Goal: Task Accomplishment & Management: Use online tool/utility

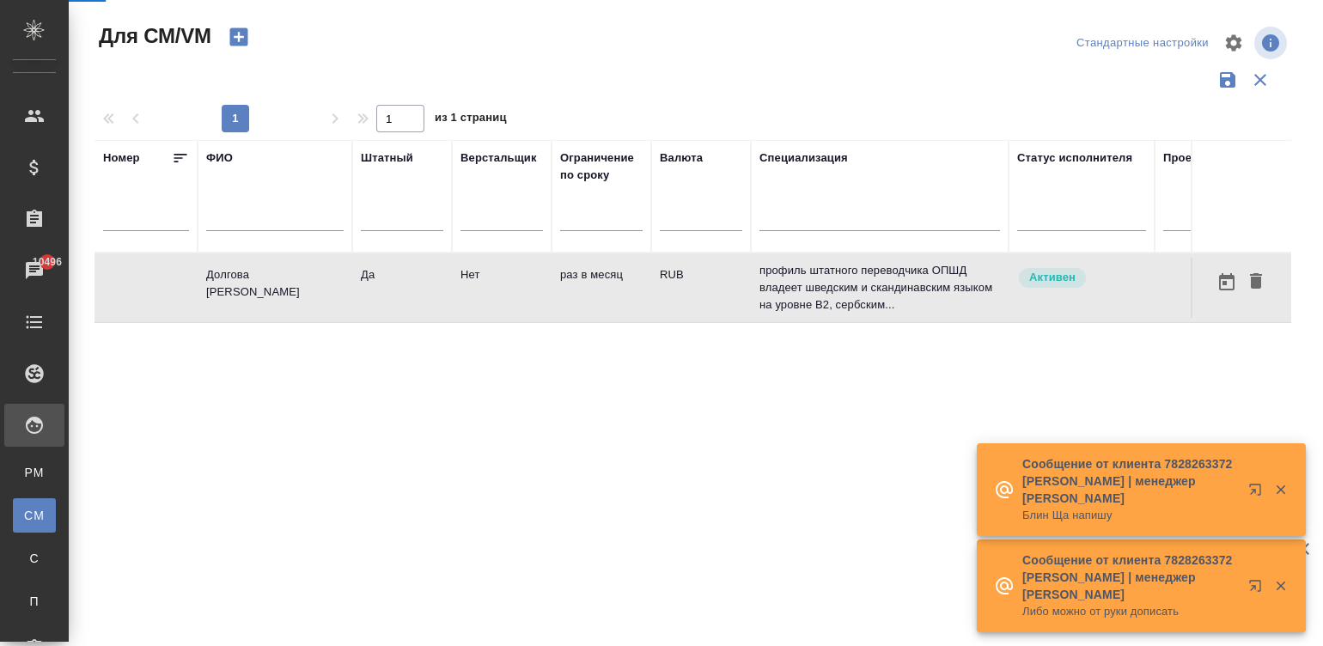
scroll to position [0, 639]
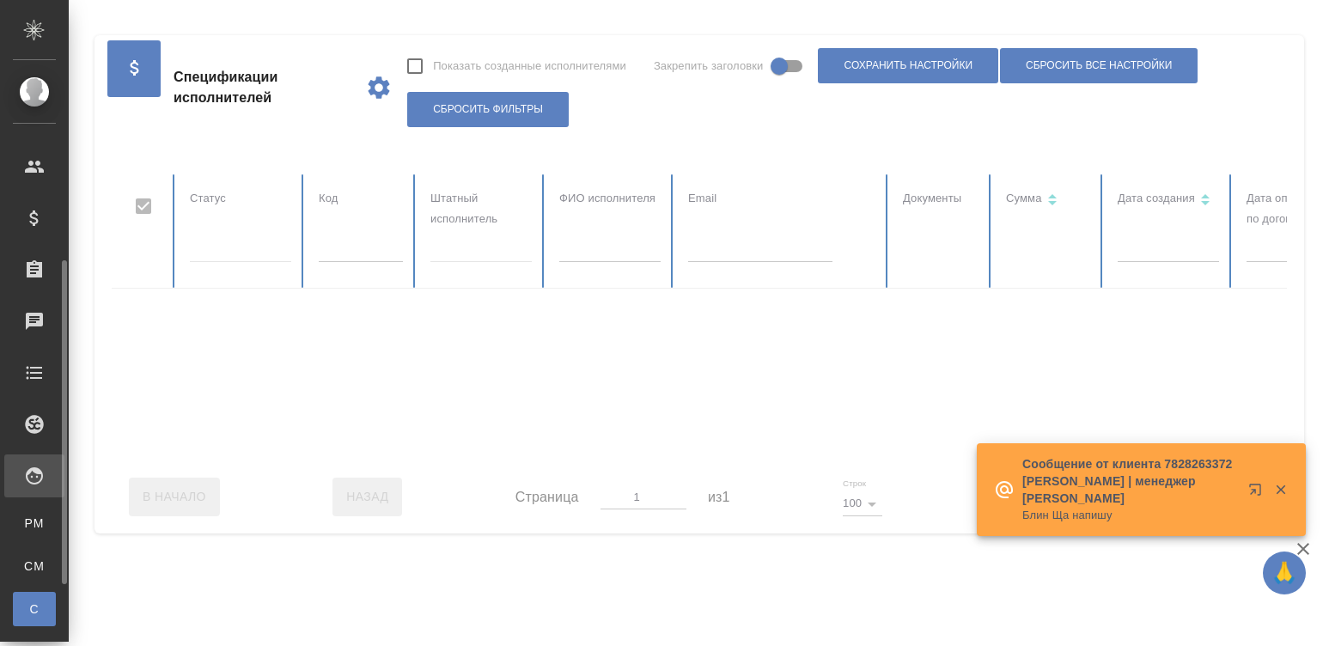
scroll to position [129, 0]
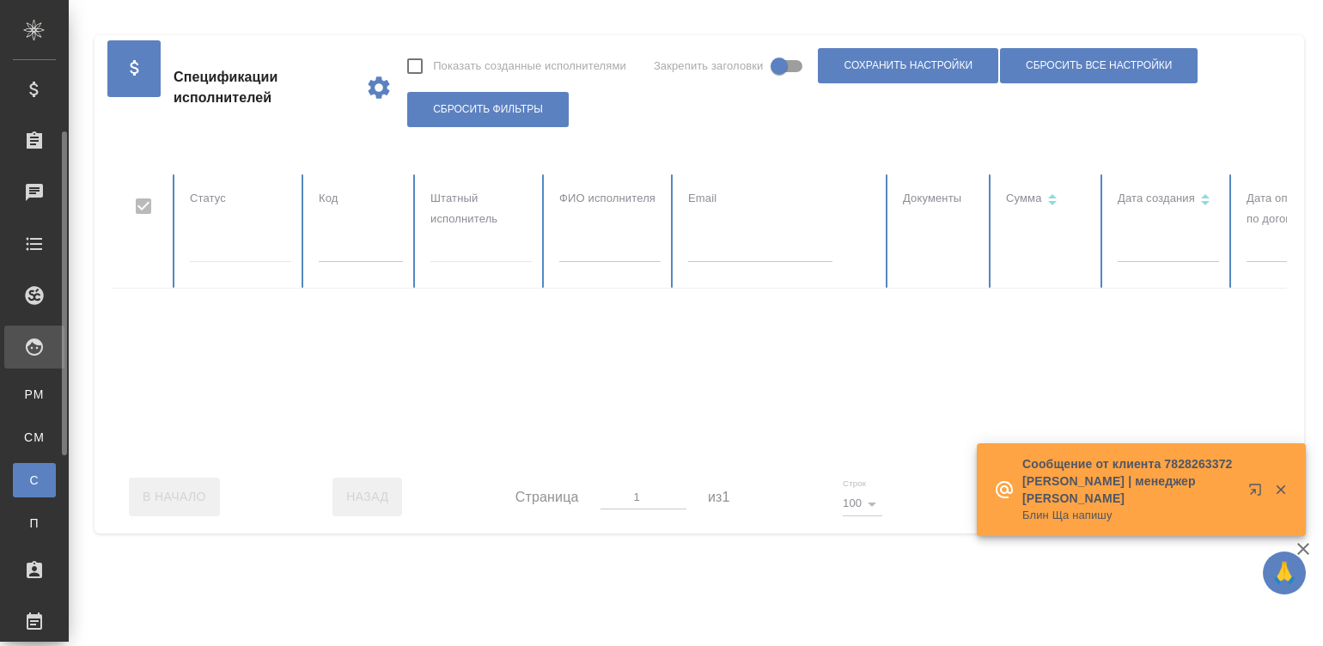
checkbox input "false"
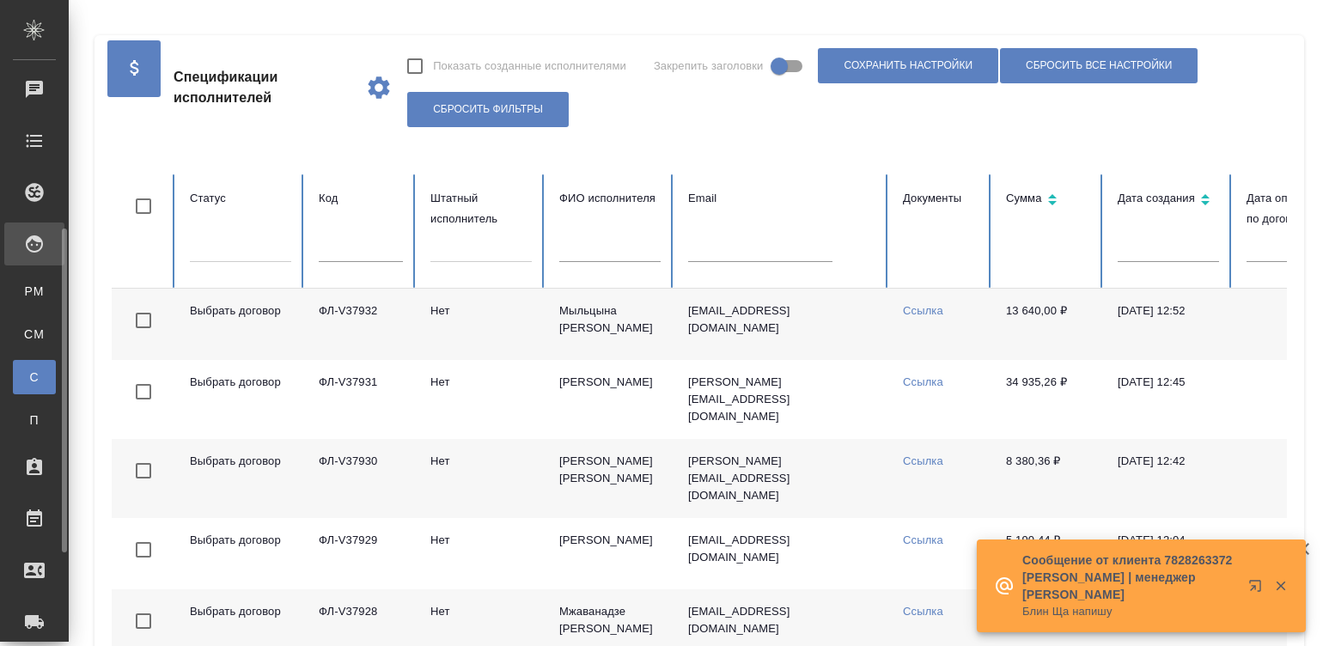
scroll to position [258, 0]
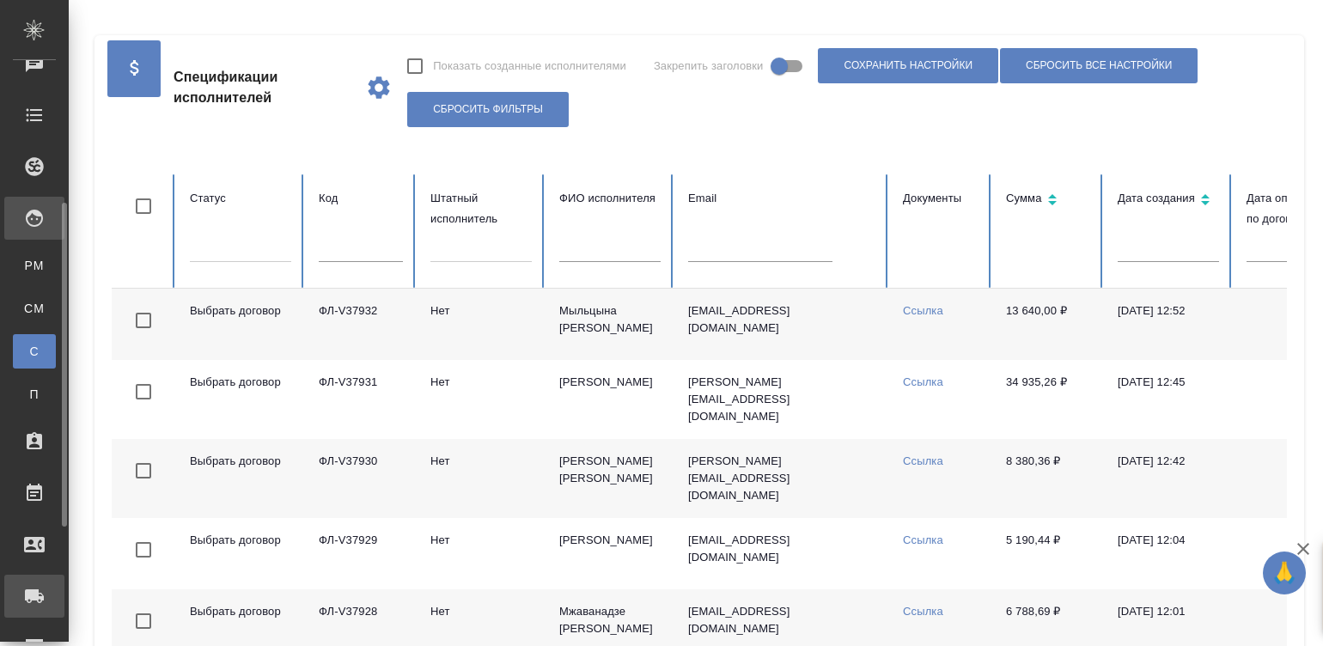
click at [46, 580] on link "Заявки на доставку" at bounding box center [34, 596] width 60 height 43
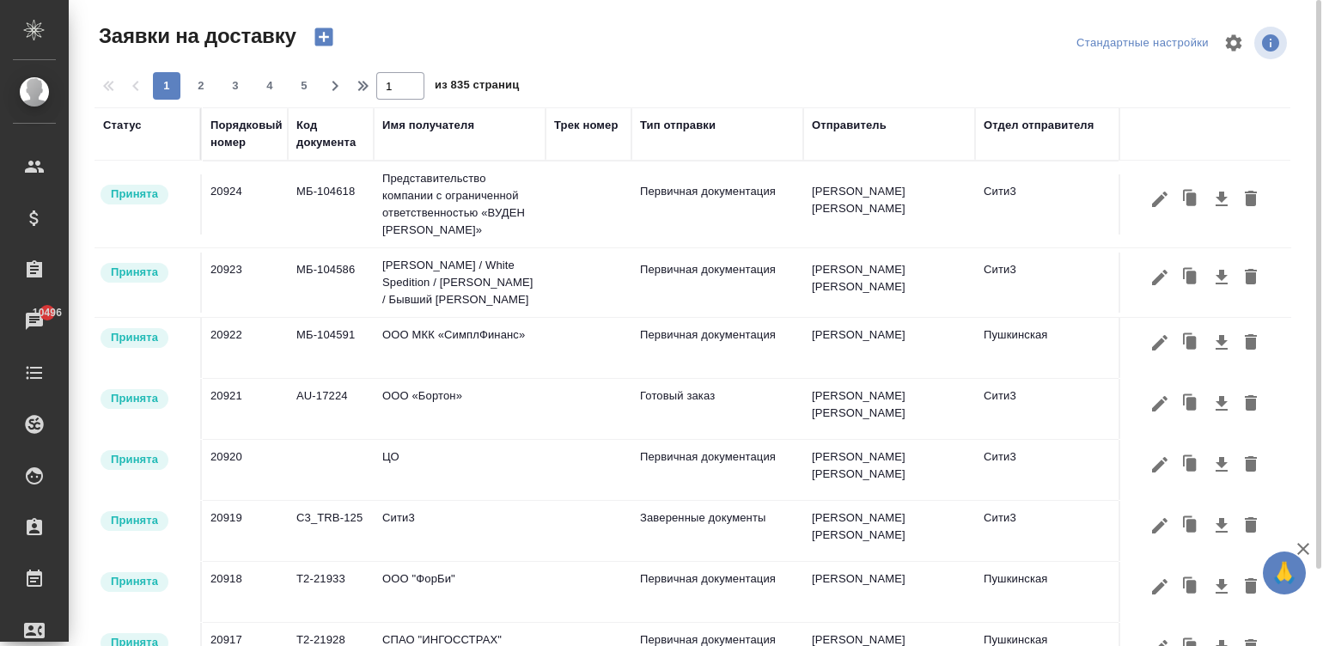
click at [318, 36] on icon "button" at bounding box center [324, 37] width 24 height 24
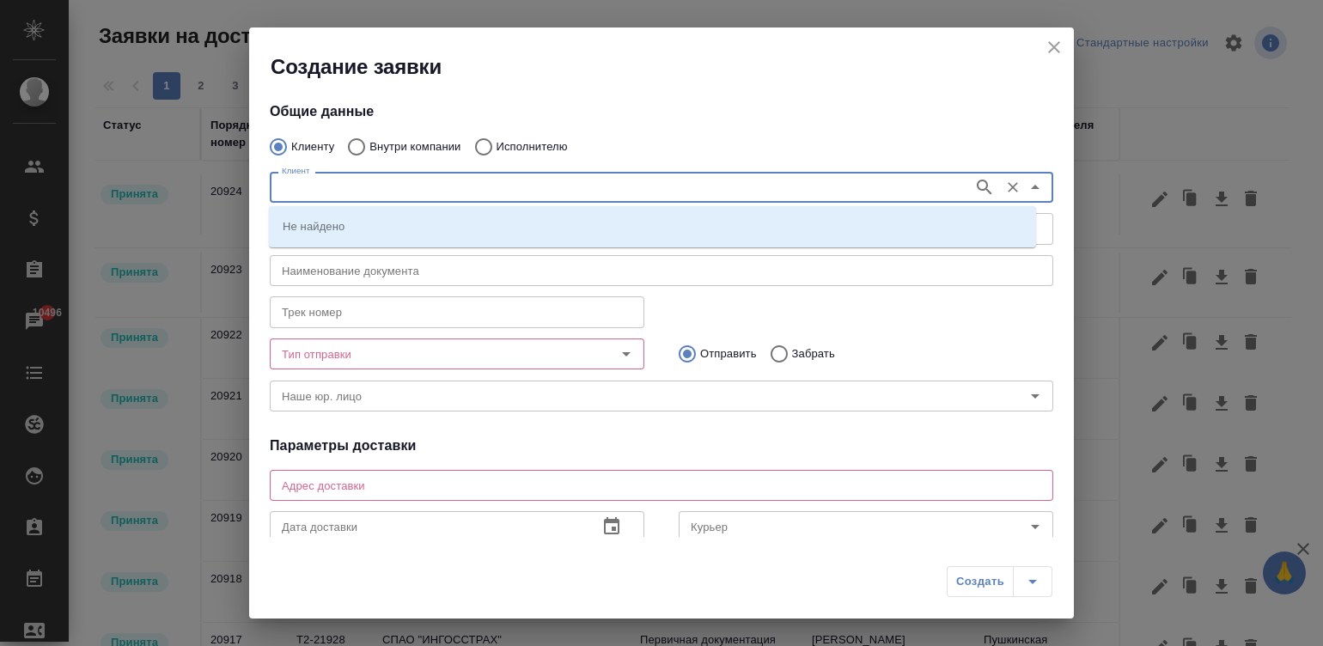
click at [413, 191] on input "Клиент" at bounding box center [620, 187] width 690 height 21
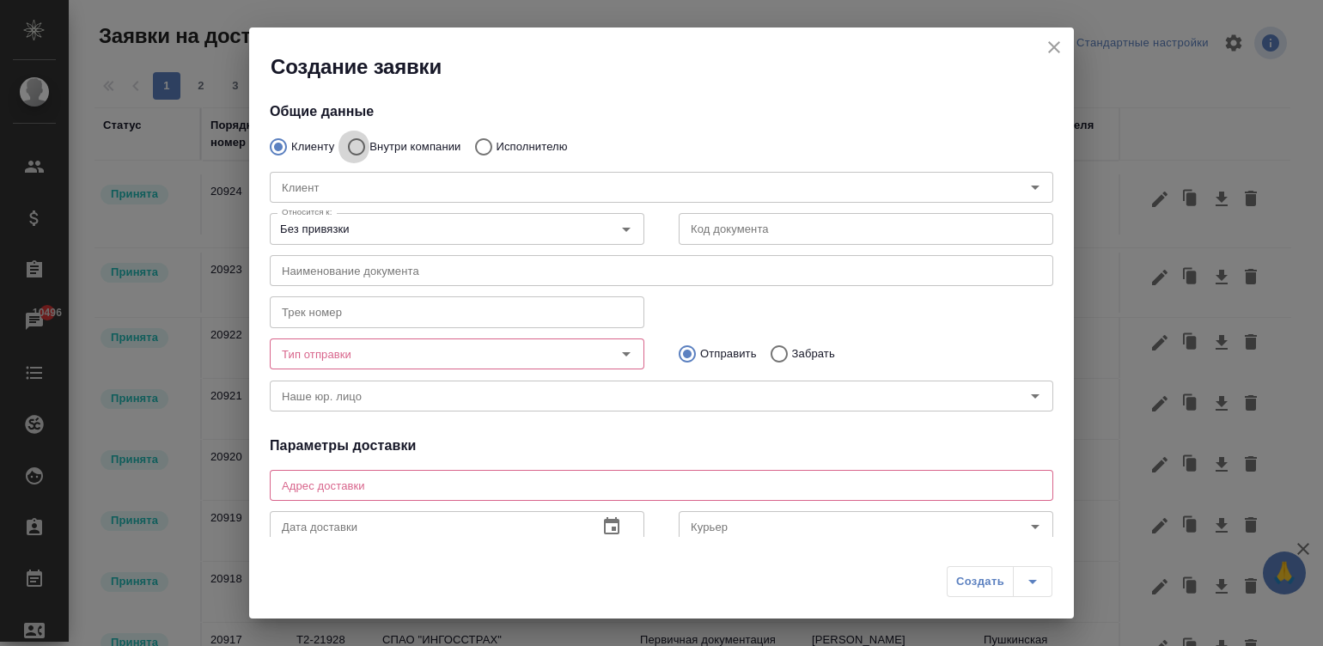
click at [352, 145] on input "Внутри компании" at bounding box center [353, 147] width 31 height 36
radio input "true"
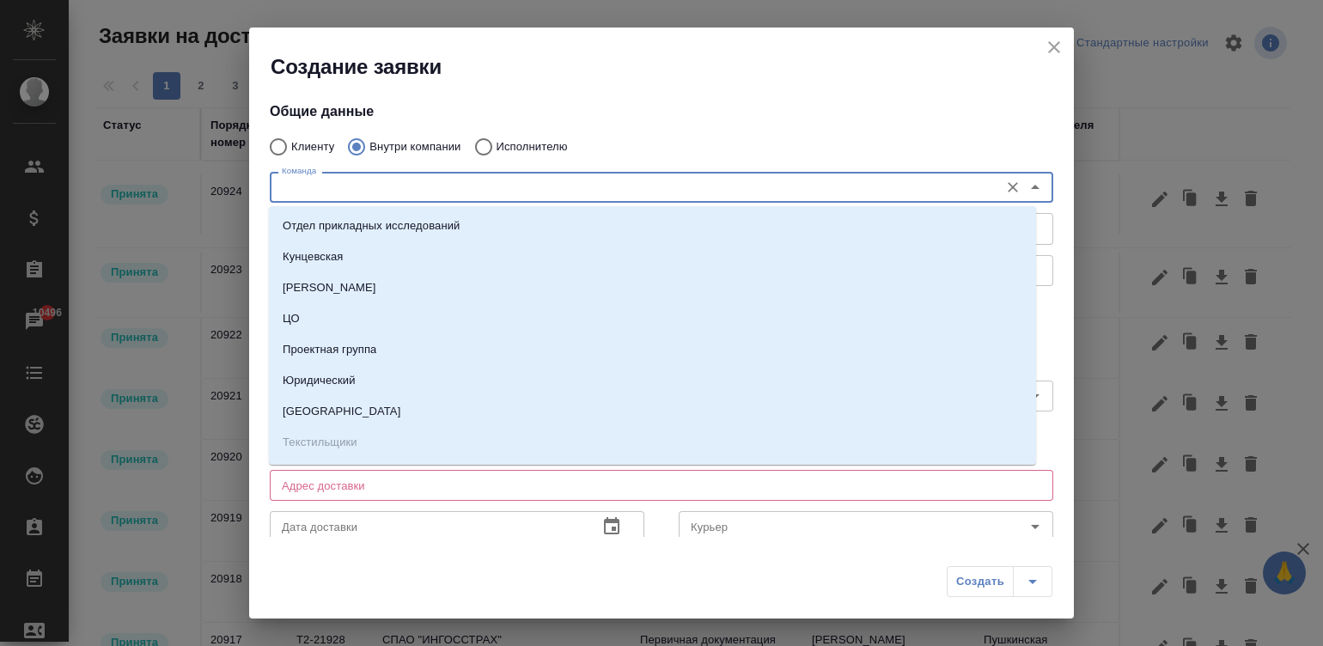
click at [339, 186] on input "Команда" at bounding box center [633, 187] width 716 height 21
click at [314, 318] on li "ЦО" at bounding box center [652, 318] width 767 height 31
type textarea "ул. Золотая, д. 11"
type input "ЦО"
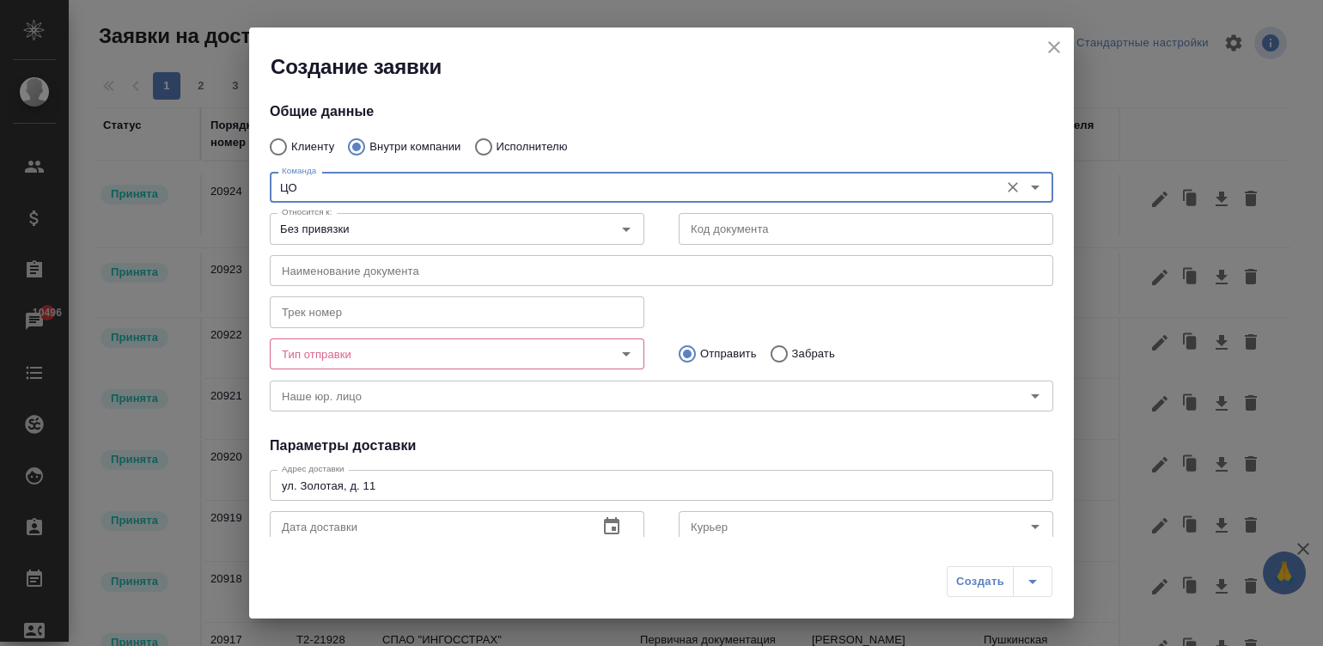
click at [344, 361] on input "Тип отправки" at bounding box center [428, 354] width 307 height 21
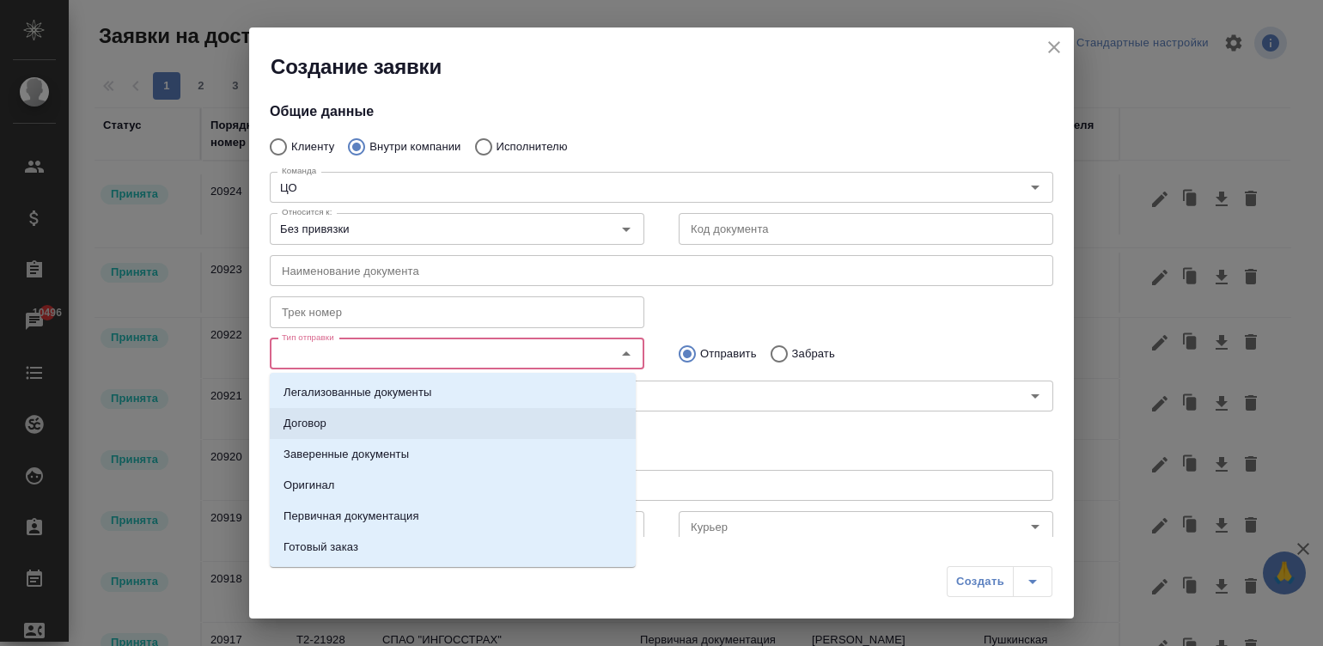
click at [284, 424] on p "Договор" at bounding box center [305, 423] width 43 height 17
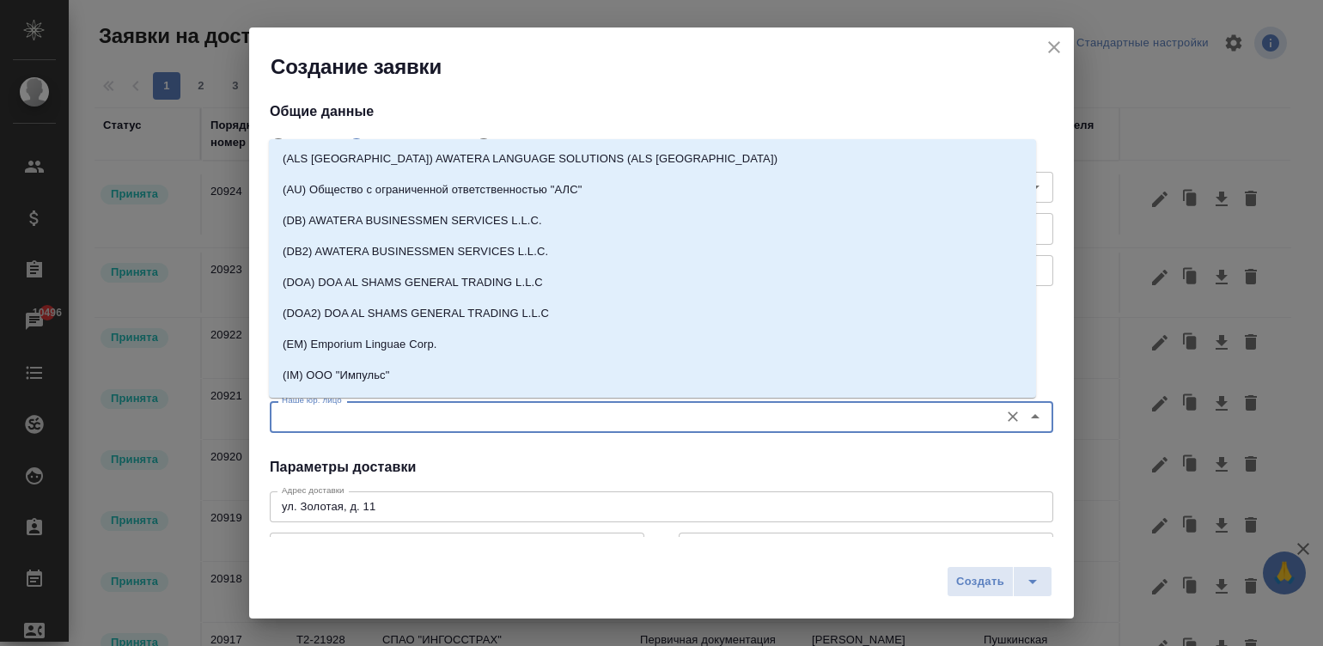
click at [475, 424] on input "Наше юр. лицо" at bounding box center [633, 416] width 716 height 21
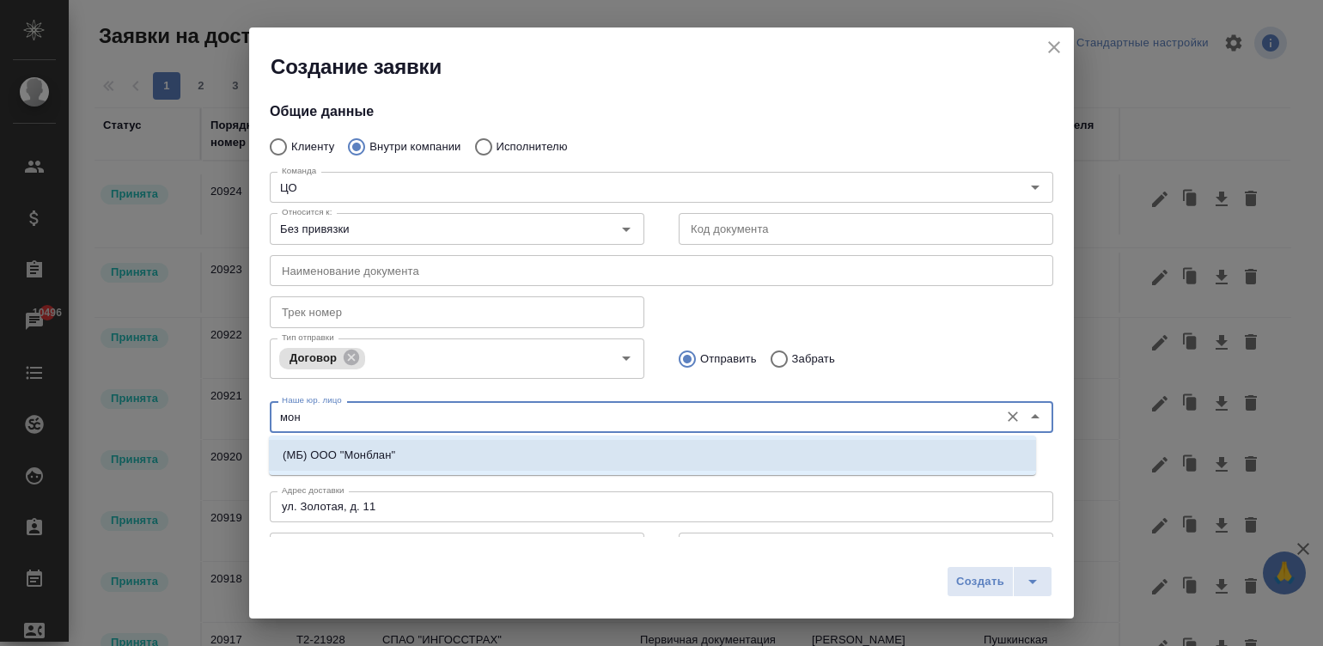
click at [359, 451] on p "(МБ) ООО "Монблан"" at bounding box center [339, 455] width 113 height 17
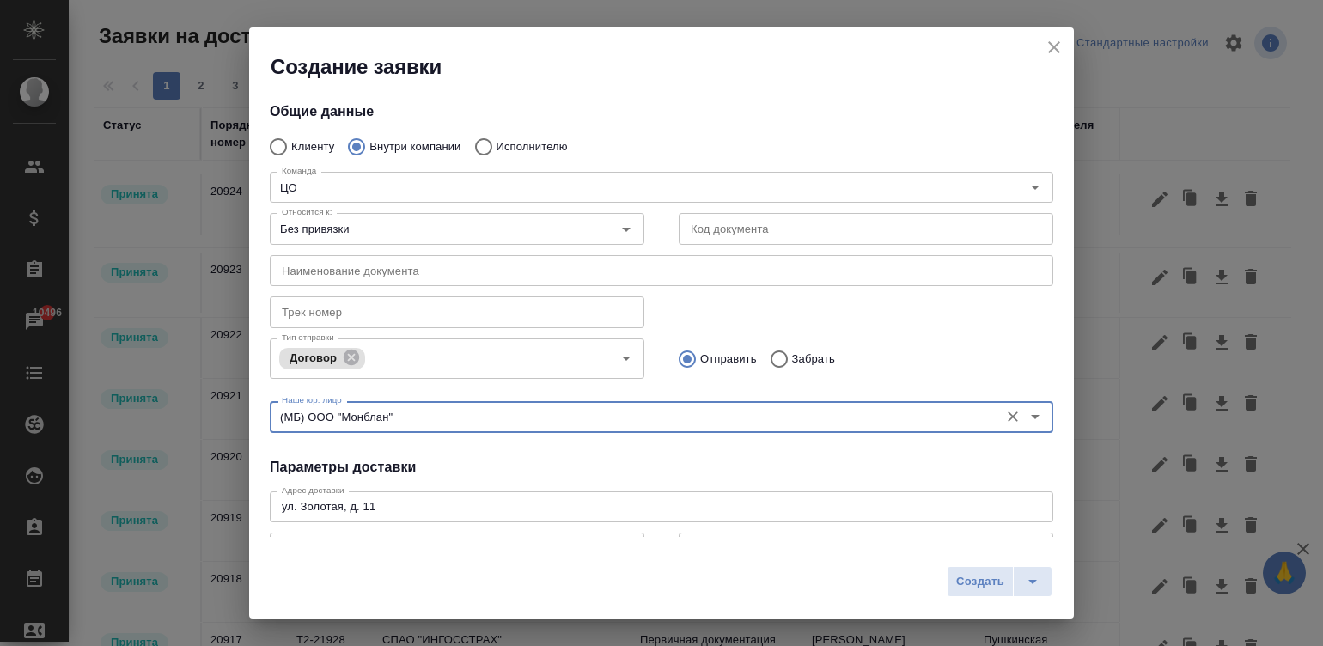
type input "(МБ) ООО "Монблан""
click at [477, 502] on textarea "ул. Золотая, д. 11" at bounding box center [661, 506] width 759 height 13
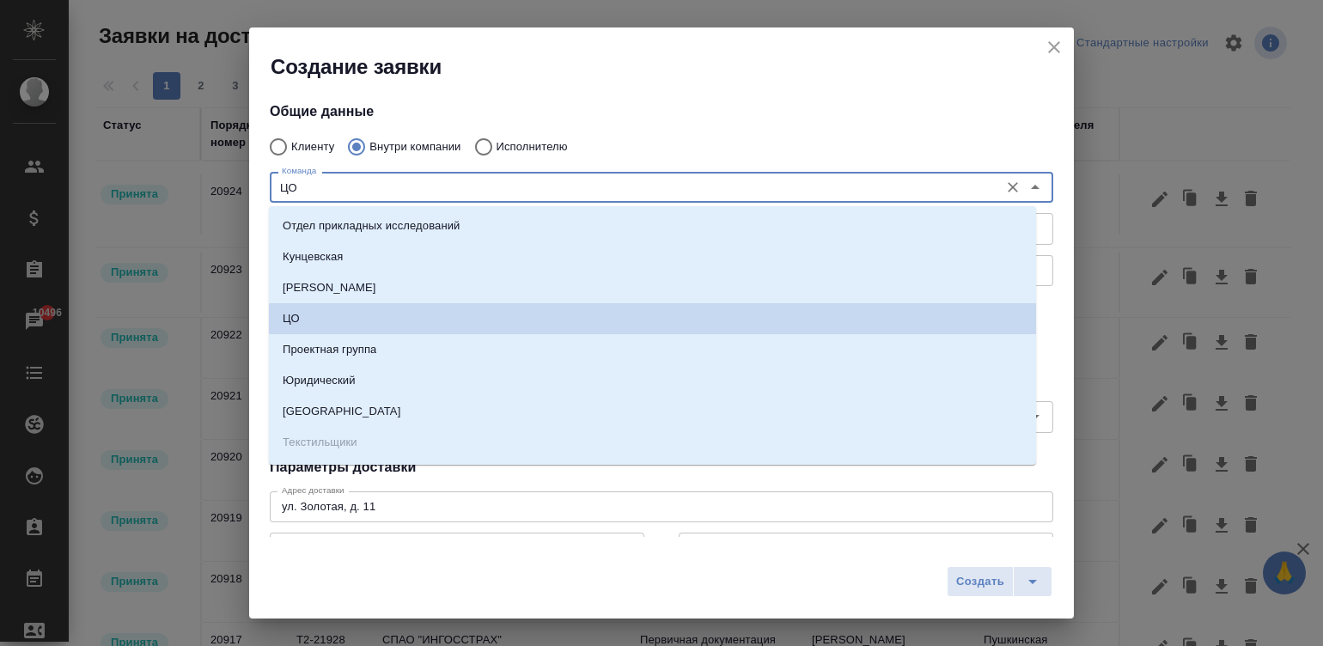
click at [309, 184] on input "ЦО" at bounding box center [633, 187] width 716 height 21
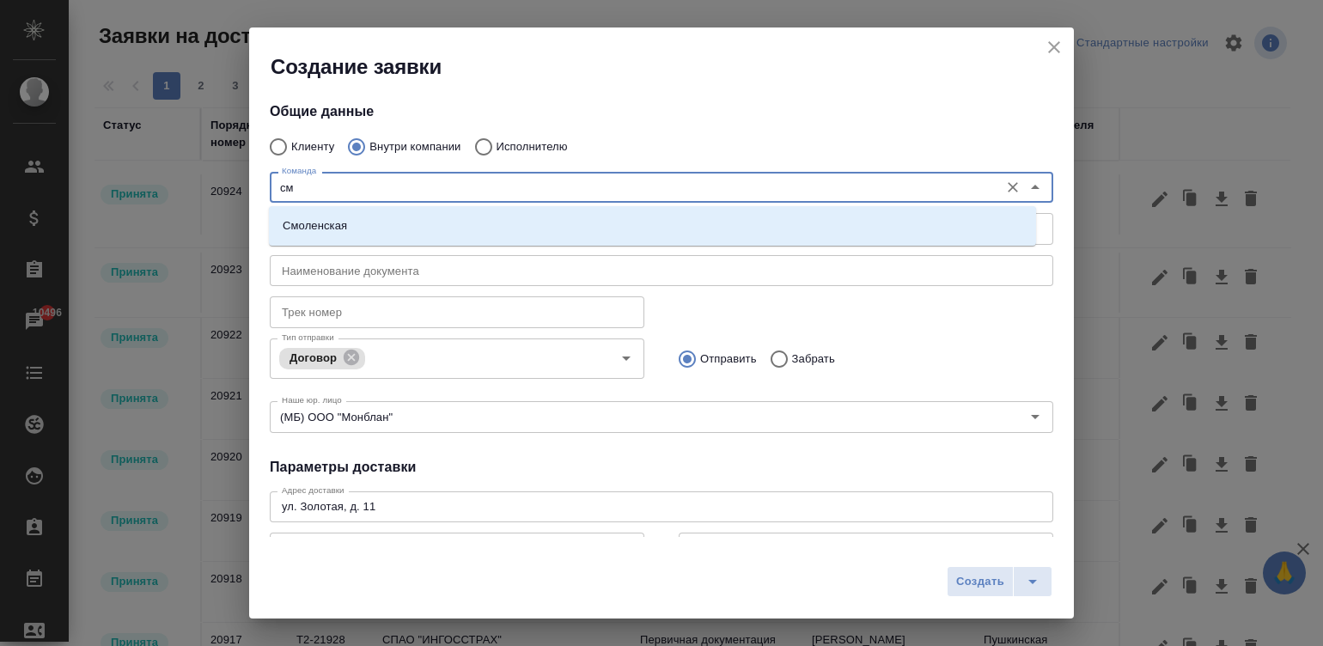
type input "смо"
click at [354, 218] on li "Смоленская" at bounding box center [652, 225] width 767 height 31
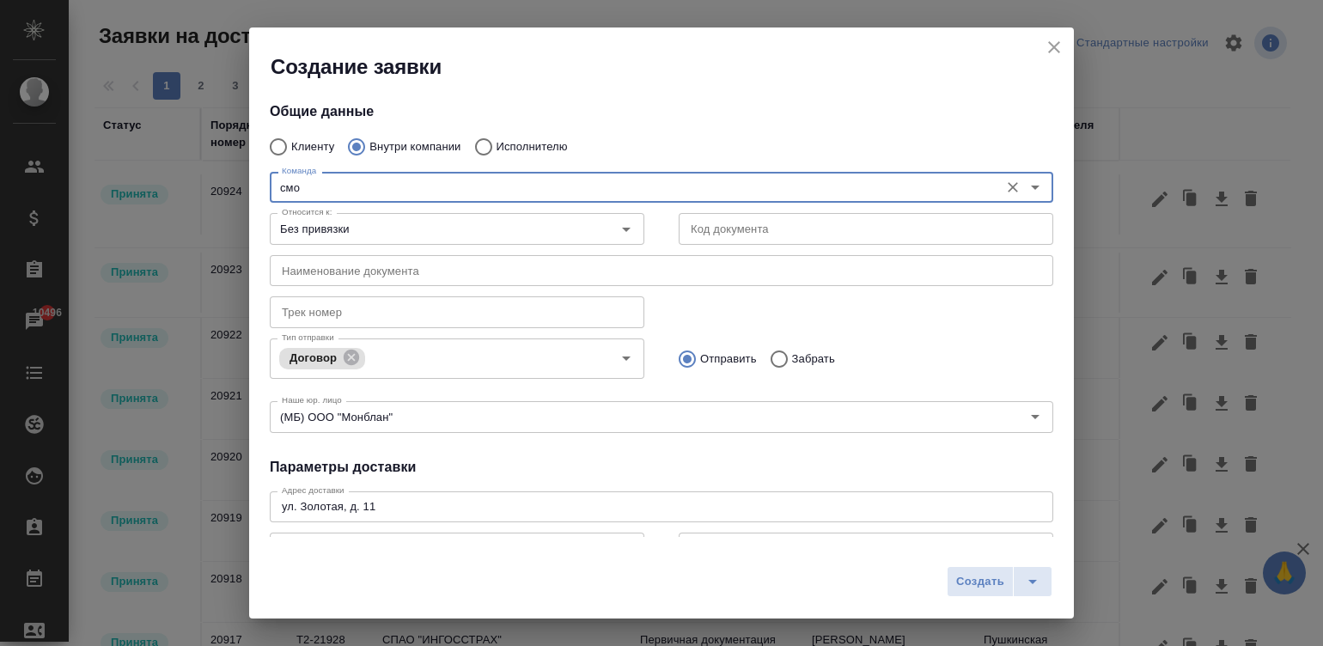
type textarea "Смоленский бульвар, д. 24, стр. 2, подъезд 1, этаж 1"
type input "Смоленская"
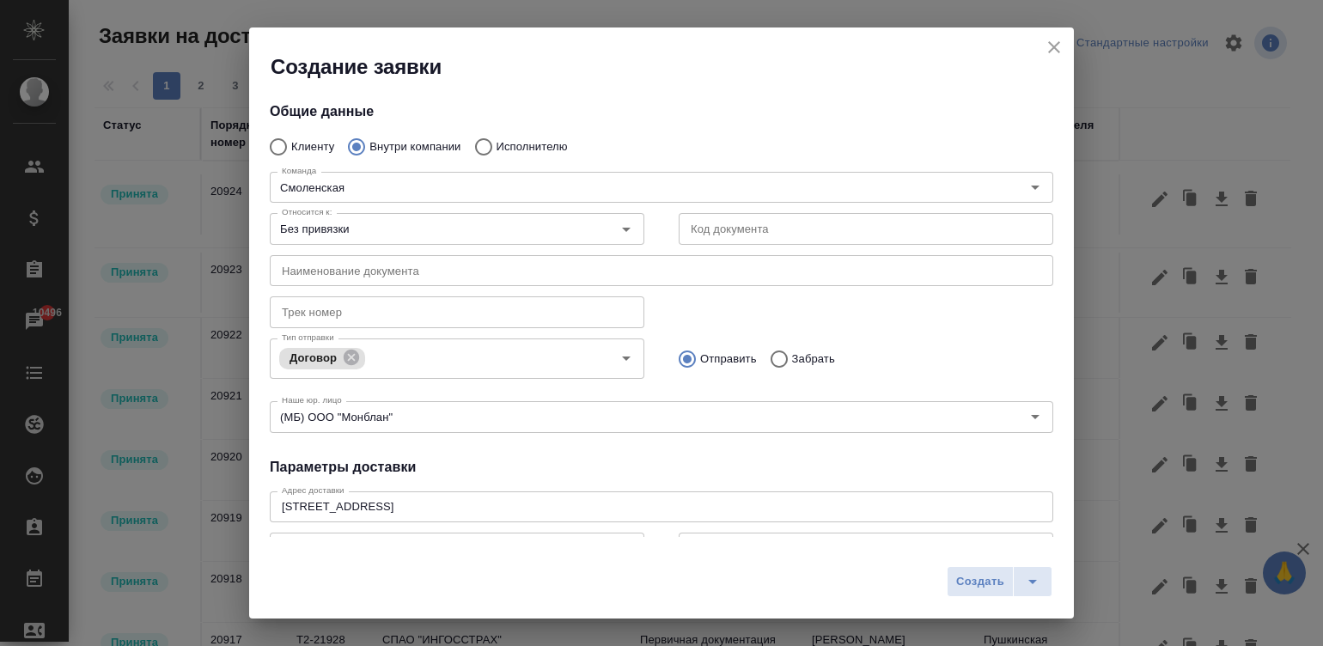
click at [752, 460] on h4 "Параметры доставки" at bounding box center [662, 467] width 784 height 21
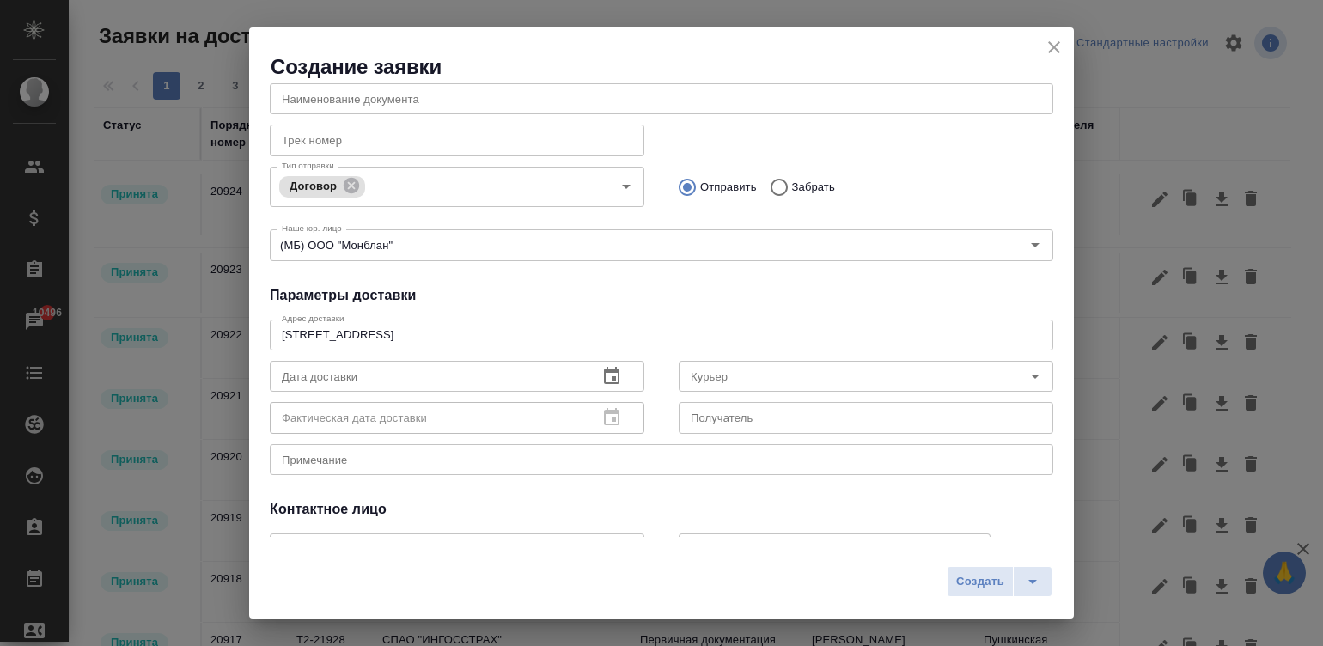
scroll to position [192, 0]
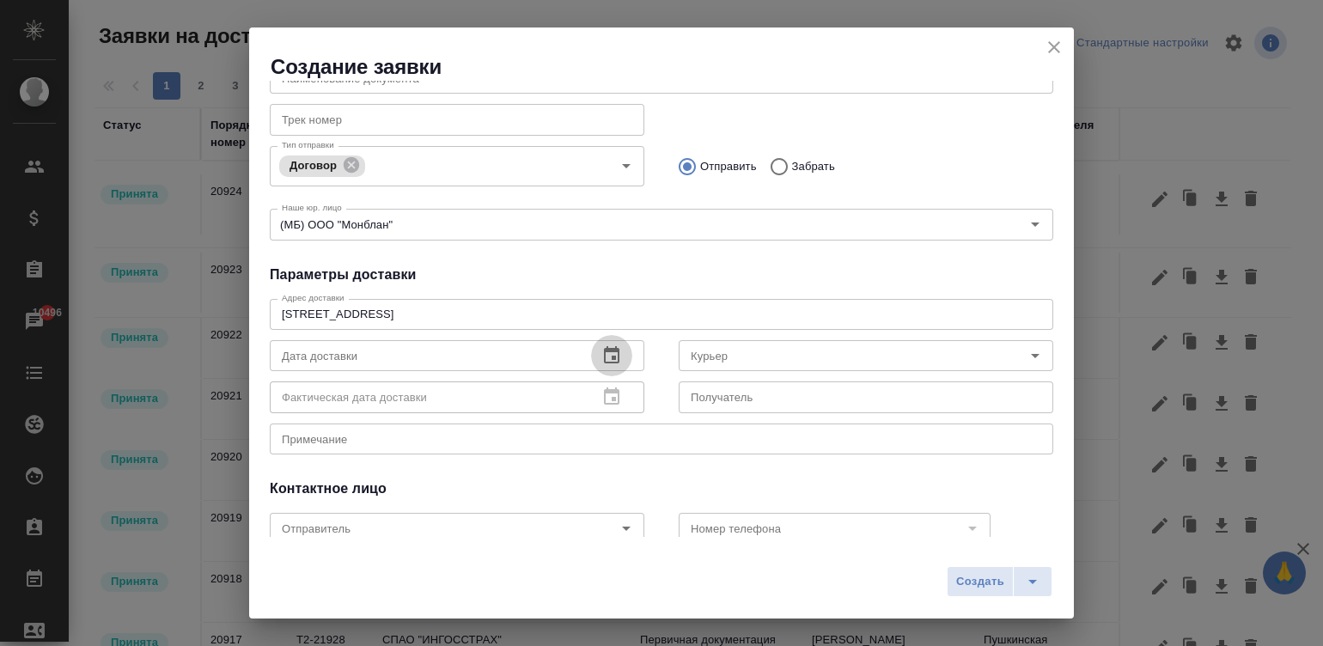
click at [591, 346] on button "button" at bounding box center [611, 355] width 41 height 41
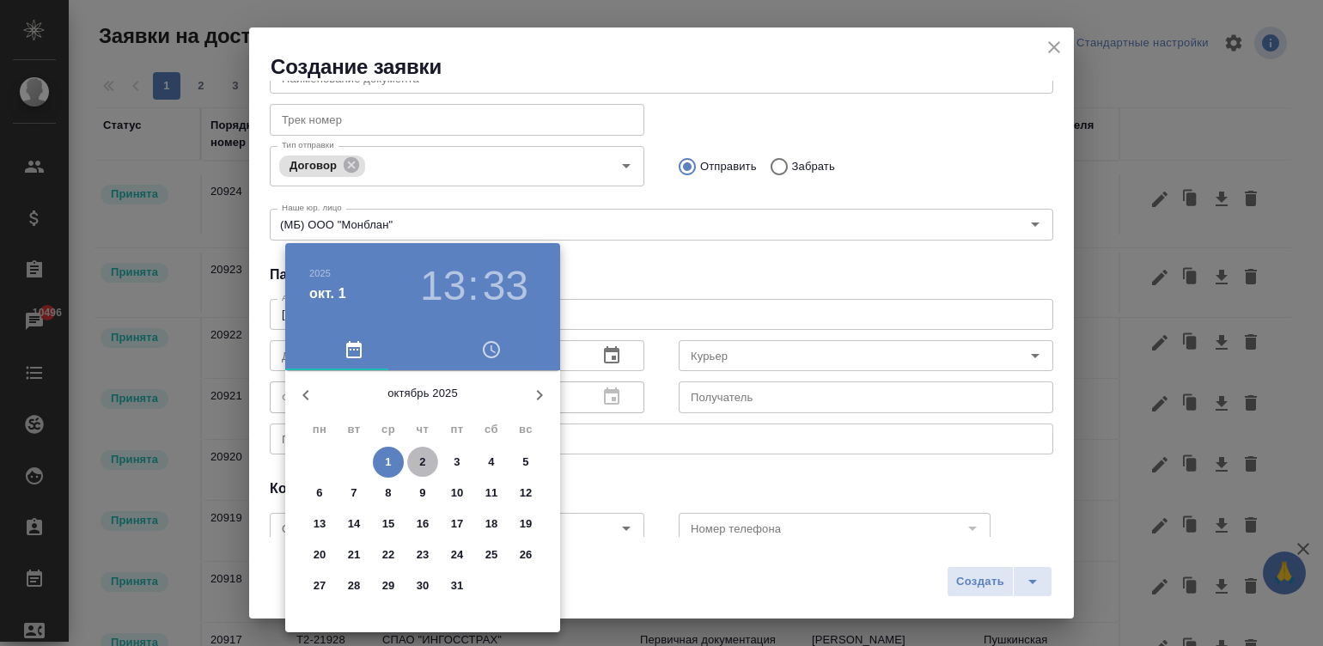
click at [426, 454] on span "2" at bounding box center [422, 462] width 31 height 17
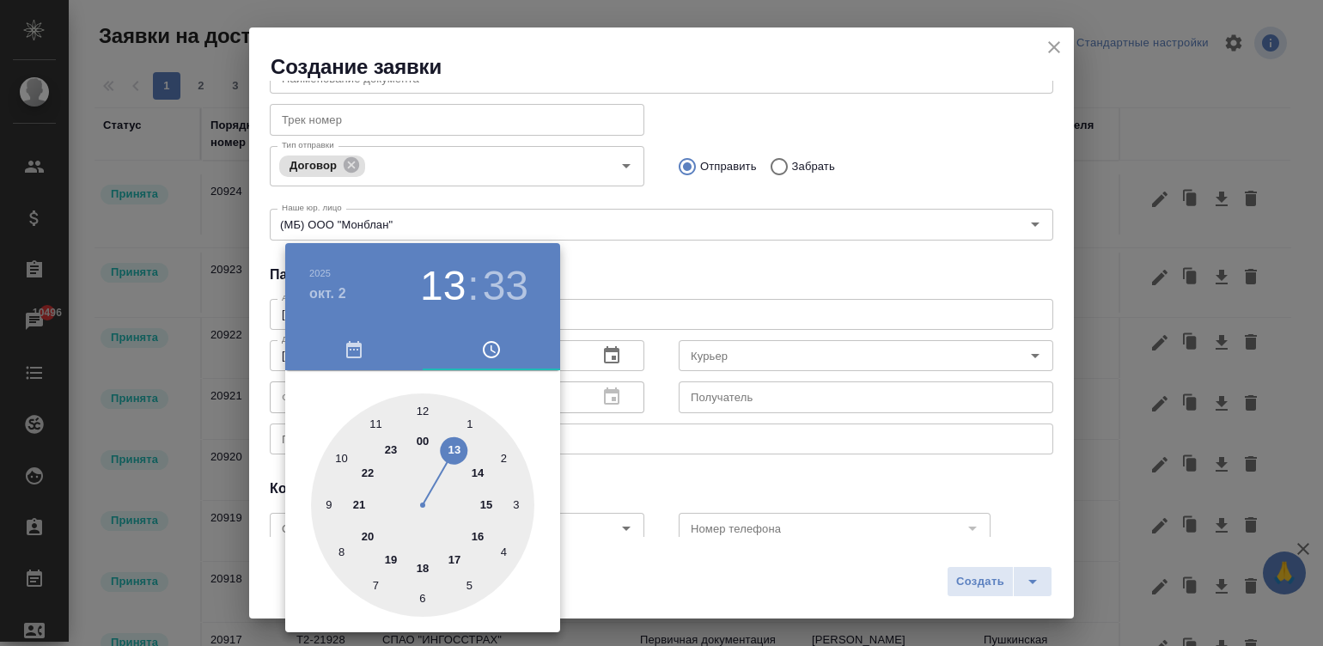
click at [455, 556] on div at bounding box center [422, 504] width 223 height 223
click at [417, 399] on div at bounding box center [422, 504] width 223 height 223
type input "02.10.2025 17:00"
click at [728, 261] on div at bounding box center [661, 323] width 1323 height 646
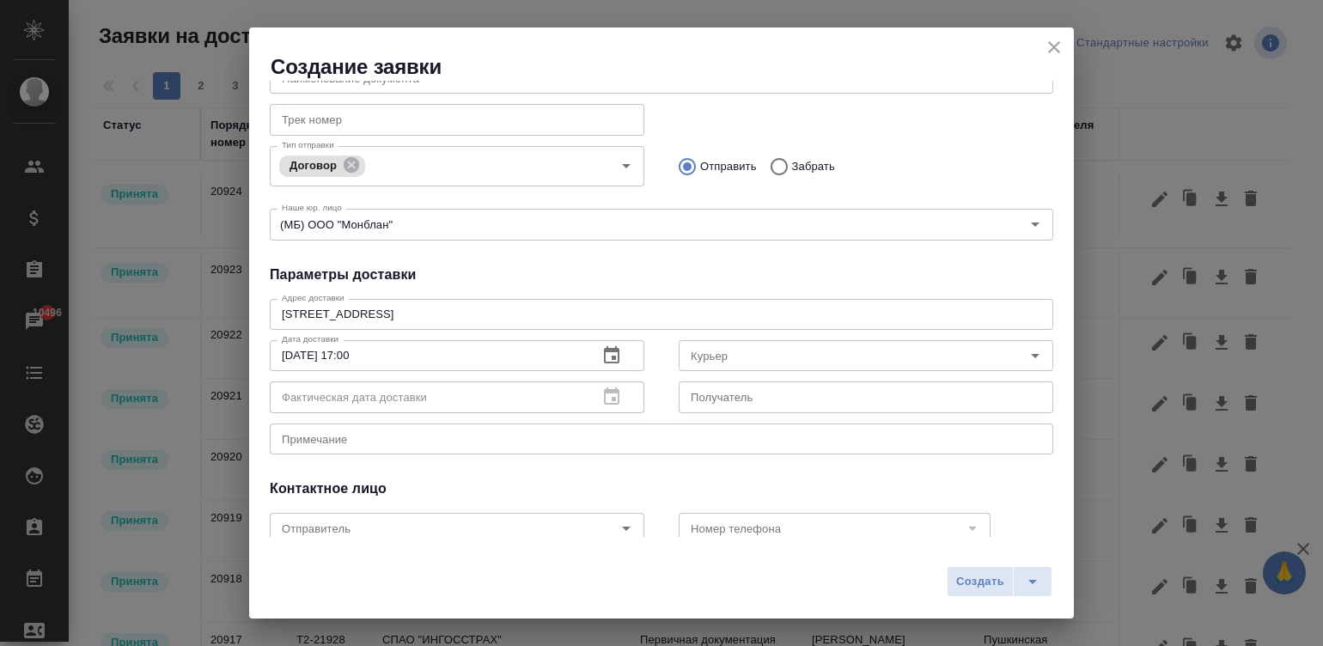
scroll to position [291, 0]
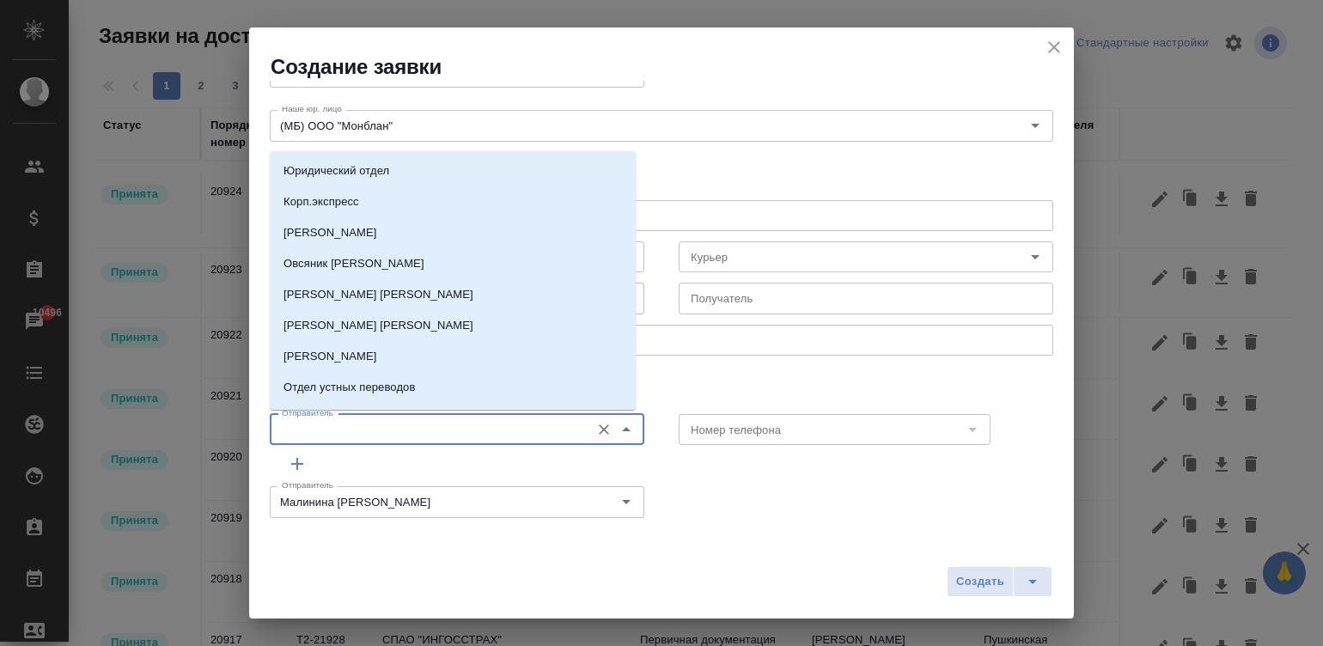
click at [486, 427] on input "Отправитель" at bounding box center [428, 429] width 307 height 21
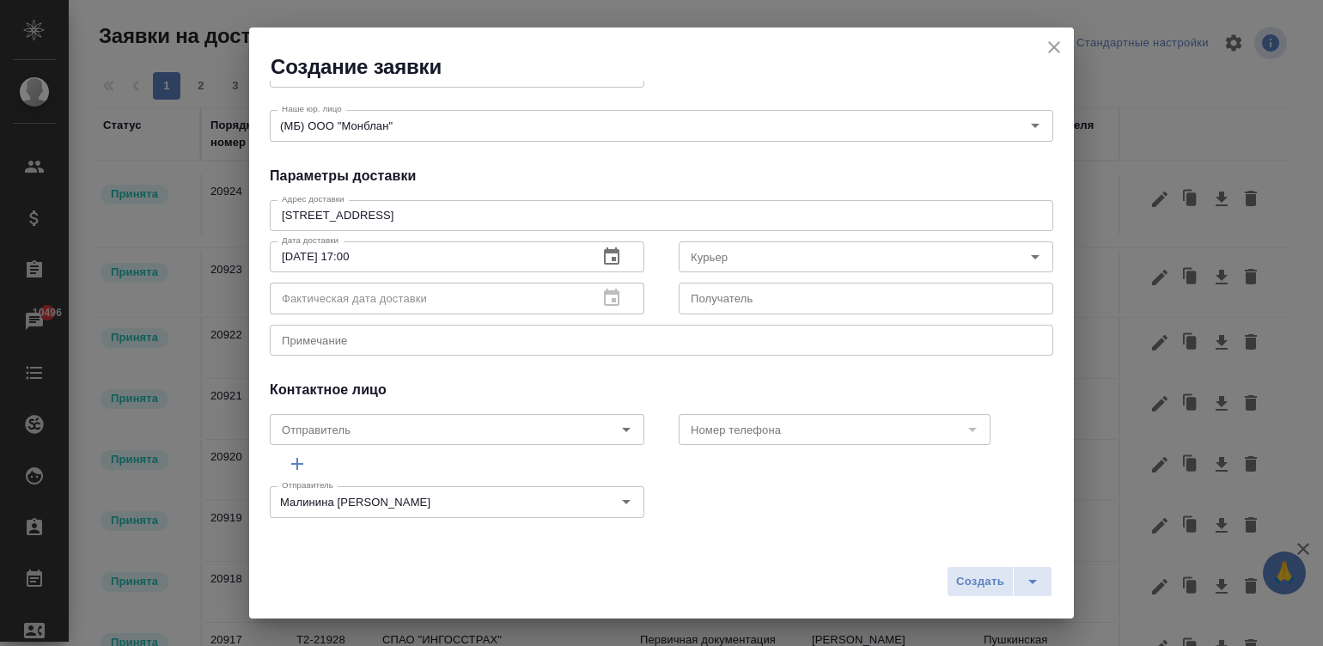
click at [784, 484] on div "Отправитель Малинина Мария m.malinina Отправитель" at bounding box center [662, 500] width 818 height 76
click at [980, 576] on span "Создать" at bounding box center [980, 582] width 48 height 20
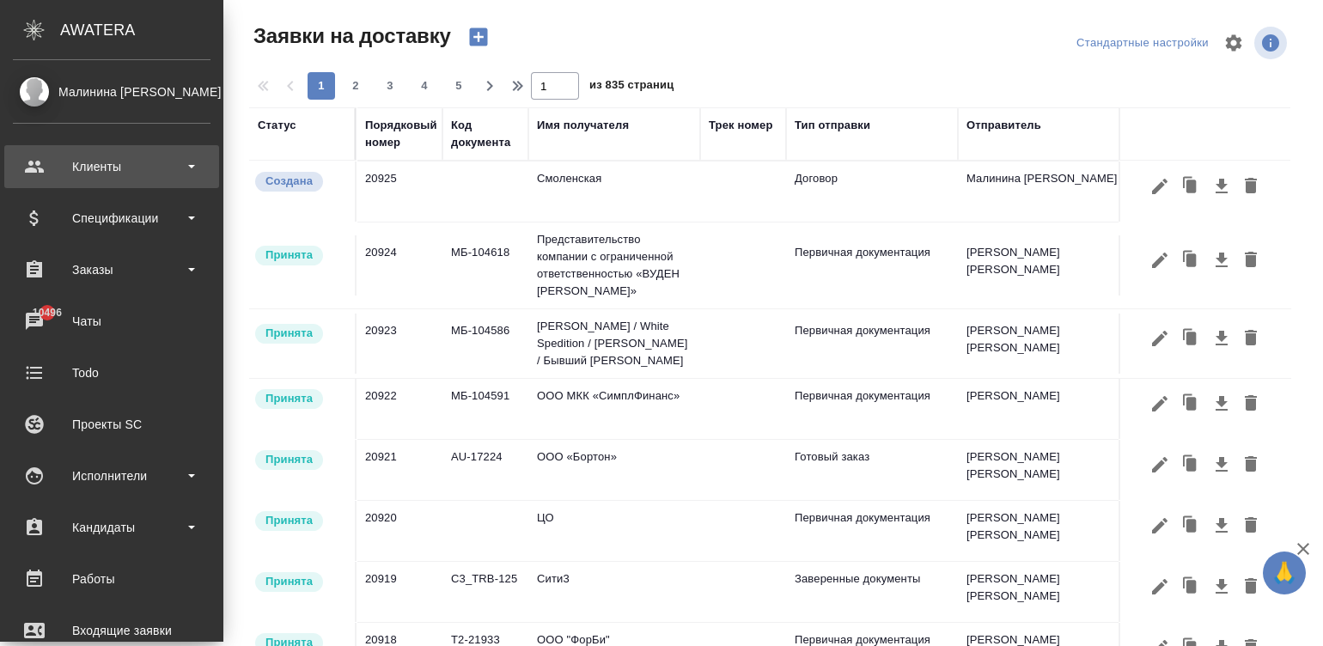
click at [41, 477] on icon at bounding box center [34, 475] width 17 height 17
click at [30, 155] on div "Клиенты" at bounding box center [112, 167] width 198 height 26
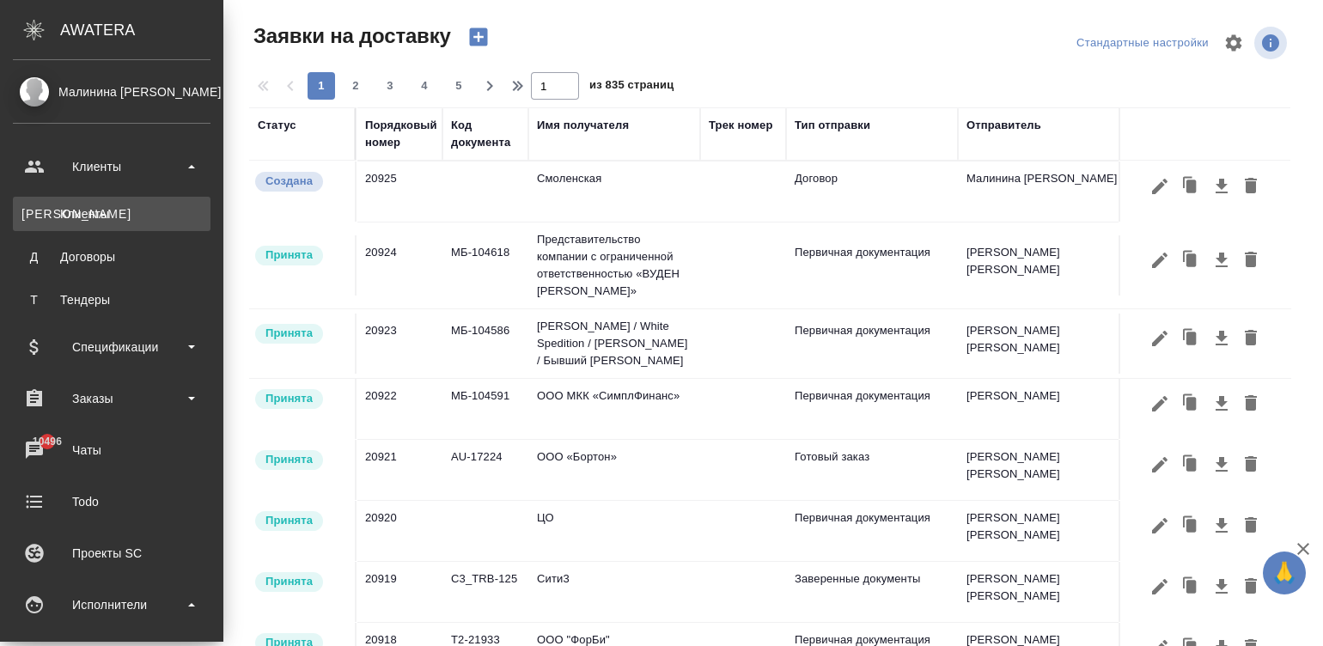
click at [143, 204] on link "К Клиенты" at bounding box center [112, 214] width 198 height 34
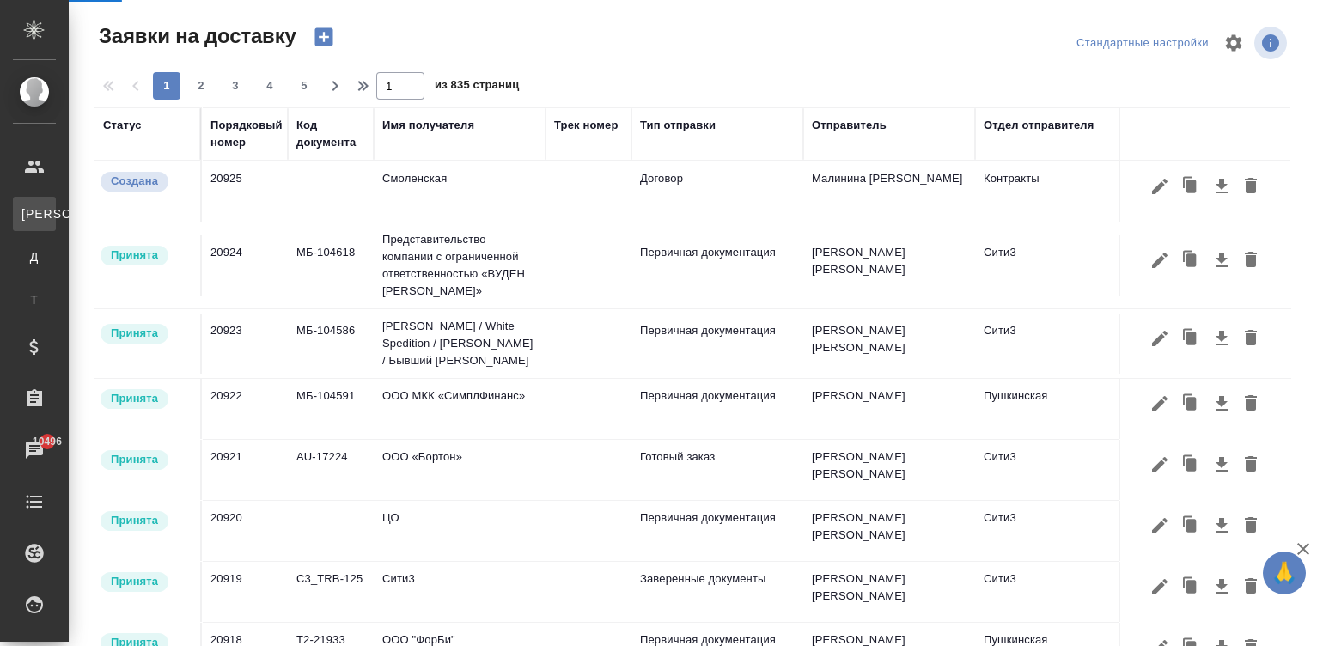
select select "RU"
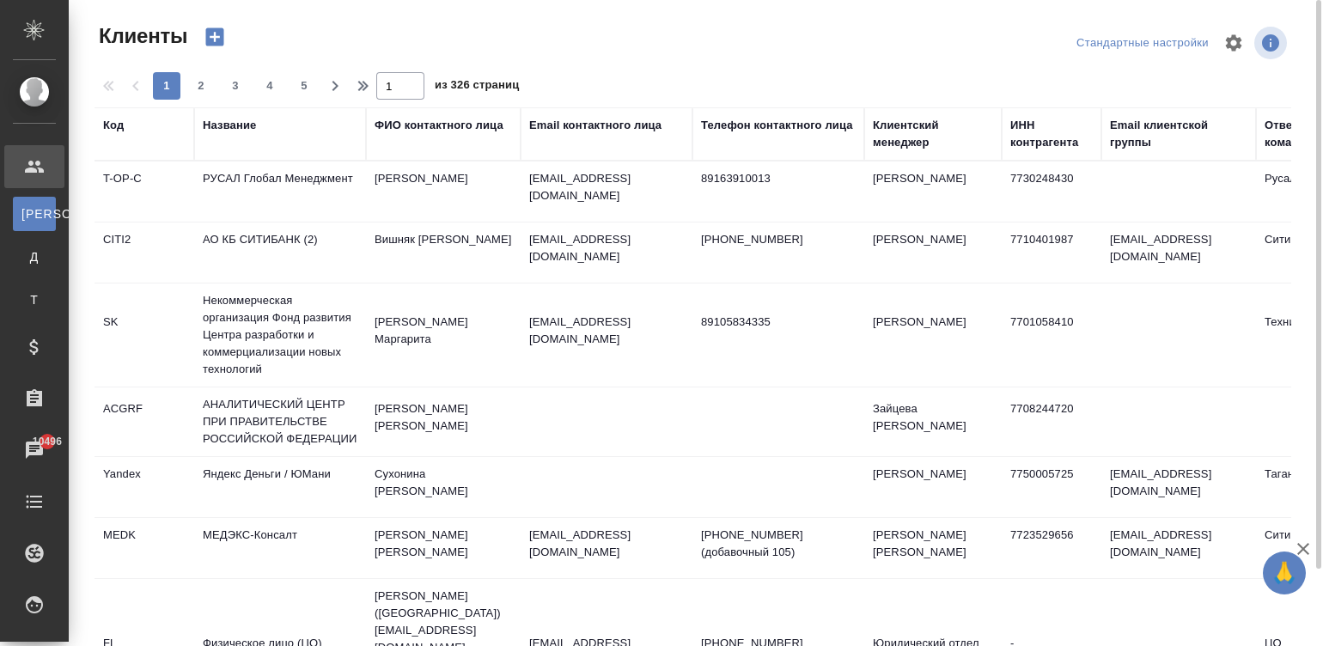
click at [232, 132] on div "Название" at bounding box center [229, 125] width 53 height 17
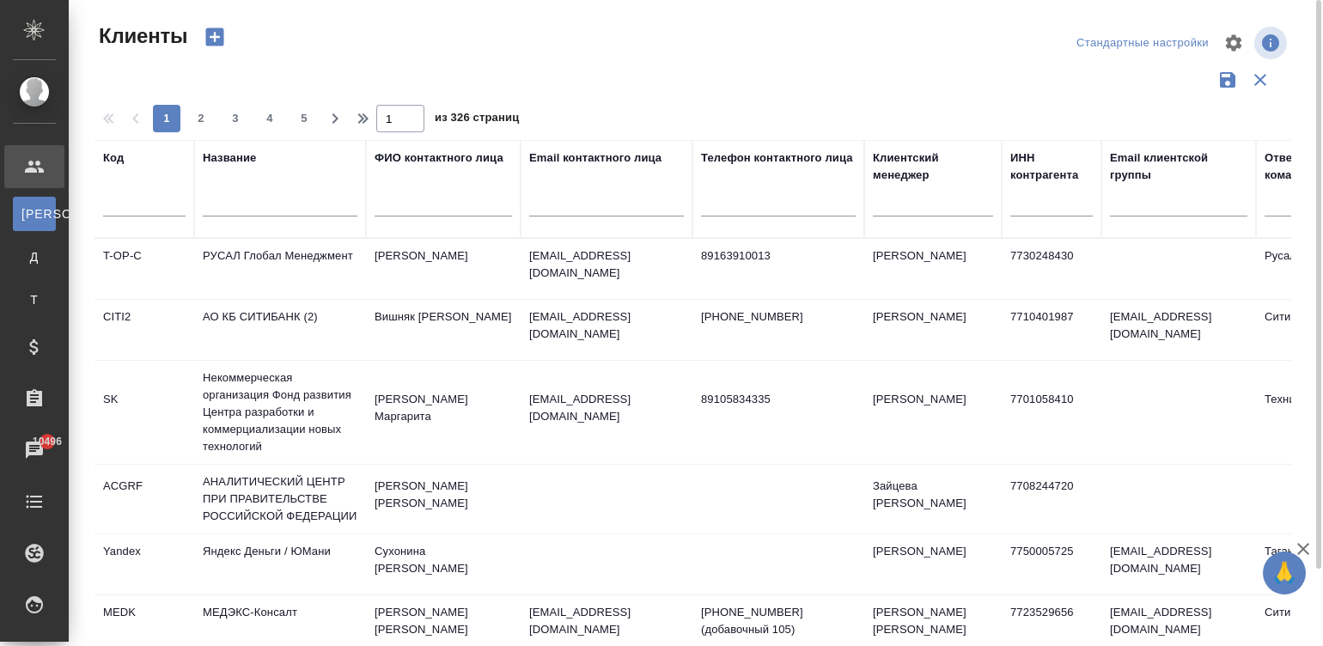
click at [258, 204] on input "text" at bounding box center [280, 205] width 155 height 21
type input "кабель"
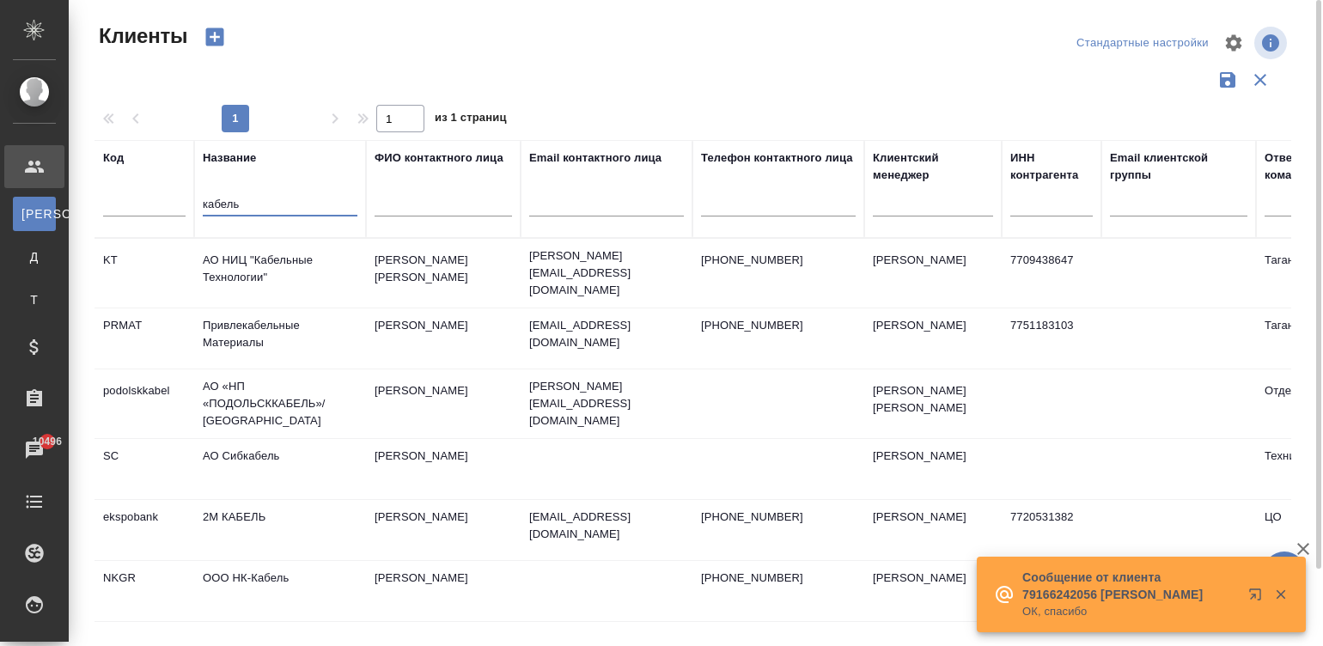
click at [268, 262] on td "АО НИЦ "Кабельные Технологии"" at bounding box center [280, 273] width 172 height 60
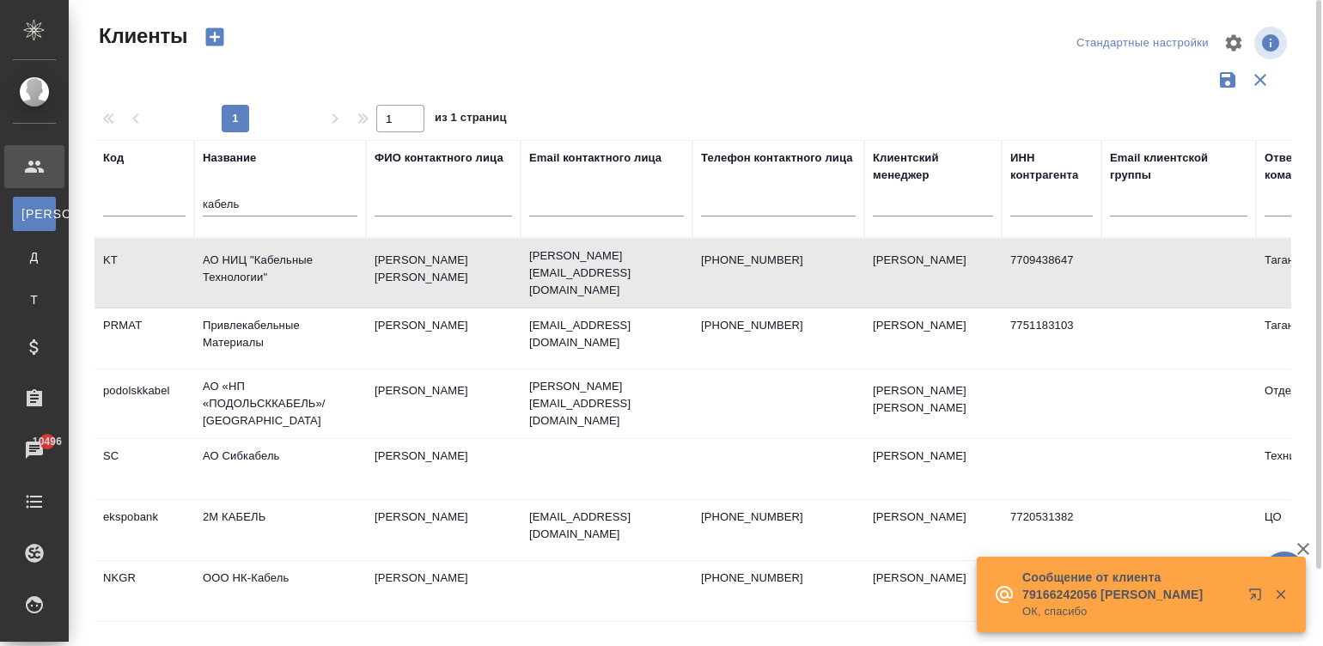
click at [268, 262] on td "АО НИЦ "Кабельные Технологии"" at bounding box center [280, 273] width 172 height 60
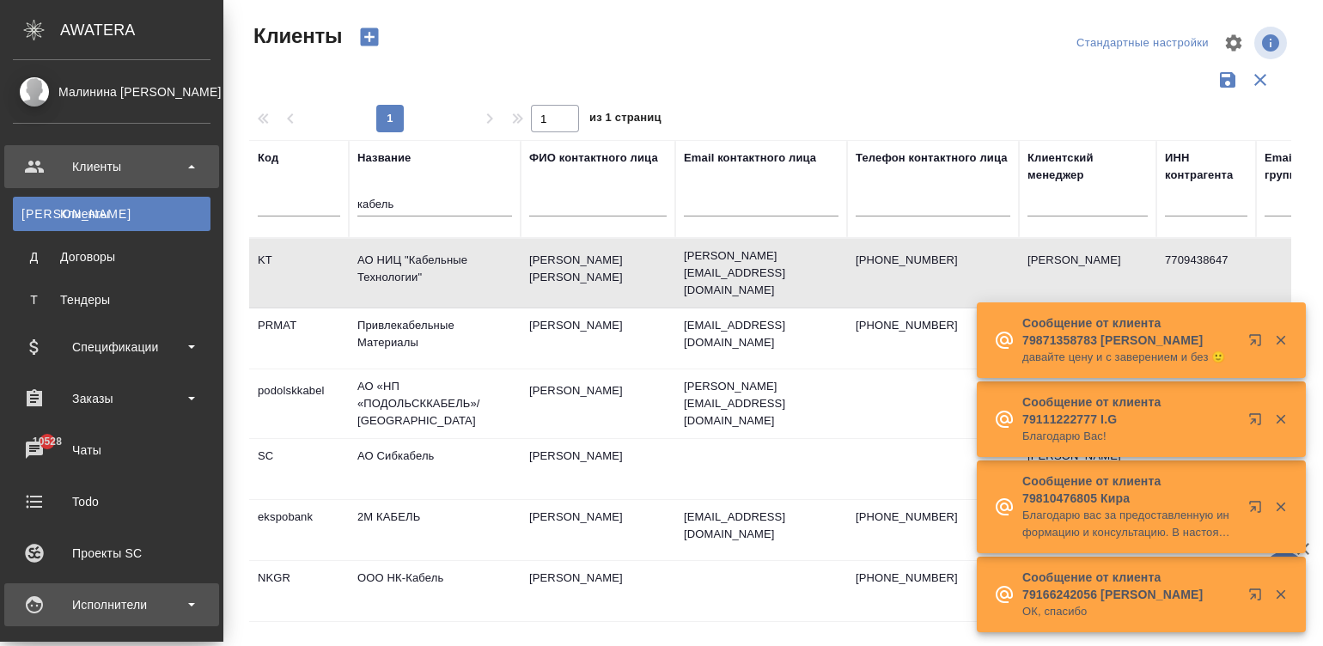
click at [70, 598] on div "Исполнители" at bounding box center [112, 605] width 198 height 26
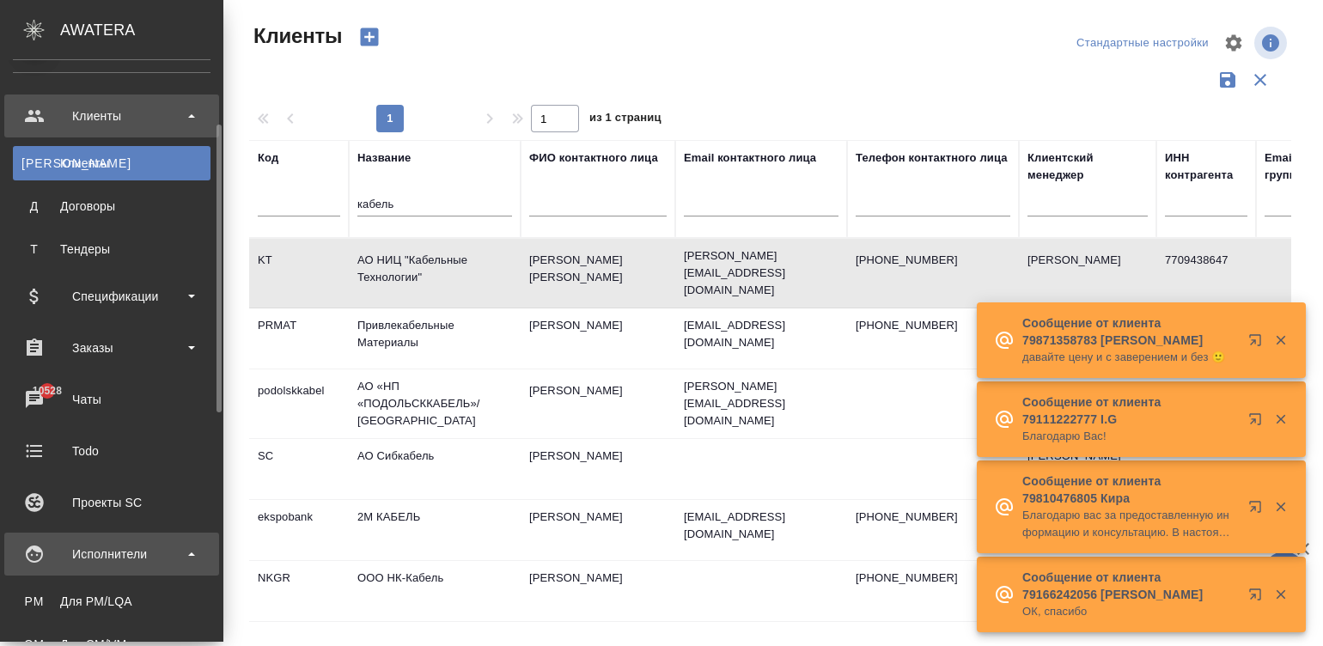
scroll to position [77, 0]
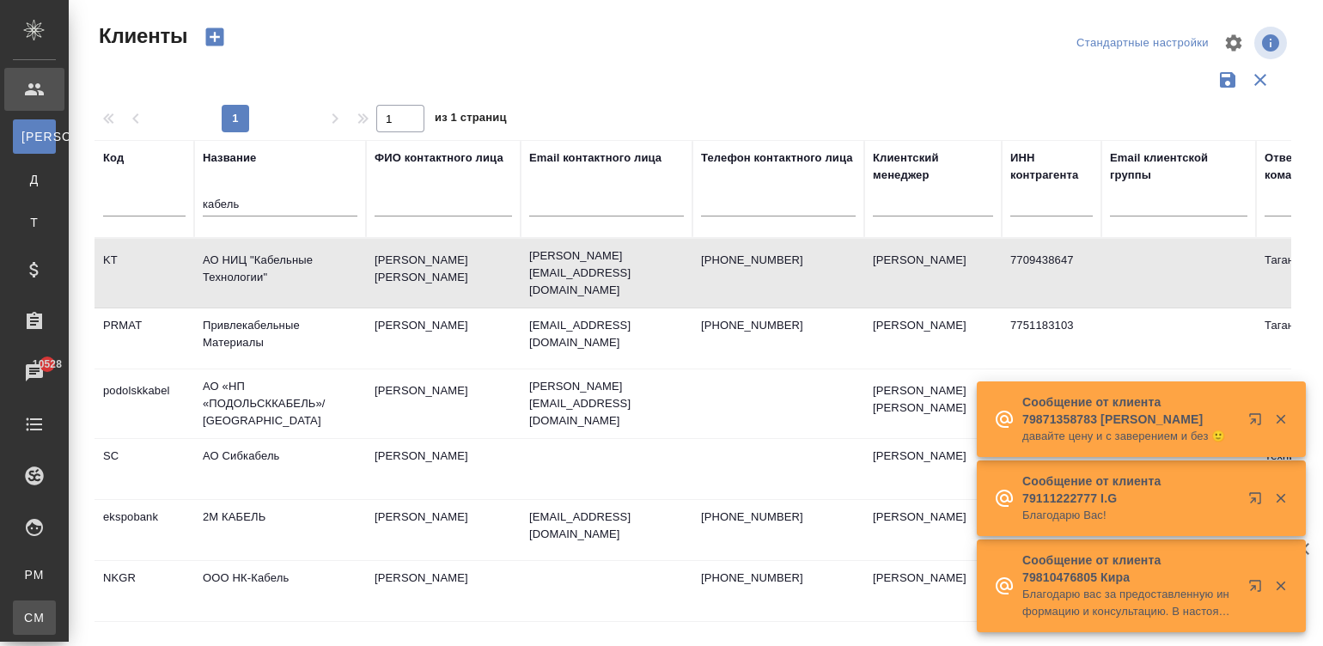
click at [69, 601] on li "CM Для CM/VM" at bounding box center [34, 618] width 69 height 34
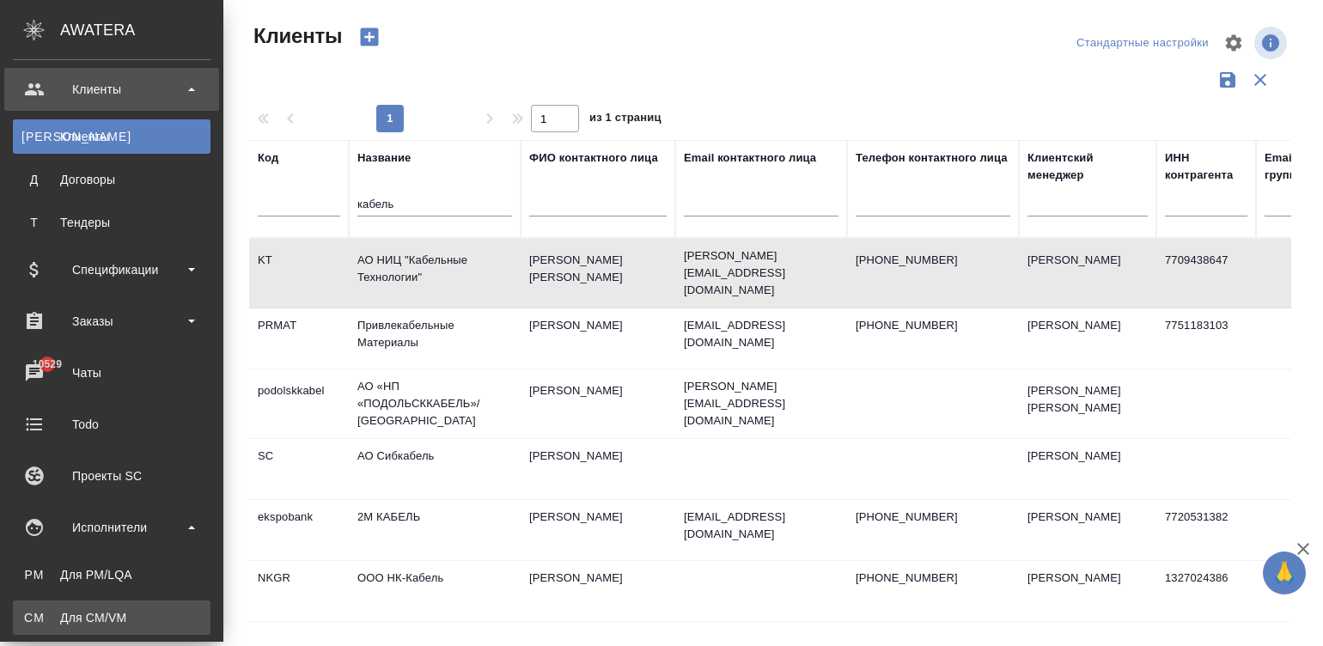
click at [27, 619] on div "Для CM/VM" at bounding box center [111, 617] width 180 height 17
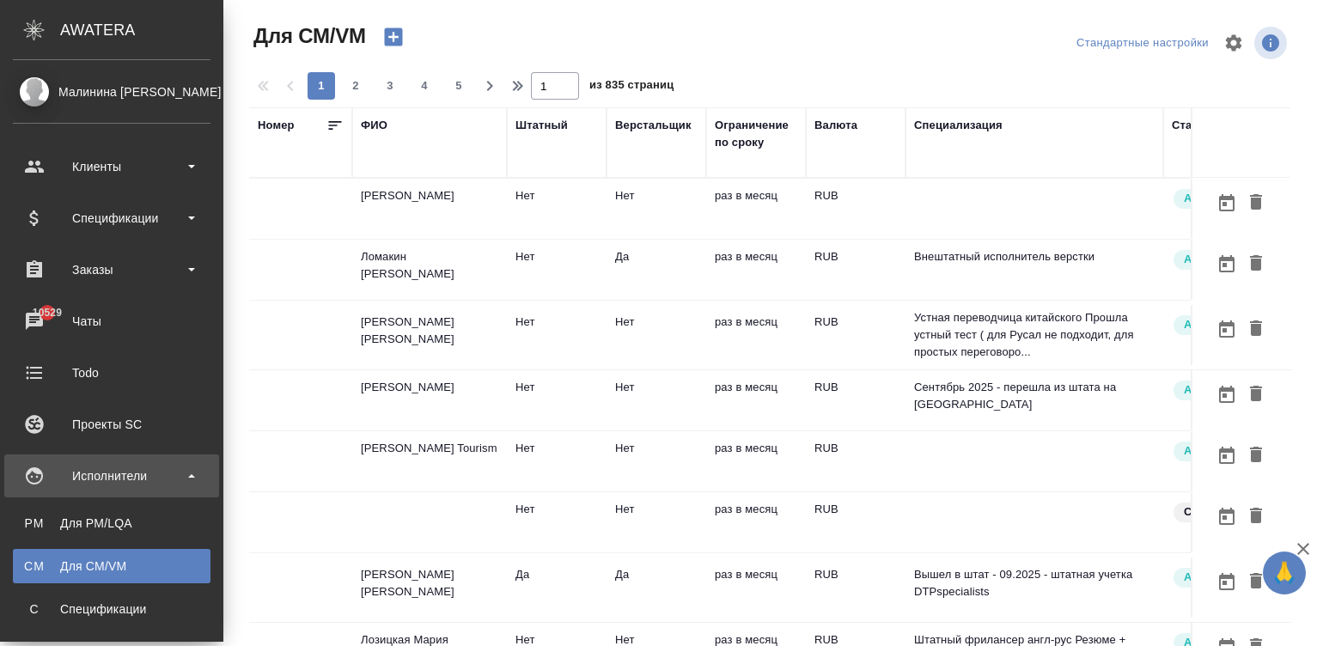
drag, startPoint x: 36, startPoint y: 609, endPoint x: 439, endPoint y: 385, distance: 461.1
click at [36, 609] on span "С" at bounding box center [34, 609] width 26 height 17
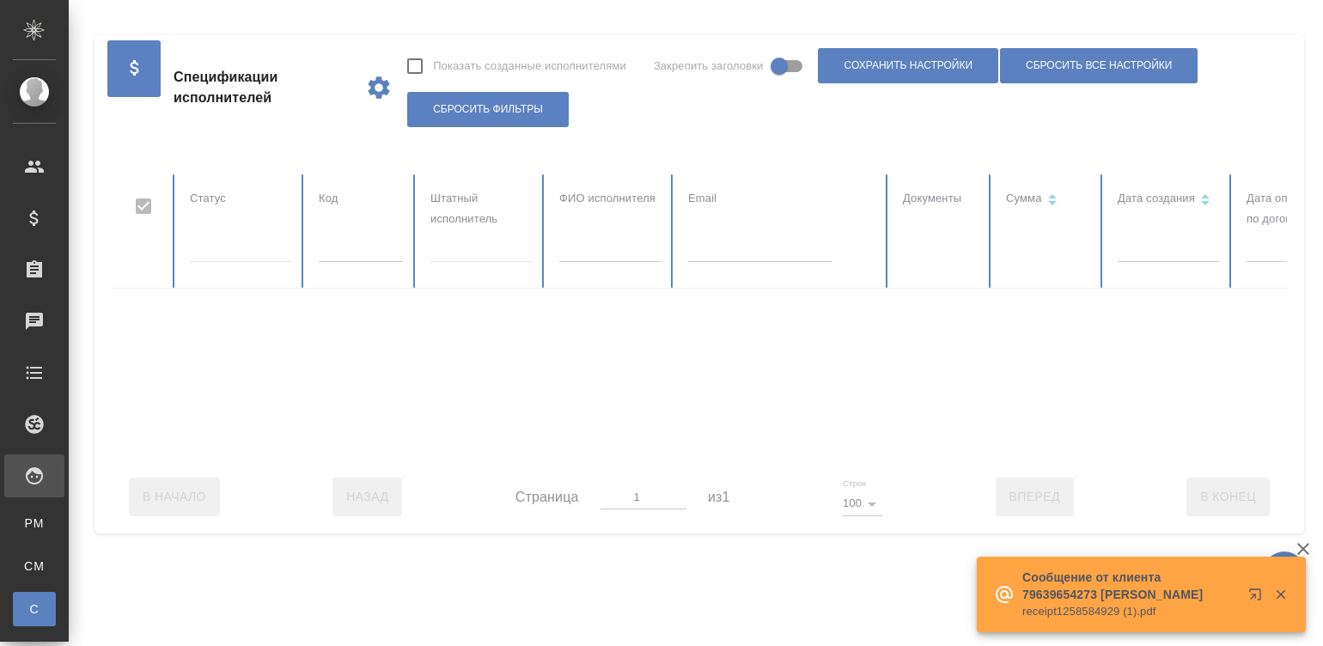
checkbox input "false"
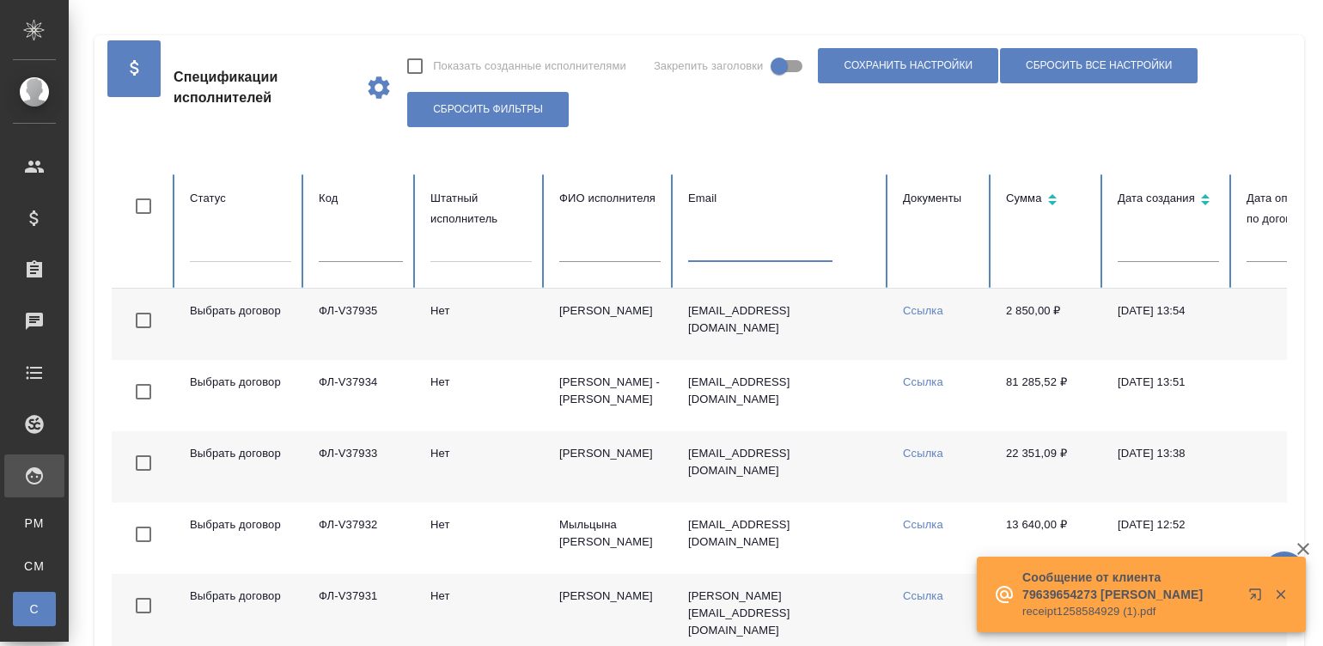
click at [743, 253] on input "text" at bounding box center [760, 250] width 144 height 24
paste input "sanraissra@gmail.com"
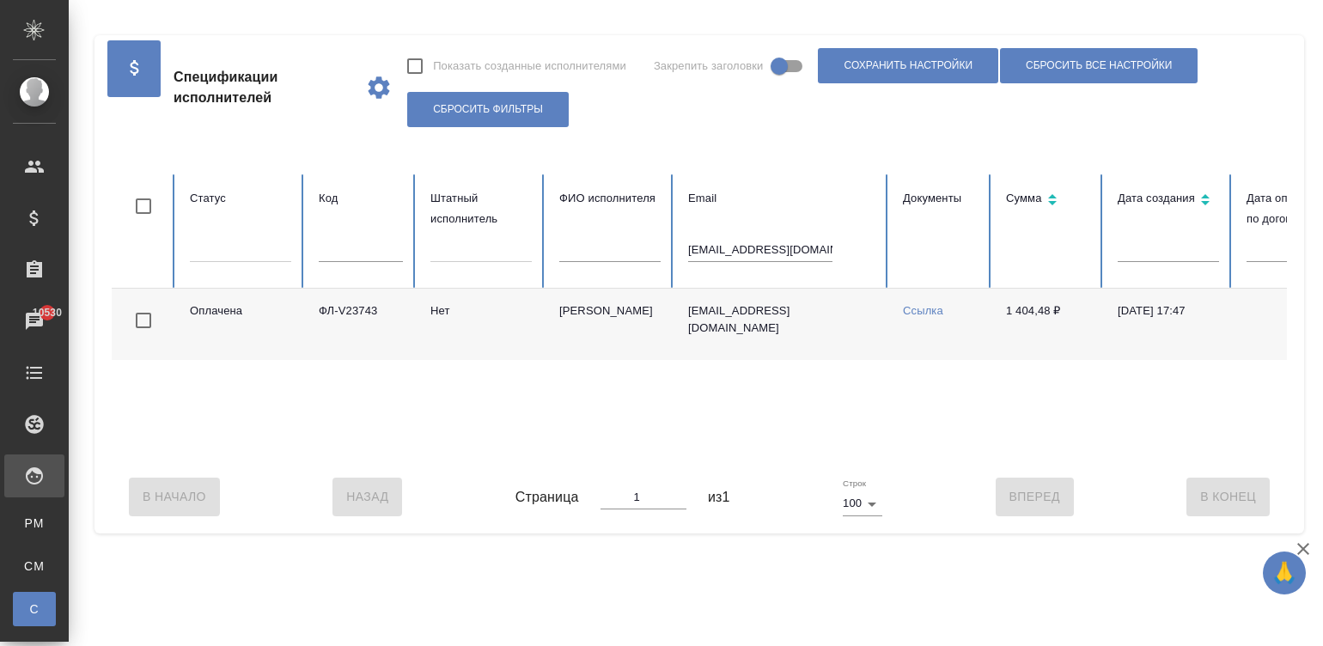
click at [601, 328] on td "Элиас Амира Алиевна" at bounding box center [610, 324] width 129 height 71
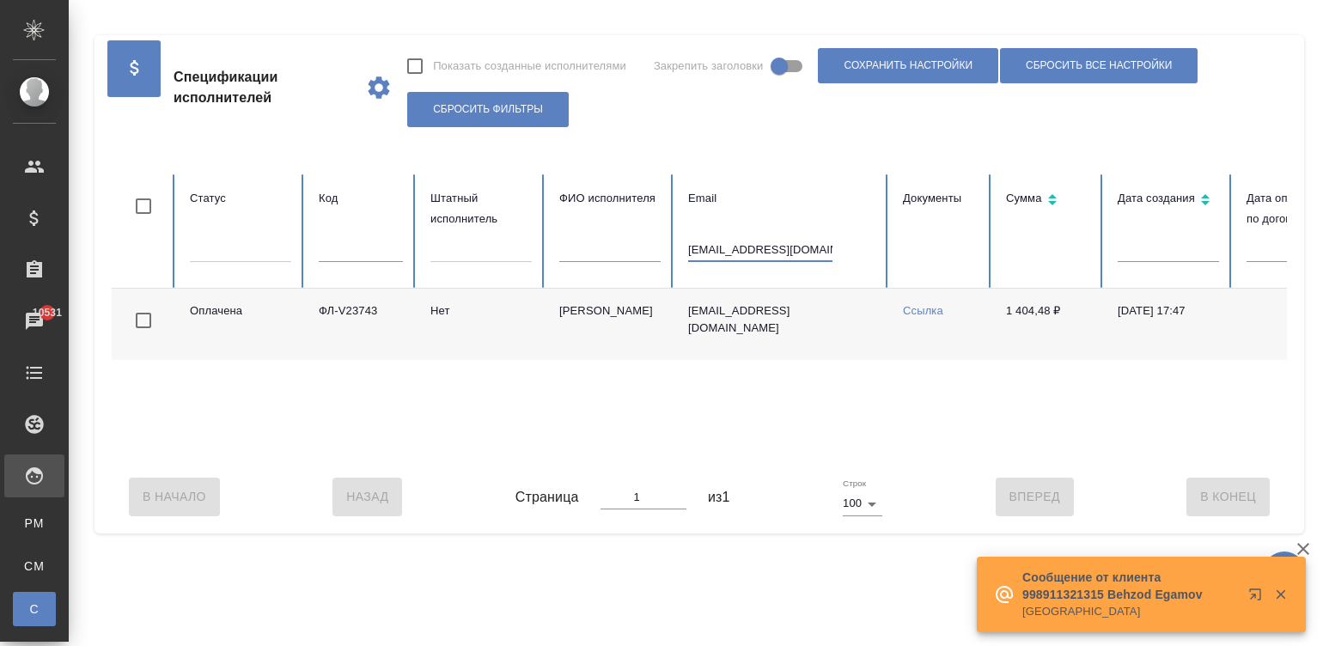
click at [727, 247] on input "sanraissra@gmail.com" at bounding box center [760, 250] width 144 height 24
paste input "ipsinnikovaolg"
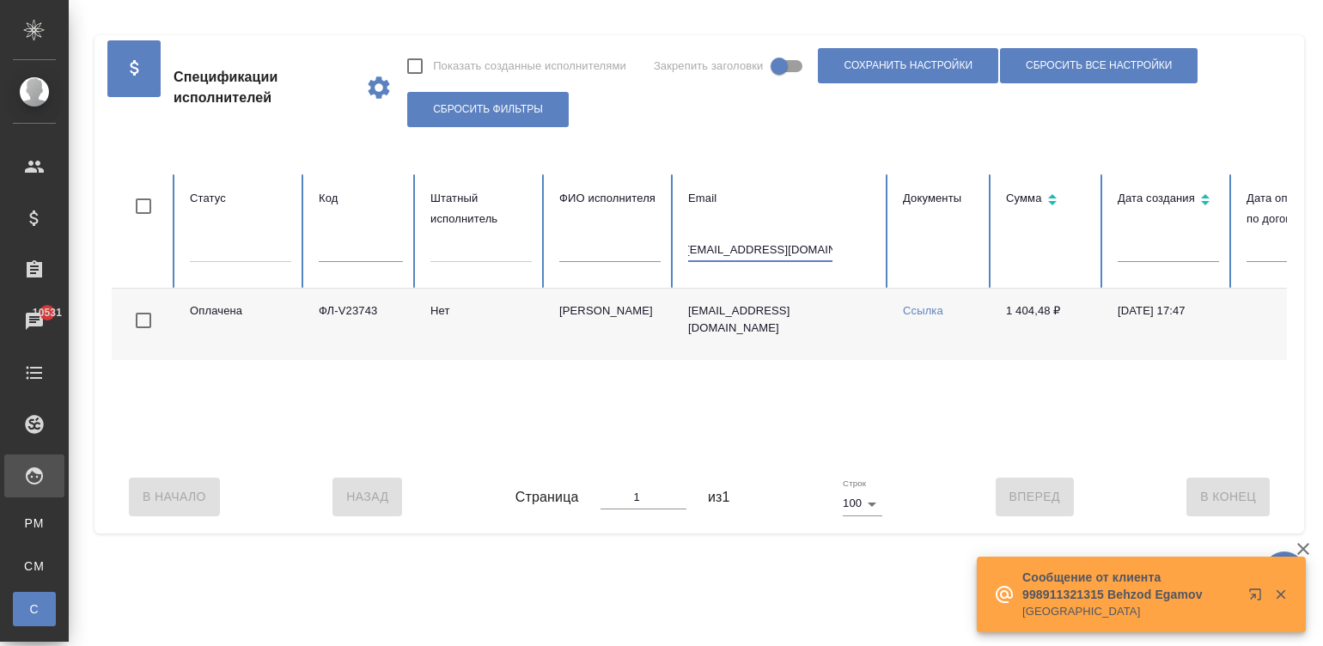
type input "ipsinnikovaolga@gmail.com"
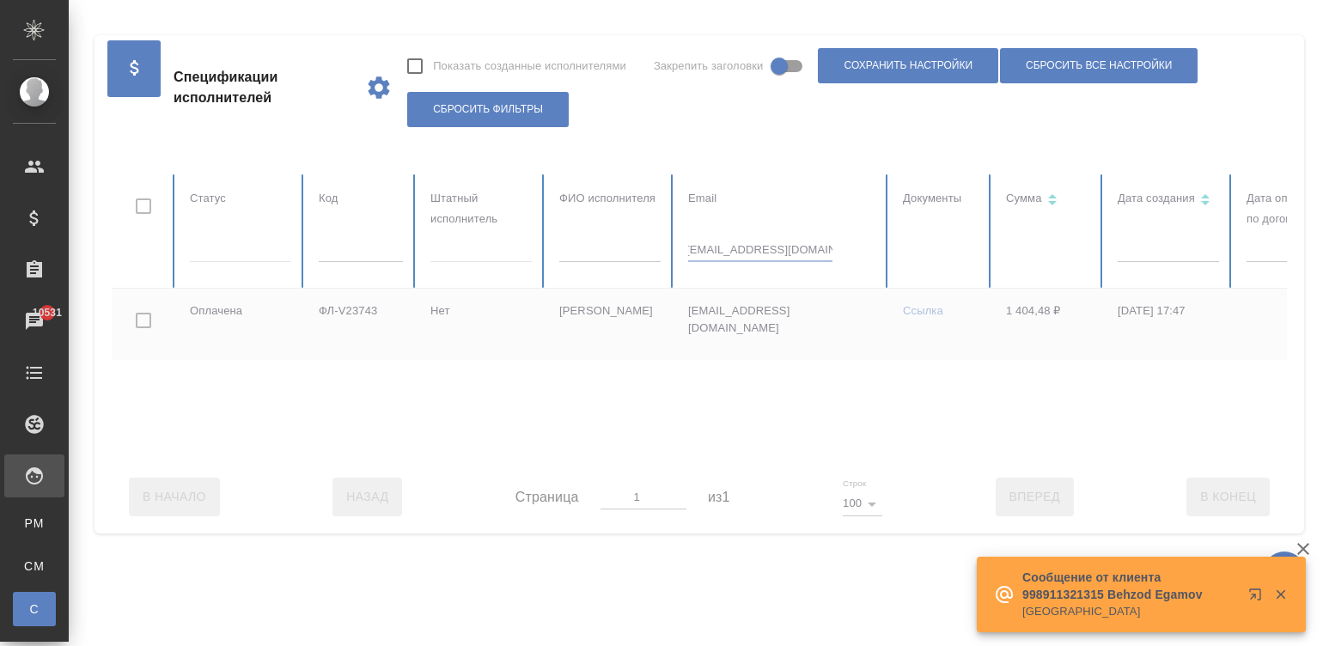
checkbox input "true"
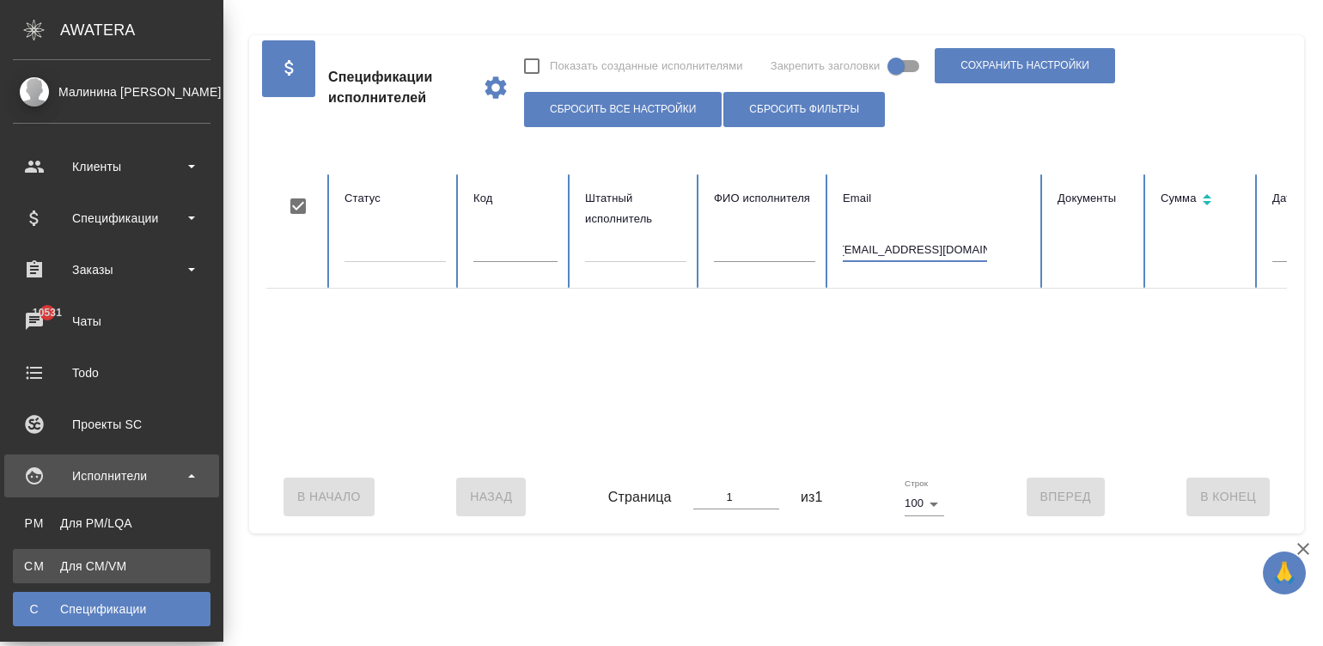
click at [41, 550] on link "CM Для CM/VM" at bounding box center [112, 566] width 198 height 34
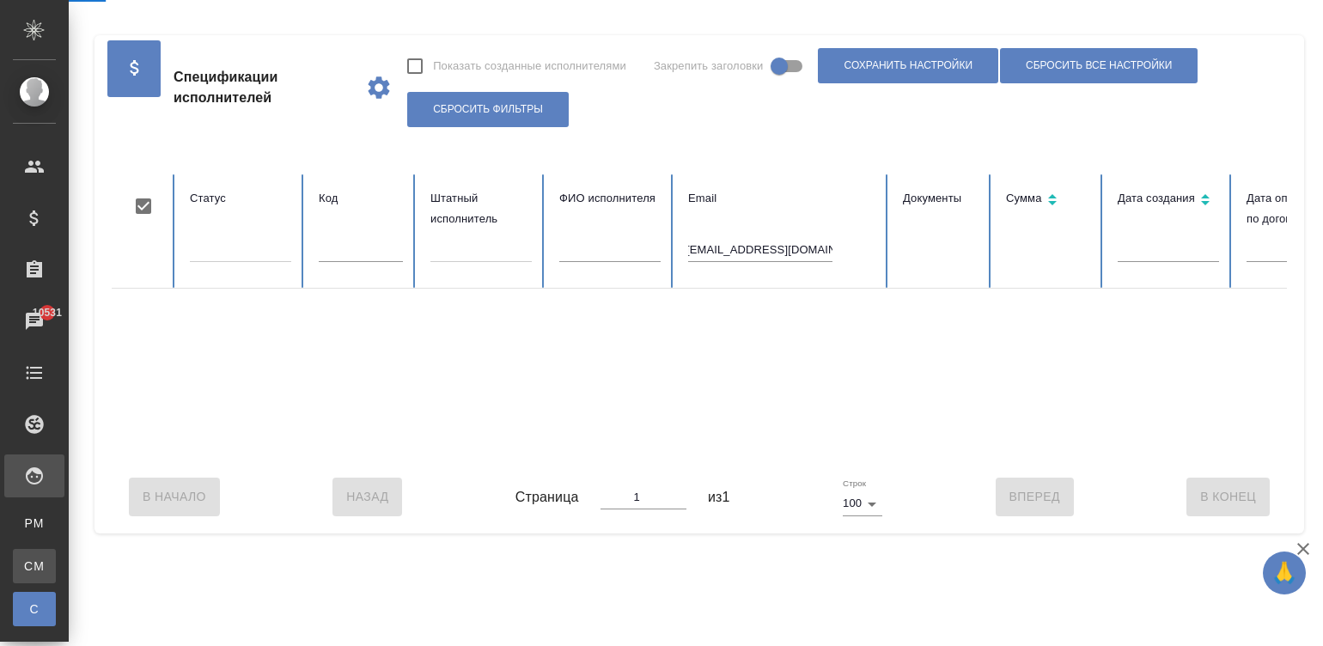
scroll to position [0, 0]
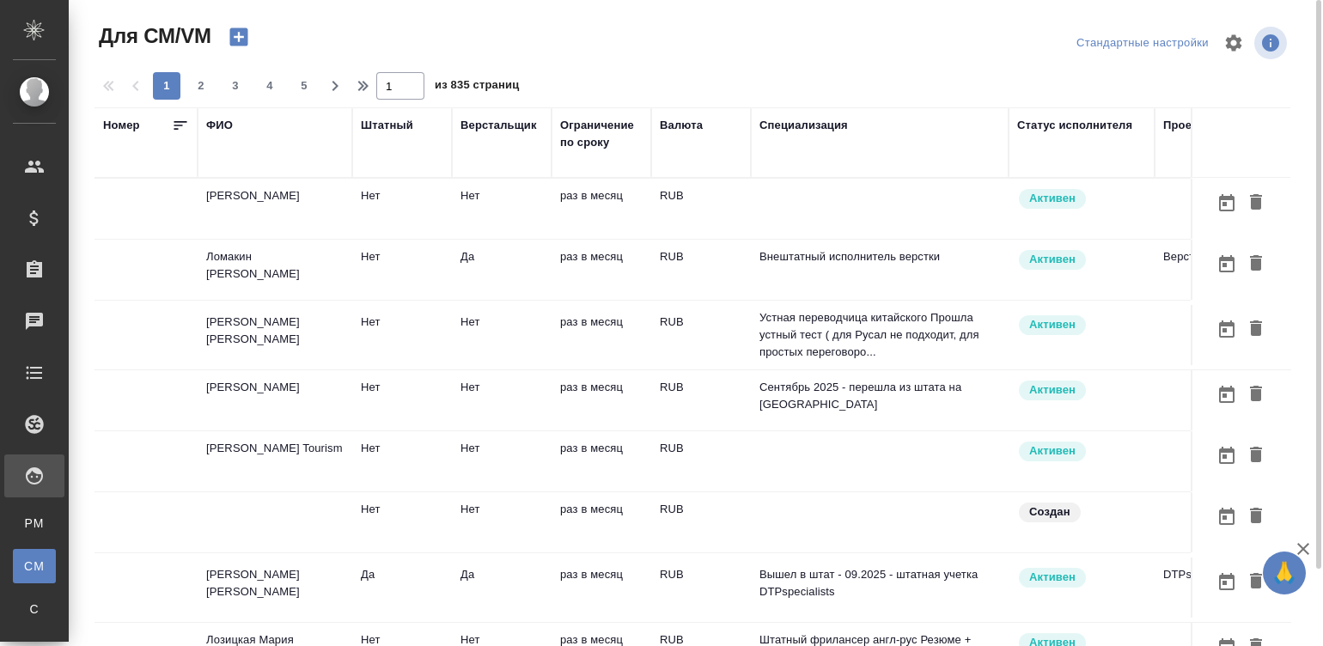
click at [778, 229] on td at bounding box center [880, 209] width 258 height 60
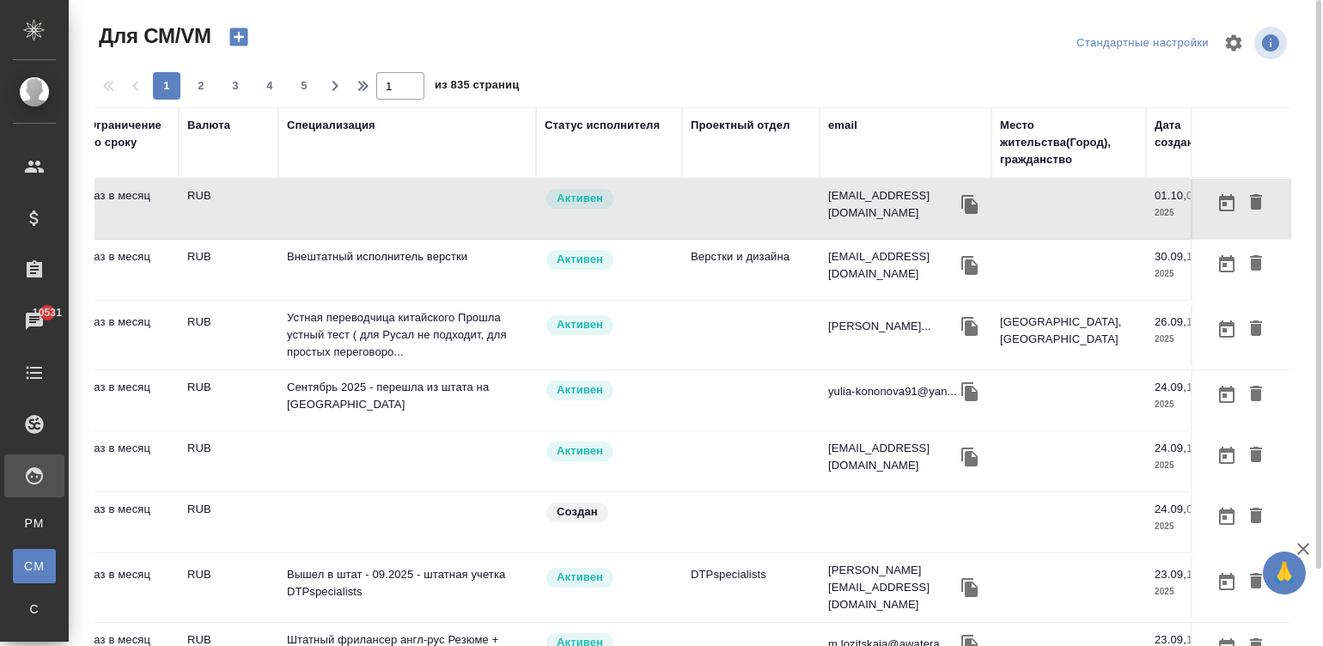
scroll to position [0, 515]
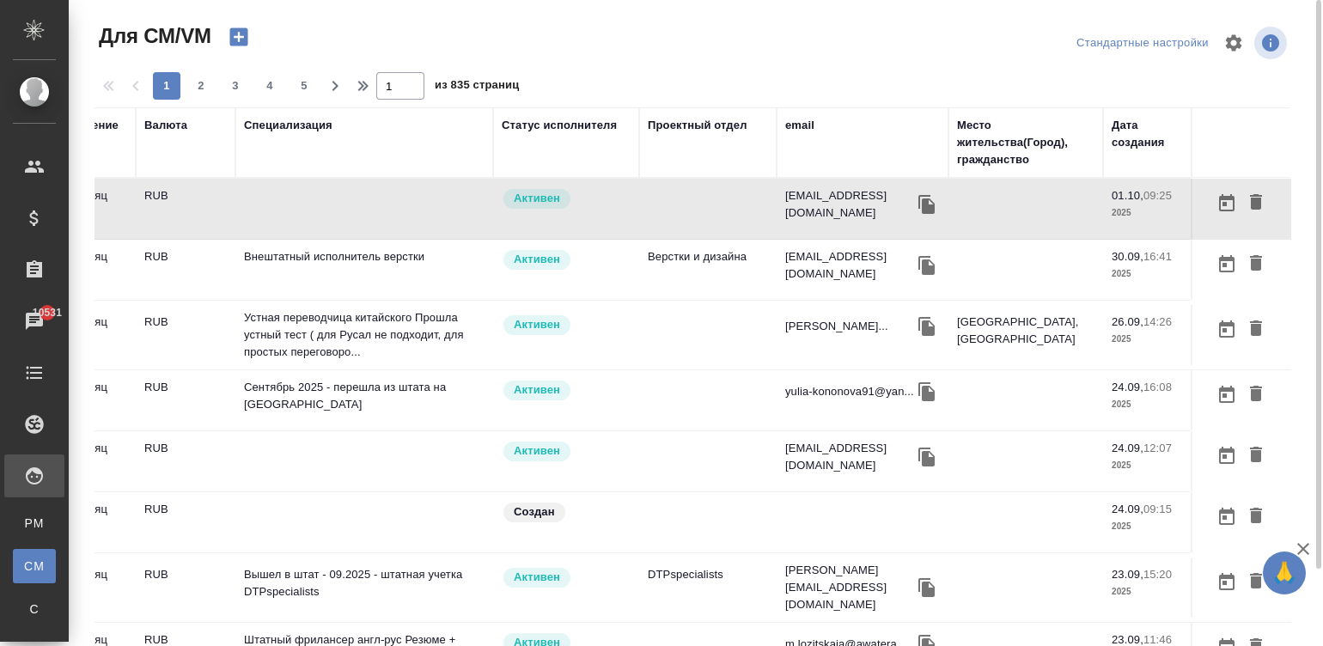
click at [796, 124] on div "email" at bounding box center [799, 125] width 29 height 17
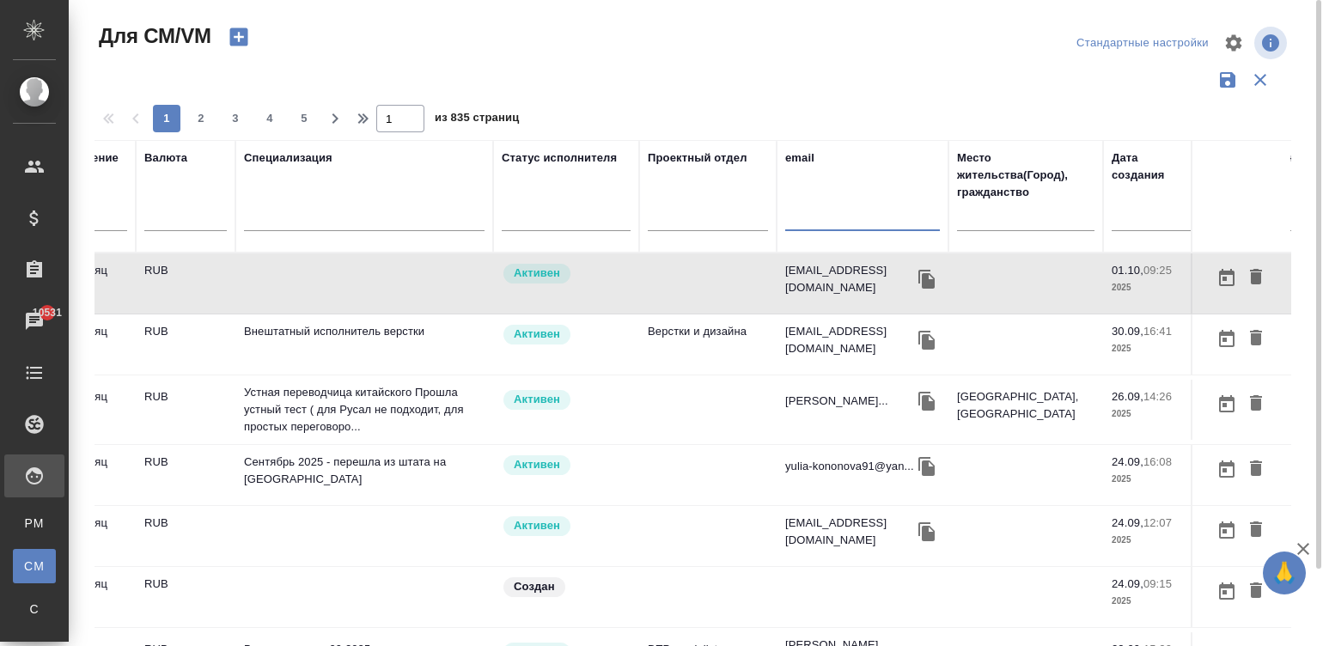
click at [876, 214] on input "text" at bounding box center [862, 220] width 155 height 21
paste input "ipsinnikovaolga@gmail.com"
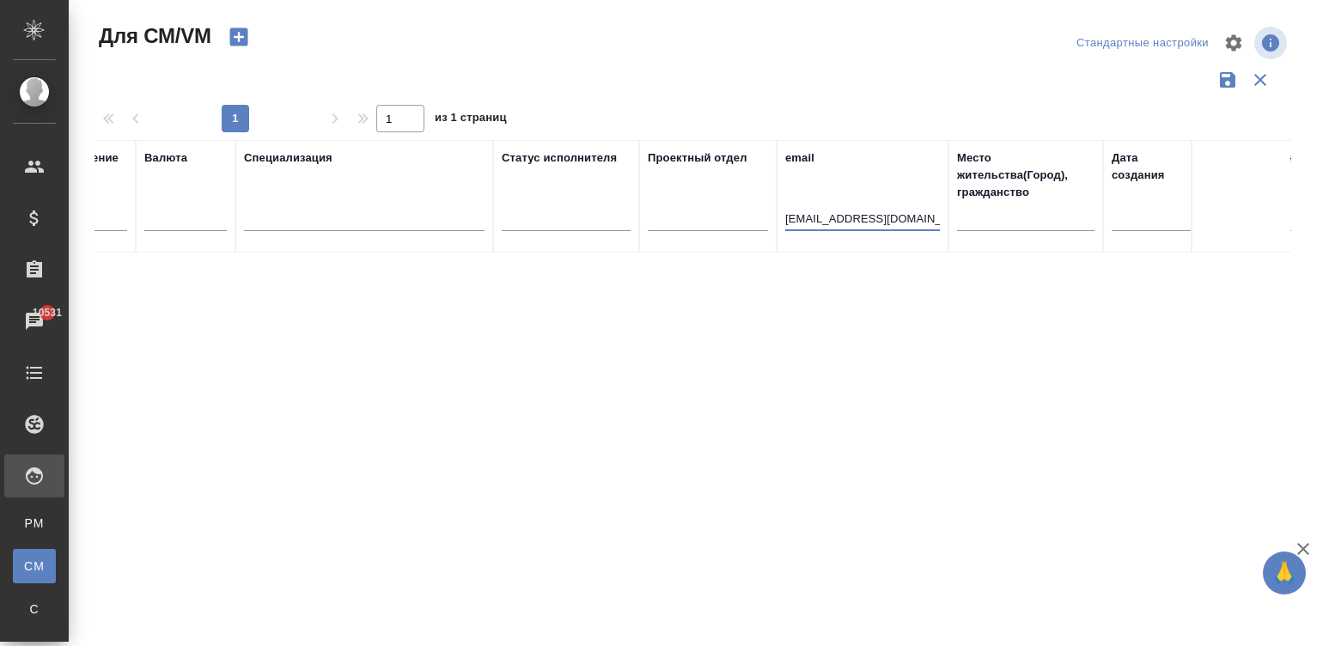
click at [867, 215] on input "ipsinnikovaolga@gmail.com" at bounding box center [862, 220] width 155 height 21
paste input "earzhanova@mail.ru"
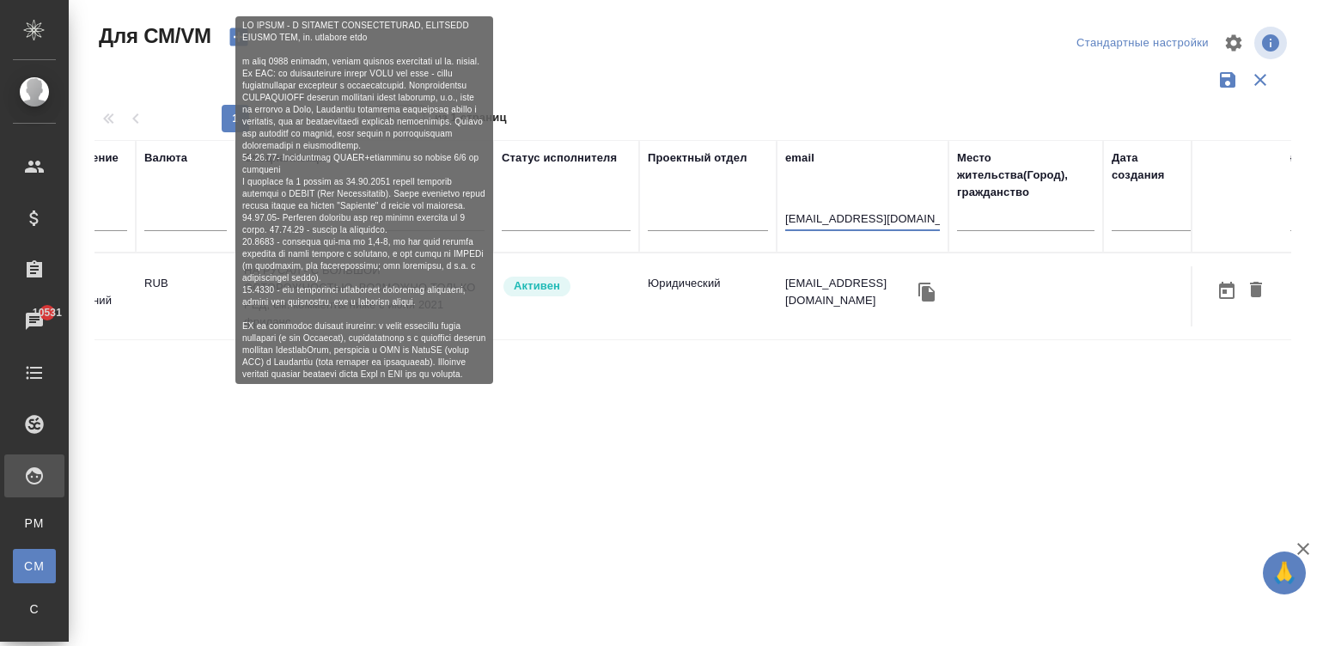
click at [408, 296] on p "НА РУСАЛ - С БОЛЬШОЙ ОСТОРОЖНОСТЬЮ, ВОЗМОЖНО ТОЛЬКО РЕД, см. комменты ниже с ию…" at bounding box center [364, 296] width 241 height 69
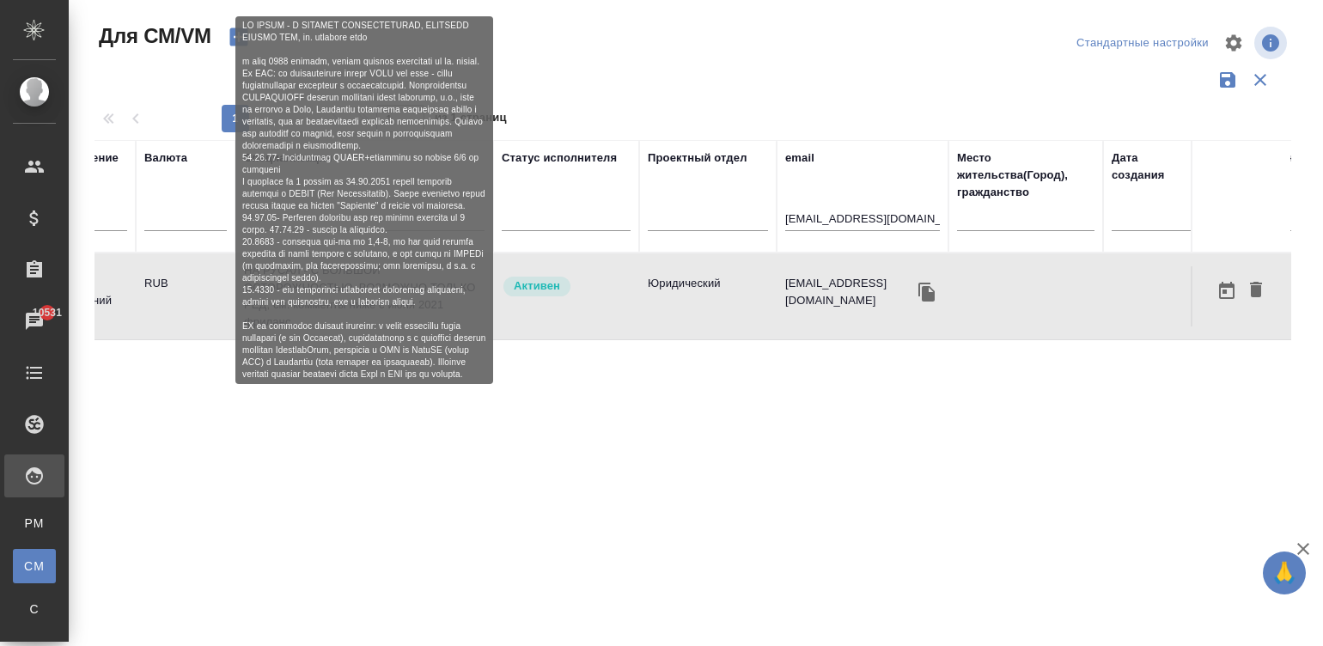
click at [408, 296] on p "НА РУСАЛ - С БОЛЬШОЙ ОСТОРОЖНОСТЬЮ, ВОЗМОЖНО ТОЛЬКО РЕД, см. комменты ниже с ию…" at bounding box center [364, 296] width 241 height 69
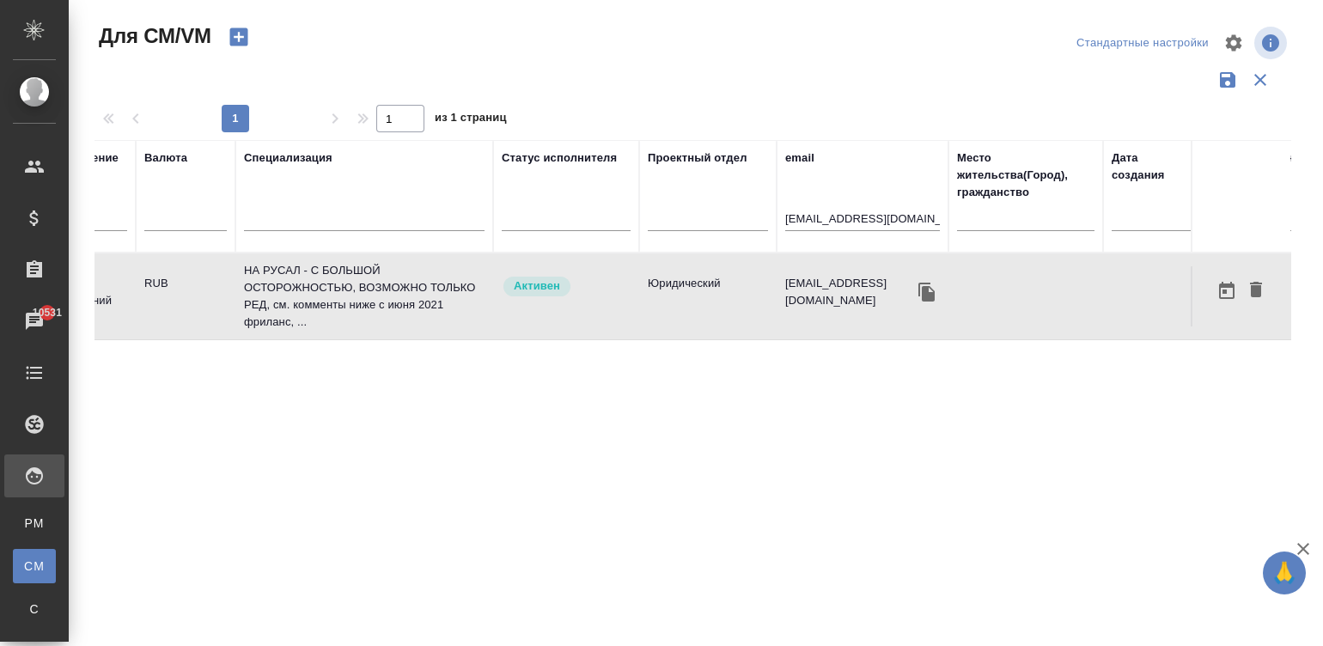
click at [846, 215] on input "earzhanova@mail.ru" at bounding box center [862, 220] width 155 height 21
paste input "lelechka25"
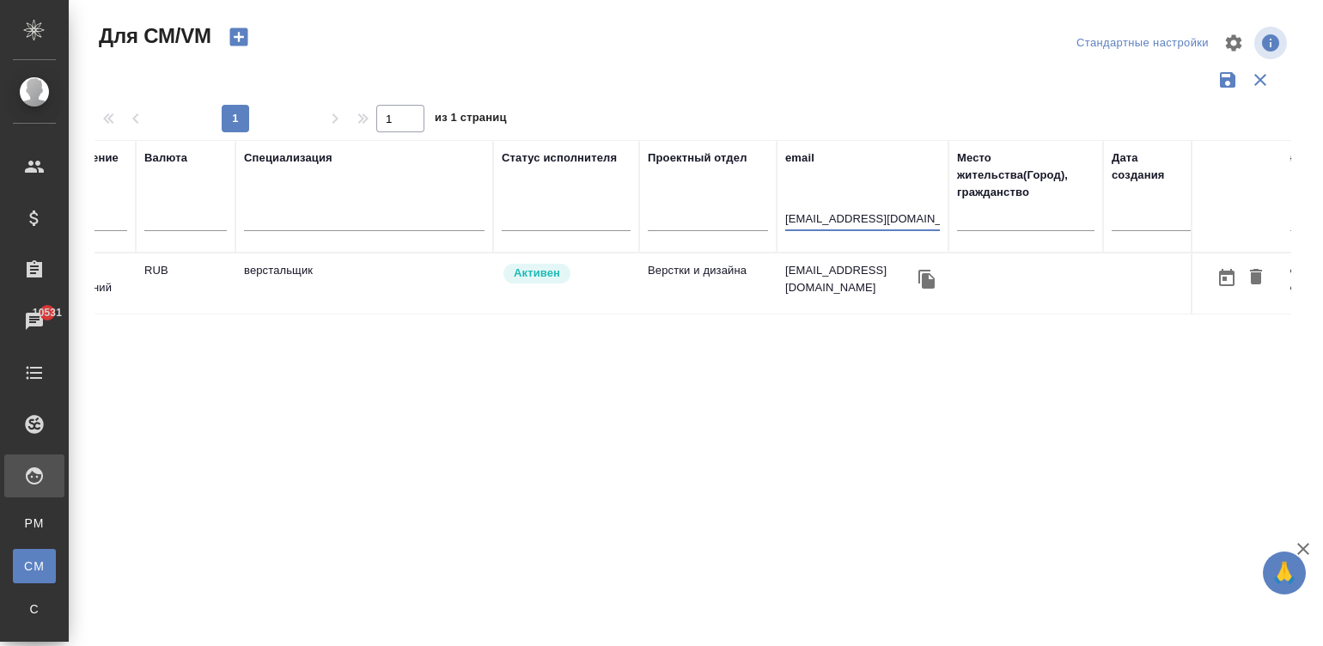
type input "lelechka25@mail.ru"
click at [794, 285] on div "lelechka25@mail.ru" at bounding box center [862, 279] width 155 height 34
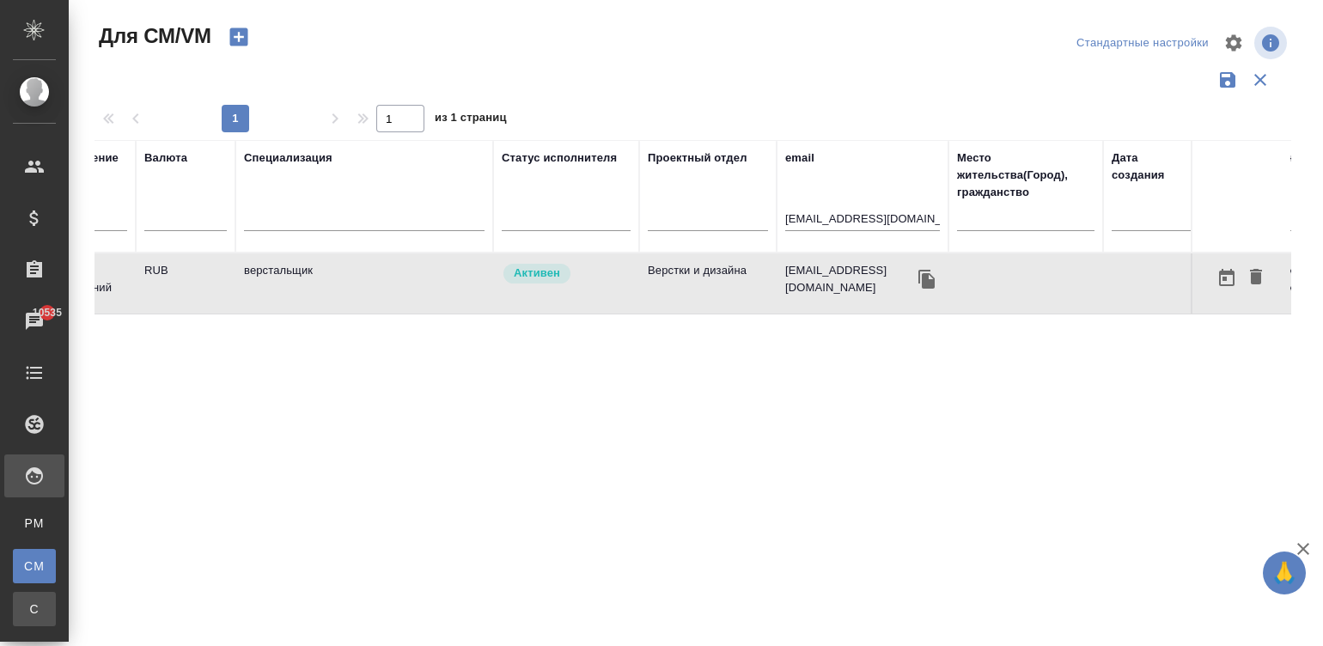
click at [26, 601] on div "Спецификации" at bounding box center [13, 609] width 26 height 17
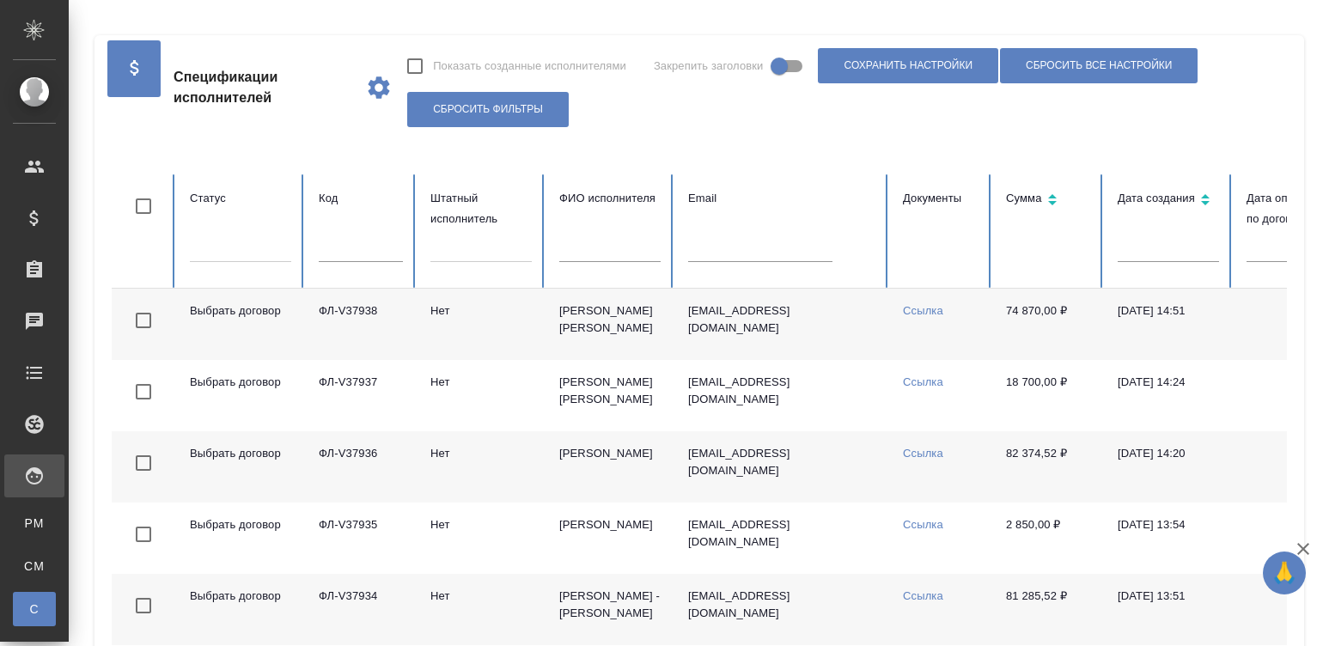
click at [943, 471] on td "Ссылка" at bounding box center [940, 466] width 103 height 71
checkbox input "false"
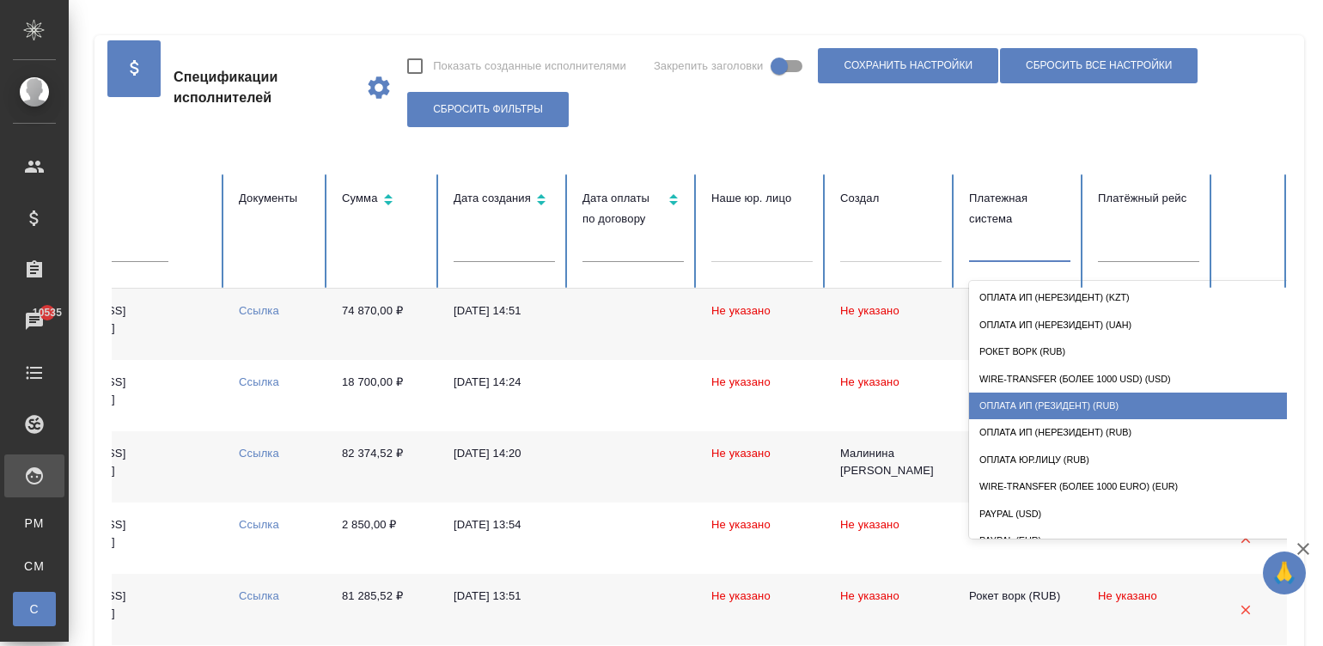
click at [1089, 397] on div "Оплата ИП (резидент) (RUB)" at bounding box center [1141, 406] width 344 height 27
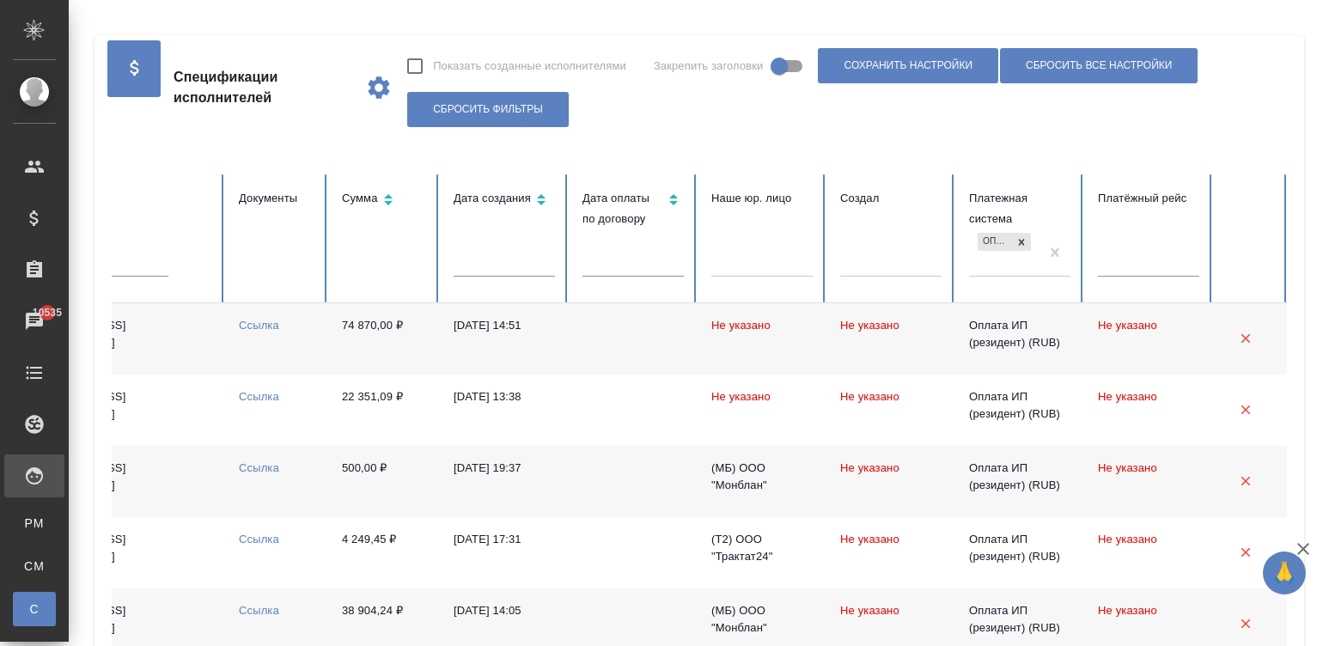
click at [491, 340] on td "01.10.2025, 14:51" at bounding box center [504, 338] width 129 height 71
click at [612, 259] on body "🙏 .cls-1 fill:#fff; AWATERA Малинина Мария m.malinina Клиенты Спецификации Зака…" at bounding box center [661, 323] width 1323 height 646
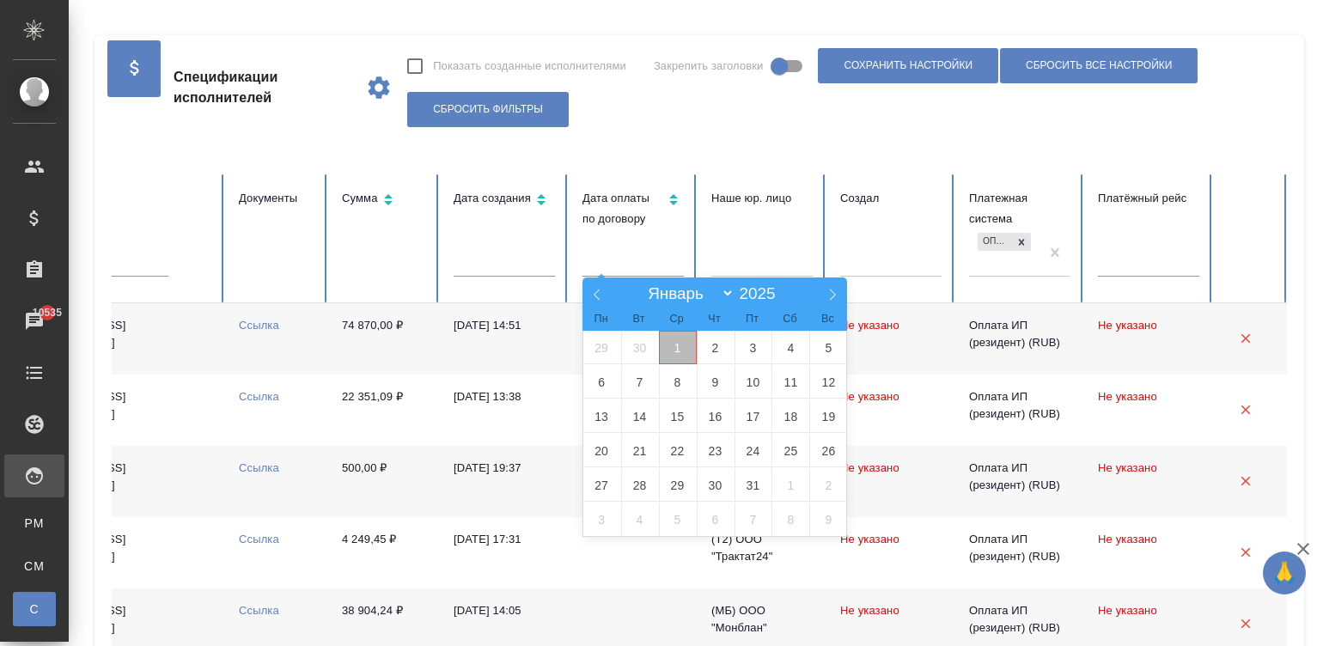
click at [661, 347] on span "1" at bounding box center [678, 348] width 38 height 34
type input "01.10"
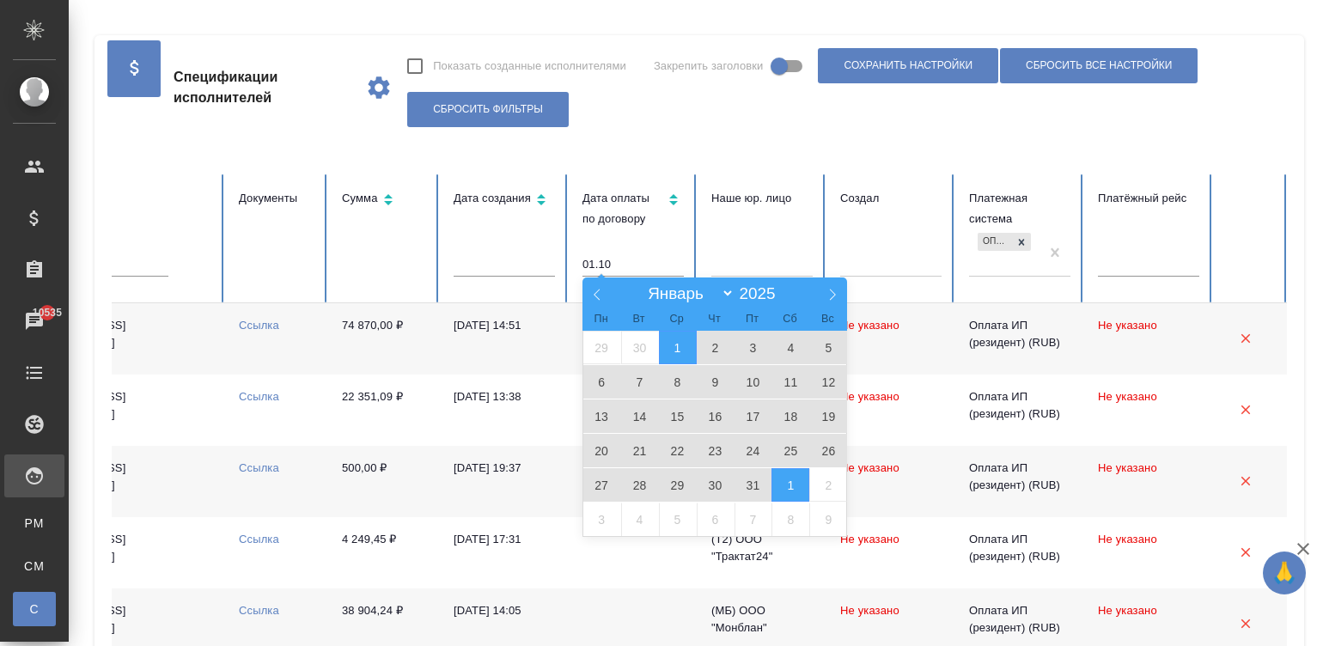
click at [778, 477] on span "1" at bounding box center [791, 485] width 38 height 34
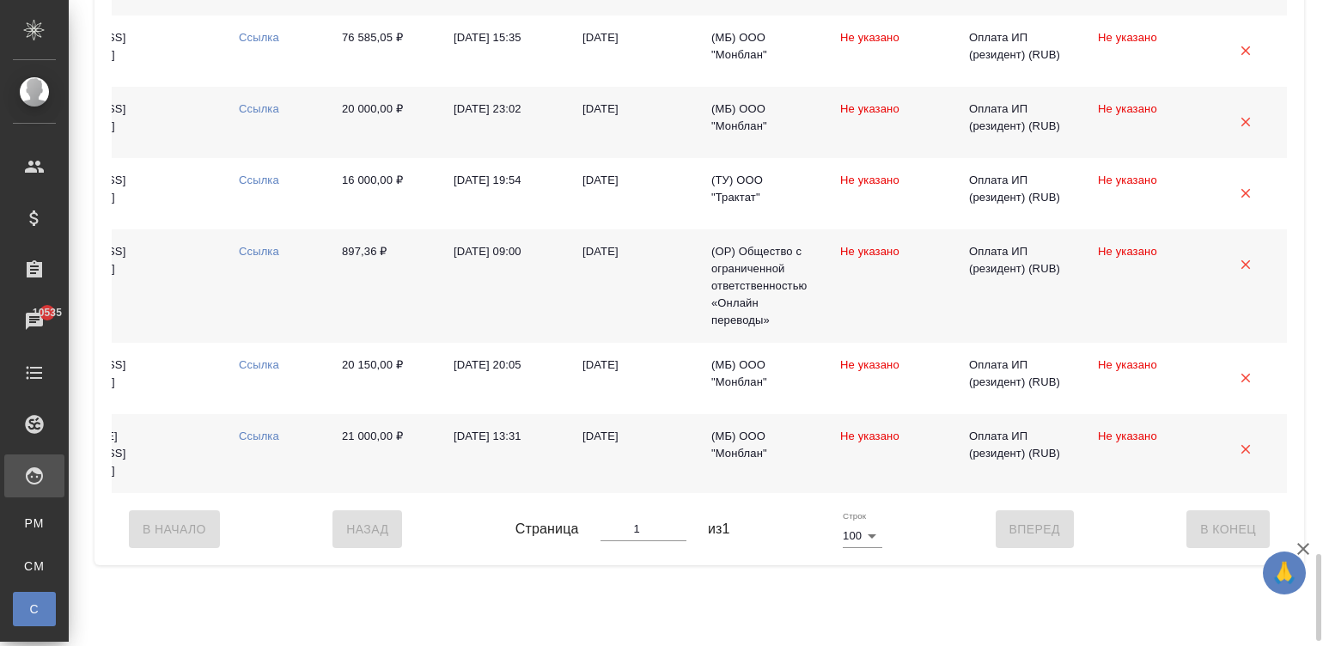
scroll to position [4124, 0]
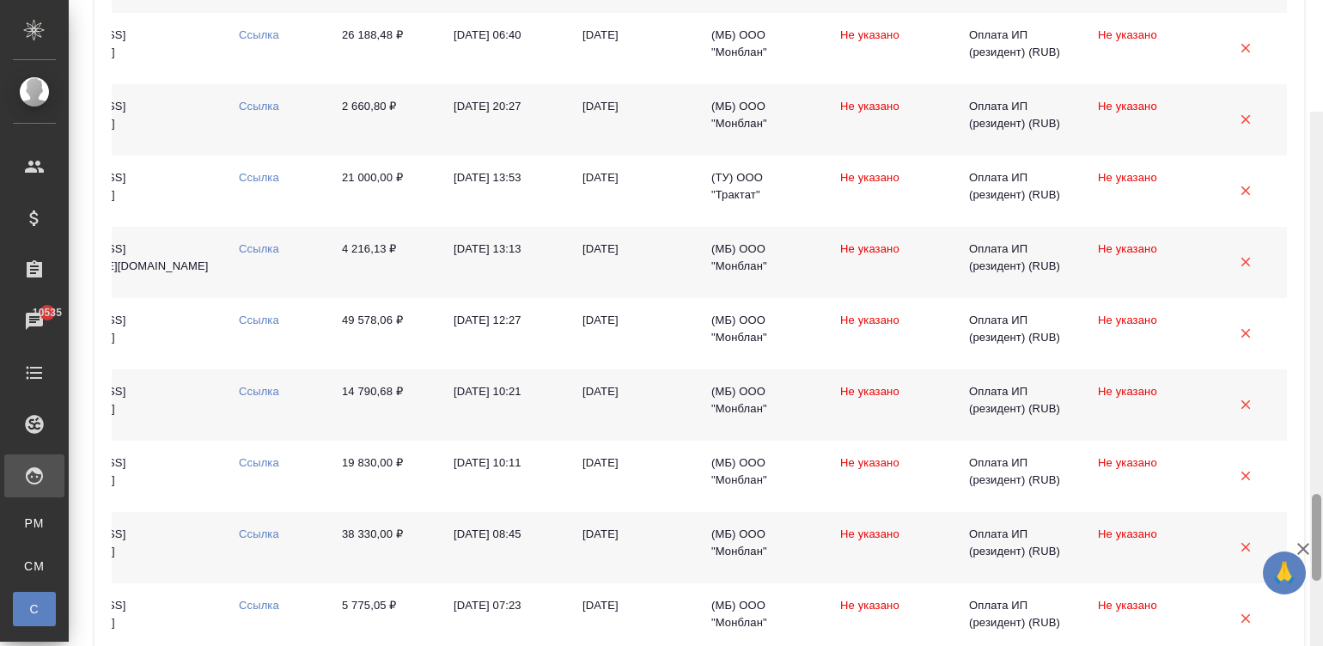
click at [1315, 112] on div at bounding box center [1316, 435] width 13 height 647
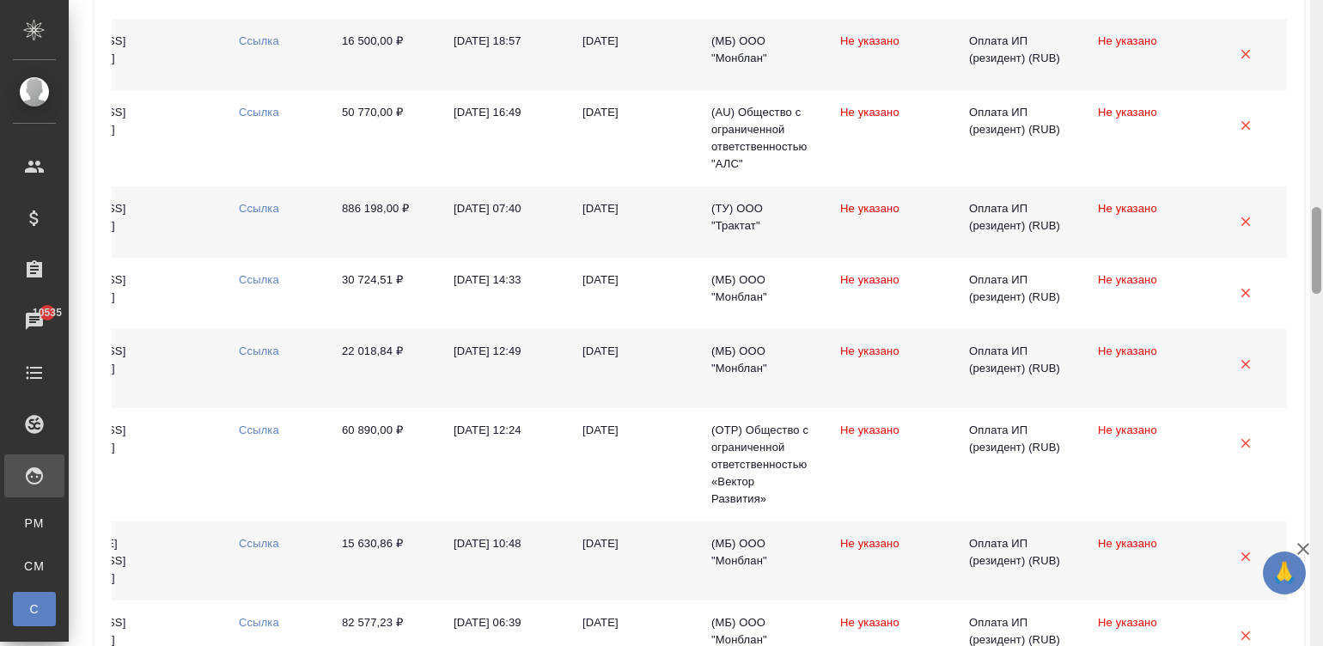
click at [1315, 16] on div at bounding box center [1316, 323] width 13 height 647
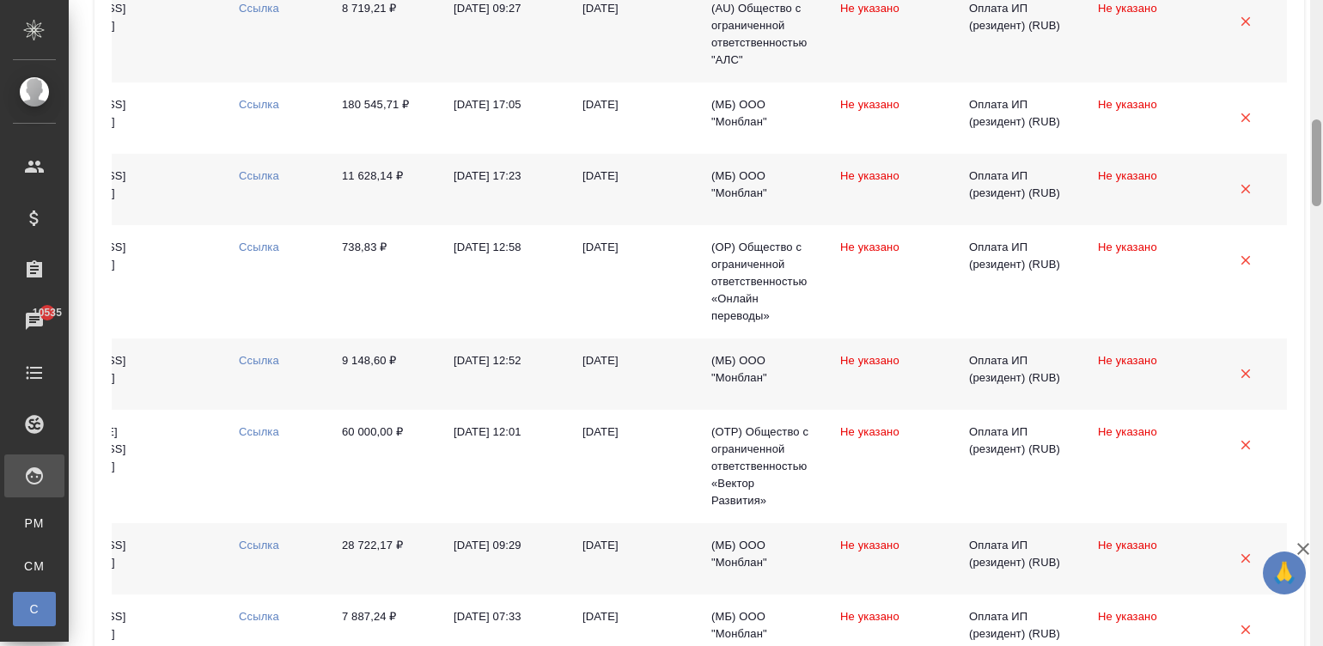
click at [1315, 16] on div at bounding box center [1316, 323] width 13 height 647
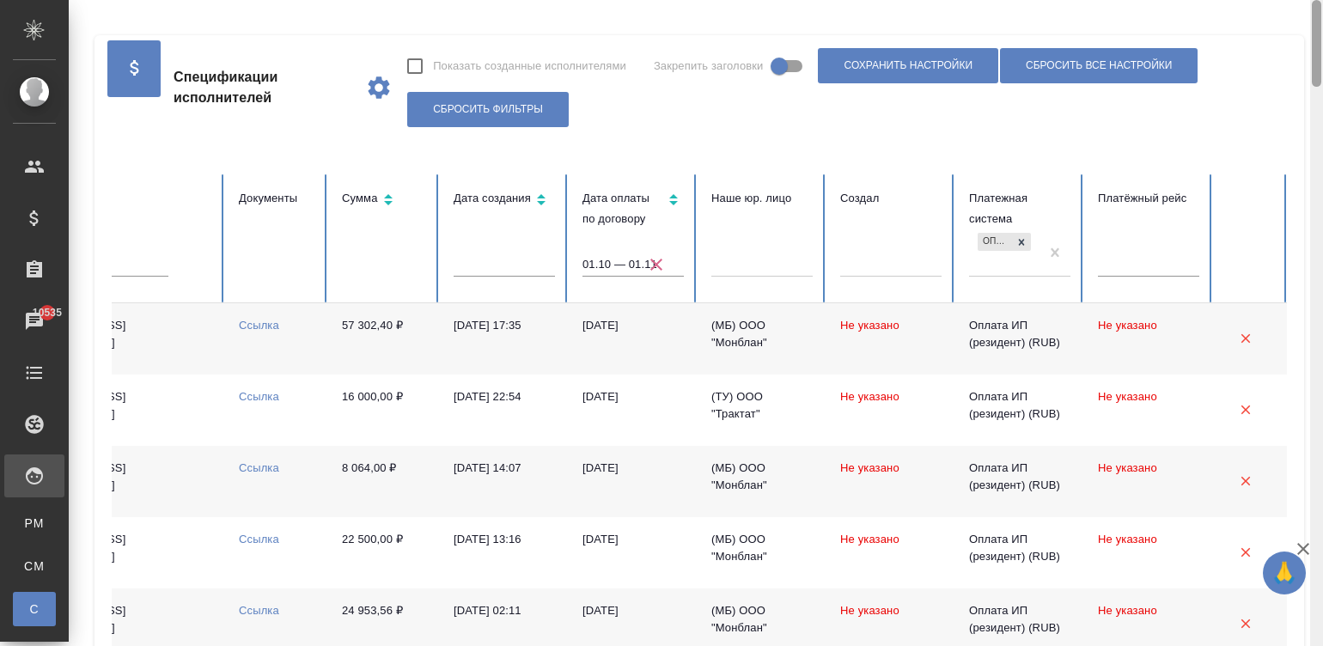
click at [1315, 16] on div at bounding box center [1316, 323] width 13 height 647
click at [1315, 16] on div at bounding box center [1316, 43] width 9 height 87
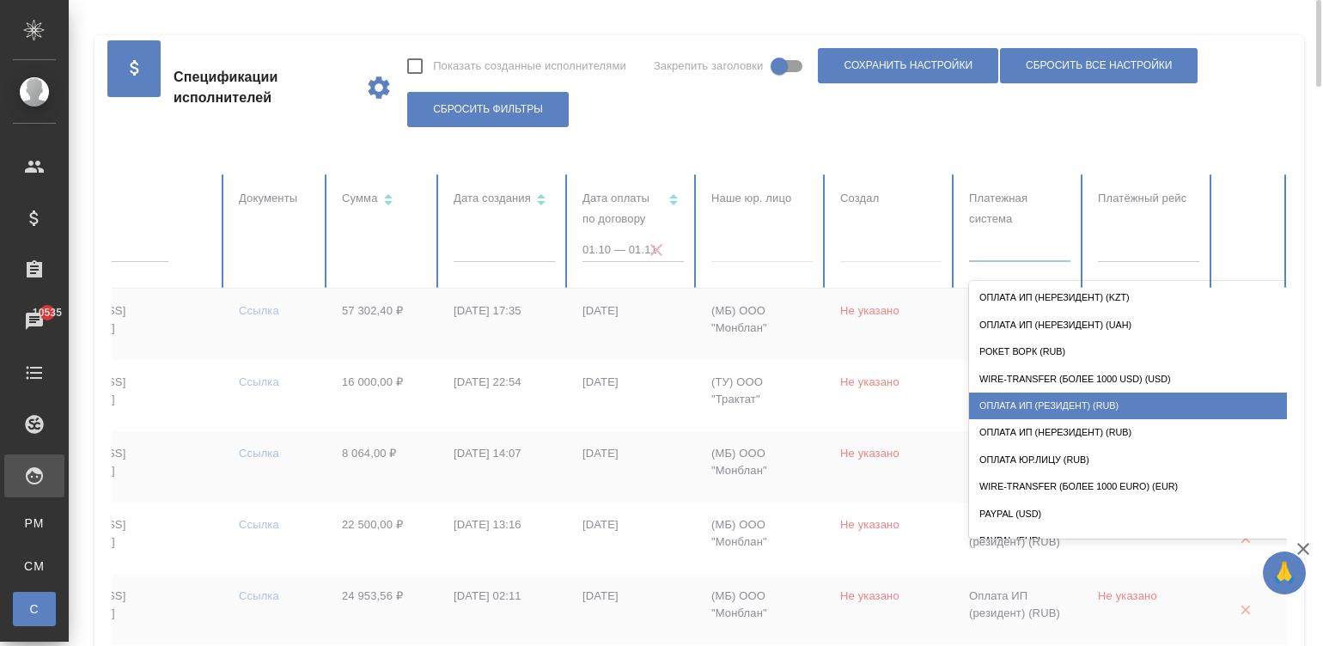
click at [1091, 422] on div "Оплата ИП (нерезидент) (RUB)" at bounding box center [1141, 432] width 344 height 27
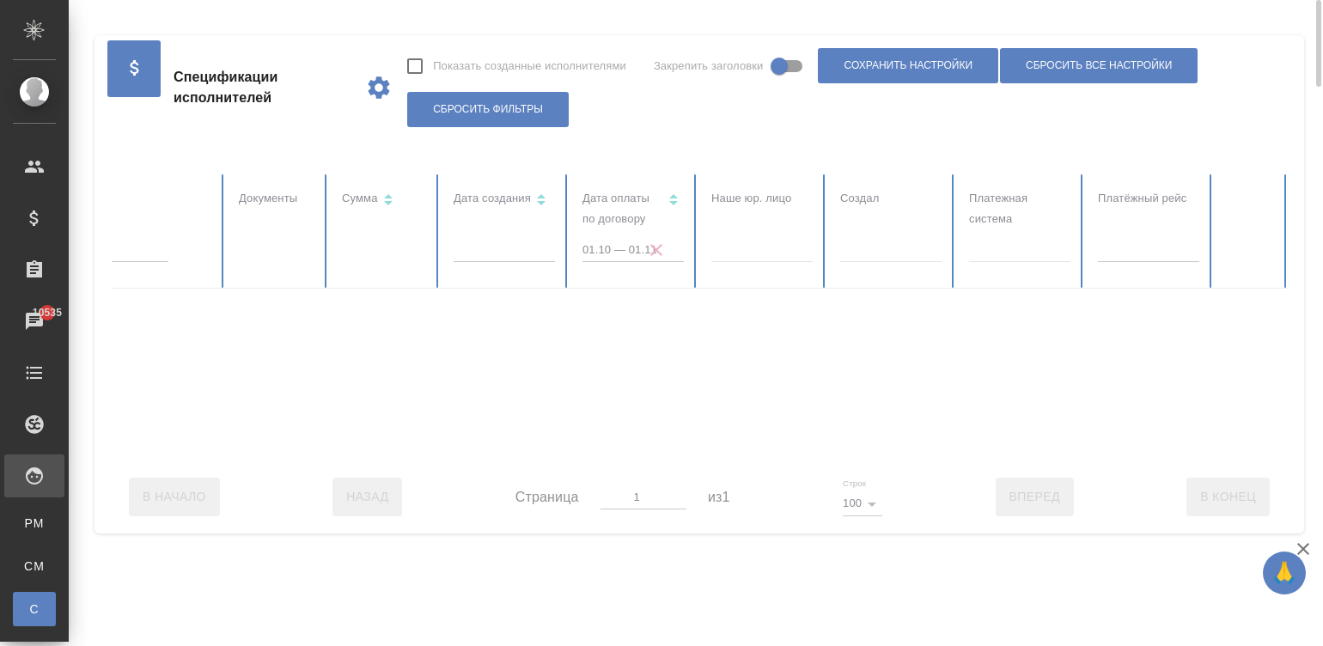
click at [1025, 249] on div at bounding box center [368, 317] width 1840 height 286
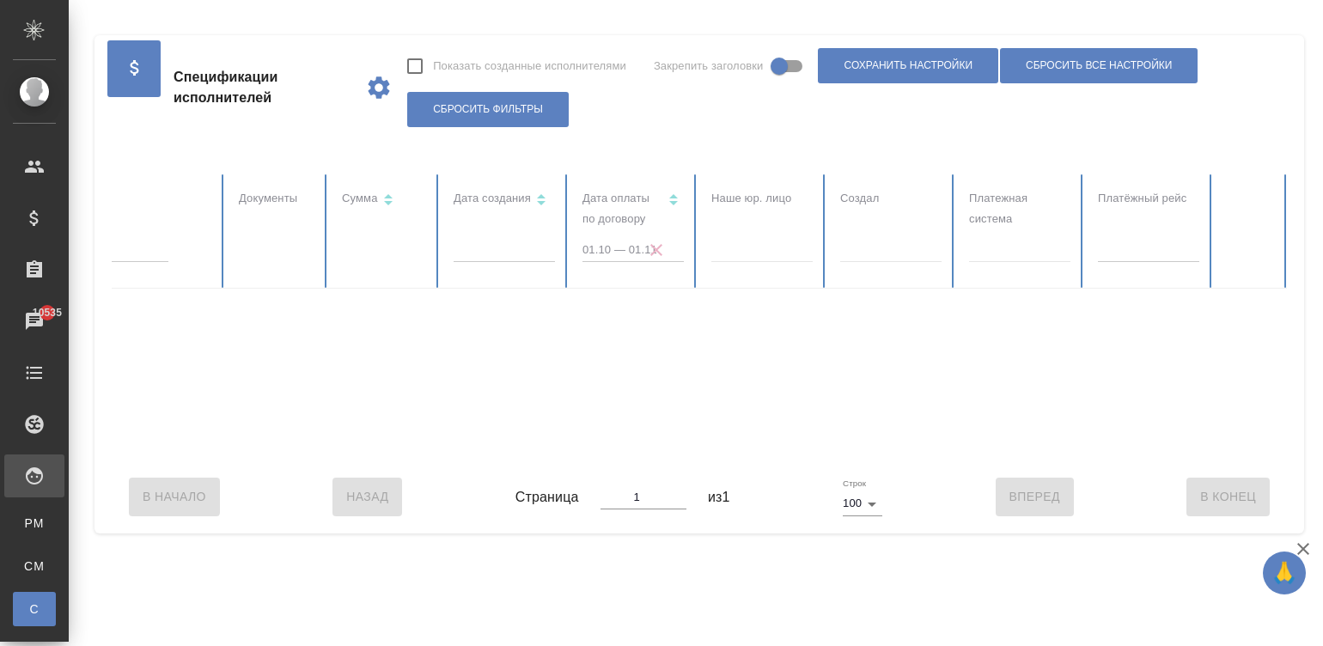
checkbox input "false"
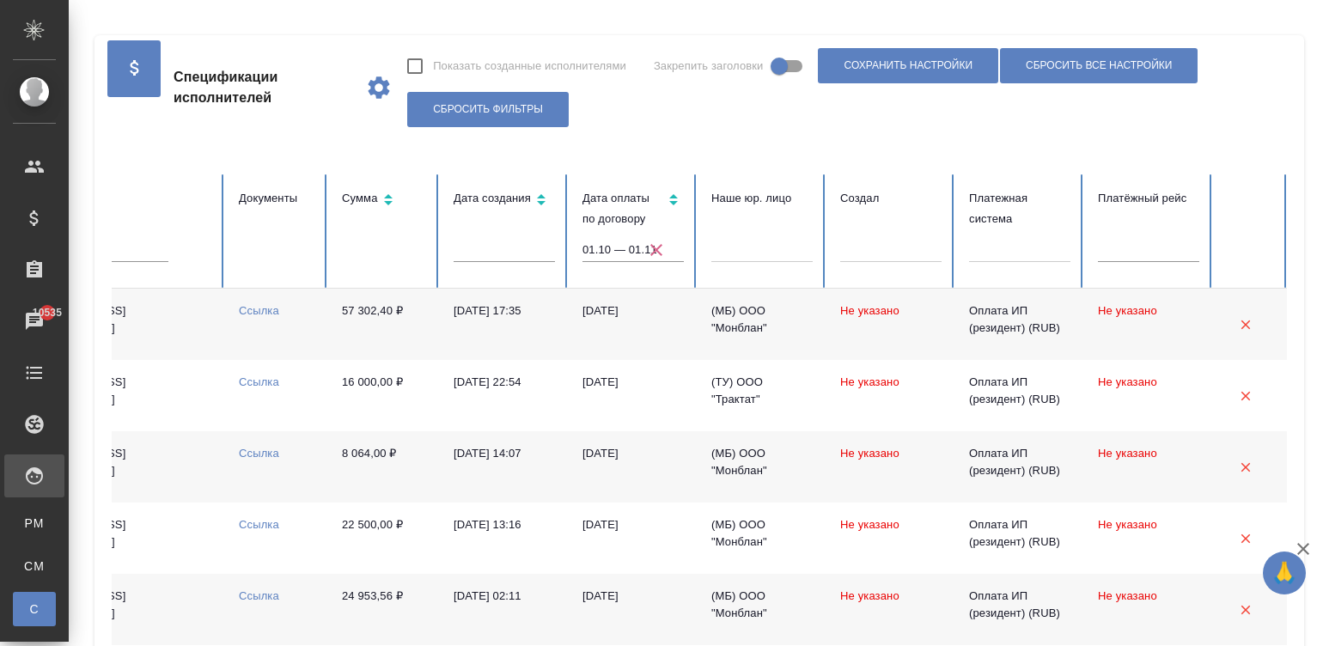
click at [1000, 241] on div at bounding box center [1019, 245] width 101 height 25
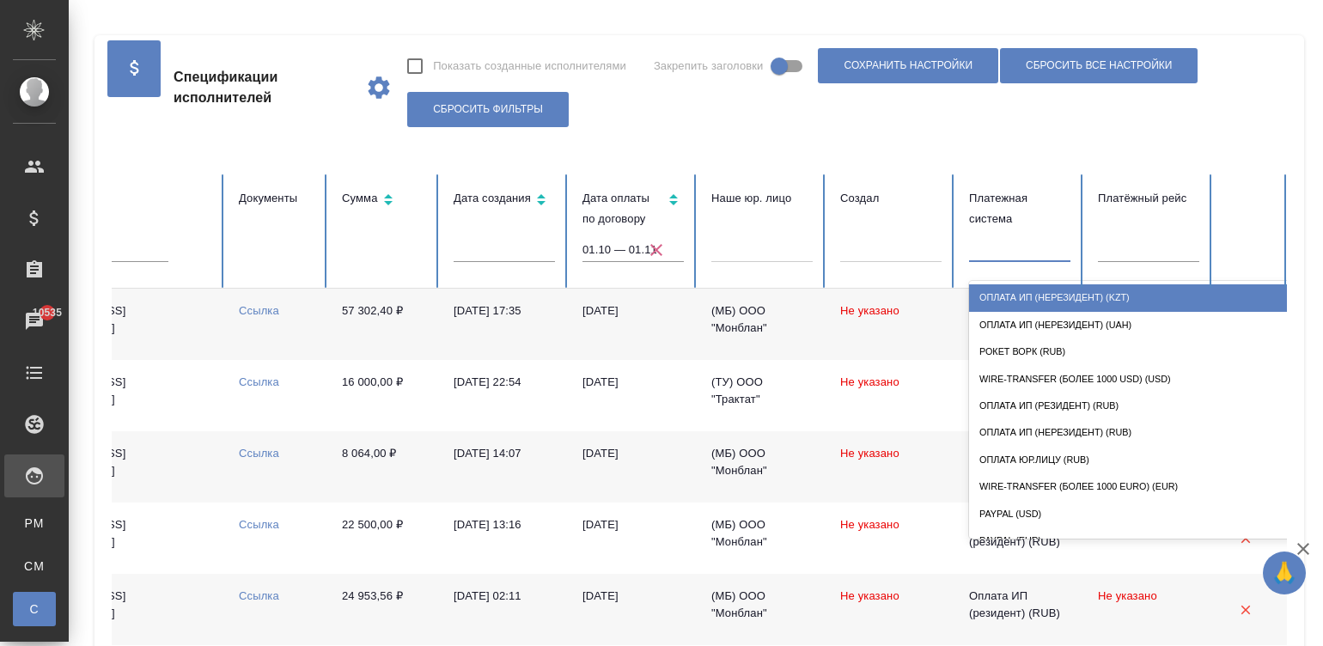
click at [1107, 293] on div "Оплата ИП (нерезидент) (KZT)" at bounding box center [1141, 297] width 344 height 27
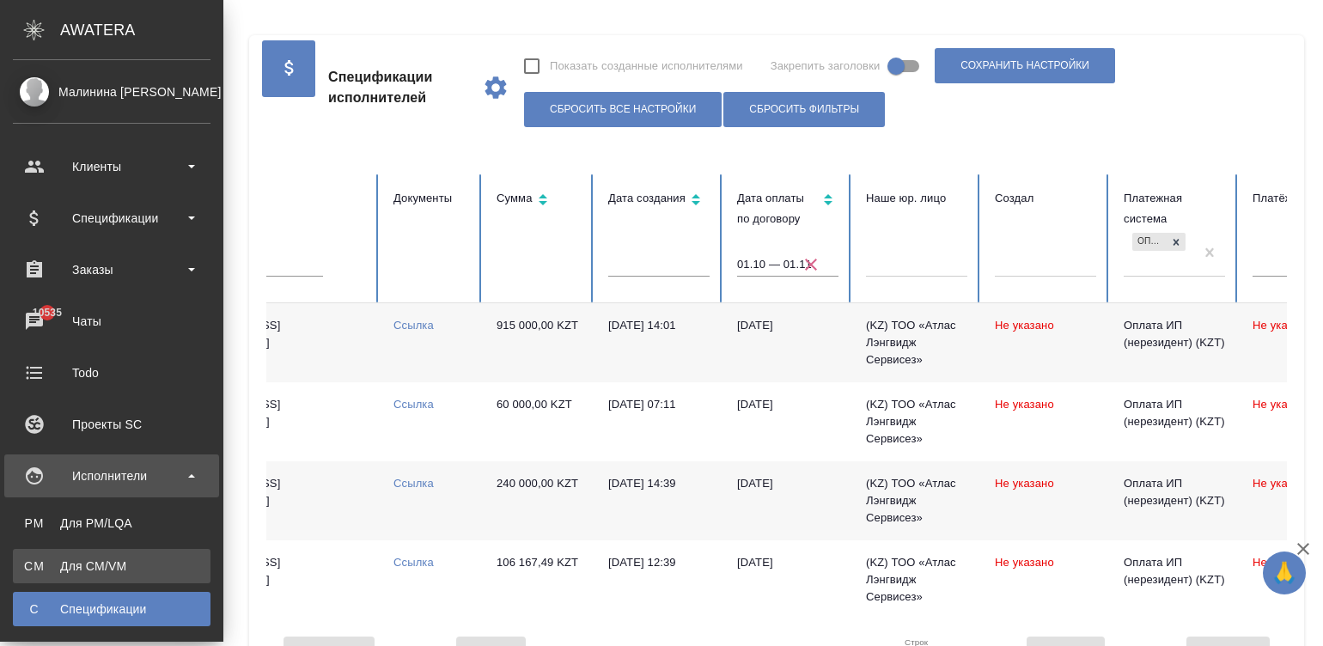
click at [40, 565] on div "Для CM/VM" at bounding box center [111, 566] width 180 height 17
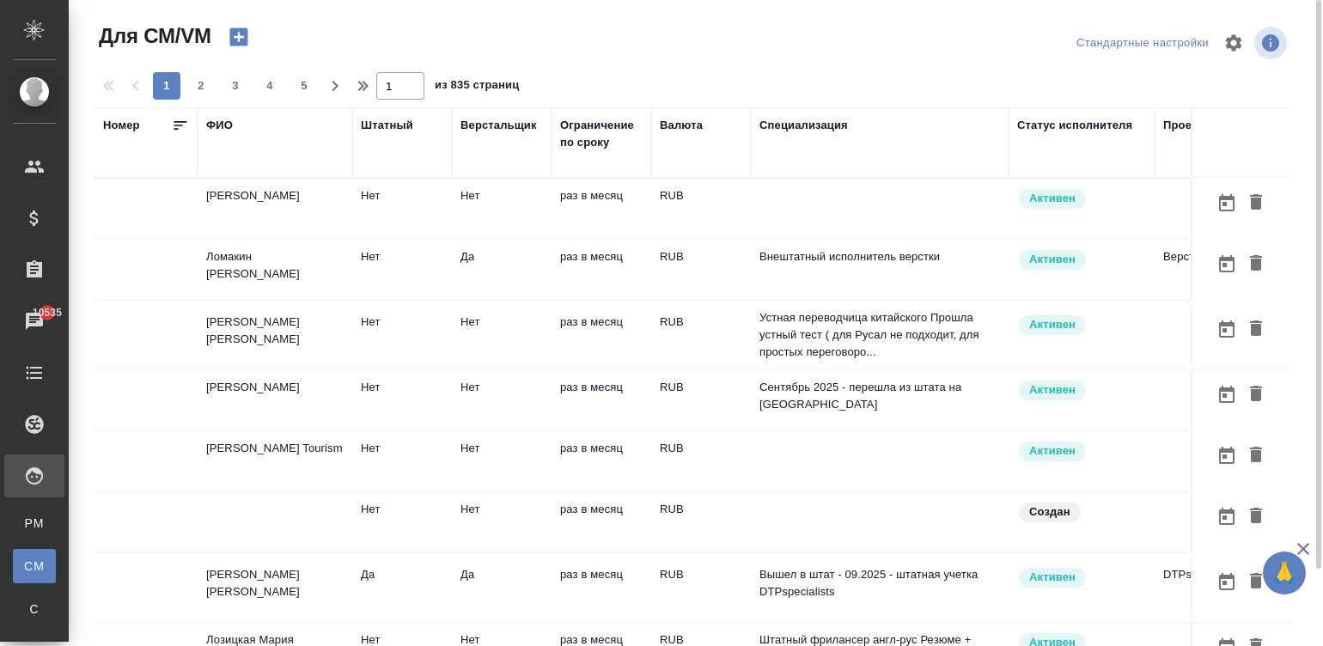
click at [223, 123] on div "ФИО" at bounding box center [219, 125] width 27 height 17
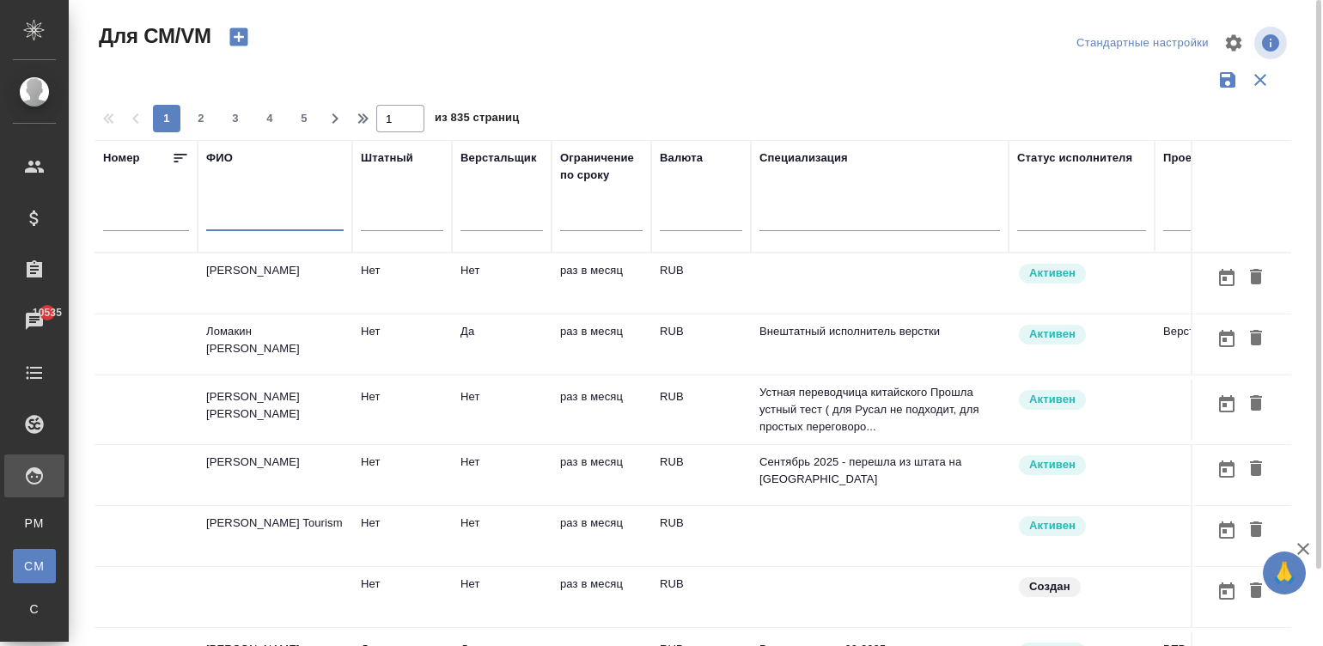
click at [275, 223] on input "text" at bounding box center [274, 220] width 137 height 21
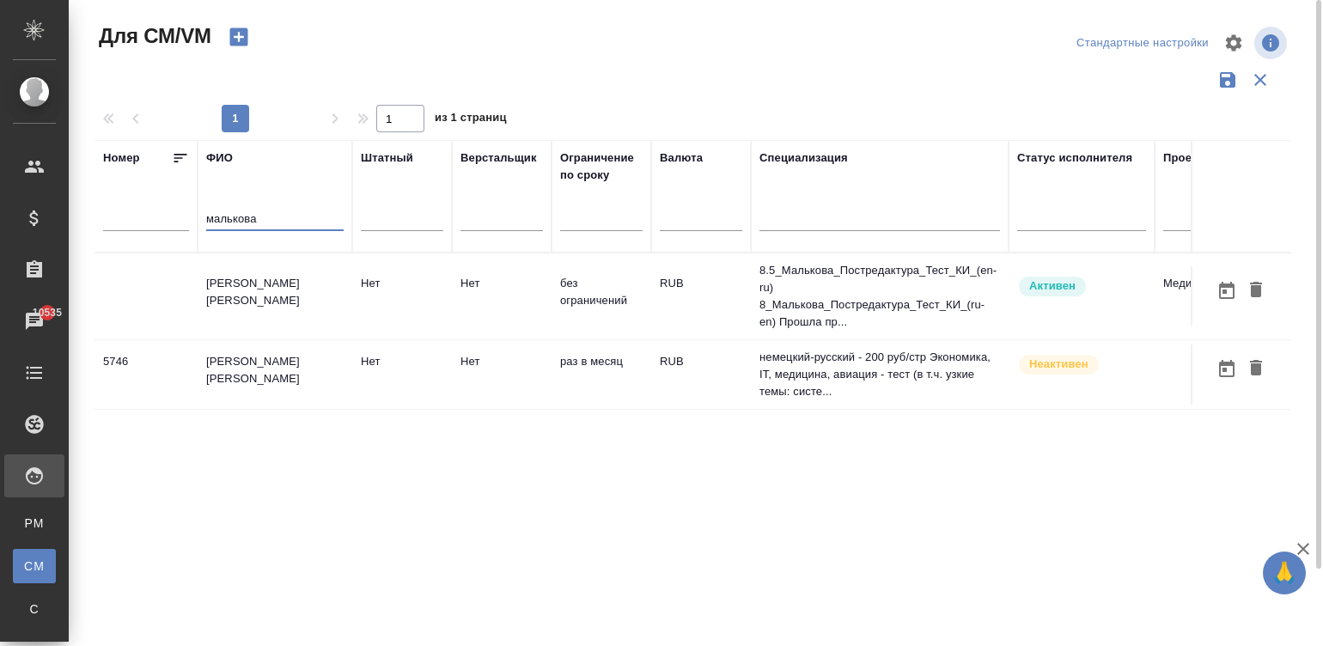
type input "малькова"
click at [529, 284] on td "Нет" at bounding box center [502, 296] width 100 height 60
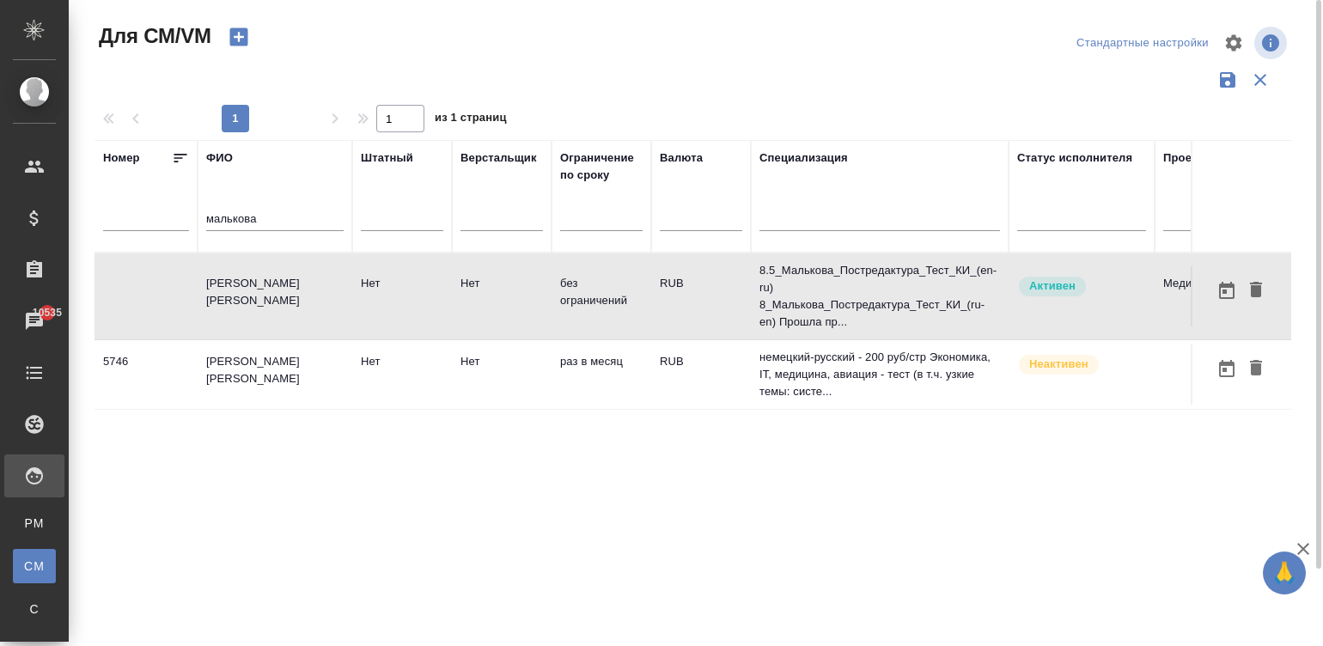
click at [529, 284] on td "Нет" at bounding box center [502, 296] width 100 height 60
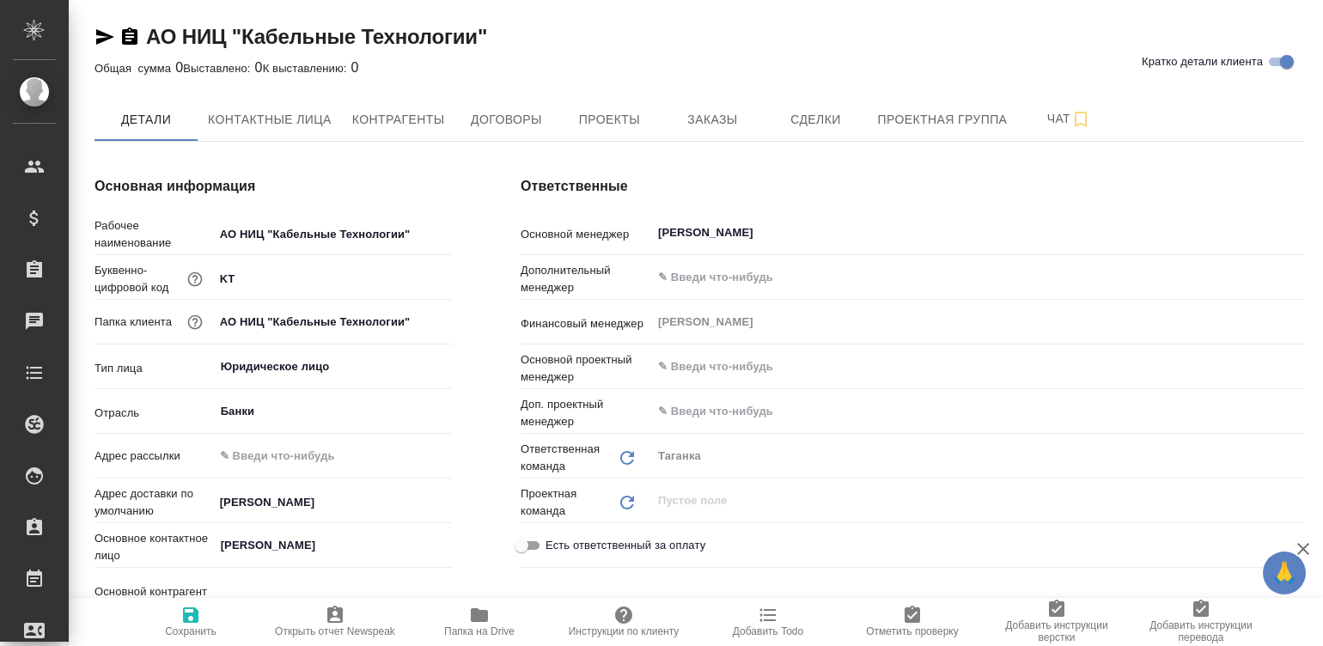
type input "АО НИЦ "Кабельные Технологии""
click at [503, 125] on span "Договоры" at bounding box center [506, 119] width 82 height 21
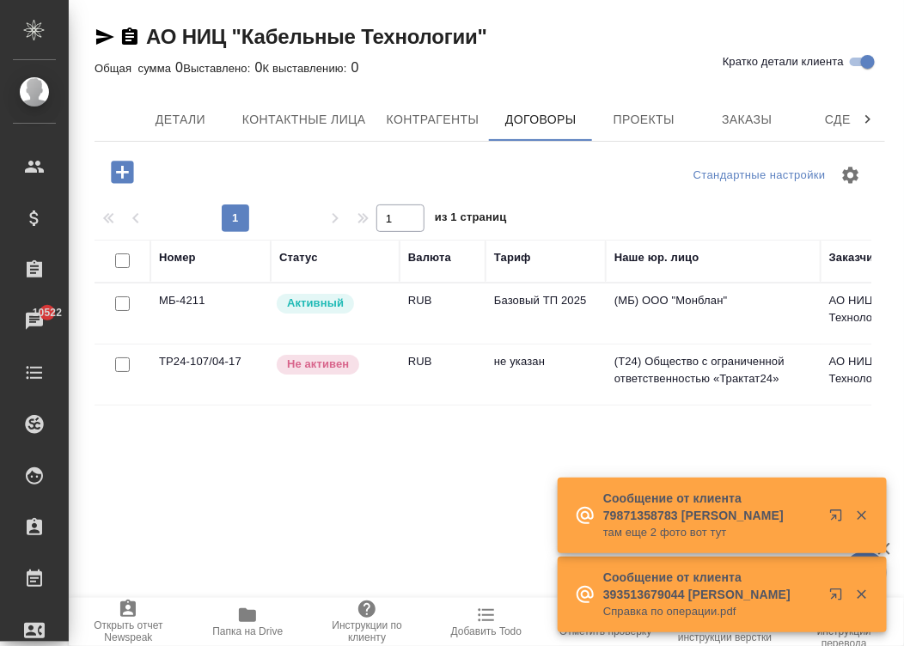
click at [472, 322] on td "RUB" at bounding box center [442, 314] width 86 height 60
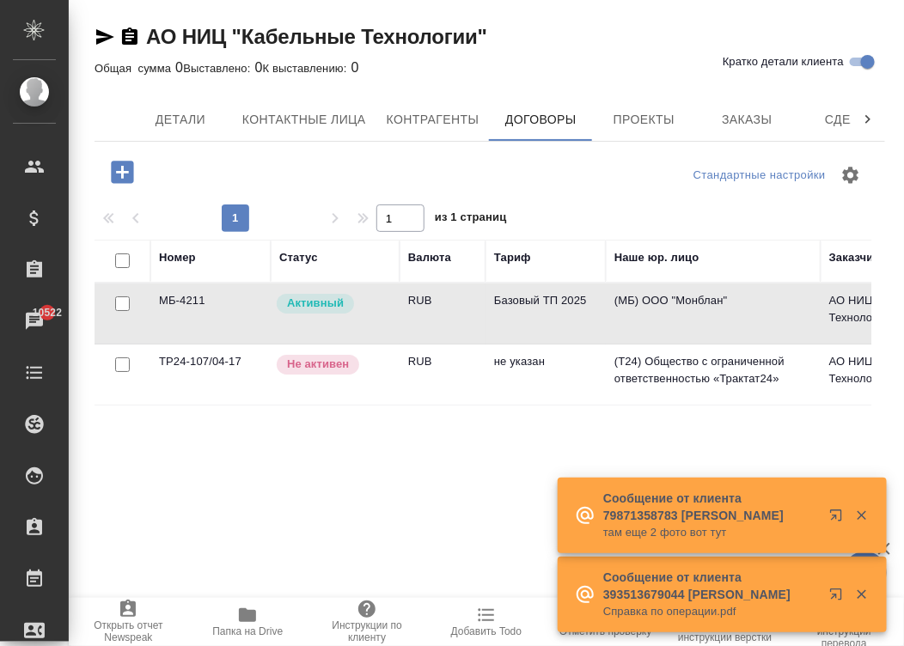
click at [472, 322] on td "RUB" at bounding box center [442, 314] width 86 height 60
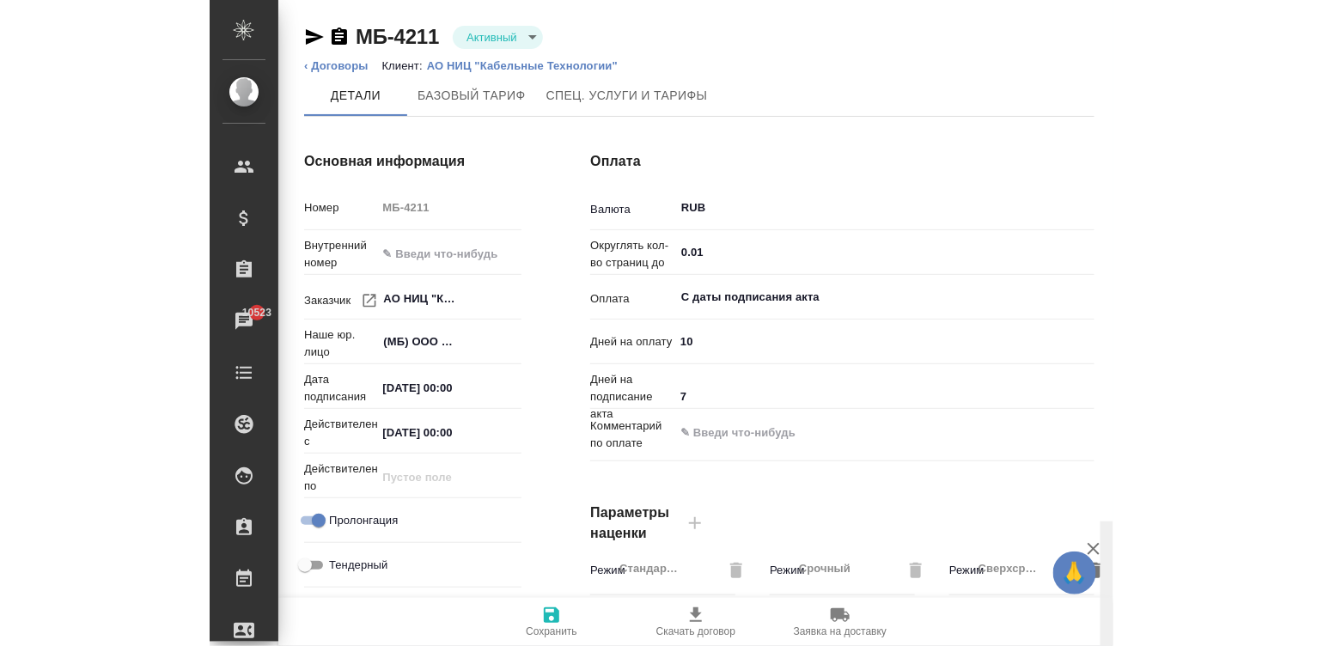
scroll to position [521, 0]
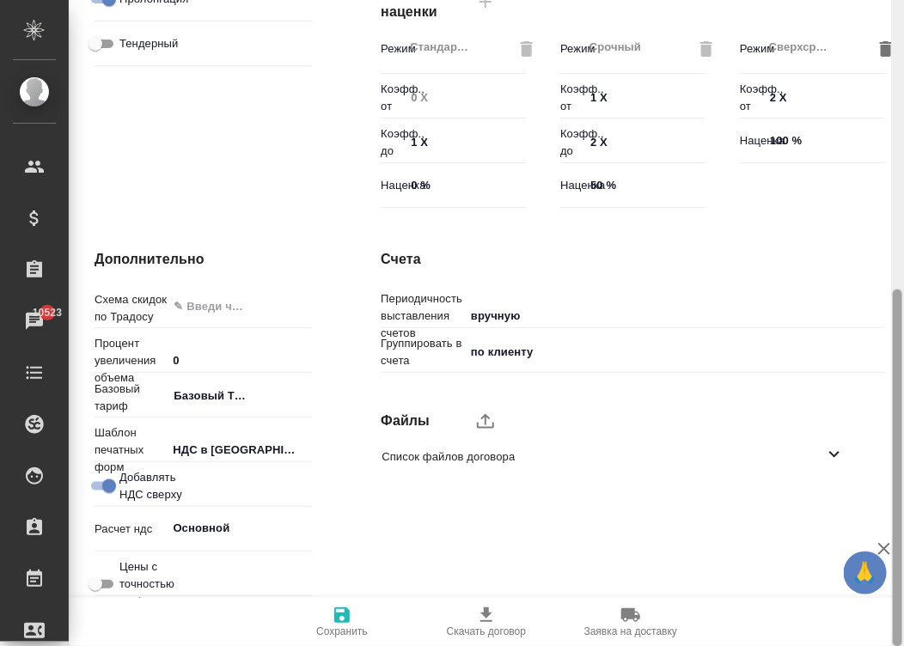
click at [901, 466] on div at bounding box center [897, 323] width 13 height 647
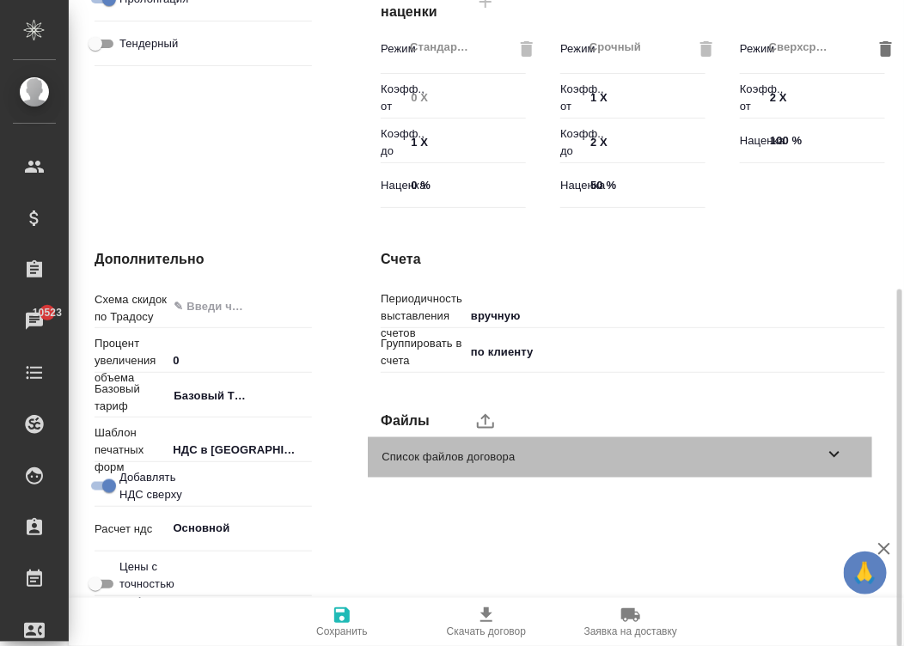
click at [576, 461] on span "Список файлов договора" at bounding box center [602, 457] width 442 height 17
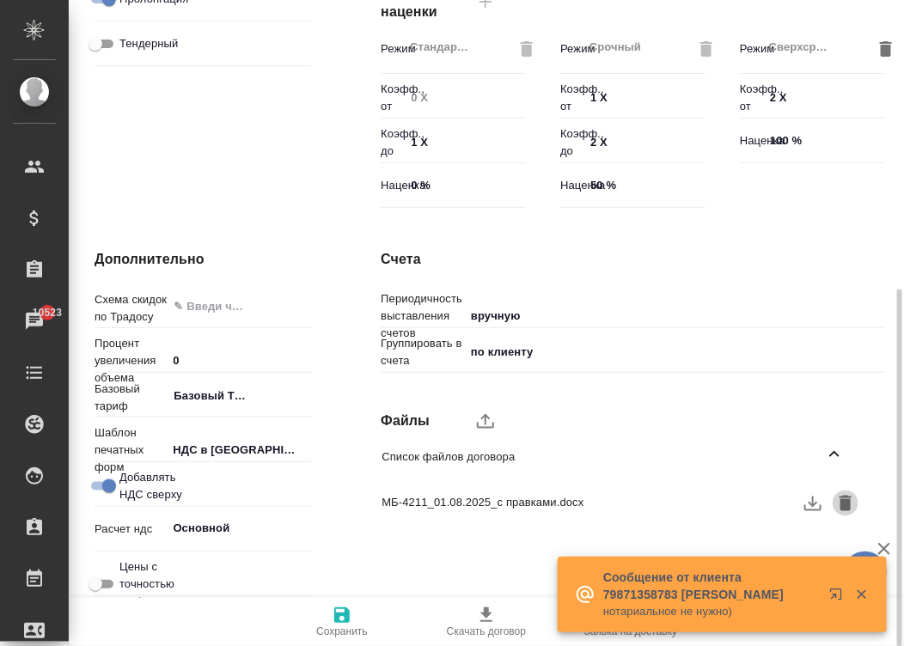
click at [837, 498] on icon "button" at bounding box center [845, 503] width 21 height 21
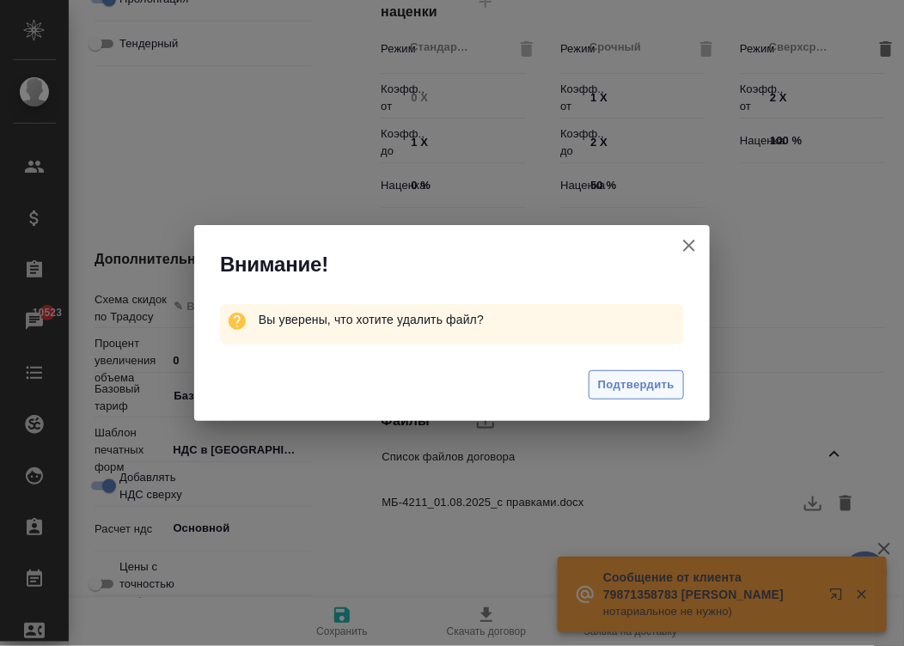
click at [624, 391] on span "Подтвердить" at bounding box center [636, 385] width 76 height 20
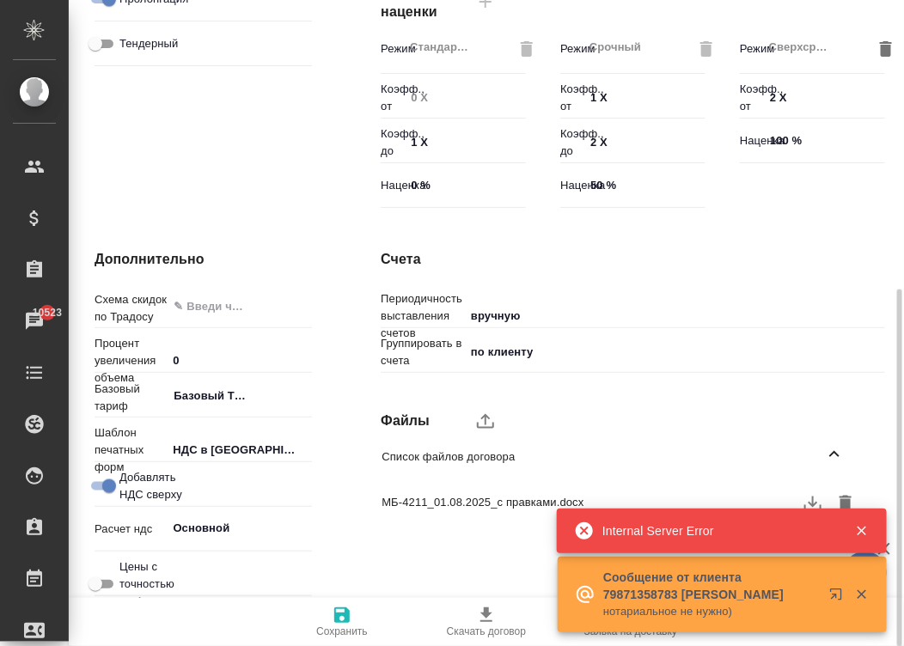
click at [479, 415] on icon "upload" at bounding box center [485, 421] width 21 height 21
click at [0, 0] on input "upload" at bounding box center [0, 0] width 0 height 0
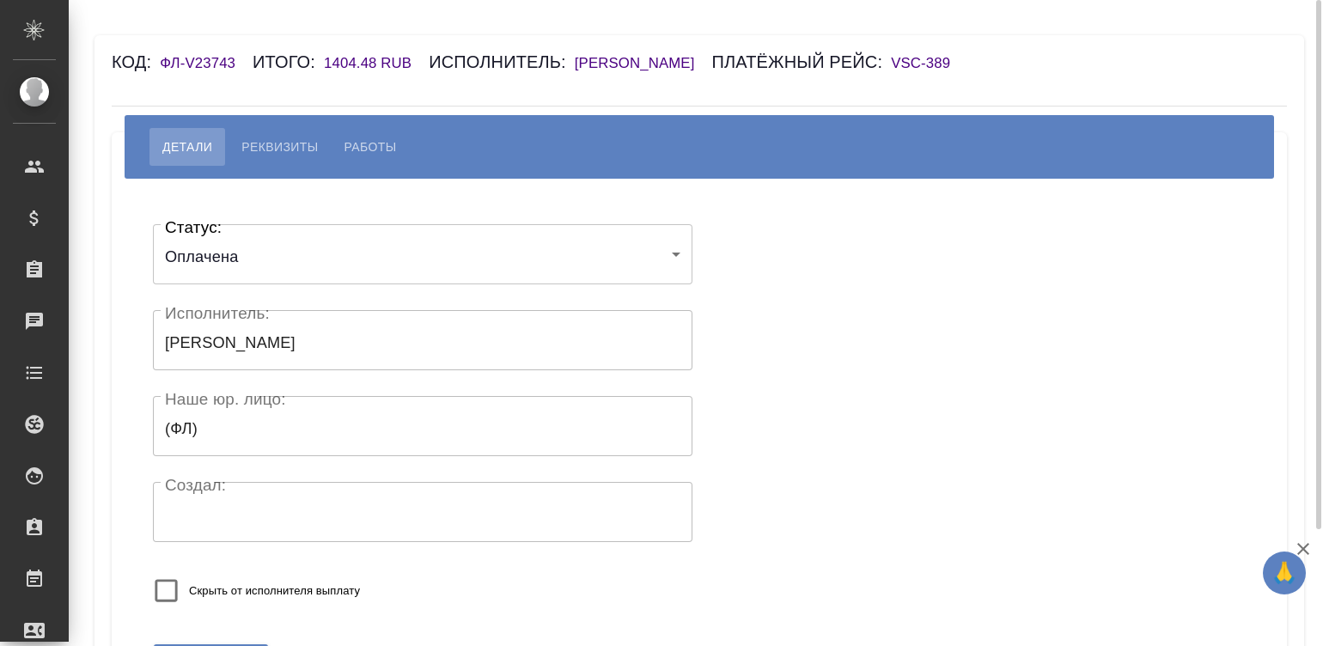
click at [664, 63] on h6 "Элиас Амира Алиевна" at bounding box center [643, 63] width 137 height 16
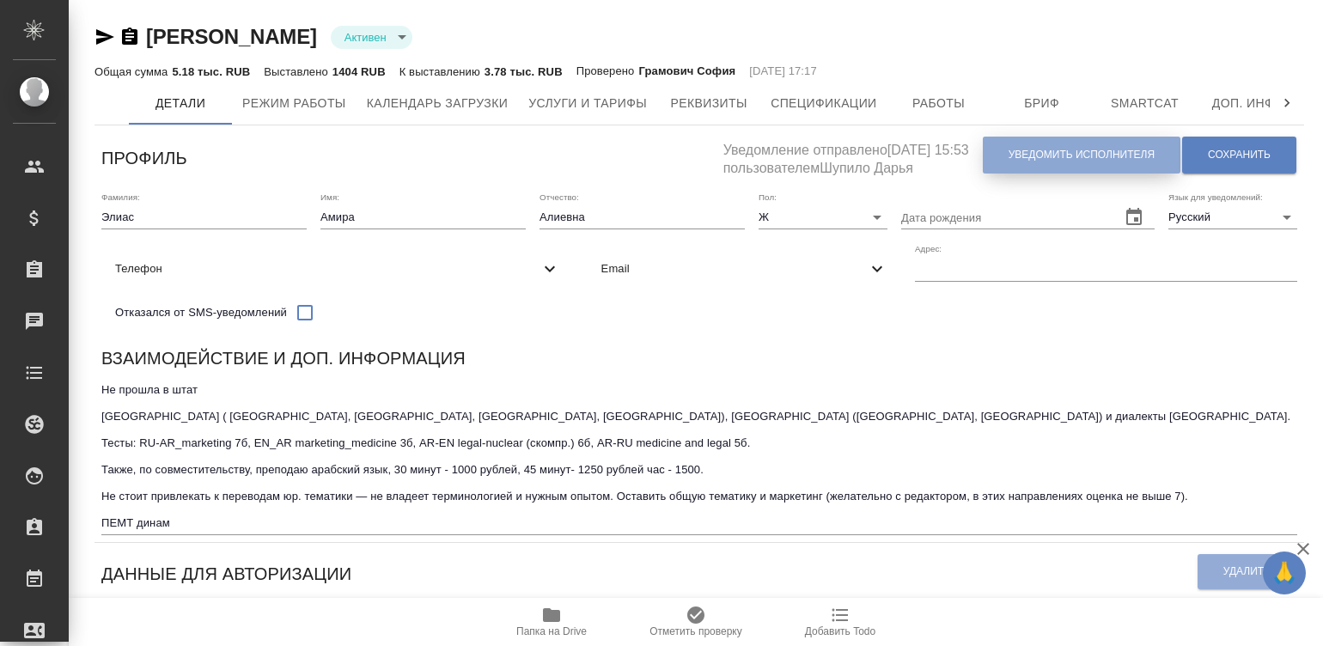
click at [1005, 148] on button "Уведомить исполнителя" at bounding box center [1082, 155] width 198 height 37
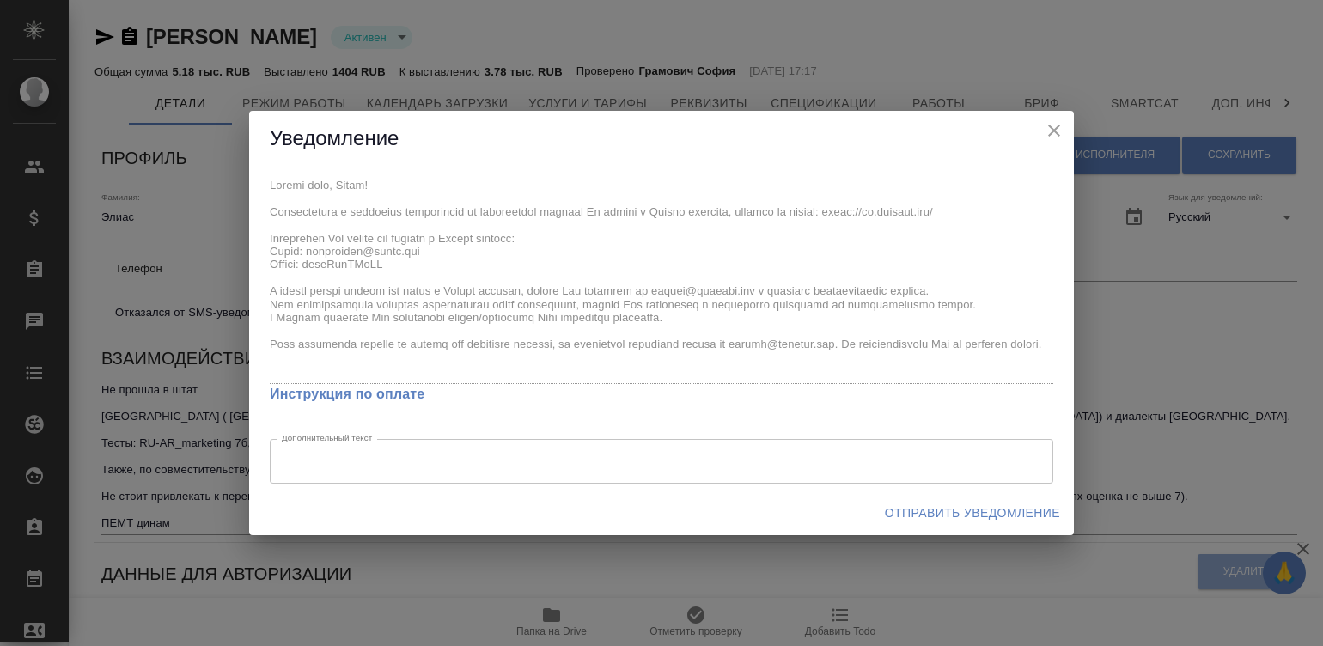
click at [937, 512] on span "Отправить уведомление" at bounding box center [972, 513] width 175 height 21
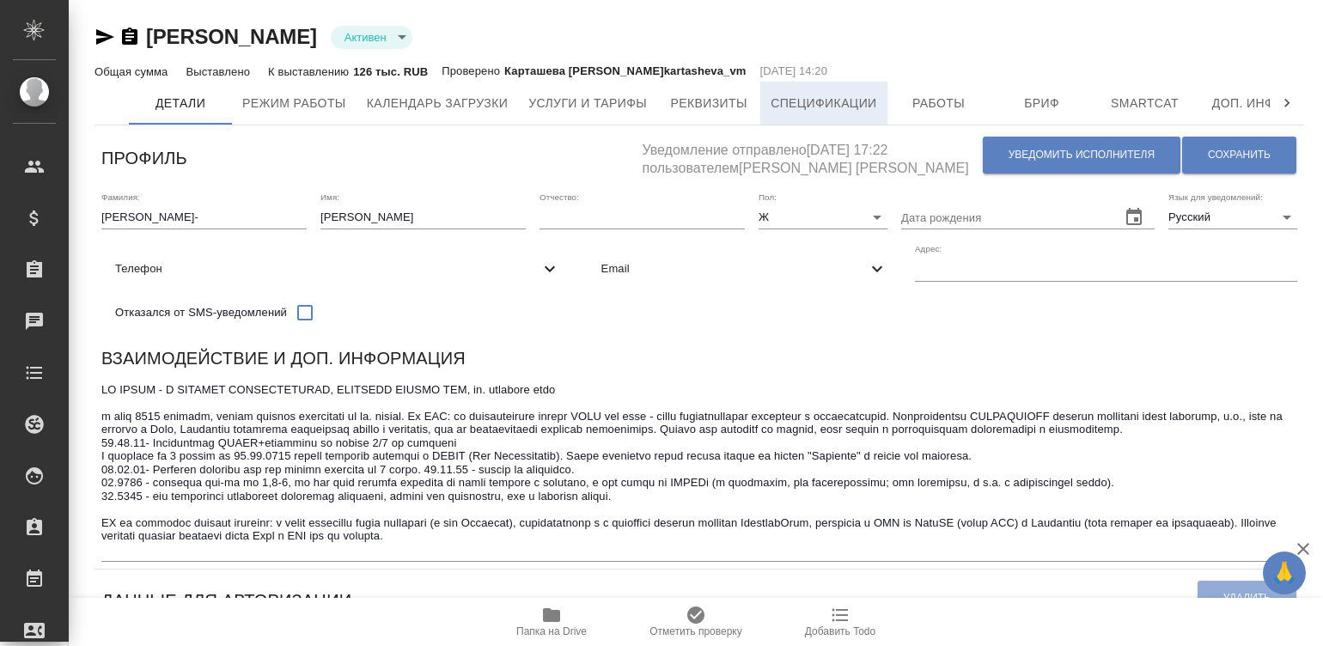
click at [816, 103] on span "Спецификации" at bounding box center [824, 103] width 106 height 21
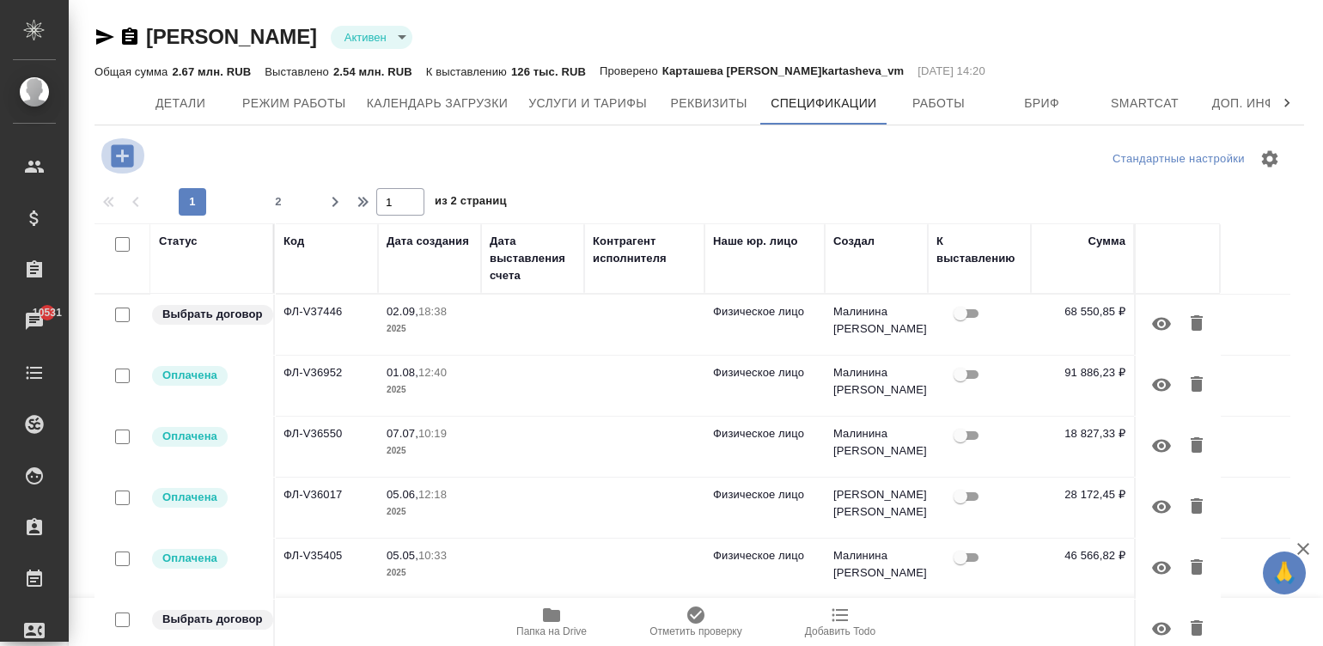
click at [121, 155] on icon "button" at bounding box center [122, 156] width 30 height 30
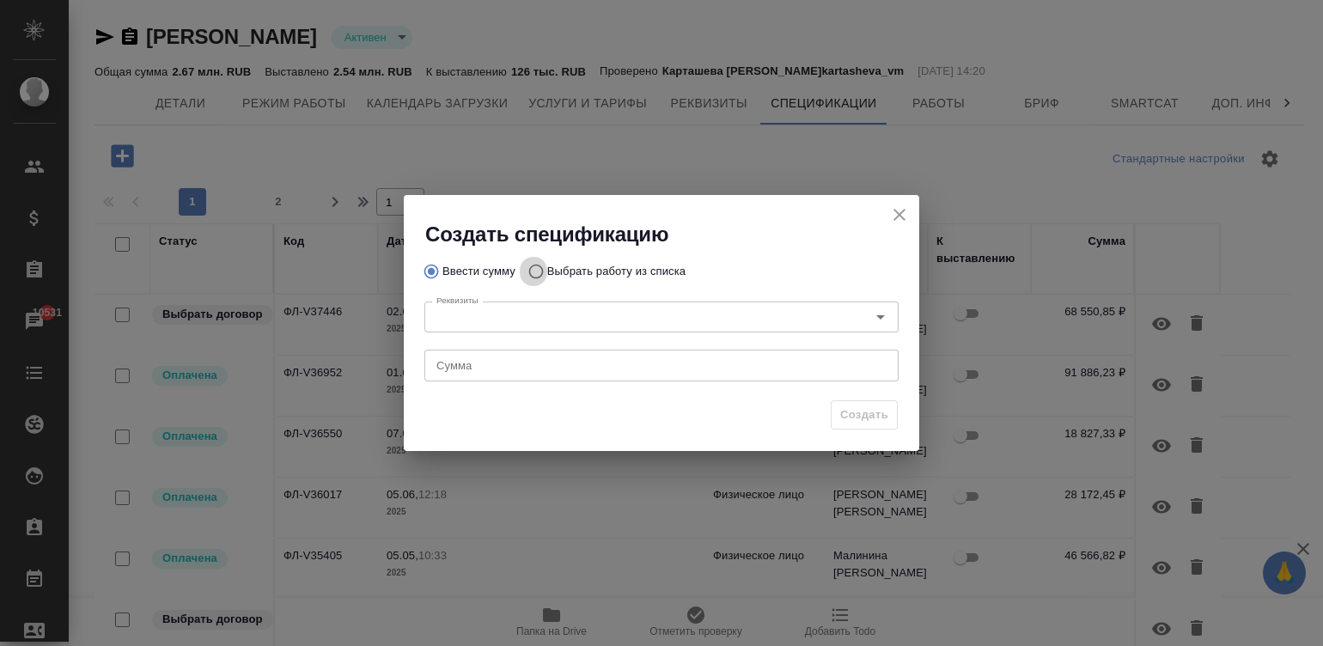
click at [531, 271] on input "Выбрать работу из списка" at bounding box center [533, 271] width 27 height 33
radio input "true"
radio input "false"
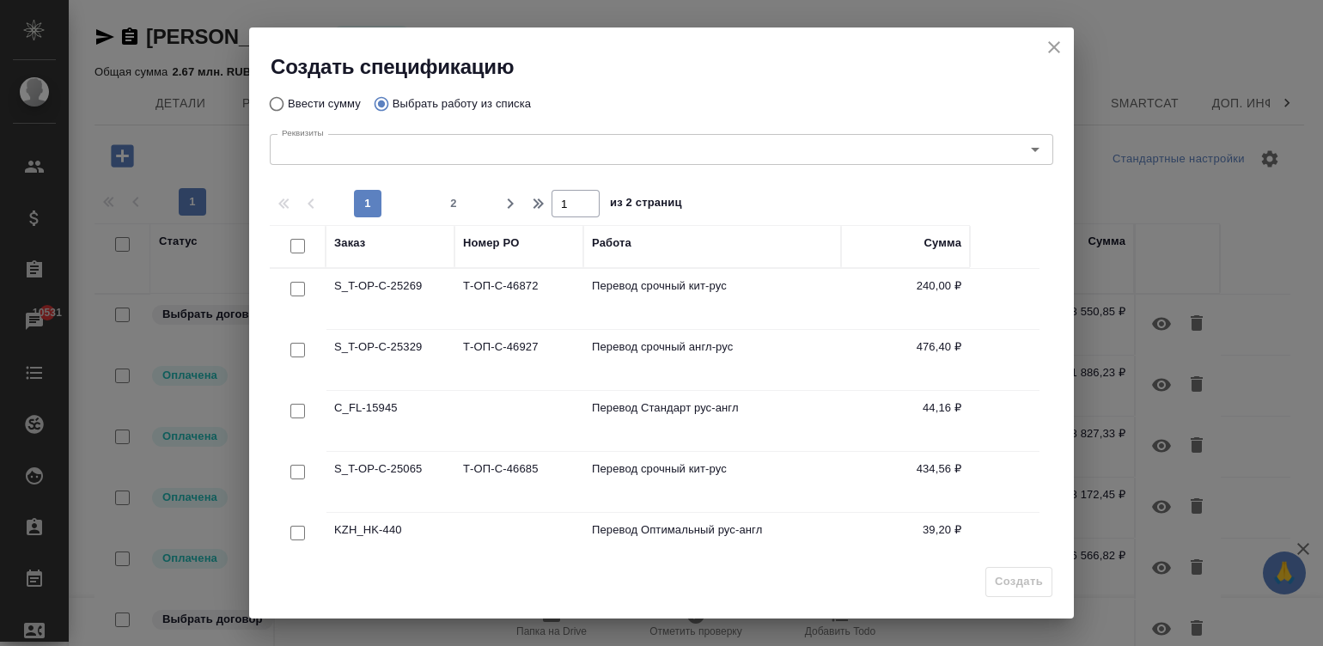
click at [301, 465] on input "checkbox" at bounding box center [297, 472] width 15 height 15
checkbox input "true"
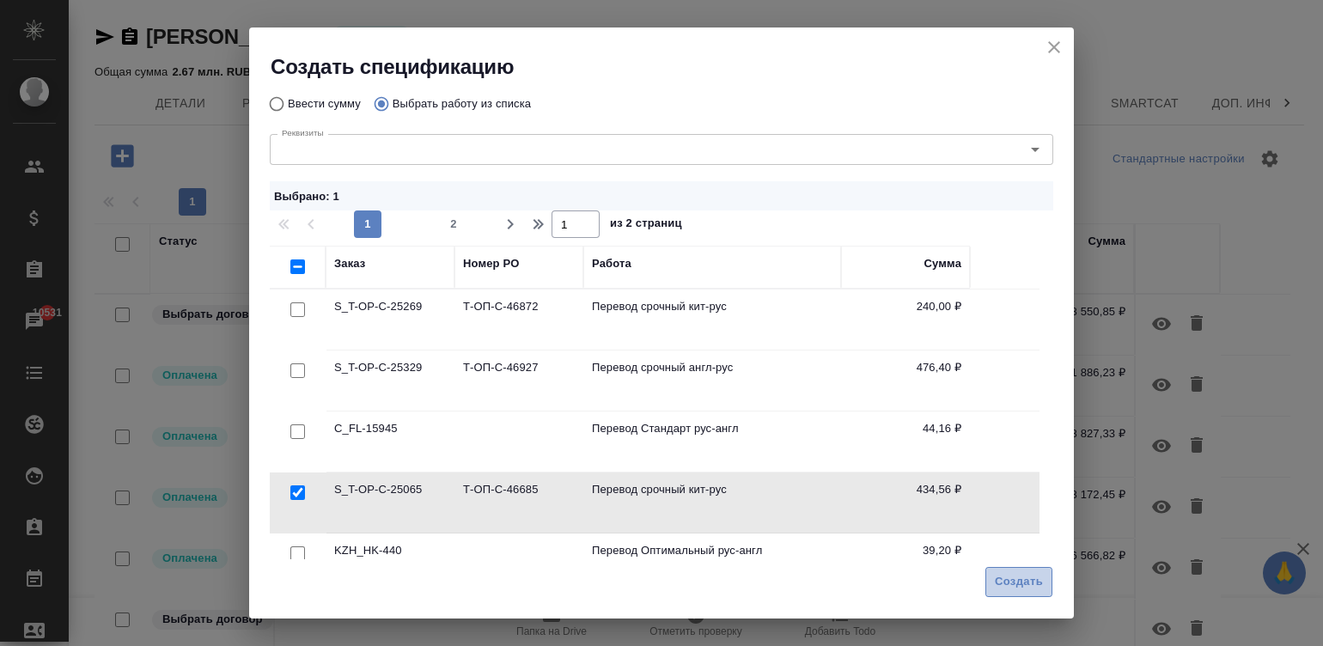
click at [1028, 583] on span "Создать" at bounding box center [1019, 582] width 48 height 20
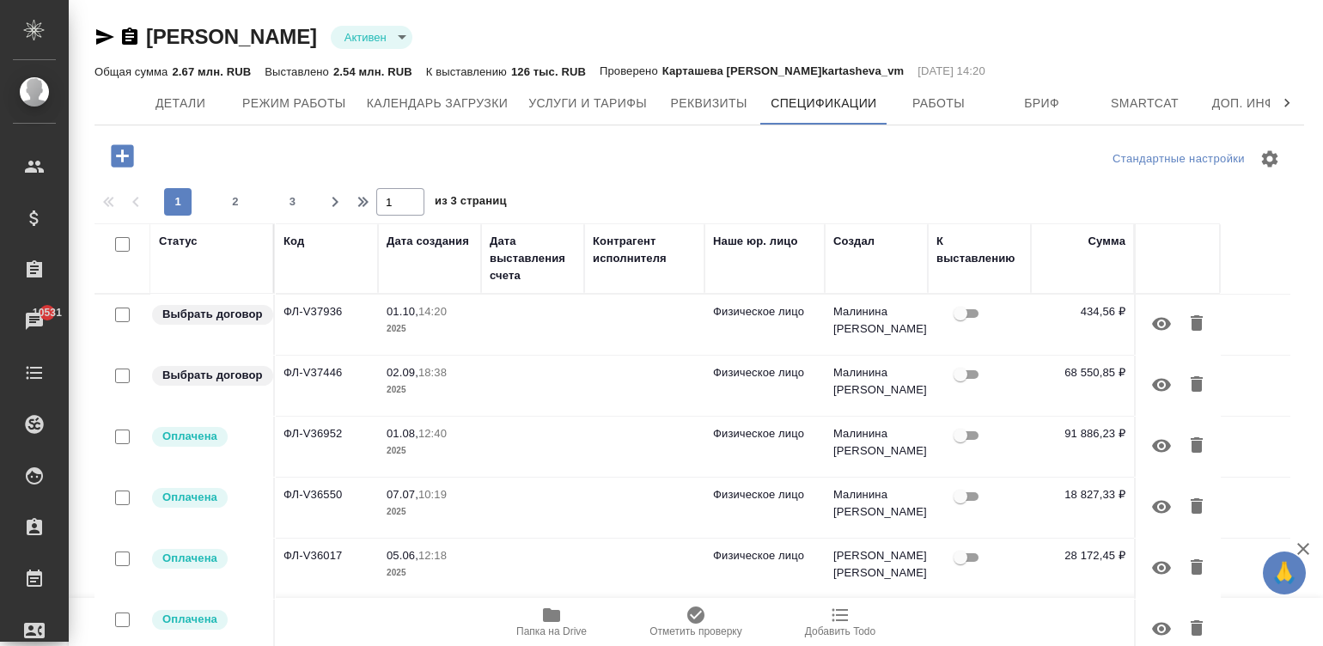
click at [588, 332] on td at bounding box center [644, 325] width 120 height 60
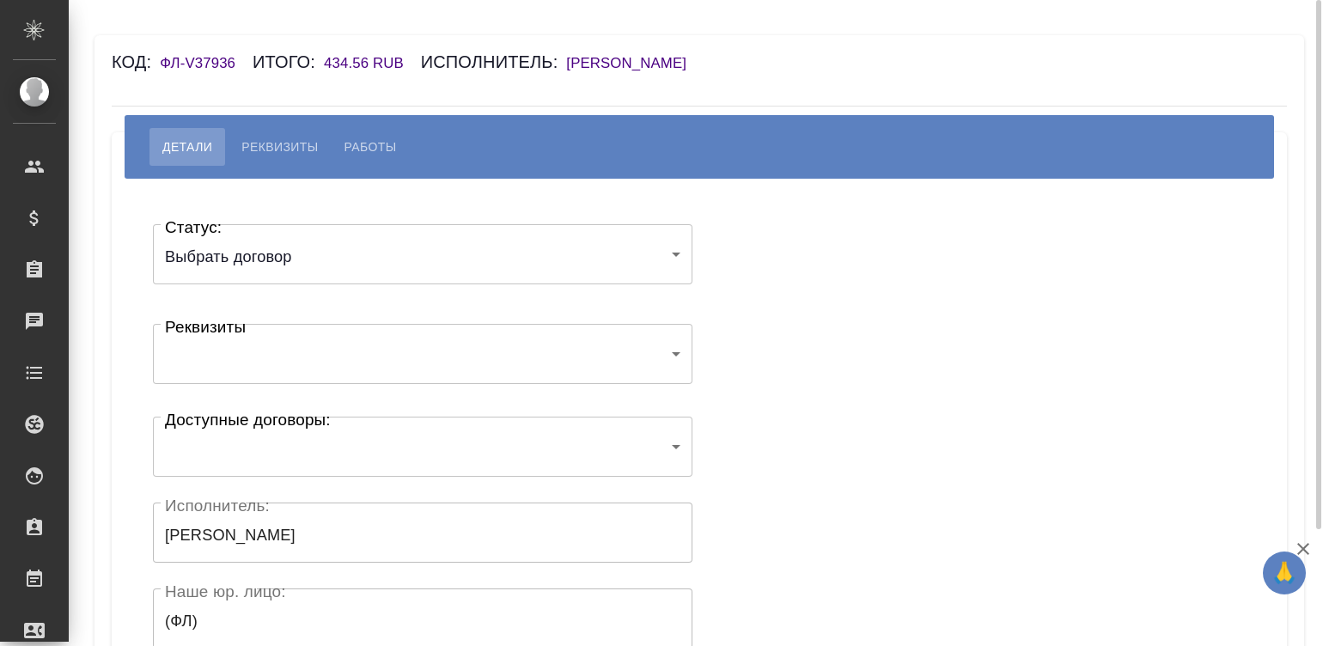
click at [679, 56] on h6 "[PERSON_NAME]" at bounding box center [634, 63] width 137 height 16
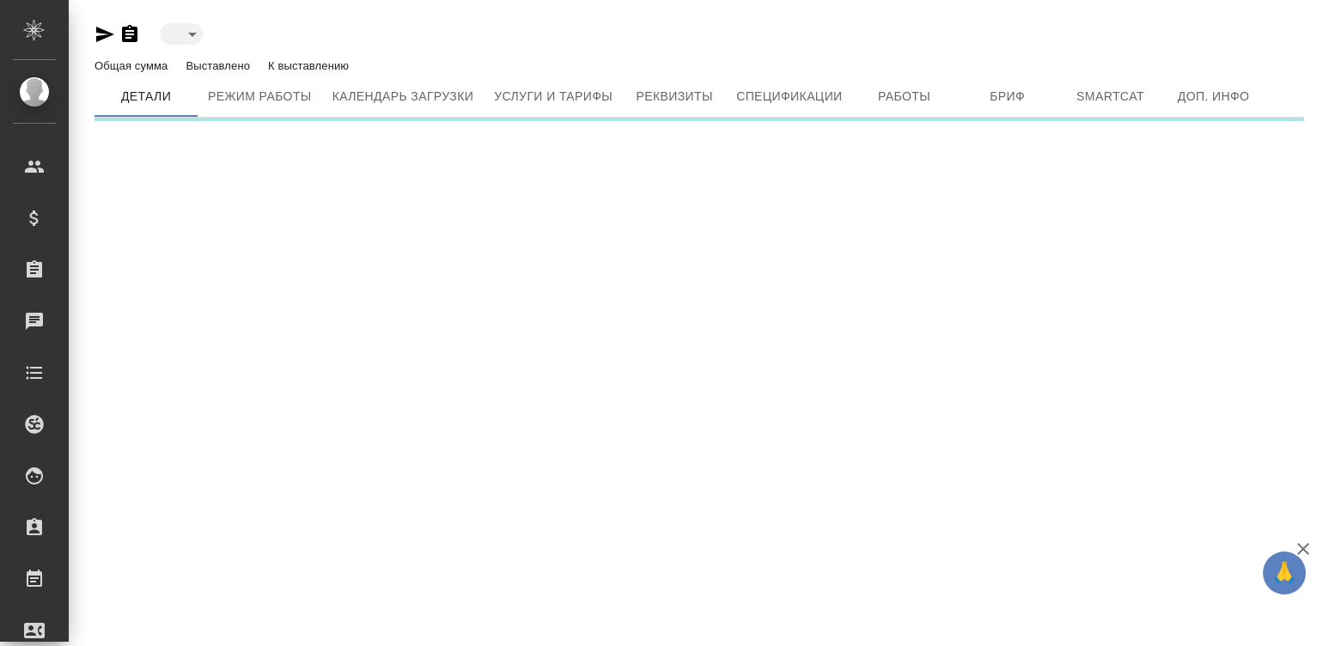
type input "active"
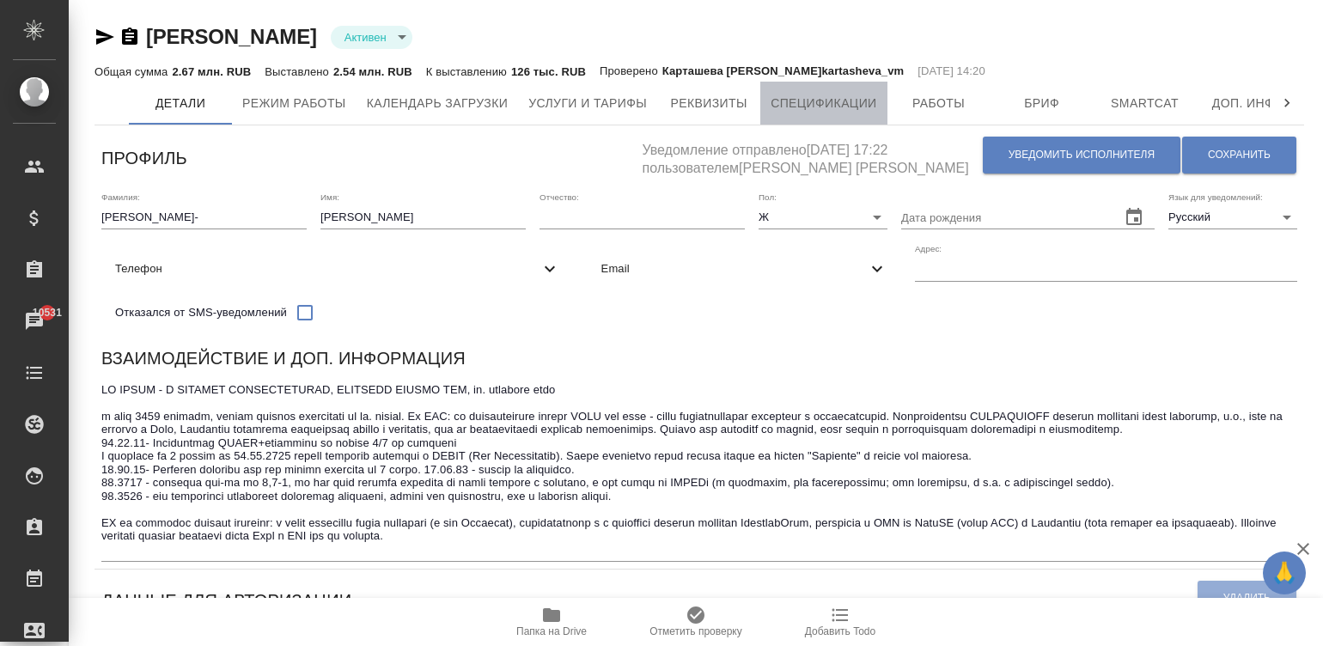
click at [833, 94] on span "Спецификации" at bounding box center [824, 103] width 106 height 21
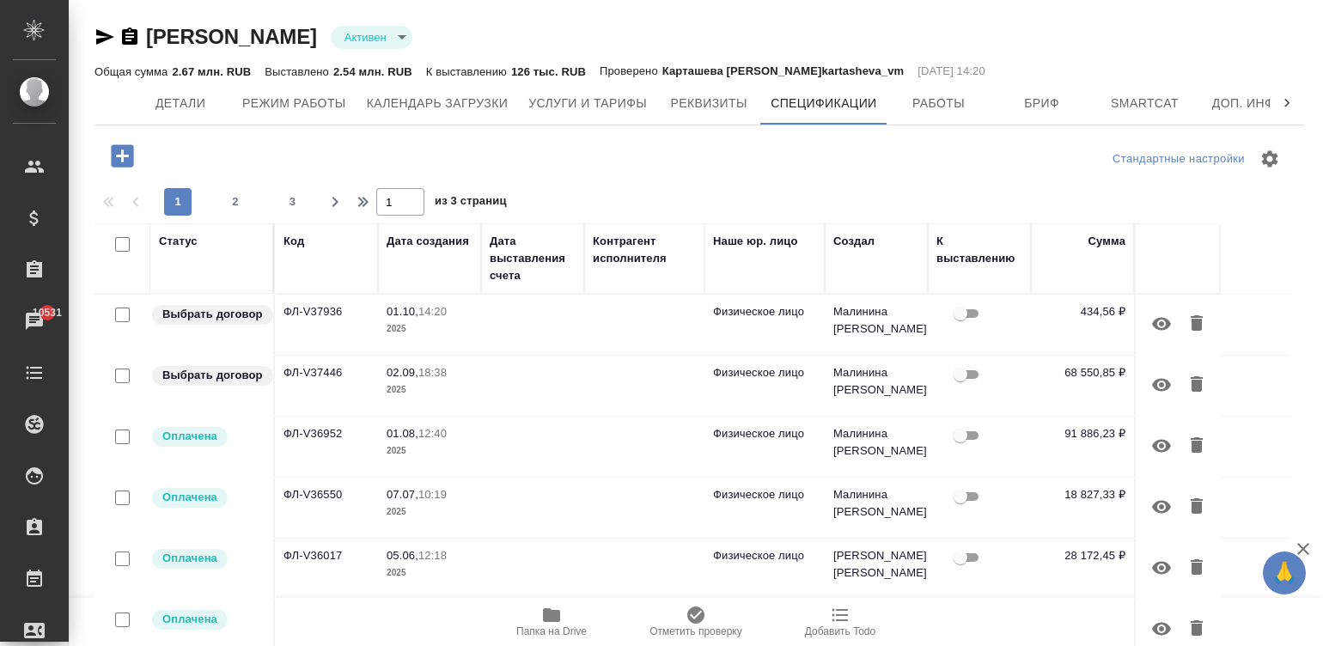
click at [571, 332] on td at bounding box center [532, 325] width 103 height 60
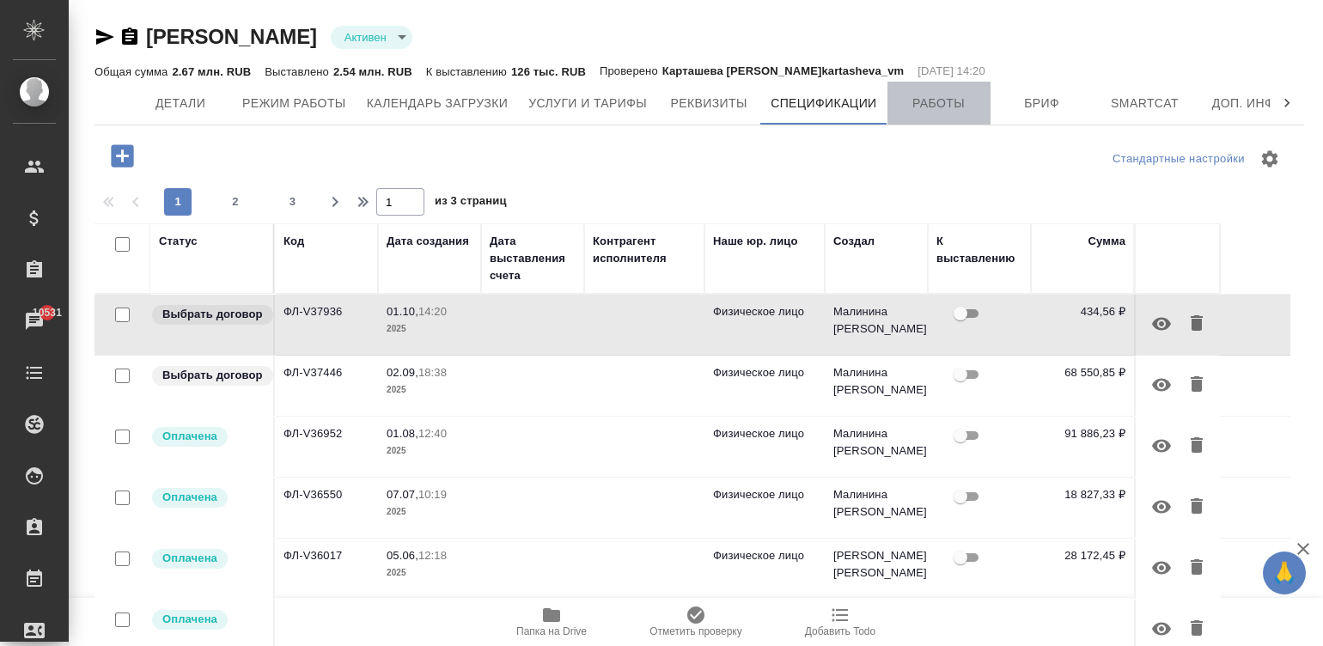
click at [936, 105] on span "Работы" at bounding box center [939, 103] width 82 height 21
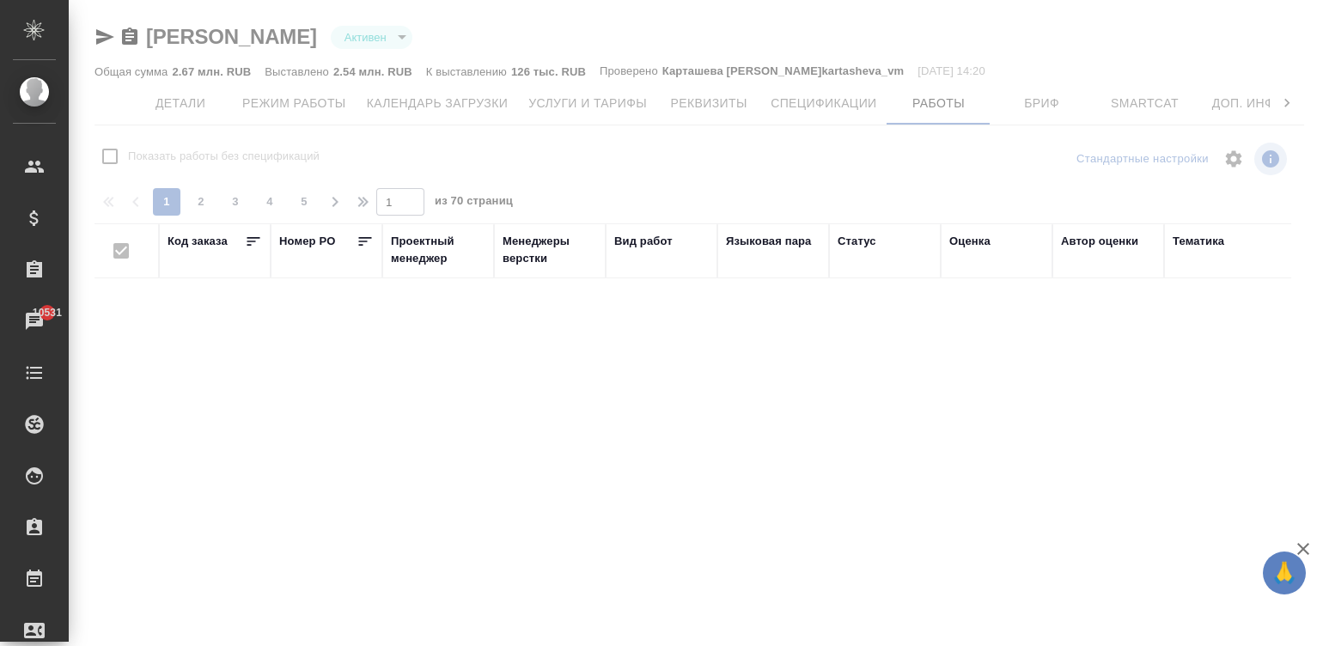
checkbox input "false"
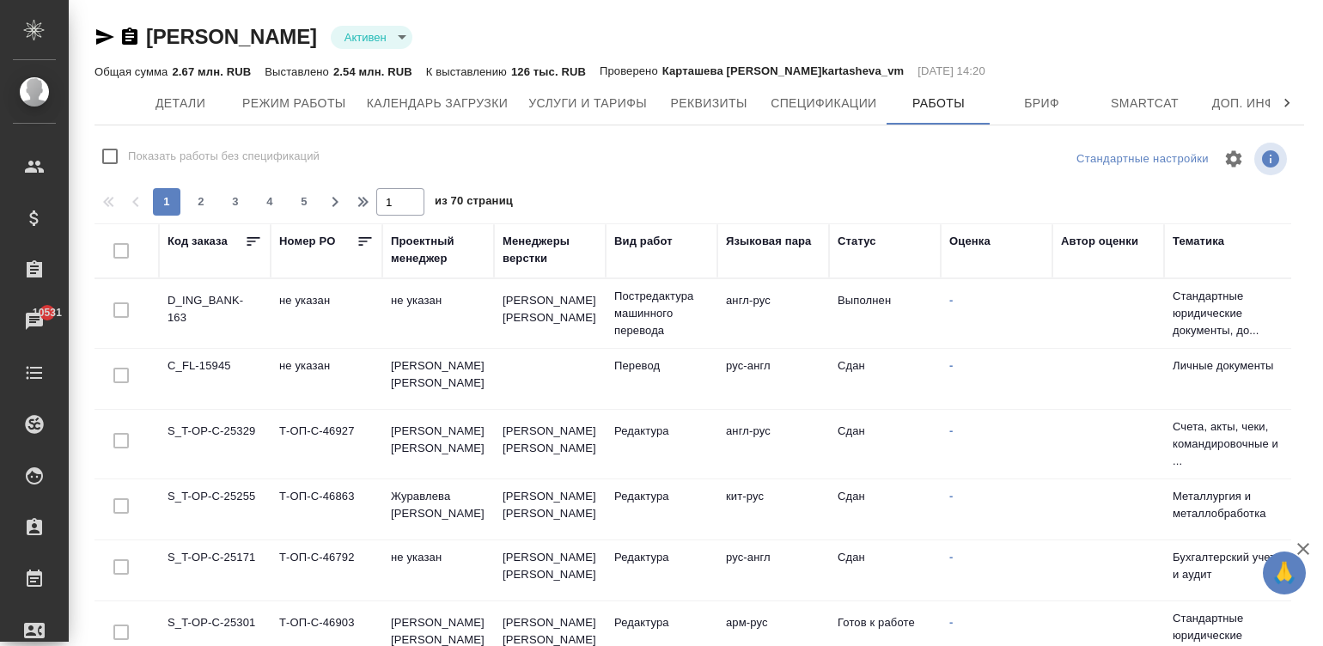
click at [189, 235] on div "Код заказа" at bounding box center [198, 241] width 60 height 17
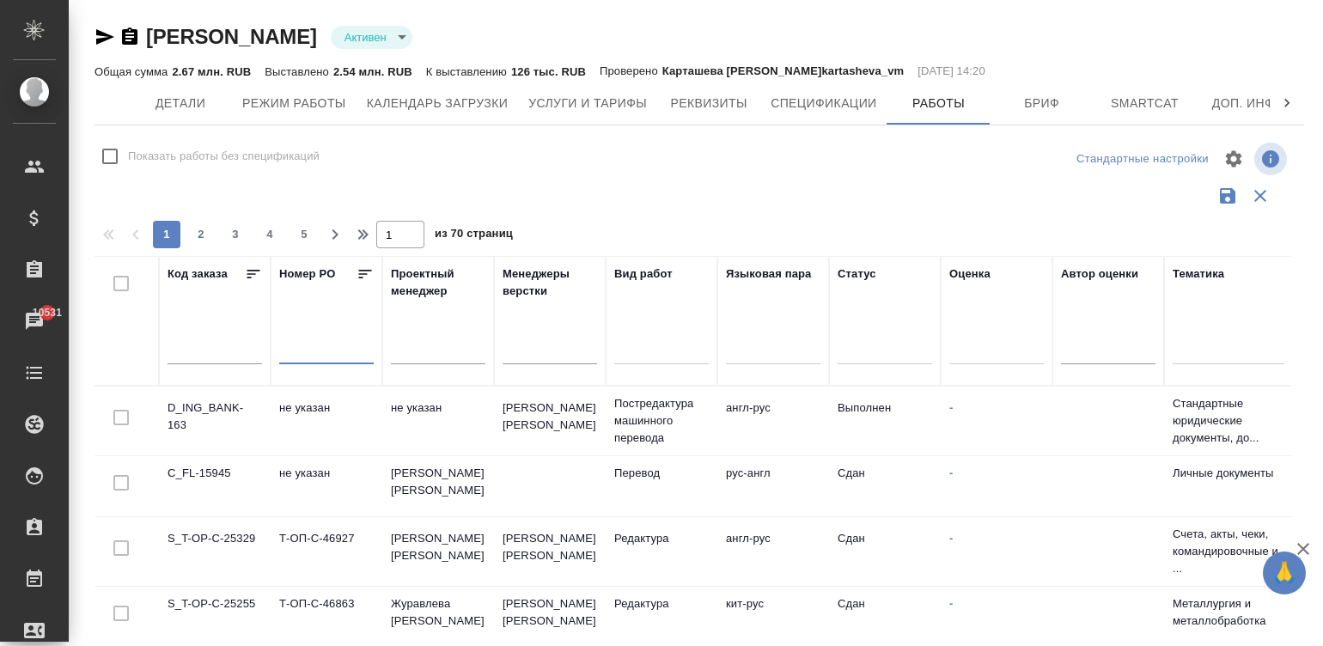
click at [331, 352] on input "text" at bounding box center [326, 351] width 95 height 24
type input "24797"
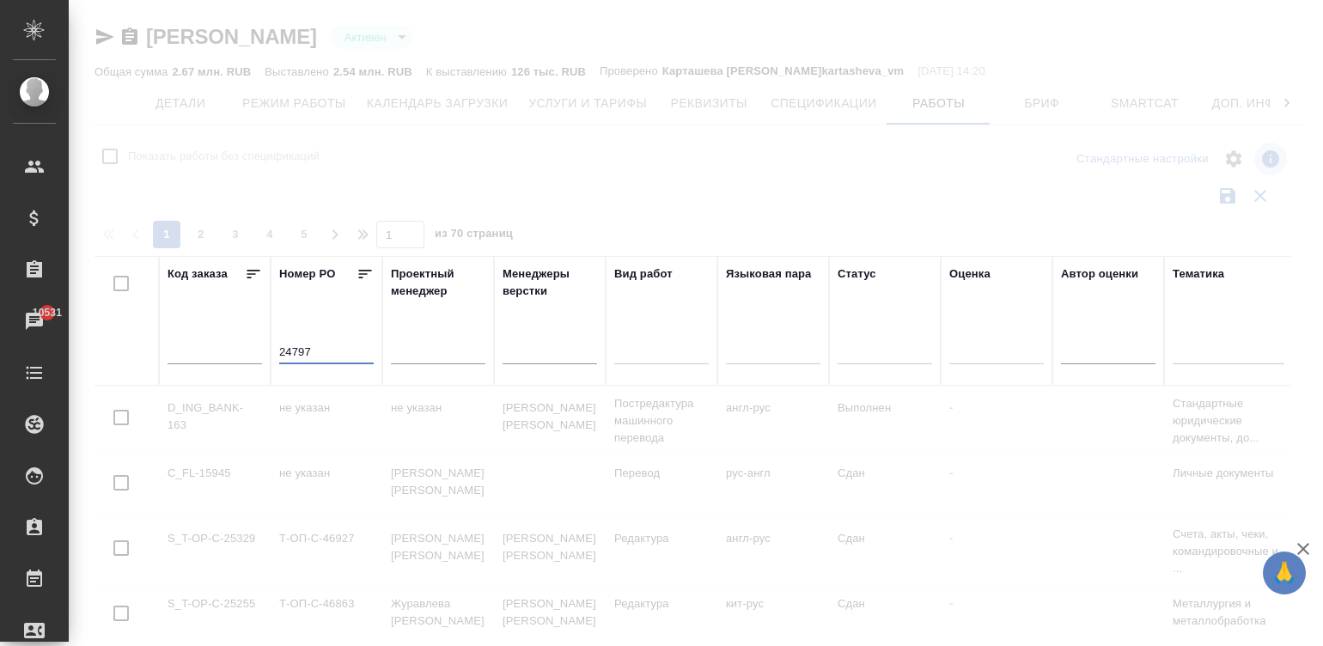
checkbox input "true"
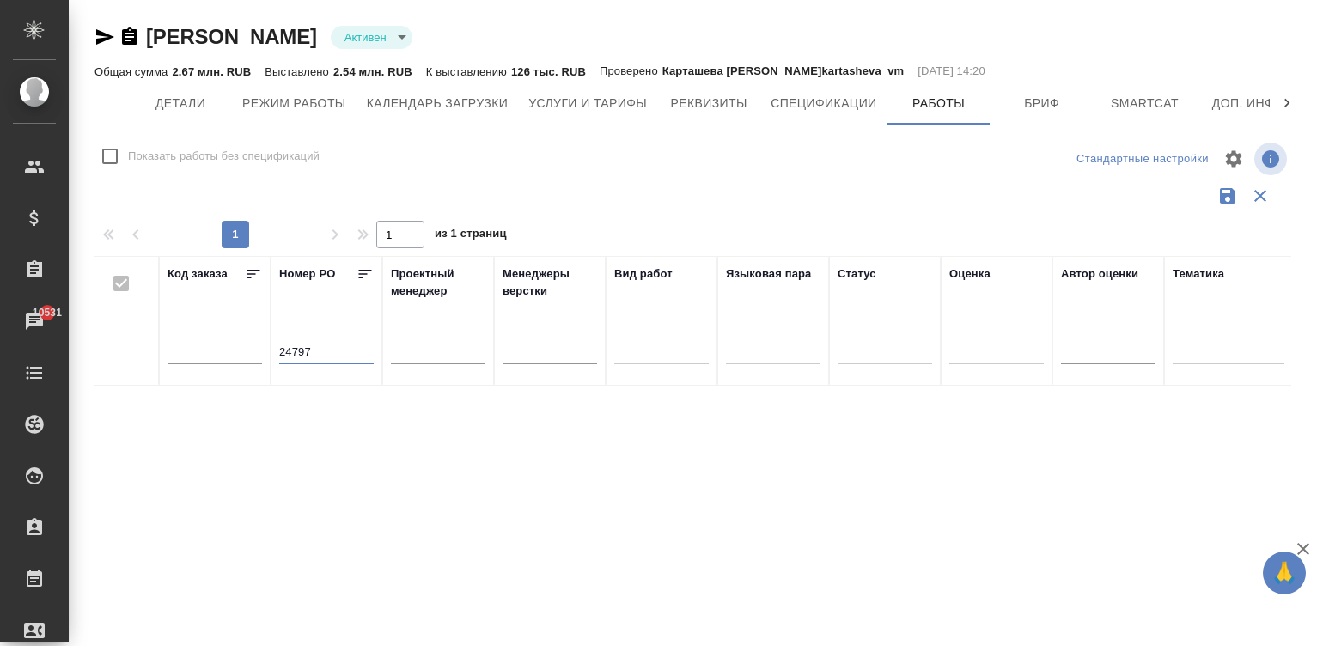
click at [331, 352] on input "24797" at bounding box center [326, 351] width 95 height 24
click at [199, 342] on input "text" at bounding box center [215, 351] width 95 height 24
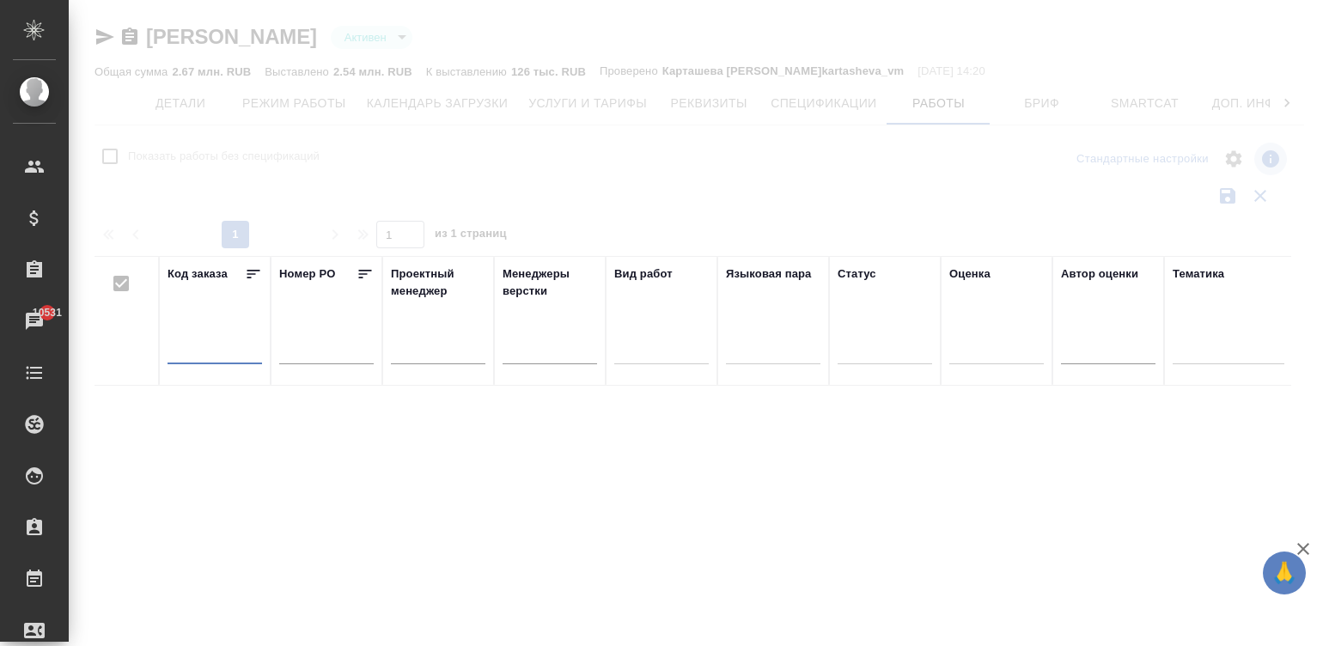
type input "2"
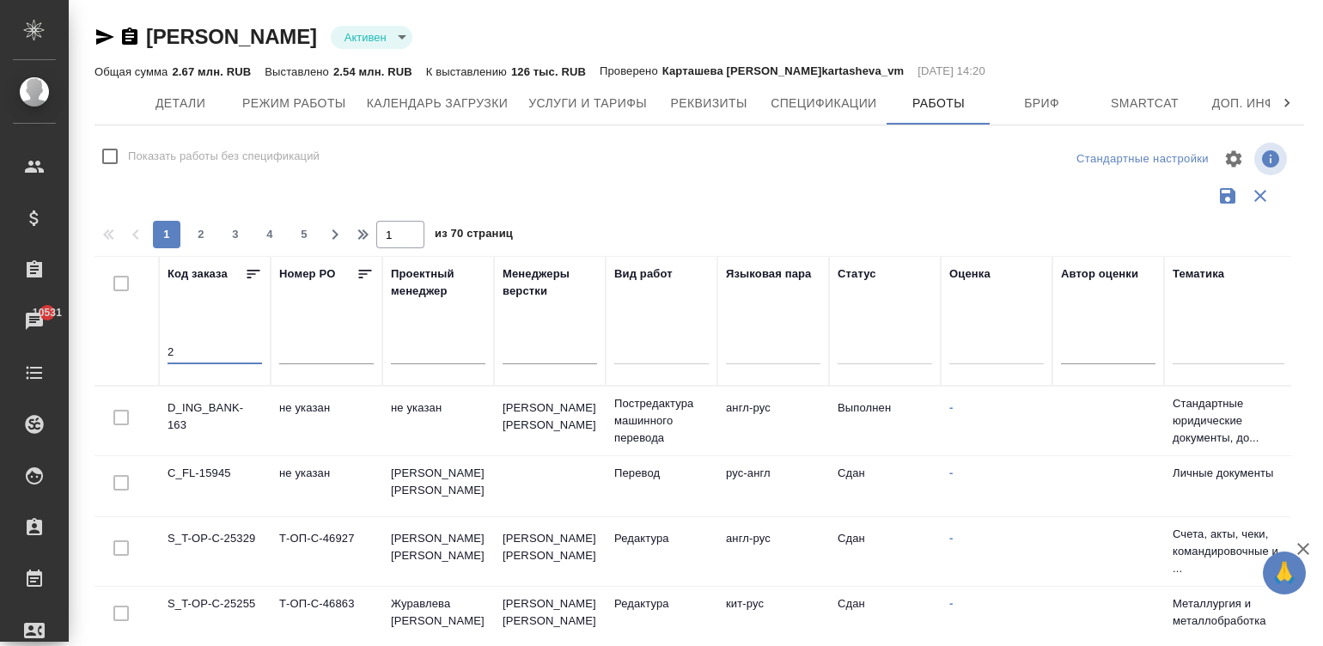
checkbox input "false"
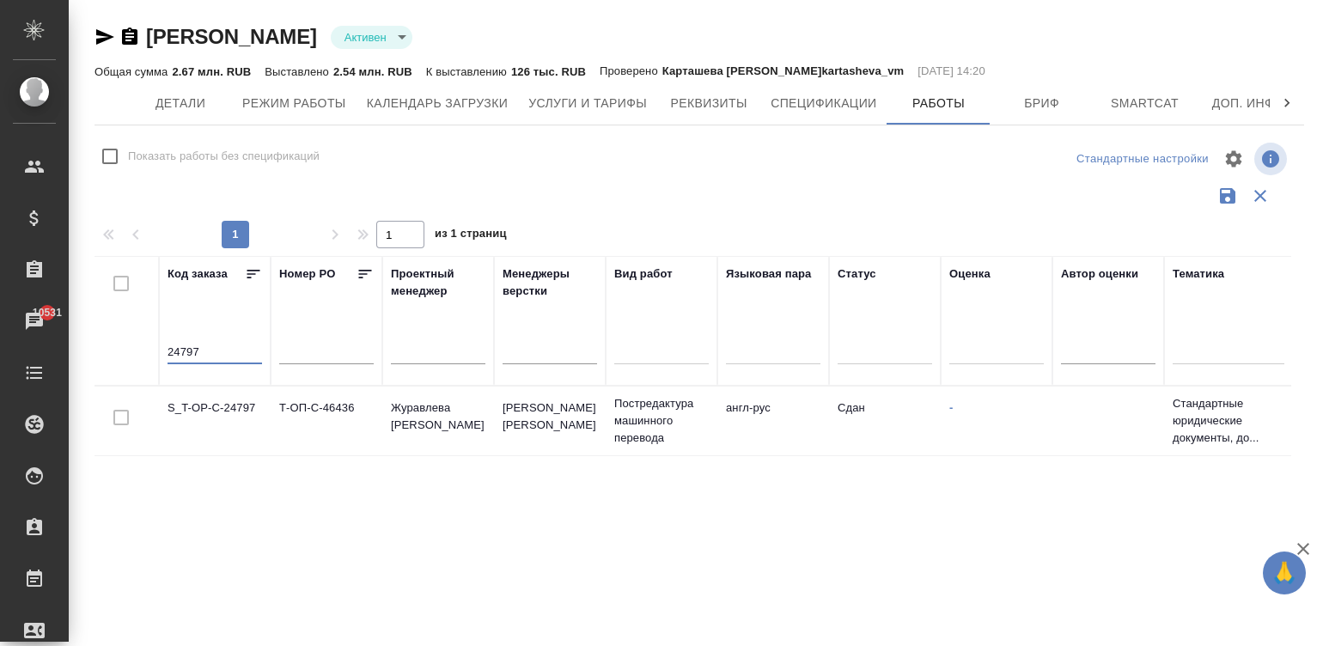
type input "24797"
click at [460, 416] on td "Журавлева Александра" at bounding box center [438, 421] width 112 height 60
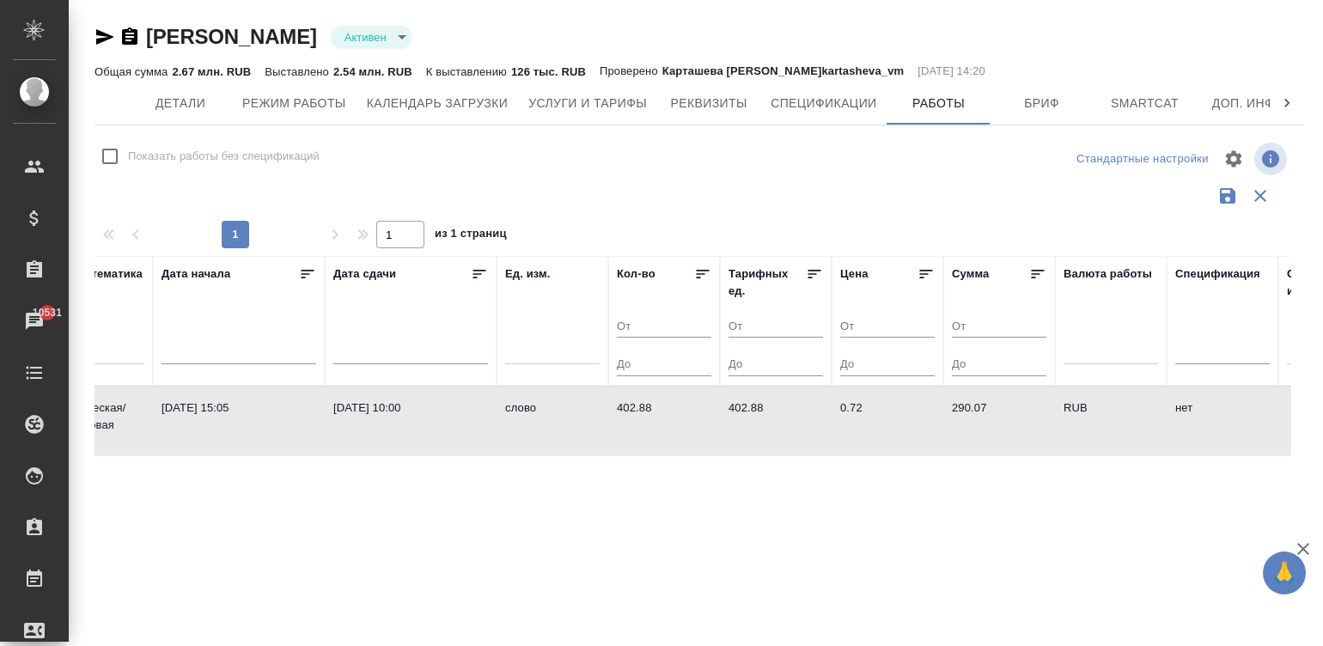
scroll to position [0, 1352]
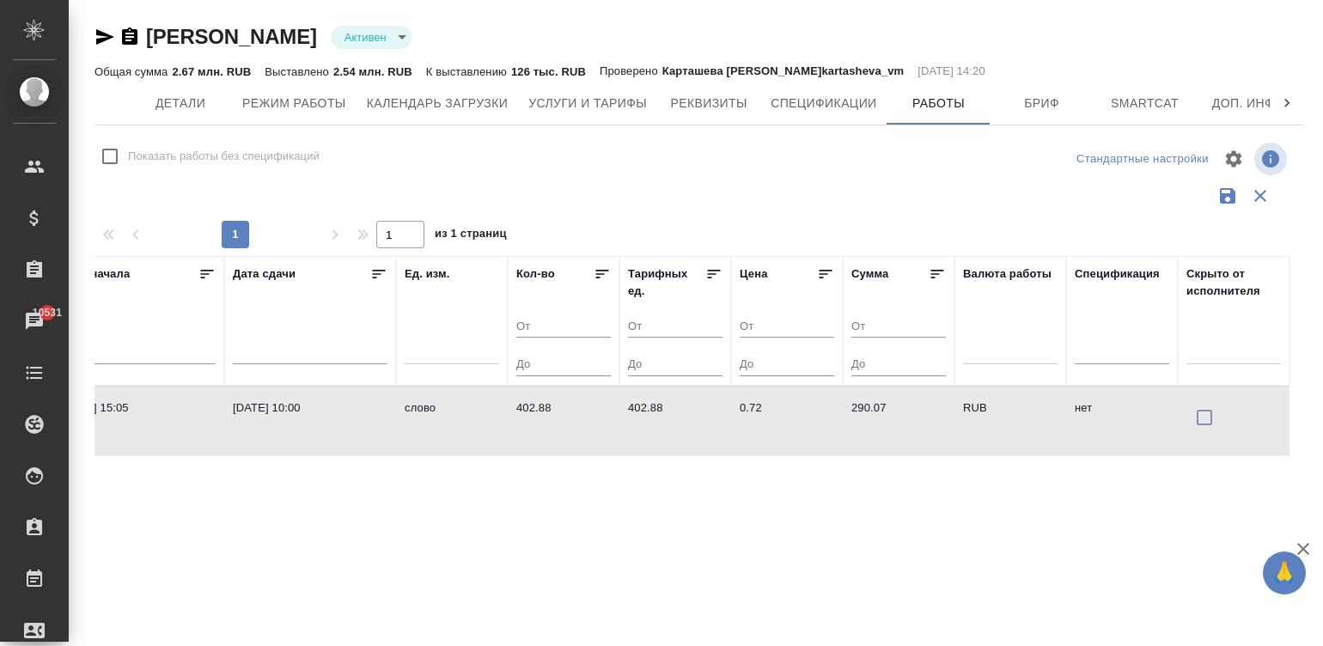
click at [314, 429] on td "[DATE] 10:00" at bounding box center [310, 421] width 172 height 60
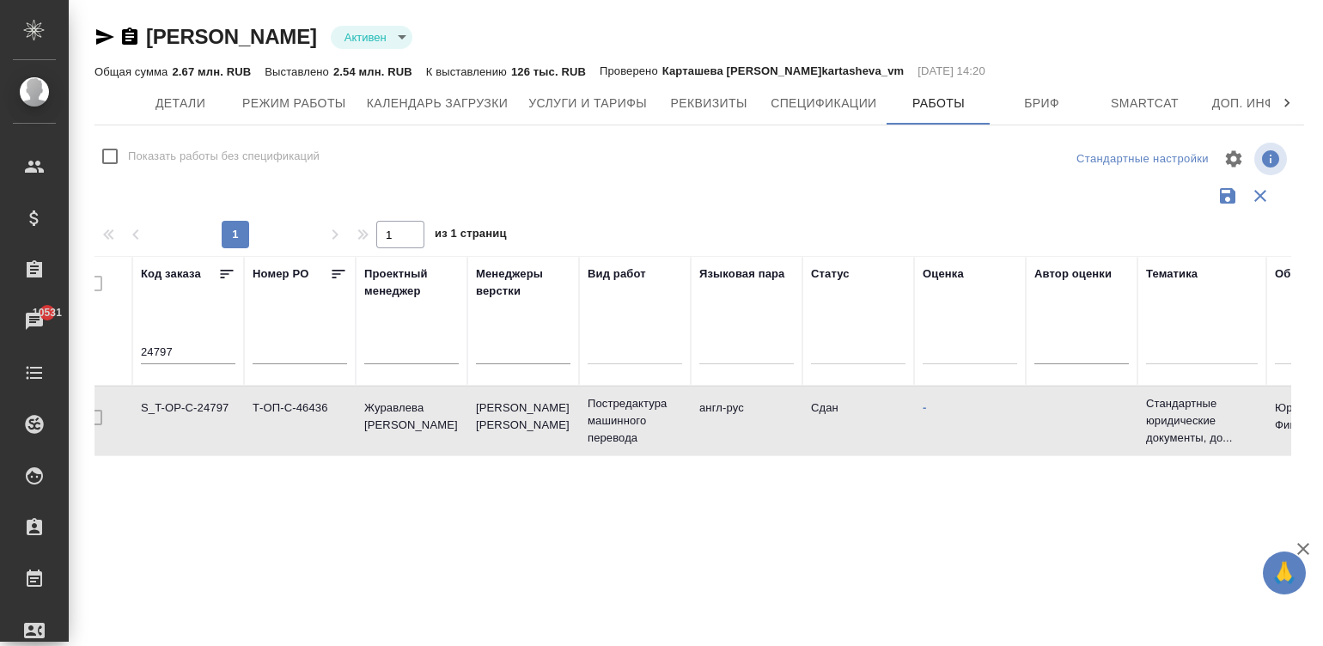
scroll to position [0, 0]
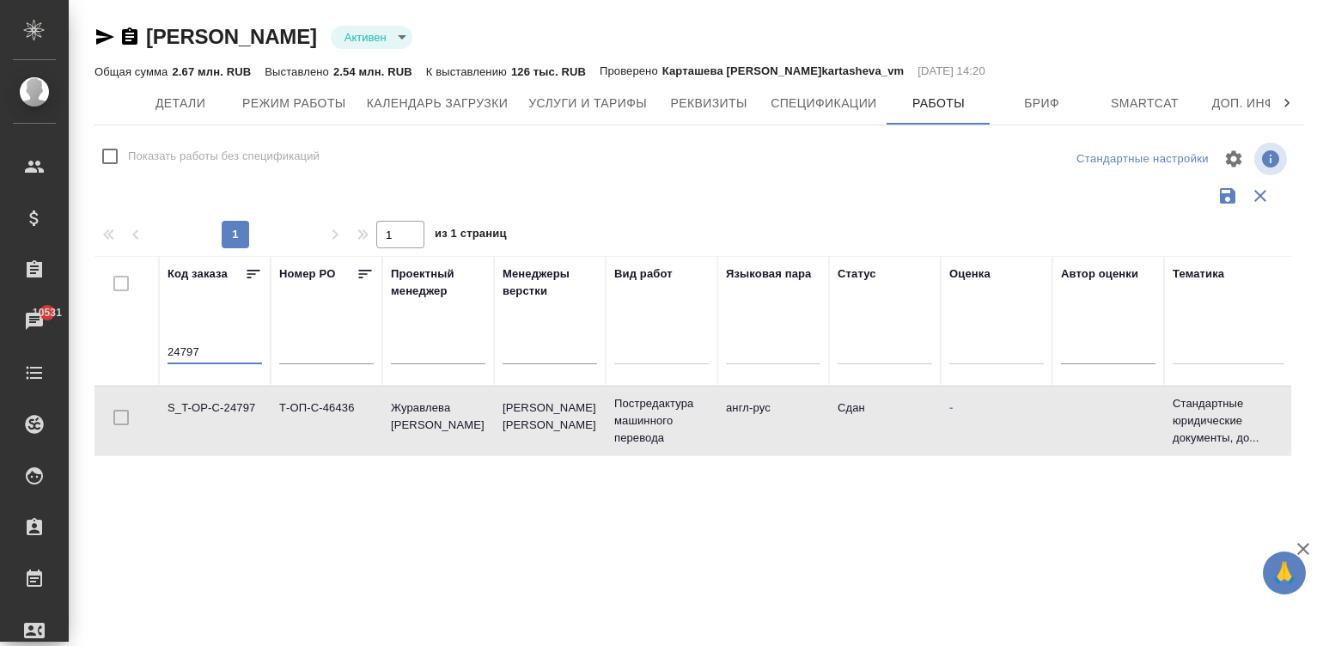
drag, startPoint x: 210, startPoint y: 351, endPoint x: 168, endPoint y: 358, distance: 43.6
click at [168, 358] on input "24797" at bounding box center [215, 351] width 95 height 24
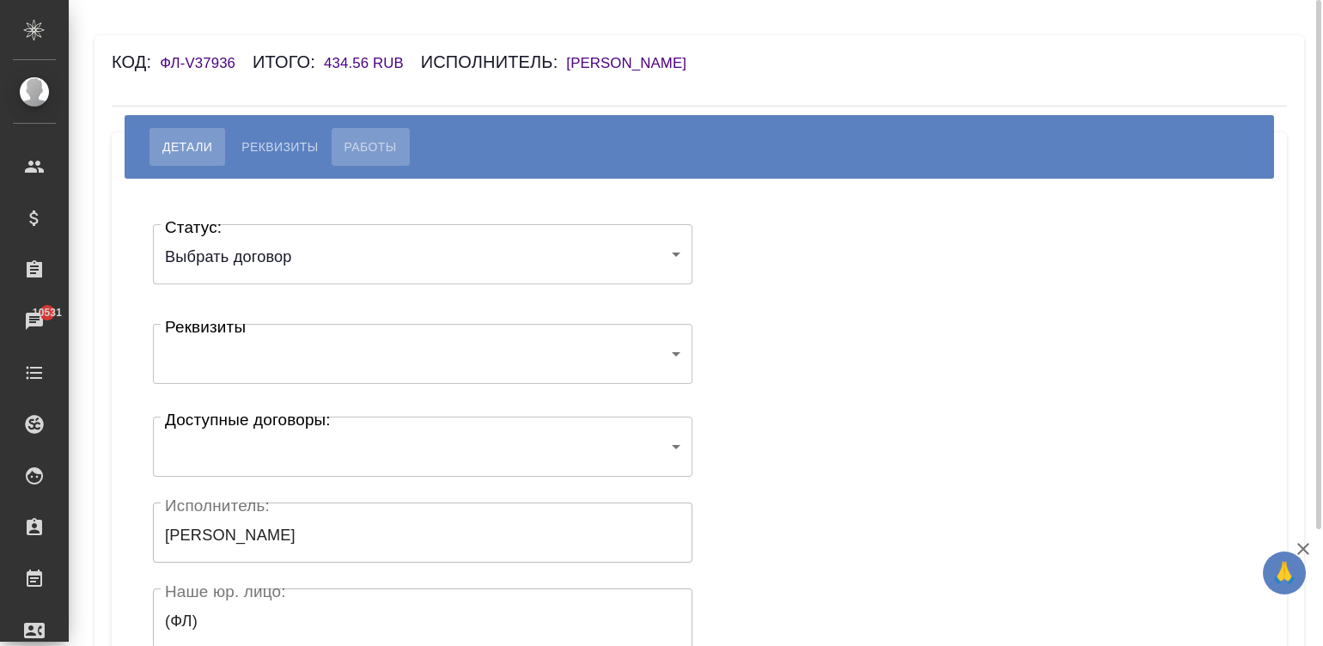
click at [351, 147] on span "Работы" at bounding box center [371, 147] width 52 height 21
select select "10"
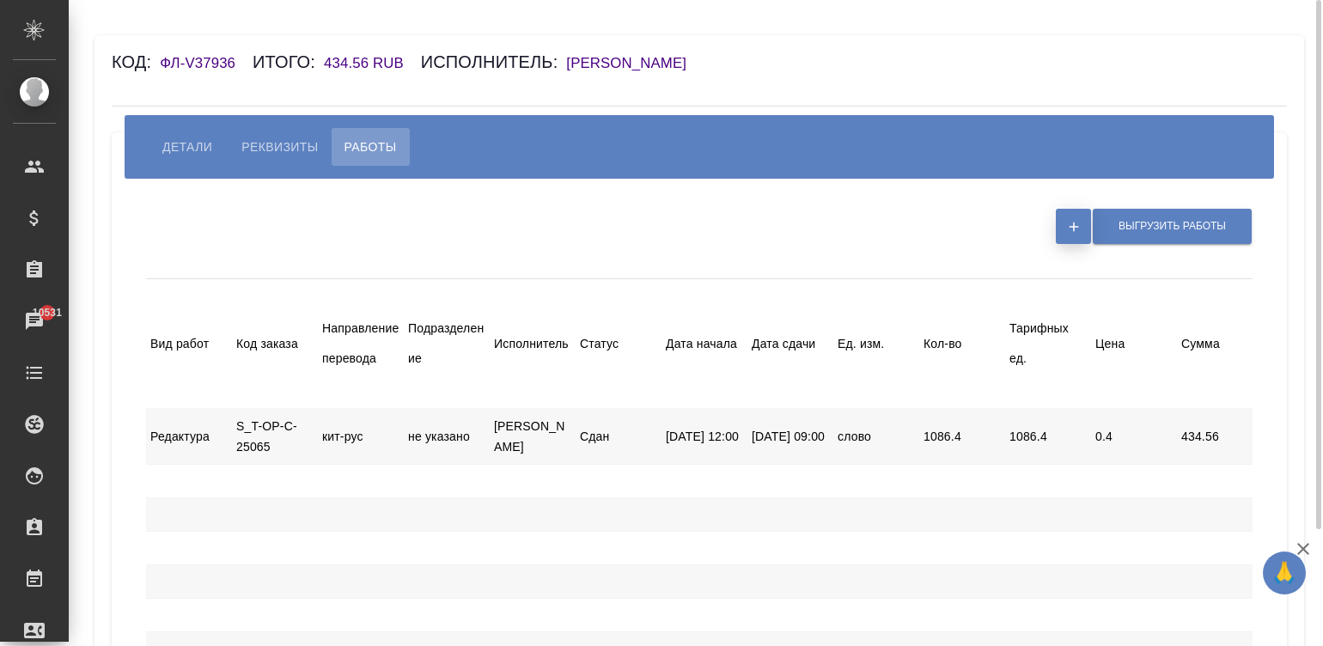
click at [1068, 220] on icon "button" at bounding box center [1073, 226] width 15 height 15
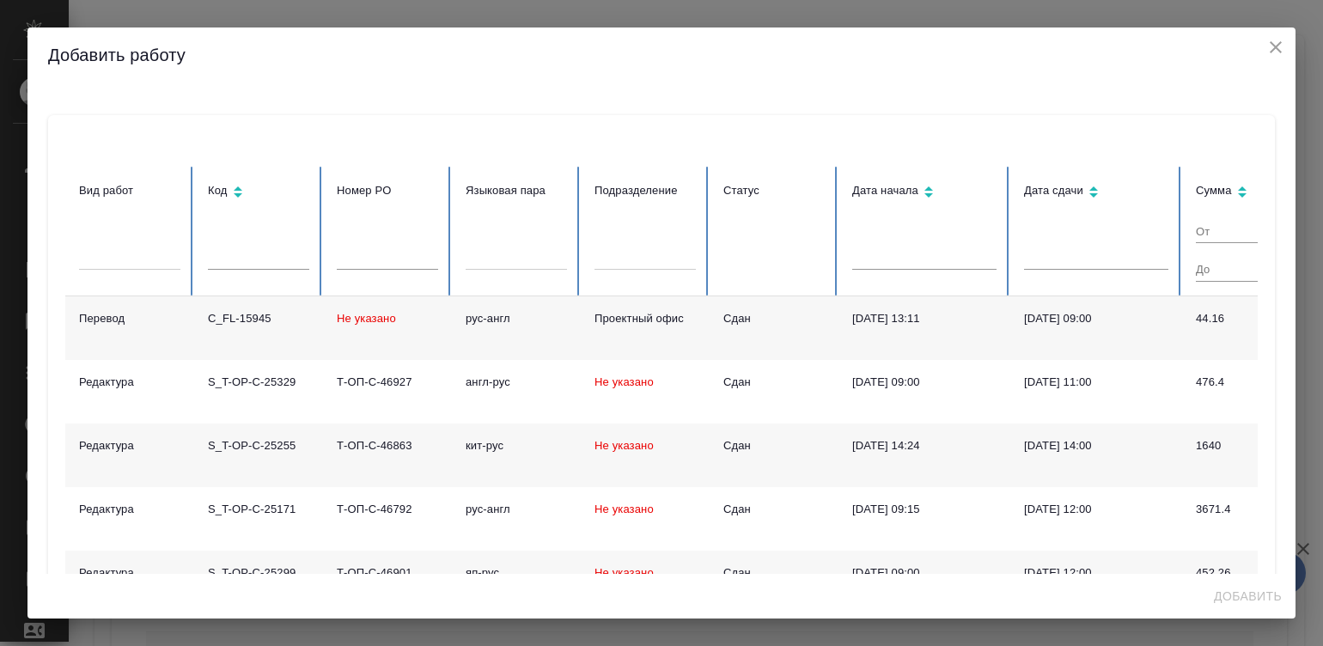
click at [831, 348] on td "Сдан" at bounding box center [774, 328] width 129 height 64
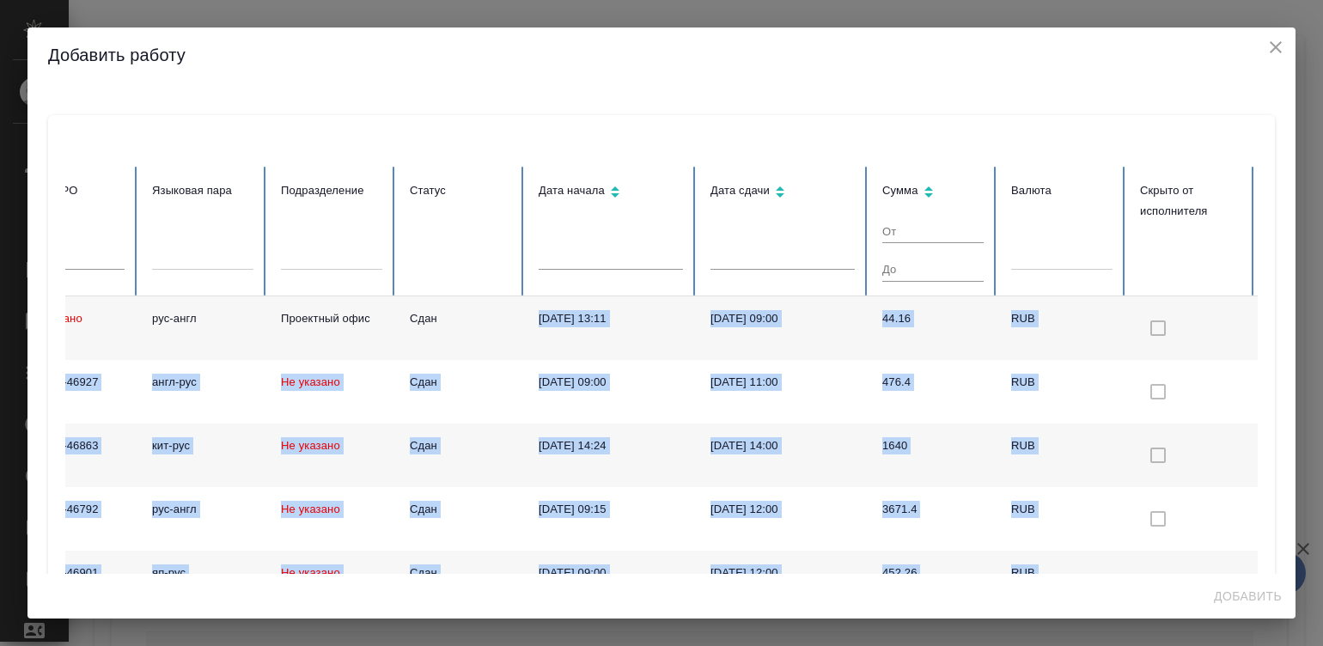
drag, startPoint x: 831, startPoint y: 348, endPoint x: 1300, endPoint y: 378, distance: 470.0
click at [1300, 378] on div "Добавить работу Вид работ [PERSON_NAME] PO Языковая пара Подразделение Статус Д…" at bounding box center [661, 323] width 1323 height 646
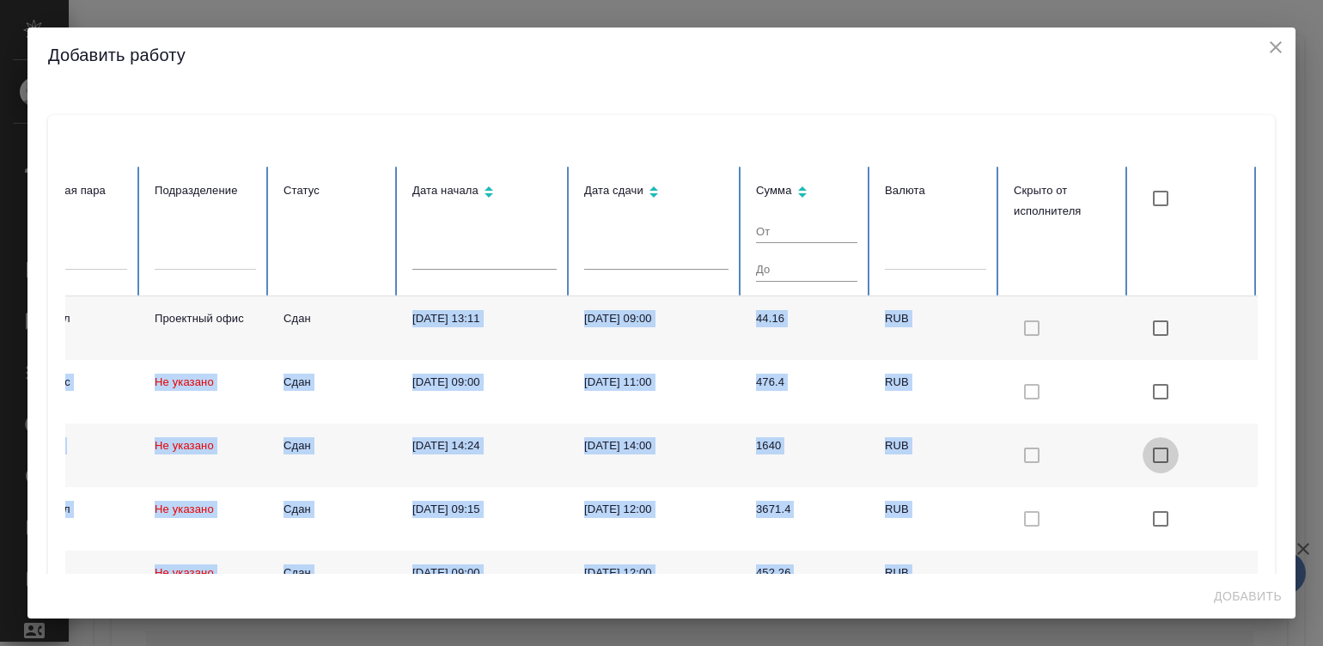
click at [1143, 443] on input "checkbox with default color" at bounding box center [1161, 455] width 36 height 36
checkbox input "true"
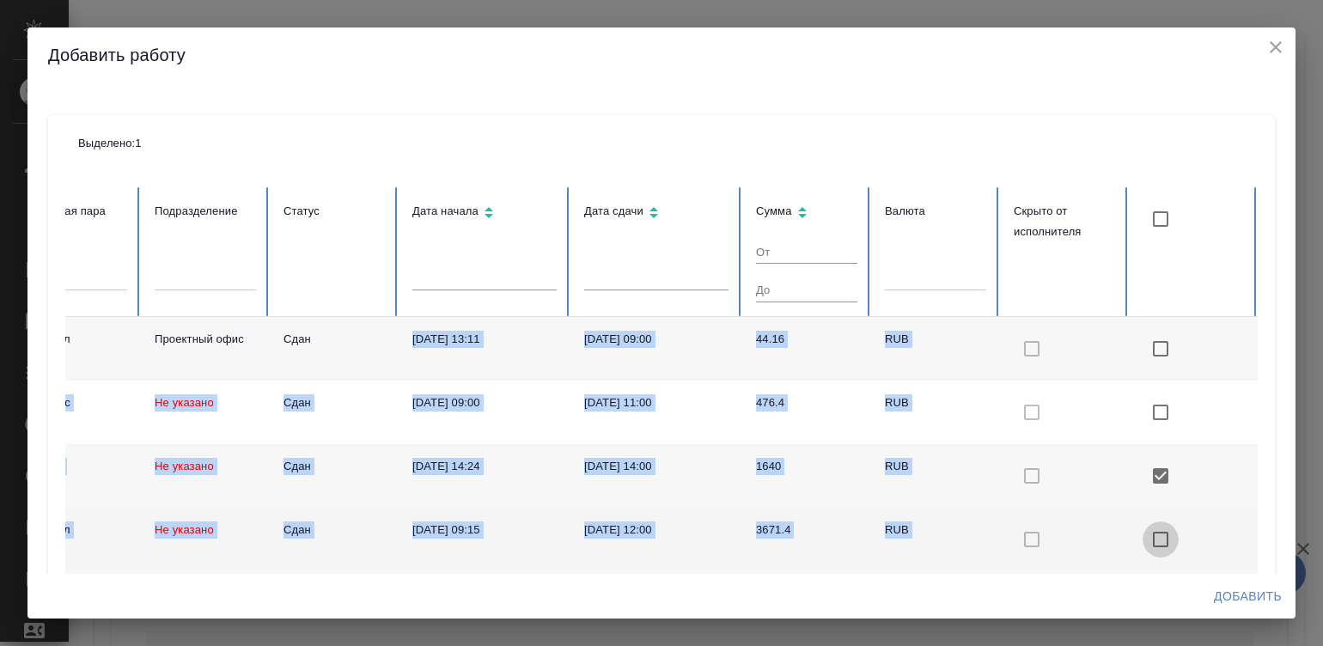
click at [1143, 537] on input "checkbox with default color" at bounding box center [1161, 539] width 36 height 36
checkbox input "true"
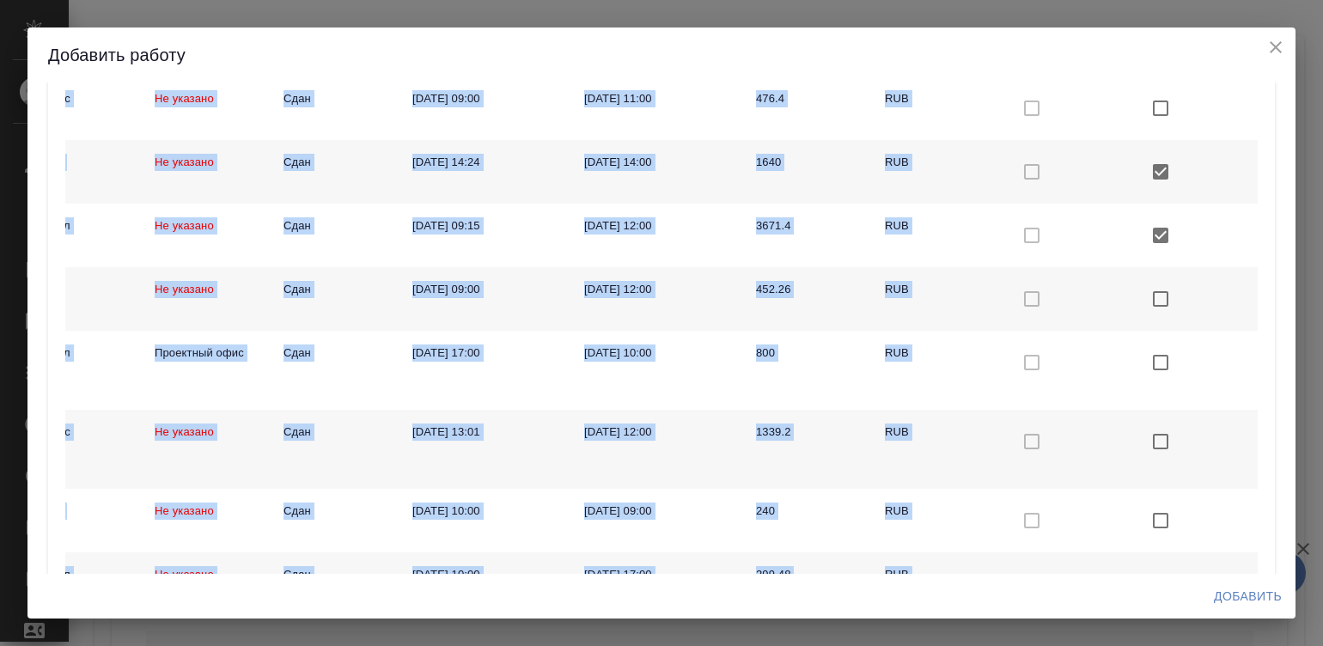
scroll to position [390, 0]
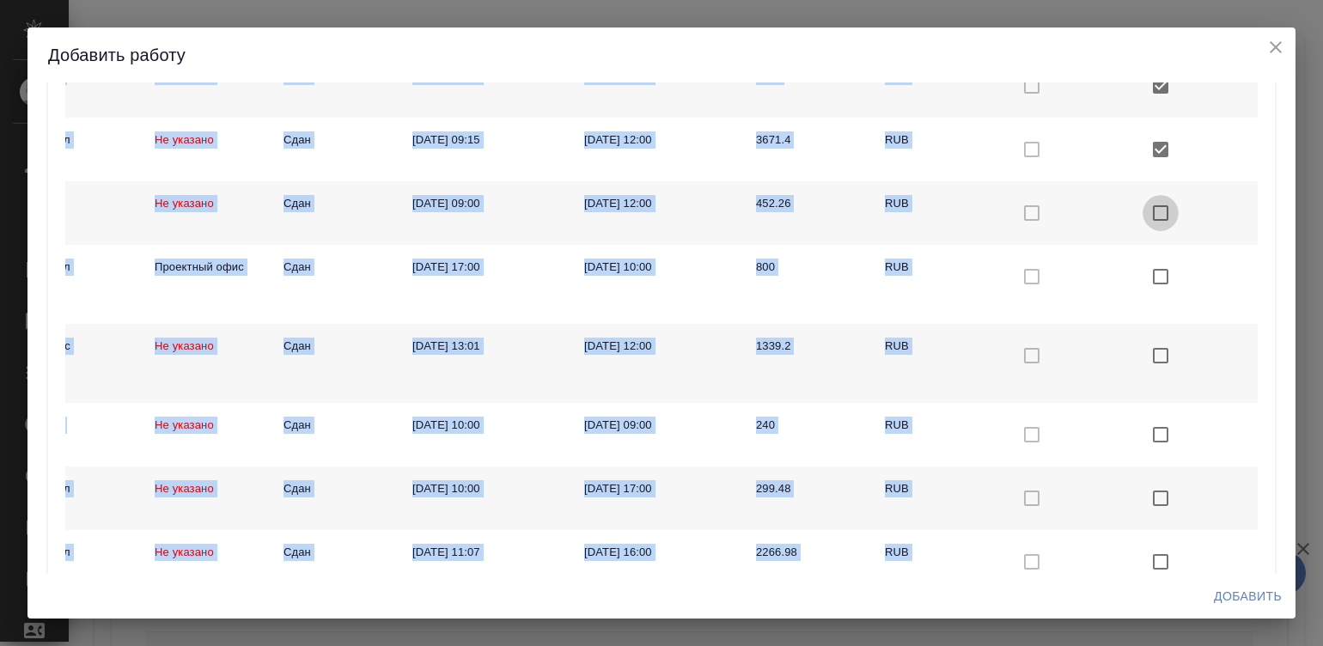
click at [1143, 209] on input "checkbox with default color" at bounding box center [1161, 213] width 36 height 36
checkbox input "true"
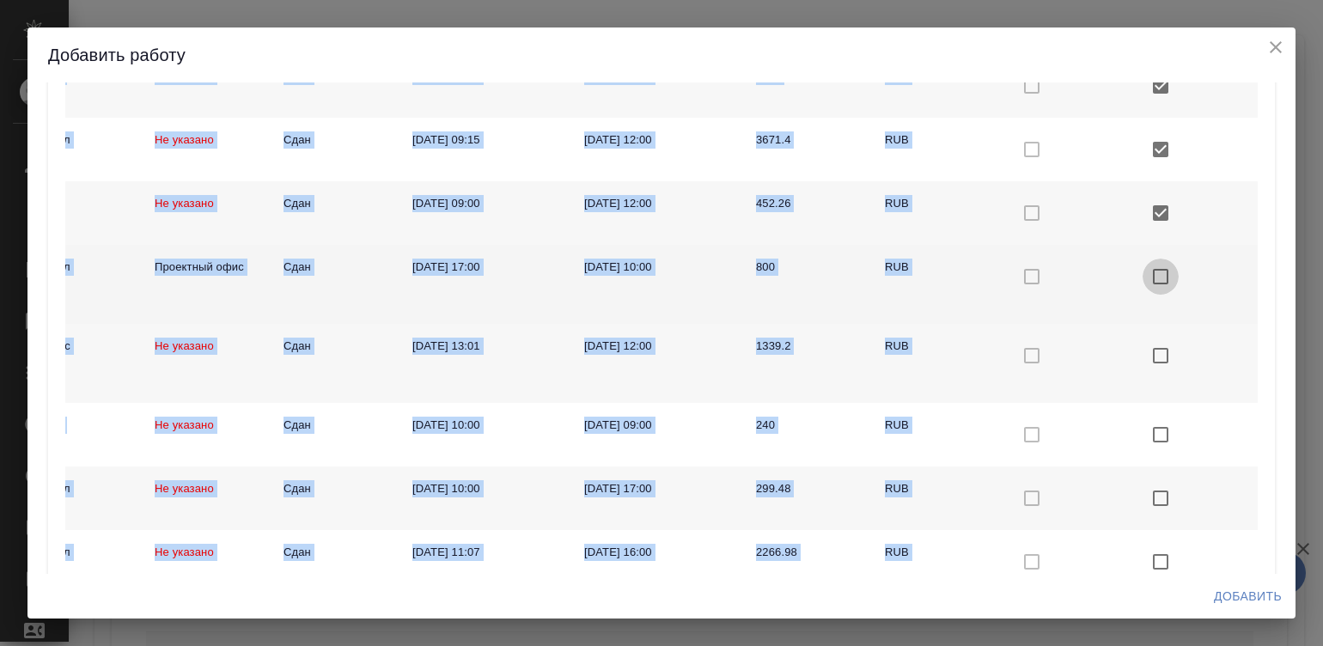
click at [1143, 263] on input "checkbox with default color" at bounding box center [1161, 277] width 36 height 36
checkbox input "true"
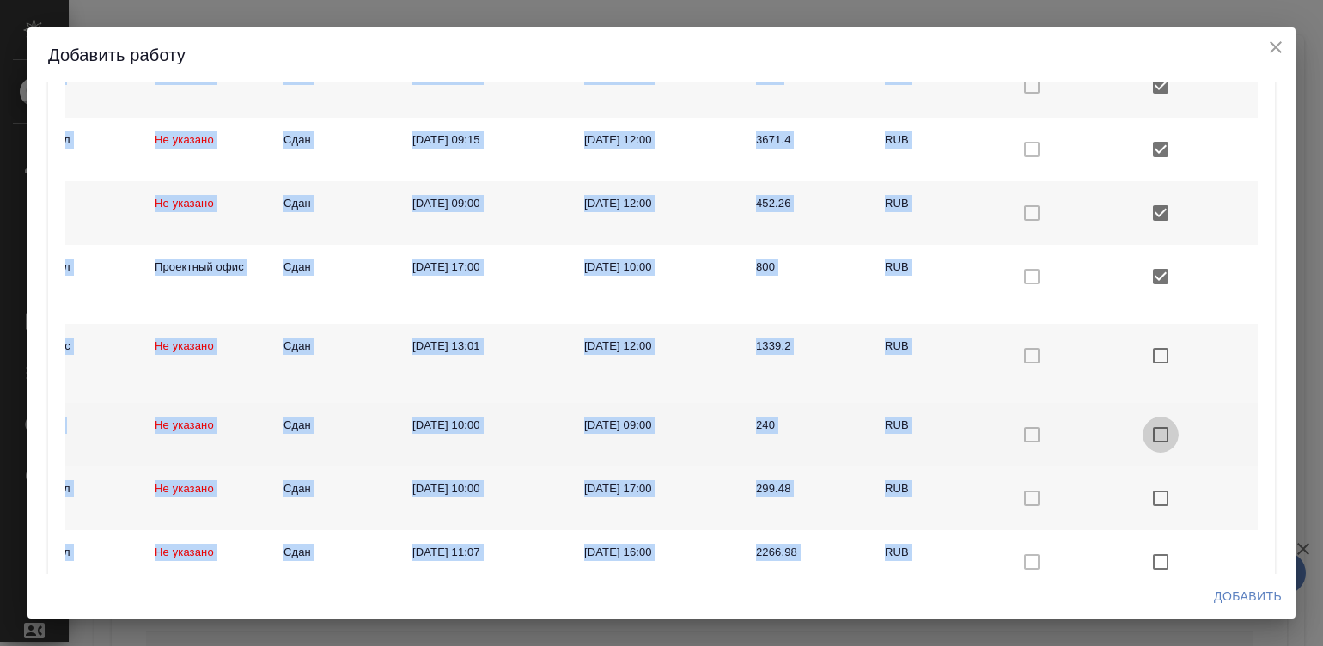
click at [1143, 434] on input "checkbox with default color" at bounding box center [1161, 435] width 36 height 36
checkbox input "true"
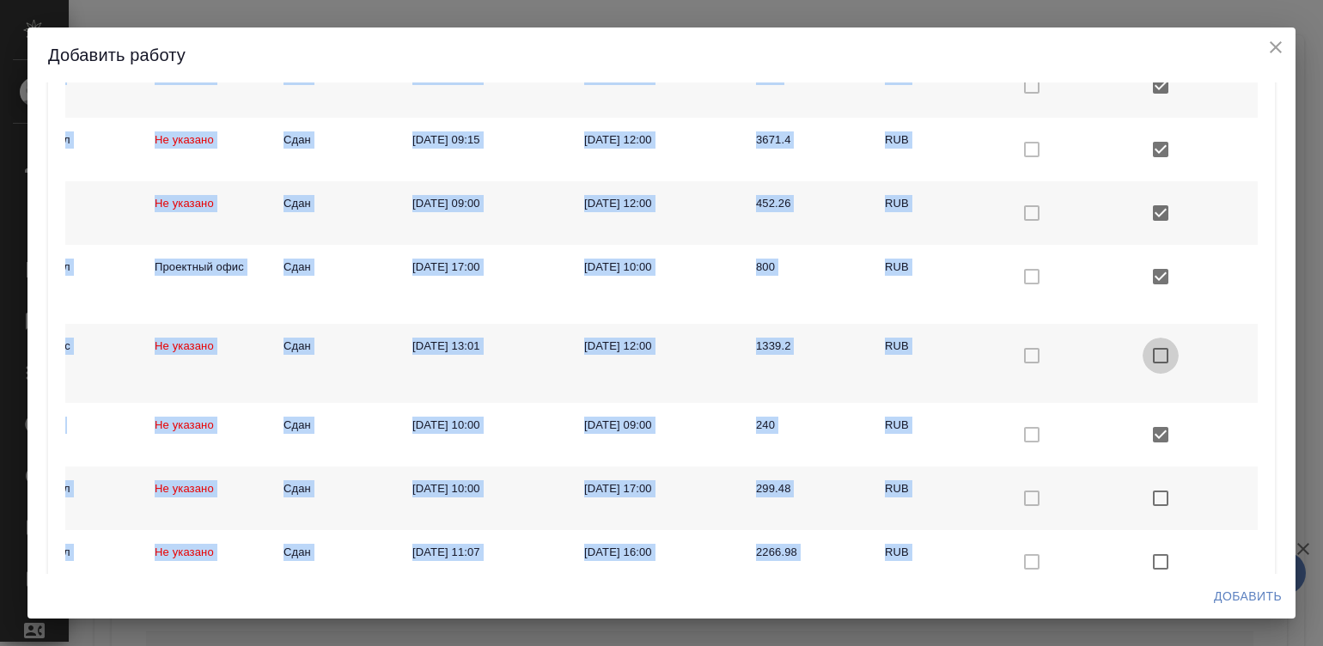
click at [1143, 348] on input "checkbox with default color" at bounding box center [1161, 356] width 36 height 36
checkbox input "true"
click at [1143, 489] on input "checkbox with default color" at bounding box center [1161, 498] width 36 height 36
checkbox input "true"
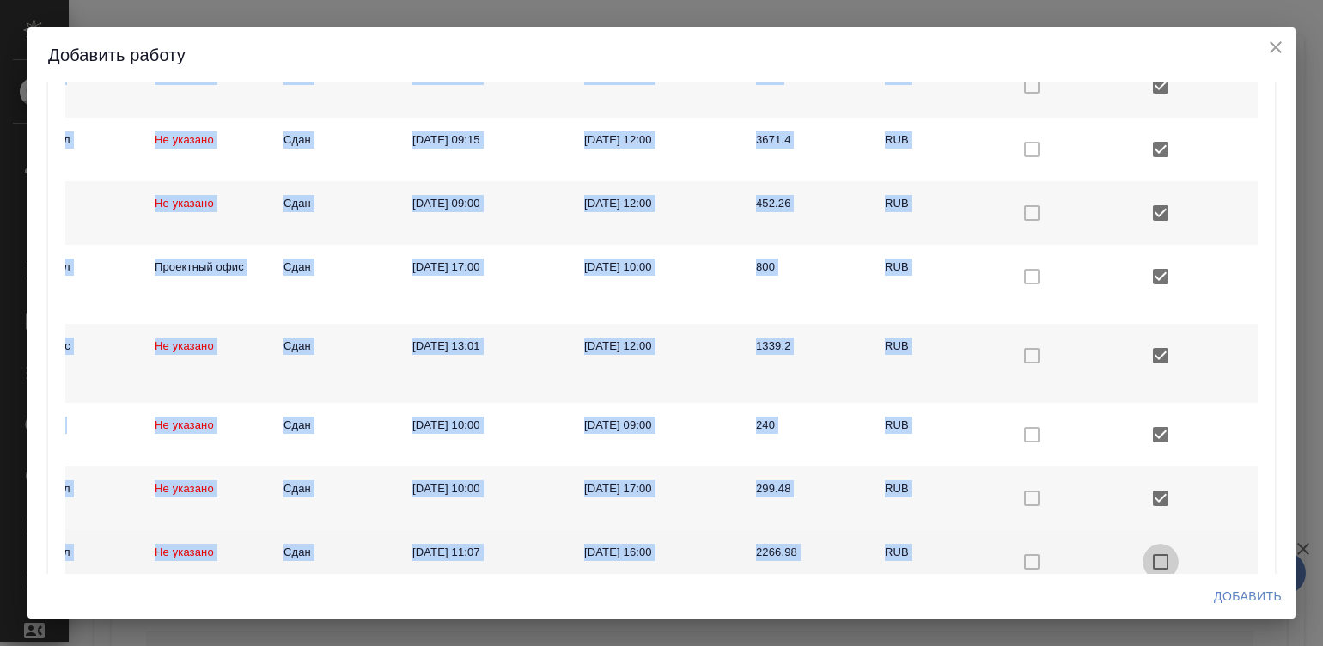
click at [1143, 558] on input "checkbox with default color" at bounding box center [1161, 562] width 36 height 36
checkbox input "true"
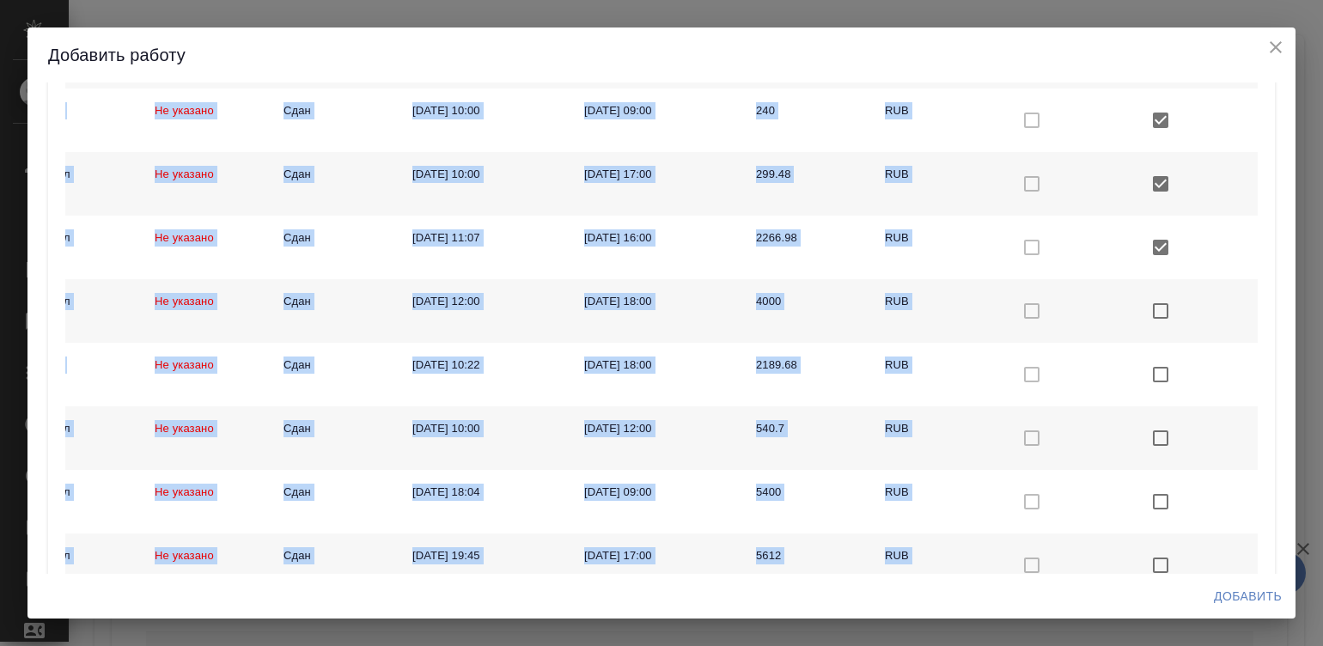
scroll to position [721, 0]
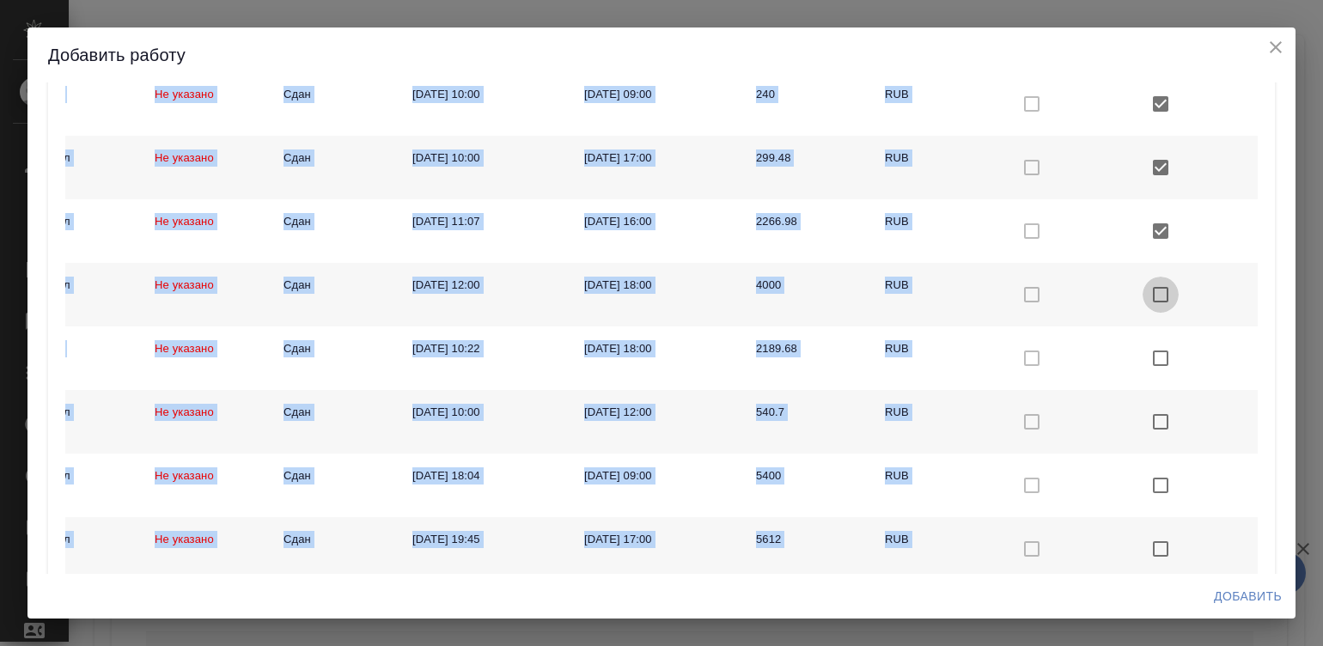
click at [1143, 288] on input "checkbox with default color" at bounding box center [1161, 295] width 36 height 36
checkbox input "true"
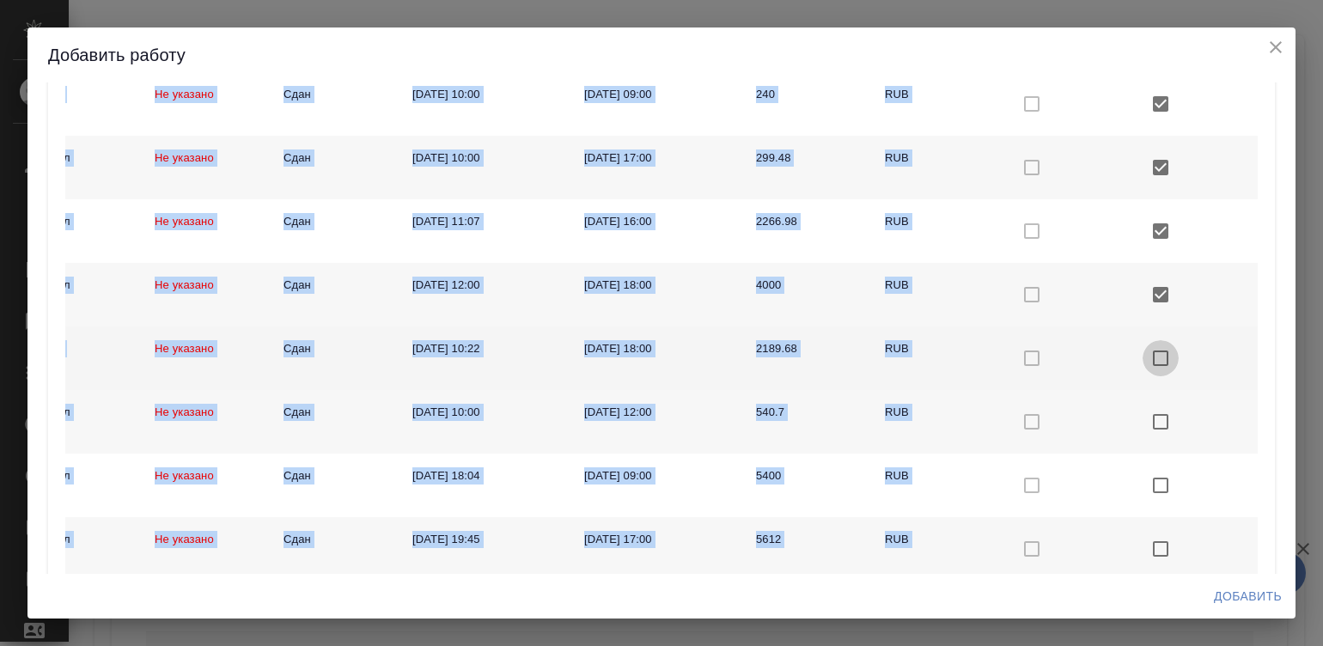
click at [1143, 348] on input "checkbox with default color" at bounding box center [1161, 358] width 36 height 36
checkbox input "true"
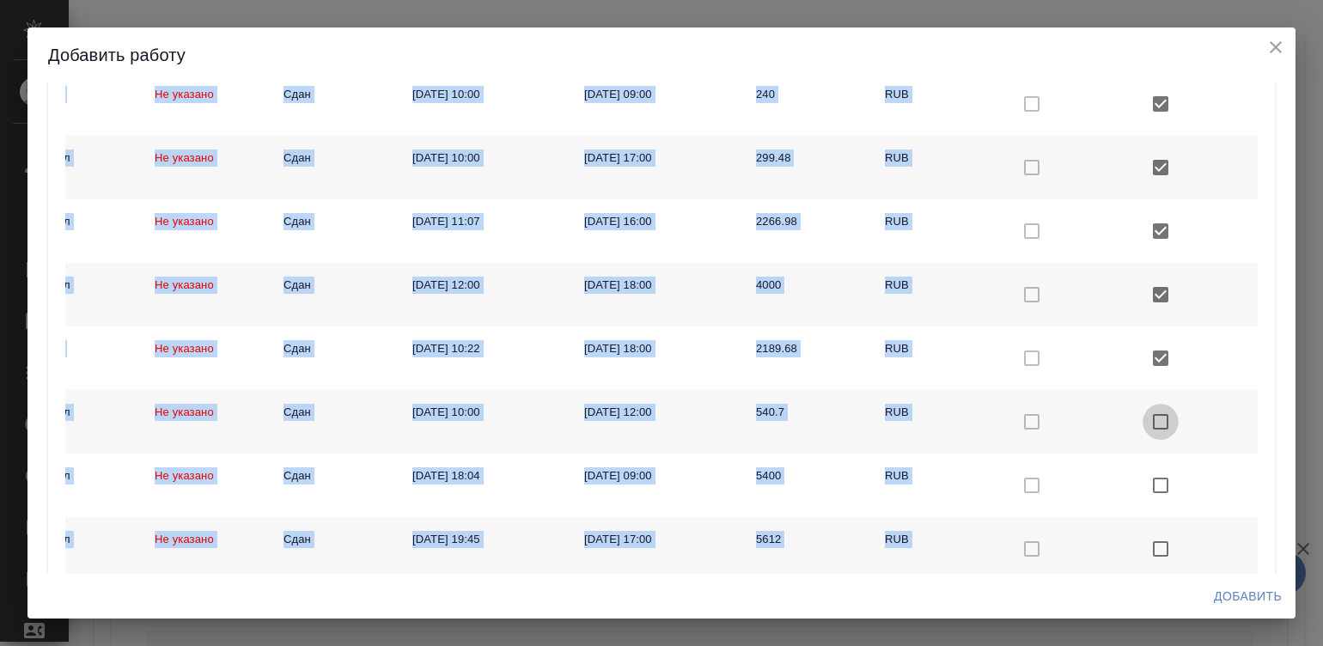
click at [1143, 413] on input "checkbox with default color" at bounding box center [1161, 422] width 36 height 36
checkbox input "true"
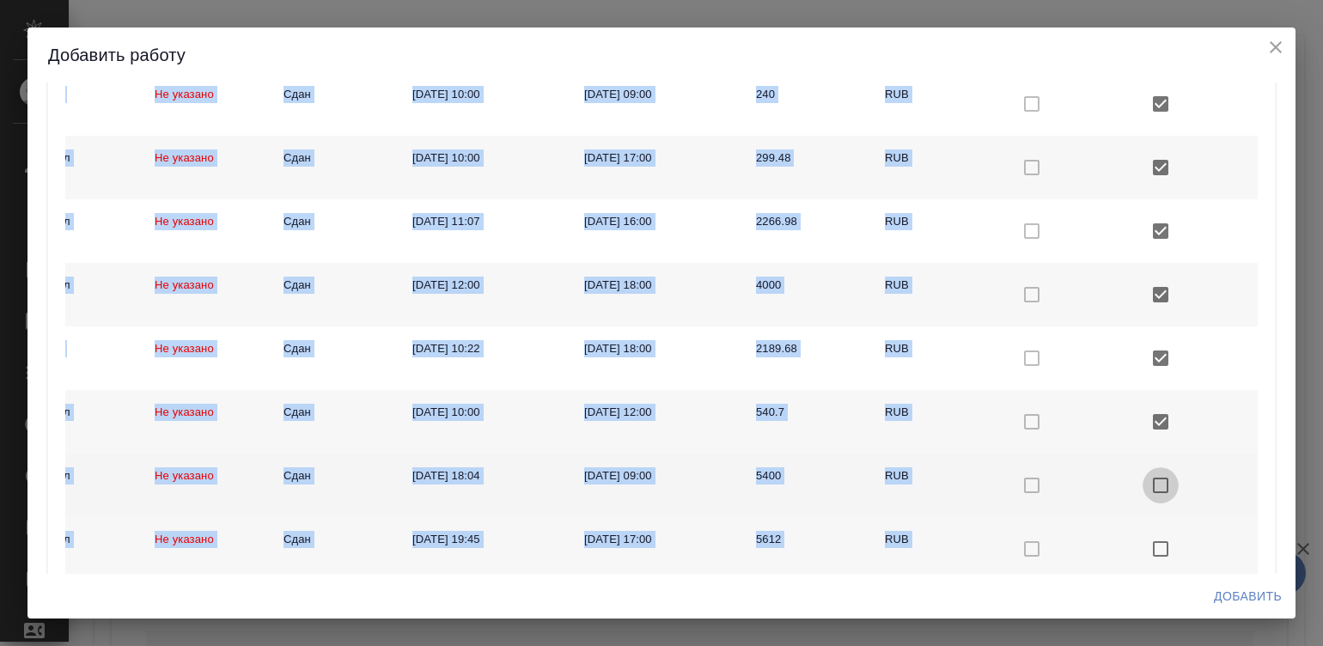
click at [1147, 476] on input "checkbox with default color" at bounding box center [1161, 485] width 36 height 36
checkbox input "true"
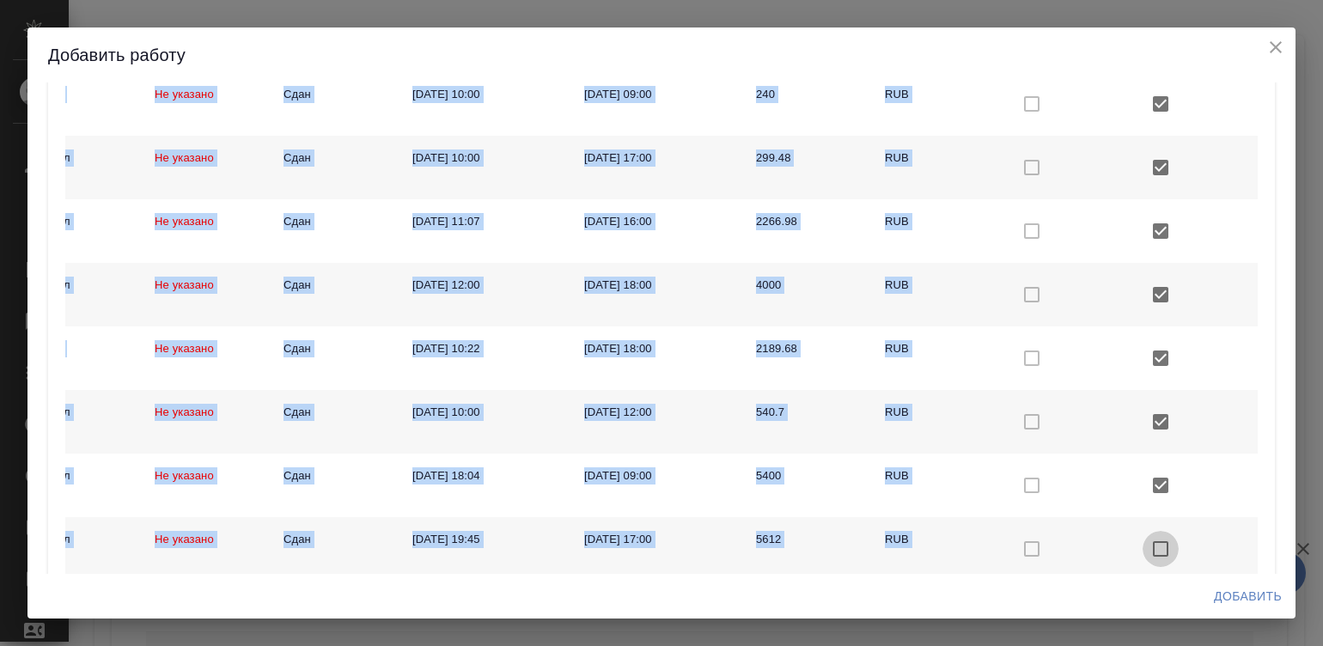
click at [1143, 548] on input "checkbox with default color" at bounding box center [1161, 549] width 36 height 36
checkbox input "true"
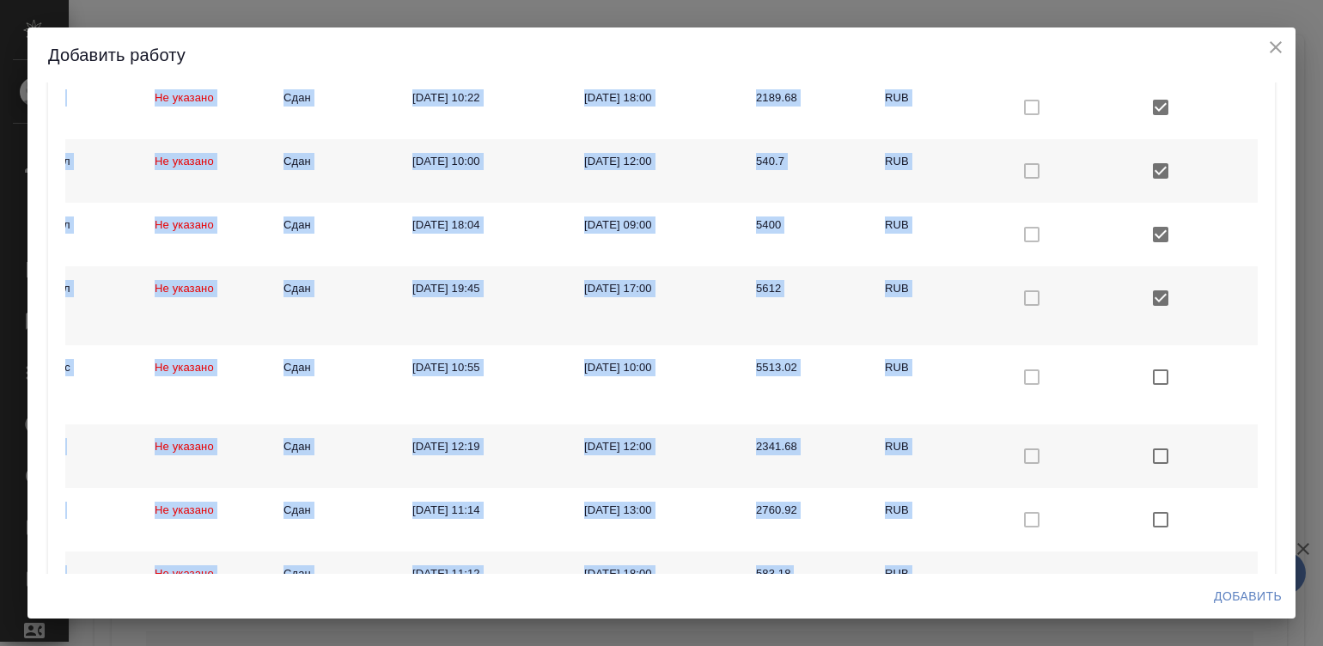
scroll to position [1031, 0]
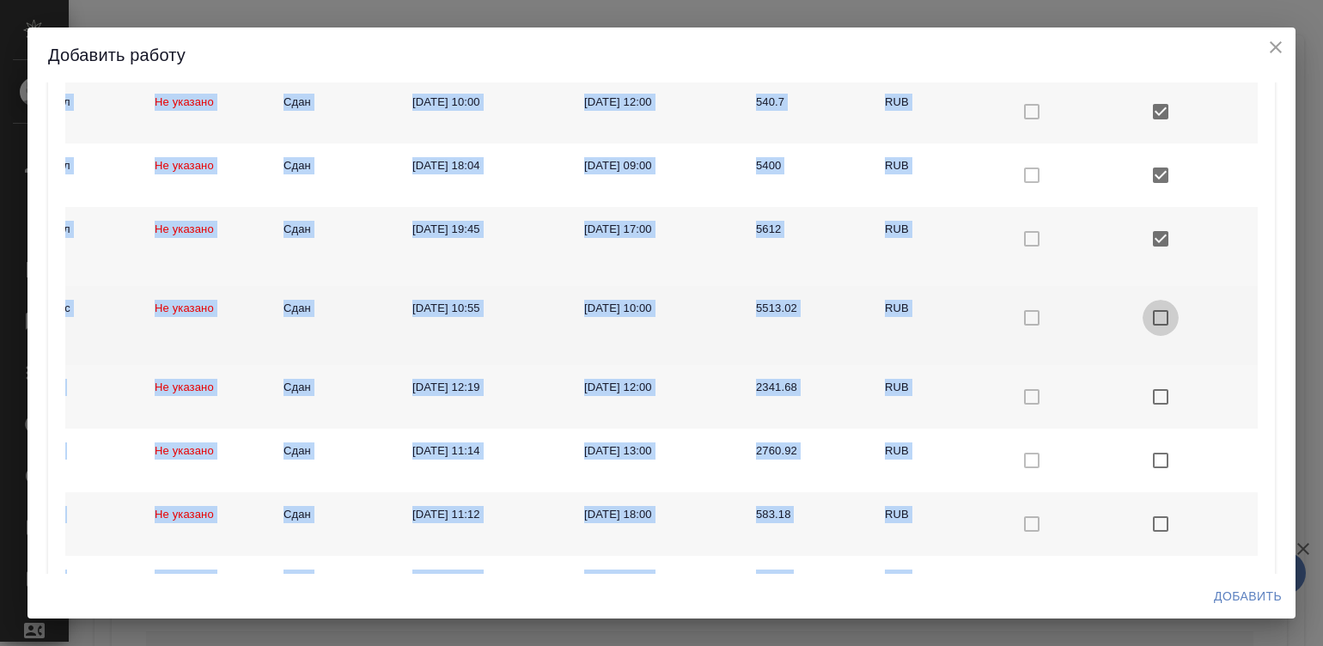
click at [1143, 311] on input "checkbox with default color" at bounding box center [1161, 318] width 36 height 36
checkbox input "true"
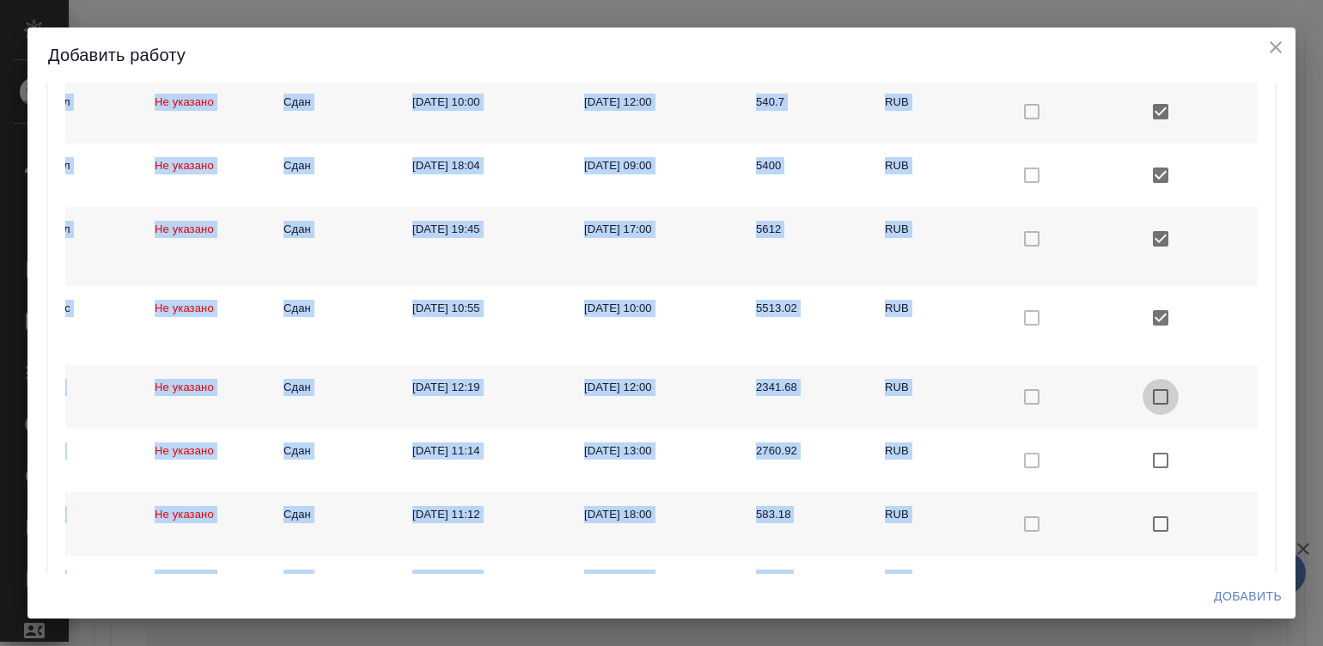
click at [1143, 390] on input "checkbox with default color" at bounding box center [1161, 397] width 36 height 36
checkbox input "true"
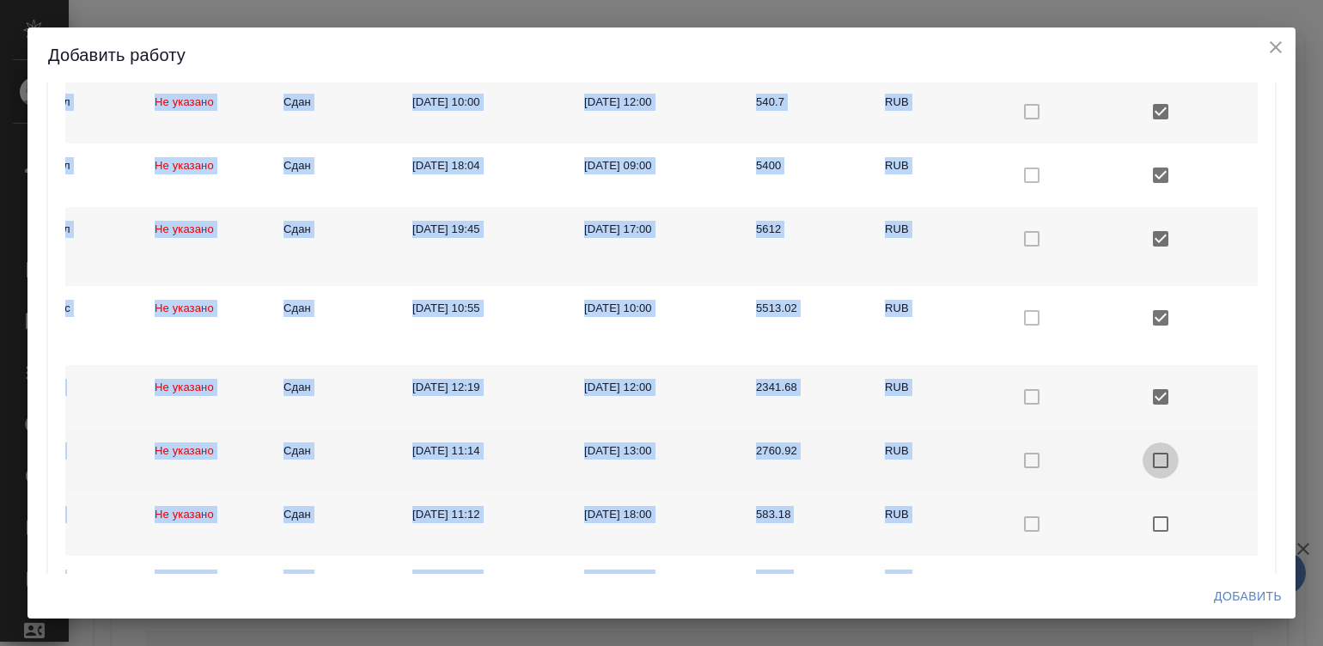
click at [1143, 455] on input "checkbox with default color" at bounding box center [1161, 460] width 36 height 36
checkbox input "true"
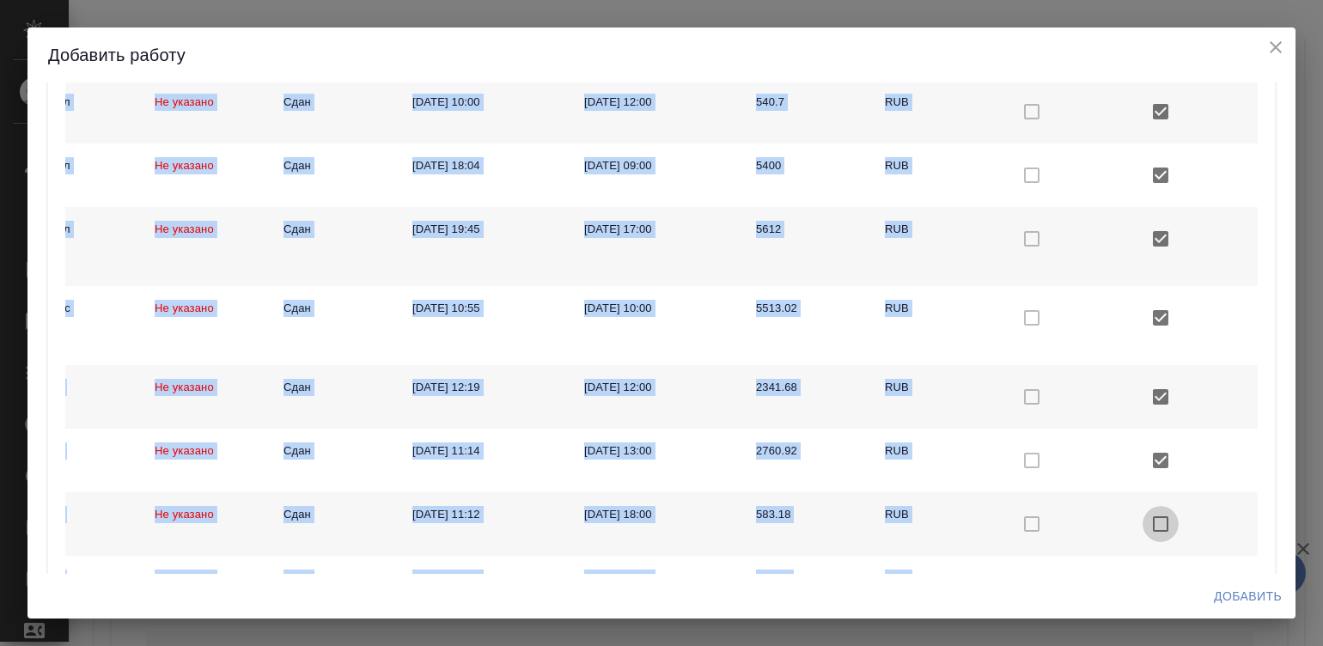
click at [1143, 517] on input "checkbox with default color" at bounding box center [1161, 524] width 36 height 36
checkbox input "true"
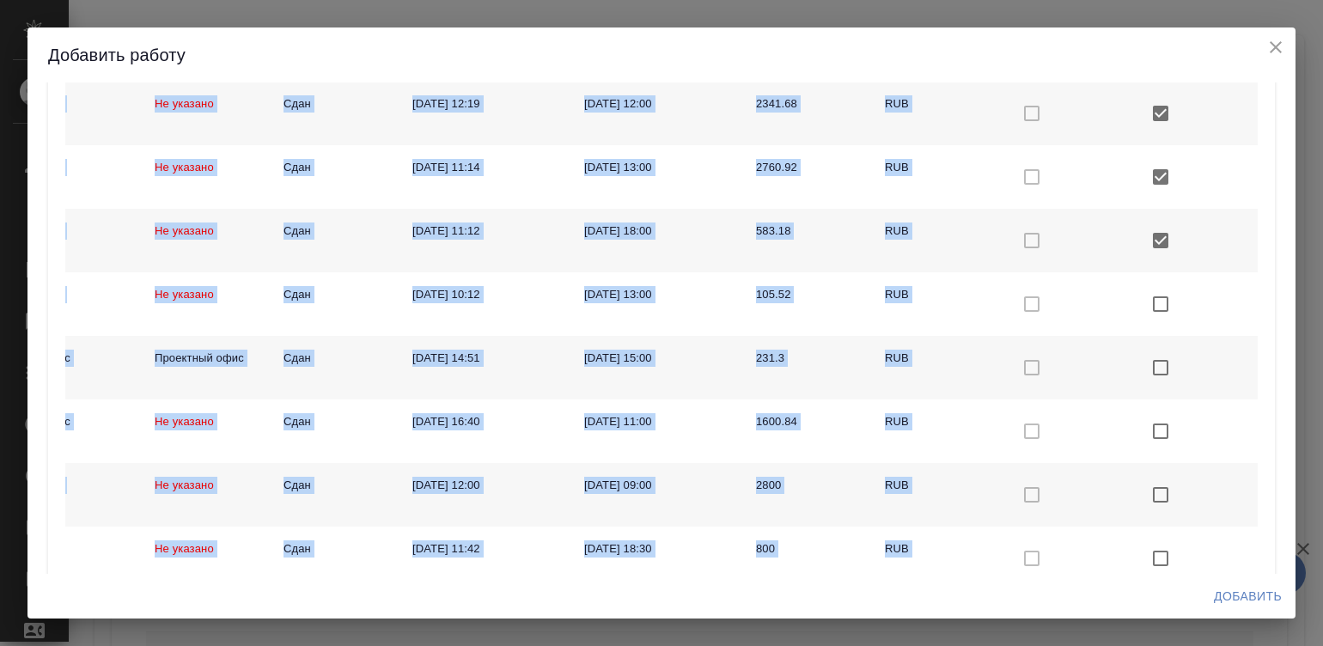
scroll to position [1325, 0]
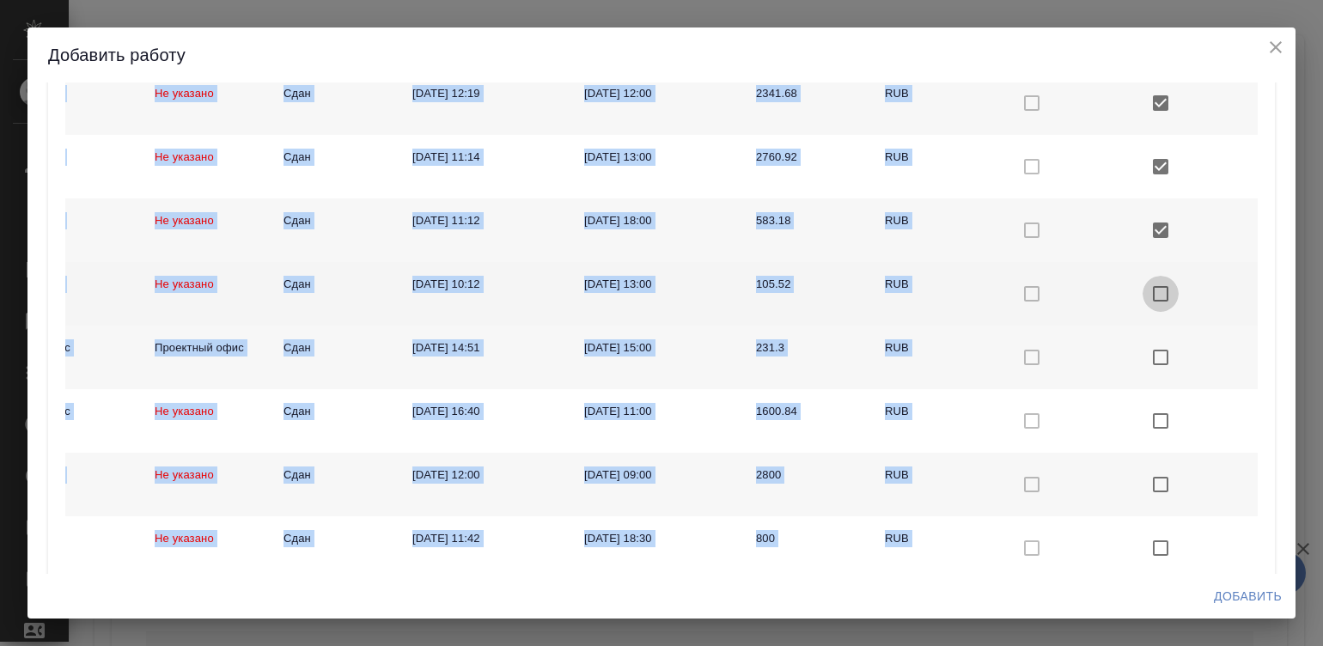
click at [1143, 290] on input "checkbox with default color" at bounding box center [1161, 294] width 36 height 36
checkbox input "true"
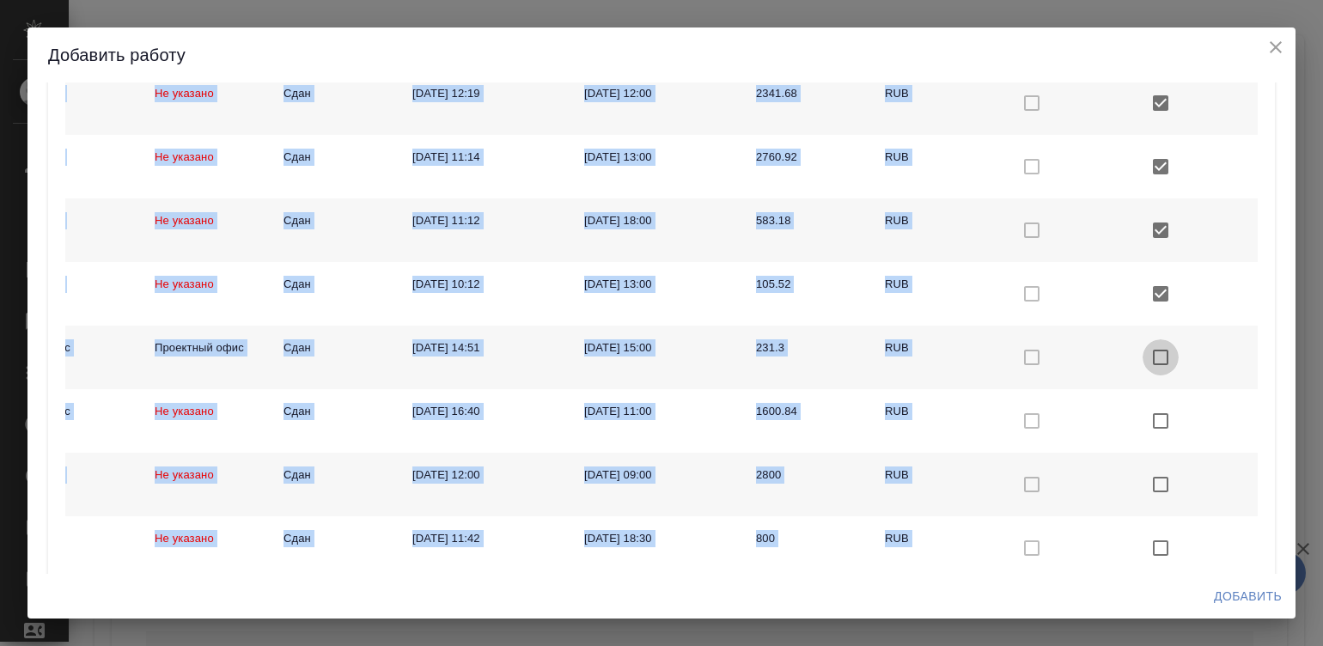
click at [1143, 340] on input "checkbox with default color" at bounding box center [1161, 357] width 36 height 36
checkbox input "true"
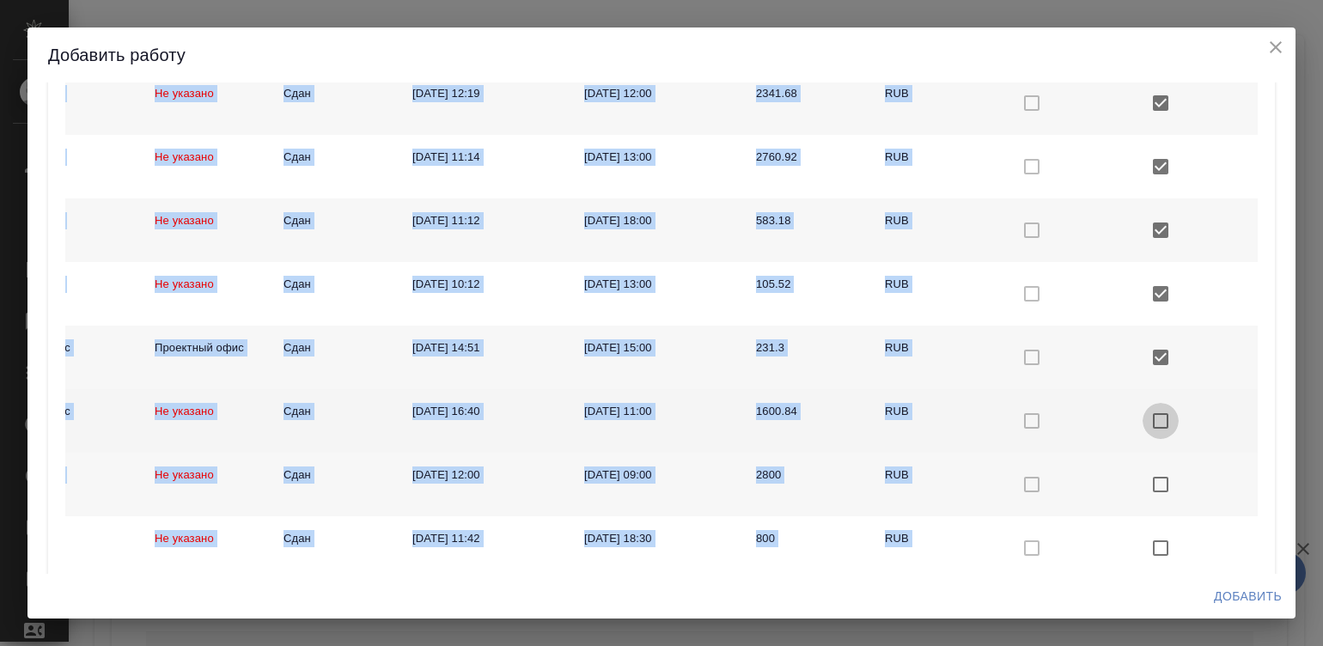
click at [1149, 416] on input "checkbox with default color" at bounding box center [1161, 421] width 36 height 36
checkbox input "true"
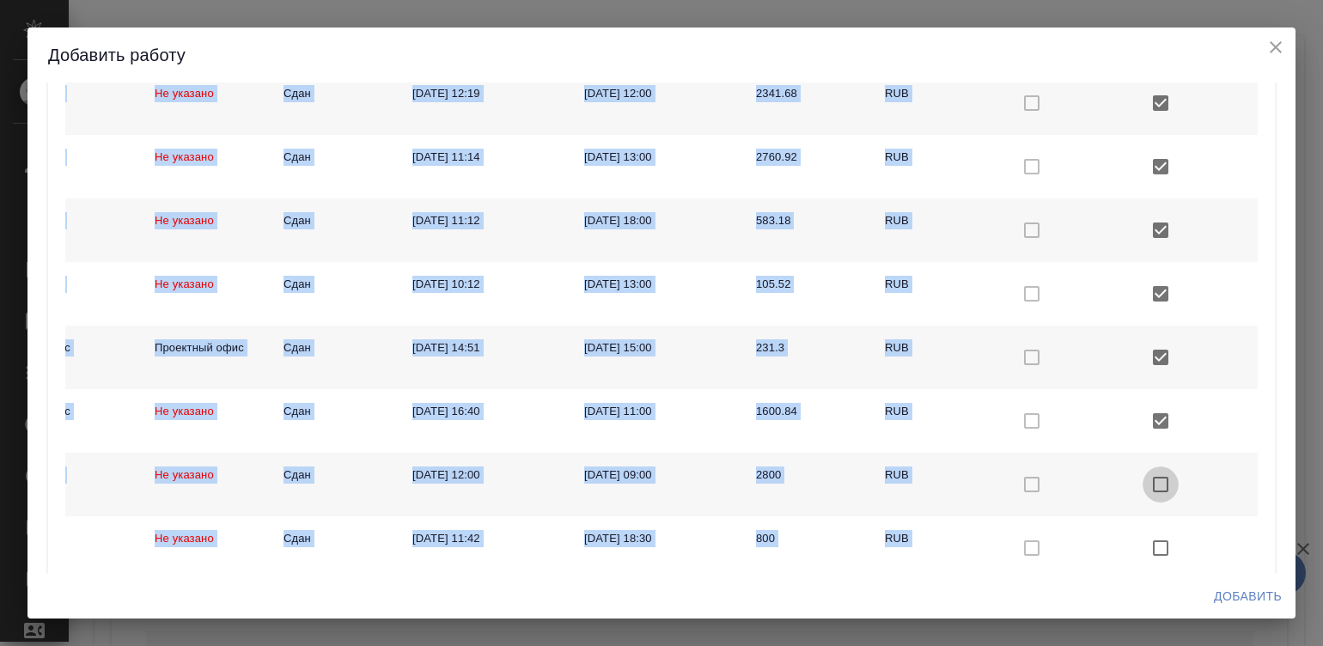
click at [1145, 480] on input "checkbox with default color" at bounding box center [1161, 485] width 36 height 36
checkbox input "true"
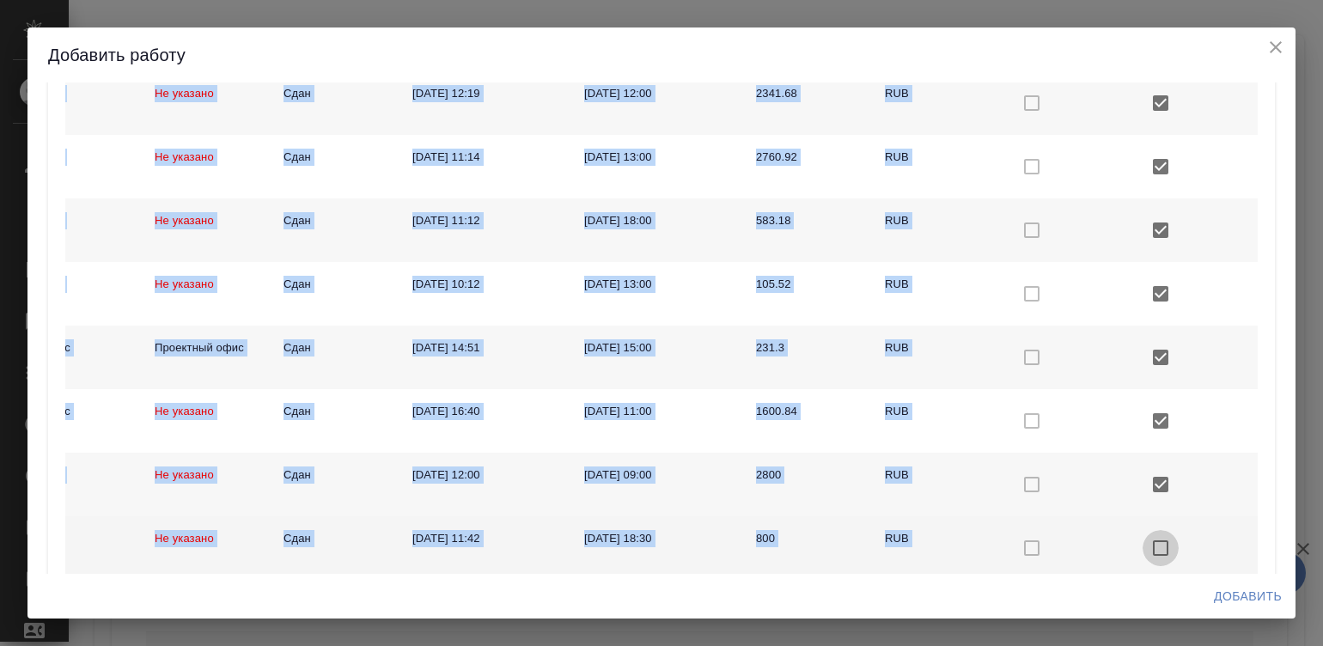
click at [1146, 552] on input "checkbox with default color" at bounding box center [1161, 548] width 36 height 36
checkbox input "true"
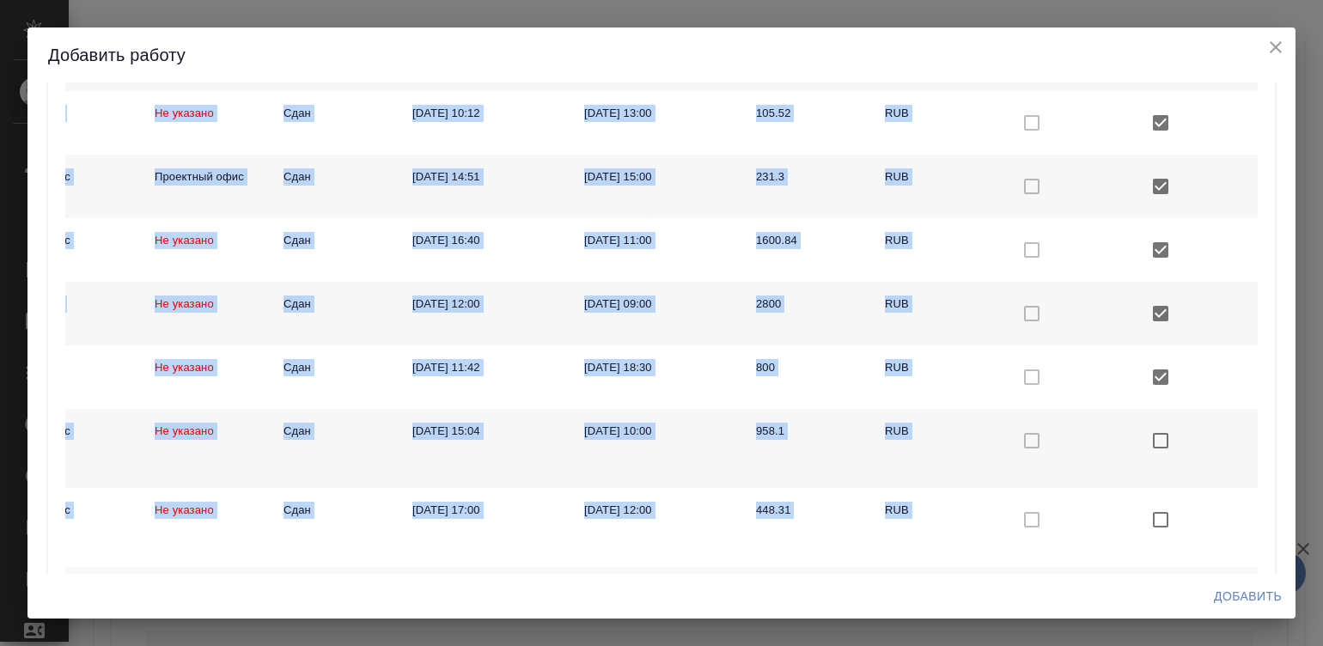
scroll to position [1528, 0]
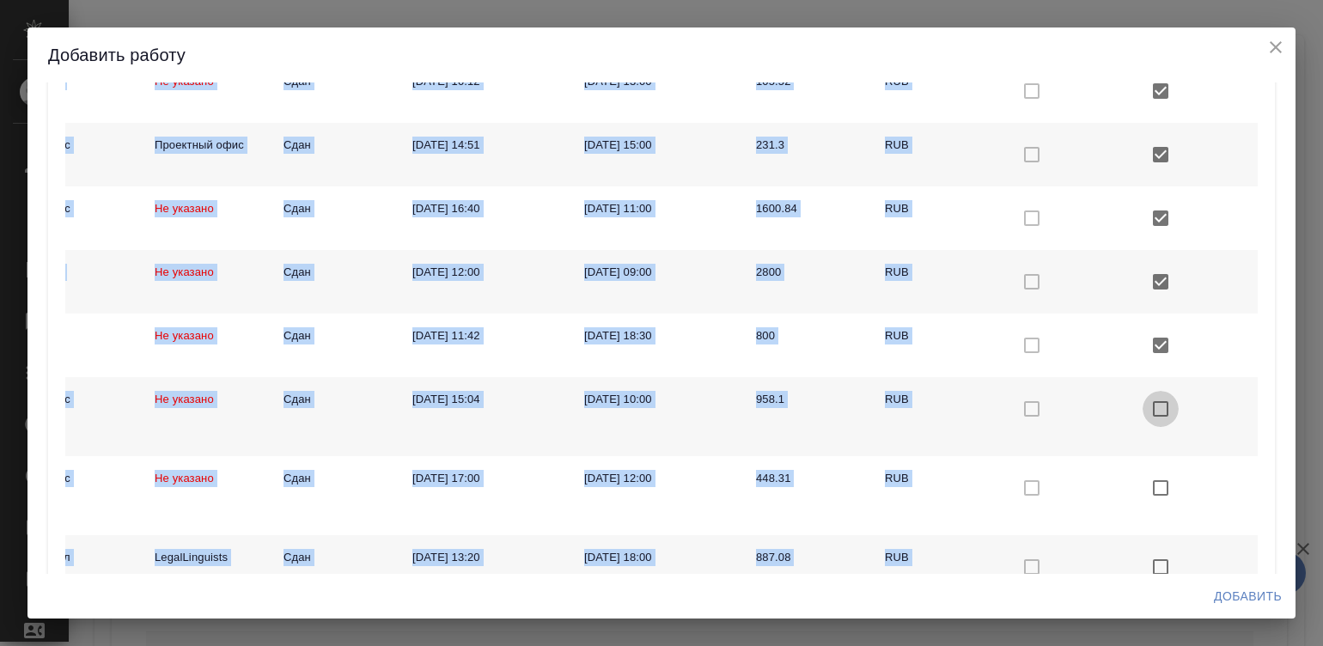
click at [1143, 407] on input "checkbox with default color" at bounding box center [1161, 409] width 36 height 36
checkbox input "true"
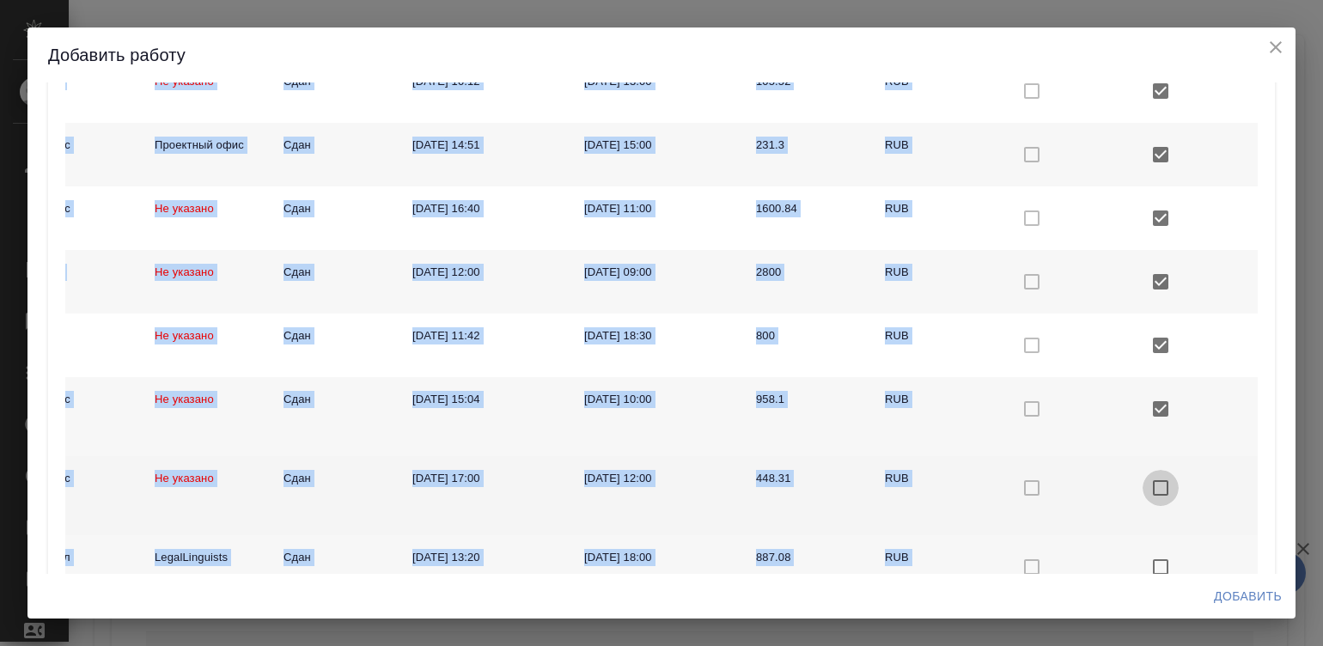
click at [1143, 485] on input "checkbox with default color" at bounding box center [1161, 488] width 36 height 36
checkbox input "true"
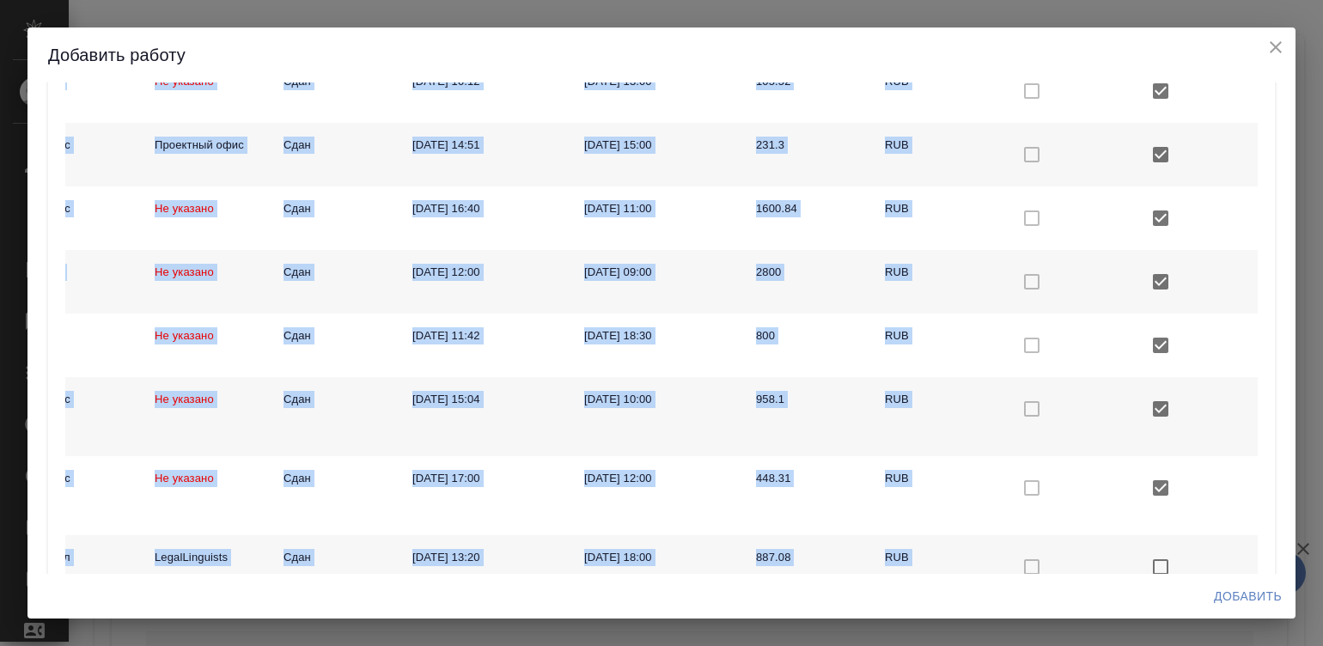
click at [1143, 563] on input "checkbox with default color" at bounding box center [1161, 567] width 36 height 36
checkbox input "true"
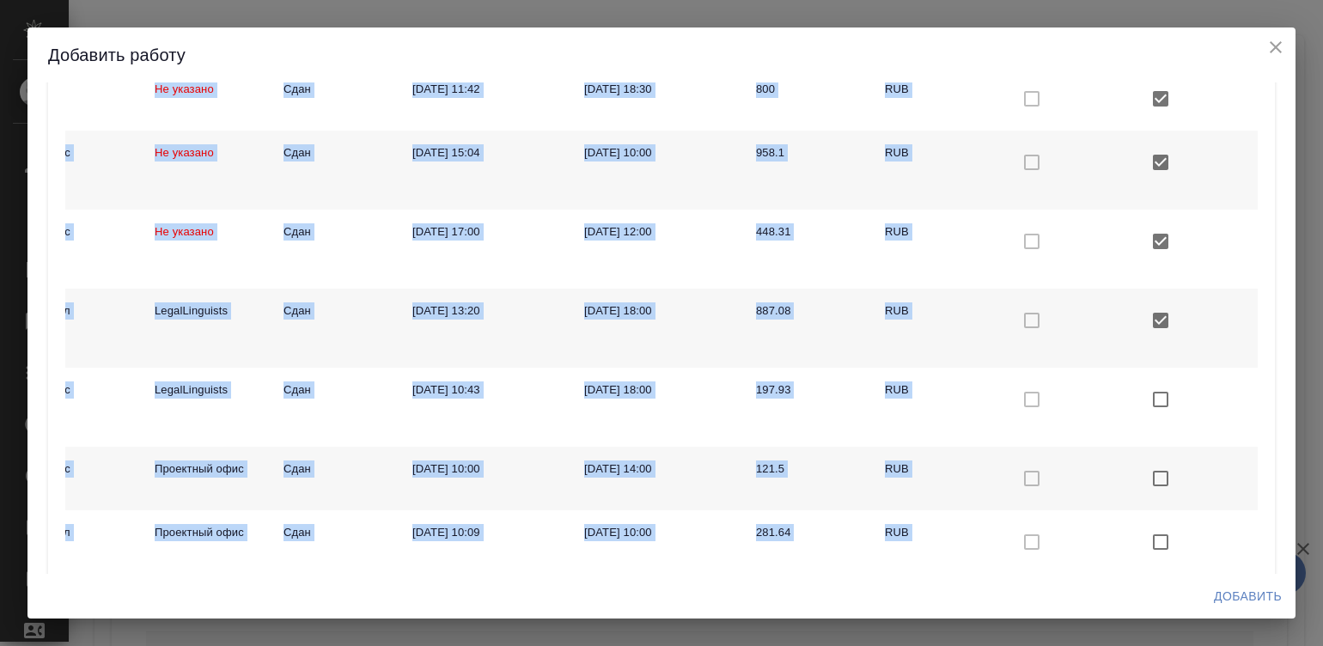
scroll to position [1859, 0]
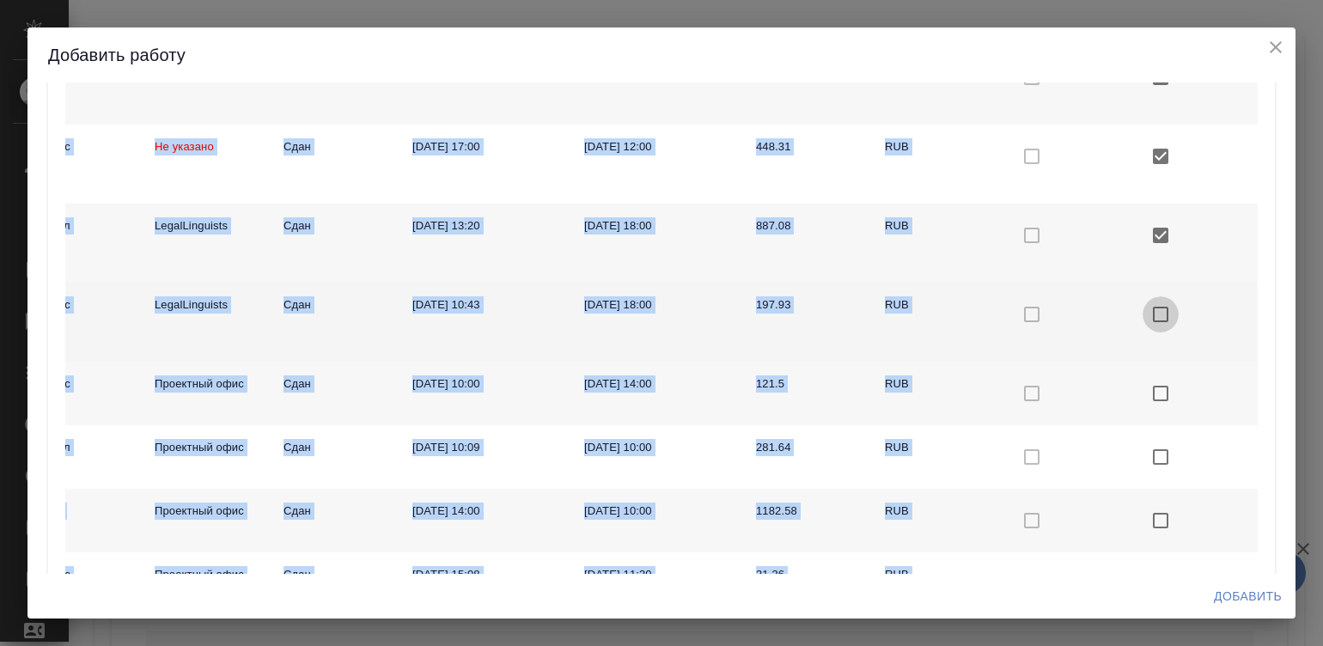
click at [1143, 309] on input "checkbox with default color" at bounding box center [1161, 314] width 36 height 36
checkbox input "true"
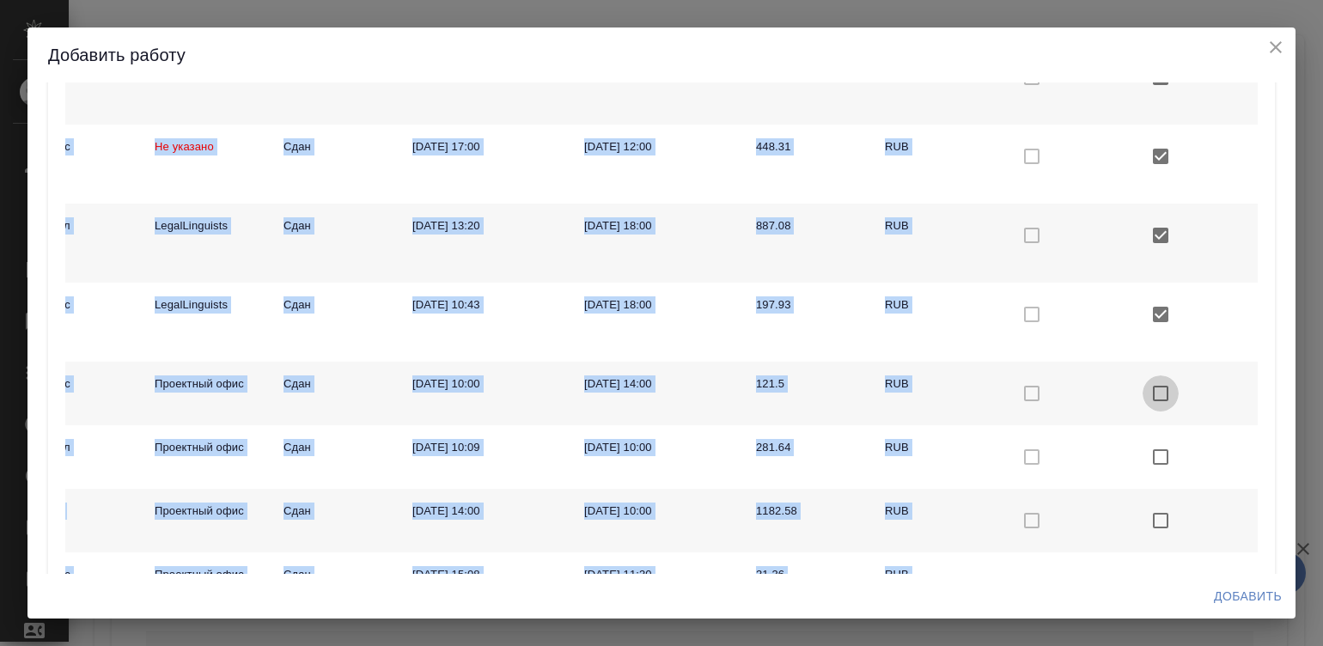
click at [1143, 387] on input "checkbox with default color" at bounding box center [1161, 393] width 36 height 36
checkbox input "true"
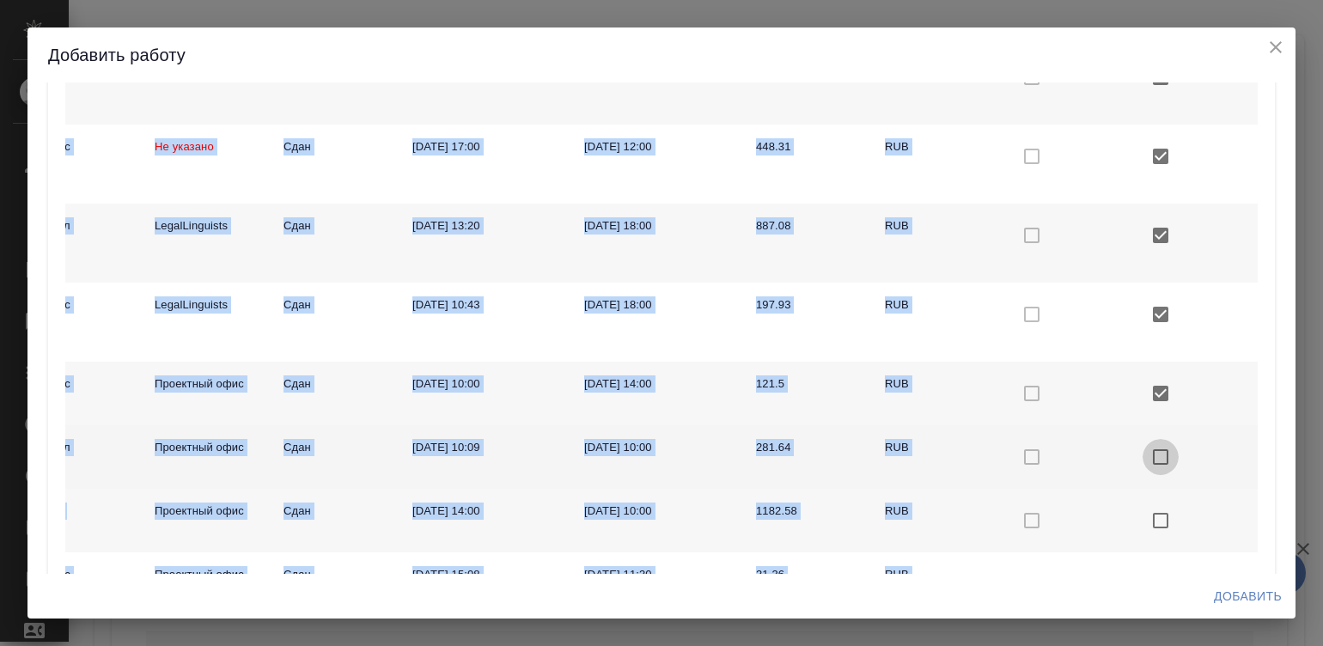
click at [1143, 447] on input "checkbox with default color" at bounding box center [1161, 457] width 36 height 36
checkbox input "true"
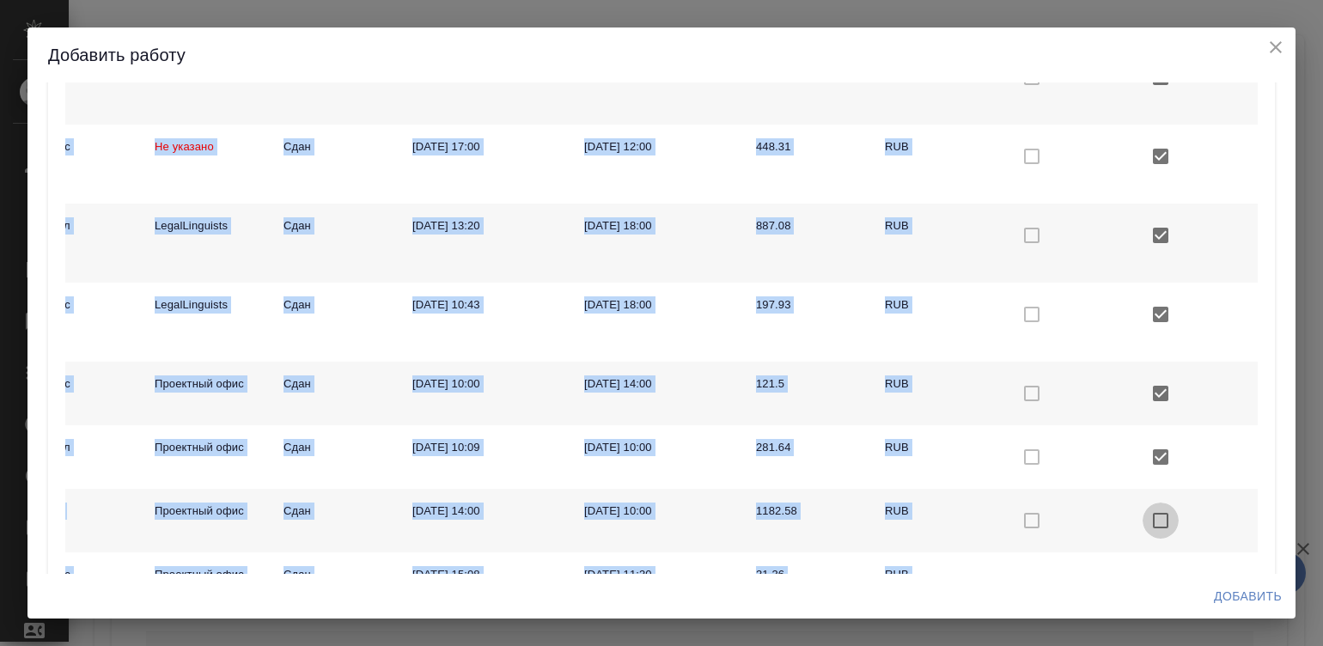
click at [1143, 509] on input "checkbox with default color" at bounding box center [1161, 521] width 36 height 36
checkbox input "true"
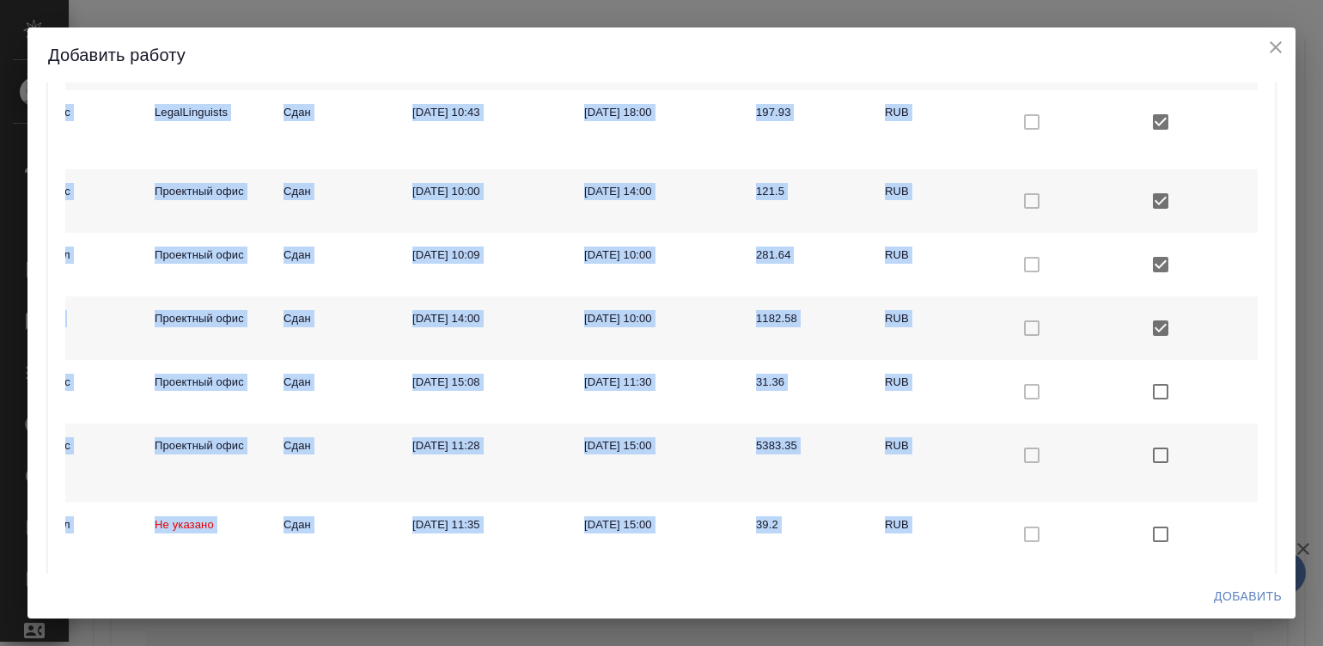
scroll to position [2078, 0]
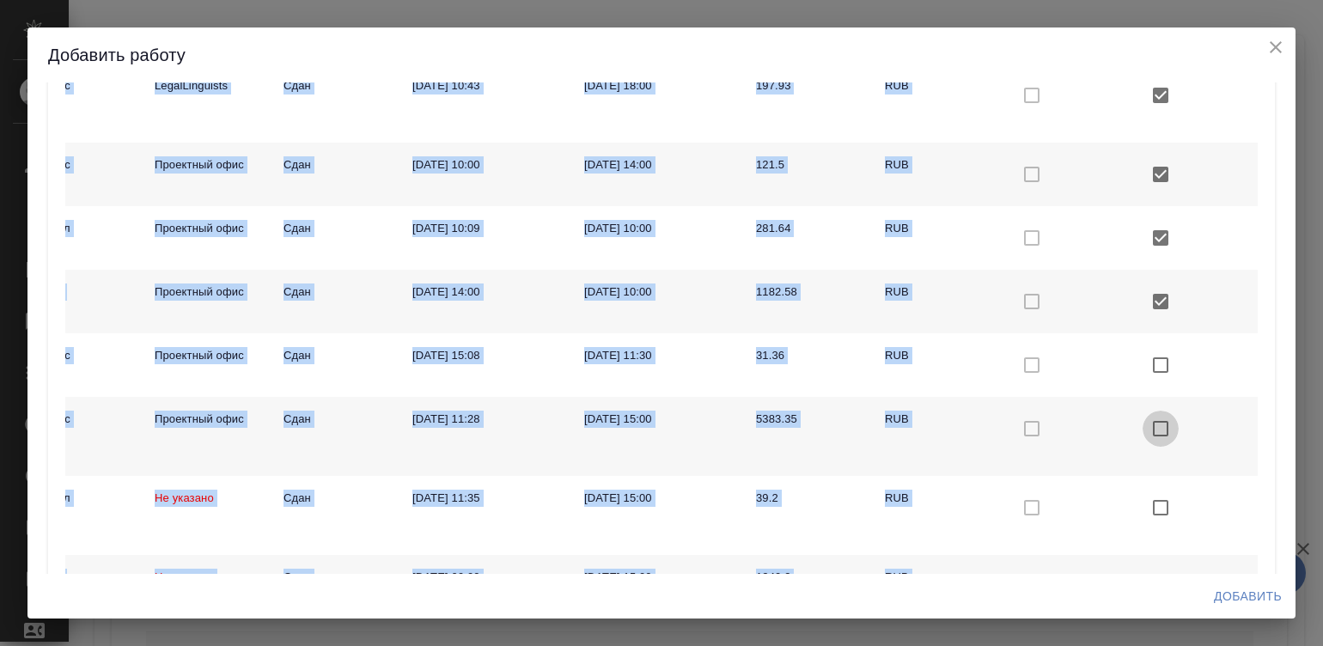
click at [1143, 424] on input "checkbox with default color" at bounding box center [1161, 429] width 36 height 36
checkbox input "true"
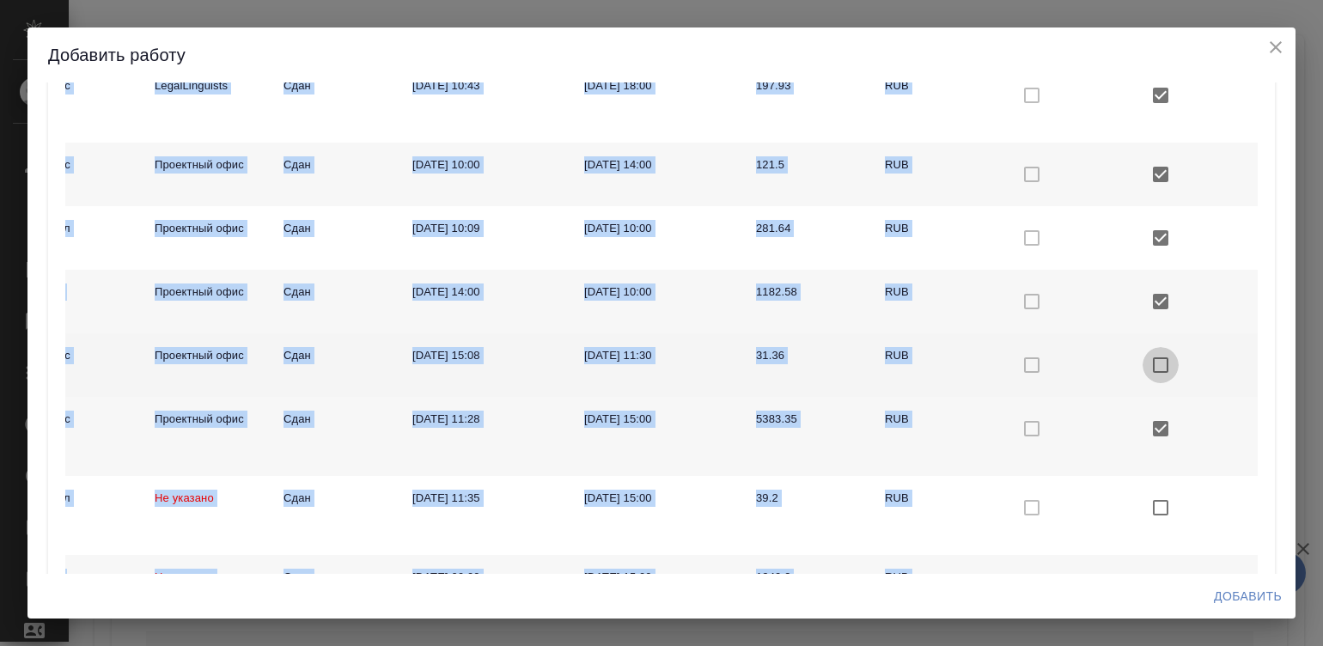
click at [1143, 357] on input "checkbox with default color" at bounding box center [1161, 365] width 36 height 36
checkbox input "true"
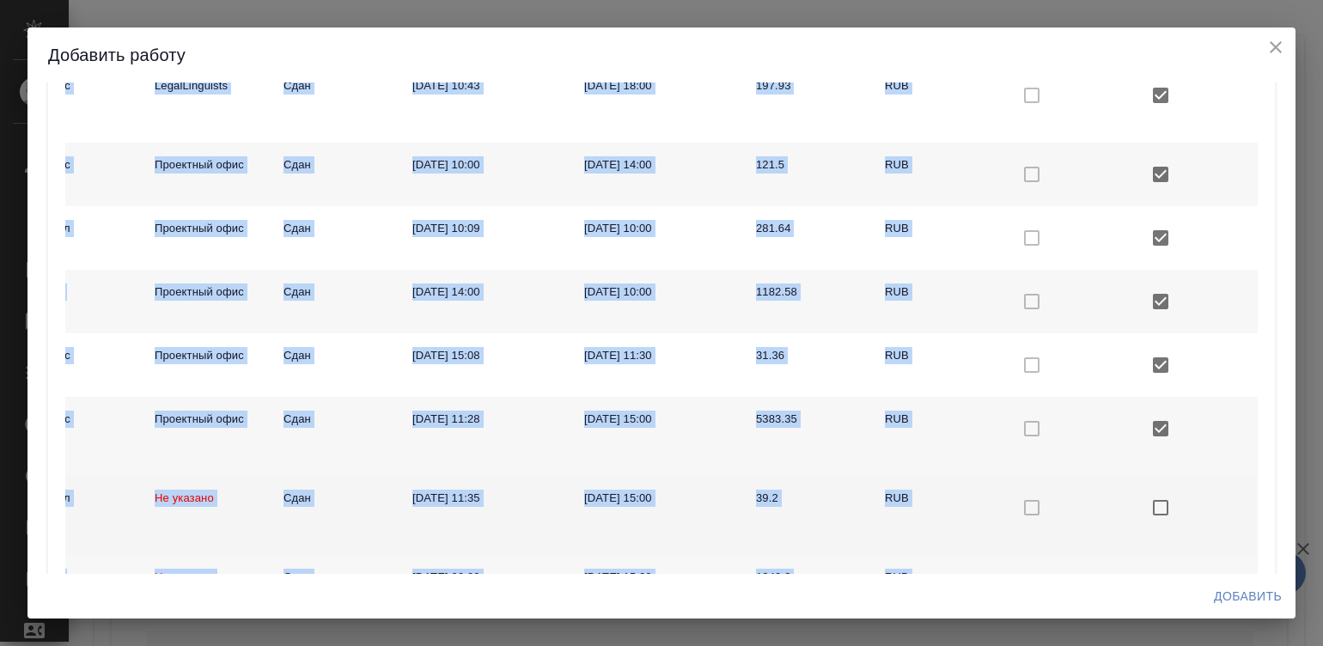
click at [1143, 502] on input "checkbox with default color" at bounding box center [1161, 508] width 36 height 36
checkbox input "true"
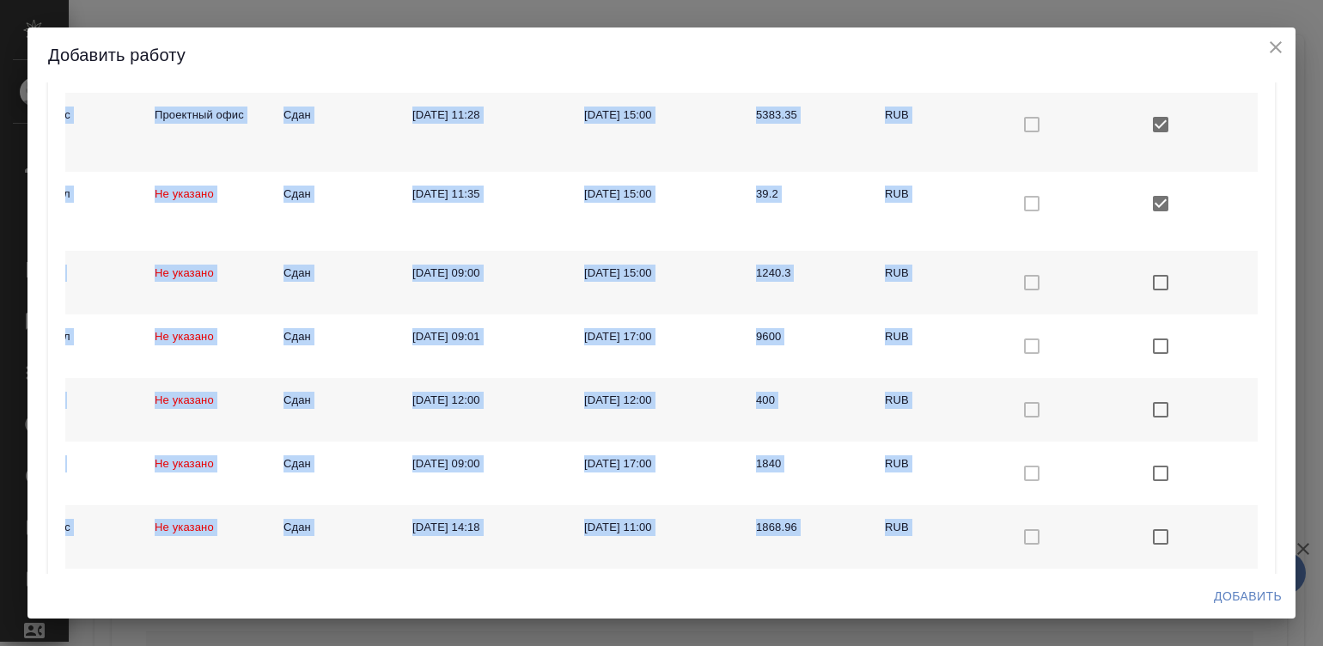
scroll to position [2404, 0]
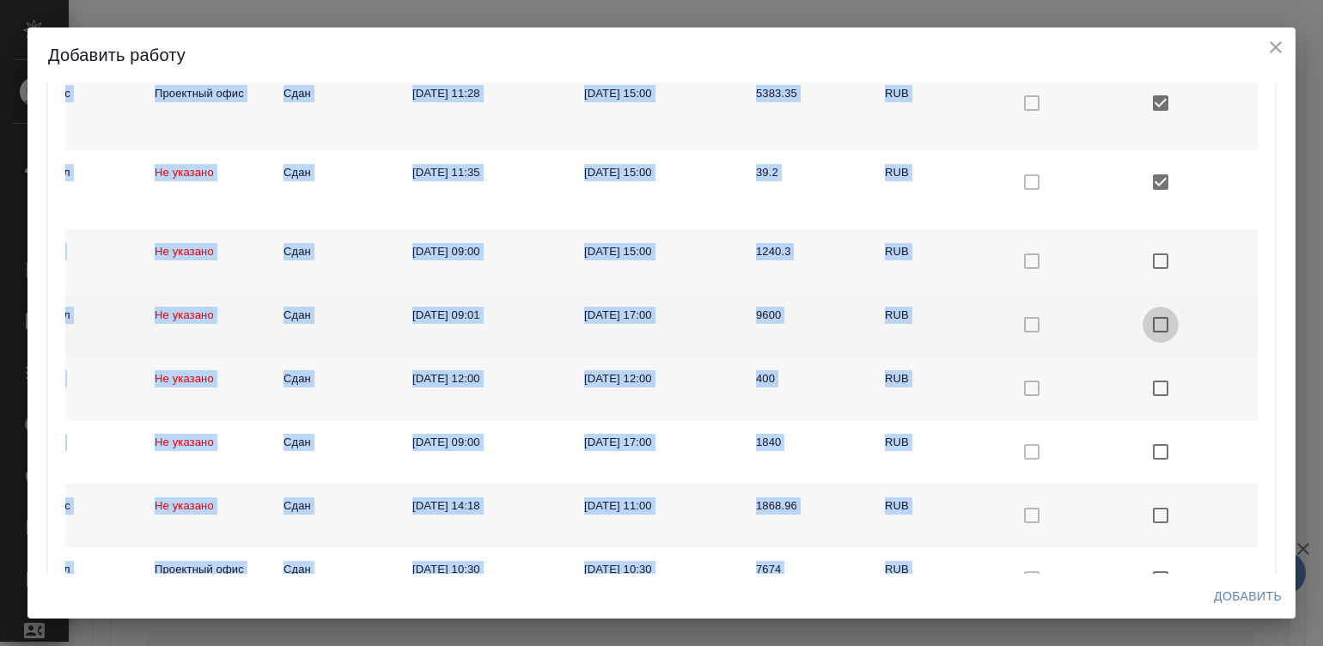
click at [1143, 322] on input "checkbox with default color" at bounding box center [1161, 325] width 36 height 36
checkbox input "true"
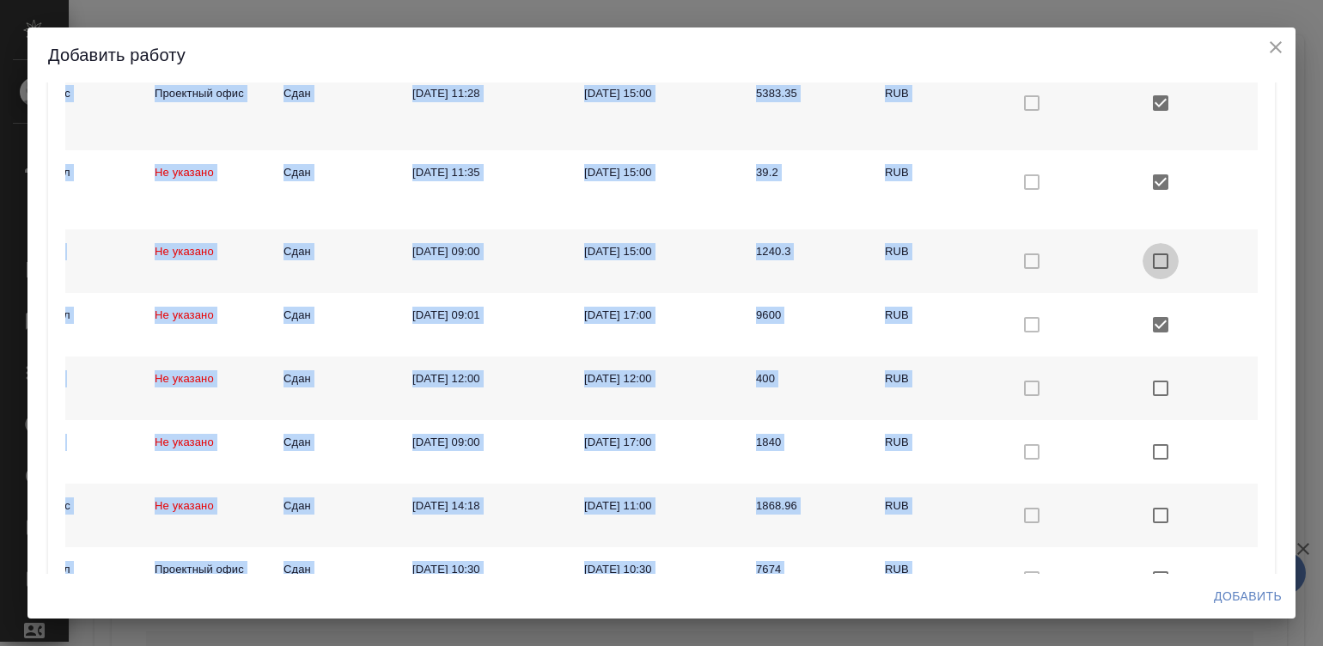
click at [1143, 247] on input "checkbox with default color" at bounding box center [1161, 261] width 36 height 36
checkbox input "true"
click at [1143, 387] on input "checkbox with default color" at bounding box center [1161, 388] width 36 height 36
checkbox input "true"
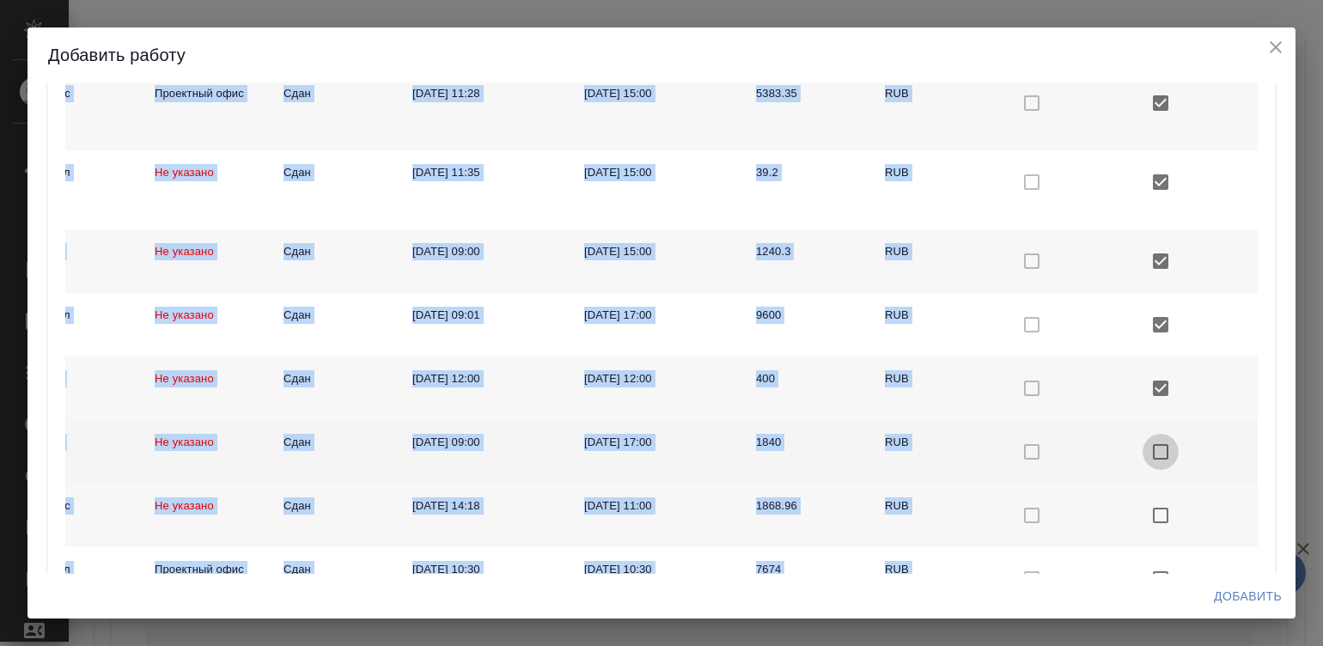
click at [1143, 455] on input "checkbox with default color" at bounding box center [1161, 452] width 36 height 36
checkbox input "true"
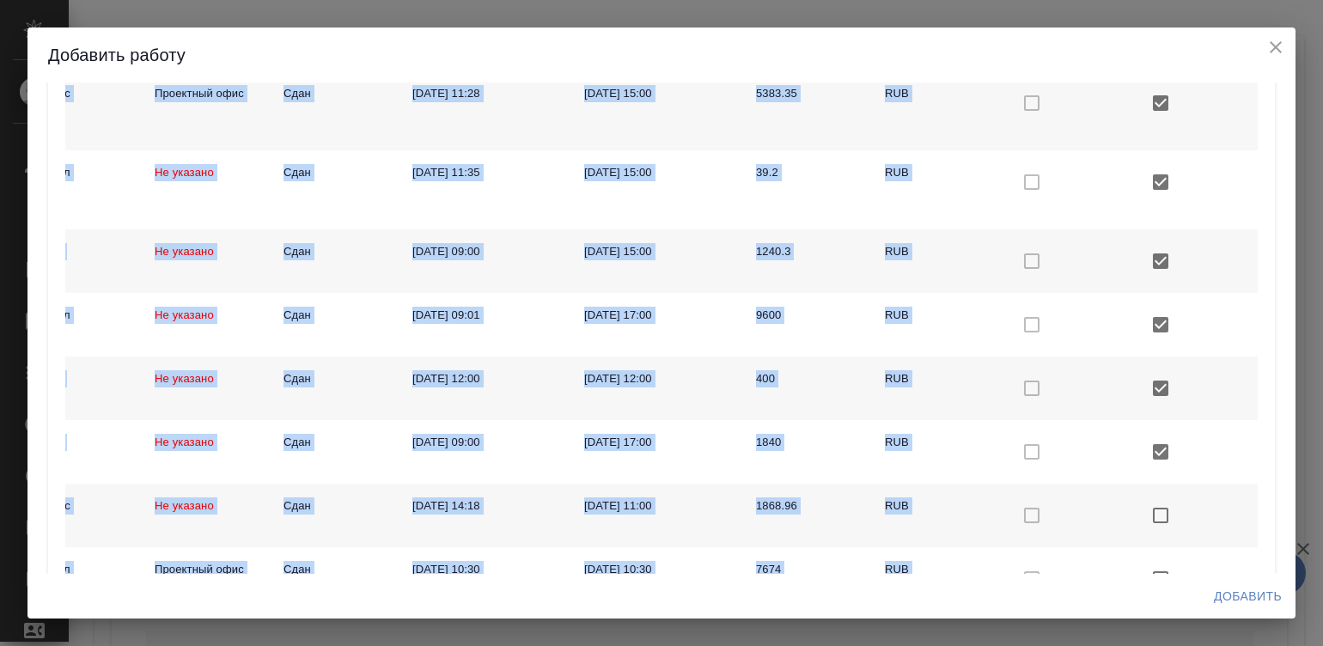
click at [1143, 513] on input "checkbox with default color" at bounding box center [1161, 515] width 36 height 36
checkbox input "true"
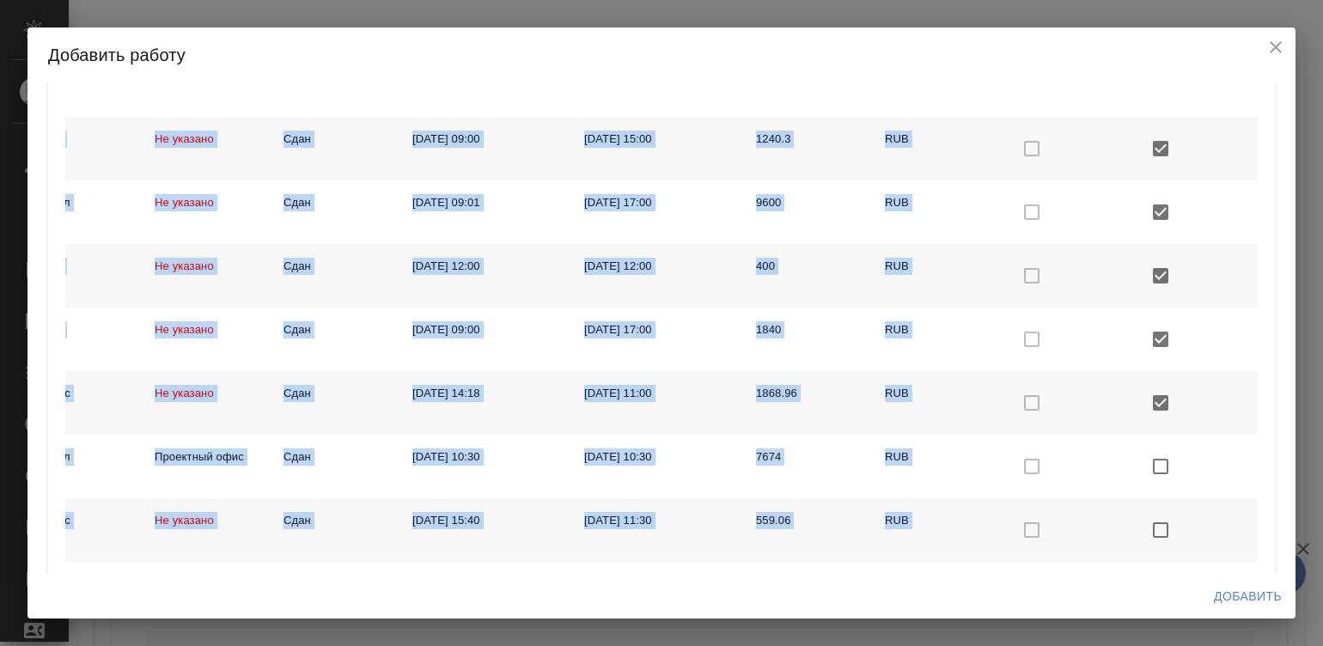
scroll to position [2527, 0]
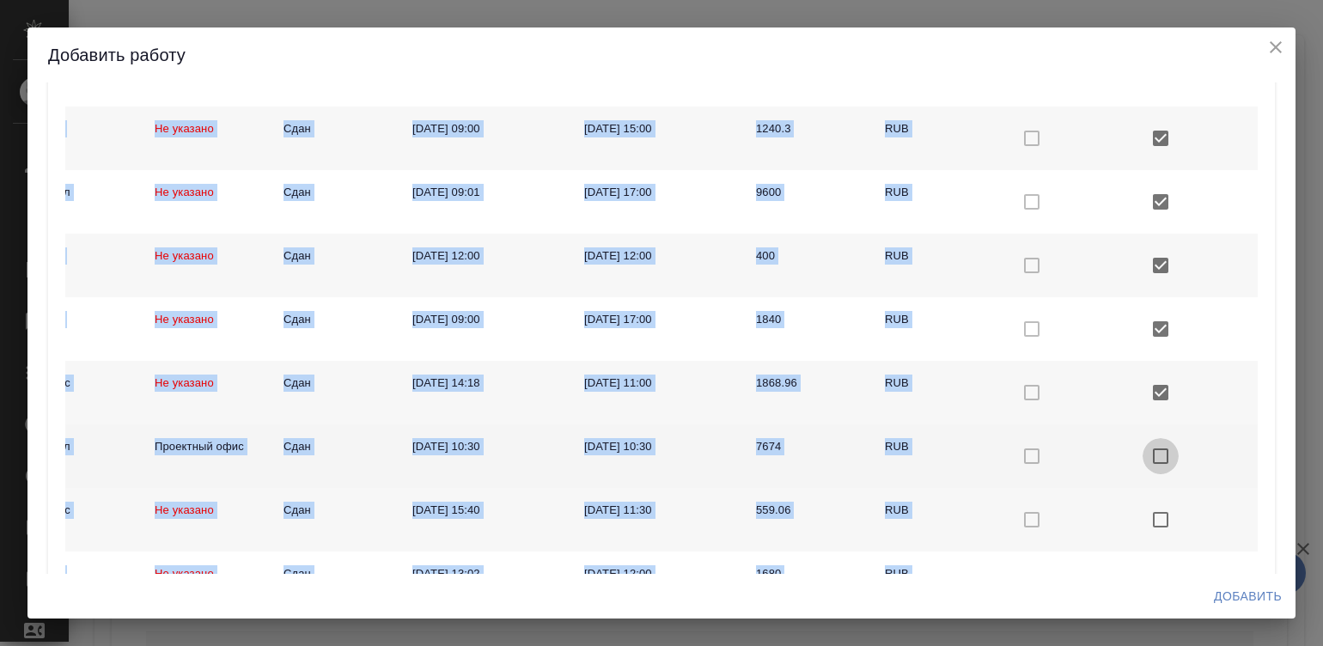
click at [1143, 445] on input "checkbox with default color" at bounding box center [1161, 456] width 36 height 36
checkbox input "true"
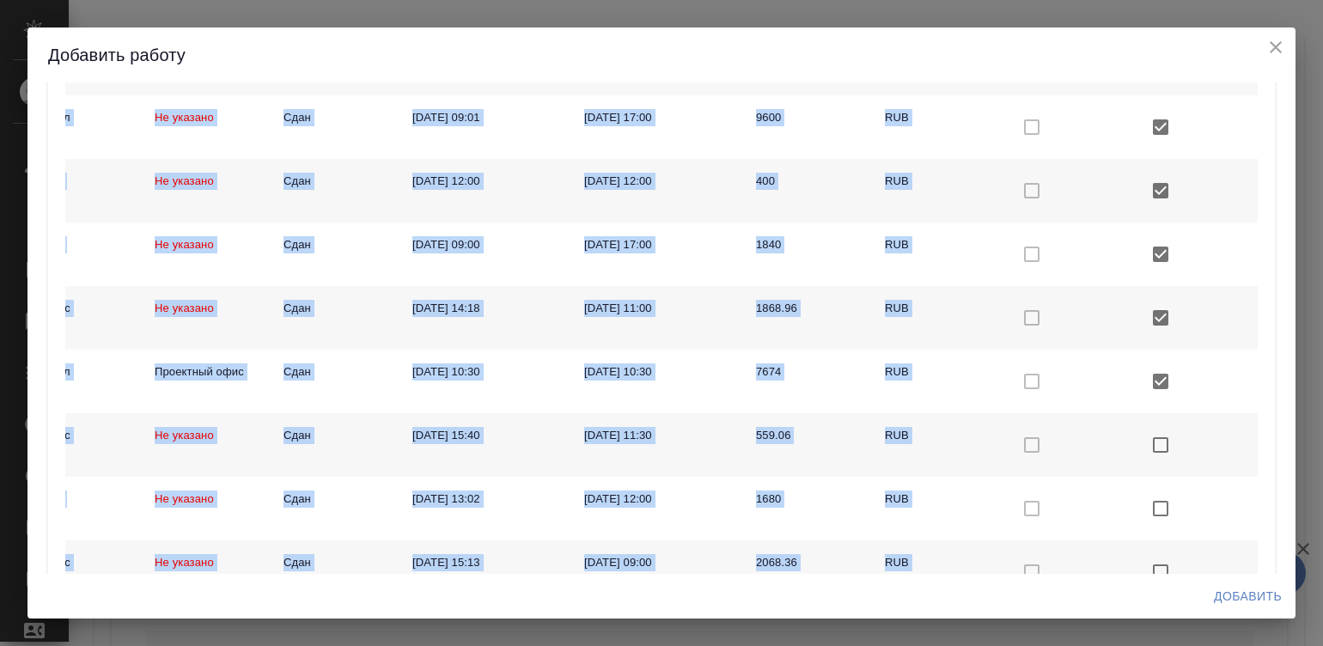
scroll to position [2650, 0]
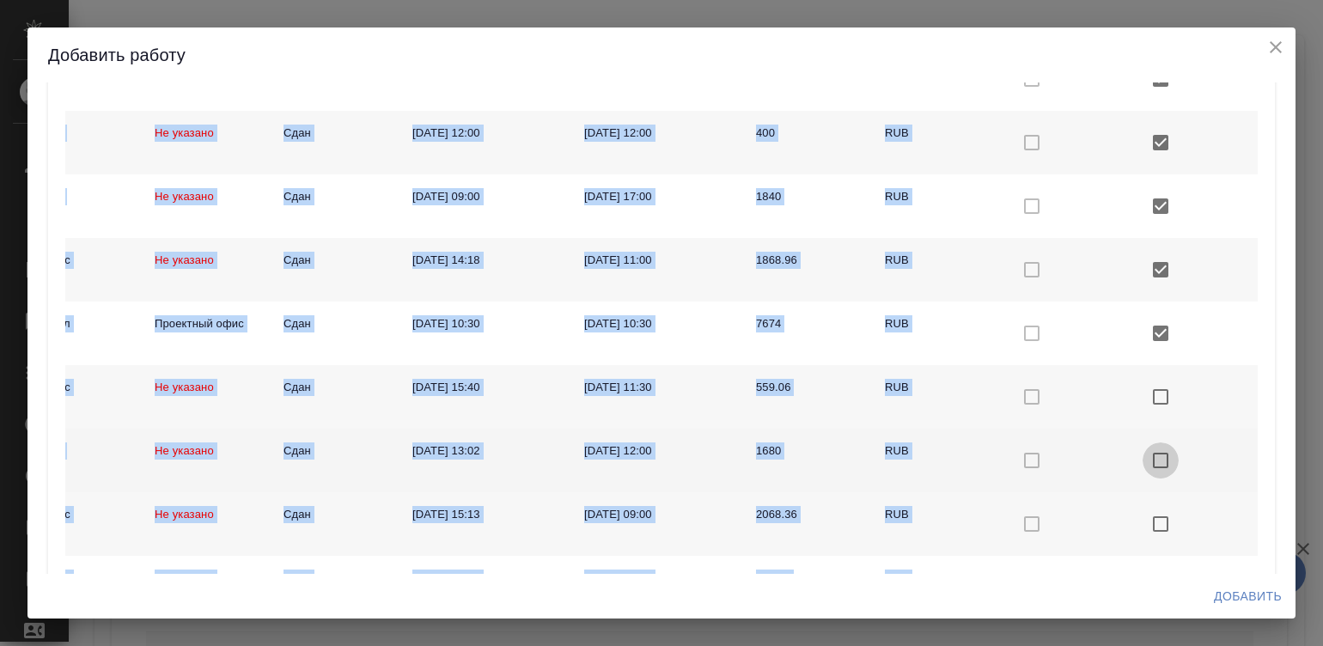
click at [1143, 463] on input "checkbox with default color" at bounding box center [1161, 460] width 36 height 36
checkbox input "true"
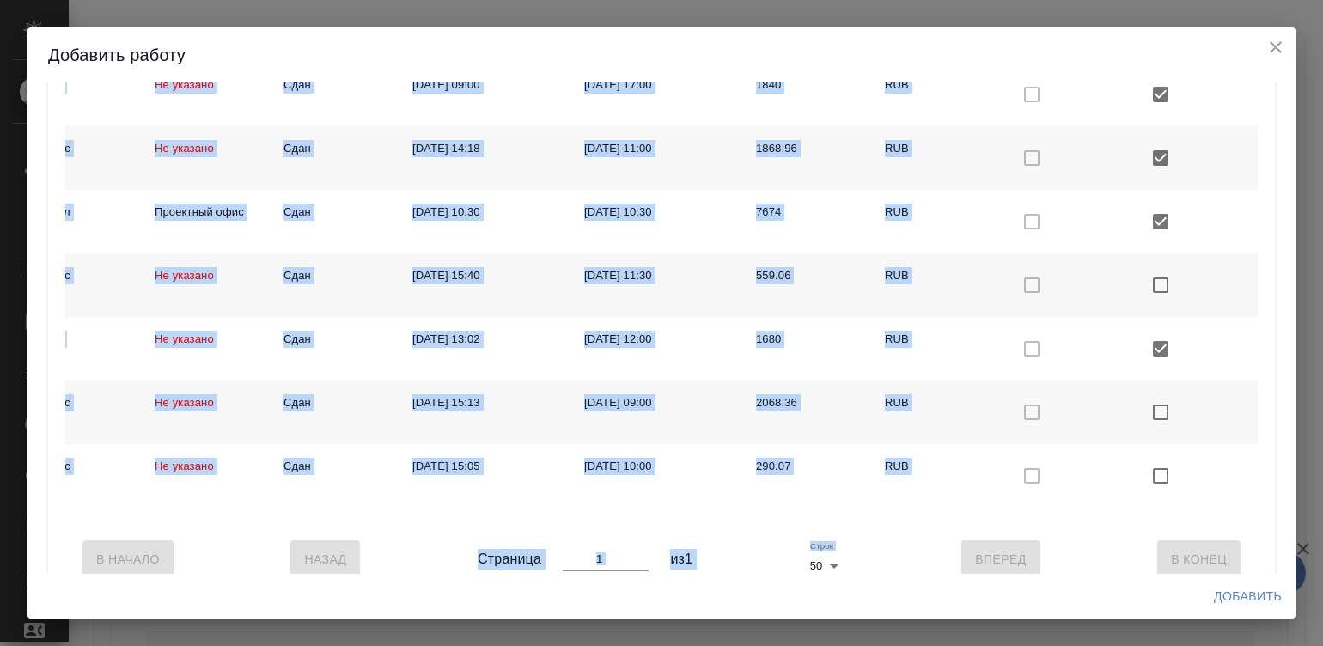
scroll to position [2772, 0]
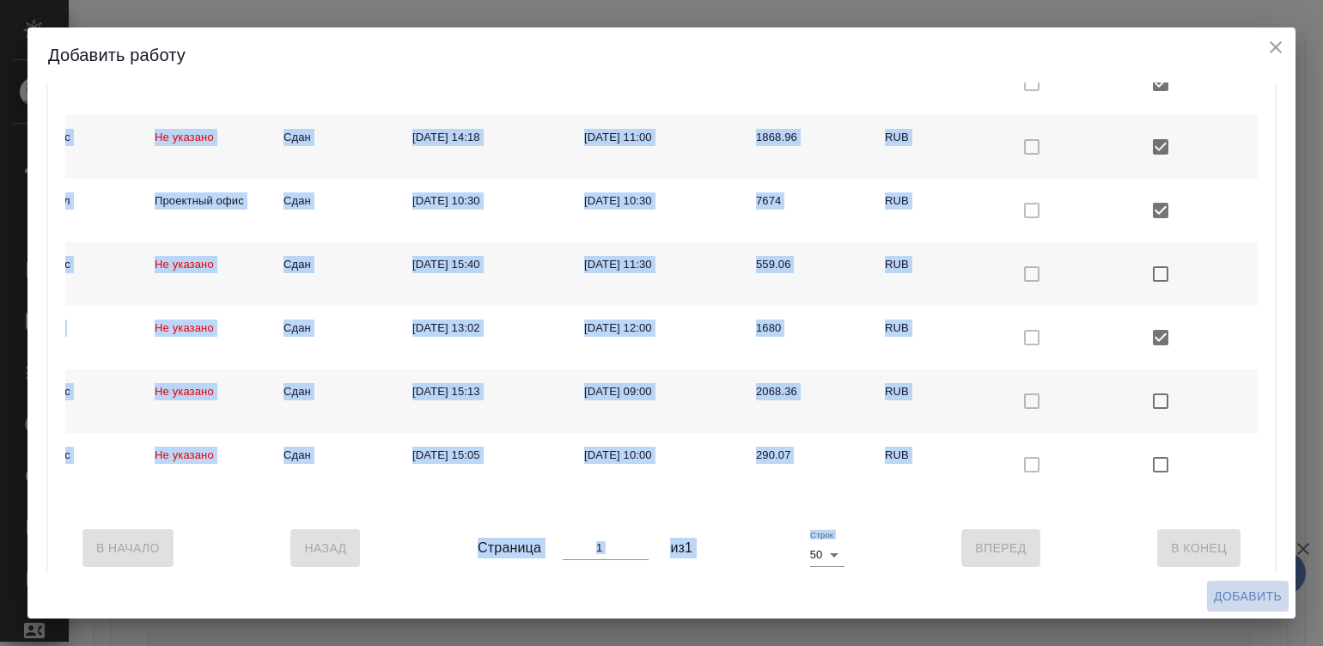
click at [1250, 600] on span "Добавить" at bounding box center [1248, 596] width 68 height 21
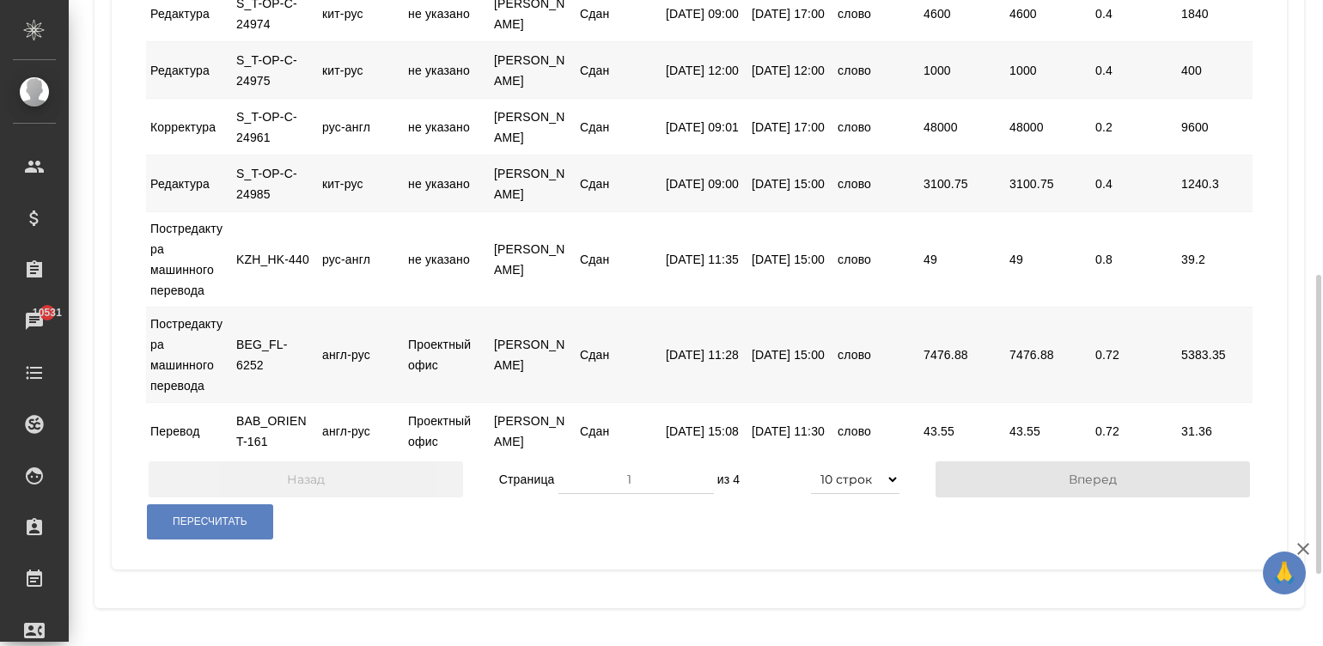
scroll to position [644, 0]
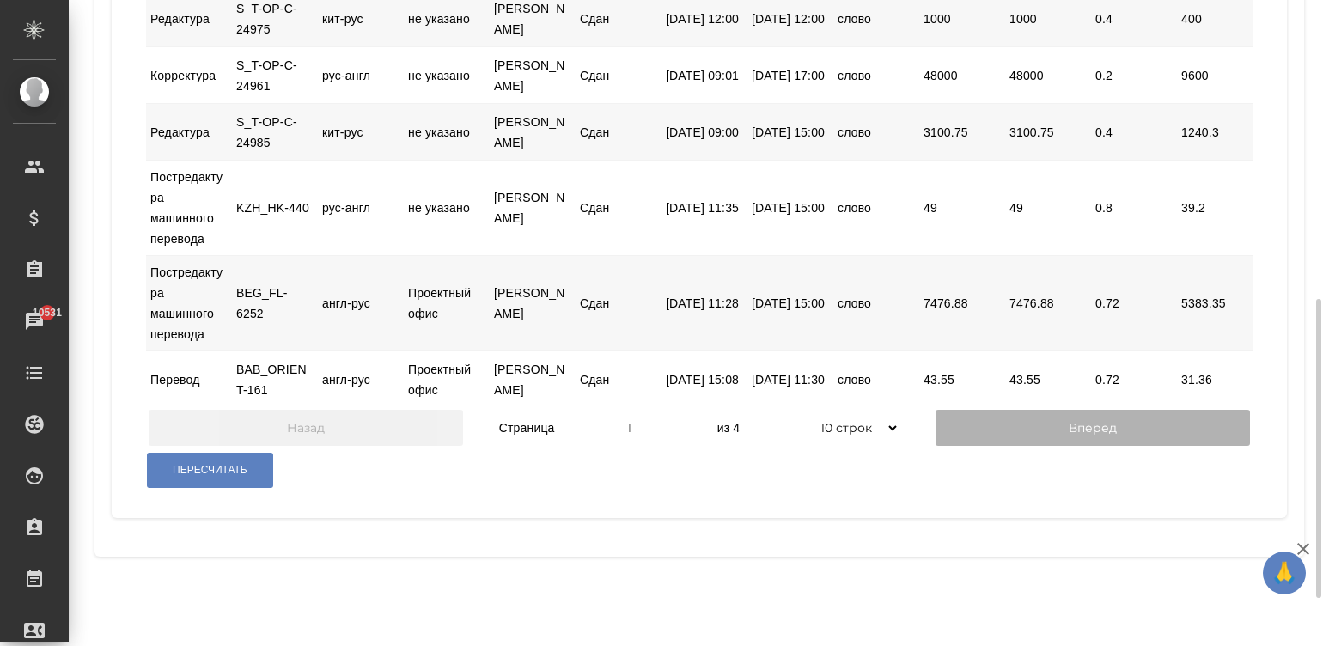
click at [1024, 446] on button "Вперед" at bounding box center [1093, 428] width 314 height 36
type input "2"
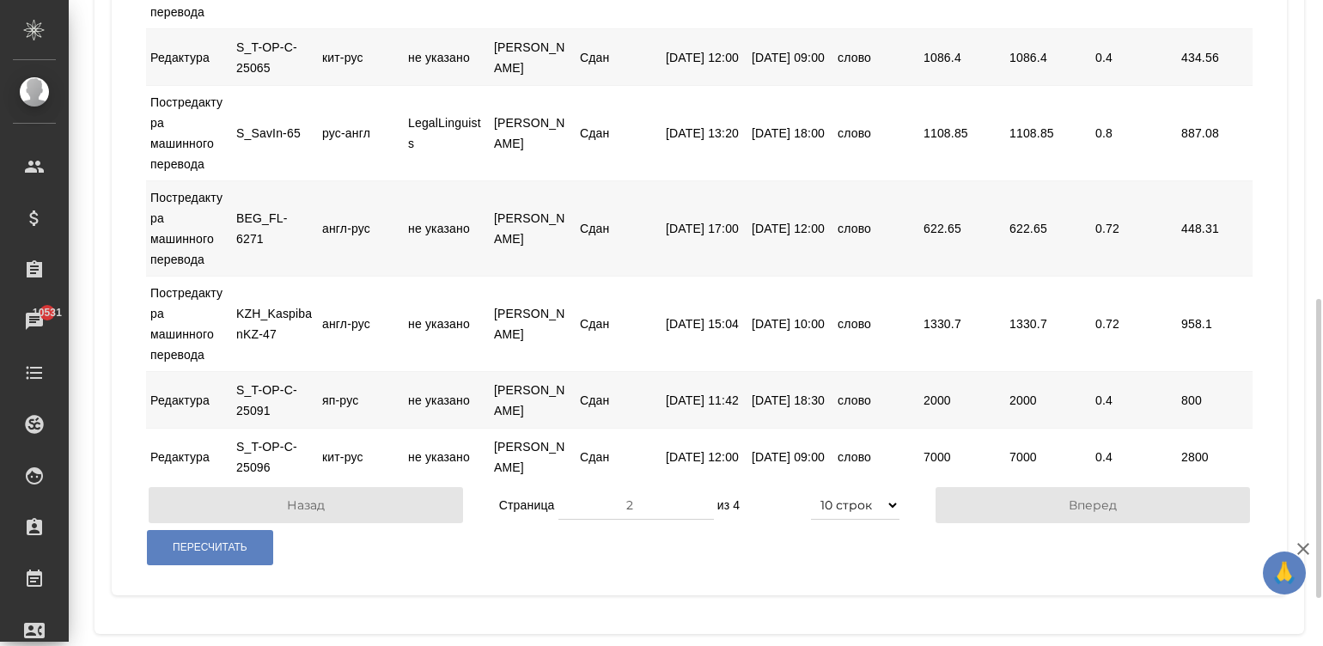
click at [1308, 233] on div "Код: ФЛ-V37936 Итого: 79457.03 RUB Исполнитель: Аржанова -Фрил- Екатерина Детал…" at bounding box center [699, 13] width 1229 height 1314
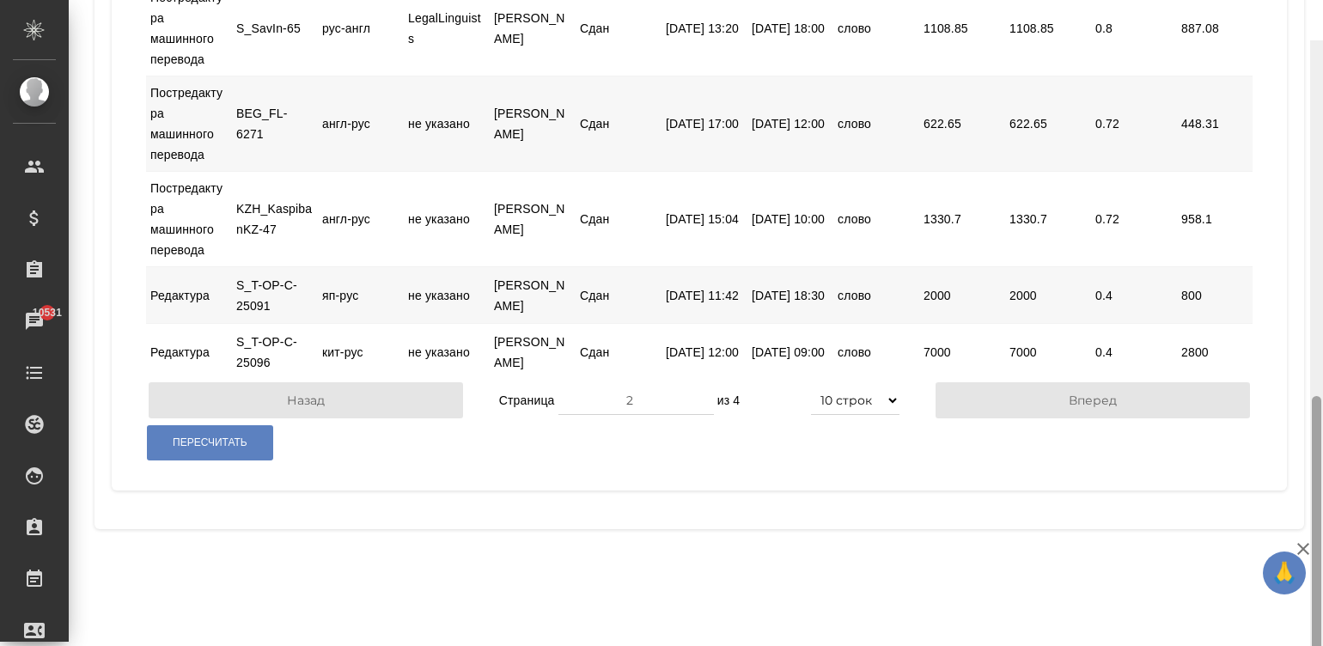
scroll to position [790, 0]
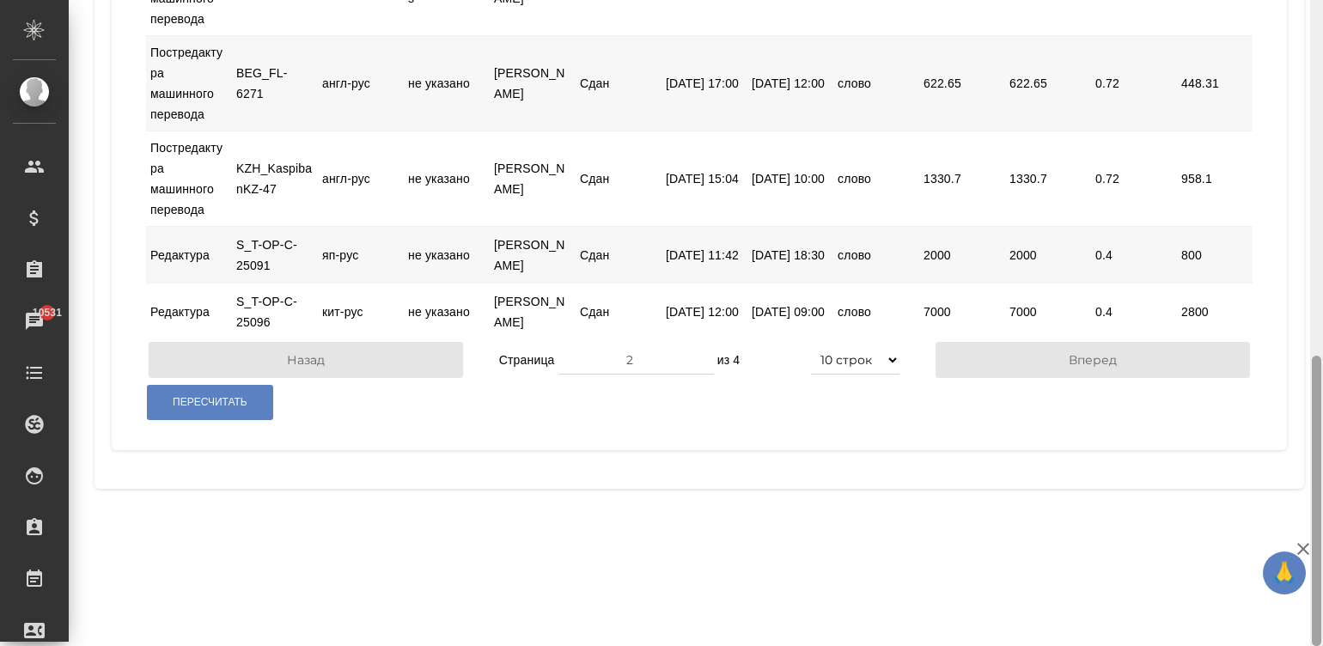
drag, startPoint x: 1319, startPoint y: 349, endPoint x: 1306, endPoint y: 425, distance: 77.5
click at [1306, 425] on div "Код: ФЛ-V37936 Итого: 79457.03 RUB Исполнитель: Аржанова -Фрил- Екатерина Детал…" at bounding box center [696, 323] width 1254 height 646
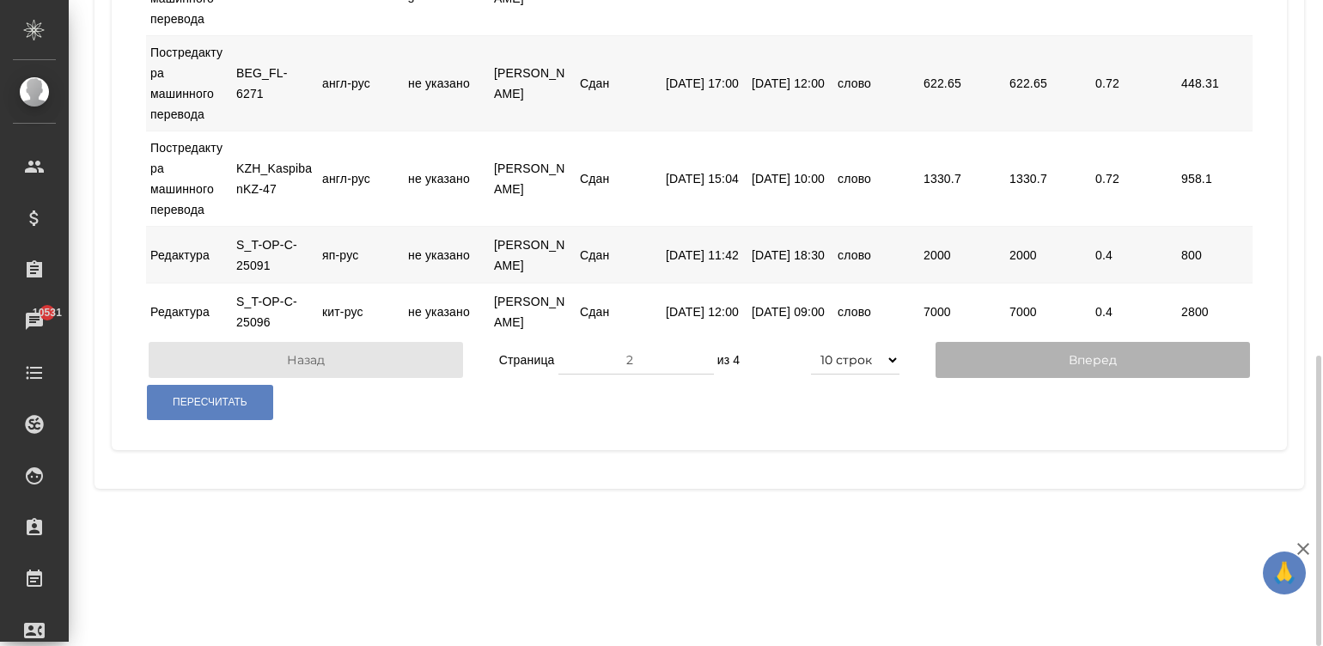
click at [1052, 378] on button "Вперед" at bounding box center [1093, 360] width 314 height 36
type input "3"
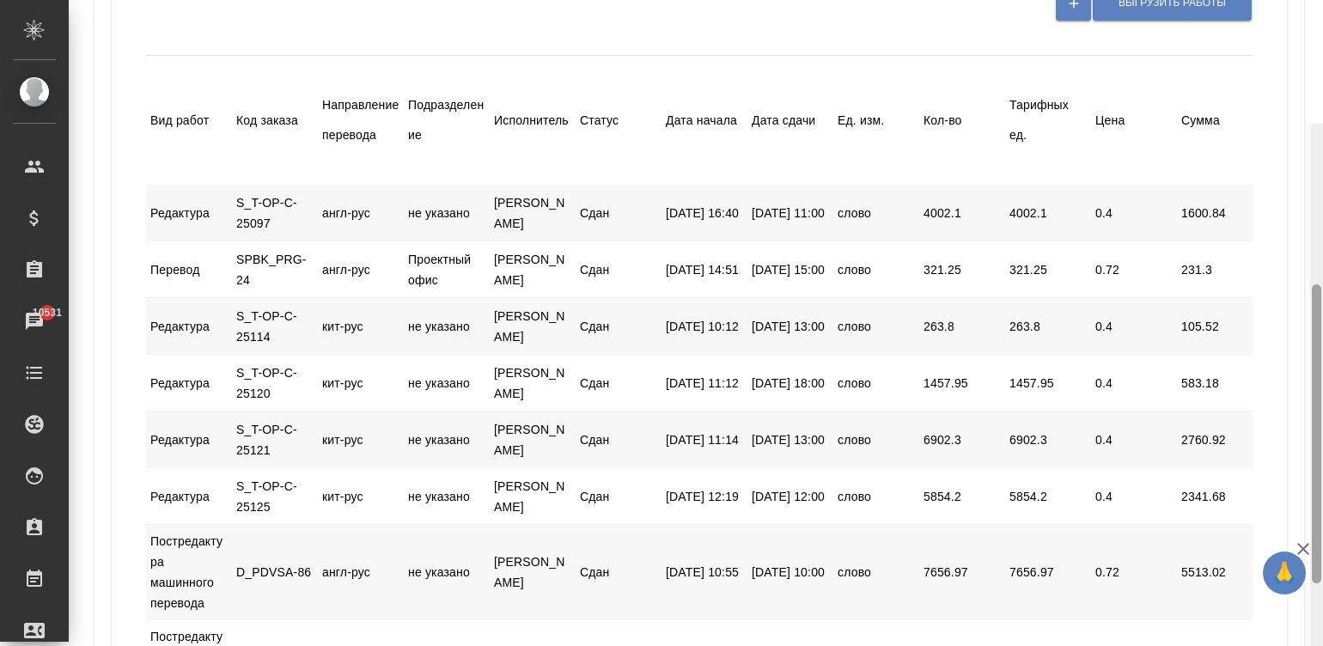
scroll to position [192, 0]
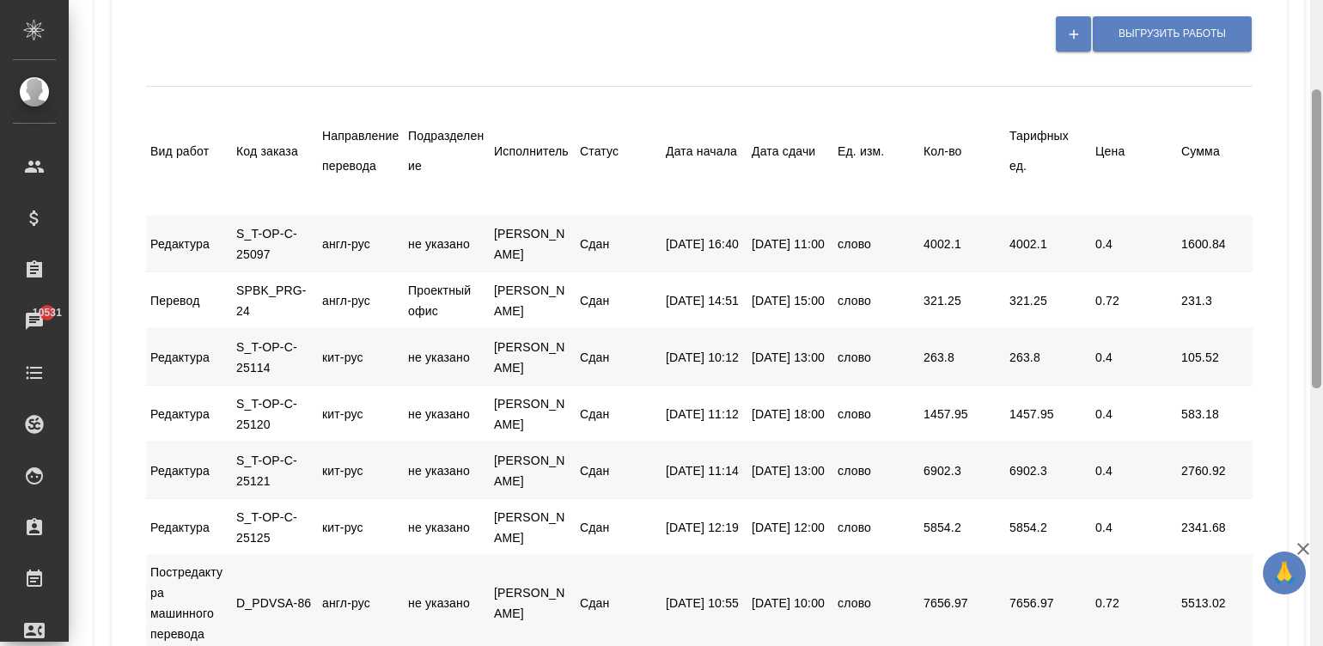
drag, startPoint x: 1320, startPoint y: 388, endPoint x: 1262, endPoint y: 119, distance: 275.0
click at [1262, 119] on div "Код: ФЛ-V37936 Итого: 79457.03 RUB Исполнитель: Аржанова -Фрил- Екатерина Детал…" at bounding box center [696, 323] width 1254 height 646
click at [1061, 38] on button "button" at bounding box center [1073, 33] width 35 height 35
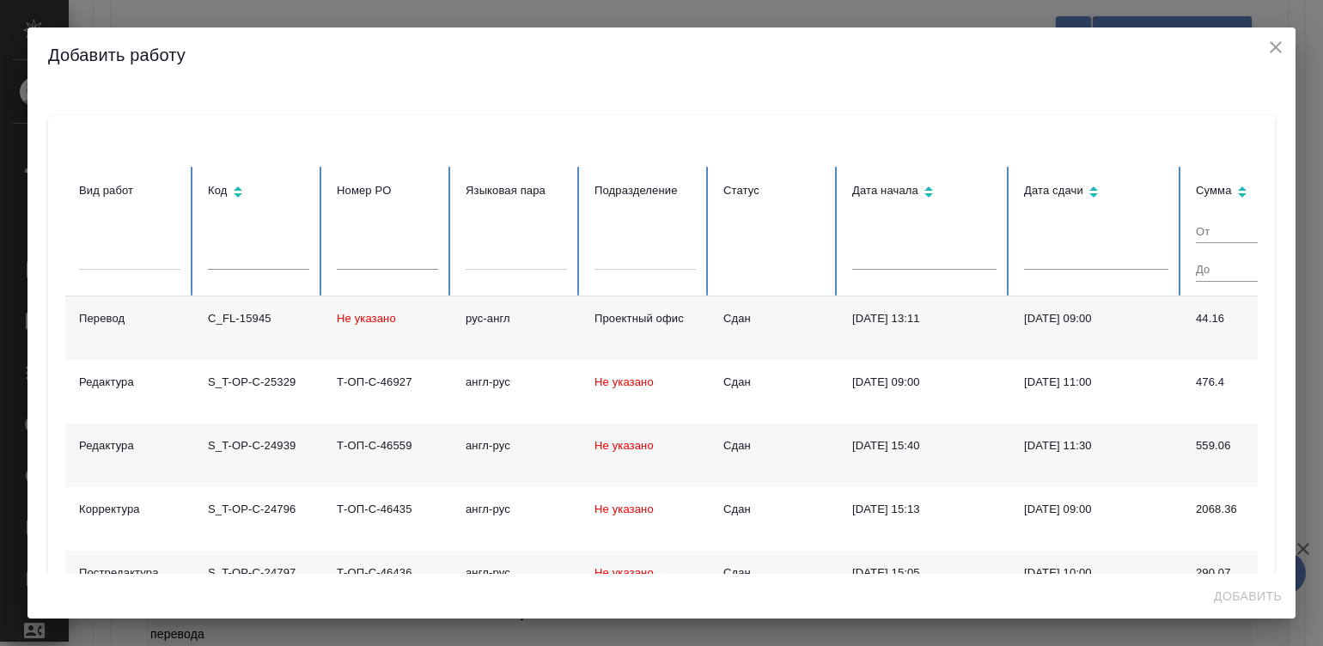
click at [391, 259] on input "text" at bounding box center [387, 257] width 101 height 24
type input "249"
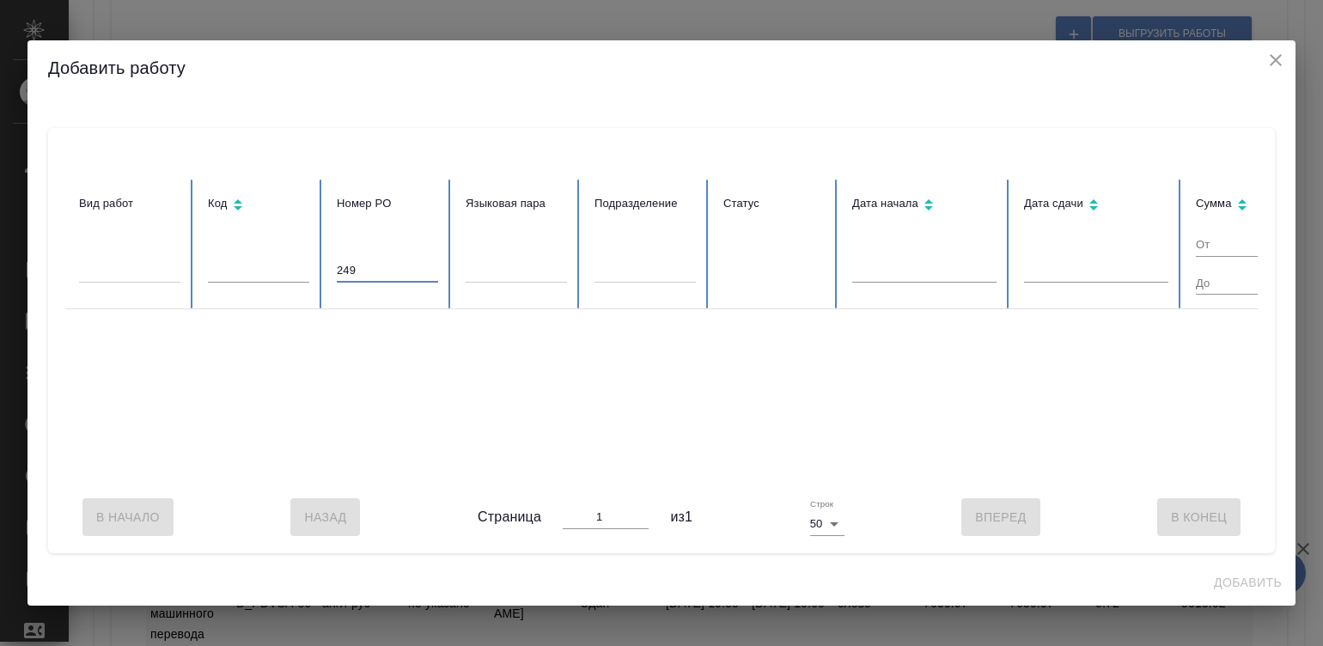
checkbox input "true"
type input "2"
click at [270, 262] on table "Вид работ Код Номер PO Языковая пара Подразделение Статус Дата начала Дата сдач…" at bounding box center [881, 331] width 1632 height 302
type input "24"
checkbox input "false"
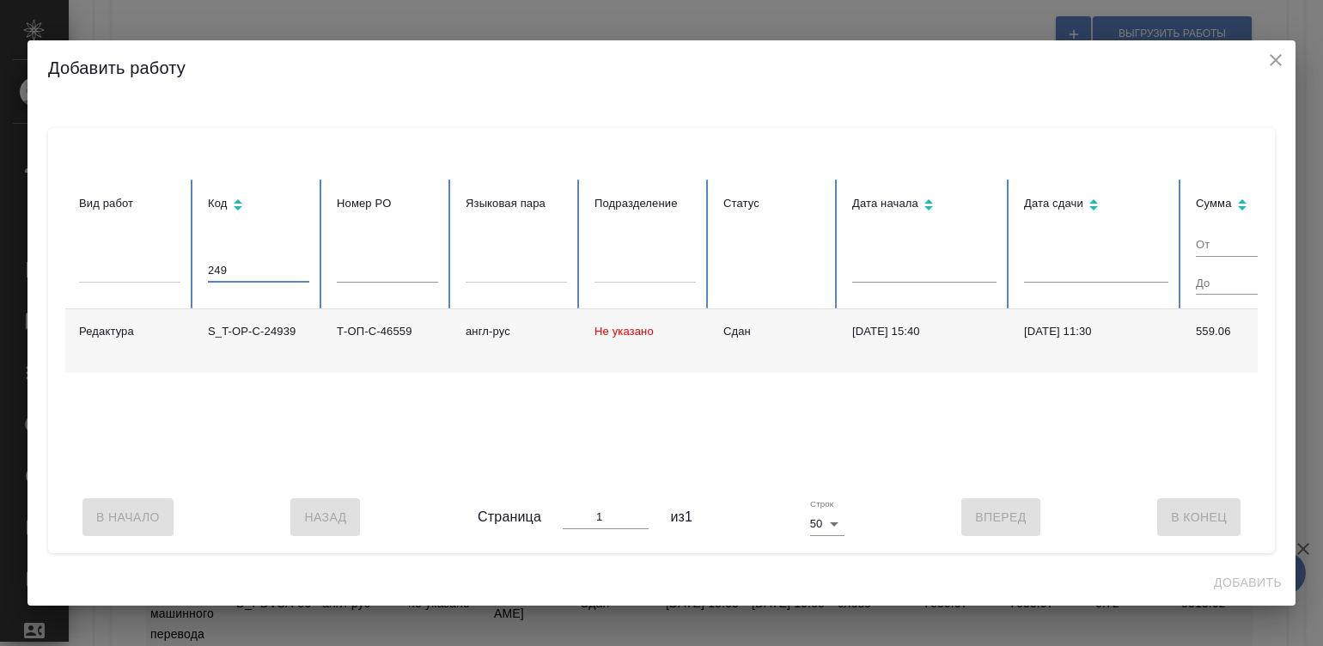
type input "249"
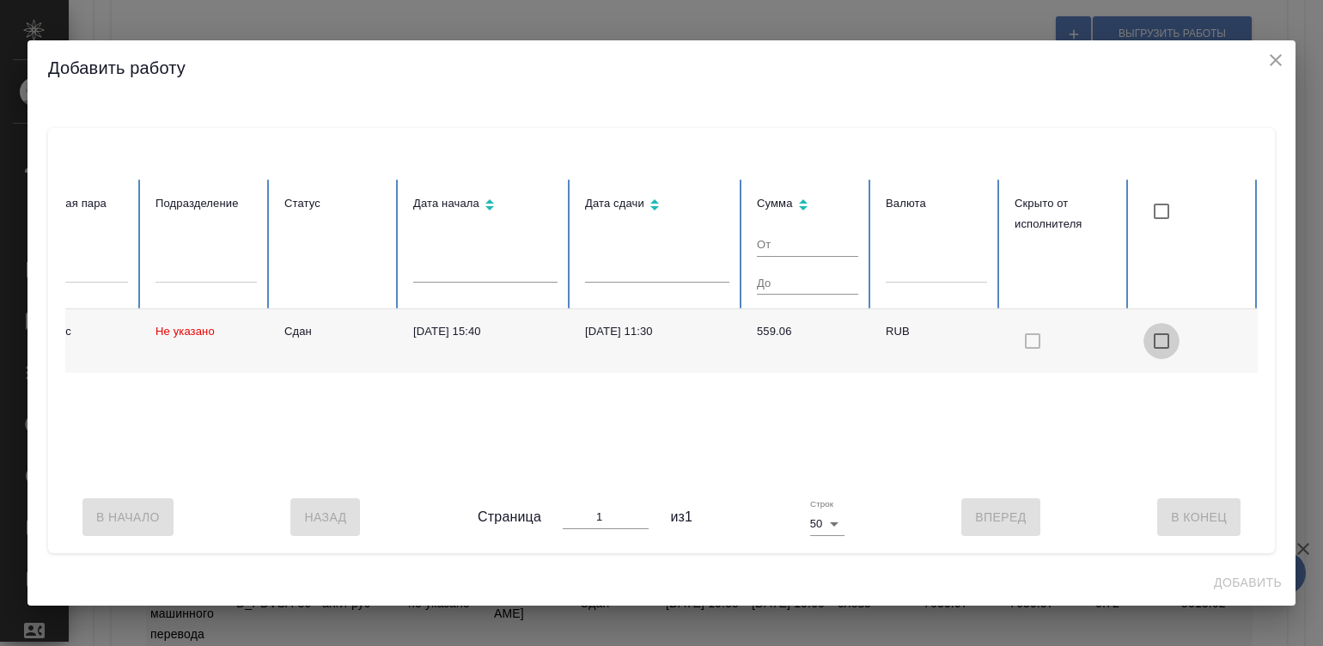
click at [1150, 325] on input "checkbox with default color" at bounding box center [1162, 341] width 36 height 36
checkbox input "true"
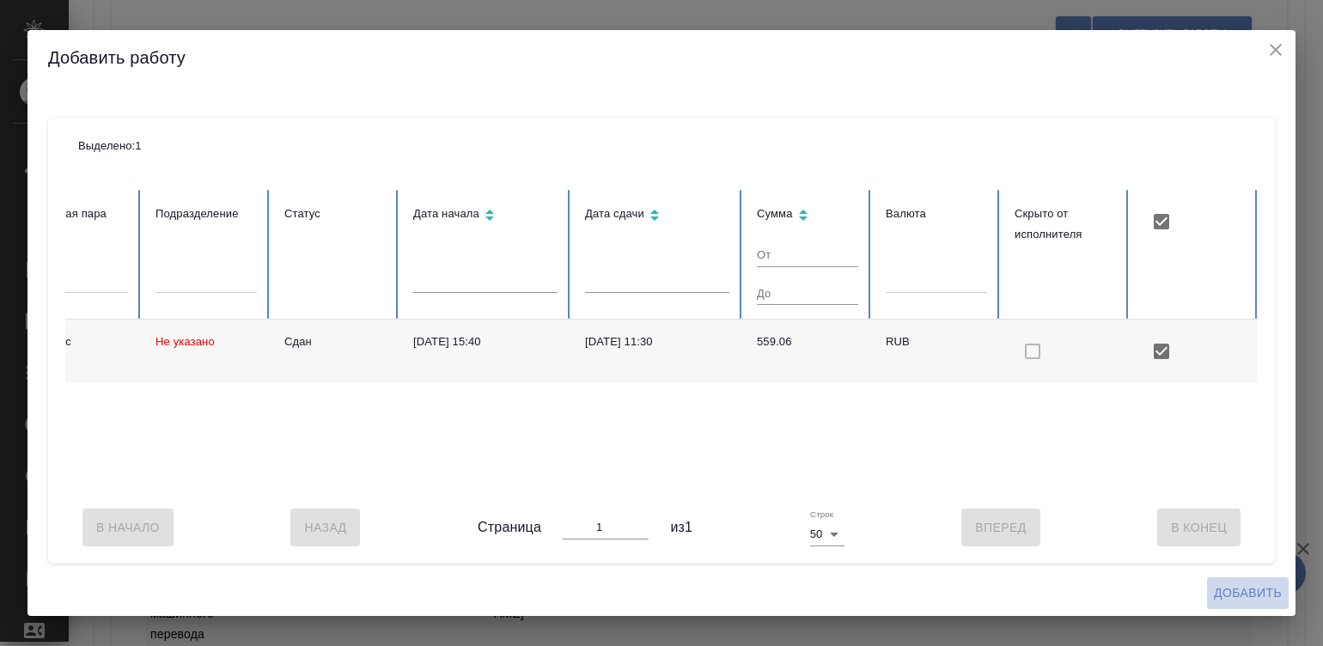
click at [1245, 589] on span "Добавить" at bounding box center [1248, 592] width 68 height 21
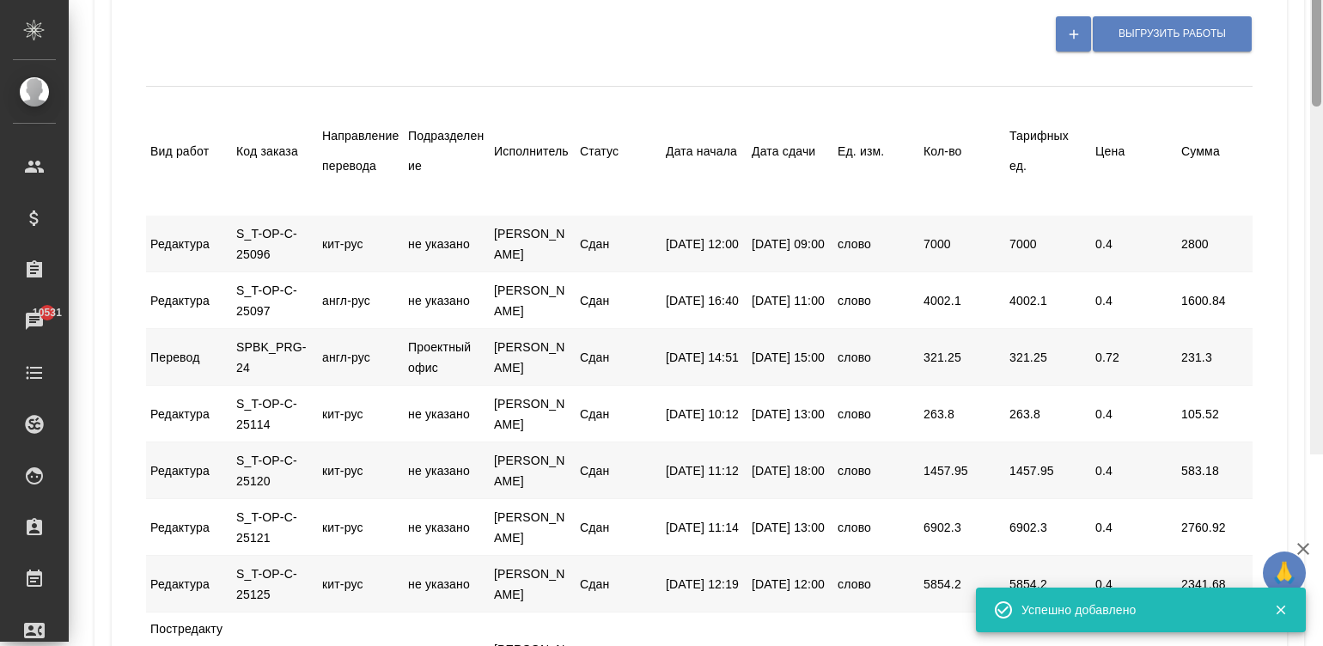
scroll to position [0, 0]
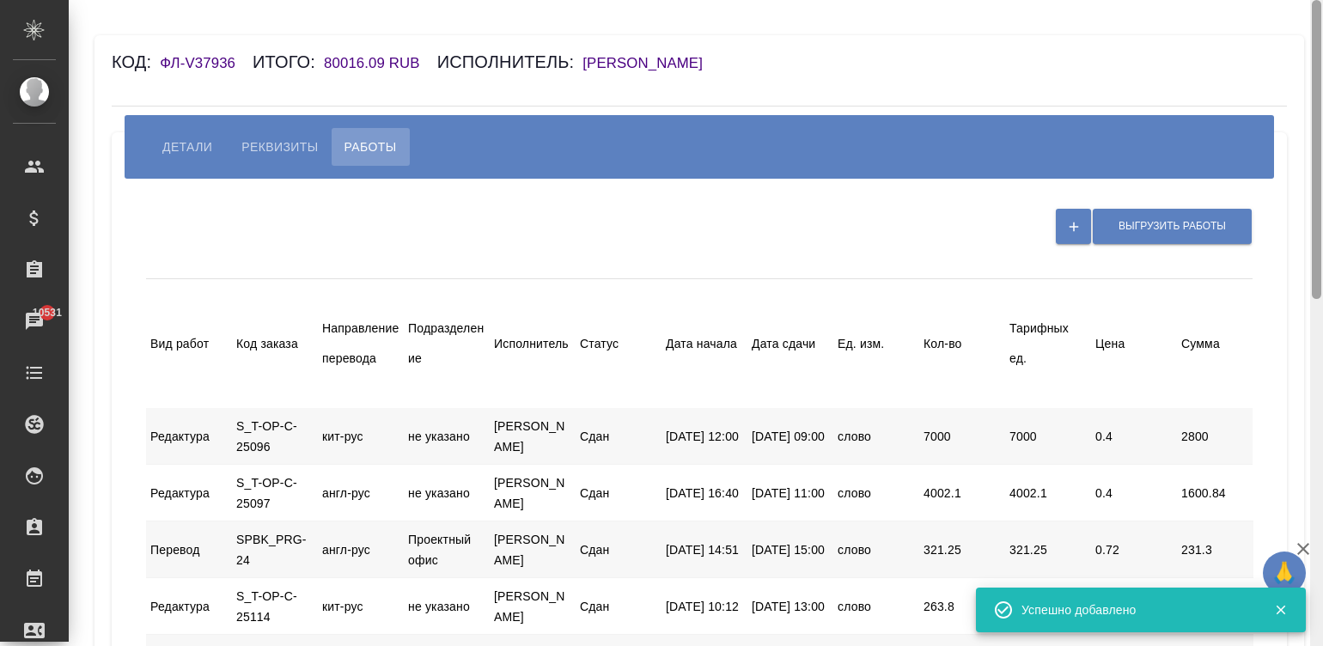
click at [1318, 52] on div at bounding box center [1316, 323] width 13 height 647
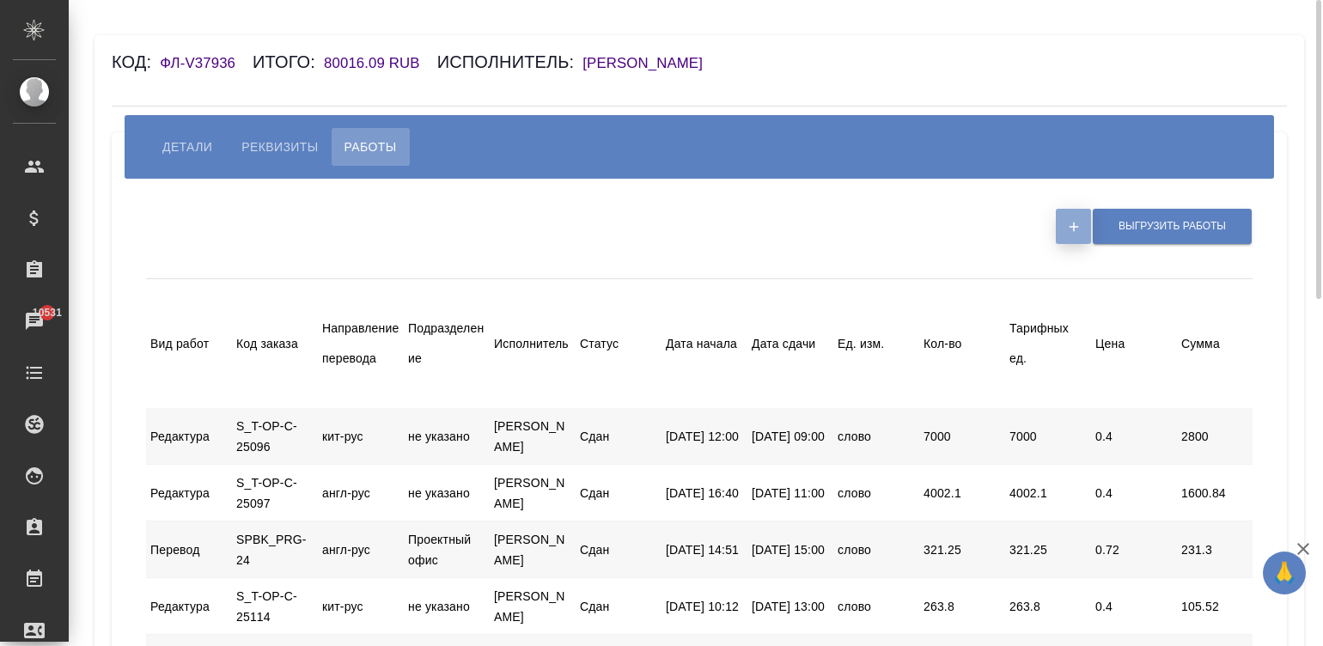
click at [1061, 210] on button "button" at bounding box center [1073, 226] width 35 height 35
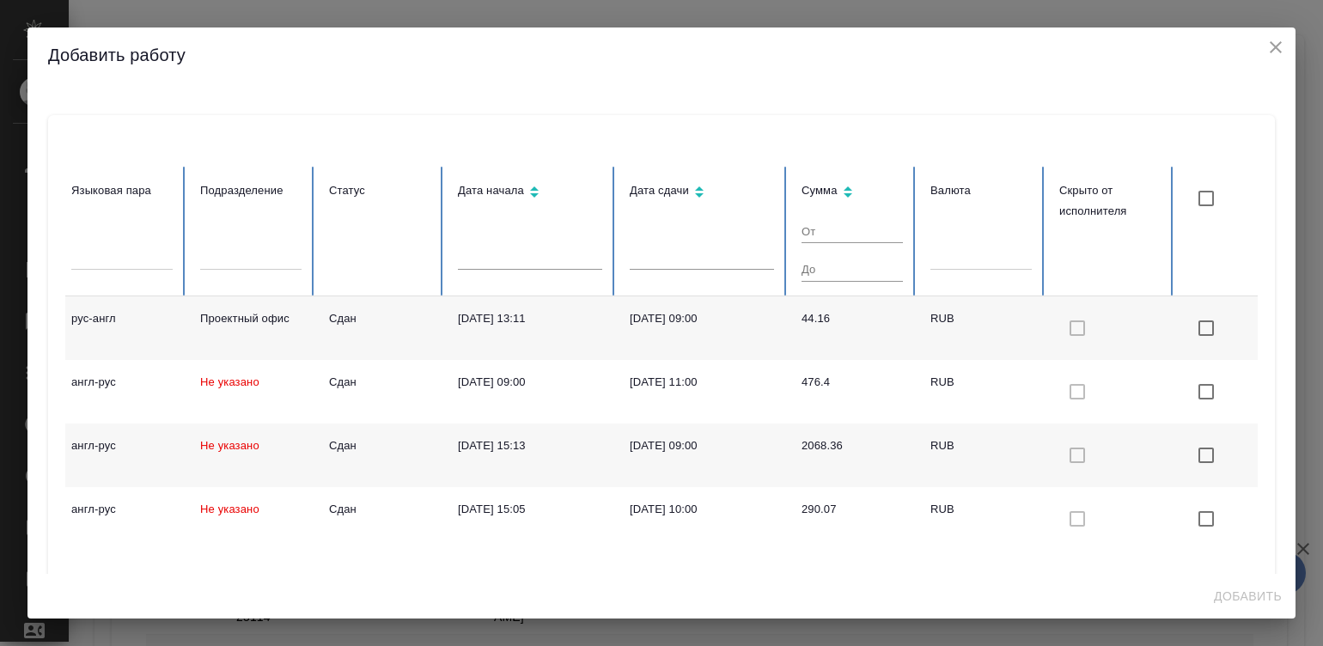
scroll to position [0, 455]
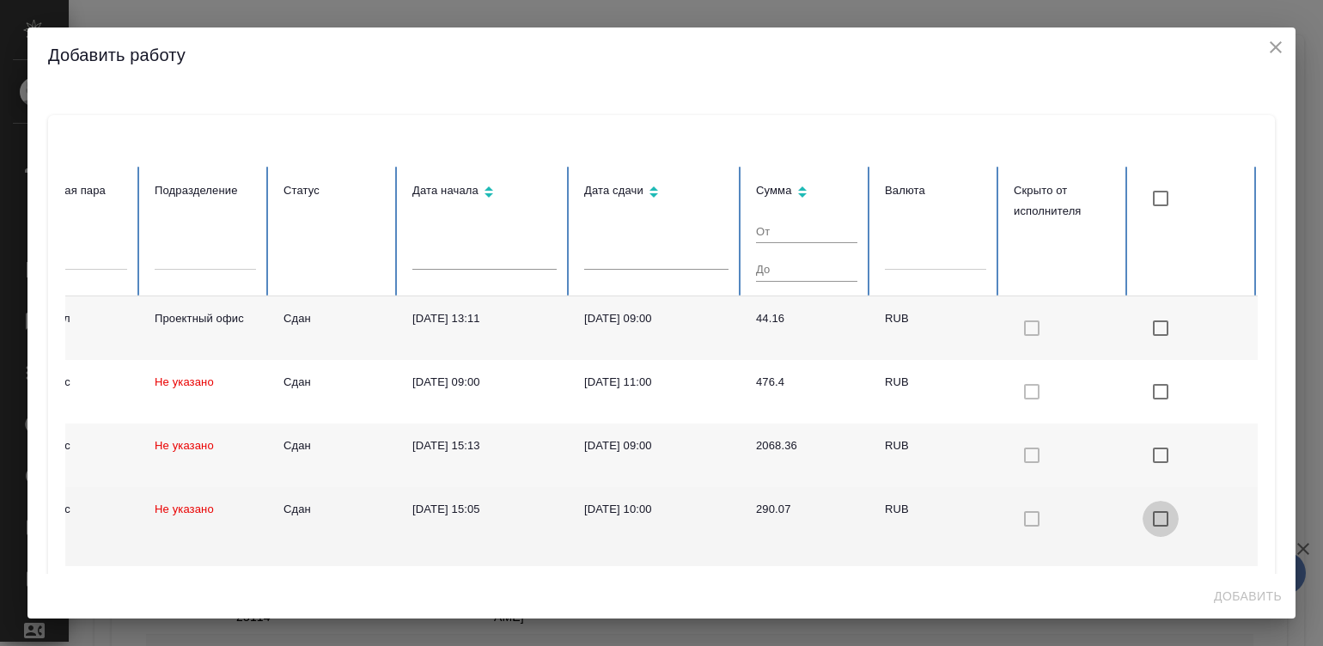
click at [1143, 513] on input "checkbox with default color" at bounding box center [1161, 519] width 36 height 36
checkbox input "true"
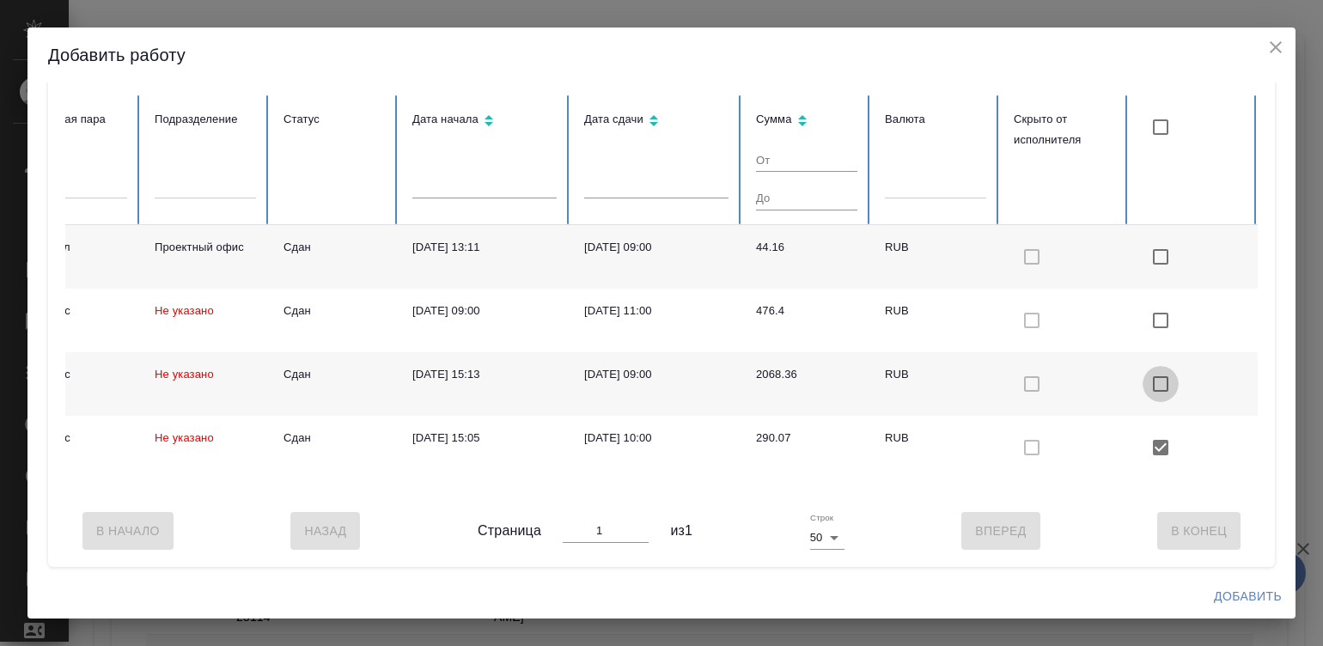
click at [1143, 366] on input "checkbox with default color" at bounding box center [1161, 384] width 36 height 36
checkbox input "true"
click at [1252, 591] on span "Добавить" at bounding box center [1248, 596] width 68 height 21
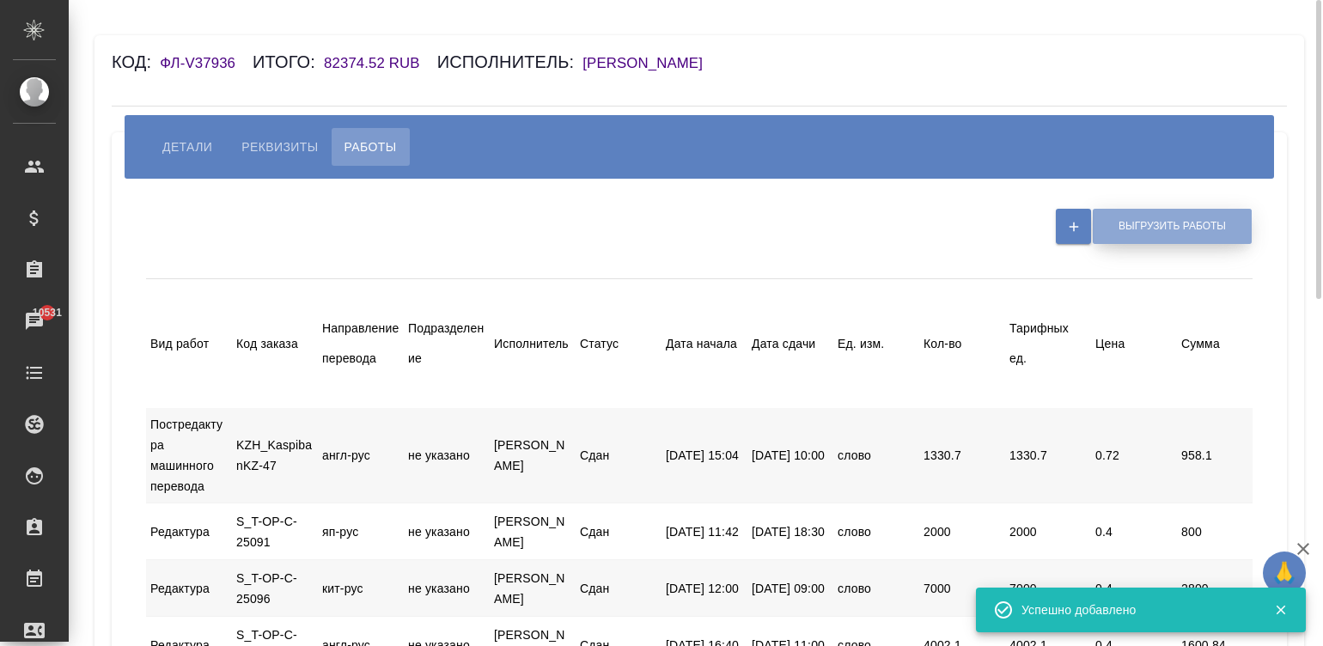
click at [1133, 233] on span "Выгрузить работы" at bounding box center [1172, 226] width 107 height 15
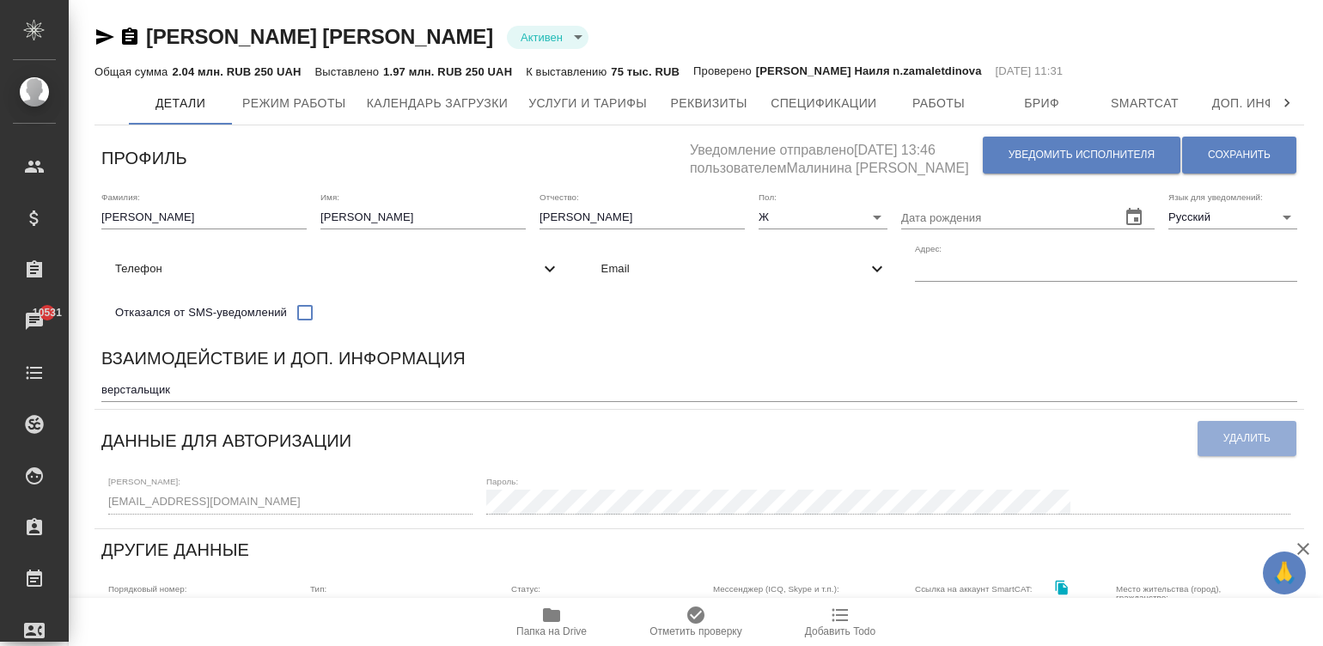
click at [707, 248] on div "Фамилия: Синникова Имя: Ольга Отчество: Анатольевна Пол: Ж female Дата рождения…" at bounding box center [700, 261] width 1210 height 153
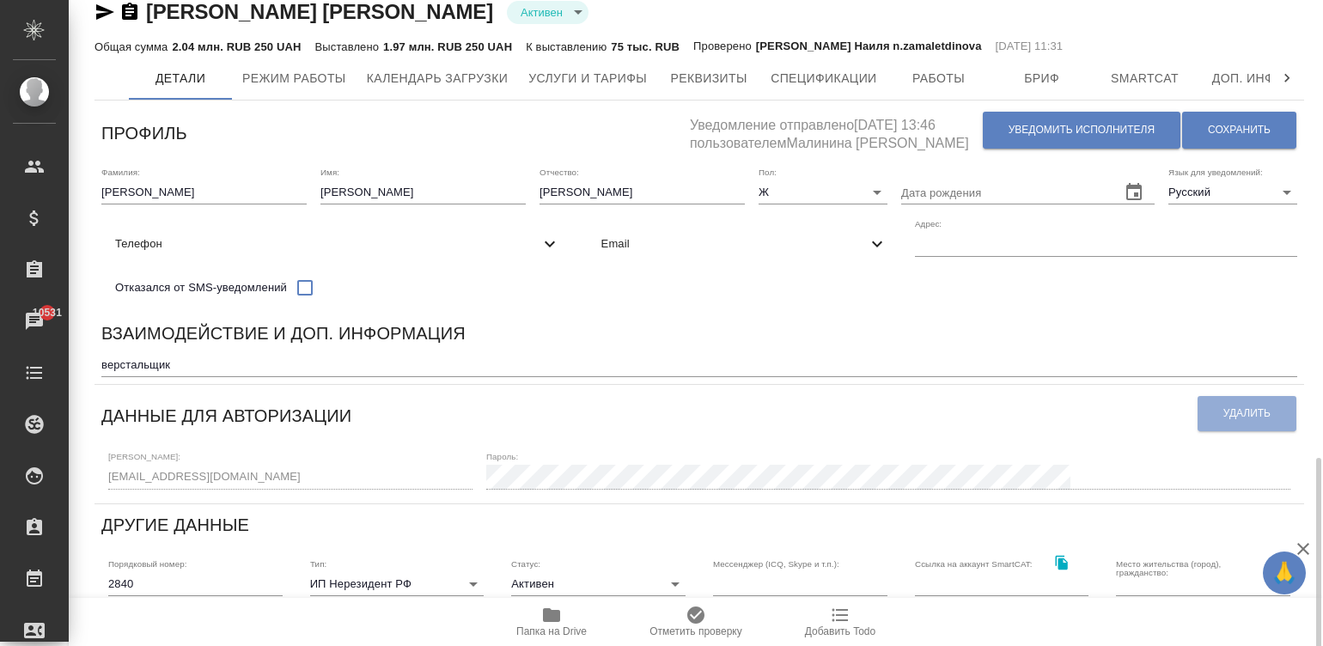
scroll to position [309, 0]
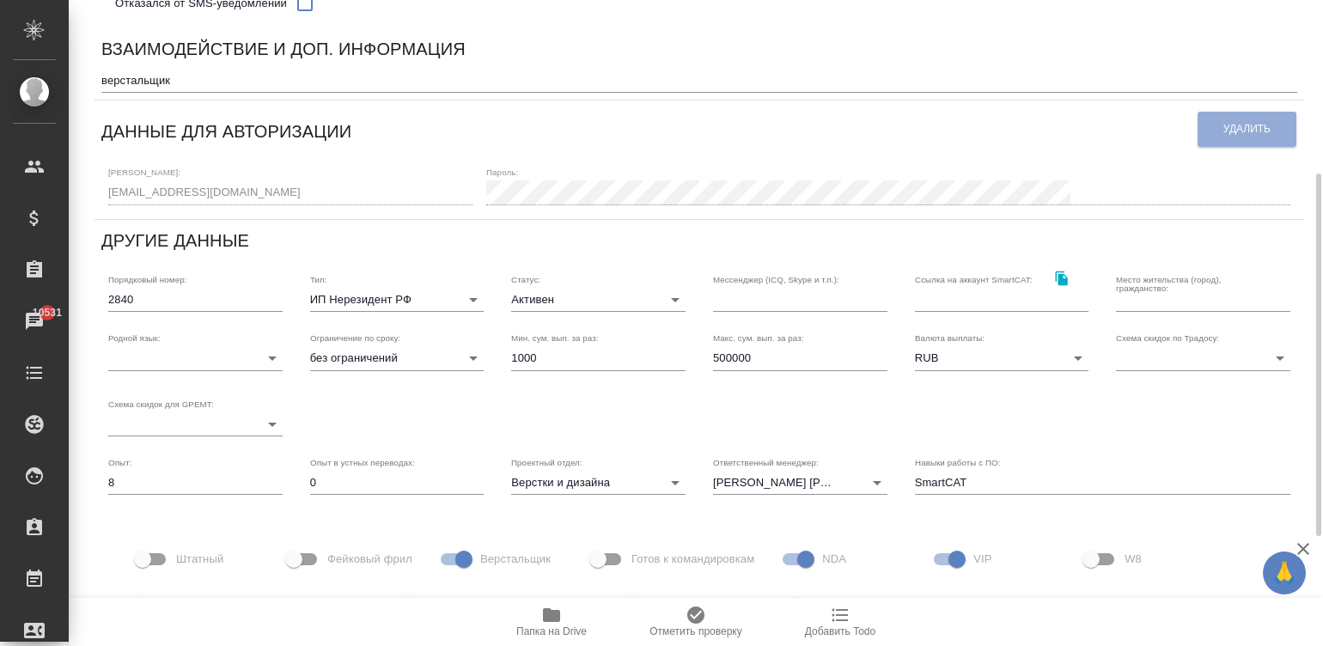
click at [412, 297] on div "Тип: ИП Нерезидент РФ individualNonResidentRF" at bounding box center [397, 293] width 174 height 38
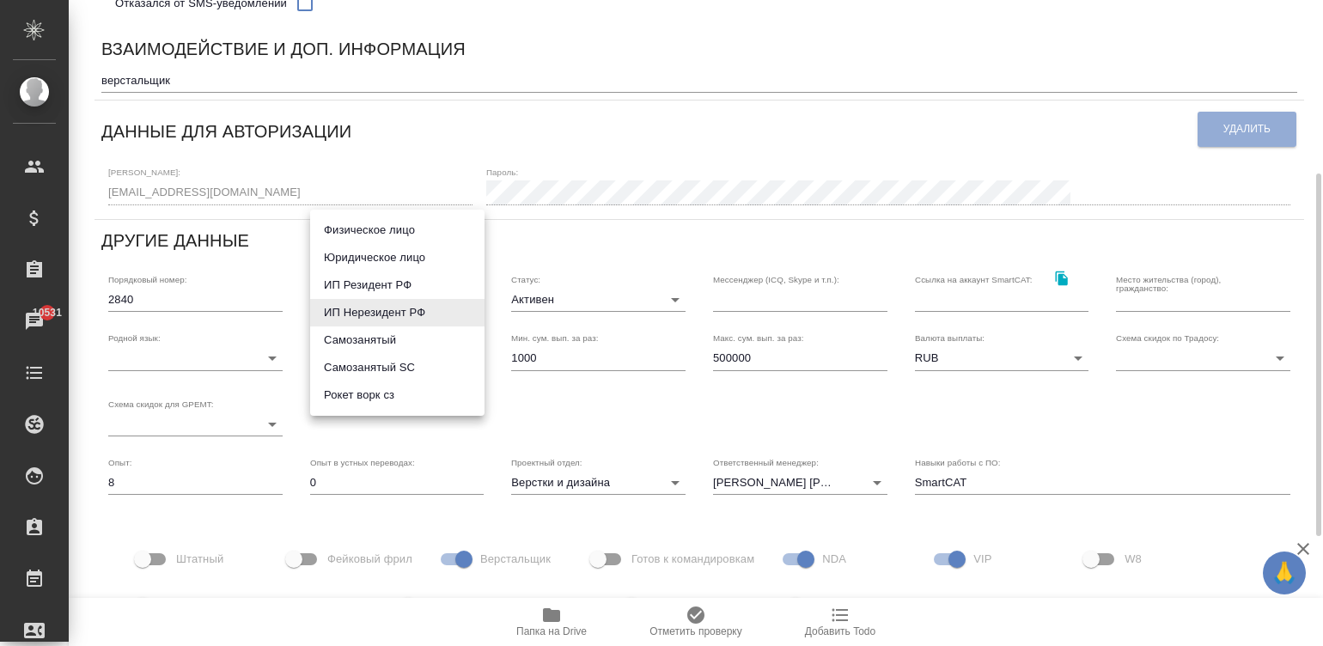
click at [362, 300] on body "🙏 .cls-1 fill:#fff; AWATERA Малинина Мария m.malinina Клиенты Спецификации Зака…" at bounding box center [661, 323] width 1323 height 646
click at [385, 280] on li "ИП Резидент РФ" at bounding box center [397, 284] width 174 height 27
type input "individualResidentRF"
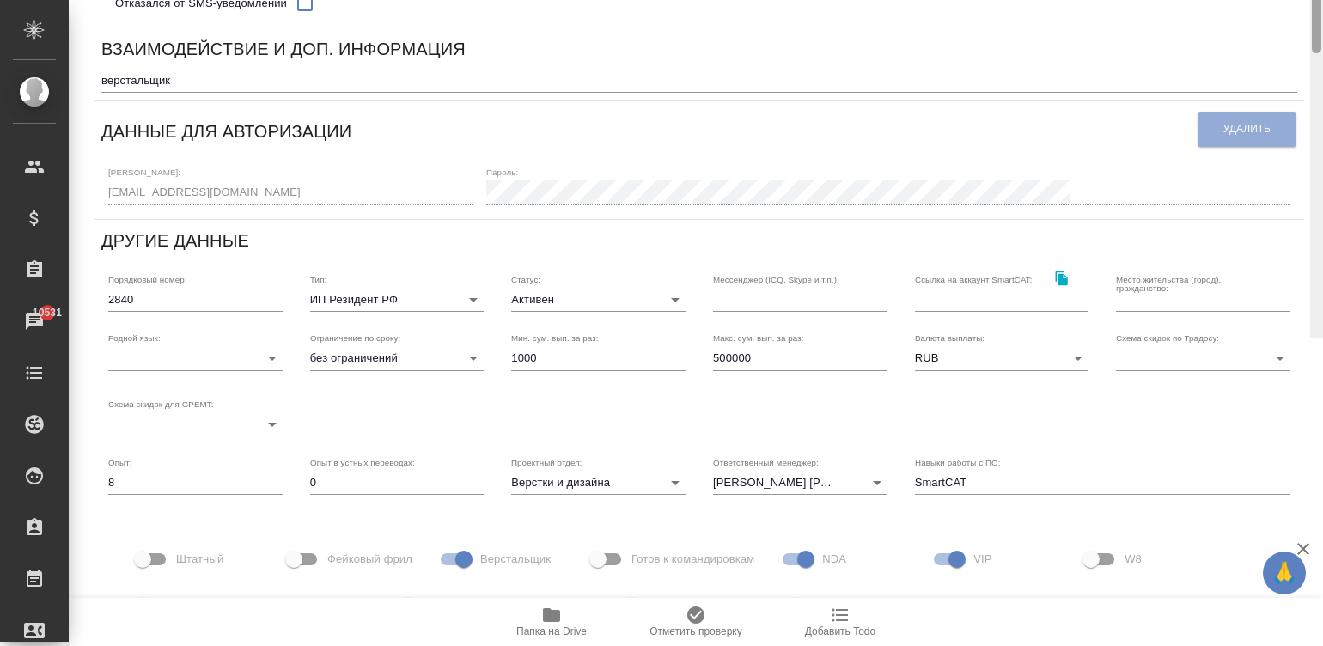
scroll to position [0, 0]
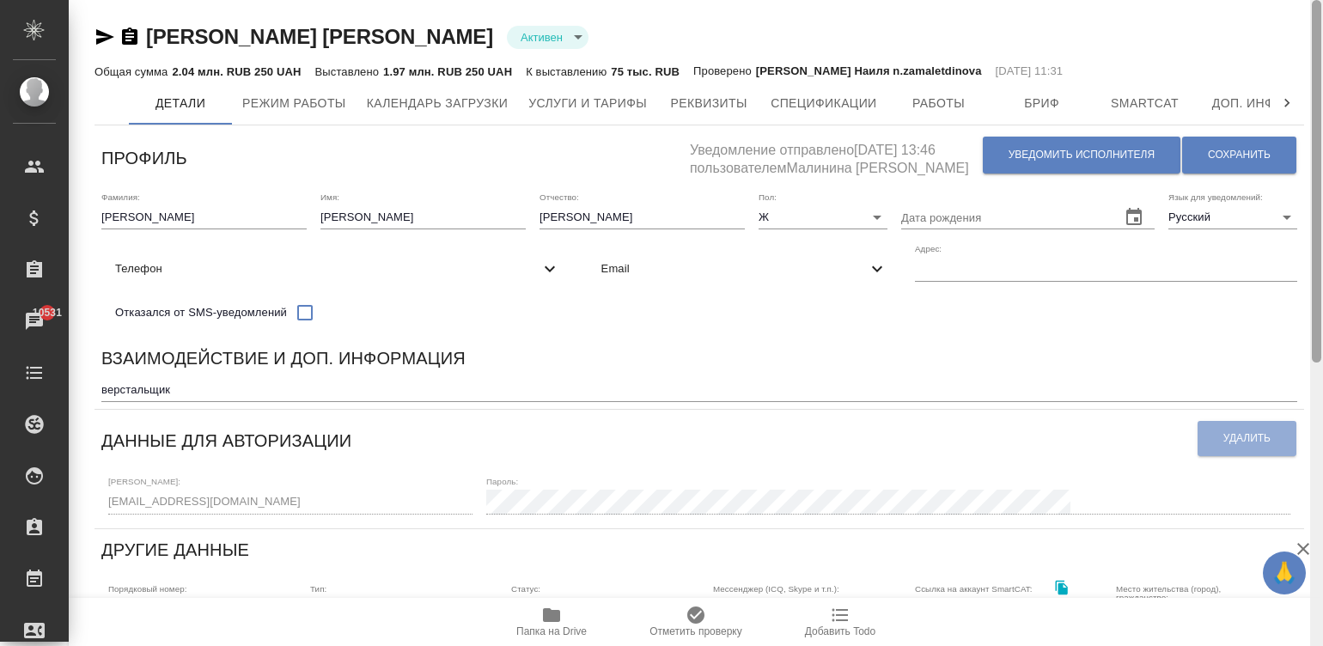
click at [1322, 34] on div at bounding box center [1316, 323] width 13 height 647
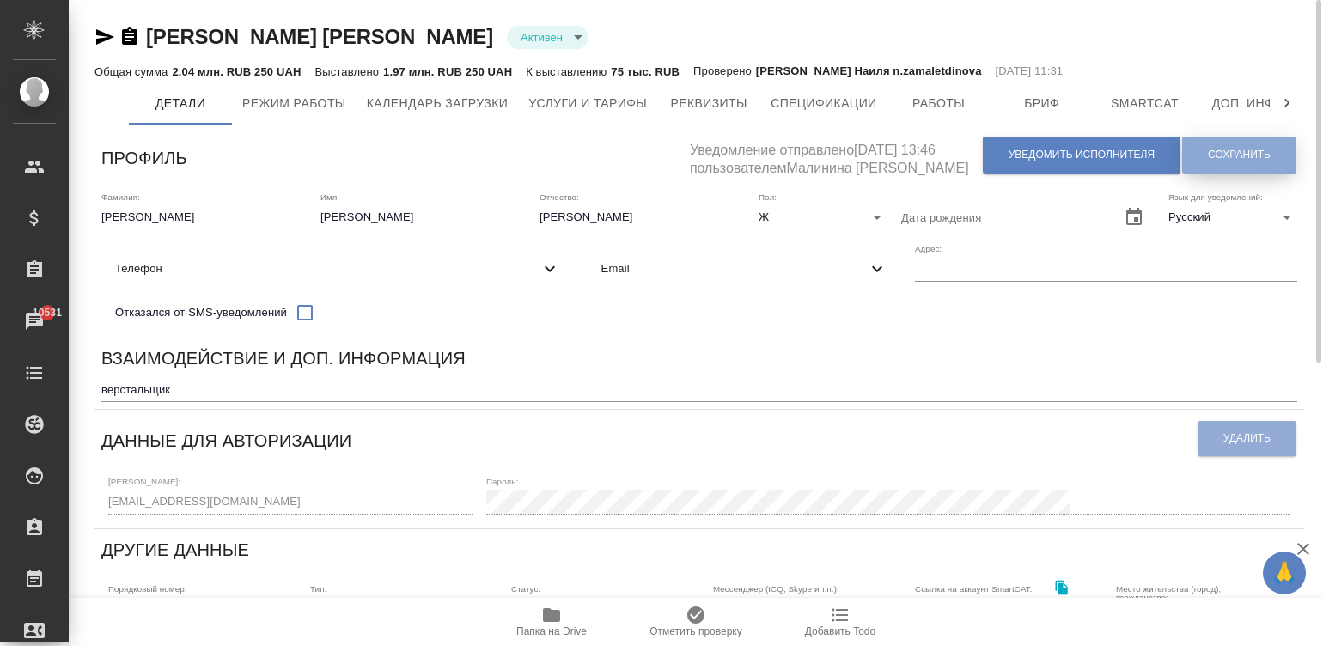
click at [1208, 151] on span "Сохранить" at bounding box center [1239, 155] width 63 height 15
click at [1229, 159] on span "Сохранить" at bounding box center [1239, 155] width 63 height 15
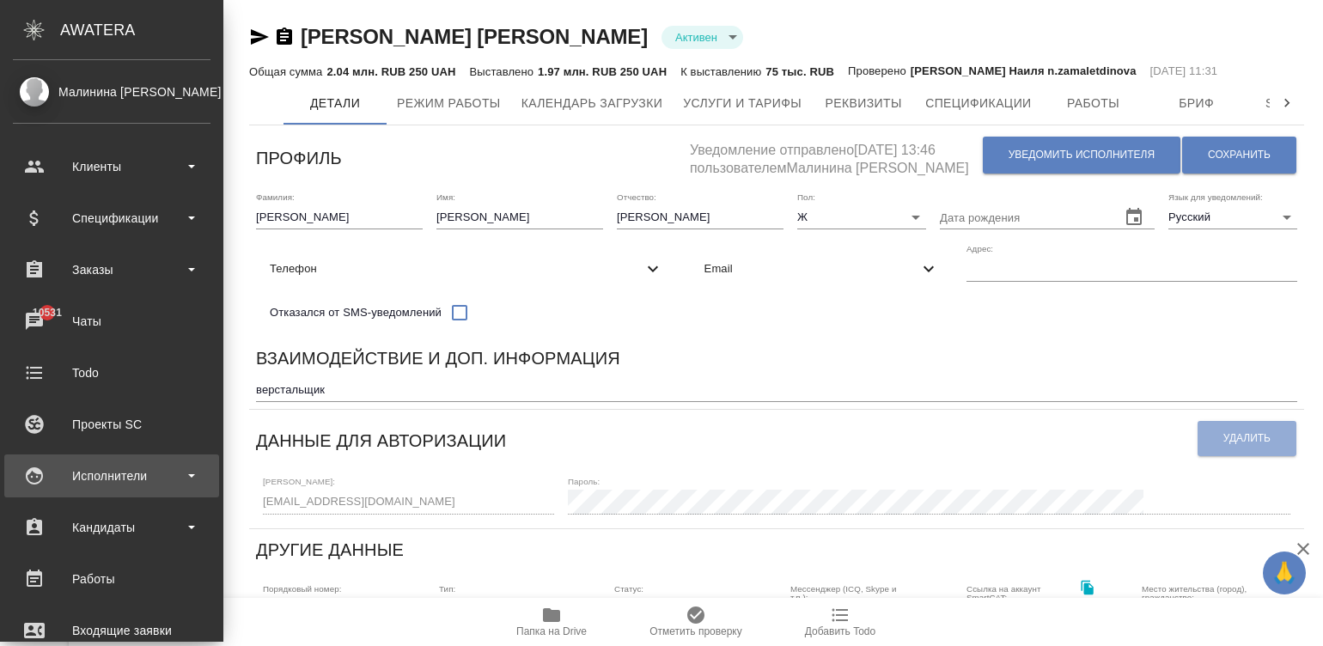
click at [35, 468] on div "Исполнители" at bounding box center [111, 475] width 215 height 43
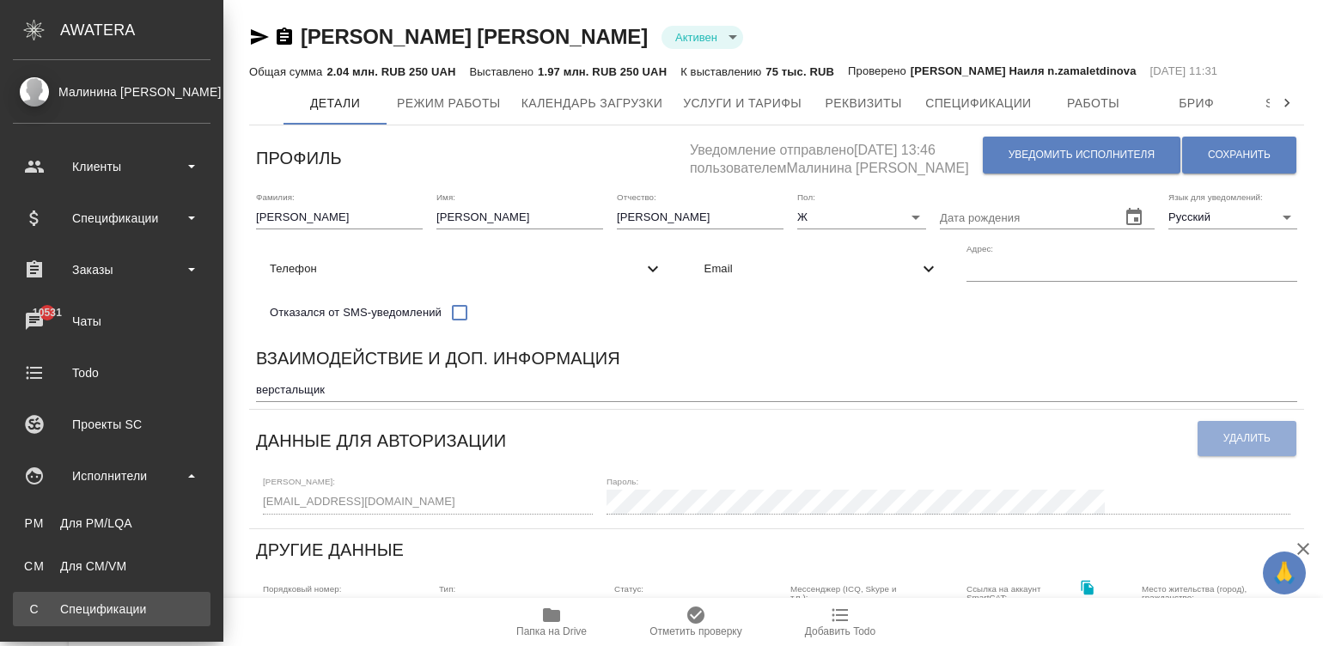
click at [123, 601] on div "Спецификации" at bounding box center [111, 609] width 180 height 17
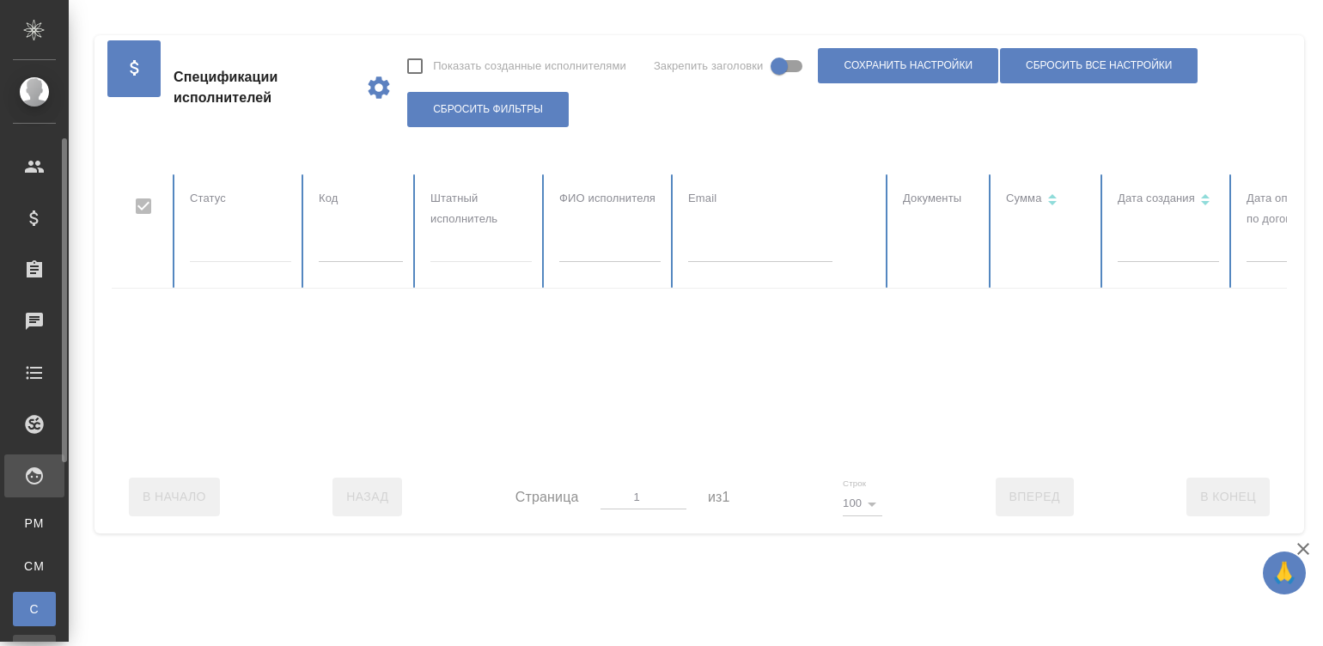
click at [29, 635] on link "П Платёжные рейсы" at bounding box center [34, 652] width 43 height 34
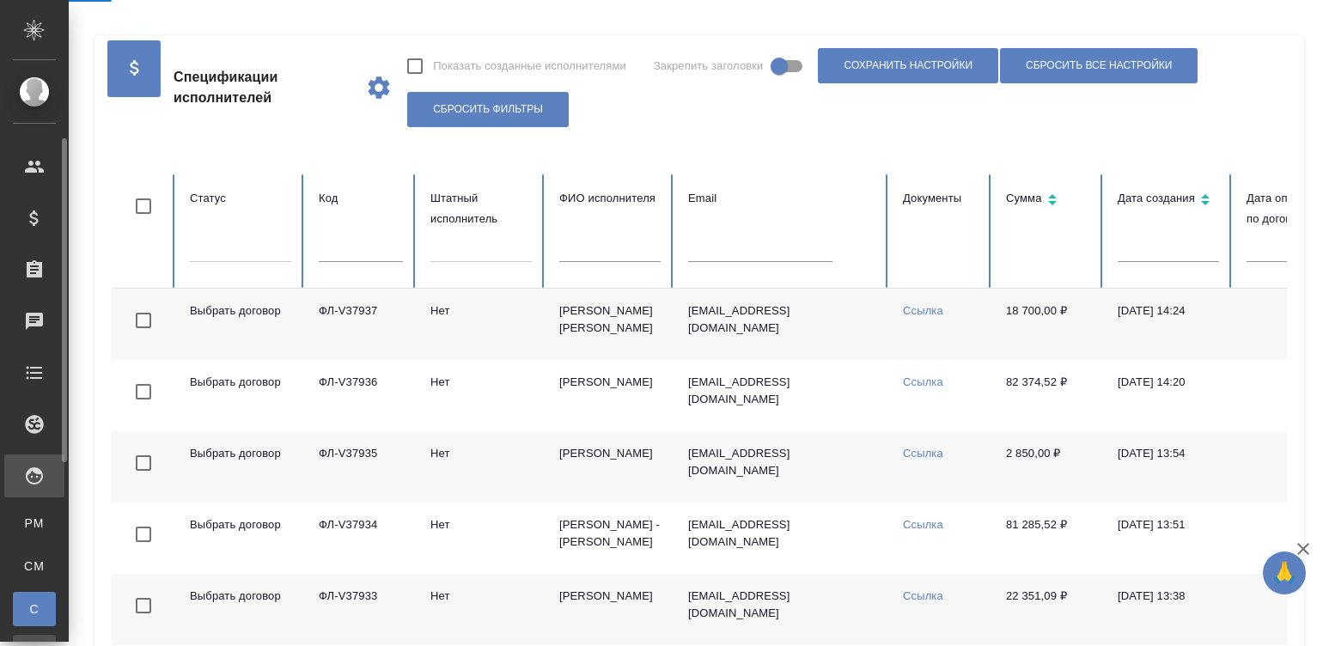
checkbox input "false"
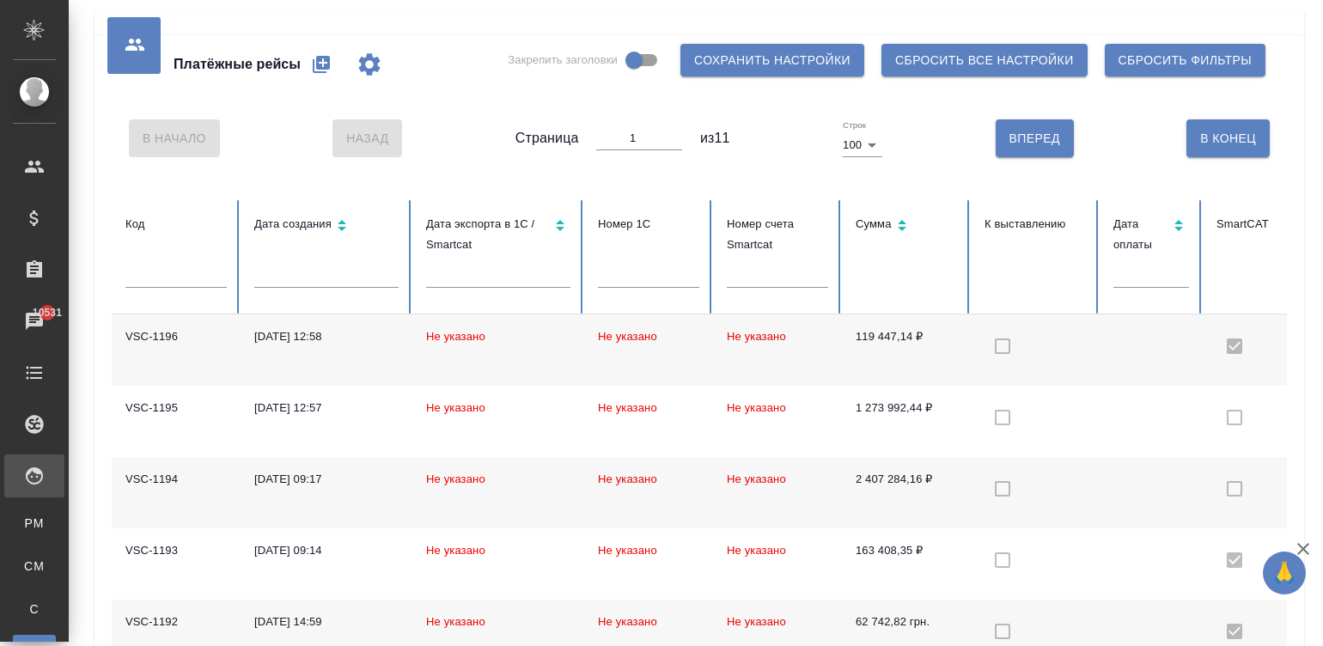
click at [319, 64] on icon "button" at bounding box center [321, 64] width 17 height 17
select select "10"
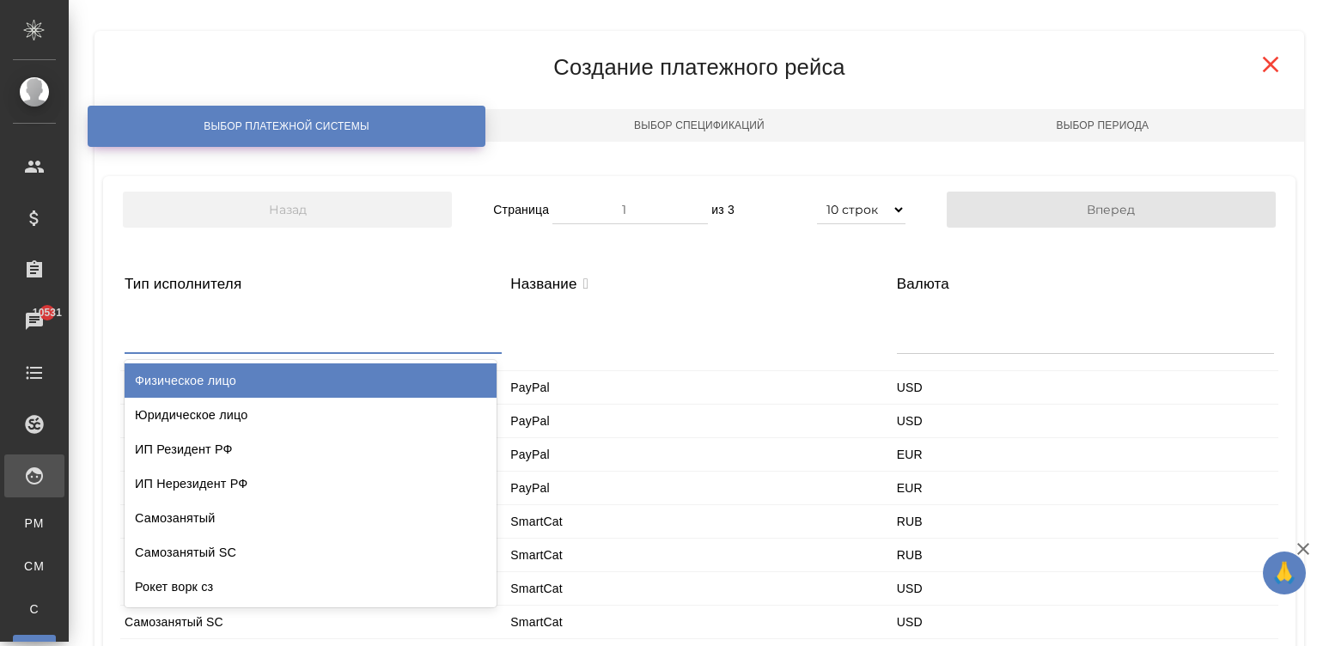
click at [284, 338] on div at bounding box center [313, 331] width 377 height 41
click at [140, 381] on div "Физическое лицо" at bounding box center [311, 381] width 372 height 34
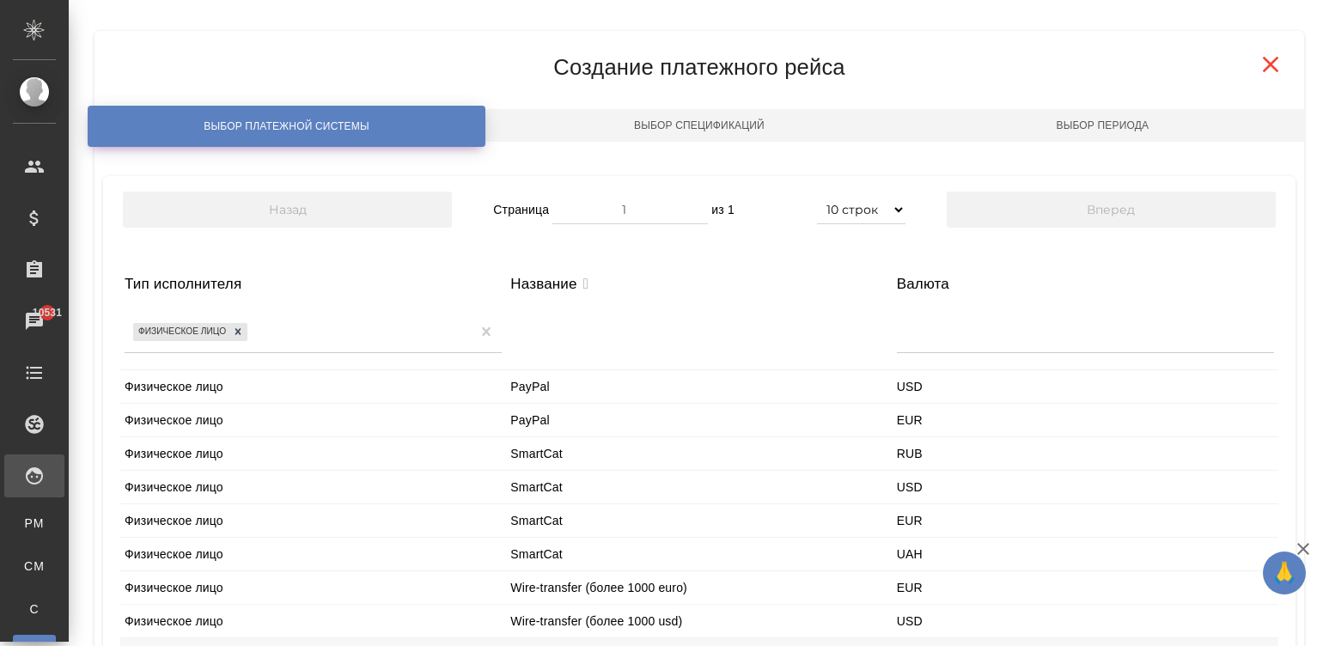
click at [237, 451] on div "Физическое лицо" at bounding box center [313, 453] width 386 height 33
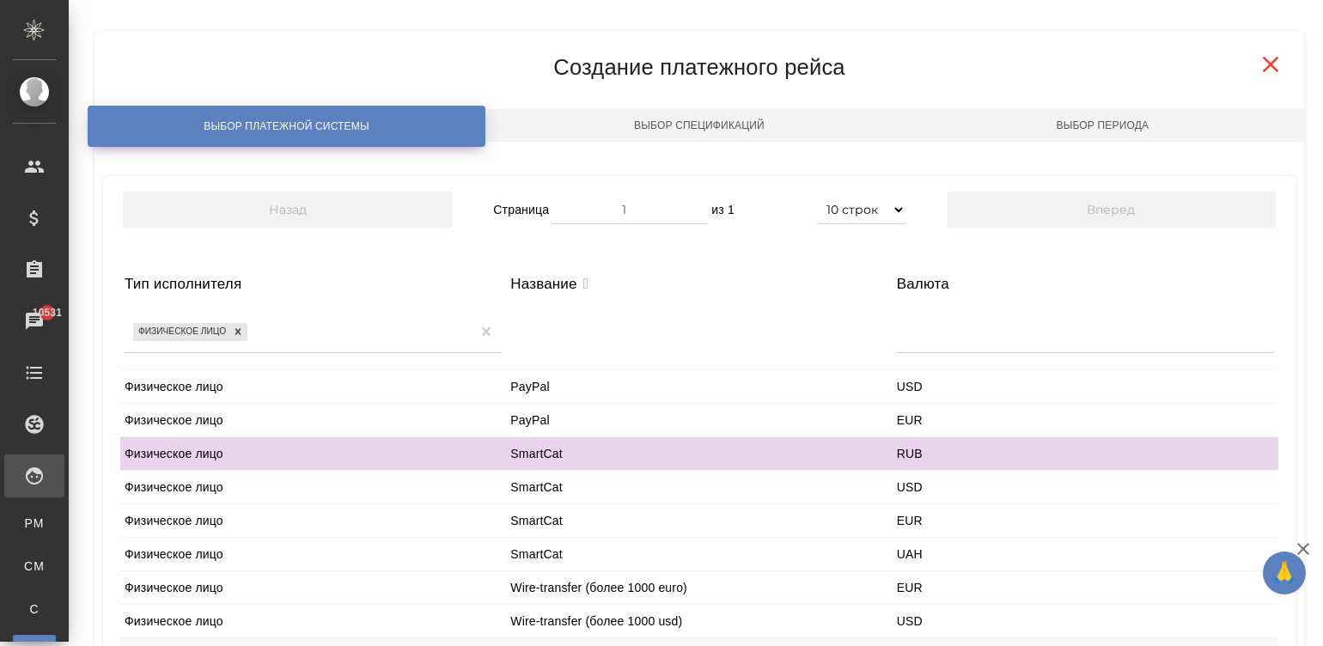
click at [237, 451] on div "Физическое лицо" at bounding box center [313, 453] width 386 height 33
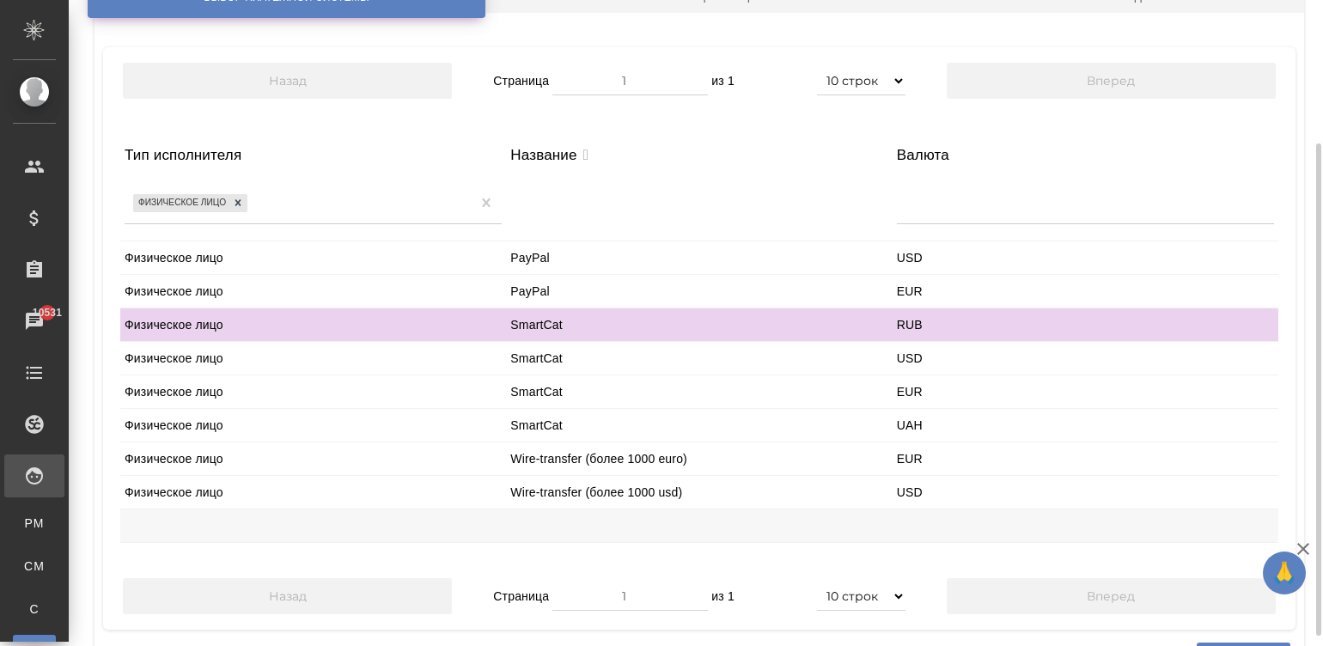
scroll to position [155, 0]
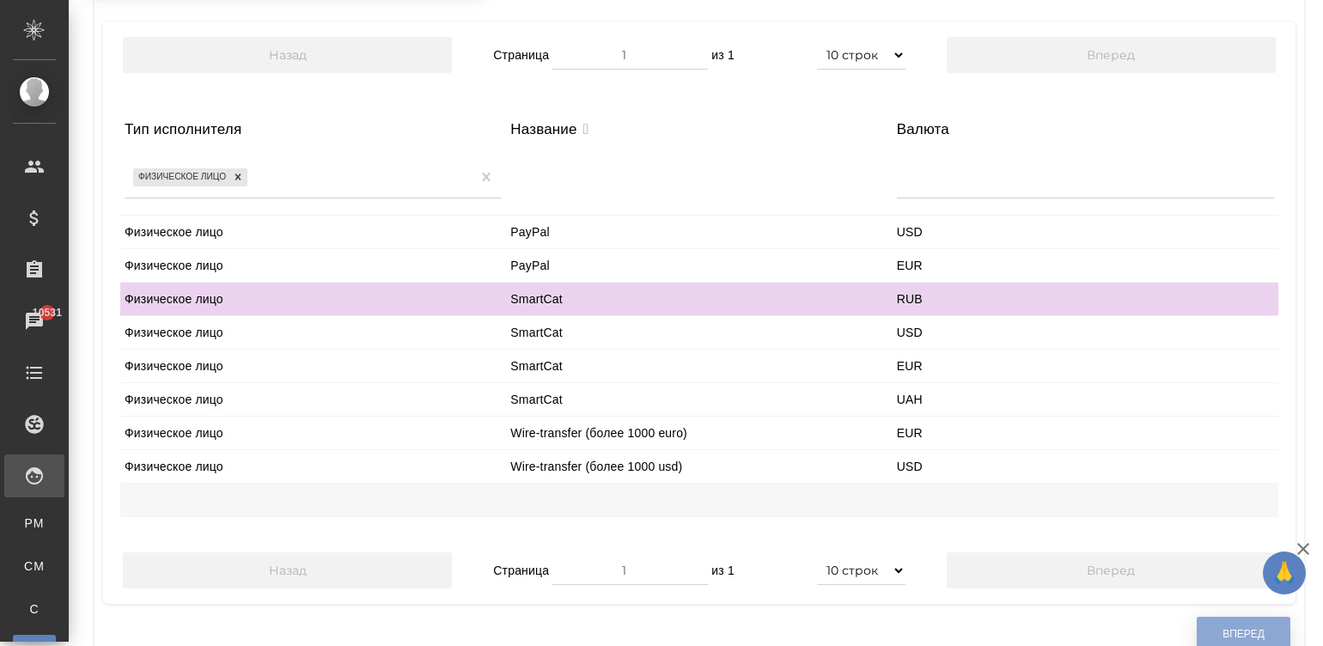
click at [1231, 631] on span "Вперед" at bounding box center [1244, 634] width 42 height 15
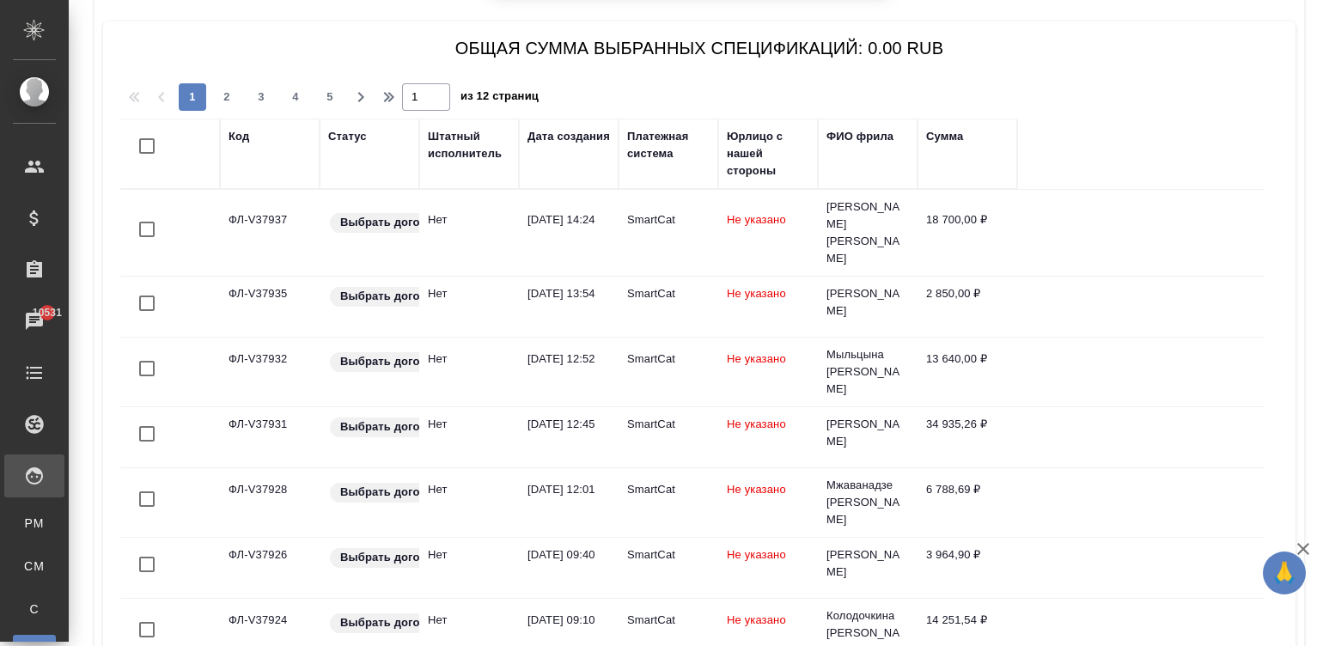
click at [584, 133] on div "Дата создания" at bounding box center [569, 136] width 82 height 17
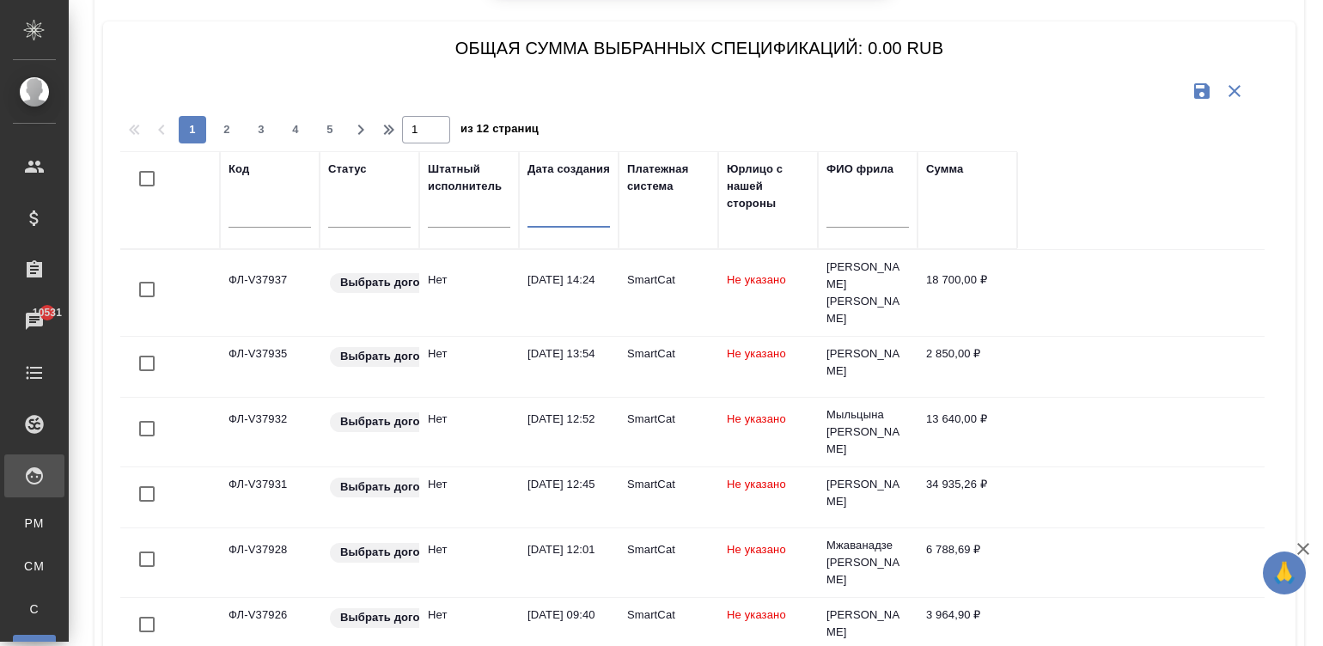
click at [576, 216] on input "text" at bounding box center [574, 213] width 72 height 24
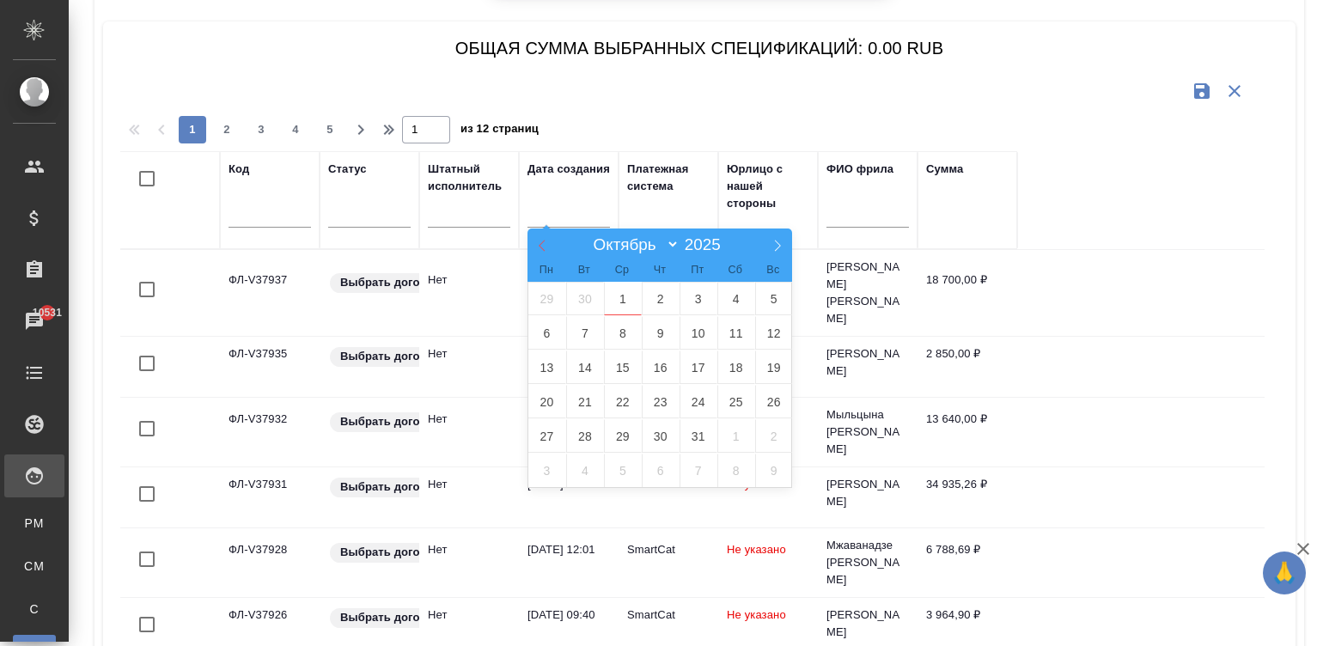
click at [541, 241] on icon at bounding box center [542, 246] width 12 height 12
click at [538, 235] on span at bounding box center [542, 243] width 29 height 29
click at [775, 242] on icon at bounding box center [778, 246] width 12 height 12
select select "8"
click at [545, 284] on span "1" at bounding box center [547, 299] width 38 height 34
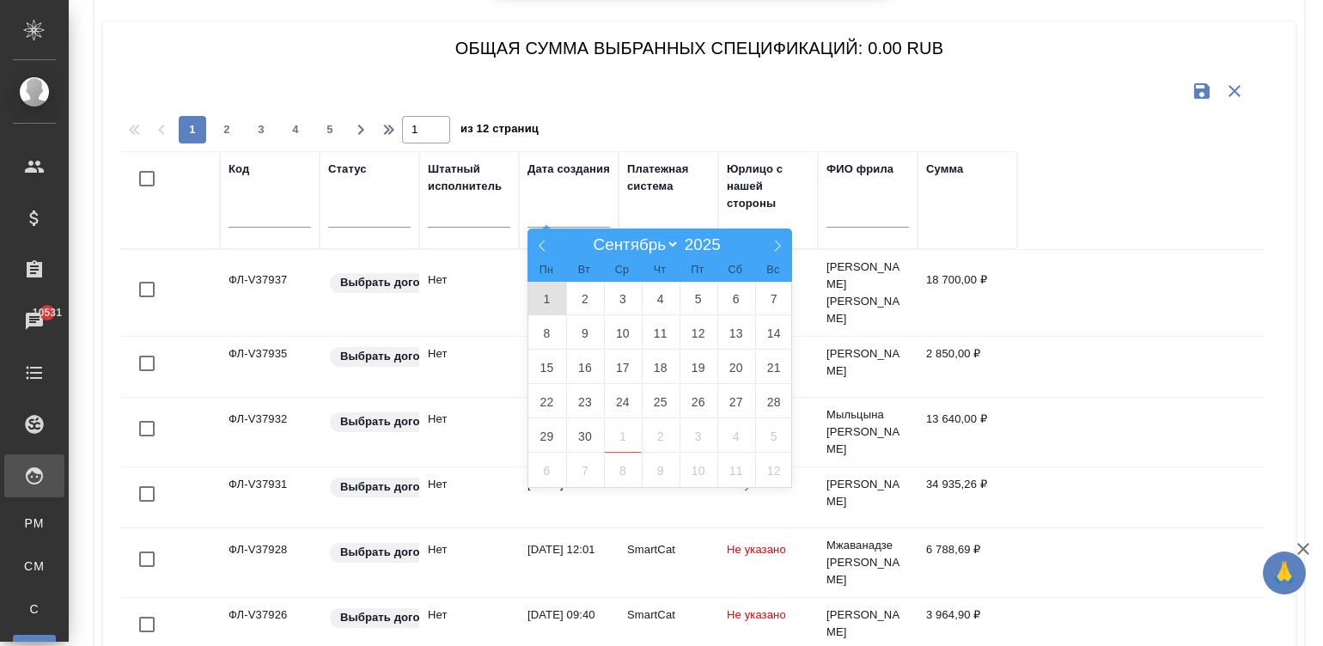
type div "2025-08-31T21:00:00.000Z"
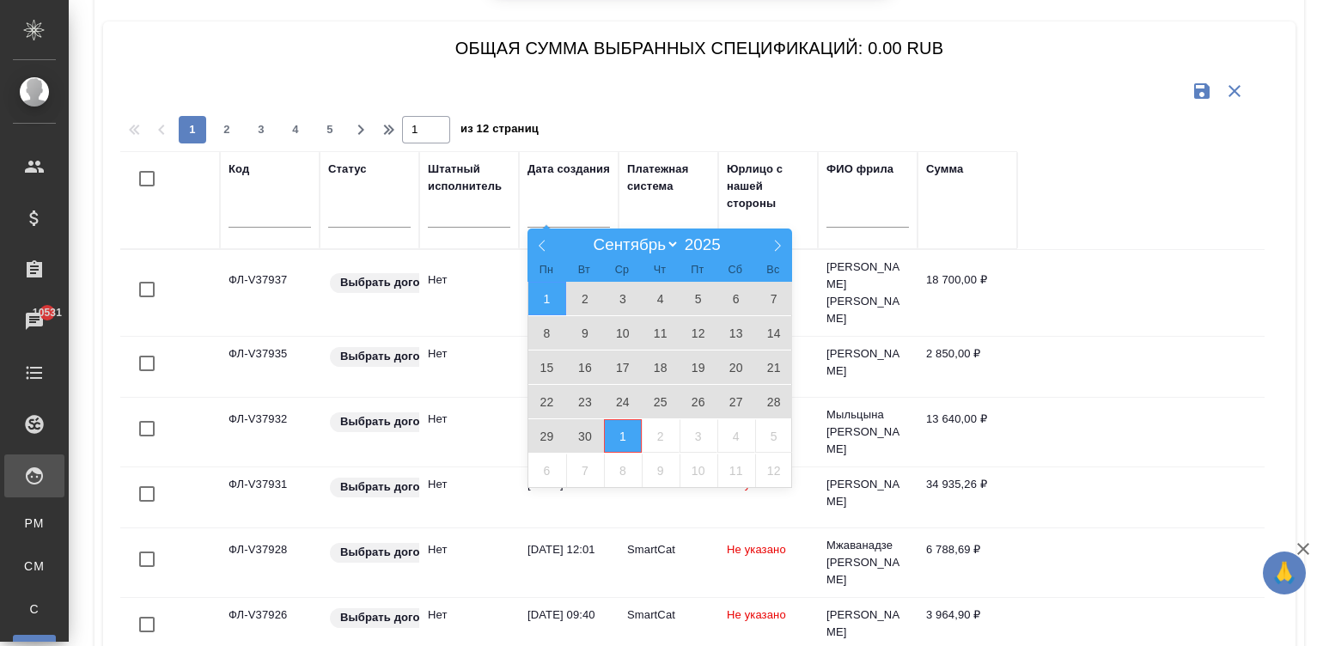
click at [616, 430] on span "1" at bounding box center [623, 436] width 38 height 34
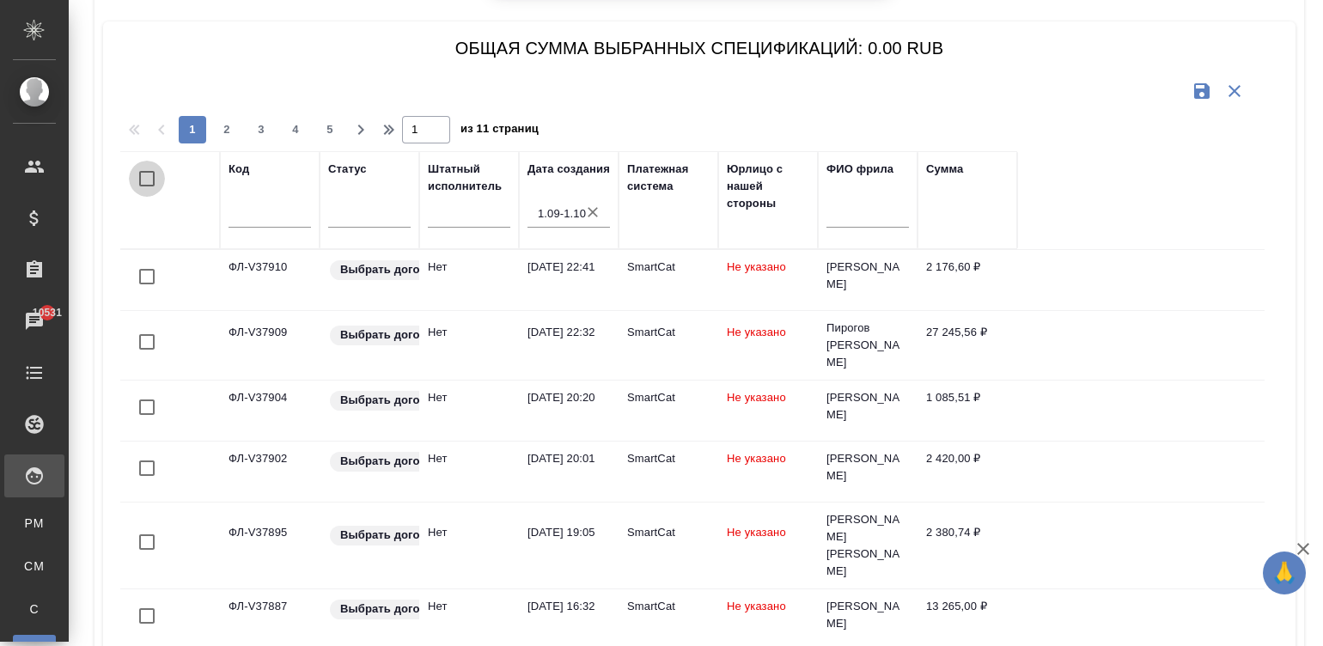
click at [137, 169] on input "checkbox" at bounding box center [147, 179] width 36 height 36
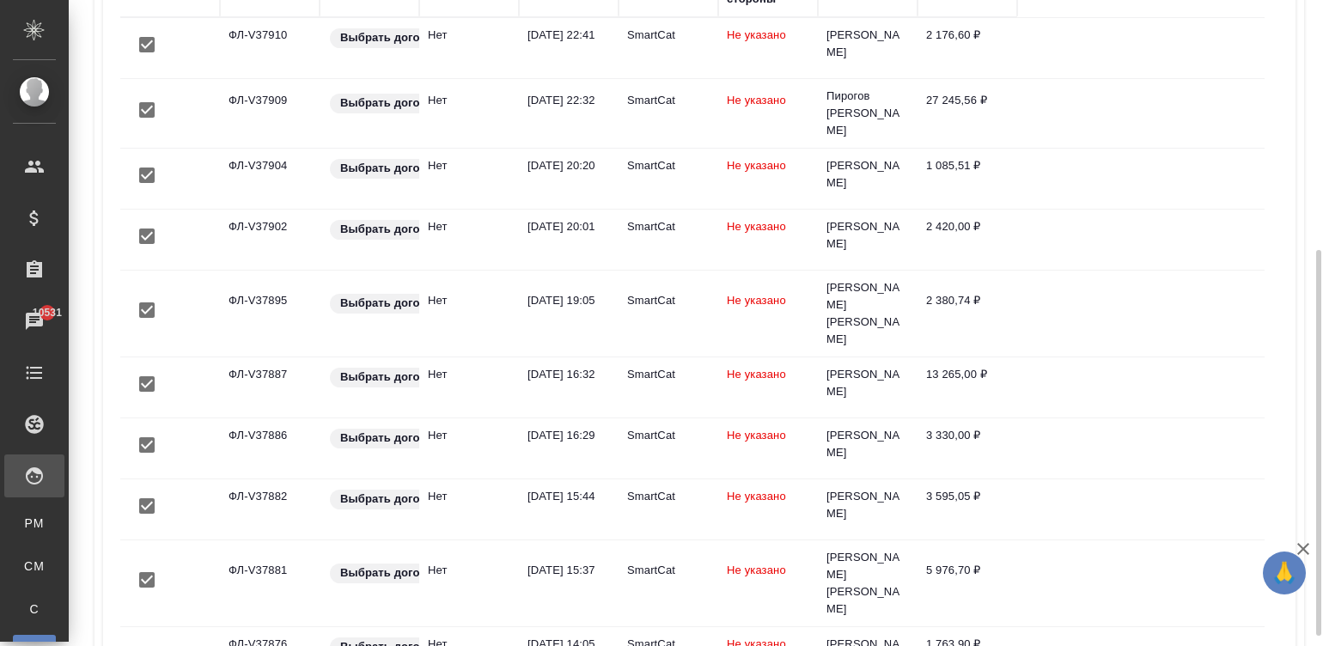
scroll to position [436, 0]
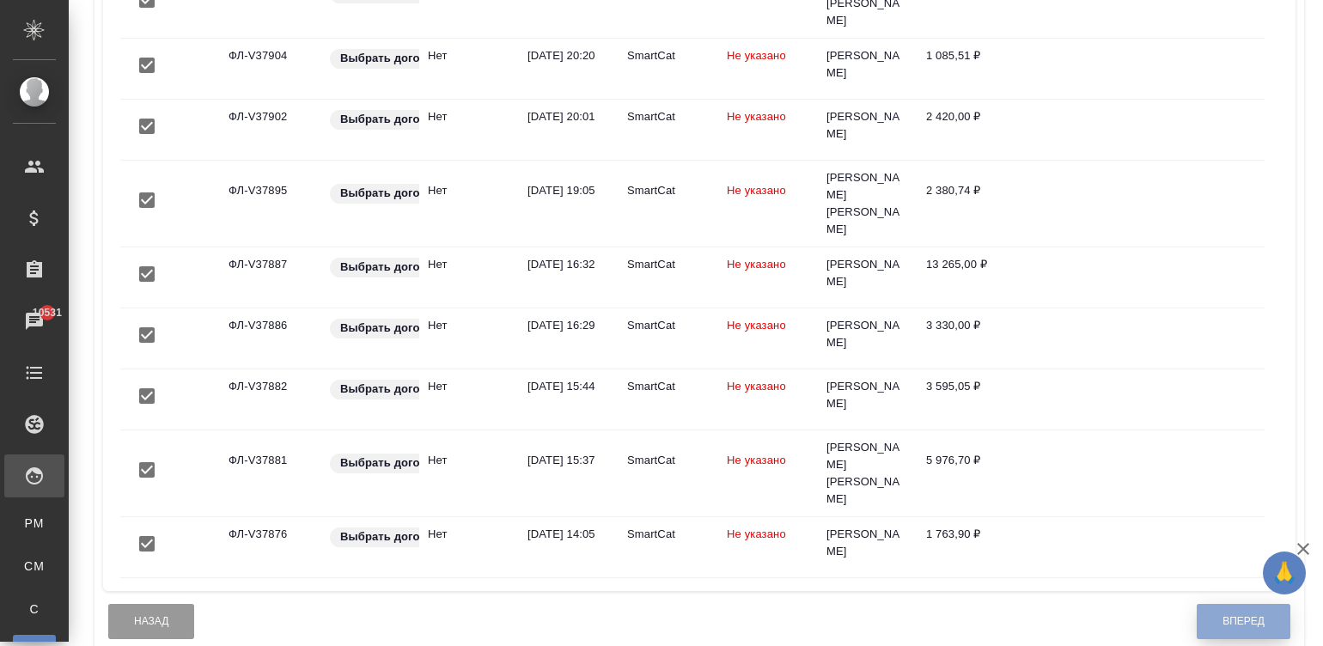
click at [1223, 614] on span "Вперед" at bounding box center [1244, 621] width 42 height 15
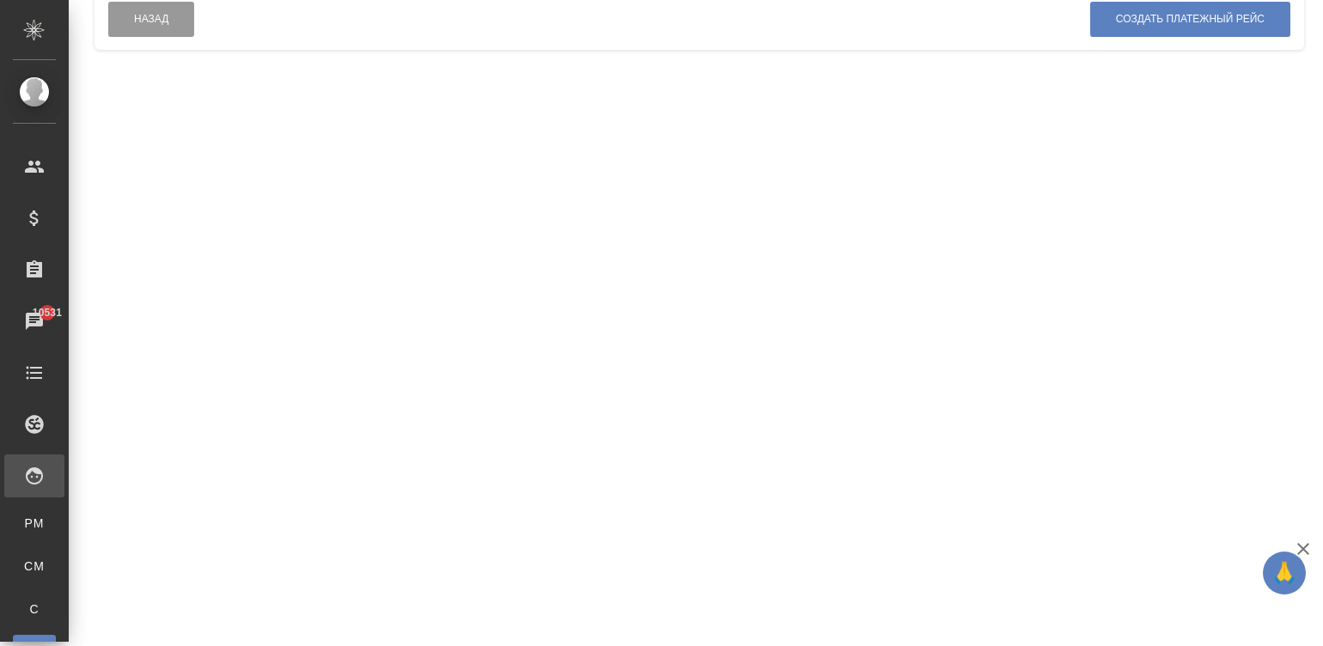
scroll to position [0, 0]
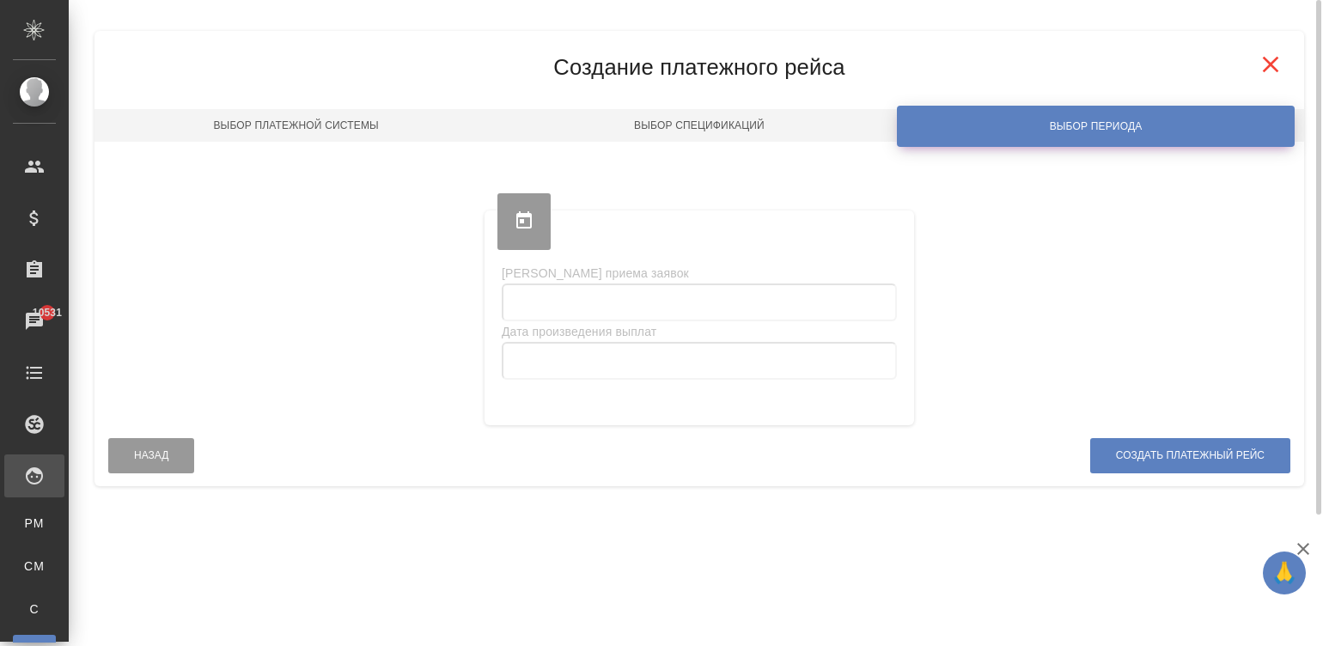
click at [1319, 109] on div "Платёжные рейсы Закрепить заголовки Сохранить настройки Сбросить все настройки …" at bounding box center [696, 258] width 1254 height 517
click at [679, 282] on div "Дата приема заявок Дата произведения выплат" at bounding box center [700, 337] width 430 height 175
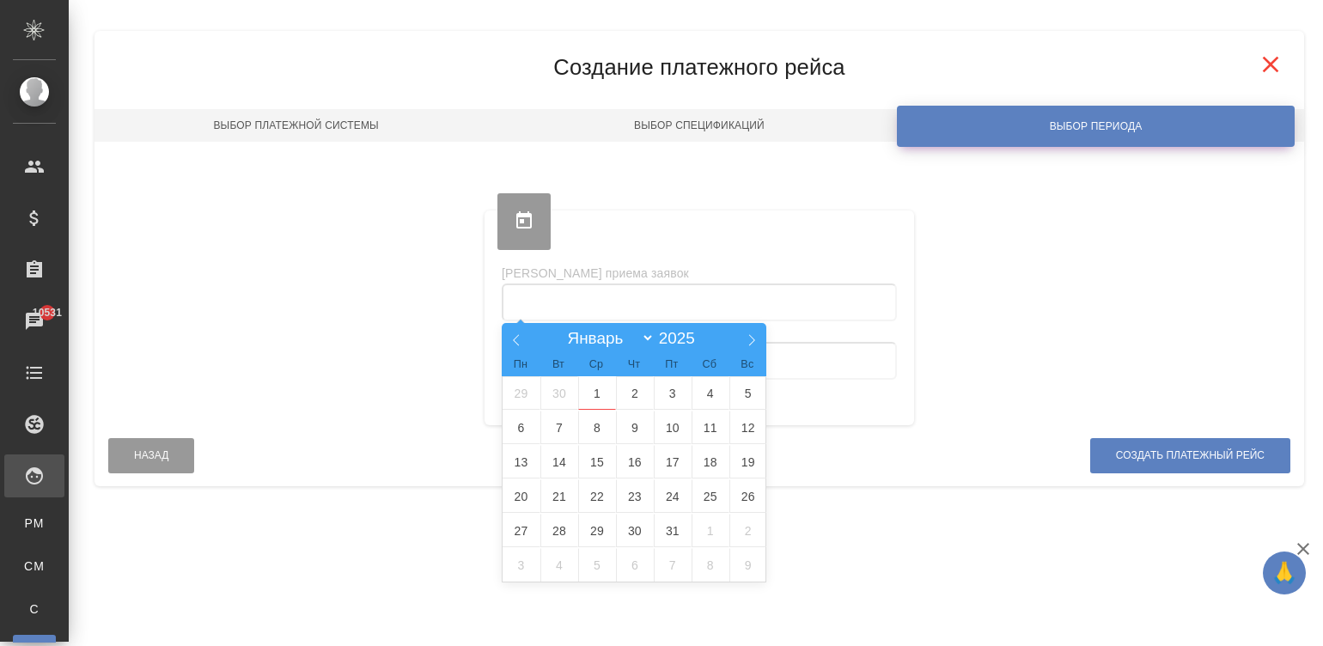
click at [606, 296] on input "text" at bounding box center [699, 303] width 395 height 38
click at [502, 334] on span at bounding box center [516, 337] width 29 height 29
click at [740, 332] on span at bounding box center [751, 337] width 29 height 29
select select "8"
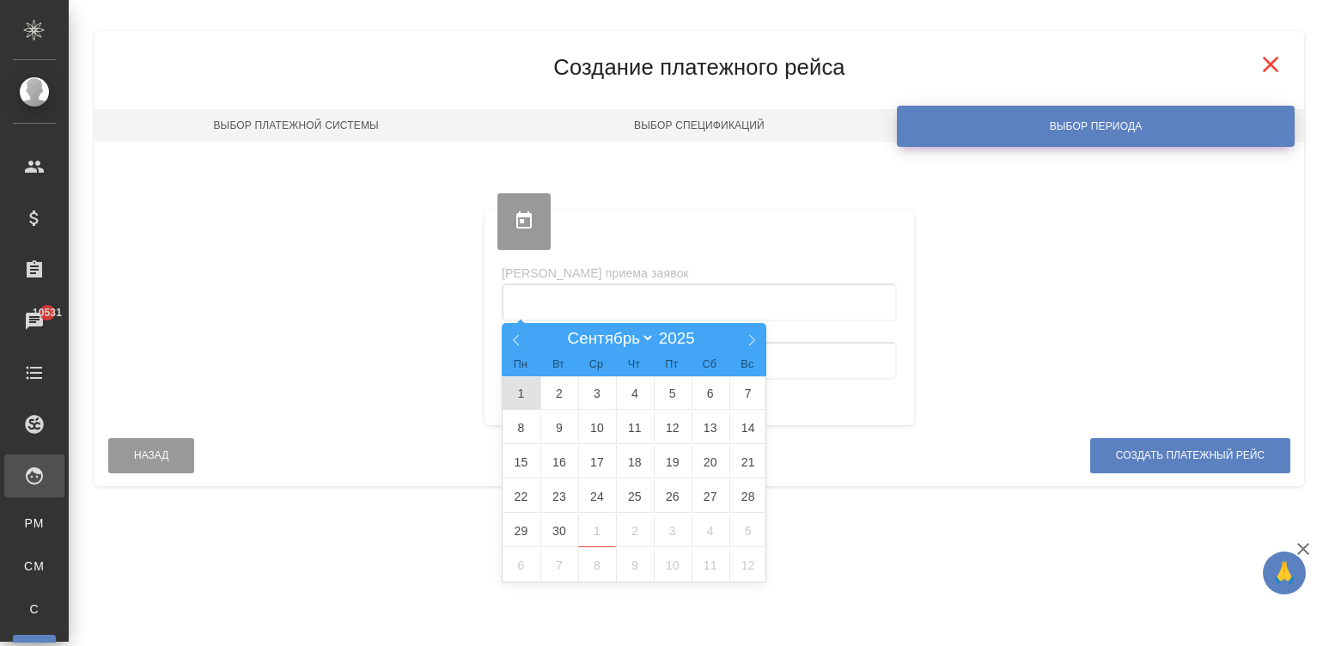
click at [516, 388] on span "1" at bounding box center [522, 393] width 38 height 34
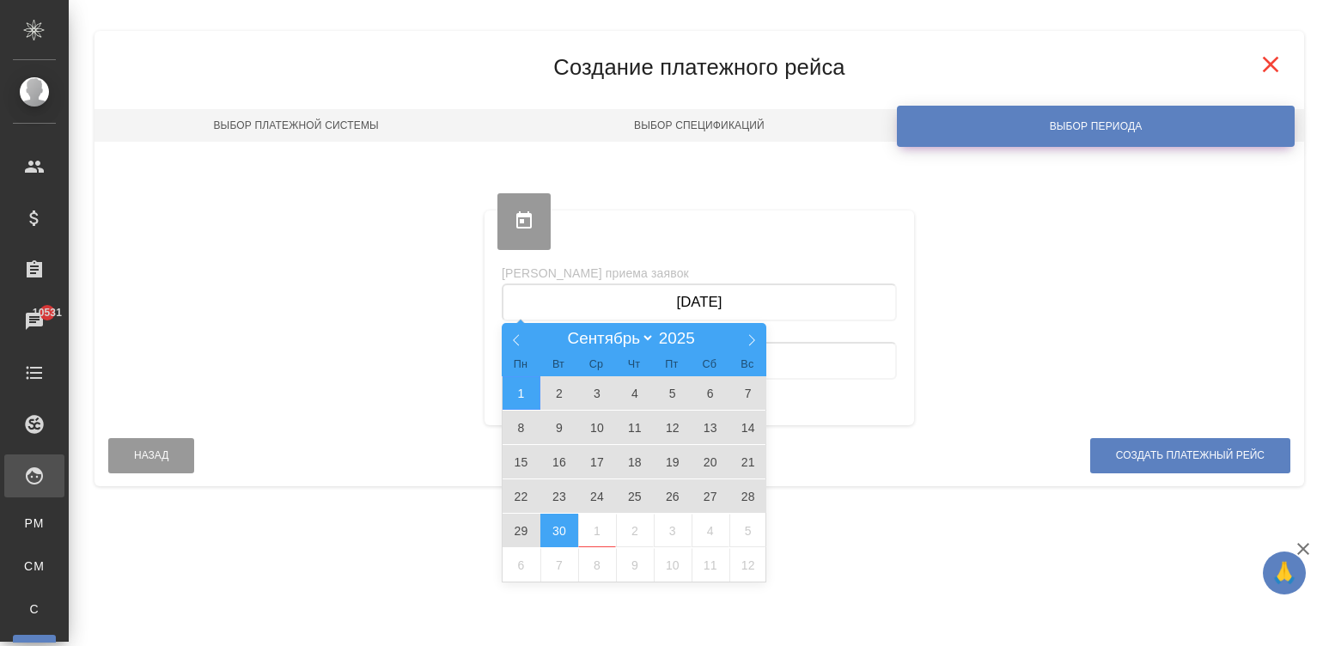
click at [563, 524] on span "30" at bounding box center [559, 531] width 38 height 34
type input "01.09.2025 — 30.09.2025"
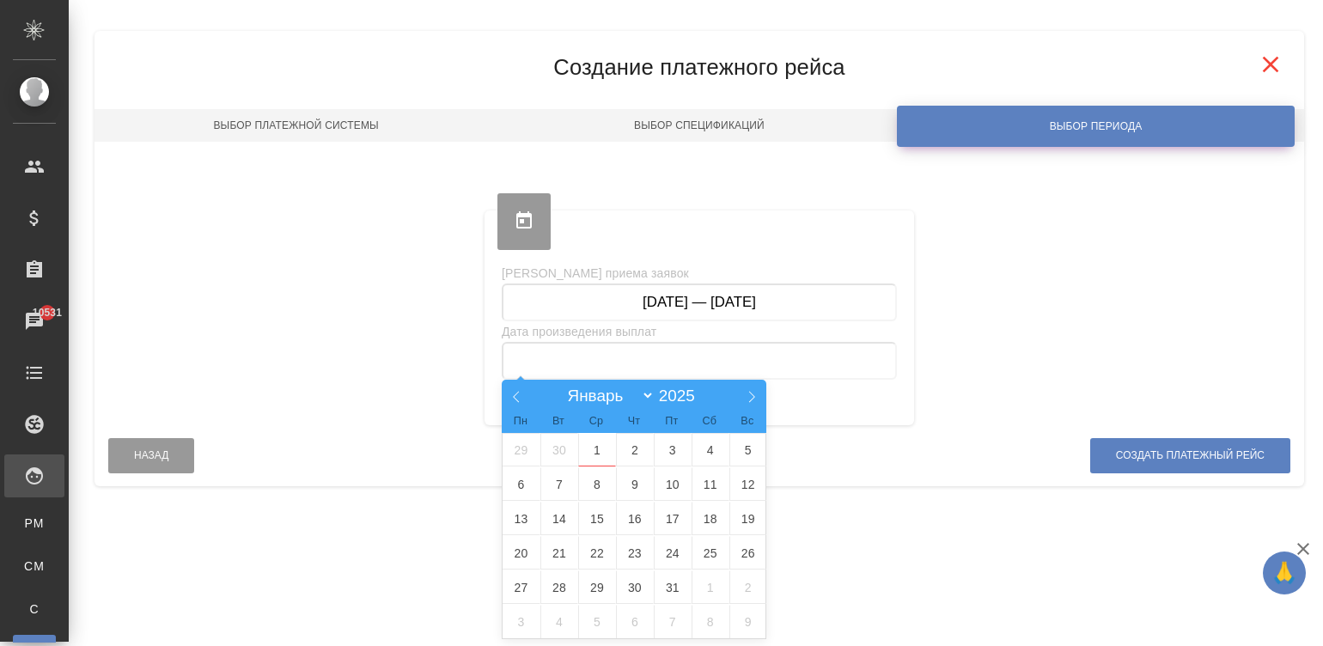
click at [678, 361] on input "text" at bounding box center [699, 361] width 395 height 38
click at [582, 449] on span "1" at bounding box center [597, 450] width 38 height 34
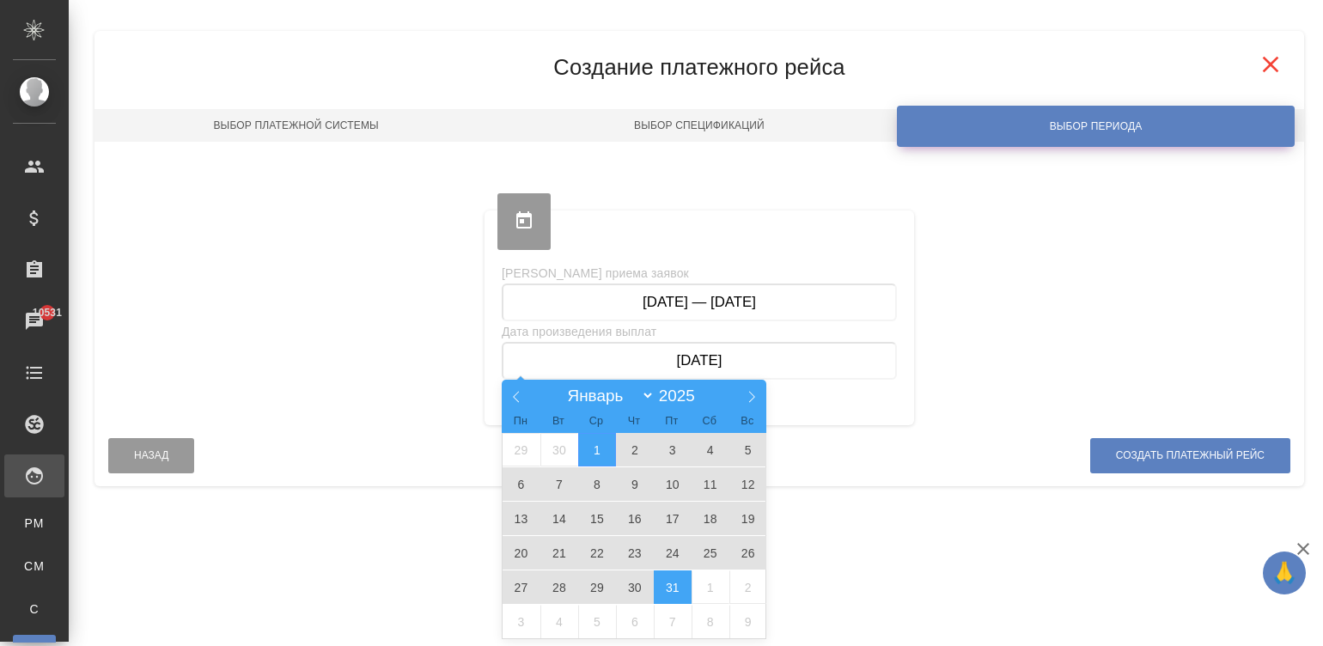
click at [661, 587] on span "31" at bounding box center [673, 587] width 38 height 34
type input "01.10.2025 — 31.10.2025"
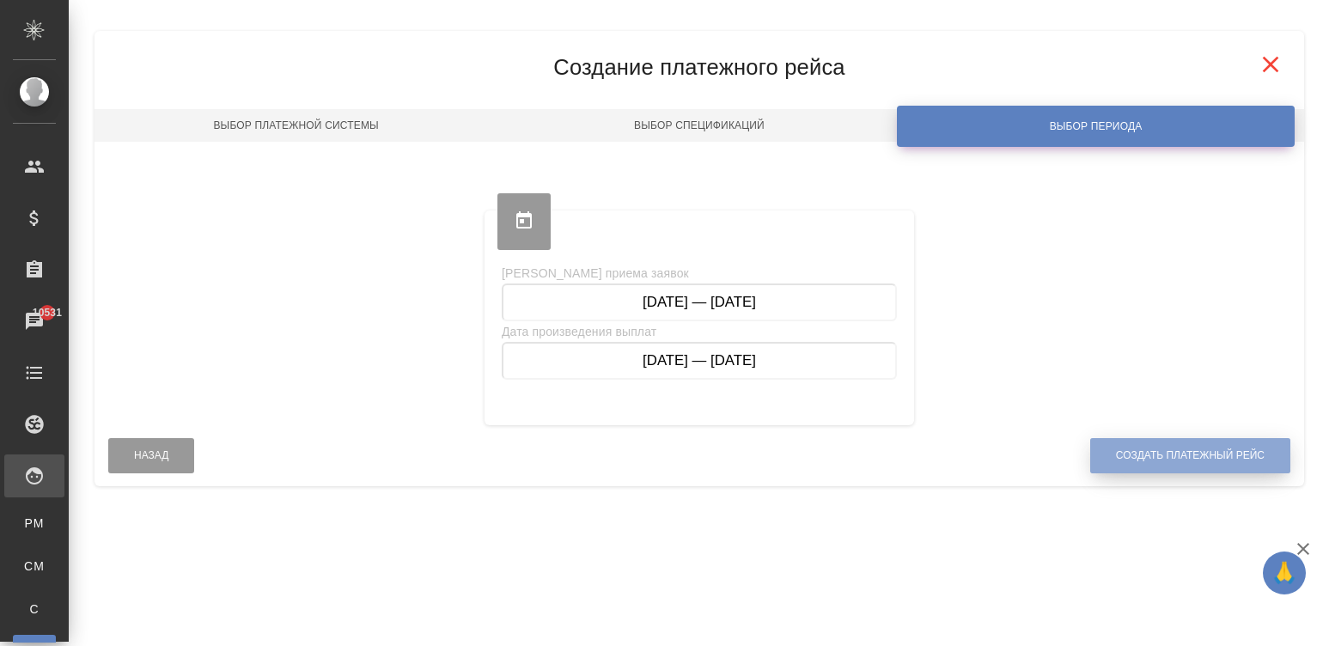
click at [1171, 454] on span "Создать платежный рейс" at bounding box center [1190, 455] width 149 height 15
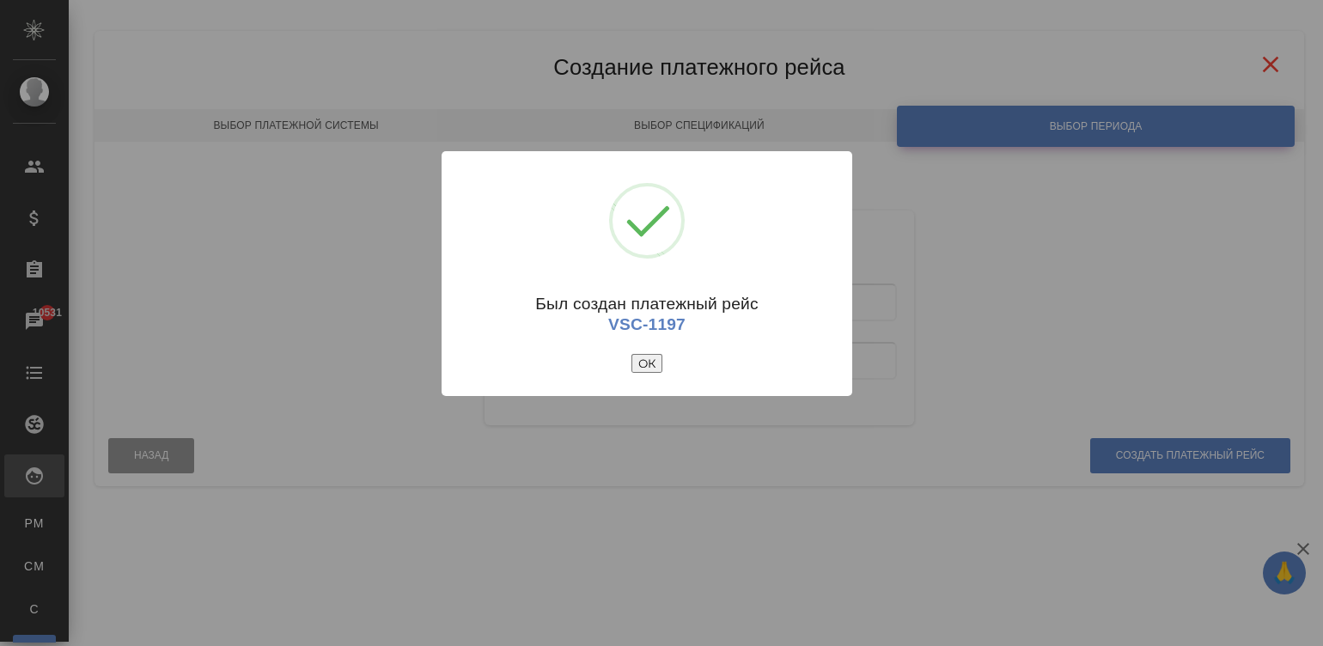
click at [634, 364] on button "ОК" at bounding box center [646, 363] width 31 height 19
click at [0, 0] on td "Не указано" at bounding box center [0, 0] width 0 height 0
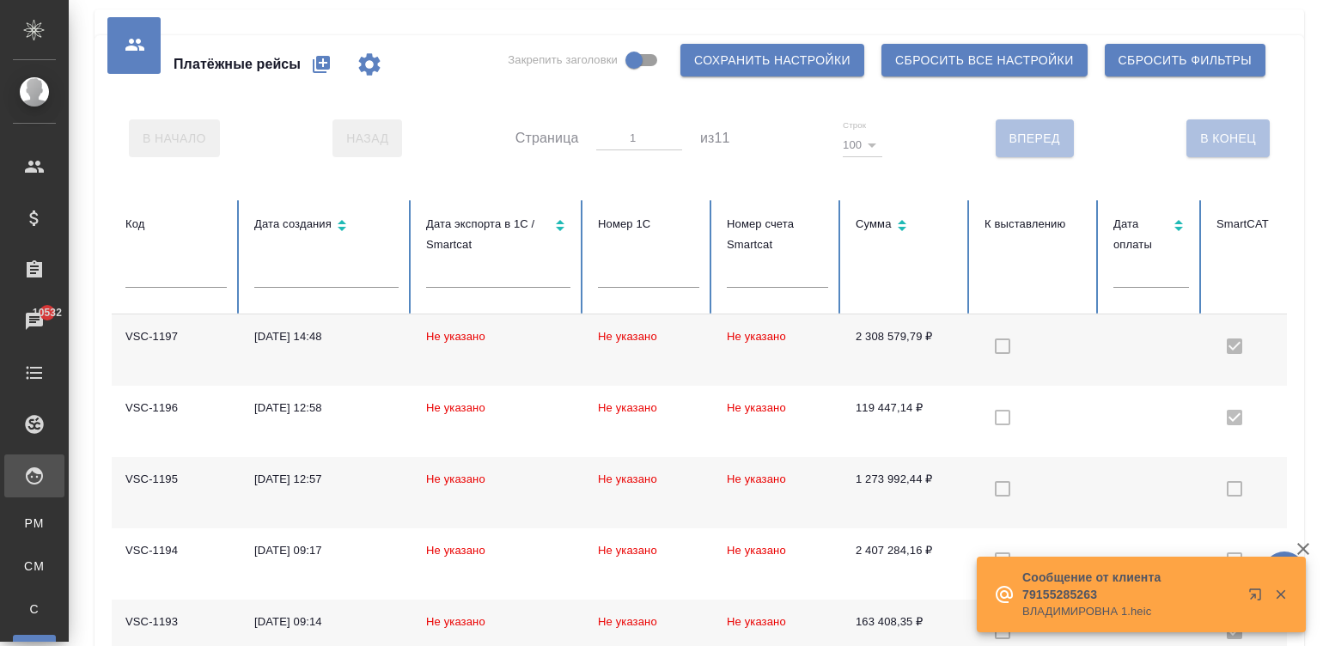
checkbox input "true"
checkbox input "false"
checkbox input "true"
checkbox input "false"
checkbox input "true"
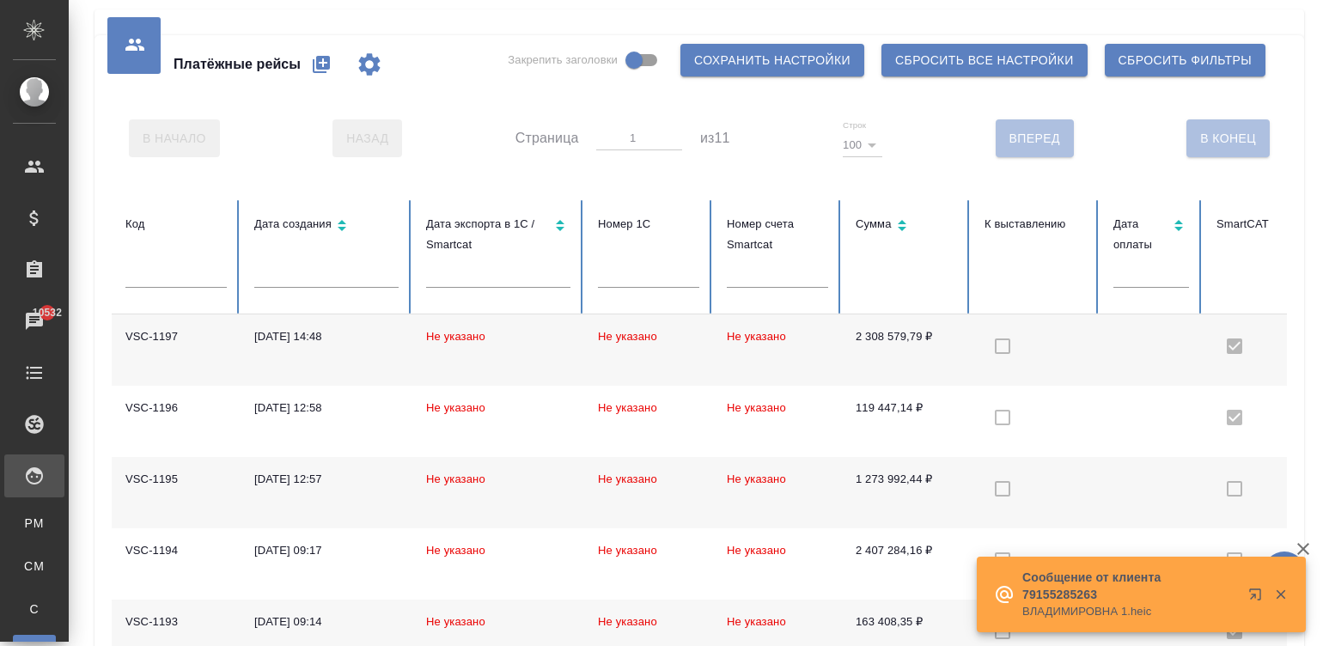
checkbox input "false"
checkbox input "true"
checkbox input "false"
checkbox input "true"
checkbox input "false"
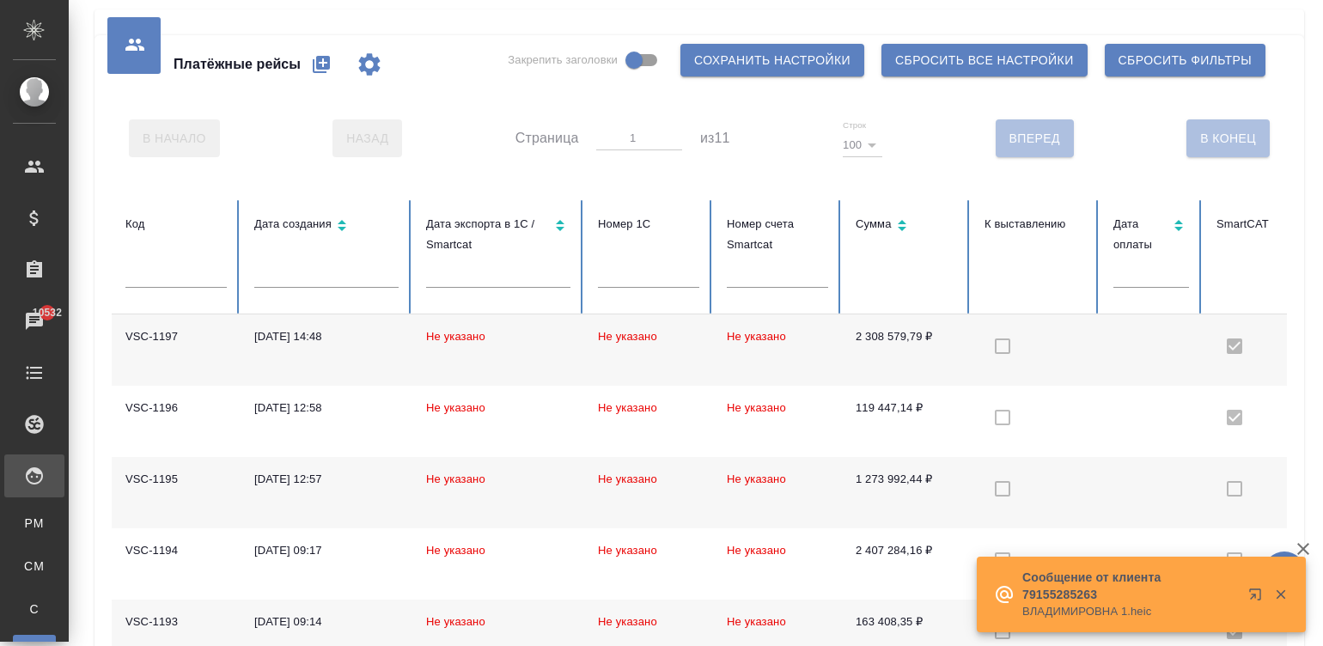
checkbox input "true"
checkbox input "false"
checkbox input "true"
checkbox input "false"
checkbox input "true"
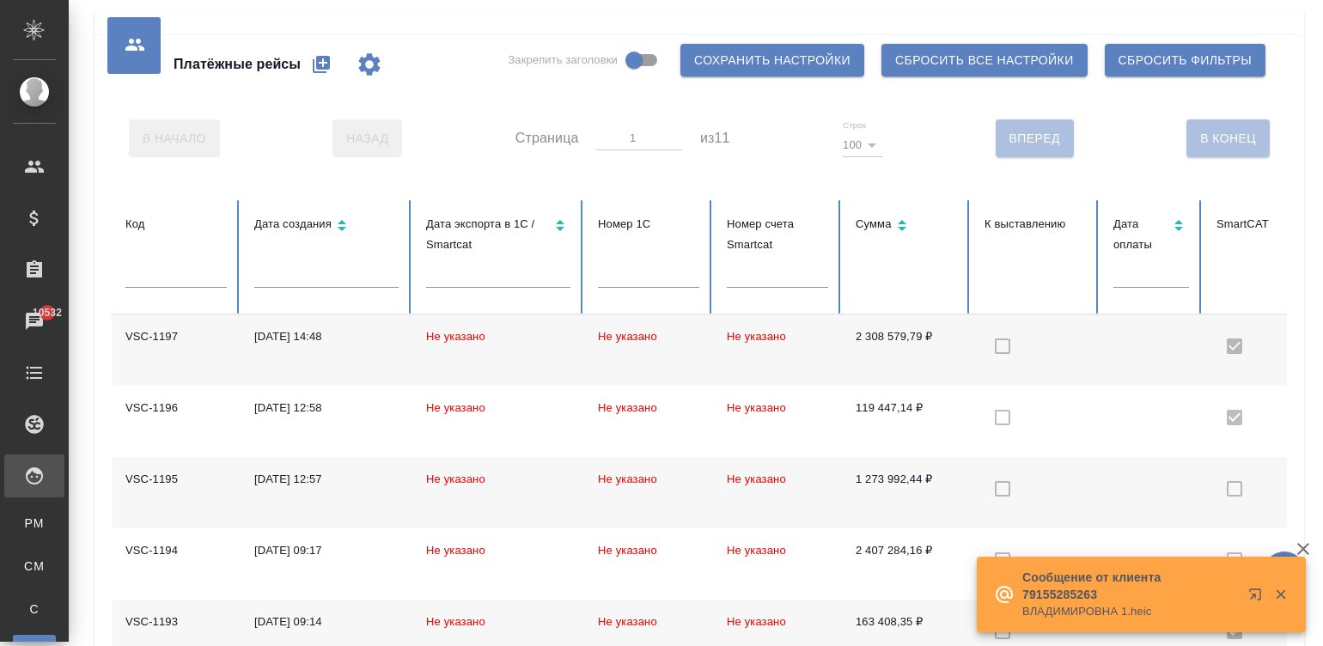
checkbox input "false"
checkbox input "true"
checkbox input "false"
checkbox input "true"
checkbox input "false"
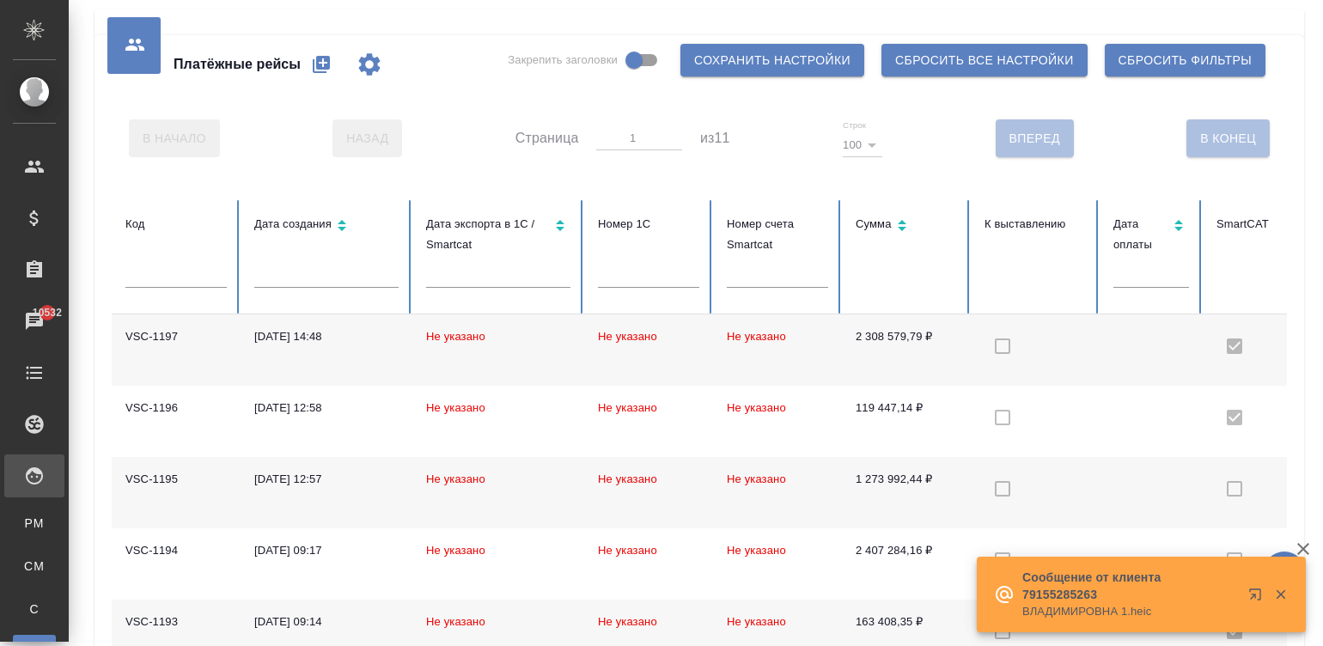
checkbox input "true"
checkbox input "false"
checkbox input "true"
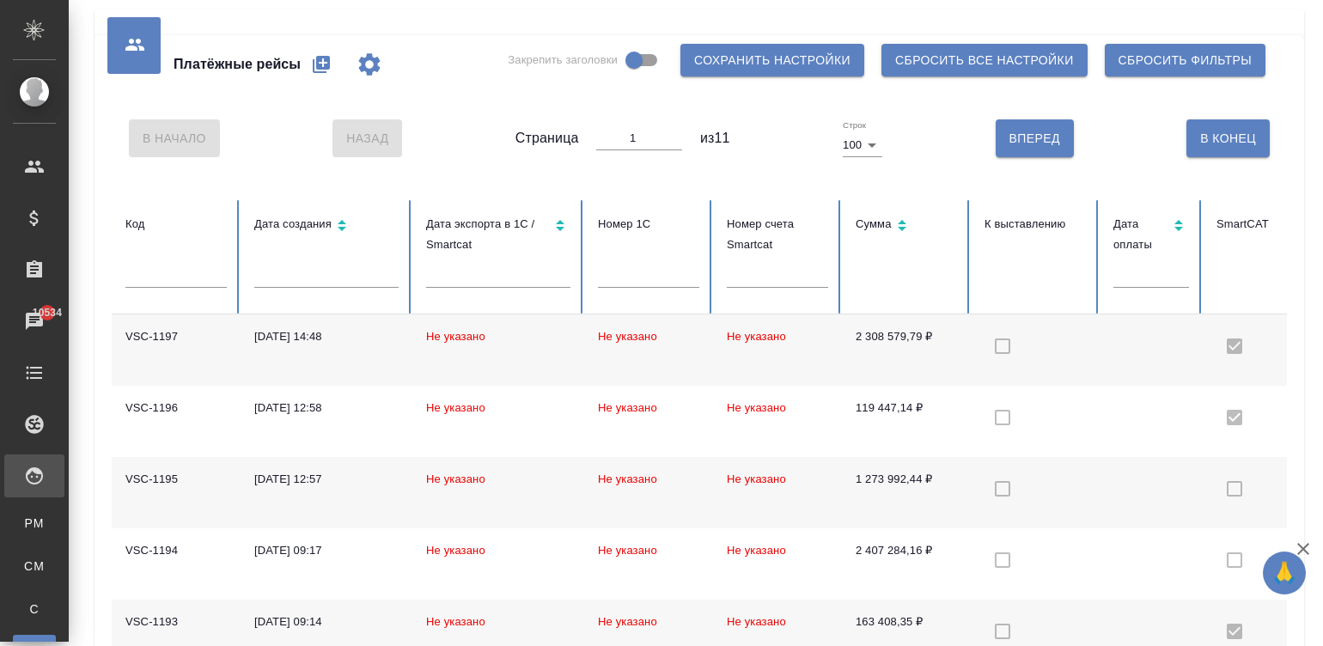
click at [316, 55] on icon "button" at bounding box center [321, 64] width 21 height 21
select select "10"
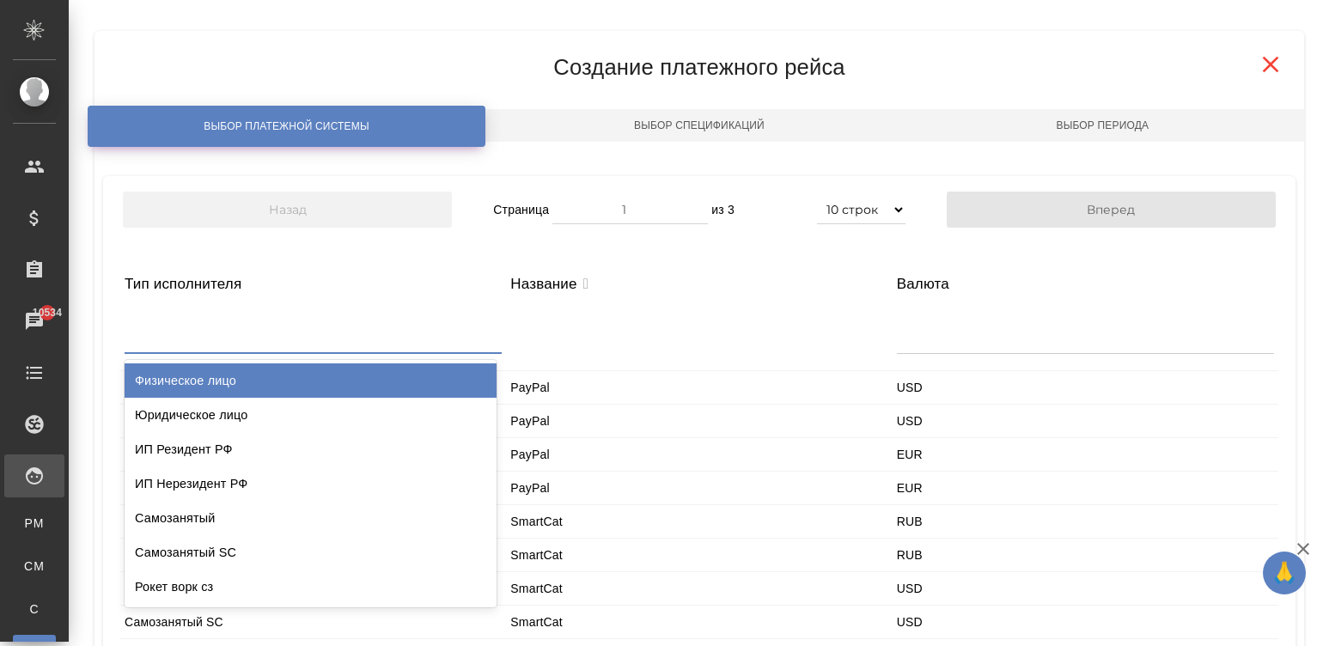
click at [159, 332] on div at bounding box center [313, 331] width 377 height 41
click at [221, 375] on div "Физическое лицо" at bounding box center [311, 380] width 372 height 34
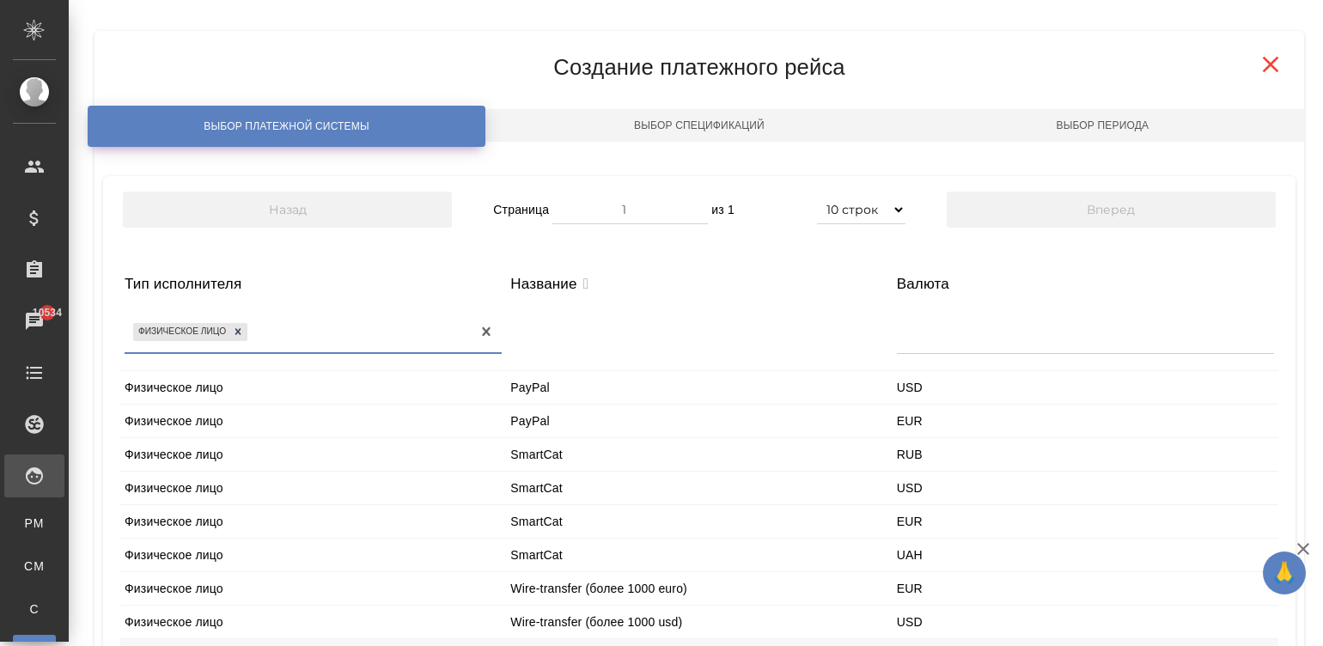
click at [228, 327] on div "Физическое лицо" at bounding box center [180, 332] width 95 height 18
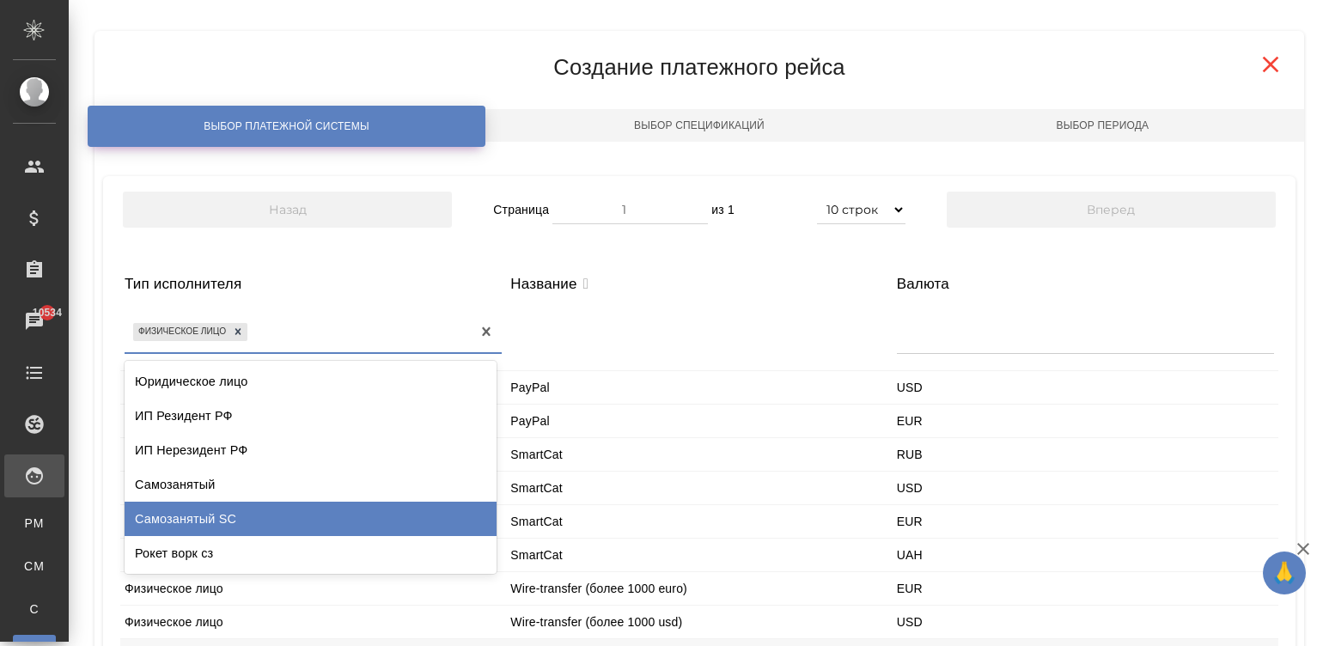
click at [234, 518] on div "Самозанятый SC" at bounding box center [311, 519] width 372 height 34
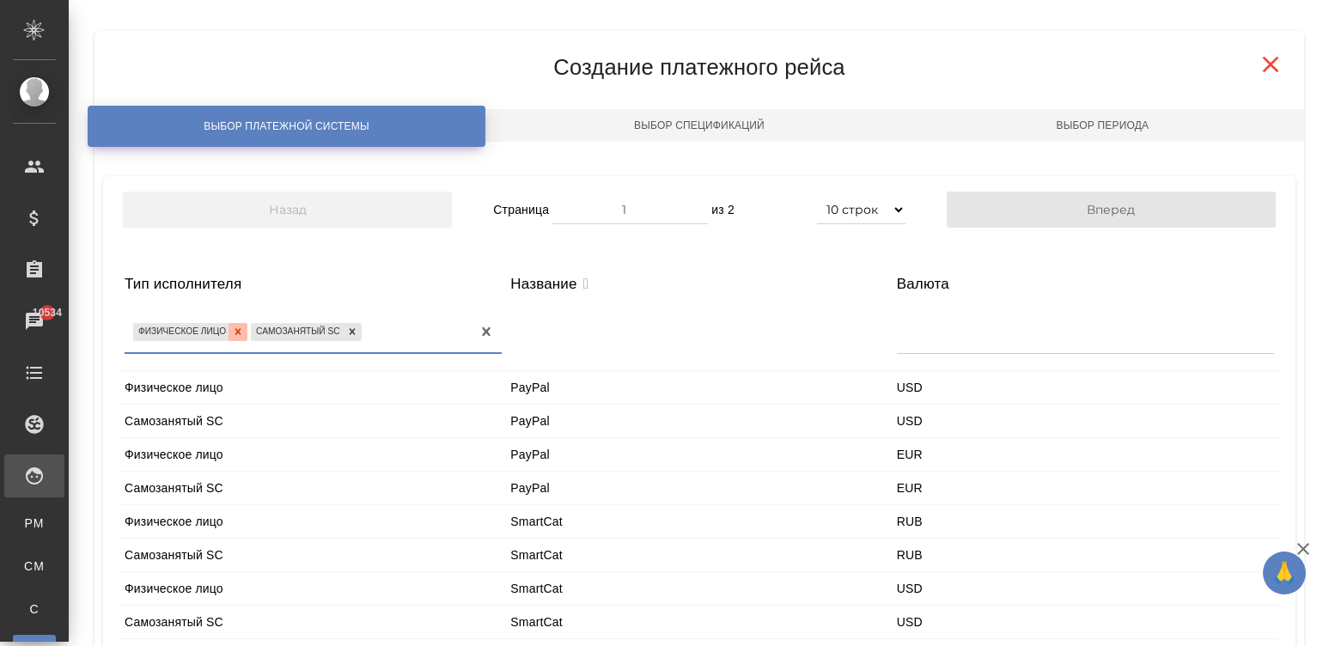
click at [229, 330] on div at bounding box center [238, 332] width 19 height 18
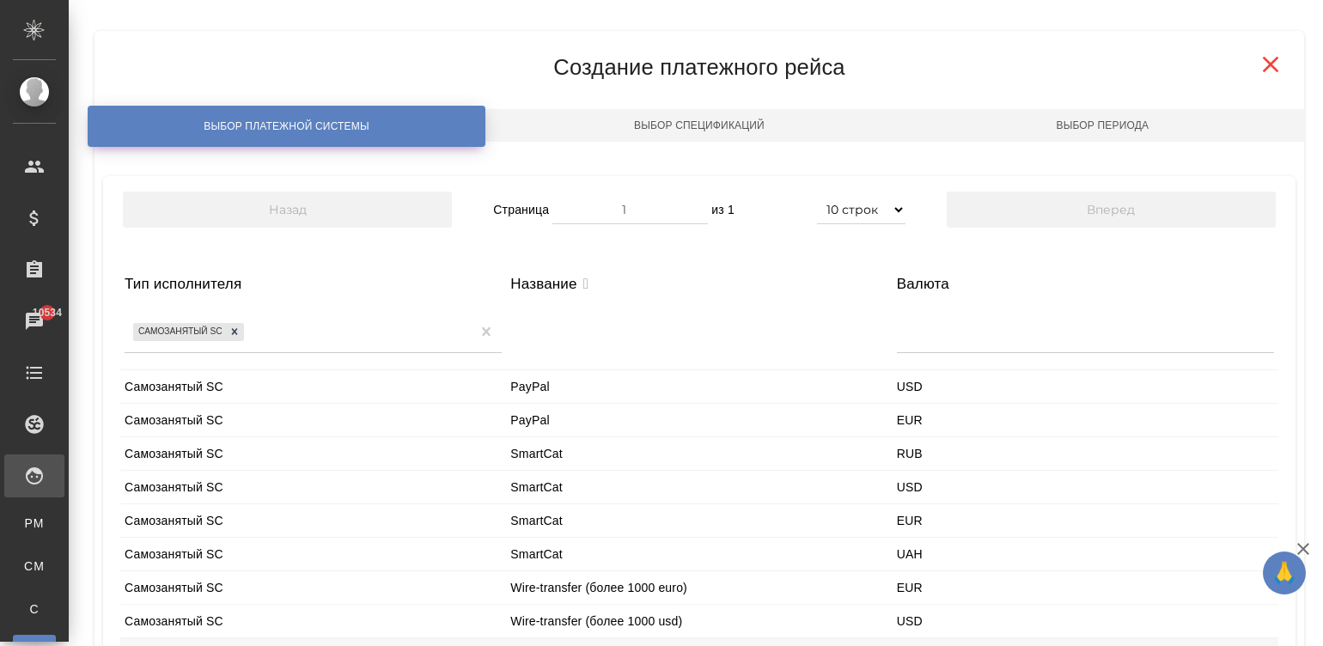
click at [183, 455] on div "Самозанятый SC" at bounding box center [313, 453] width 386 height 33
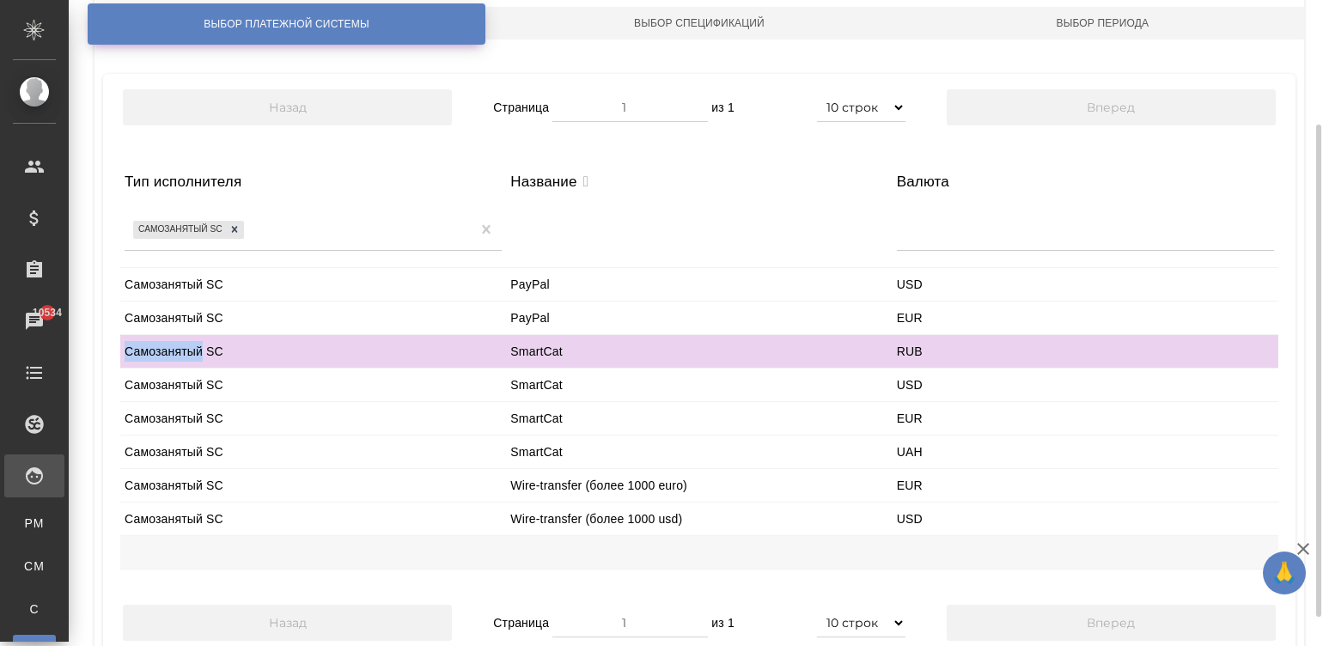
scroll to position [129, 0]
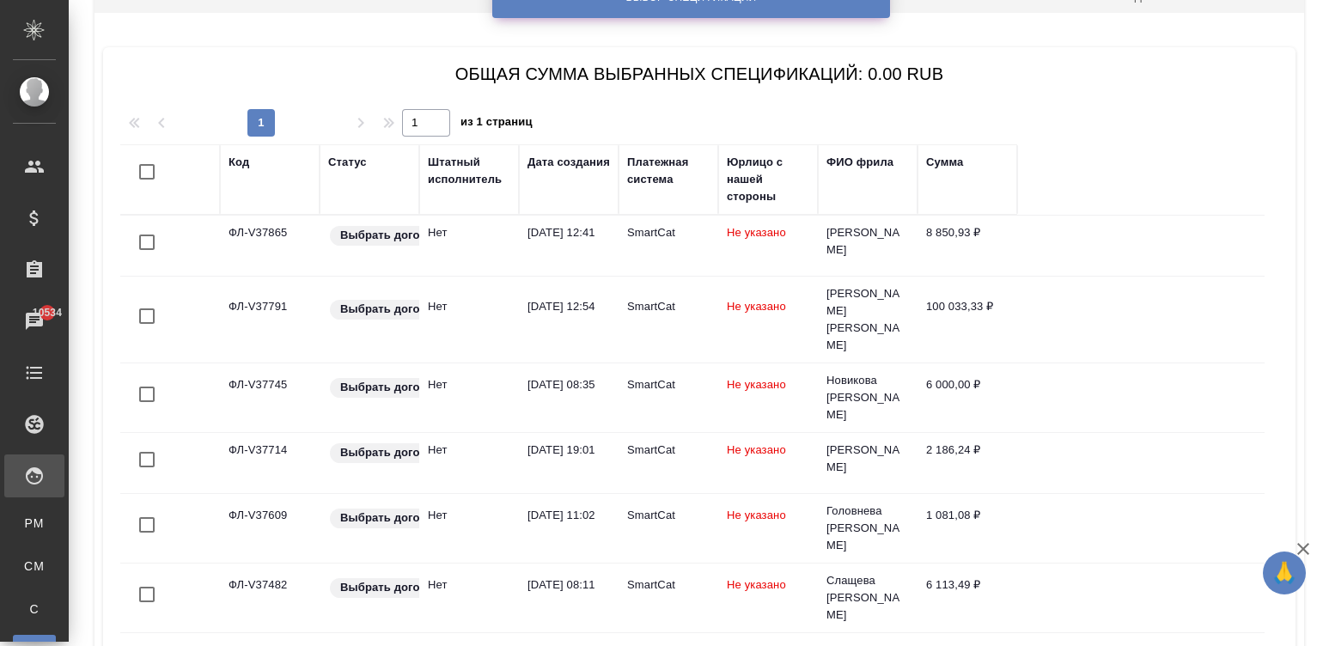
click at [547, 157] on div "Дата создания" at bounding box center [569, 162] width 82 height 17
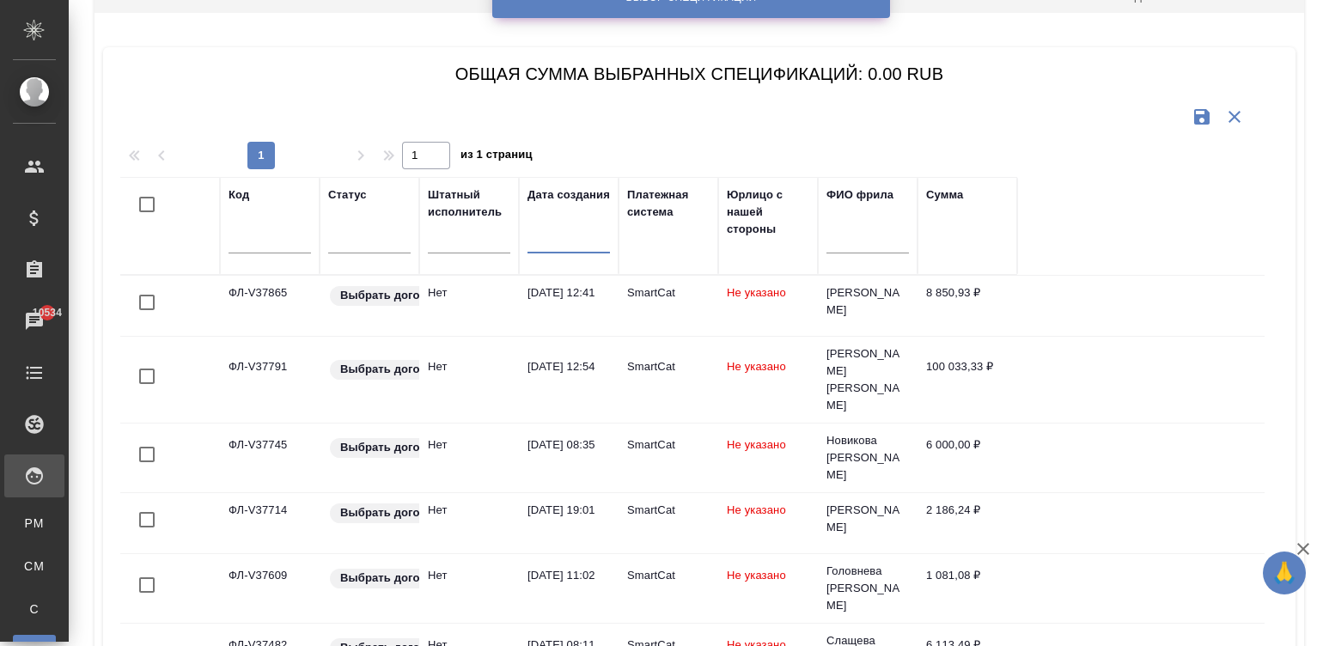
click at [567, 234] on input "text" at bounding box center [574, 239] width 72 height 24
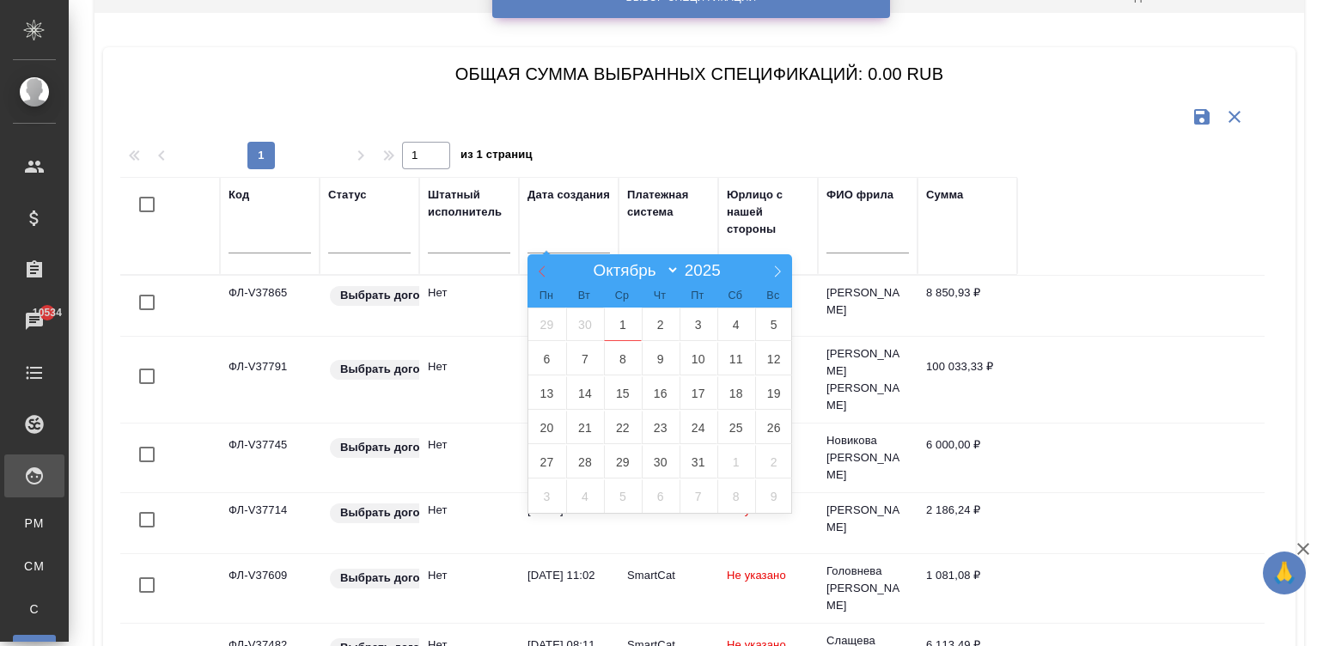
click at [531, 261] on span at bounding box center [542, 268] width 29 height 29
select select "8"
click at [546, 309] on span "1" at bounding box center [547, 325] width 38 height 34
type div "2025-08-31T21:00:00.000Z"
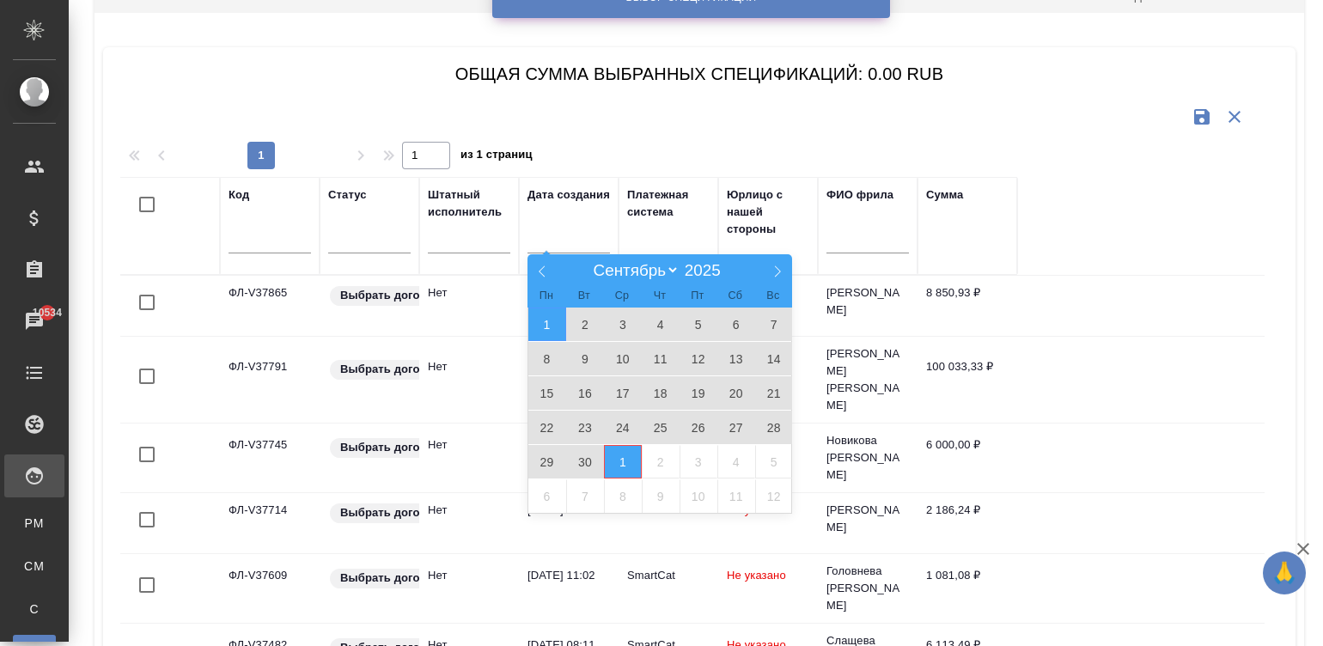
click at [614, 452] on span "1" at bounding box center [623, 462] width 38 height 34
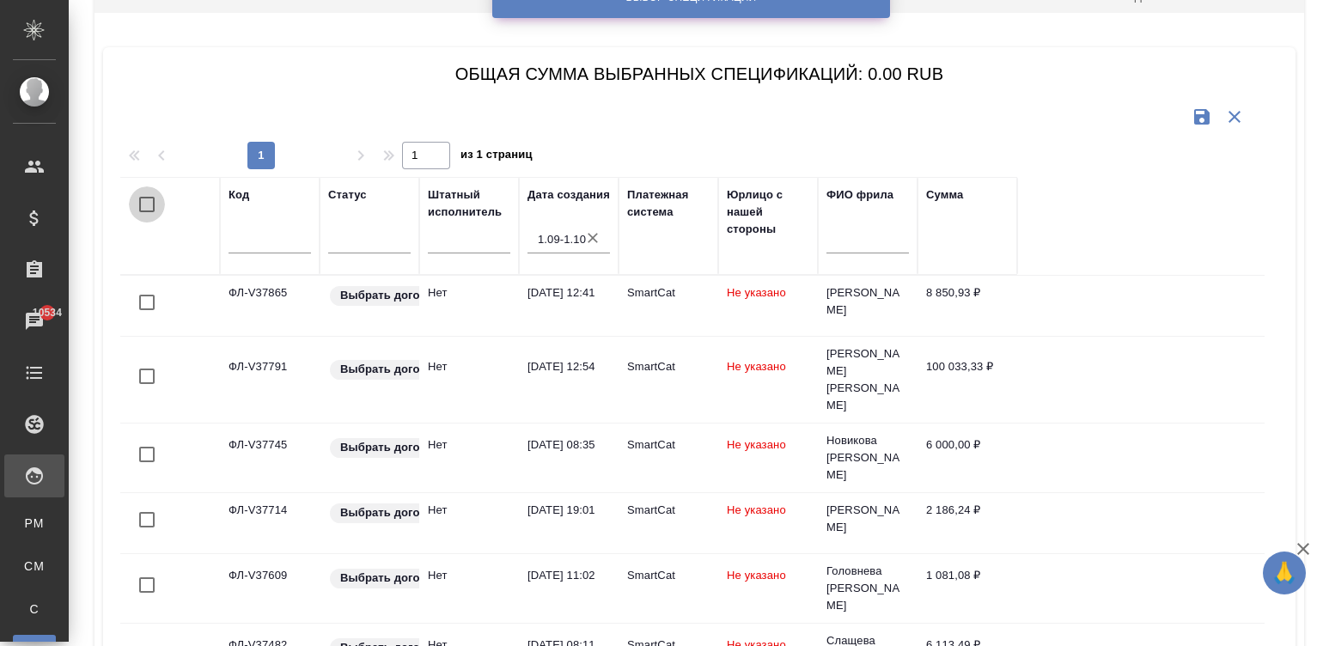
click at [141, 202] on input "checkbox" at bounding box center [147, 204] width 36 height 36
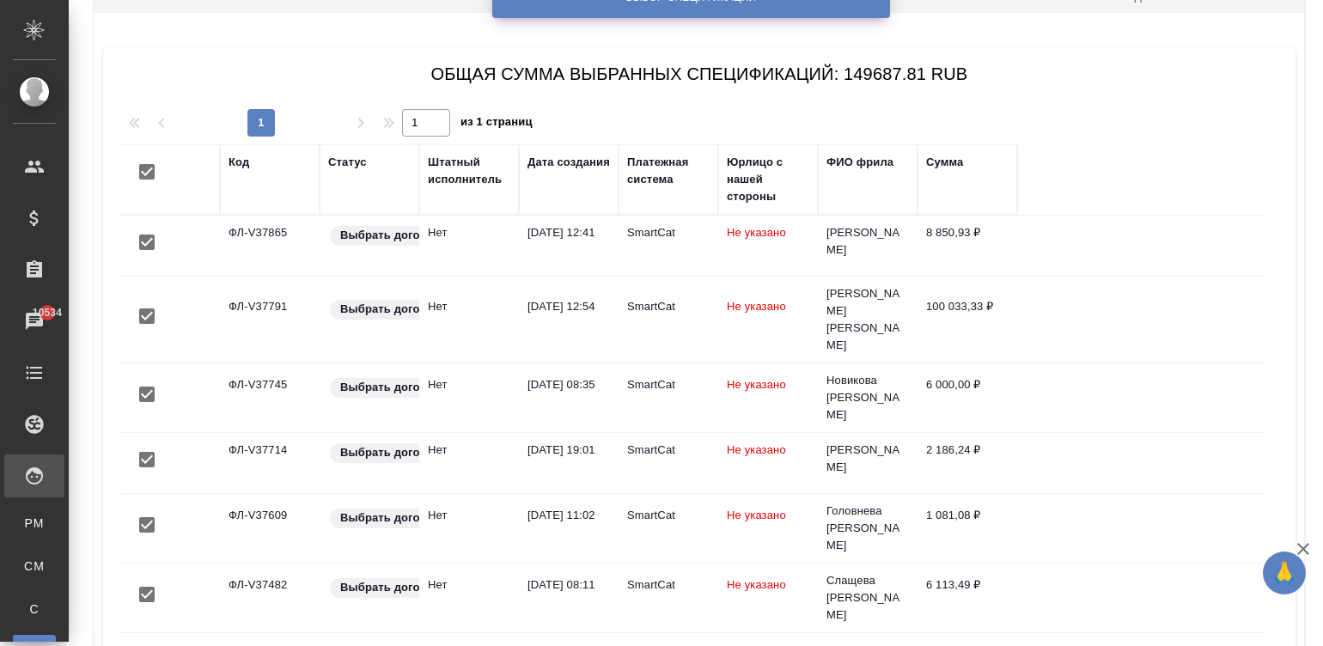
scroll to position [271, 0]
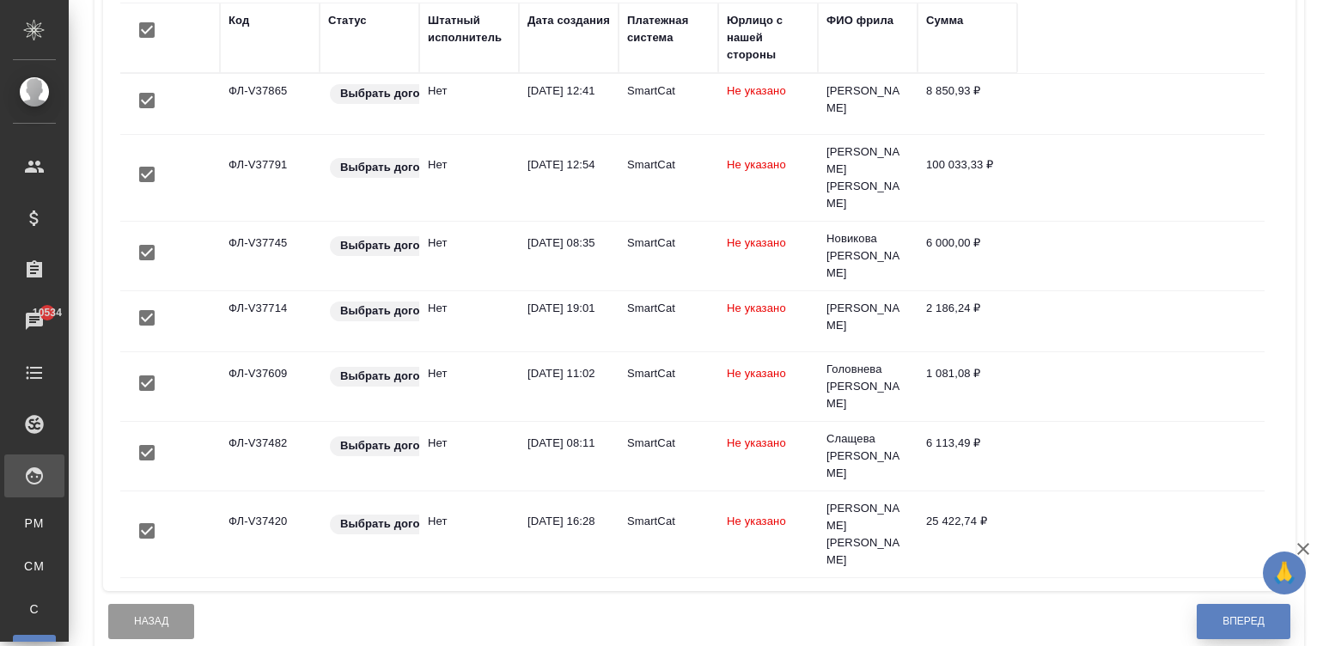
click at [1198, 604] on button "Вперед" at bounding box center [1244, 621] width 94 height 35
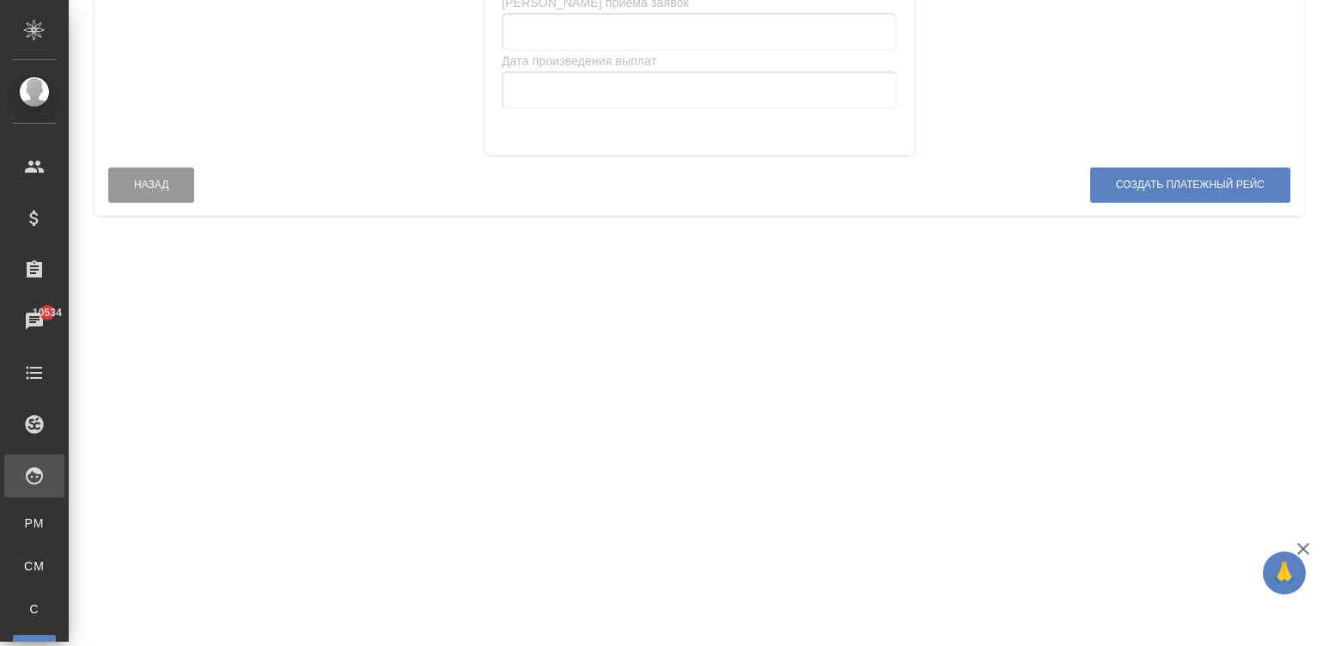
click at [718, 11] on div "Дата приема заявок Дата произведения выплат" at bounding box center [700, 66] width 430 height 175
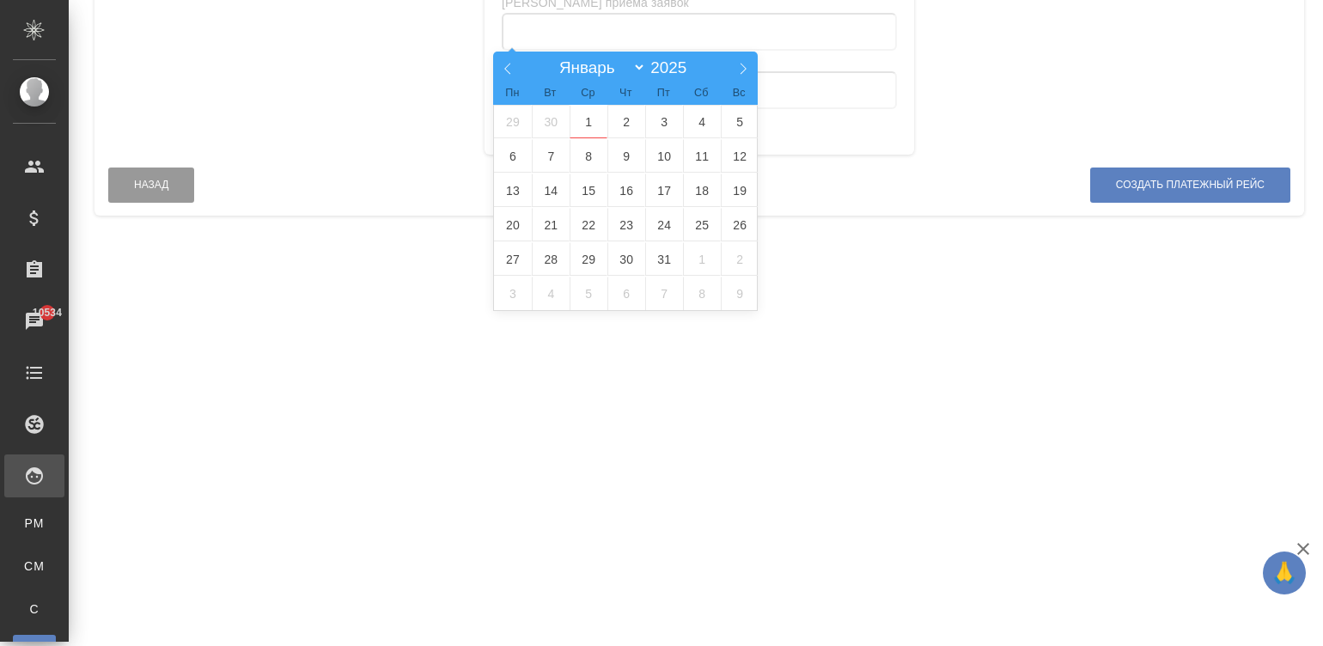
click at [645, 36] on input "text" at bounding box center [699, 32] width 395 height 38
click at [497, 64] on span at bounding box center [507, 66] width 29 height 29
select select "8"
click at [501, 127] on span "1" at bounding box center [513, 122] width 38 height 34
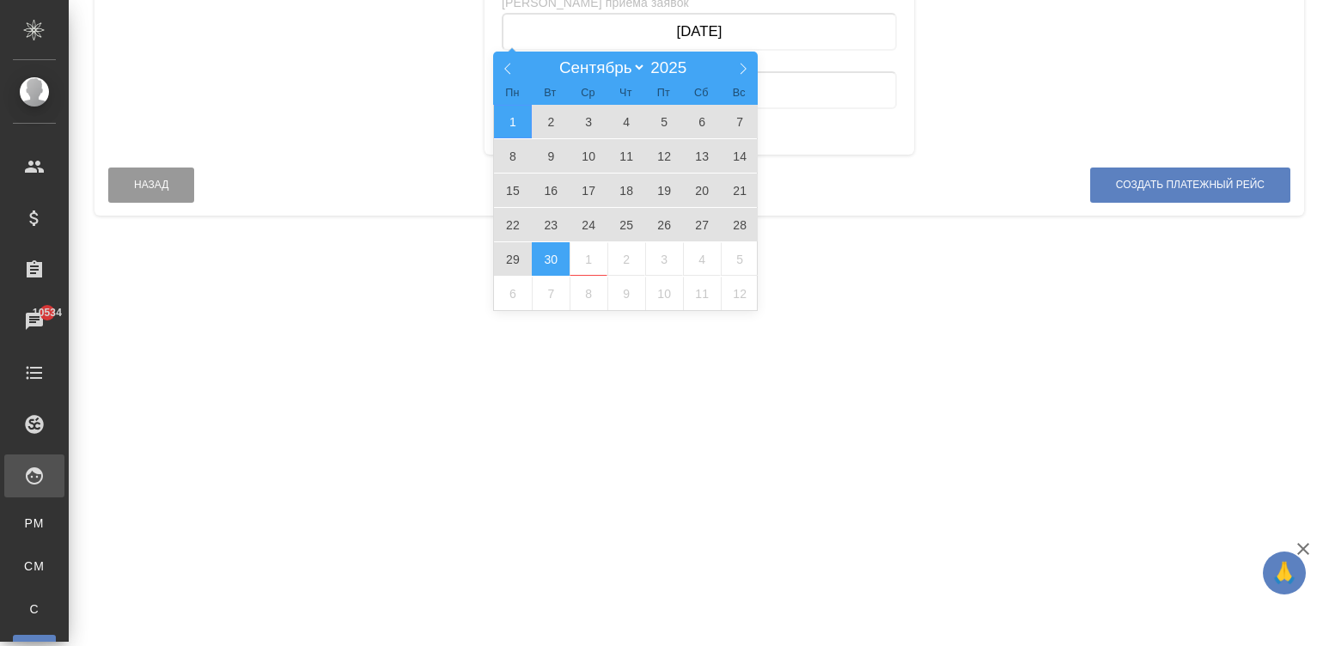
click at [541, 244] on span "30" at bounding box center [551, 259] width 38 height 34
type input "01.09.2025 — 30.09.2025"
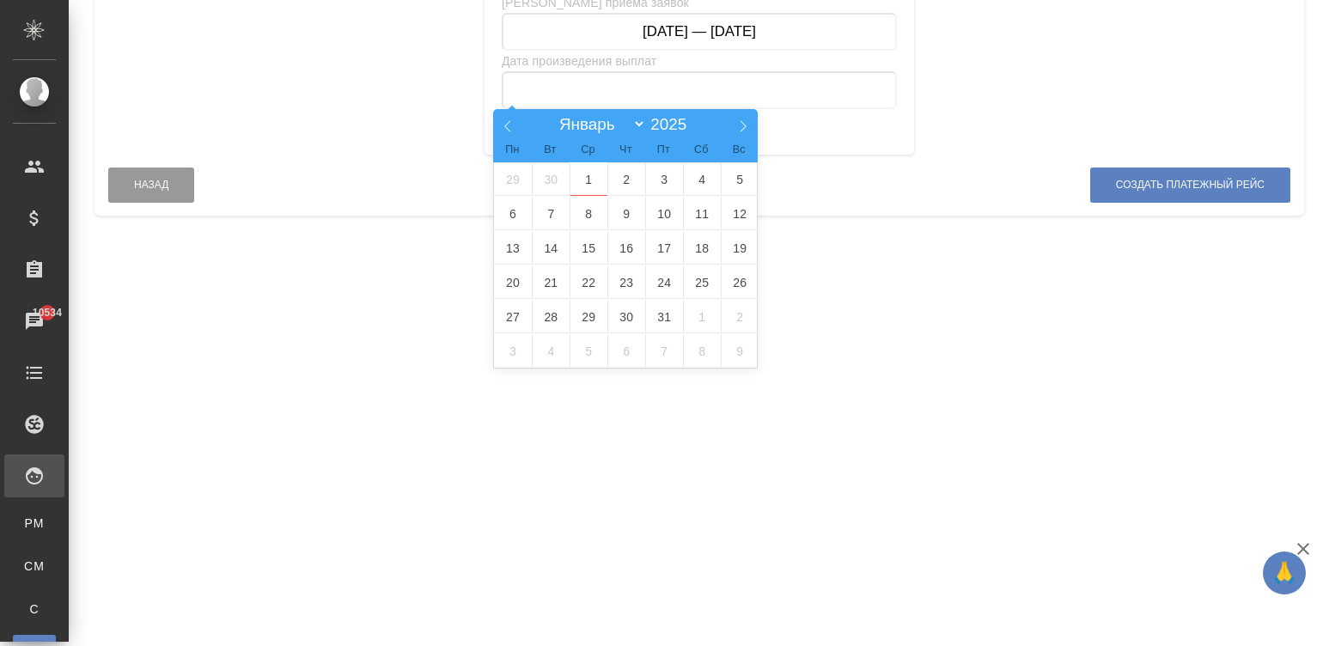
click at [558, 86] on input "text" at bounding box center [699, 90] width 395 height 38
click at [579, 170] on span "1" at bounding box center [589, 179] width 38 height 34
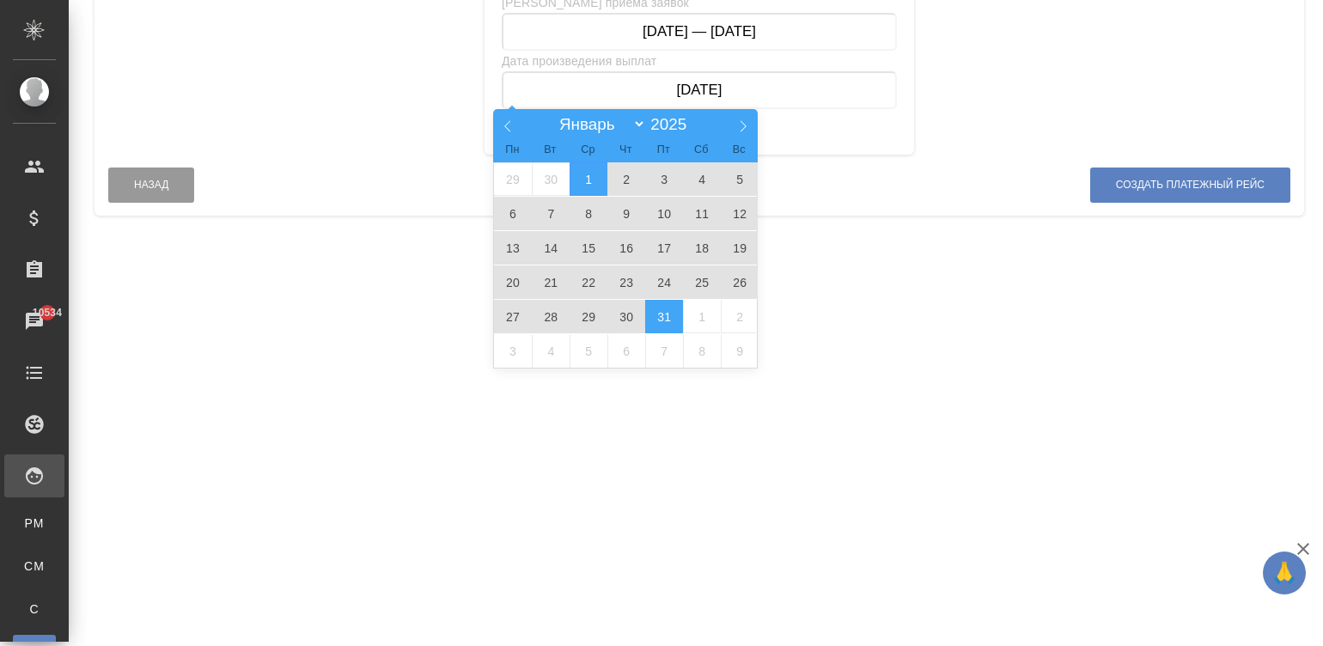
click at [658, 321] on span "31" at bounding box center [664, 317] width 38 height 34
type input "01.10.2025 — 31.10.2025"
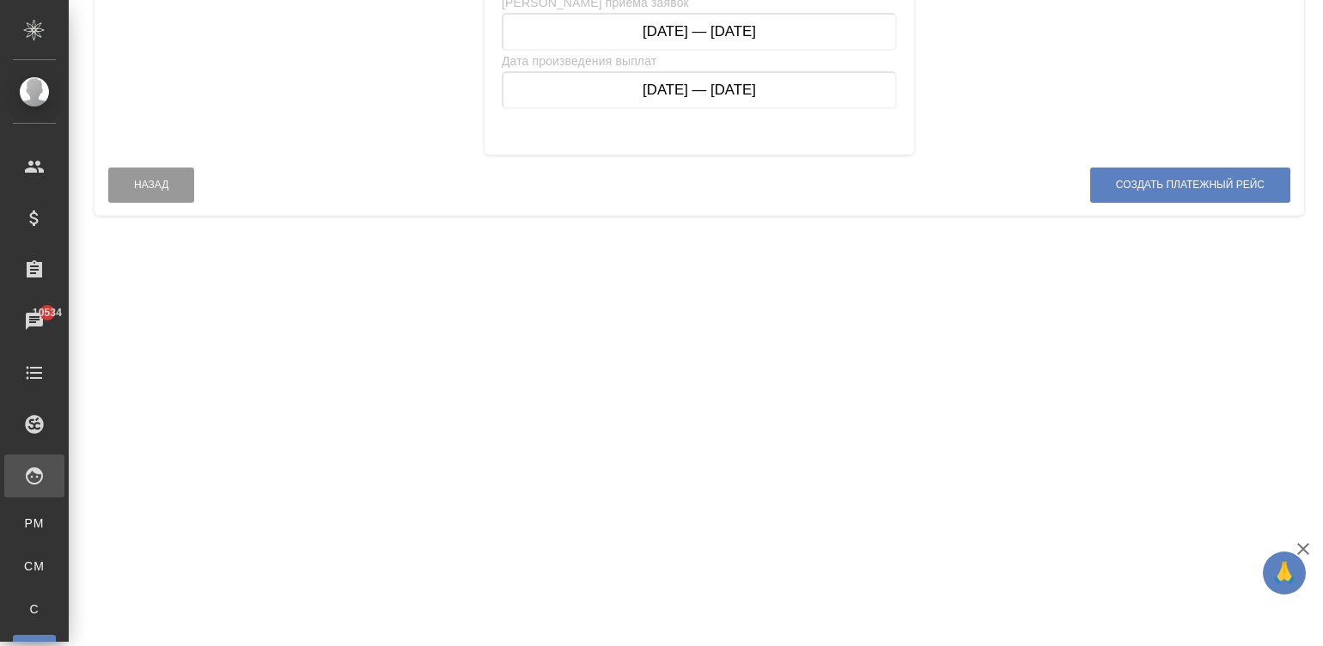
click at [1150, 164] on div "Создать платежный рейс" at bounding box center [1190, 189] width 202 height 52
click at [1168, 179] on span "Создать платежный рейс" at bounding box center [1190, 185] width 149 height 15
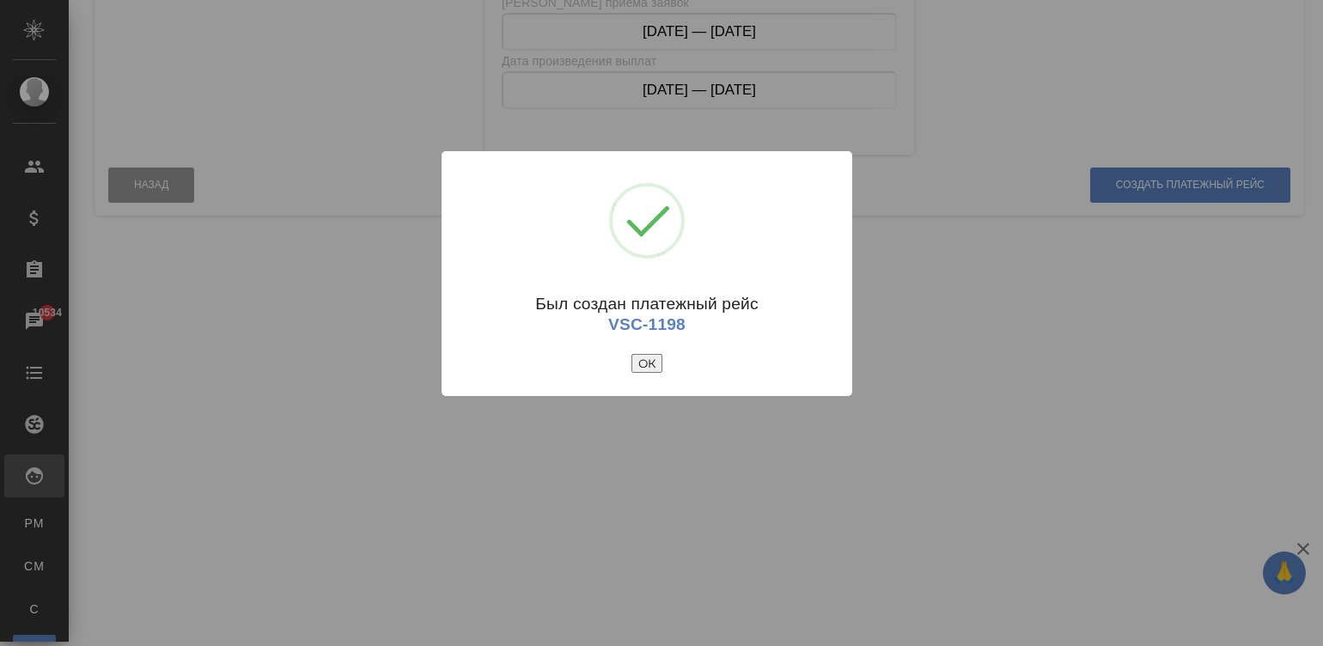
click at [631, 356] on button "ОК" at bounding box center [646, 363] width 31 height 19
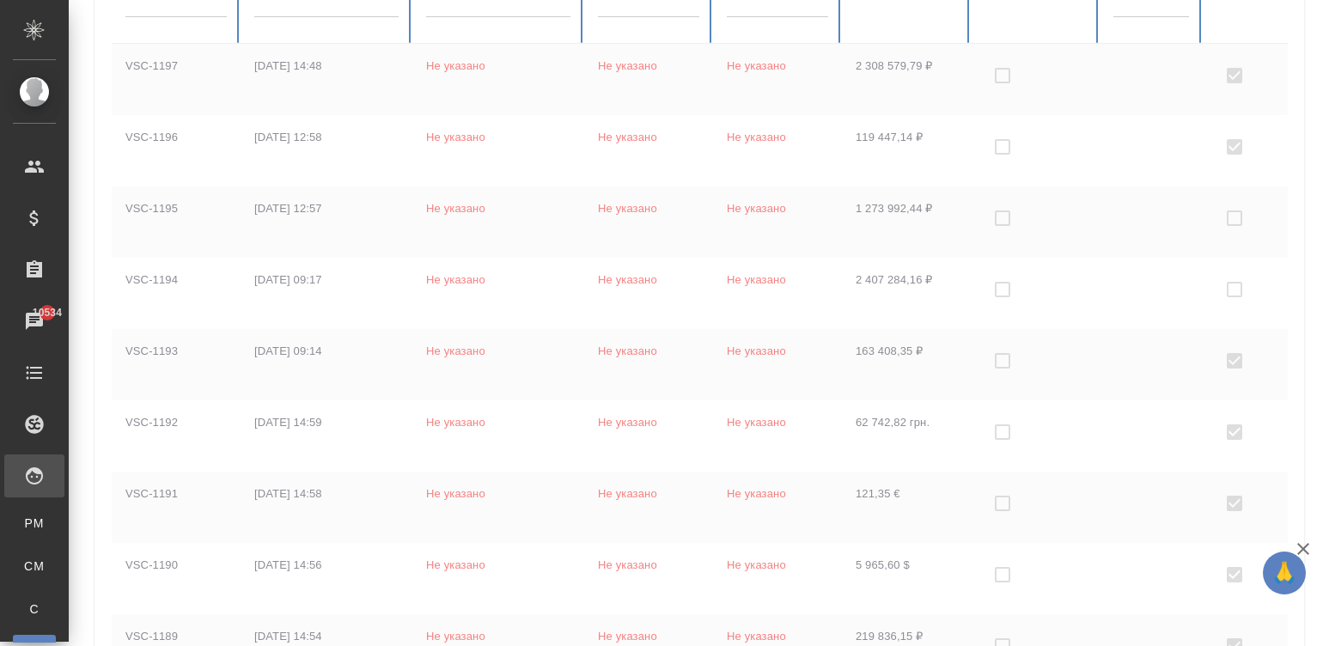
checkbox input "true"
checkbox input "false"
checkbox input "true"
checkbox input "false"
checkbox input "true"
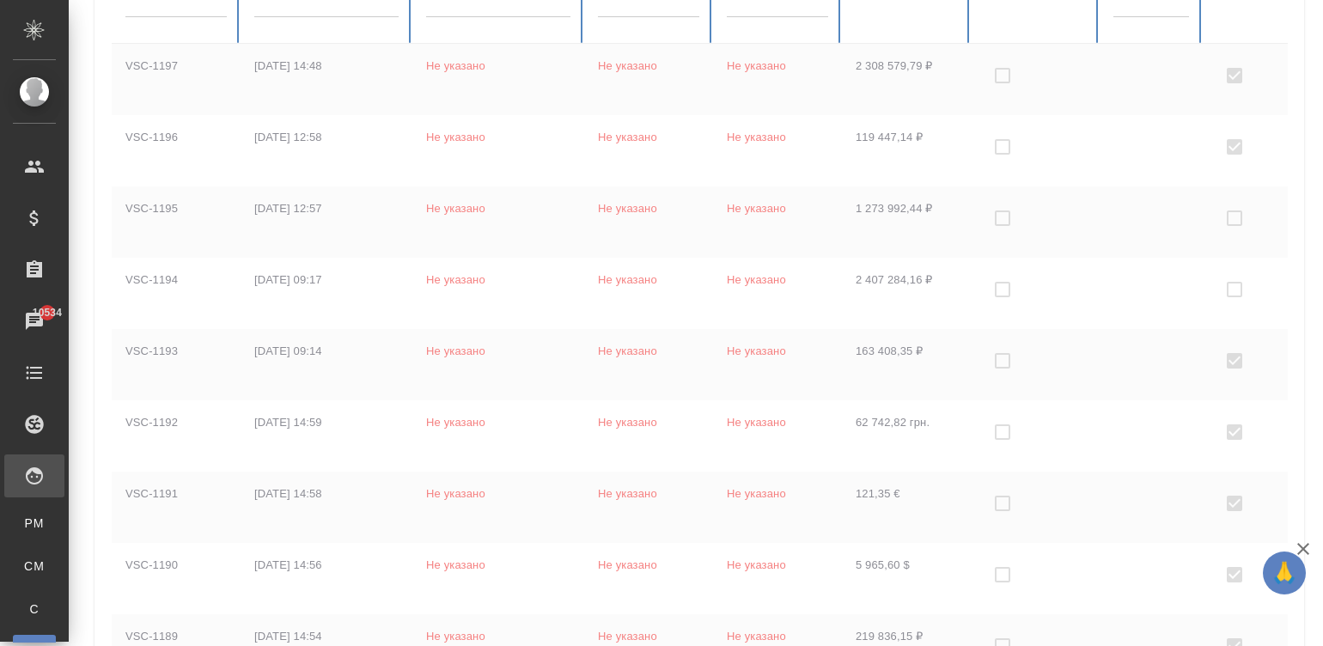
checkbox input "false"
checkbox input "true"
checkbox input "false"
checkbox input "true"
checkbox input "false"
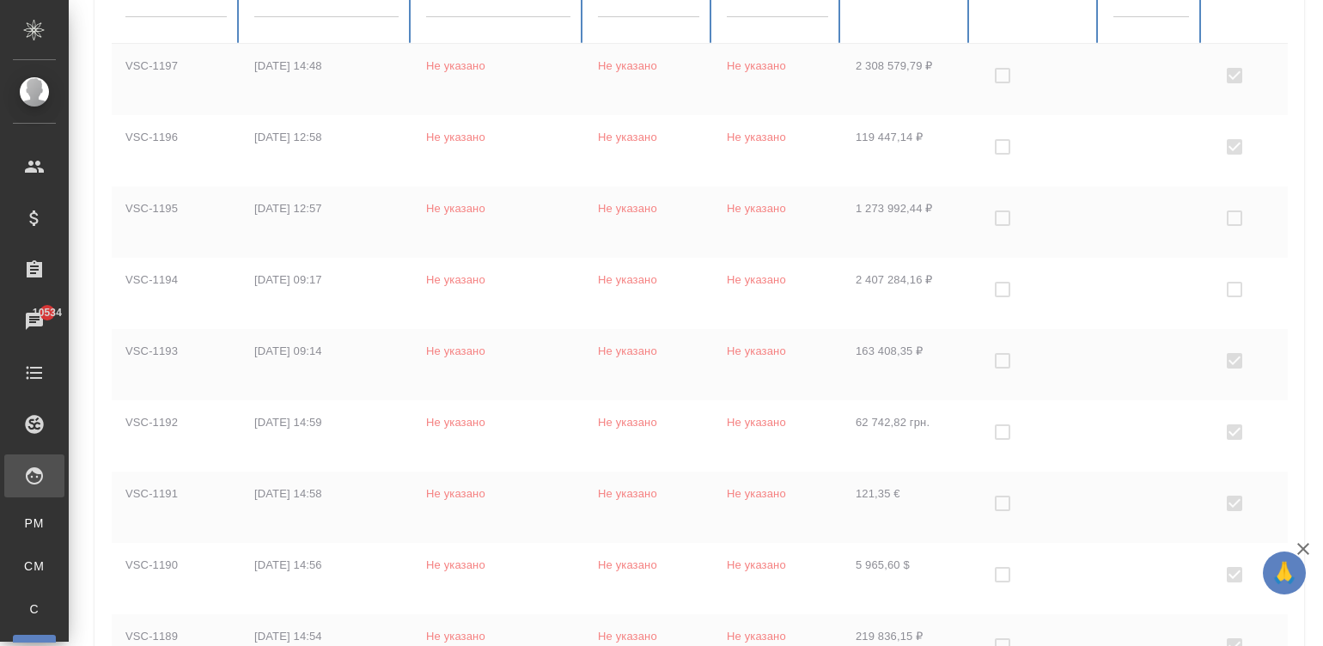
checkbox input "true"
checkbox input "false"
checkbox input "true"
checkbox input "false"
checkbox input "true"
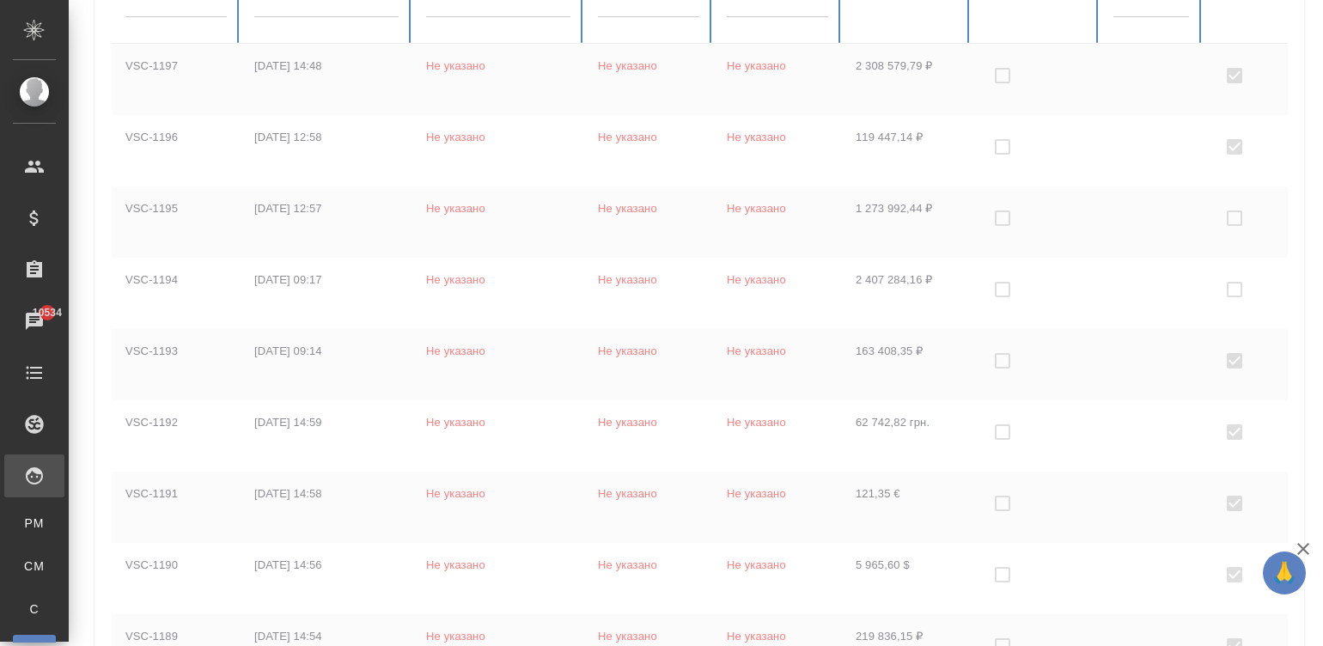
checkbox input "false"
checkbox input "true"
checkbox input "false"
checkbox input "true"
checkbox input "false"
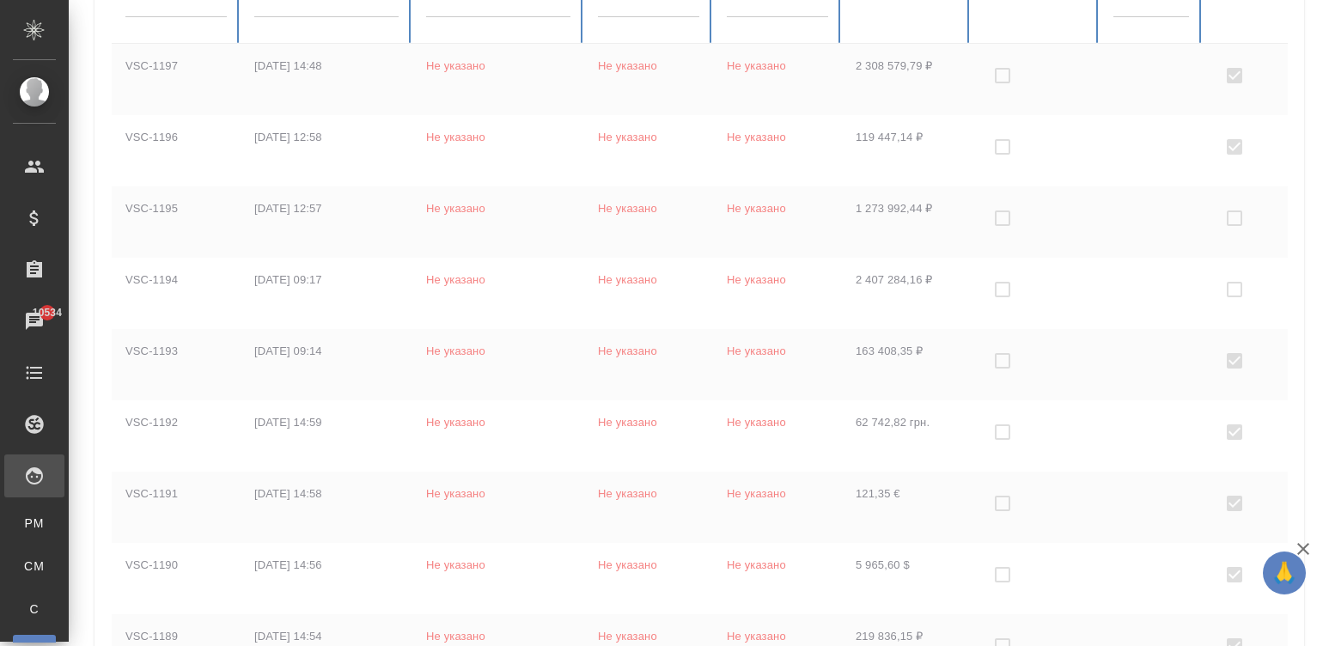
checkbox input "true"
checkbox input "false"
checkbox input "true"
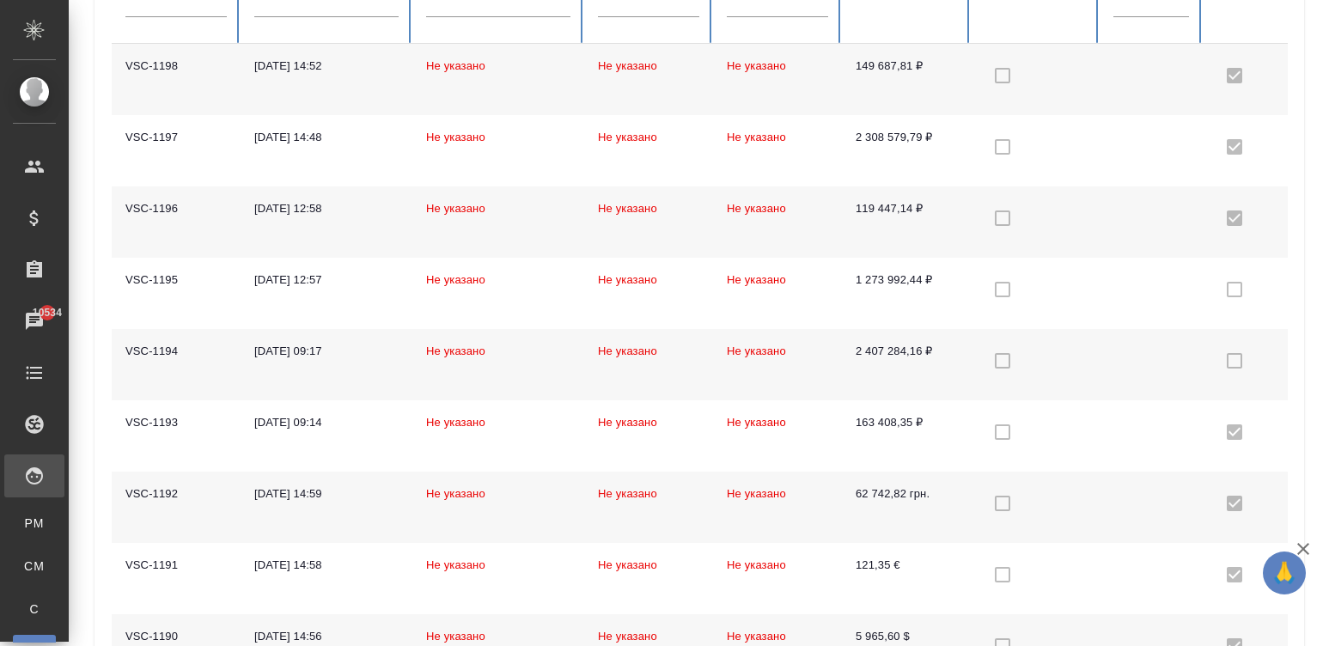
scroll to position [0, 0]
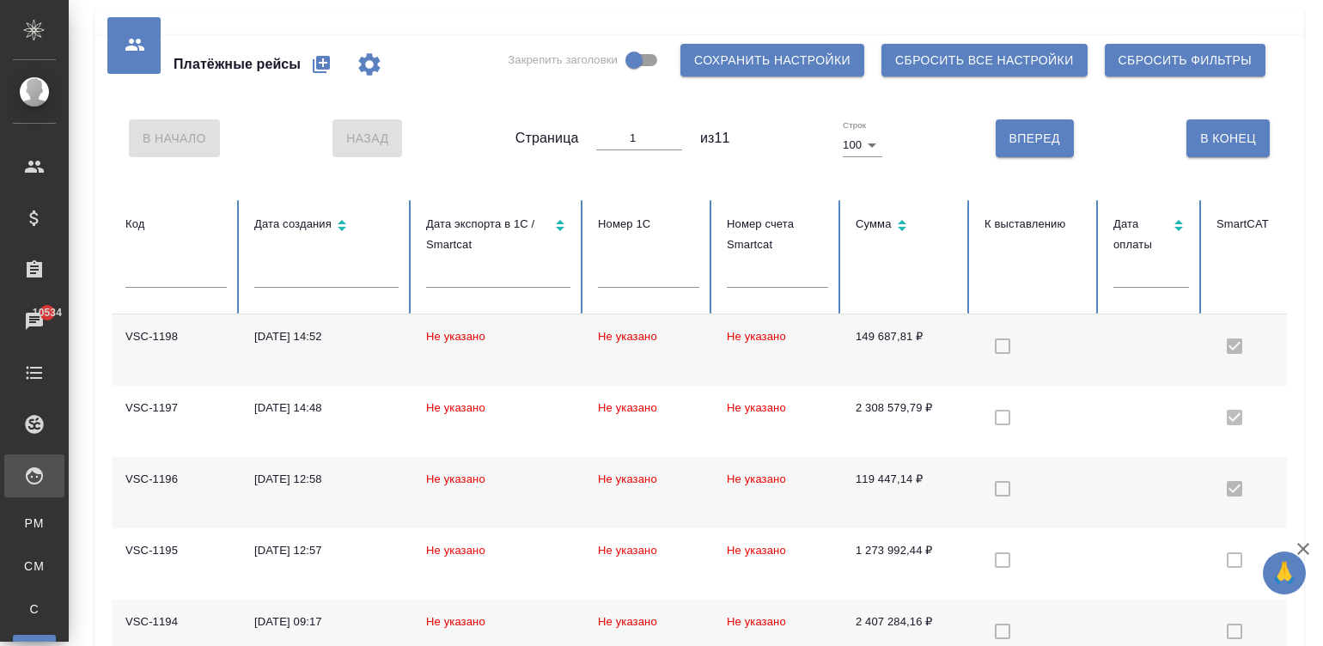
click at [318, 57] on icon "button" at bounding box center [321, 64] width 17 height 17
select select "10"
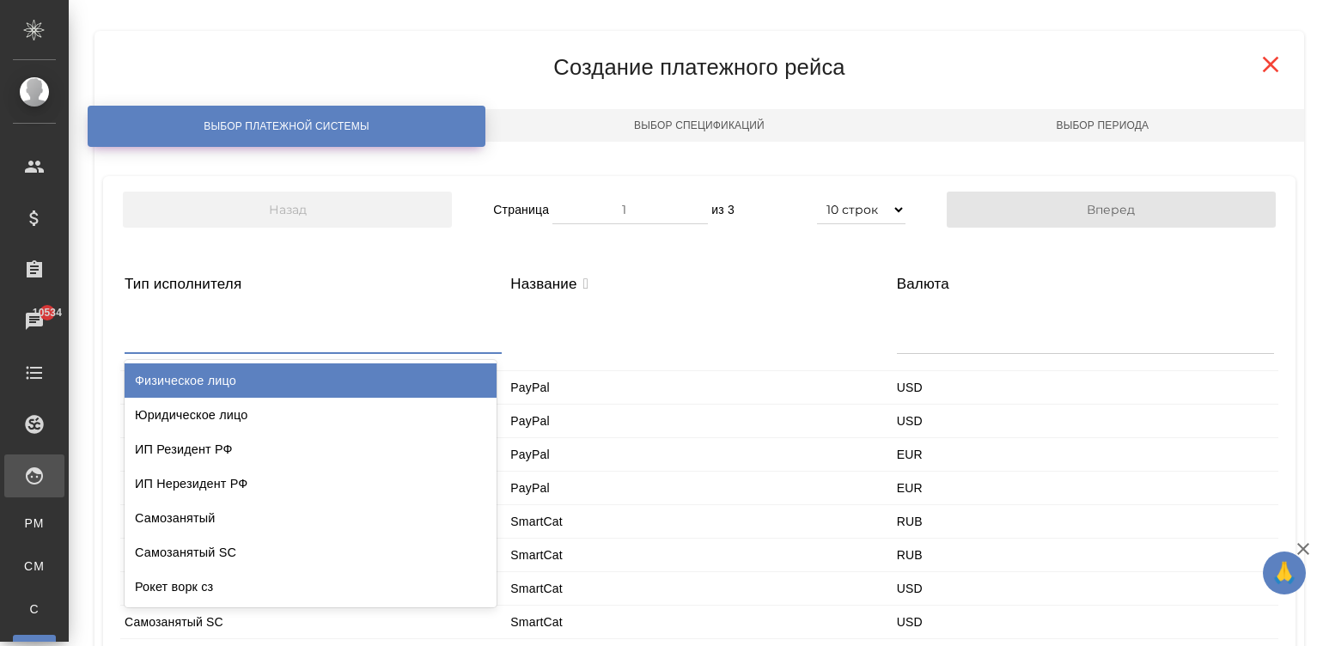
click at [200, 349] on div at bounding box center [313, 331] width 377 height 41
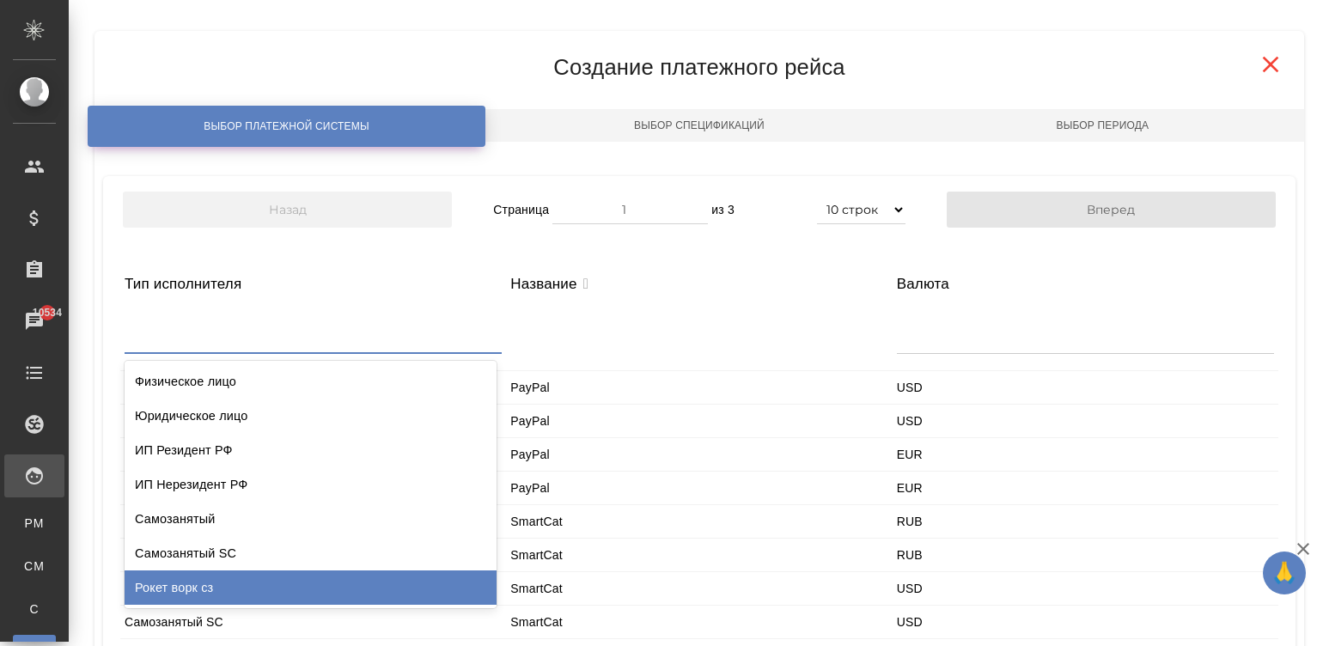
click at [223, 576] on div "Рокет ворк сз" at bounding box center [311, 587] width 372 height 34
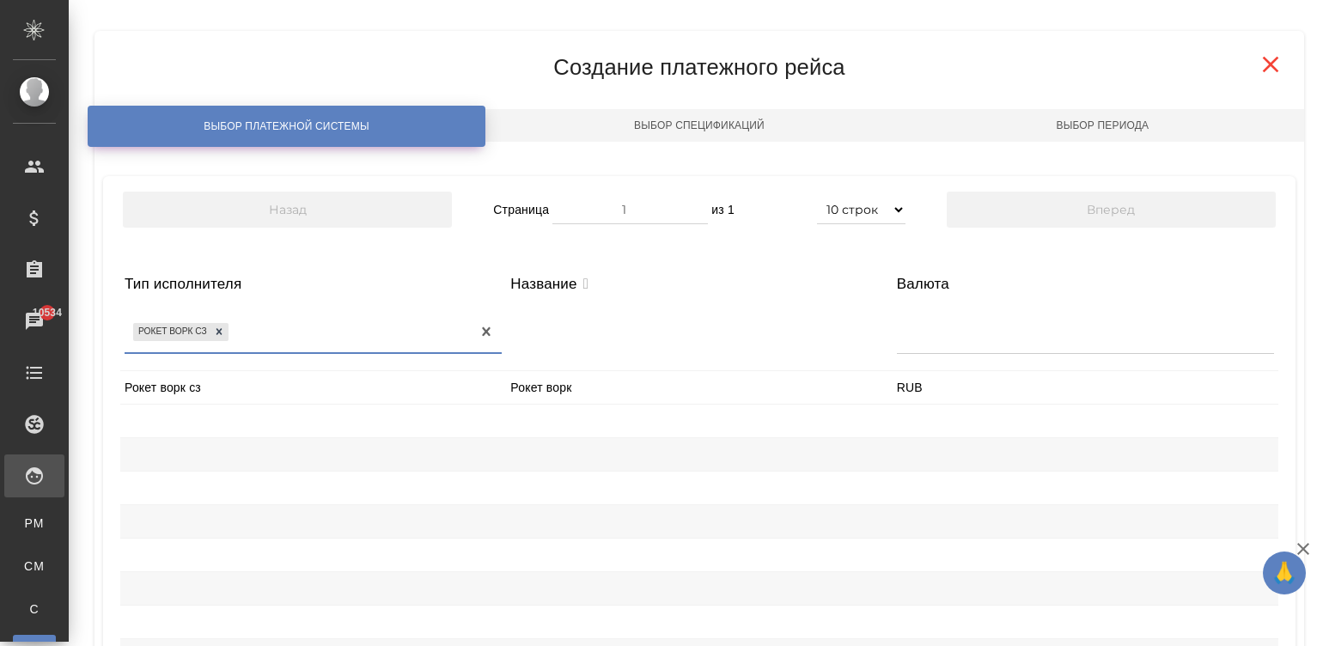
click at [168, 388] on div "Рокет ворк сз" at bounding box center [313, 387] width 386 height 33
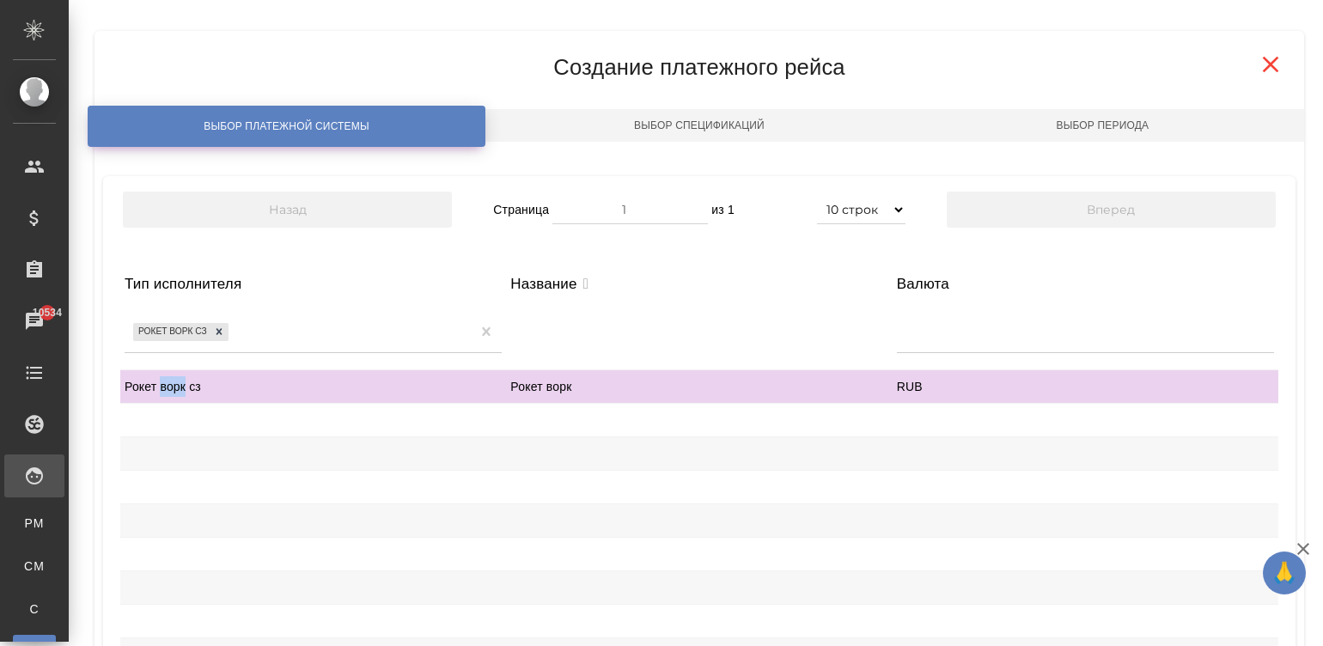
click at [168, 388] on div "Рокет ворк сз" at bounding box center [313, 386] width 386 height 33
click at [366, 416] on div at bounding box center [313, 420] width 386 height 33
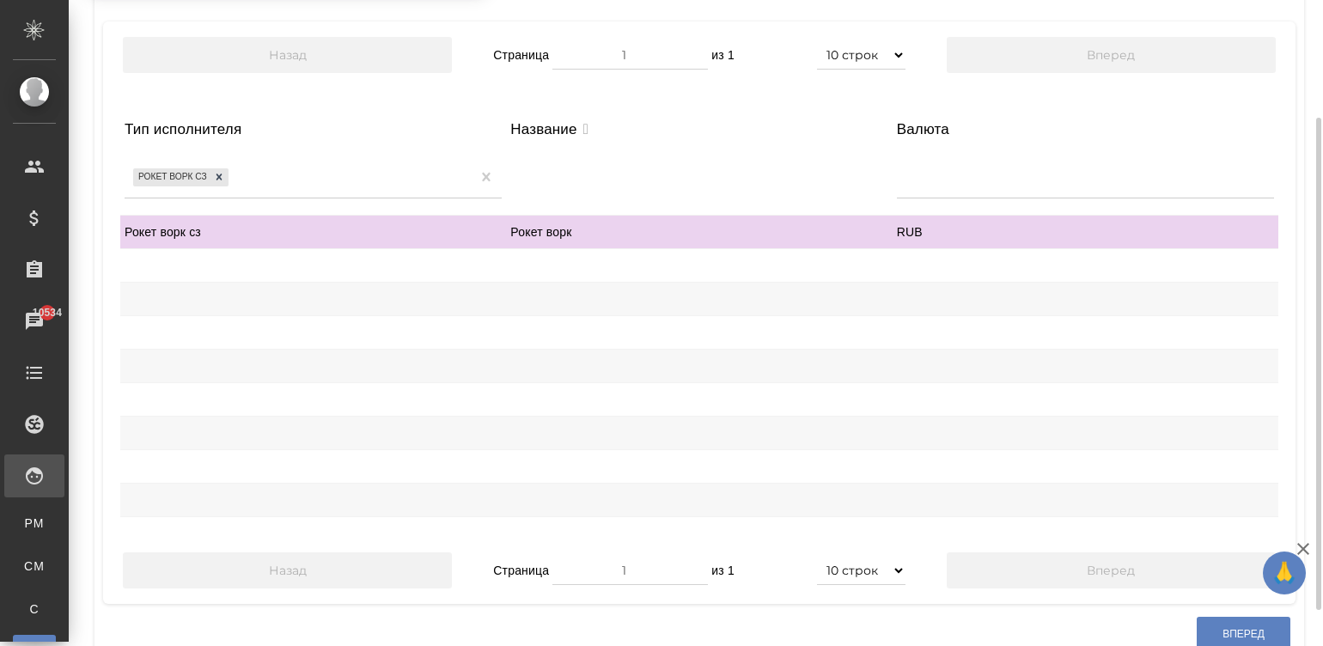
scroll to position [180, 0]
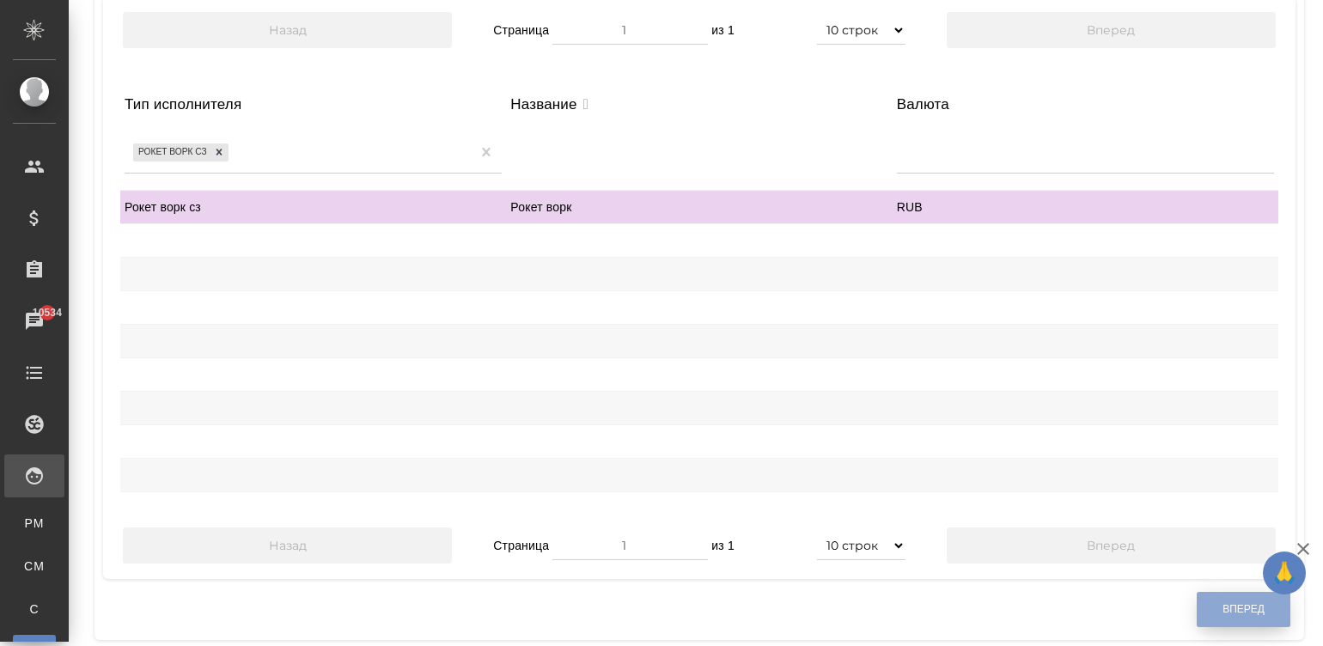
click at [1223, 606] on span "Вперед" at bounding box center [1244, 609] width 42 height 15
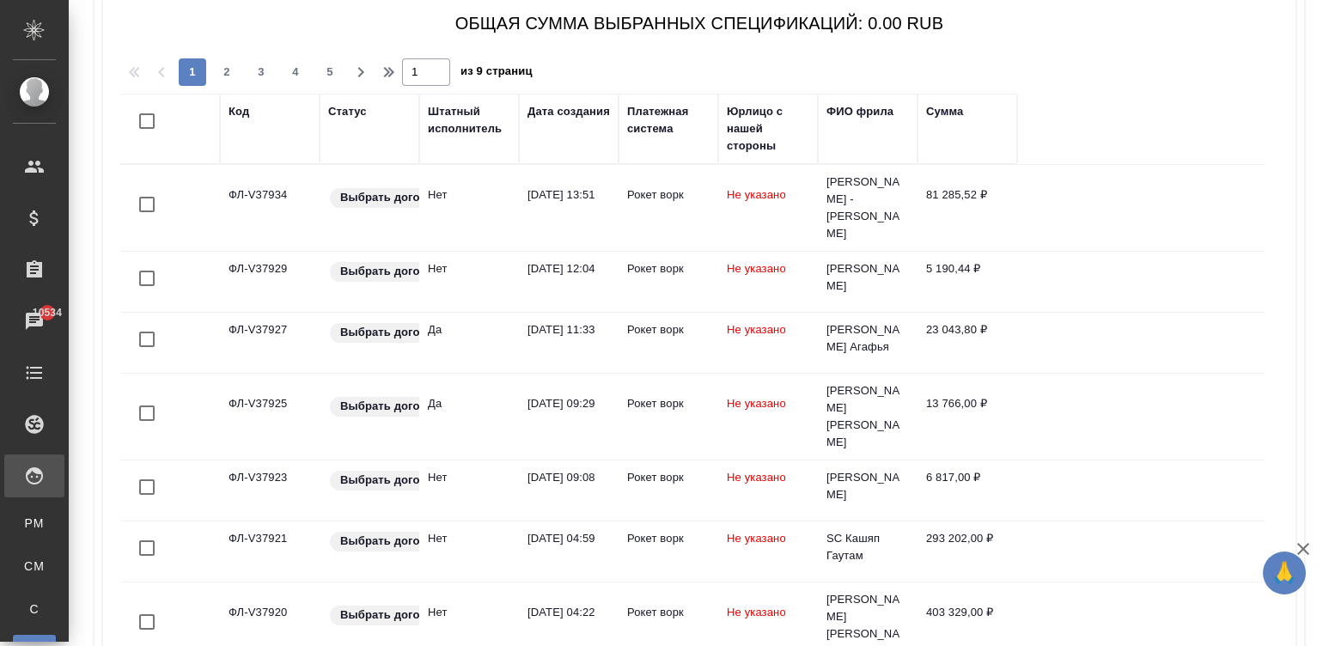
click at [546, 107] on div "Дата создания" at bounding box center [569, 111] width 82 height 17
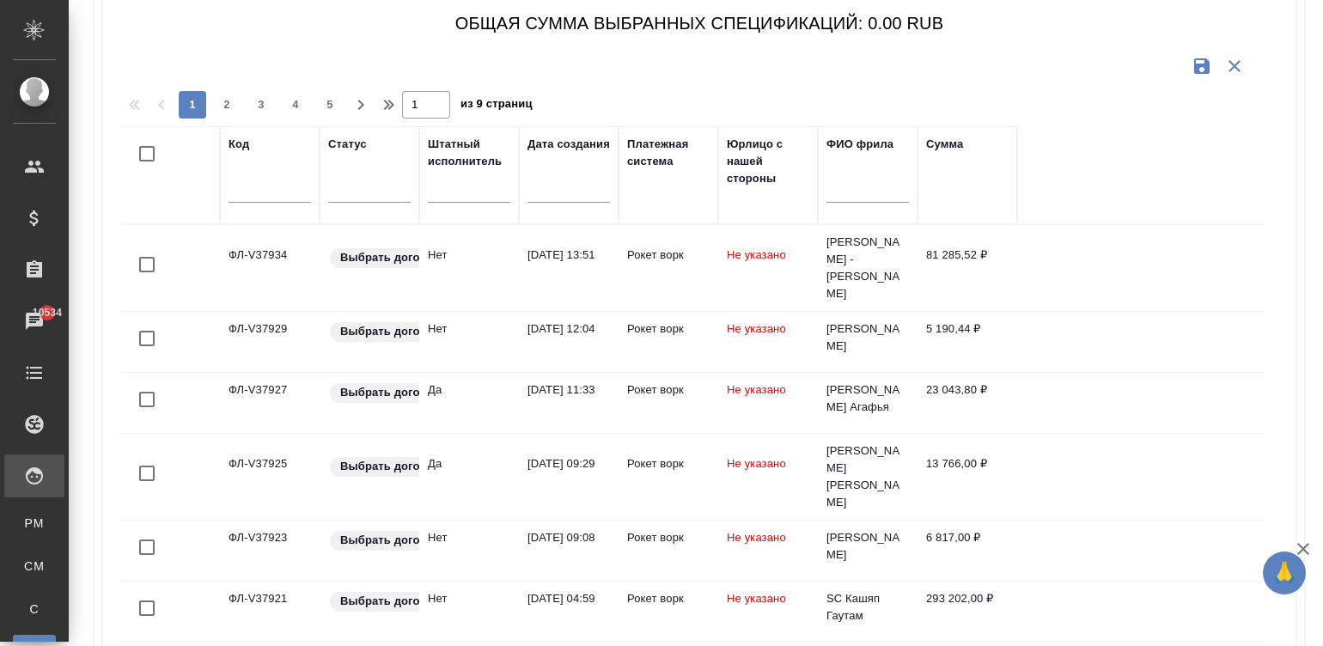
click at [559, 155] on div "Дата создания" at bounding box center [569, 175] width 82 height 79
click at [585, 178] on input "text" at bounding box center [574, 188] width 72 height 24
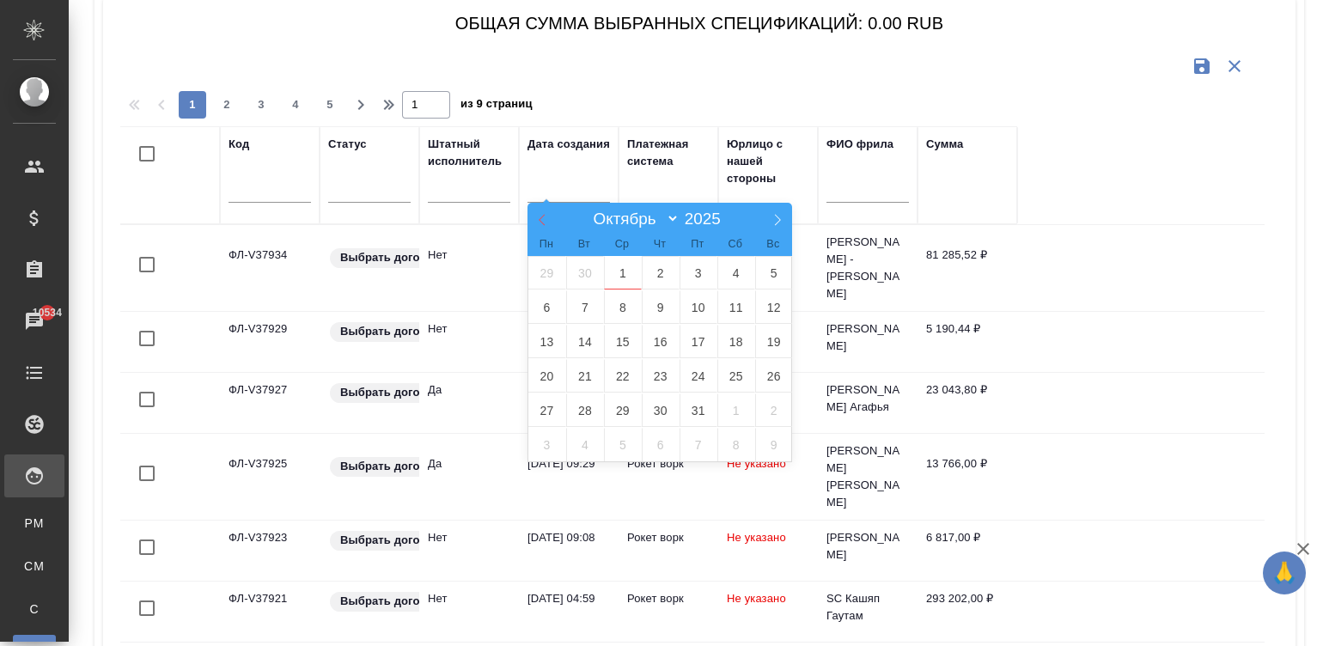
click at [538, 214] on icon at bounding box center [542, 220] width 12 height 12
select select "8"
click at [548, 266] on span "1" at bounding box center [547, 273] width 38 height 34
type div "2025-08-31T21:00:00.000Z"
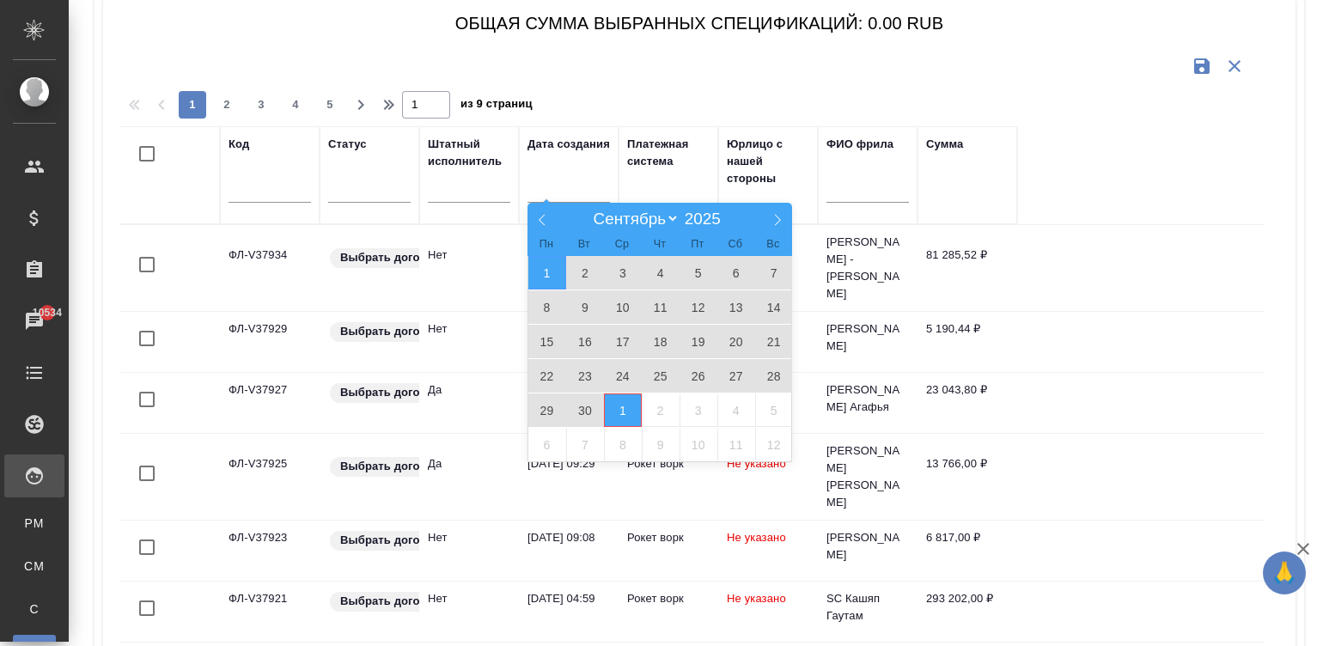
click at [614, 406] on span "1" at bounding box center [623, 410] width 38 height 34
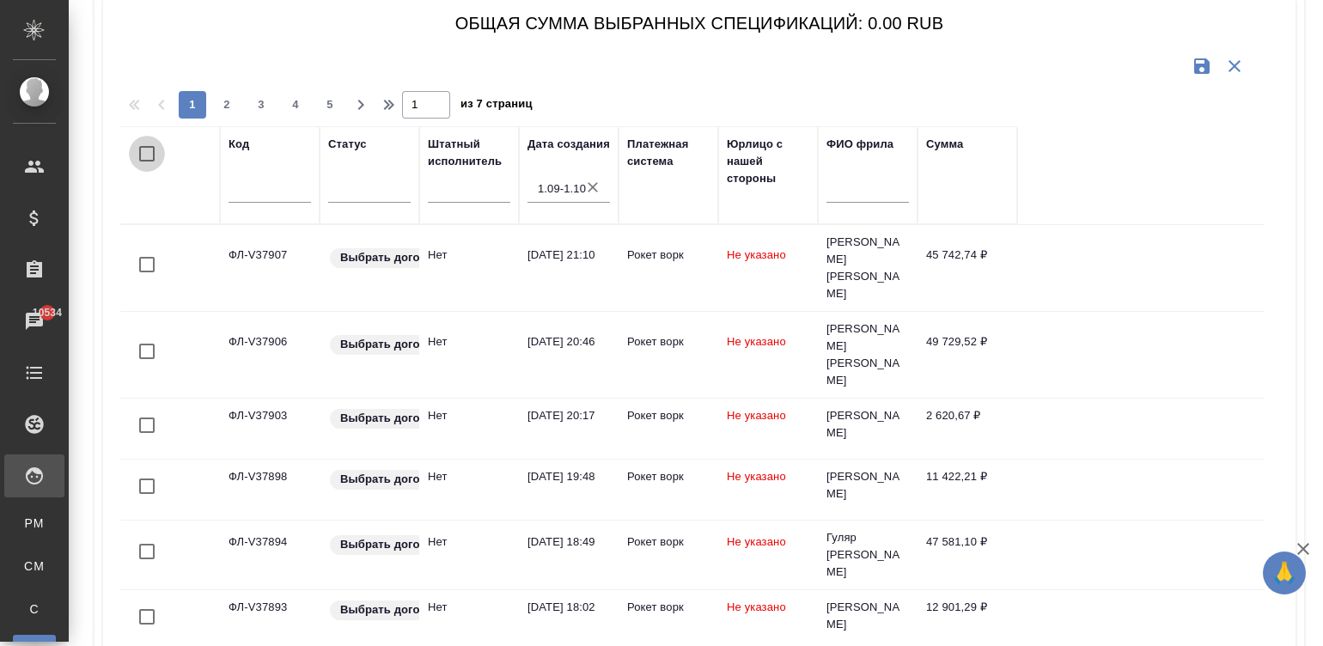
click at [135, 150] on input "checkbox" at bounding box center [147, 154] width 36 height 36
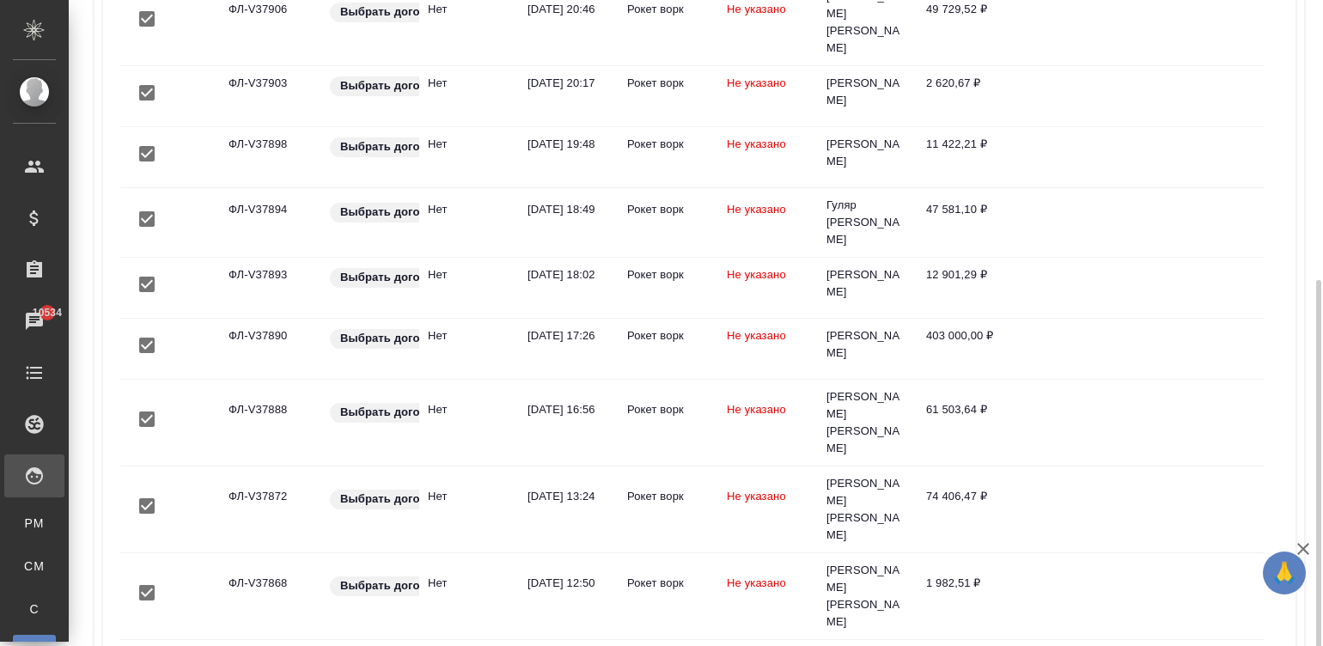
scroll to position [462, 0]
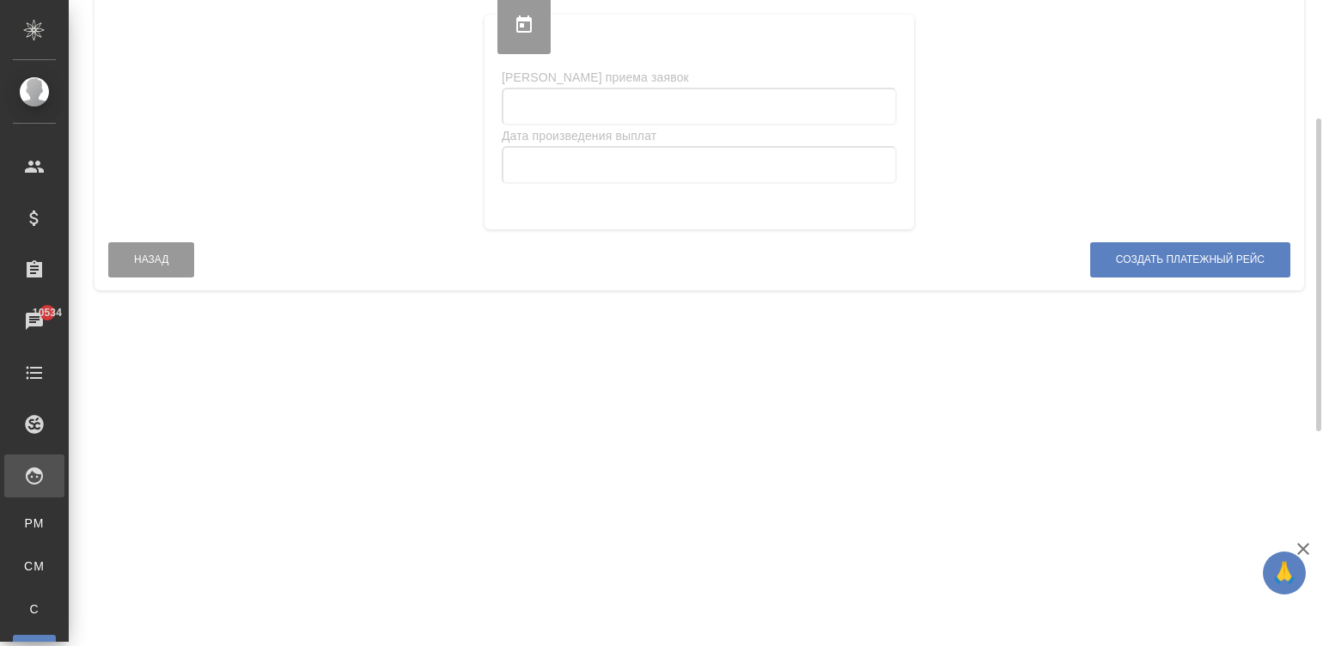
scroll to position [10, 0]
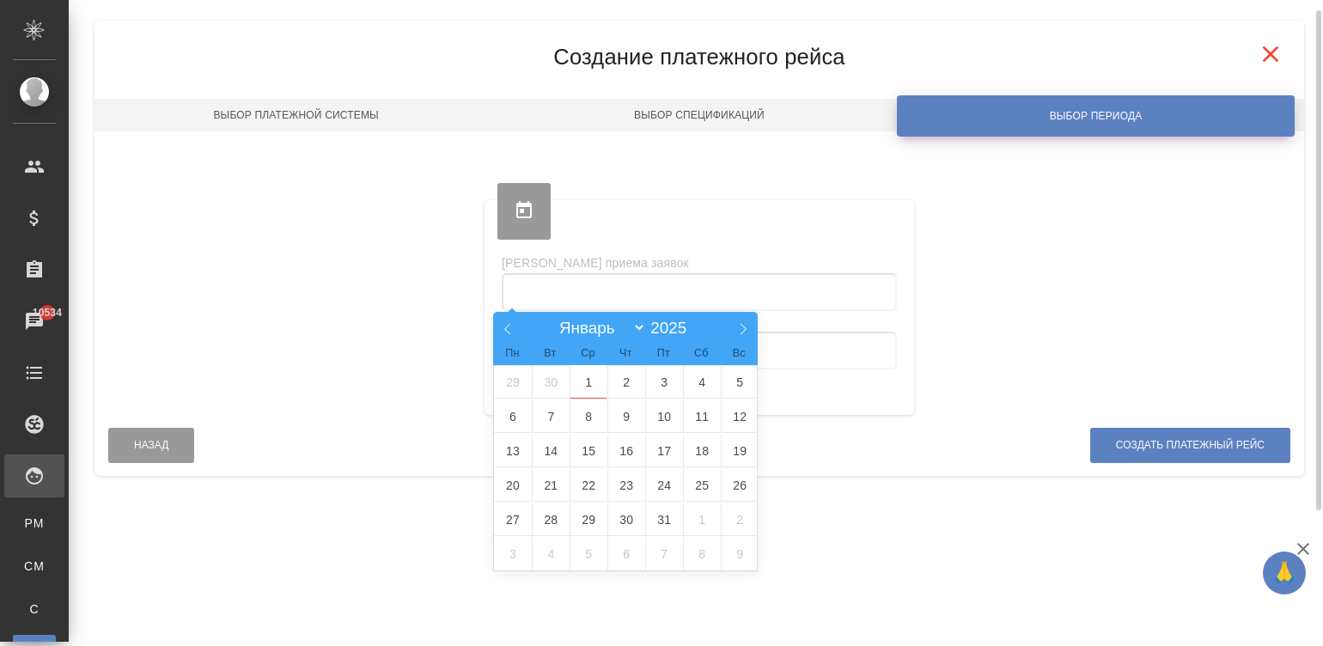
click at [549, 292] on input "text" at bounding box center [699, 292] width 395 height 38
click at [504, 320] on span at bounding box center [507, 326] width 29 height 29
select select "8"
click at [511, 381] on span "1" at bounding box center [513, 382] width 38 height 34
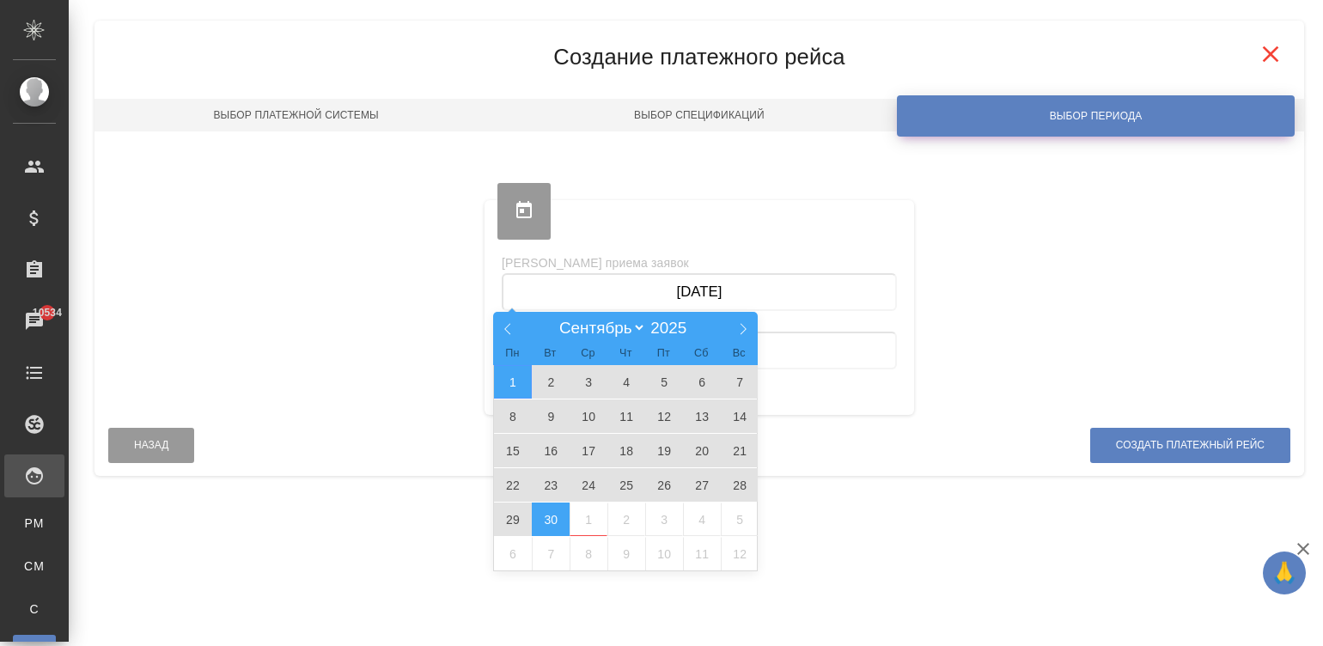
click at [544, 515] on span "30" at bounding box center [551, 520] width 38 height 34
type input "01.09.2025 — 30.09.2025"
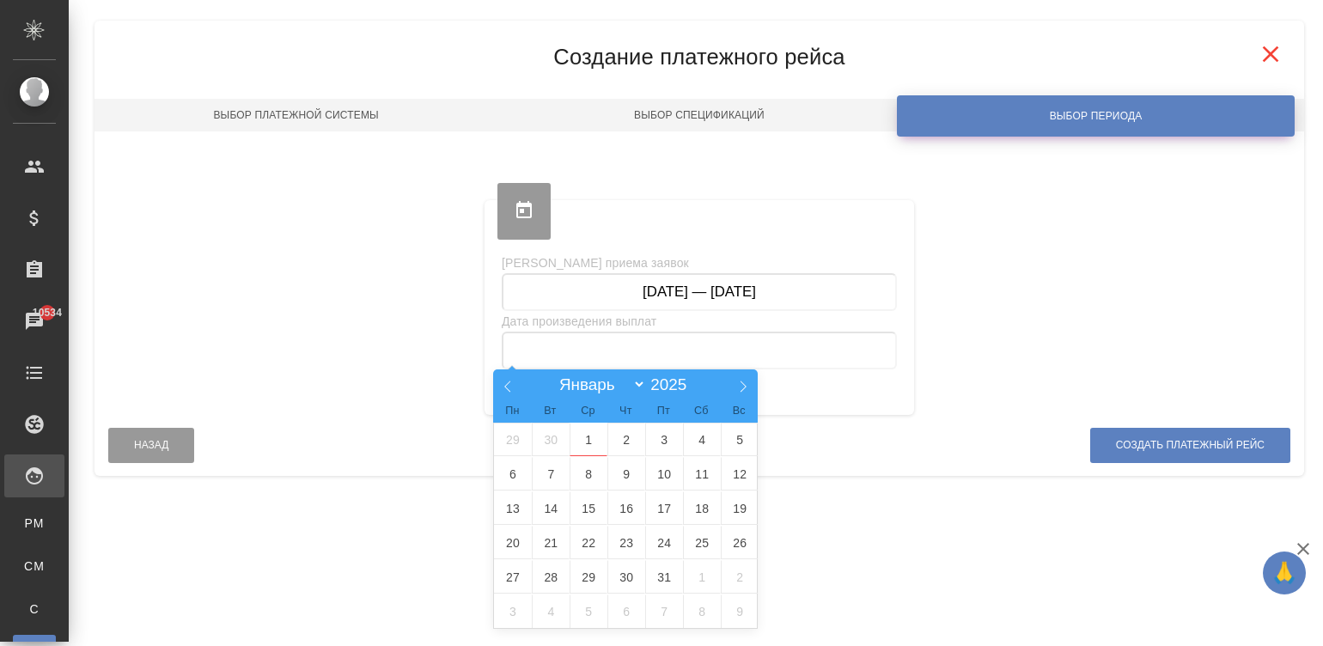
click at [686, 351] on input "text" at bounding box center [699, 351] width 395 height 38
click at [582, 433] on span "1" at bounding box center [589, 440] width 38 height 34
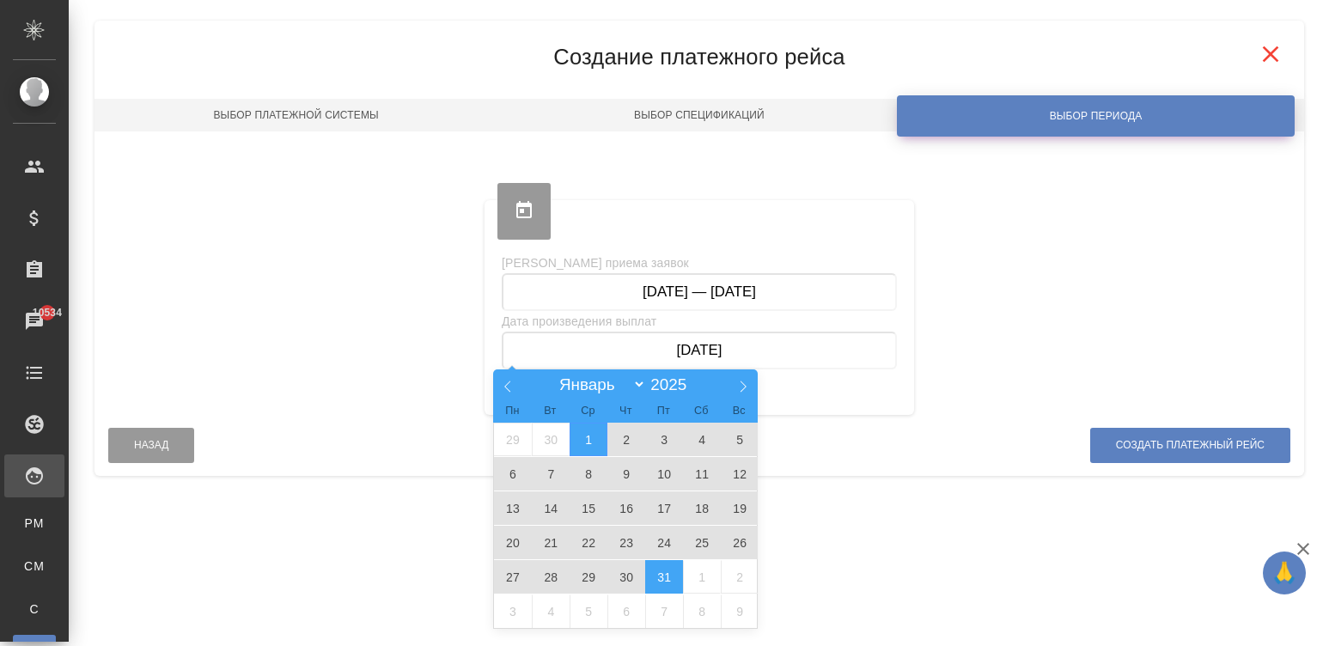
click at [661, 576] on span "31" at bounding box center [664, 577] width 38 height 34
type input "01.10.2025 — 31.10.2025"
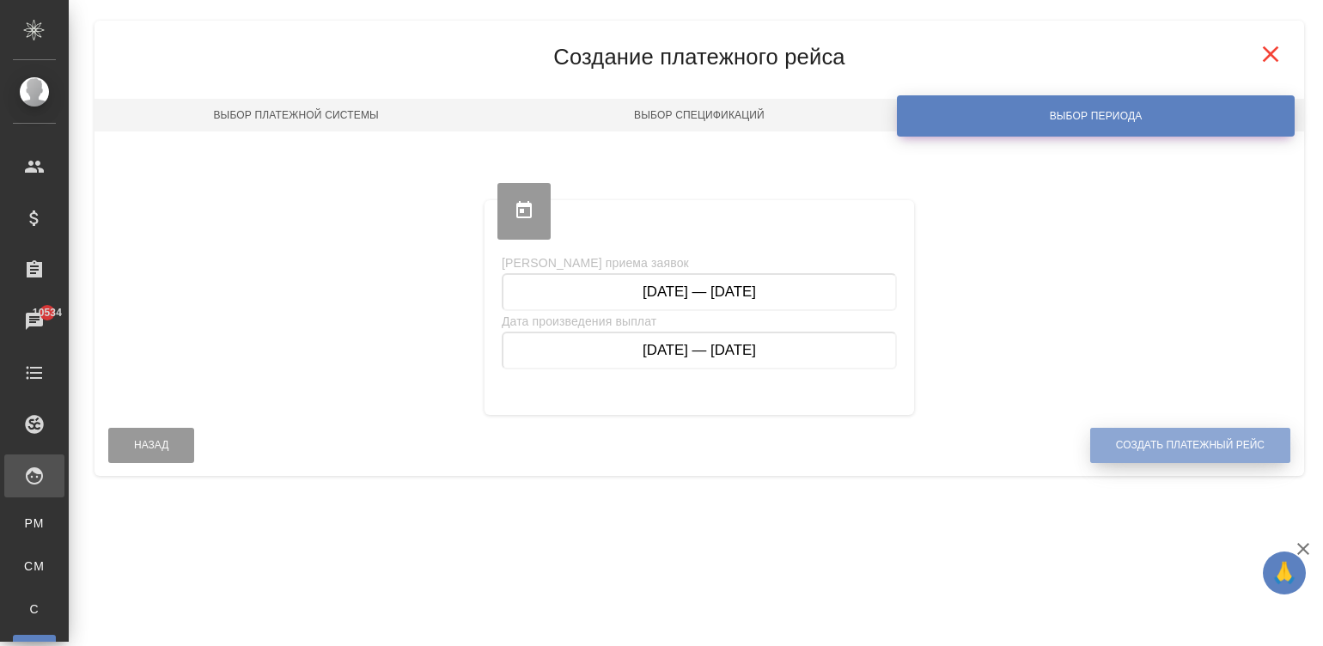
click at [1213, 450] on span "Создать платежный рейс" at bounding box center [1190, 445] width 149 height 15
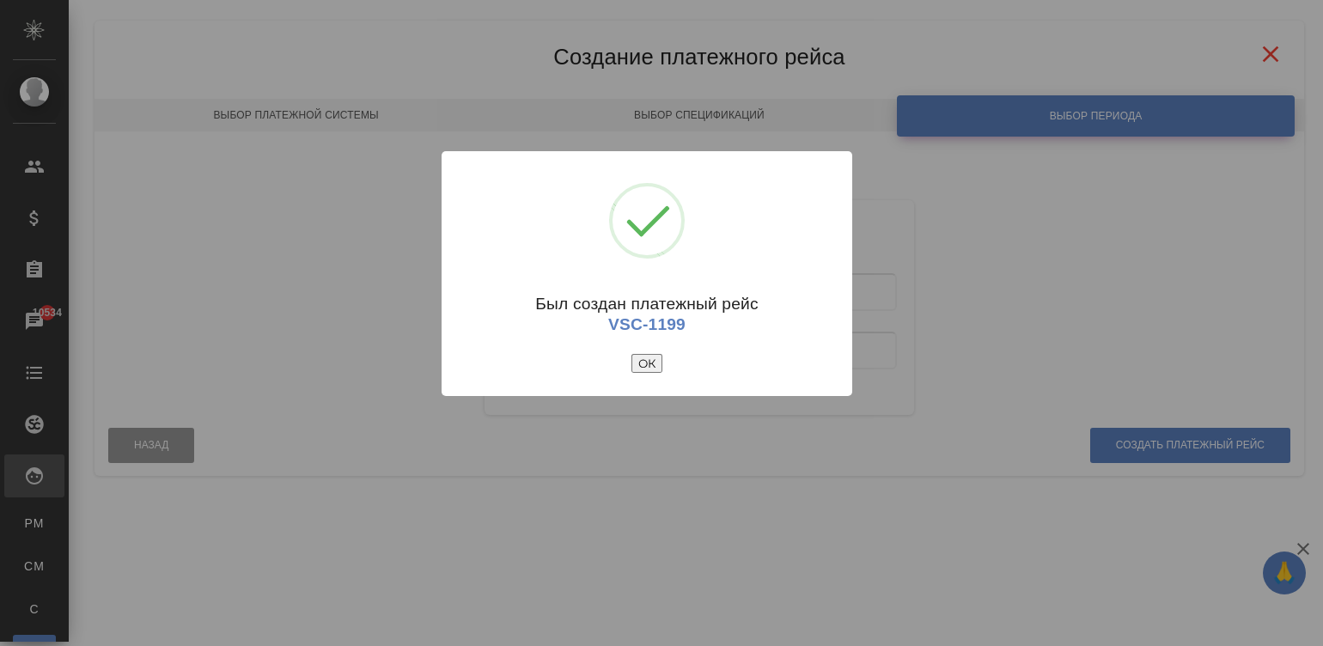
click at [642, 363] on button "ОК" at bounding box center [646, 363] width 31 height 19
click at [0, 0] on td "Не указано" at bounding box center [0, 0] width 0 height 0
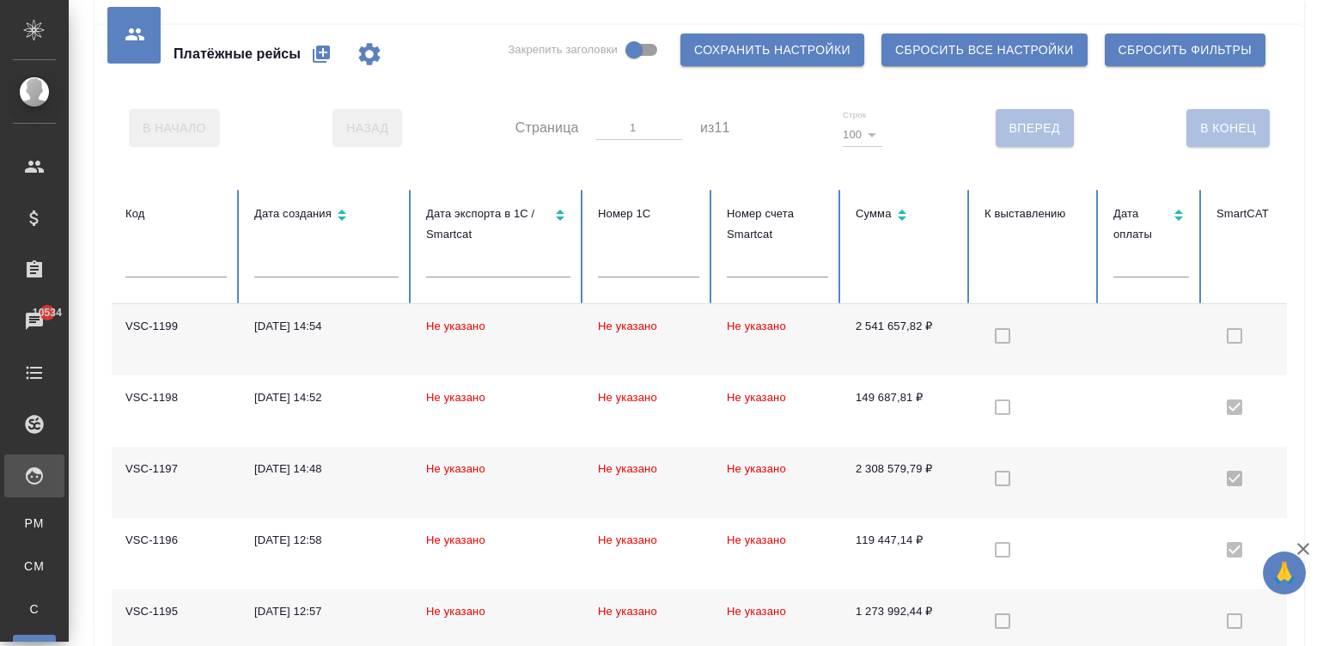
checkbox input "false"
checkbox input "true"
checkbox input "false"
checkbox input "true"
checkbox input "false"
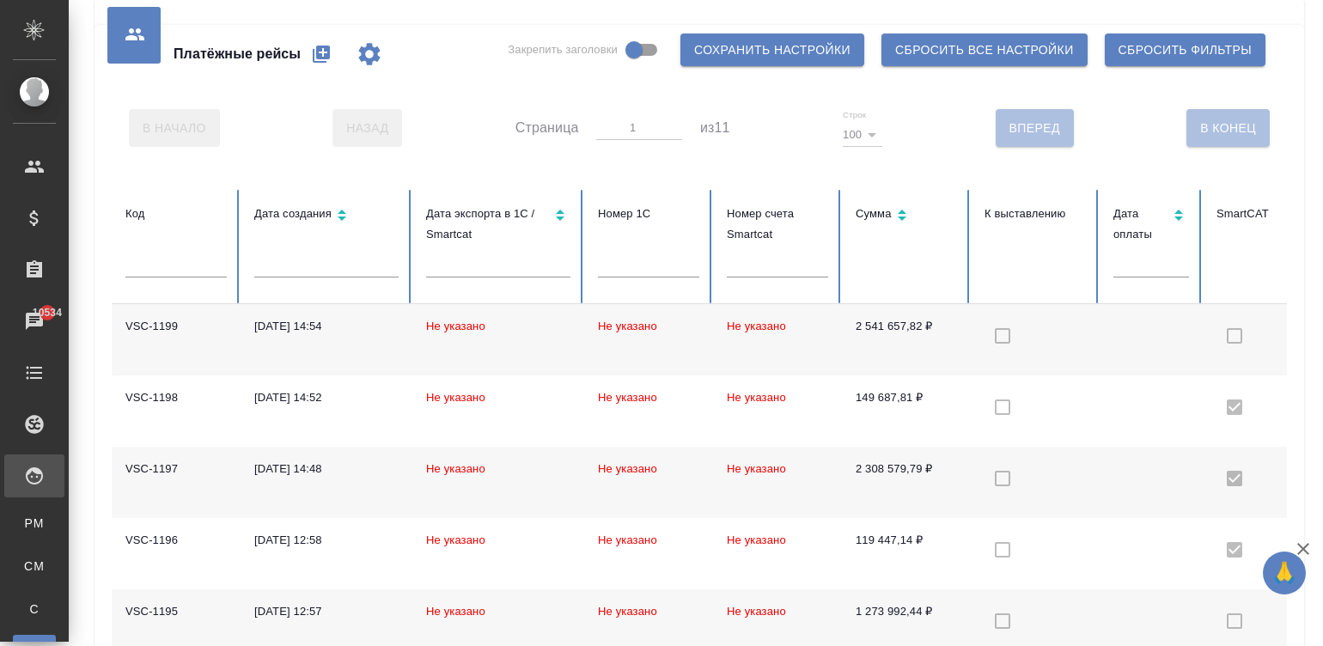
checkbox input "true"
checkbox input "false"
checkbox input "true"
checkbox input "false"
checkbox input "true"
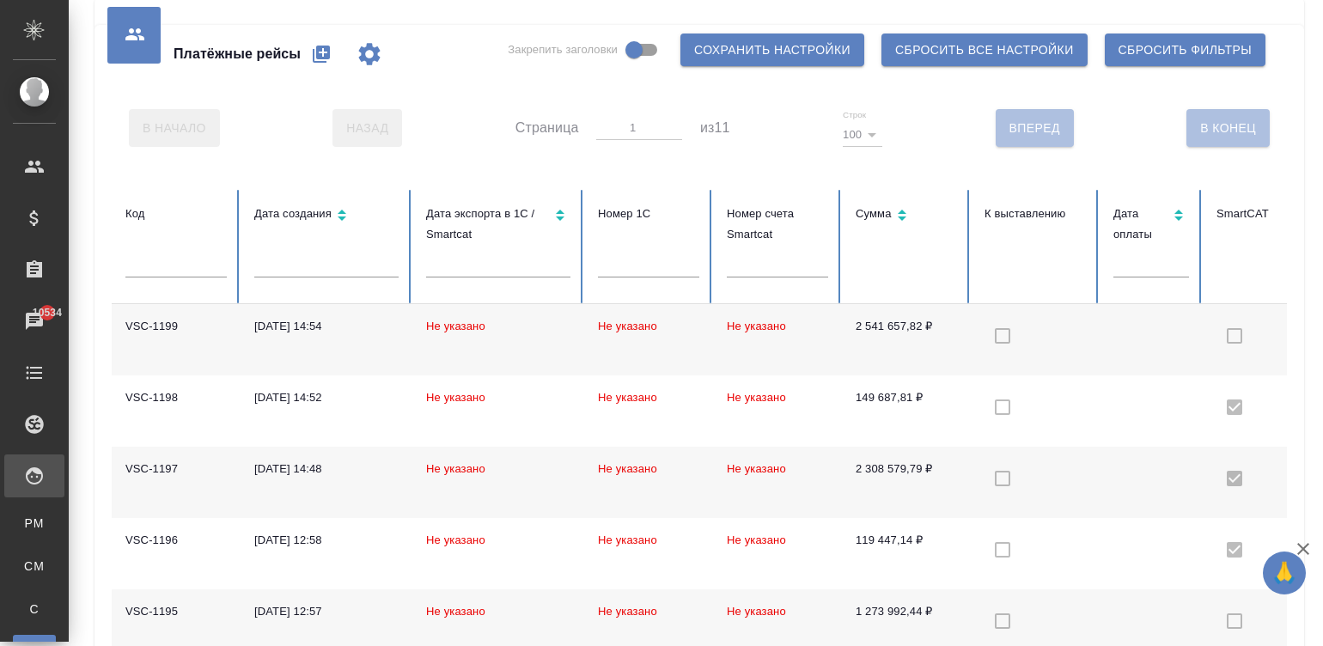
checkbox input "false"
checkbox input "true"
checkbox input "false"
checkbox input "true"
checkbox input "false"
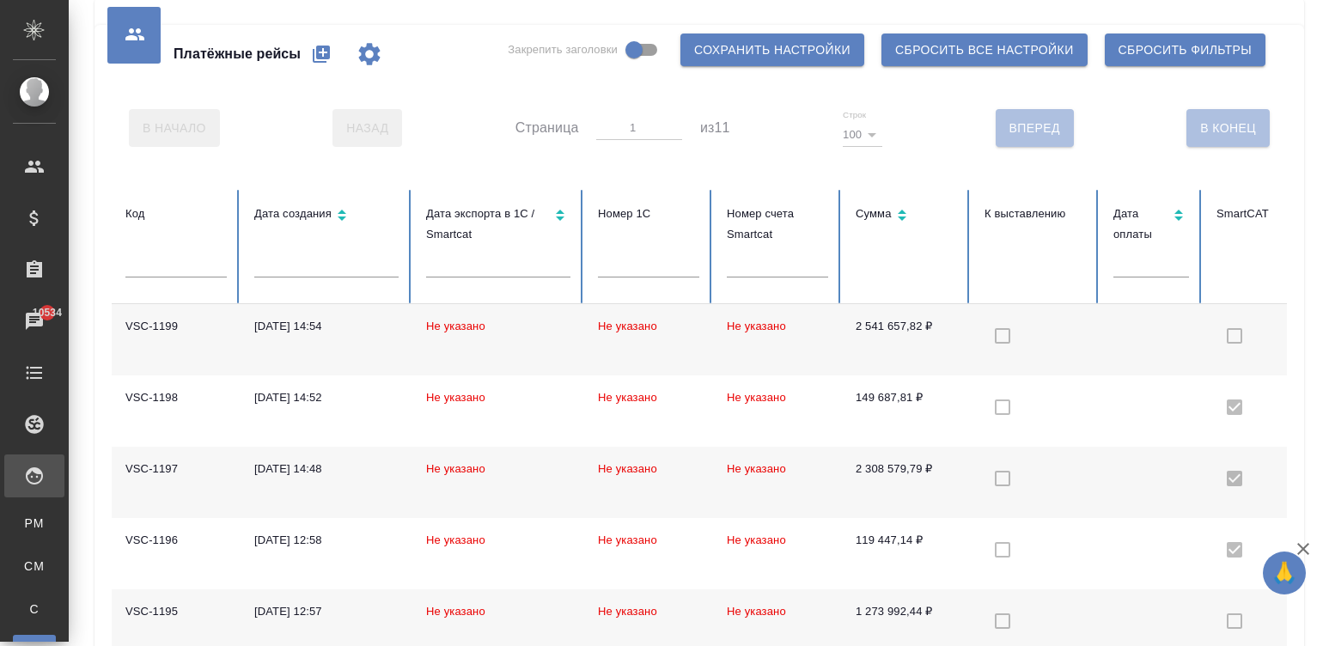
checkbox input "true"
checkbox input "false"
checkbox input "true"
checkbox input "false"
checkbox input "true"
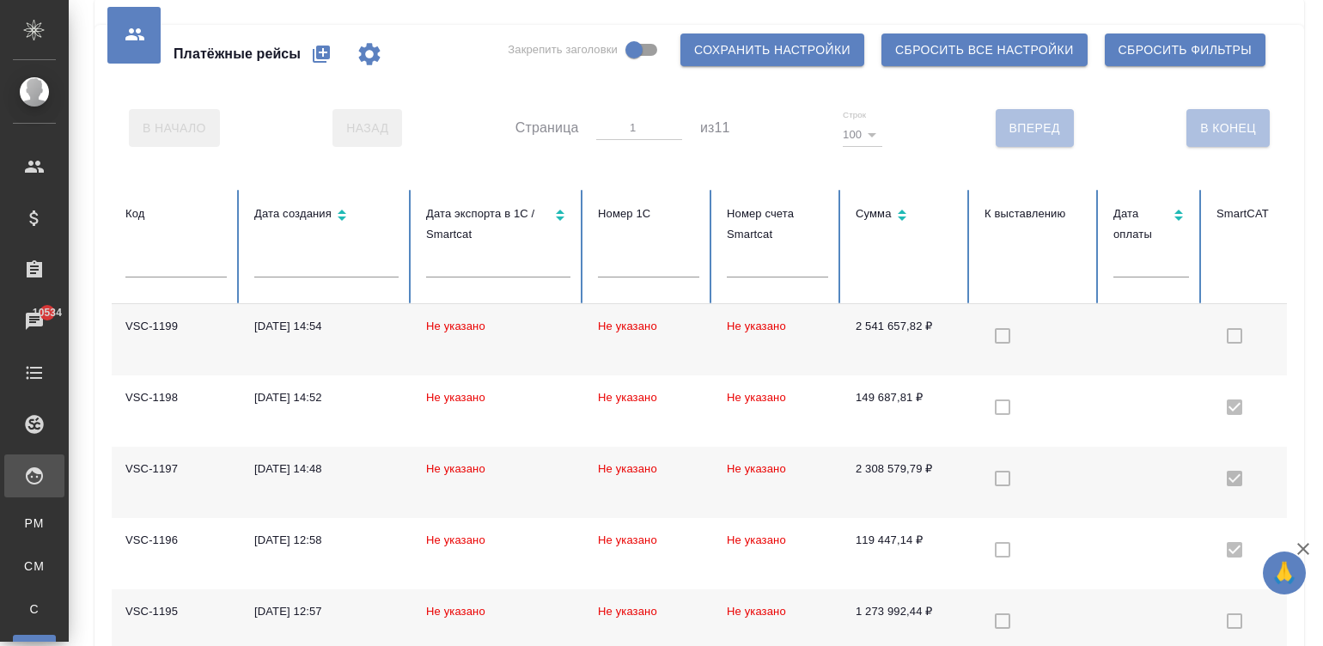
checkbox input "false"
checkbox input "true"
checkbox input "false"
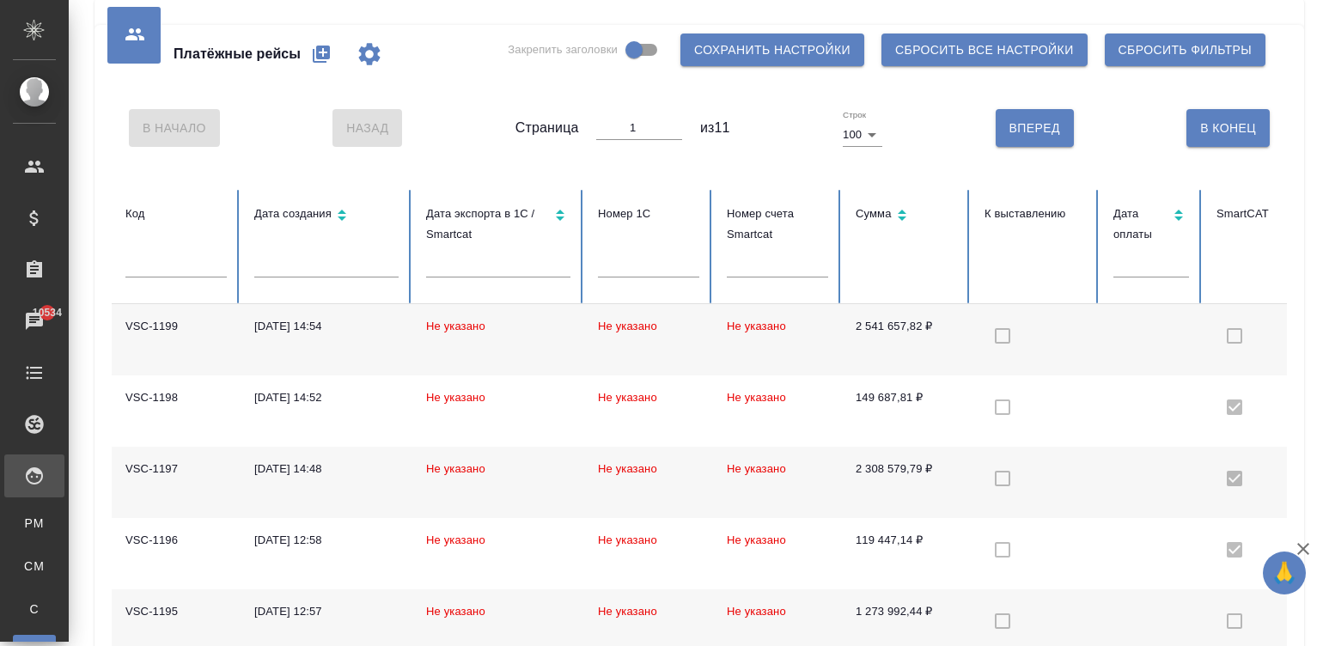
click at [314, 54] on icon "button" at bounding box center [321, 54] width 17 height 17
select select "10"
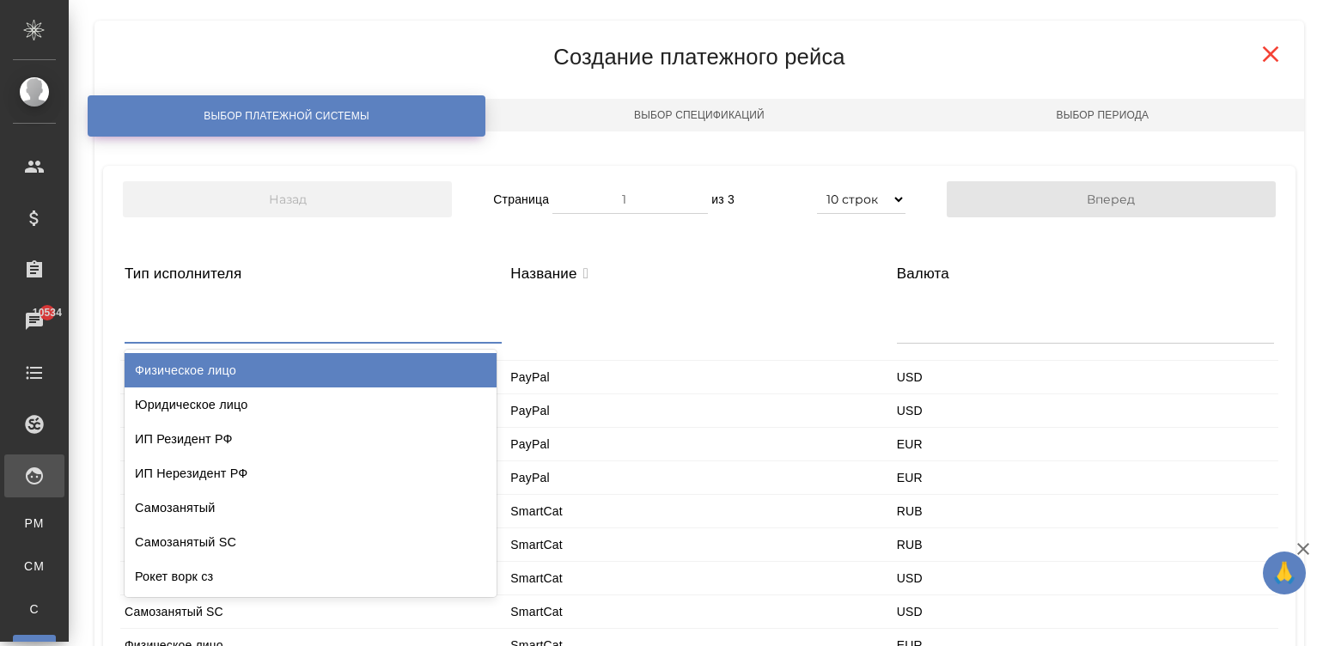
click at [193, 318] on div at bounding box center [313, 321] width 377 height 41
click at [265, 369] on div "Физическое лицо" at bounding box center [311, 370] width 372 height 34
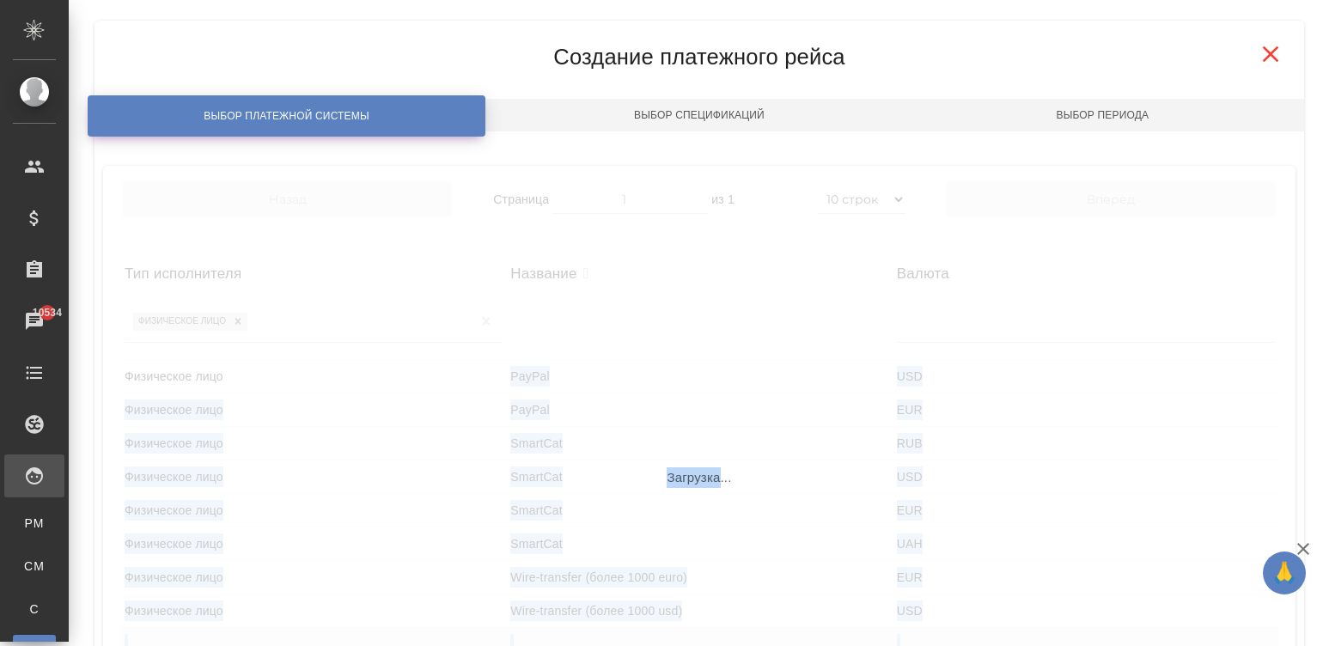
click at [265, 369] on div "Назад Страница 1 из 1 5 строк 10 строк 20 строк 25 строк 50 строк 100 строк Впе…" at bounding box center [699, 458] width 1158 height 558
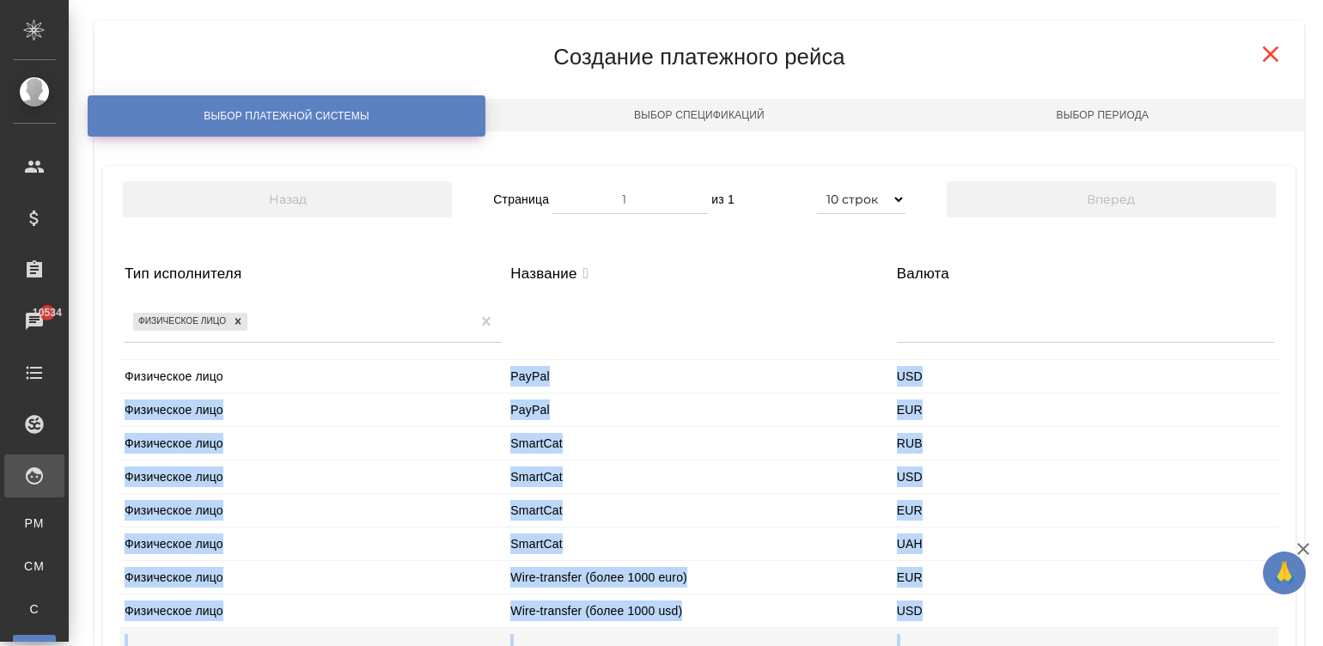
click at [506, 473] on div "SmartCat" at bounding box center [699, 476] width 386 height 33
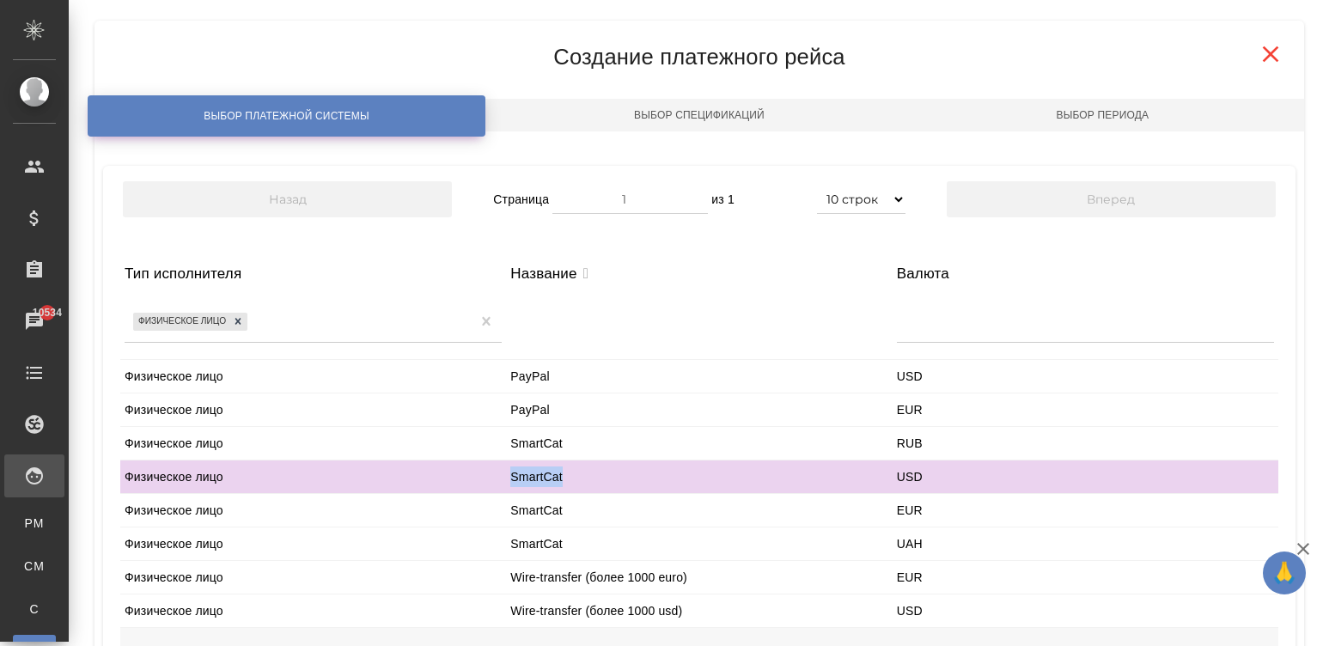
click at [506, 473] on div "SmartCat" at bounding box center [699, 476] width 386 height 33
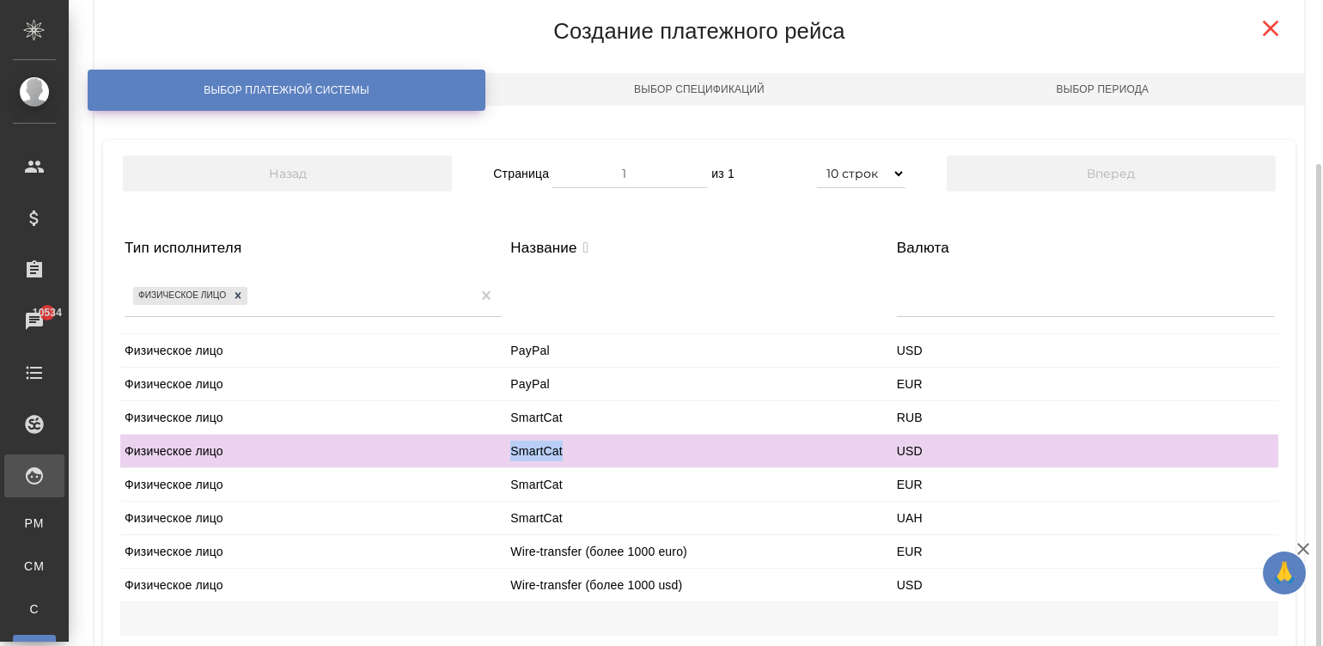
scroll to position [202, 0]
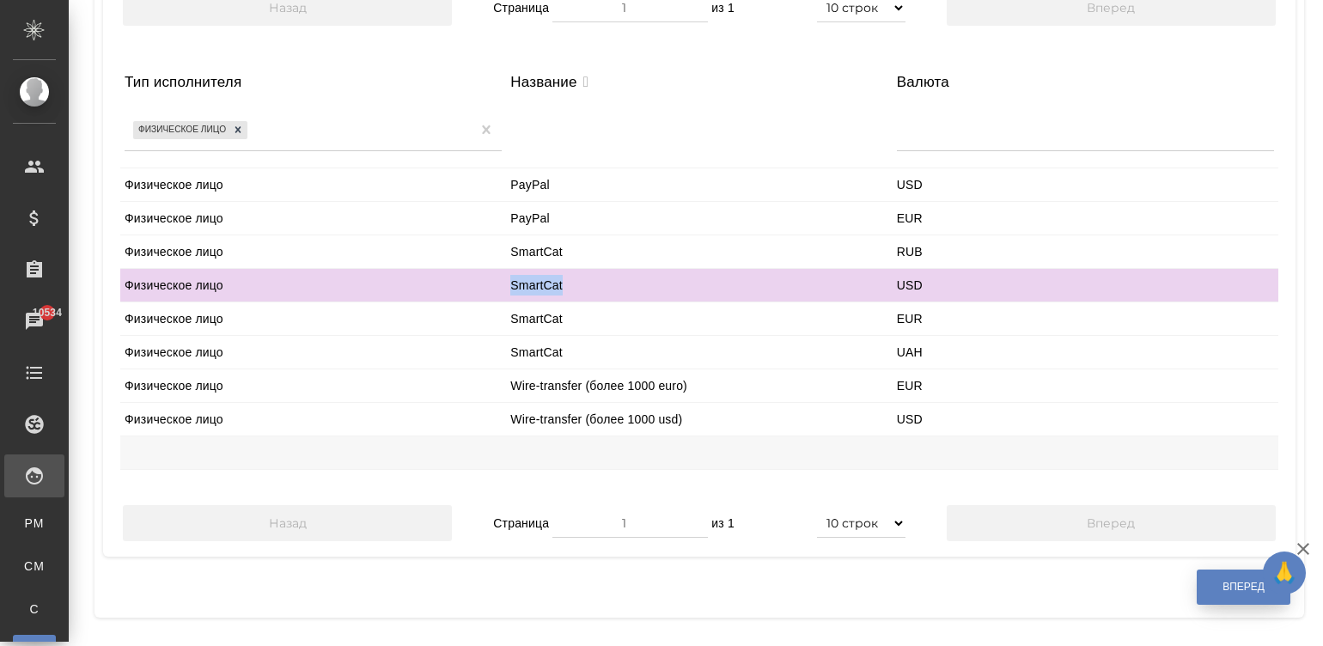
click at [1197, 591] on button "Вперед" at bounding box center [1244, 587] width 94 height 35
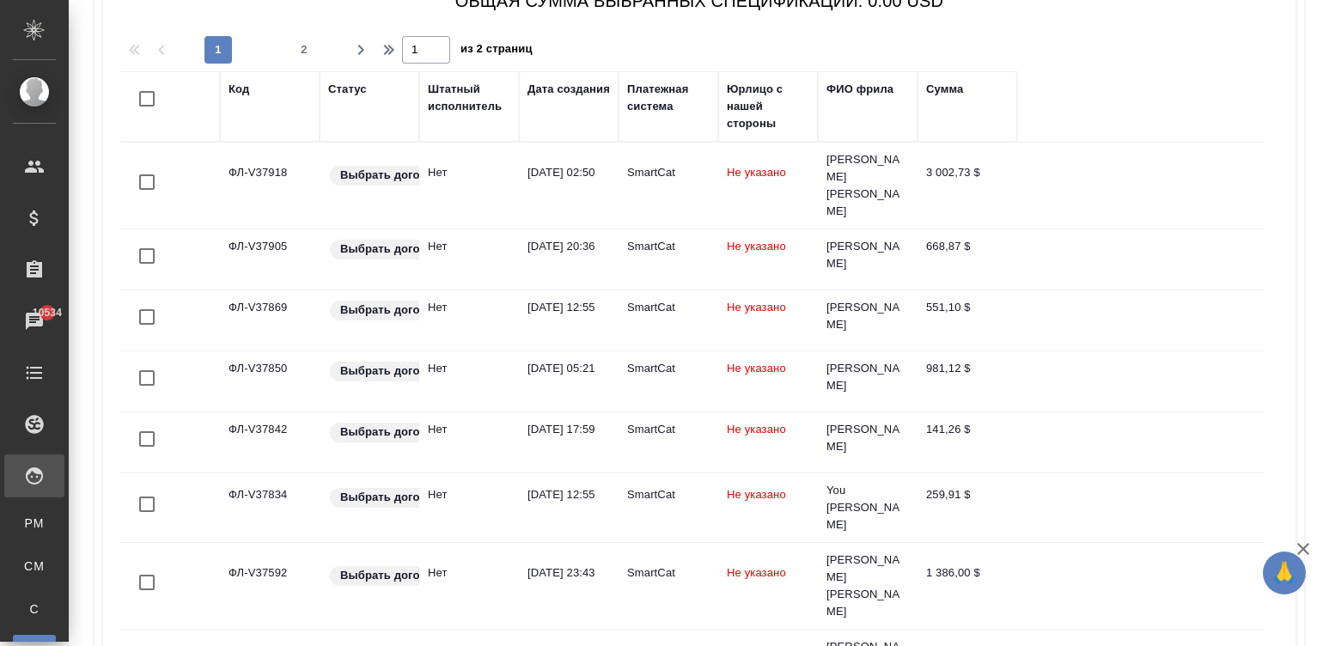
click at [550, 90] on div "Дата создания" at bounding box center [569, 89] width 82 height 17
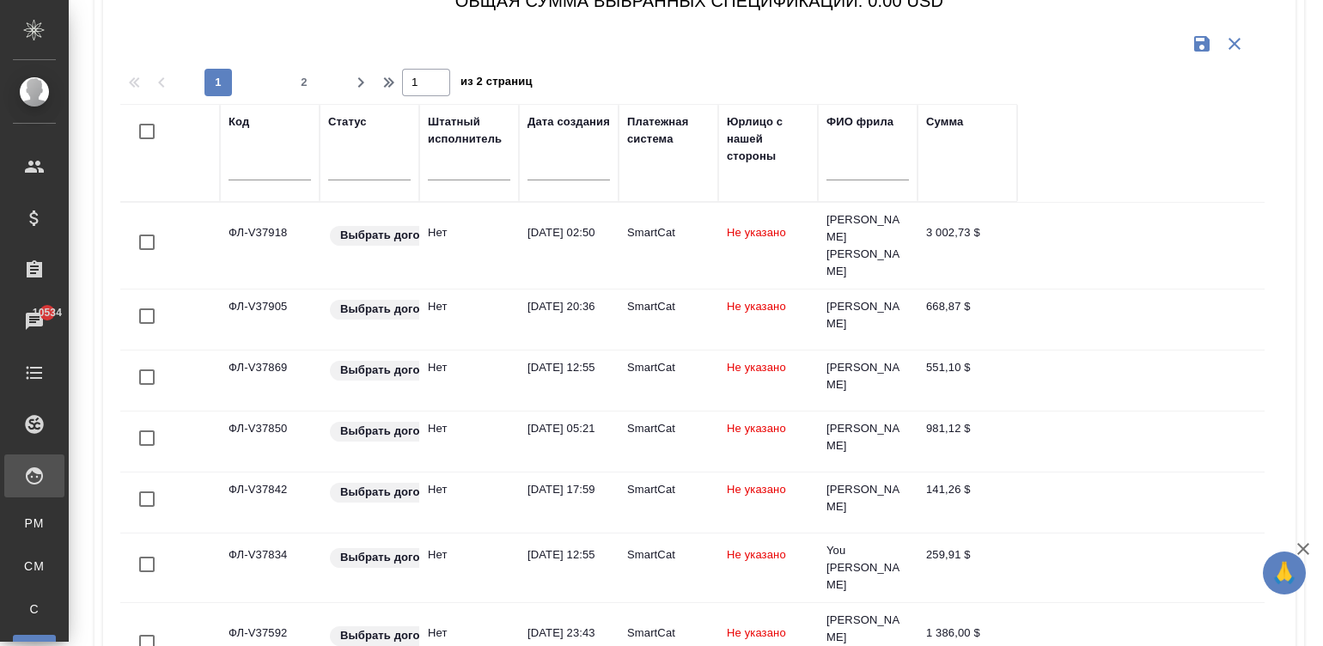
click at [531, 163] on div at bounding box center [569, 166] width 82 height 28
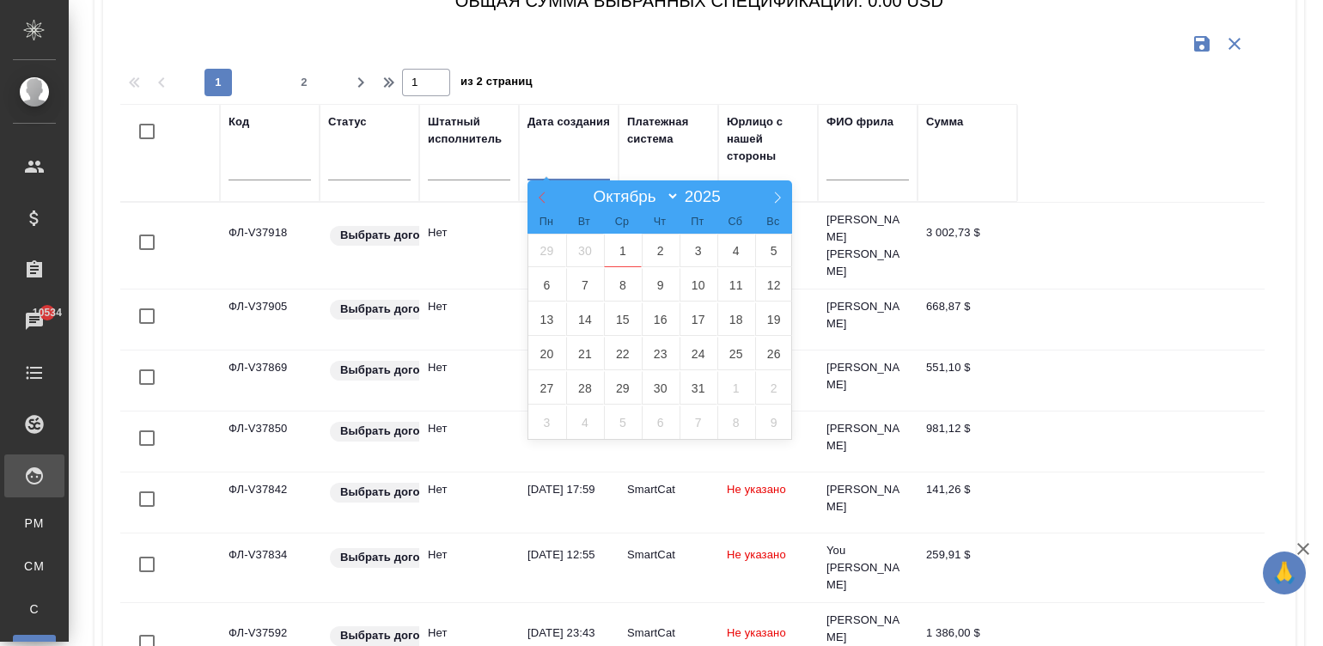
click at [541, 196] on icon at bounding box center [542, 198] width 12 height 12
select select "8"
click at [546, 245] on span "1" at bounding box center [547, 251] width 38 height 34
type div "2025-08-31T21:00:00.000Z"
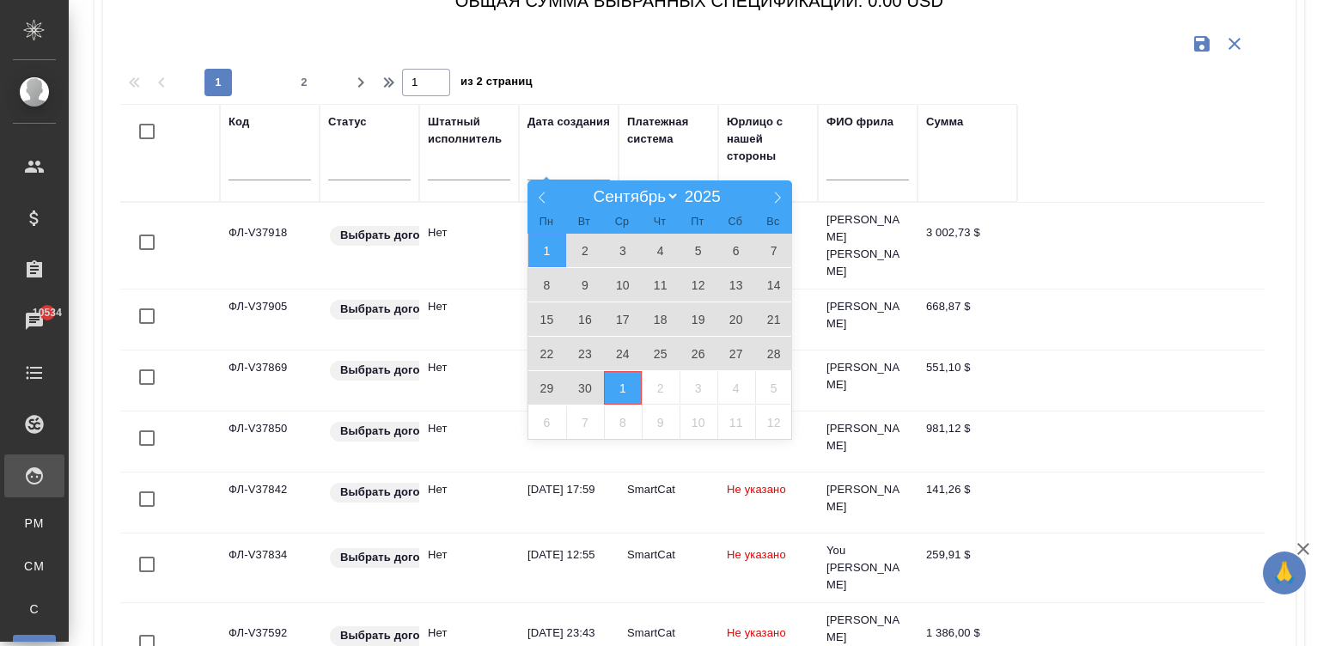
click at [621, 392] on span "1" at bounding box center [623, 388] width 38 height 34
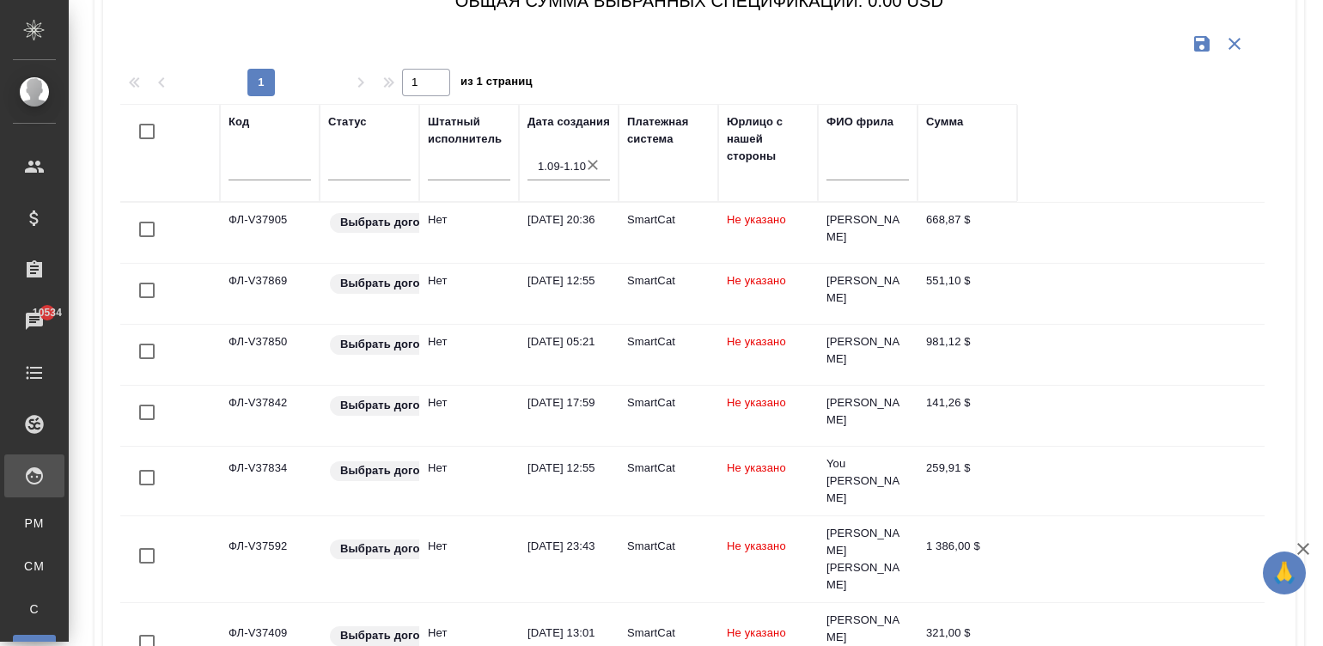
click at [137, 129] on input "checkbox" at bounding box center [147, 131] width 36 height 36
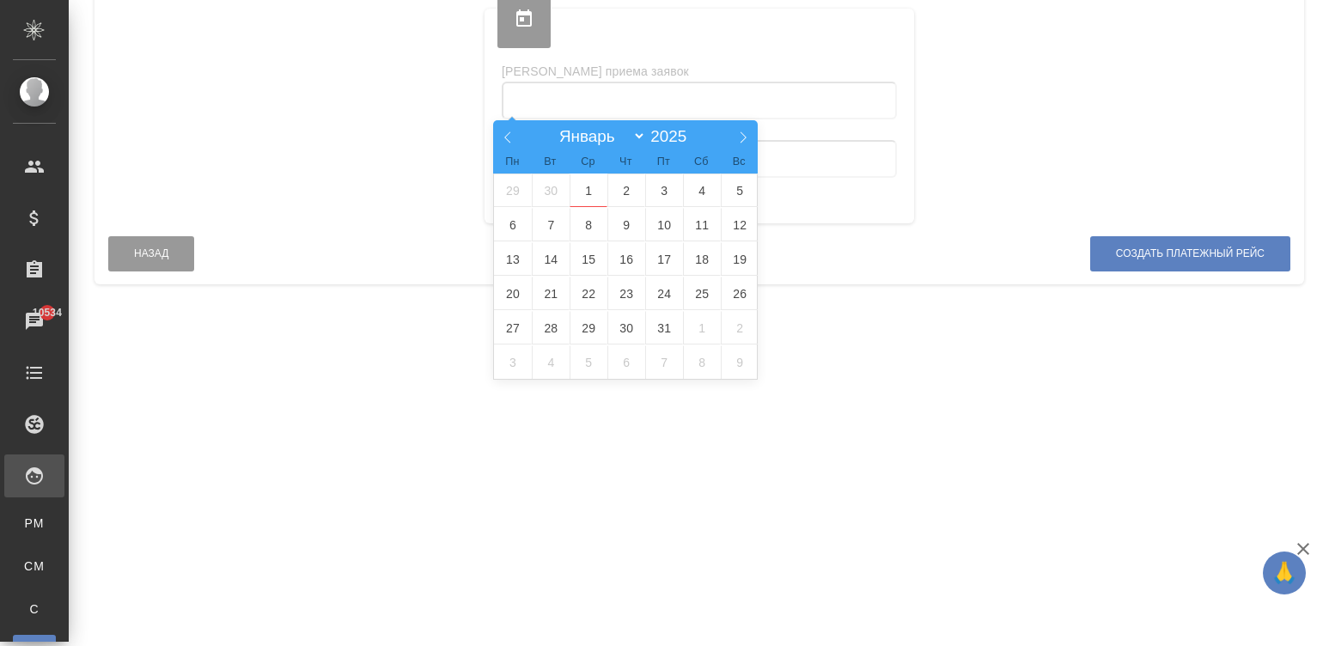
click at [700, 90] on input "text" at bounding box center [699, 101] width 395 height 38
click at [502, 116] on input "text" at bounding box center [699, 101] width 395 height 38
click at [498, 125] on span at bounding box center [507, 134] width 29 height 29
select select "8"
click at [503, 183] on span "1" at bounding box center [513, 191] width 38 height 34
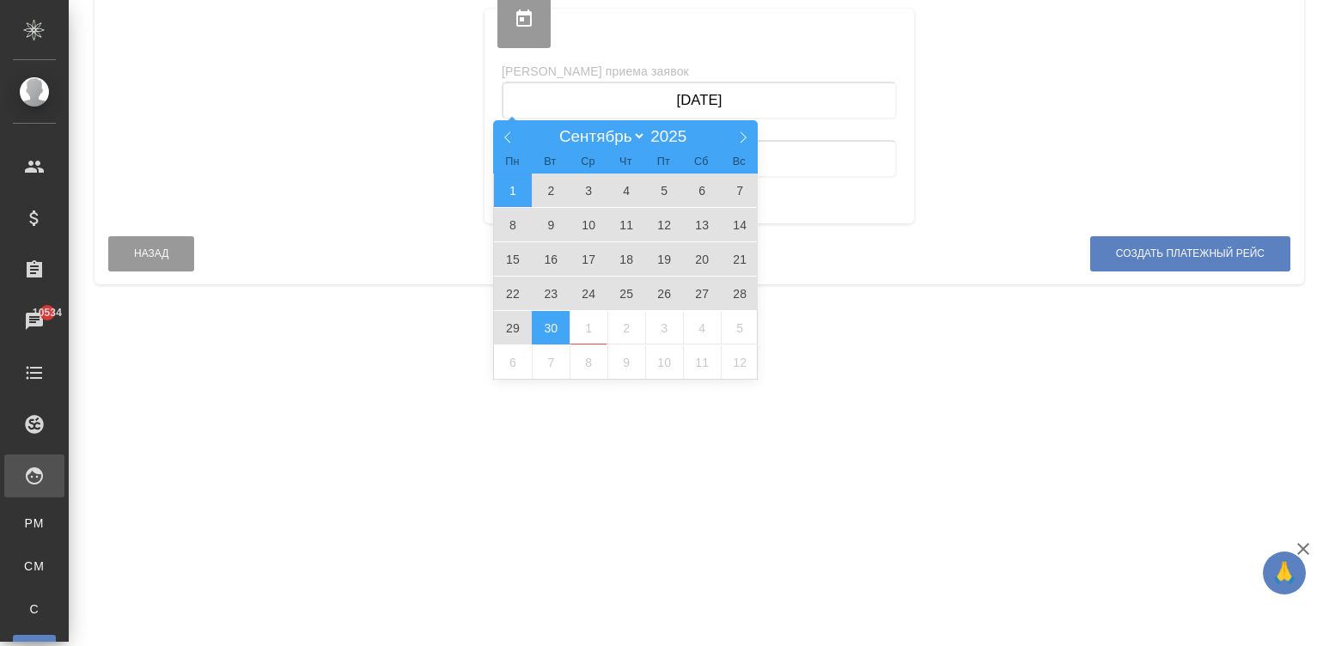
click at [546, 322] on span "30" at bounding box center [551, 328] width 38 height 34
type input "01.09.2025 — 30.09.2025"
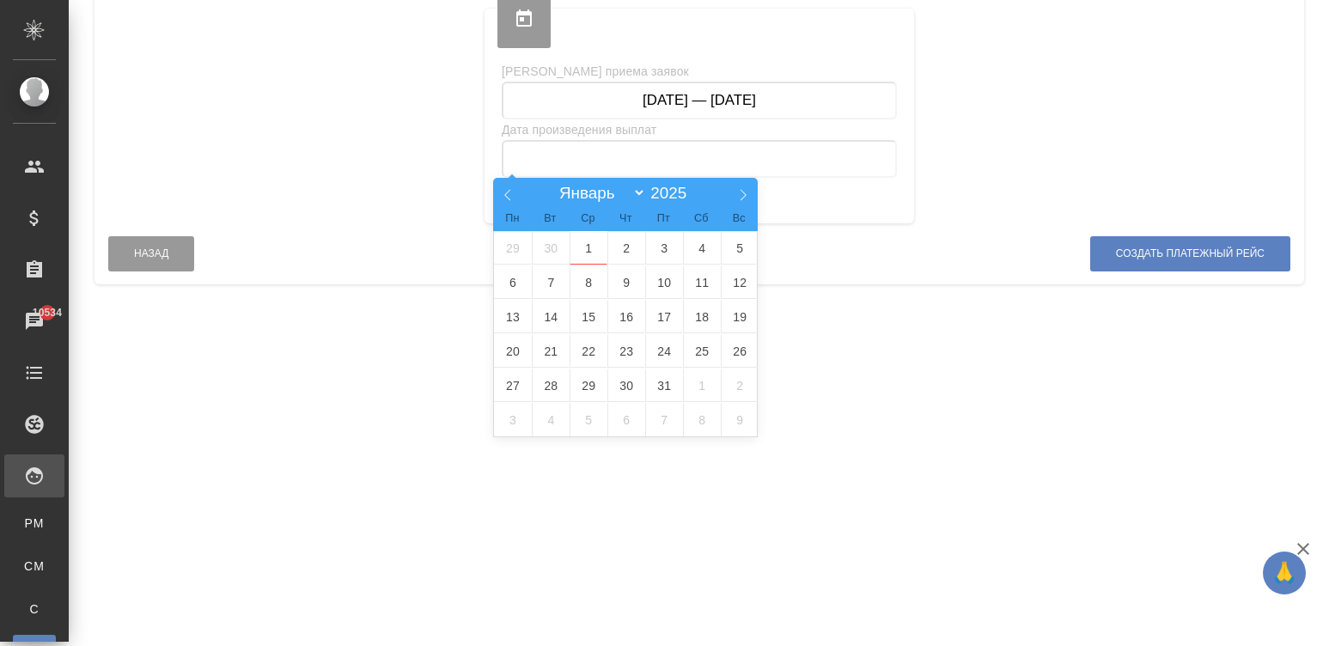
click at [610, 155] on input "text" at bounding box center [699, 159] width 395 height 38
click at [580, 236] on span "1" at bounding box center [589, 248] width 38 height 34
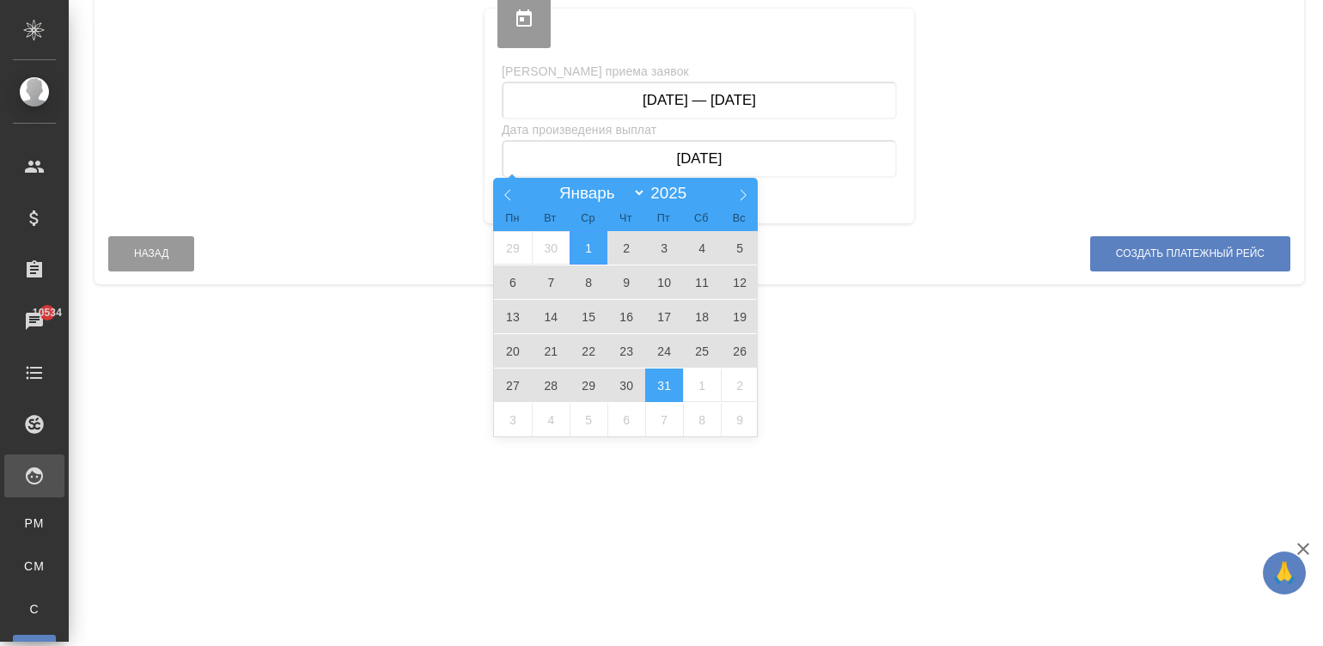
click at [657, 381] on span "31" at bounding box center [664, 386] width 38 height 34
type input "01.10.2025 — 31.10.2025"
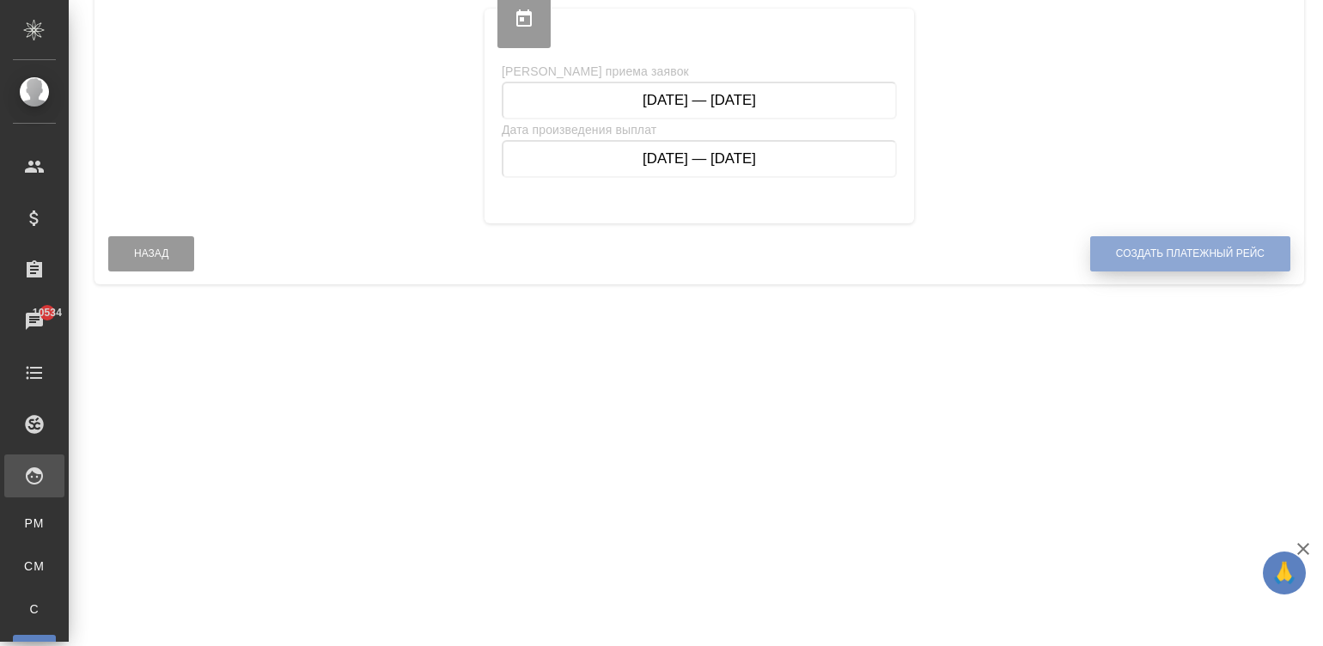
click at [1147, 238] on button "Создать платежный рейс" at bounding box center [1190, 253] width 200 height 35
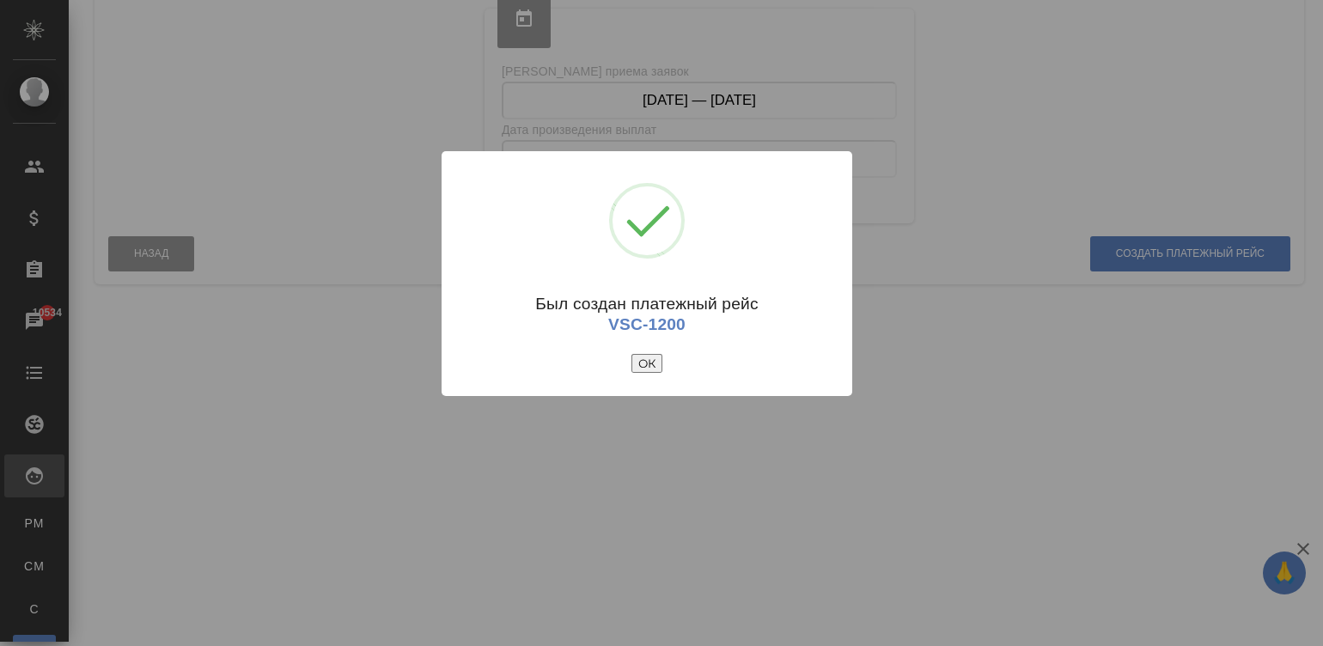
click at [647, 361] on button "ОК" at bounding box center [646, 363] width 31 height 19
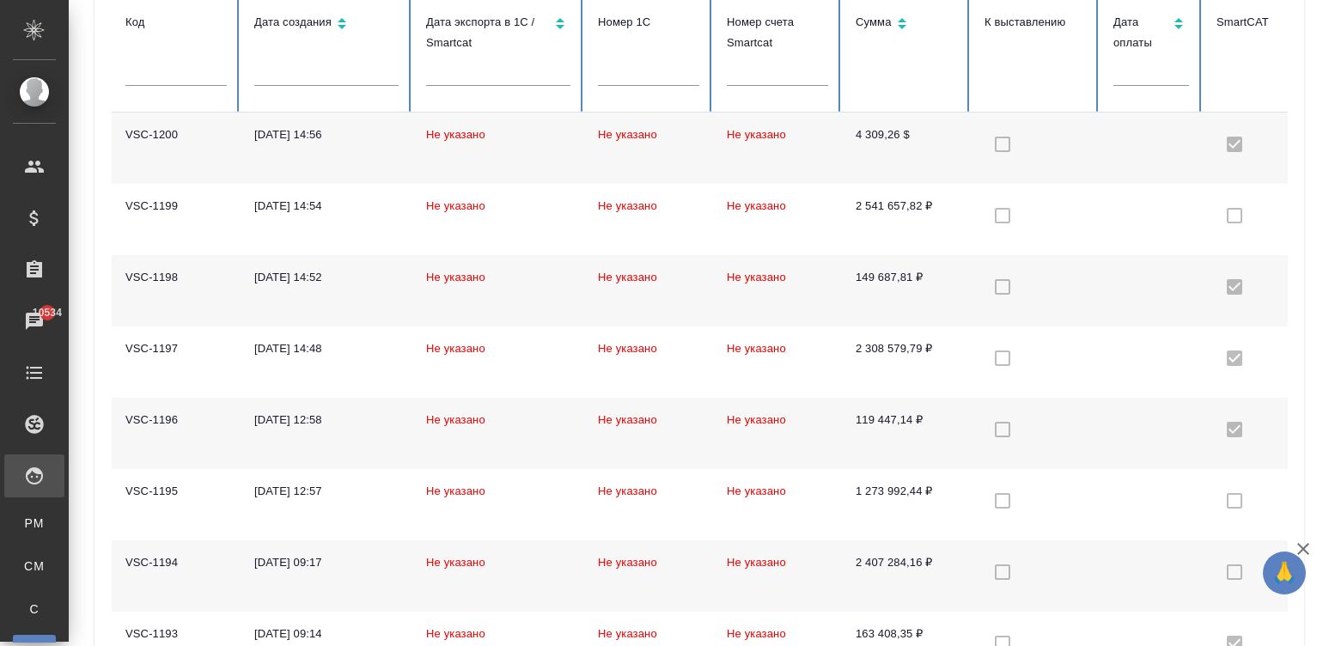
checkbox input "true"
checkbox input "false"
checkbox input "true"
checkbox input "false"
checkbox input "true"
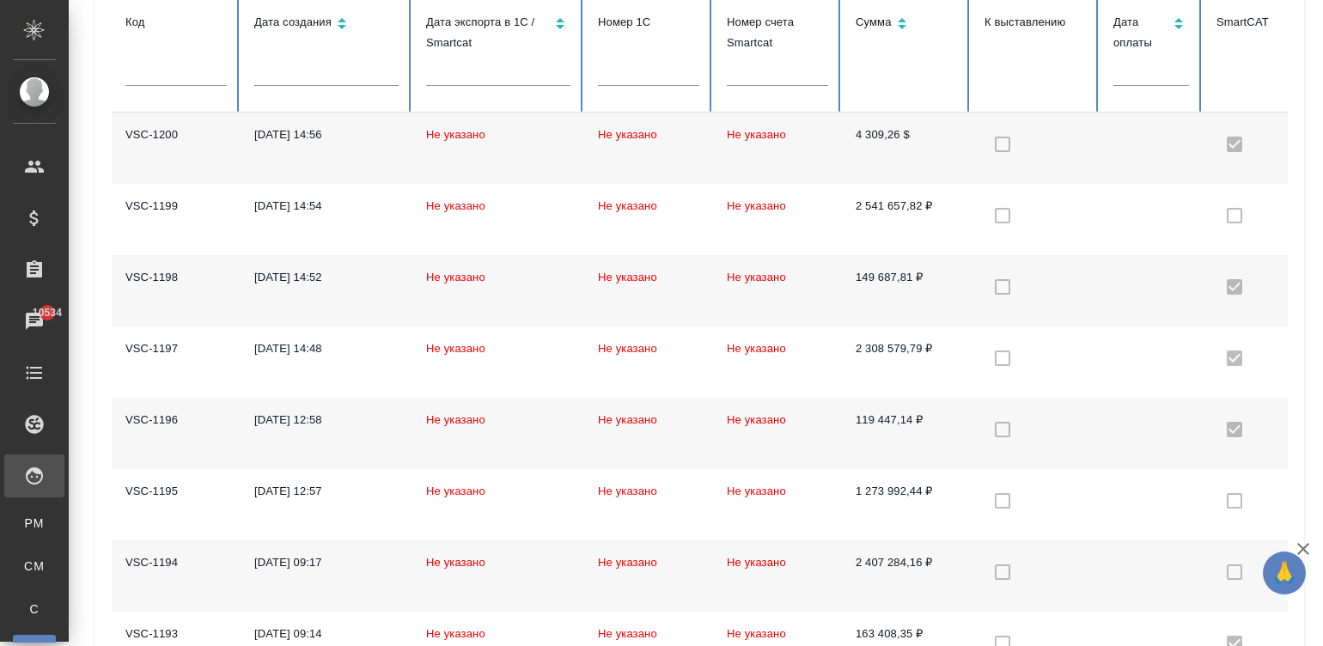
checkbox input "false"
checkbox input "true"
checkbox input "false"
checkbox input "true"
checkbox input "false"
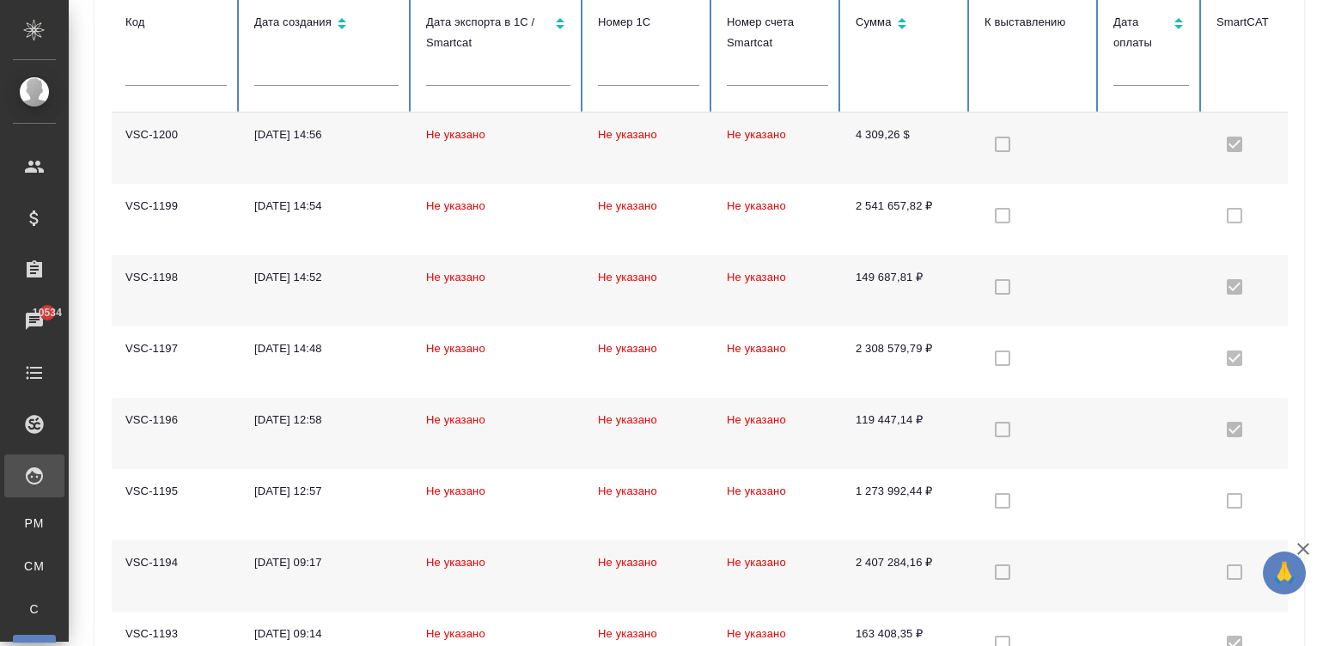
checkbox input "true"
checkbox input "false"
checkbox input "true"
checkbox input "false"
checkbox input "true"
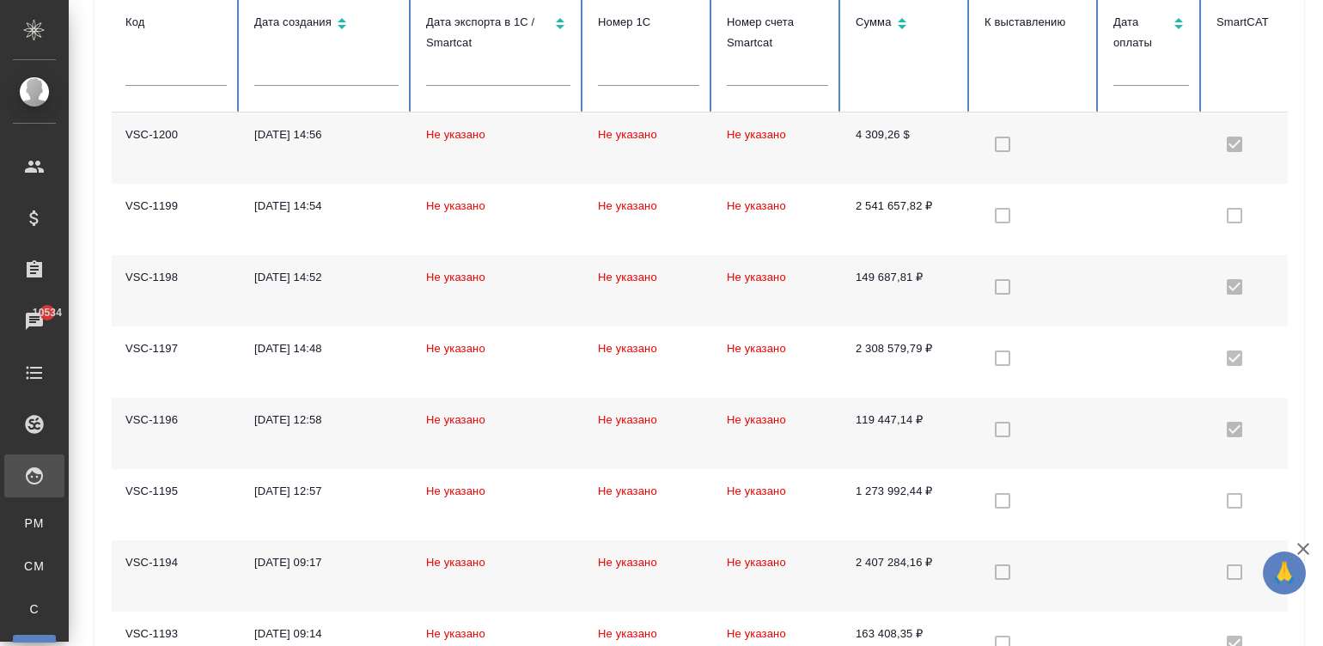
checkbox input "false"
checkbox input "true"
checkbox input "false"
checkbox input "true"
checkbox input "false"
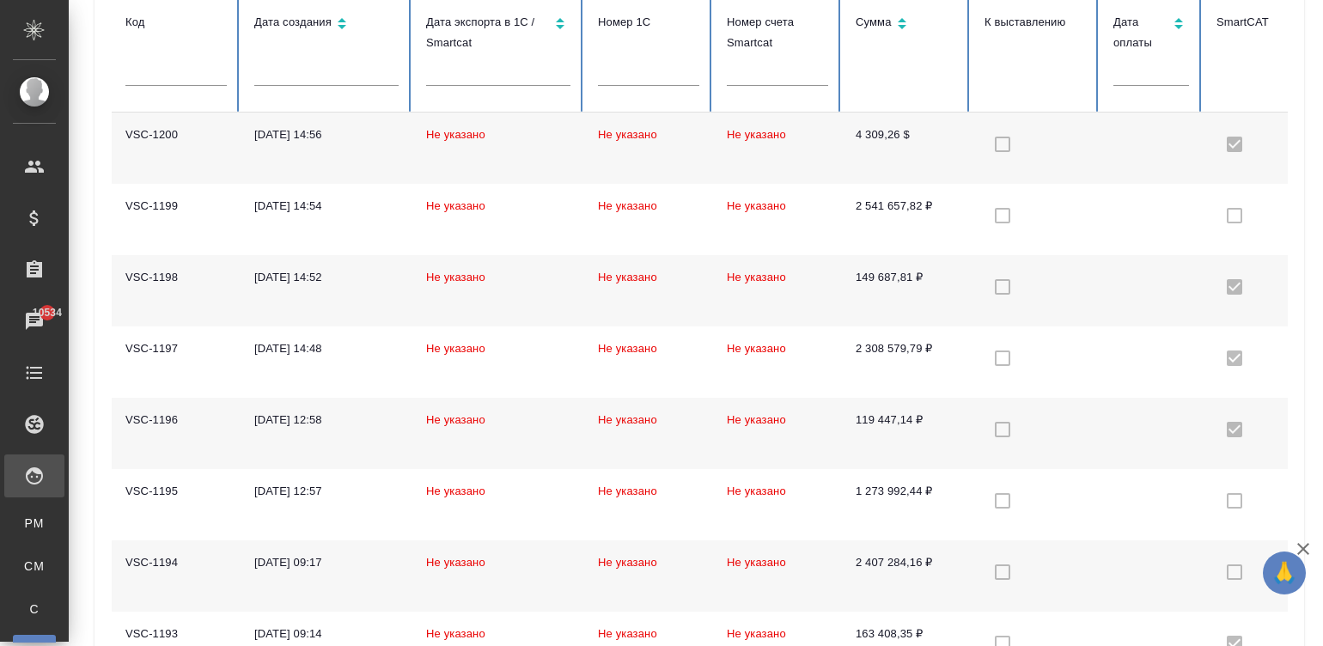
checkbox input "true"
checkbox input "false"
checkbox input "true"
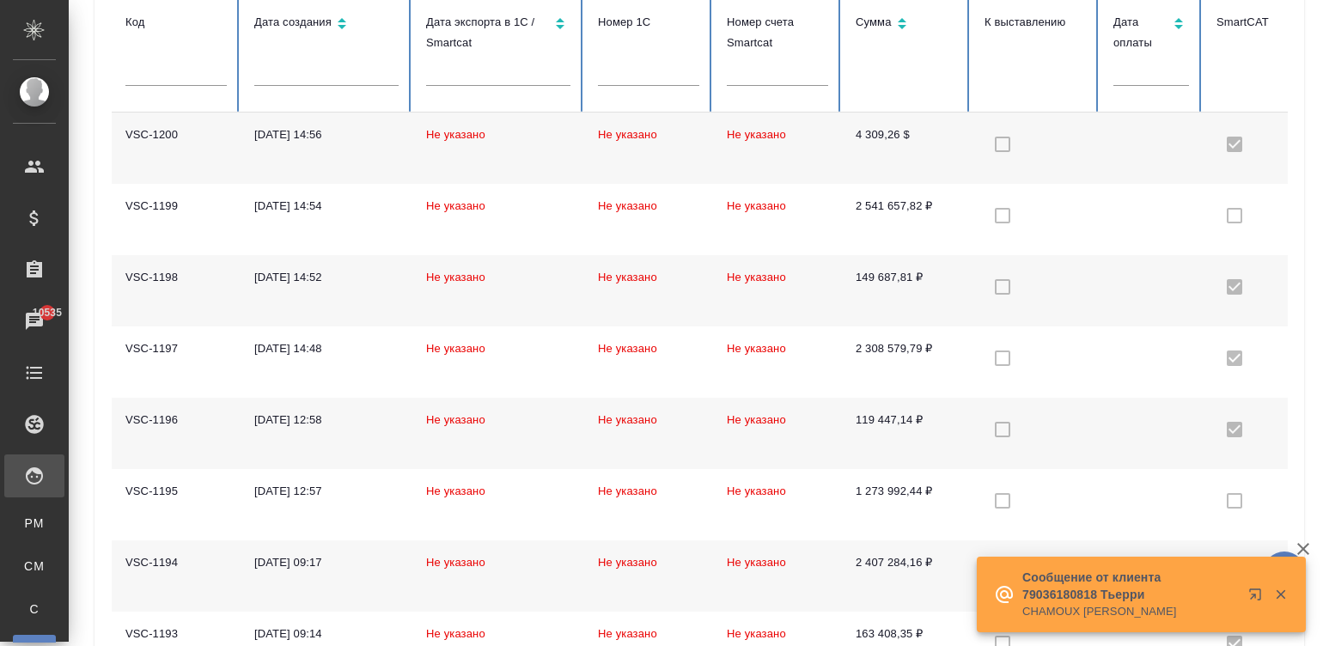
scroll to position [0, 0]
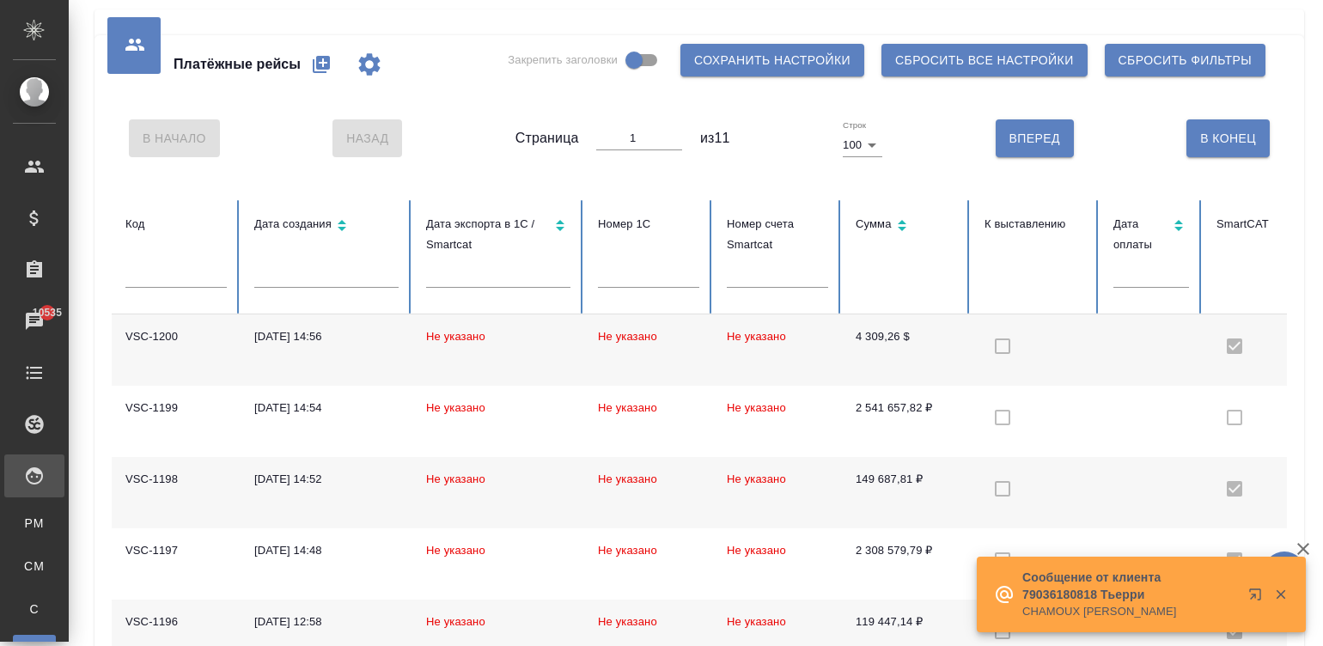
click at [315, 58] on icon "button" at bounding box center [321, 64] width 21 height 21
select select "10"
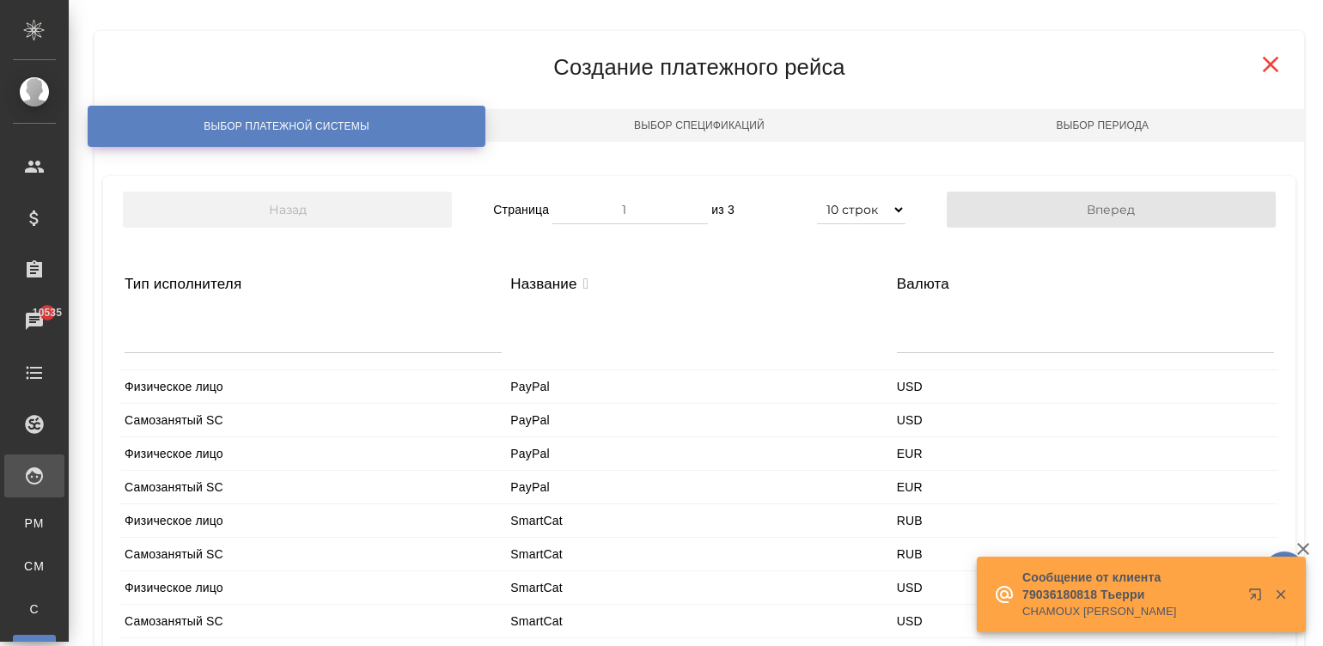
click at [211, 340] on div at bounding box center [313, 331] width 377 height 41
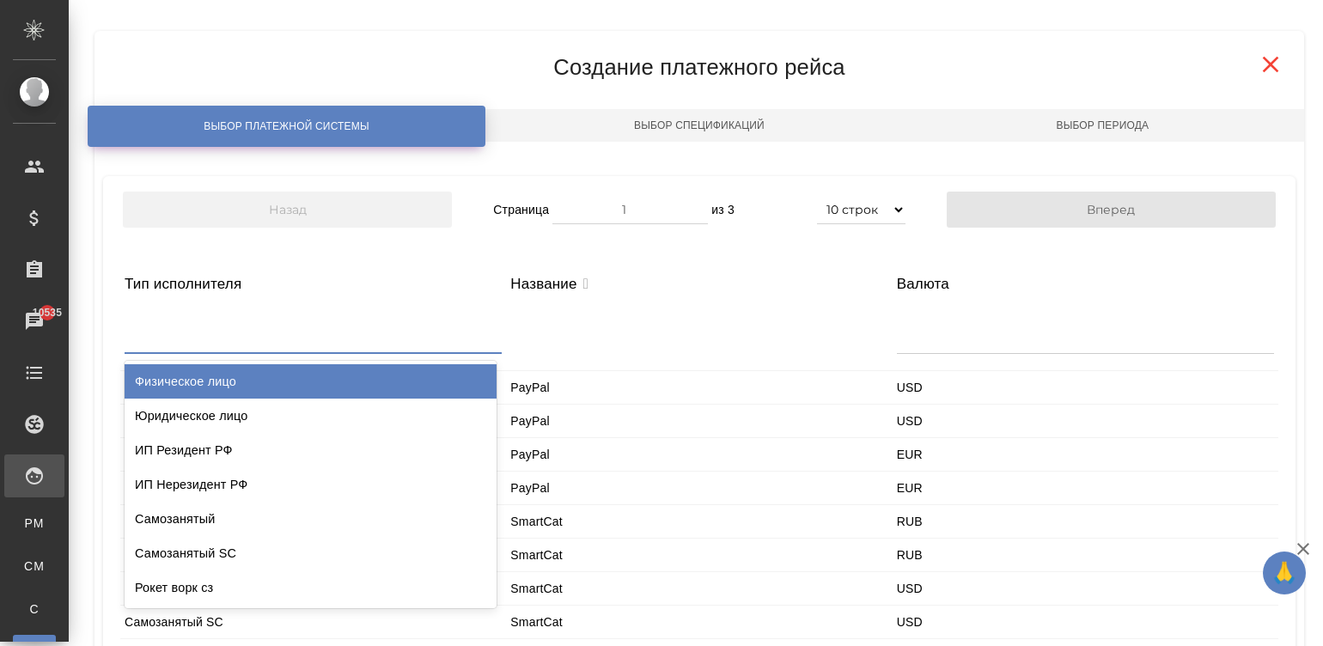
click at [294, 382] on div "Физическое лицо" at bounding box center [311, 381] width 372 height 34
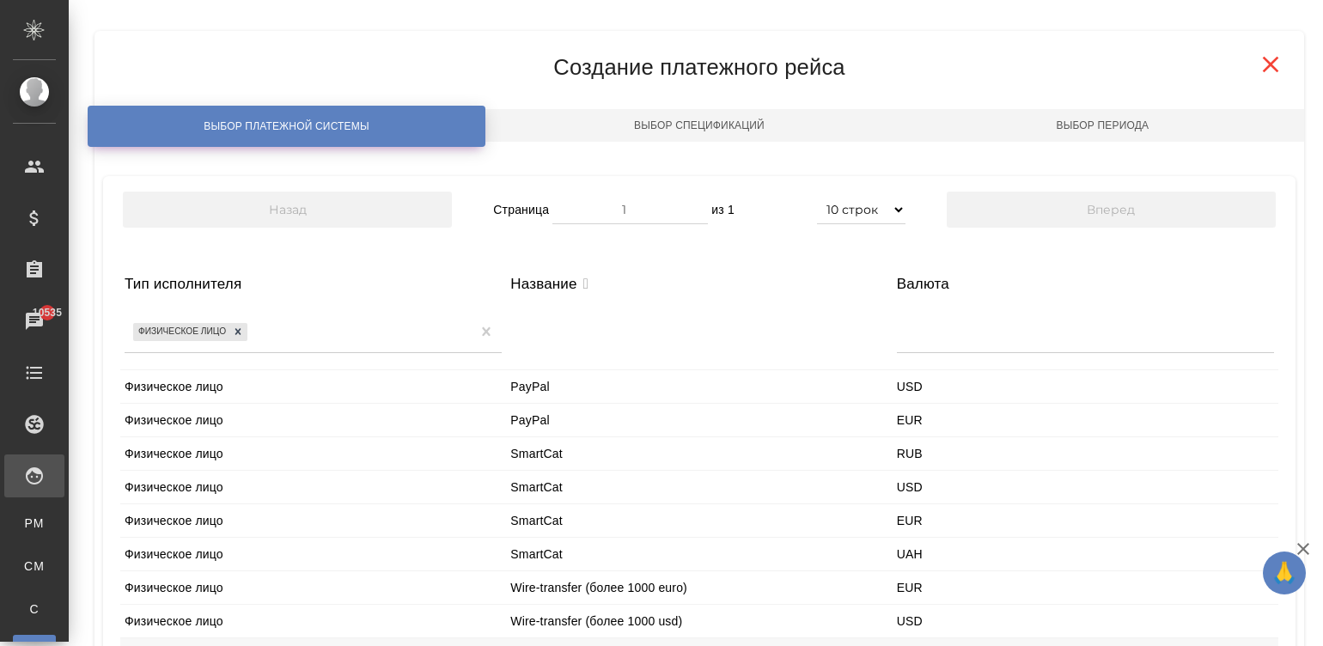
click at [293, 524] on div "Физическое лицо" at bounding box center [313, 520] width 386 height 33
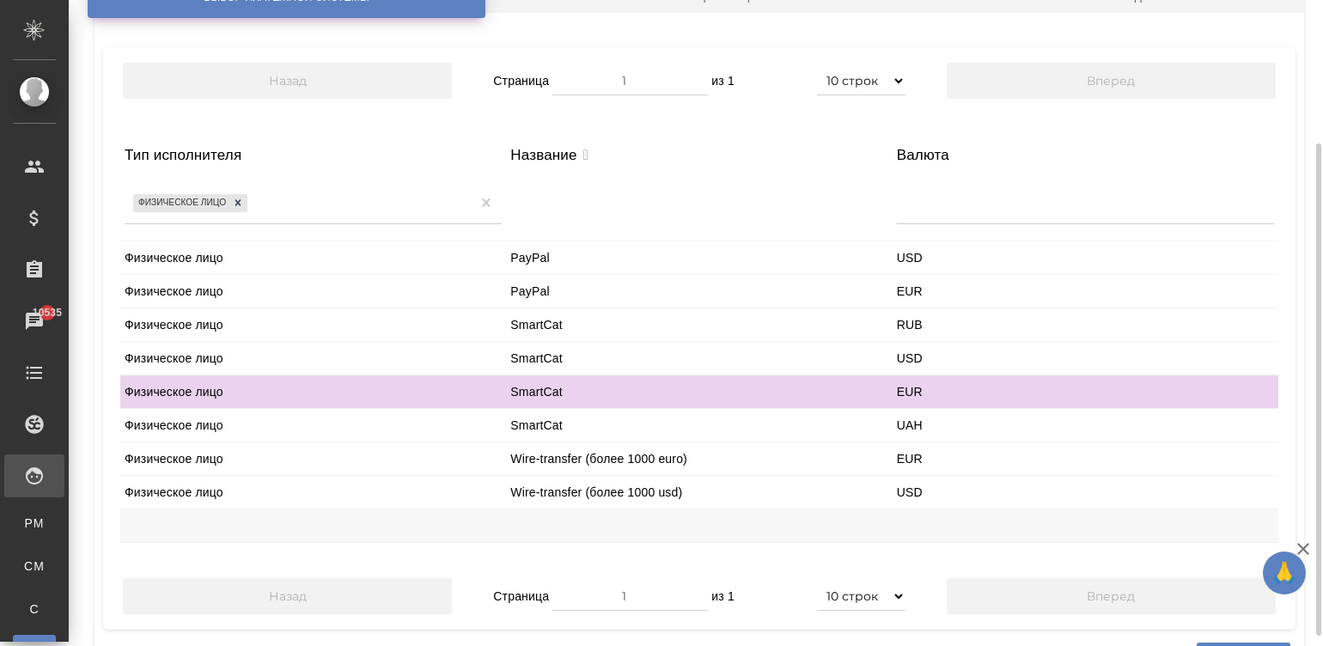
scroll to position [180, 0]
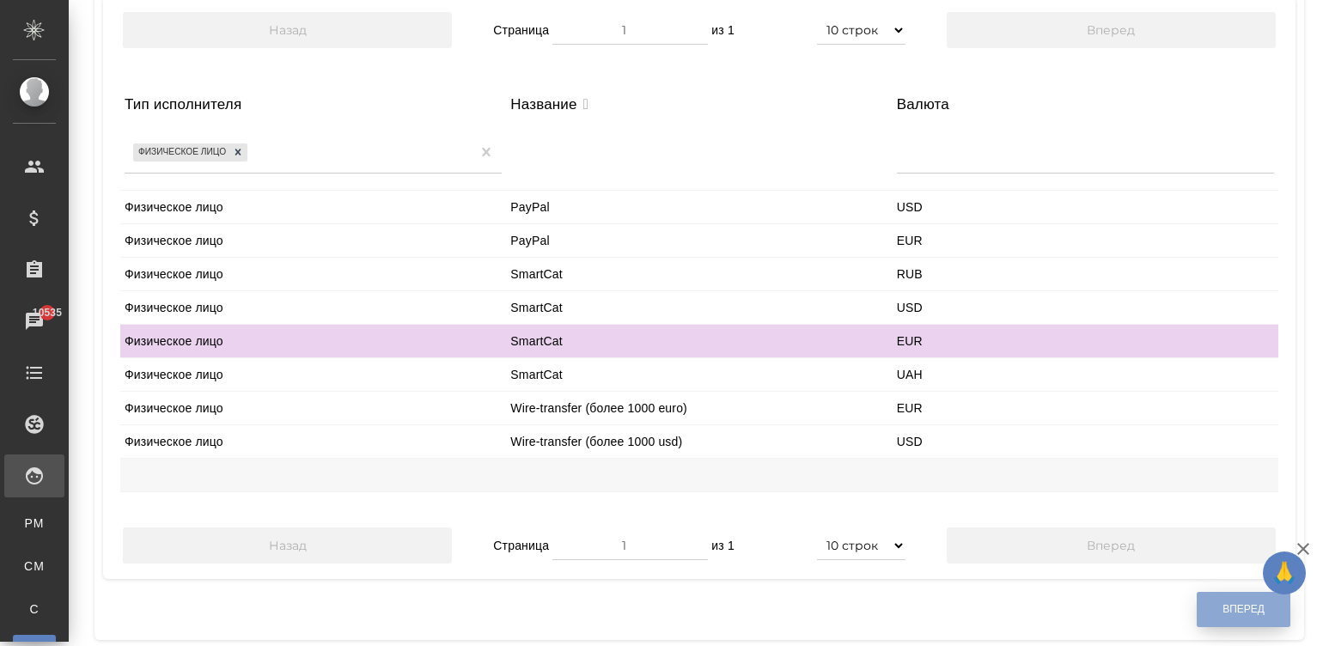
click at [1197, 611] on button "Вперед" at bounding box center [1244, 609] width 94 height 35
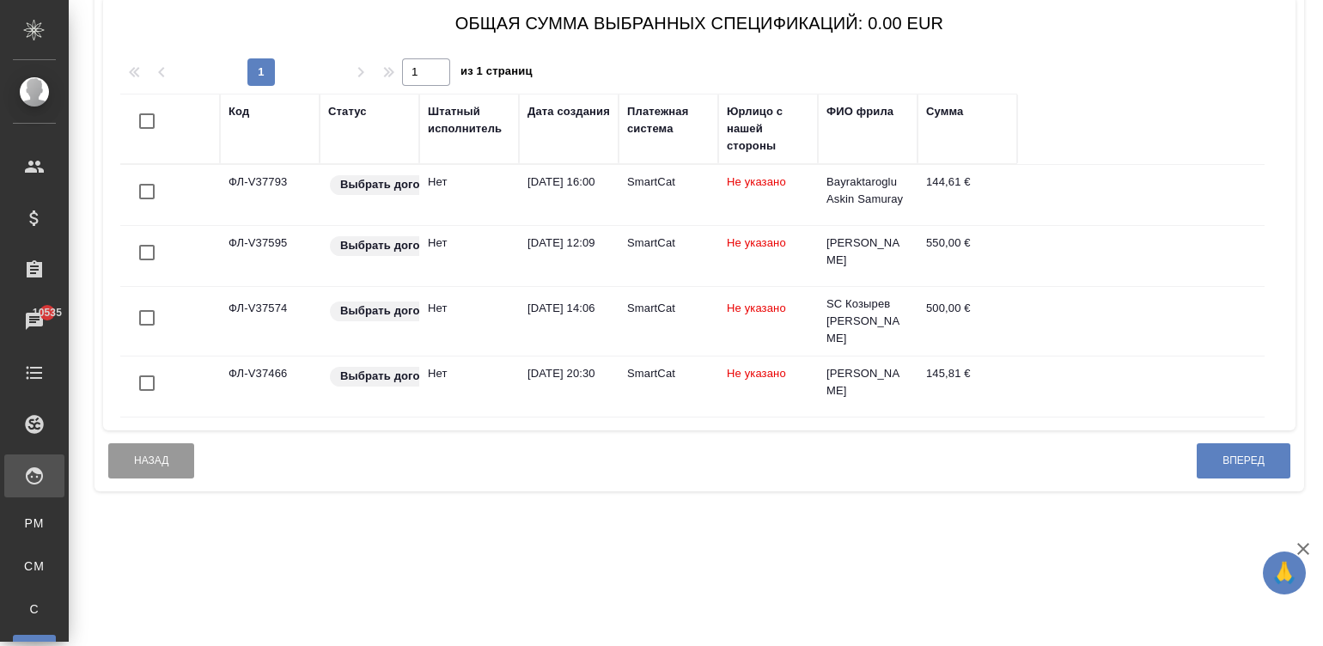
click at [141, 116] on input "checkbox" at bounding box center [147, 121] width 36 height 36
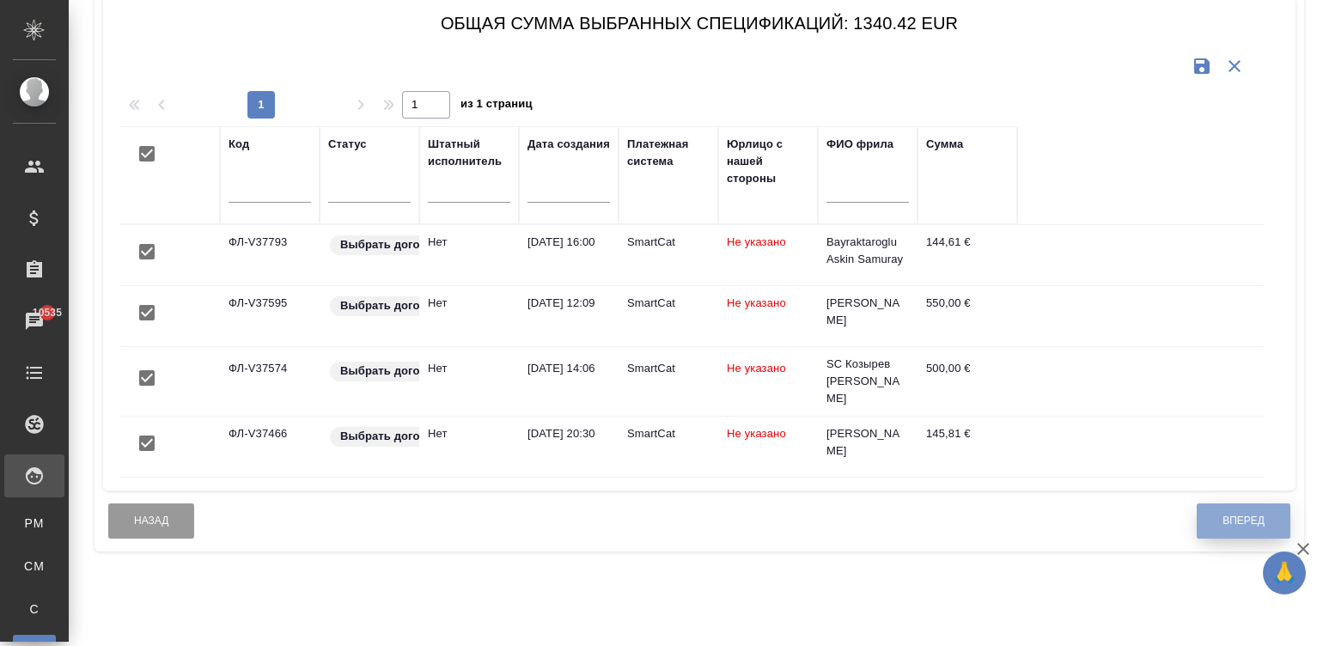
click at [1217, 503] on button "Вперед" at bounding box center [1244, 520] width 94 height 35
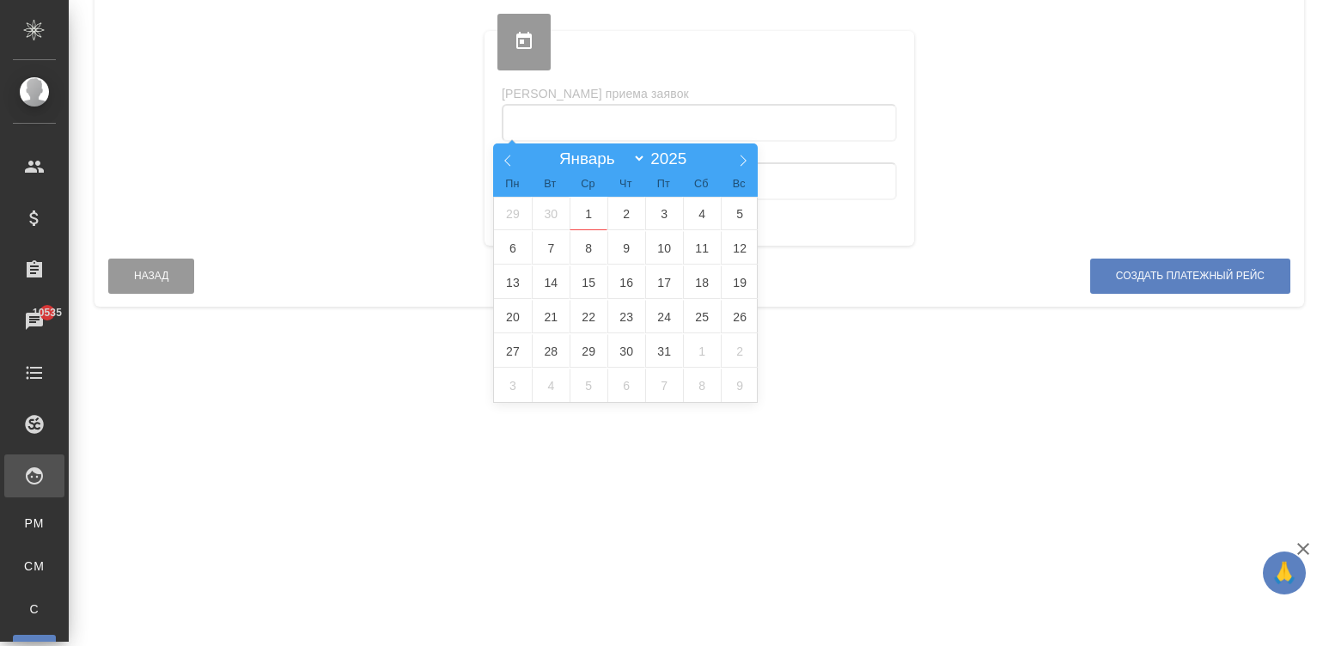
click at [698, 112] on input "text" at bounding box center [699, 123] width 395 height 38
click at [498, 150] on span at bounding box center [507, 157] width 29 height 29
select select "8"
click at [514, 206] on span "1" at bounding box center [513, 214] width 38 height 34
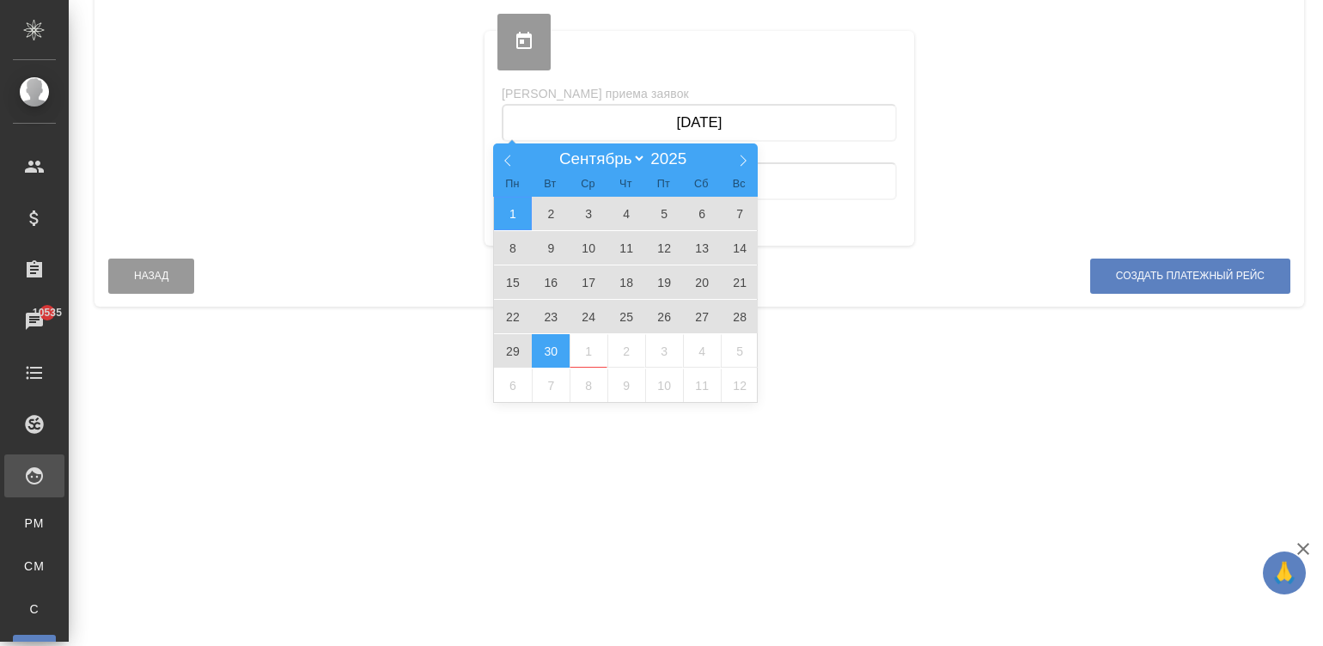
click at [552, 349] on span "30" at bounding box center [551, 351] width 38 height 34
type input "01.09.2025 — 30.09.2025"
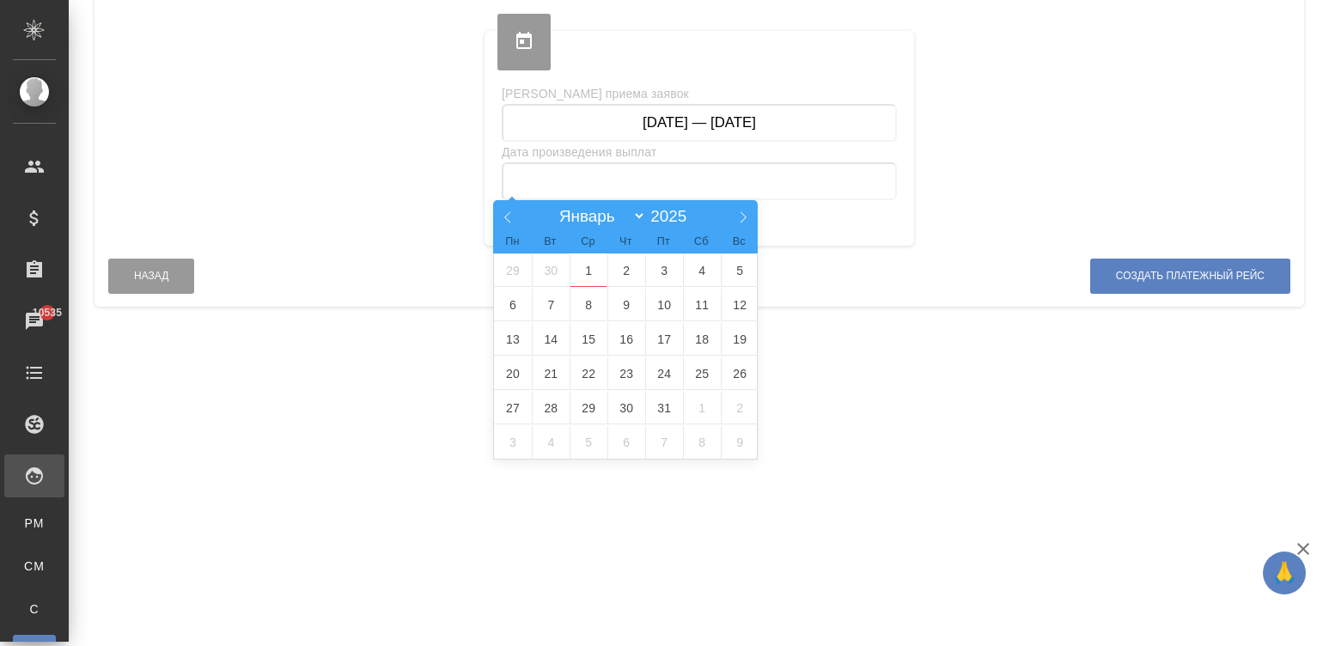
click at [621, 177] on input "text" at bounding box center [699, 181] width 395 height 38
click at [587, 269] on span "1" at bounding box center [589, 270] width 38 height 34
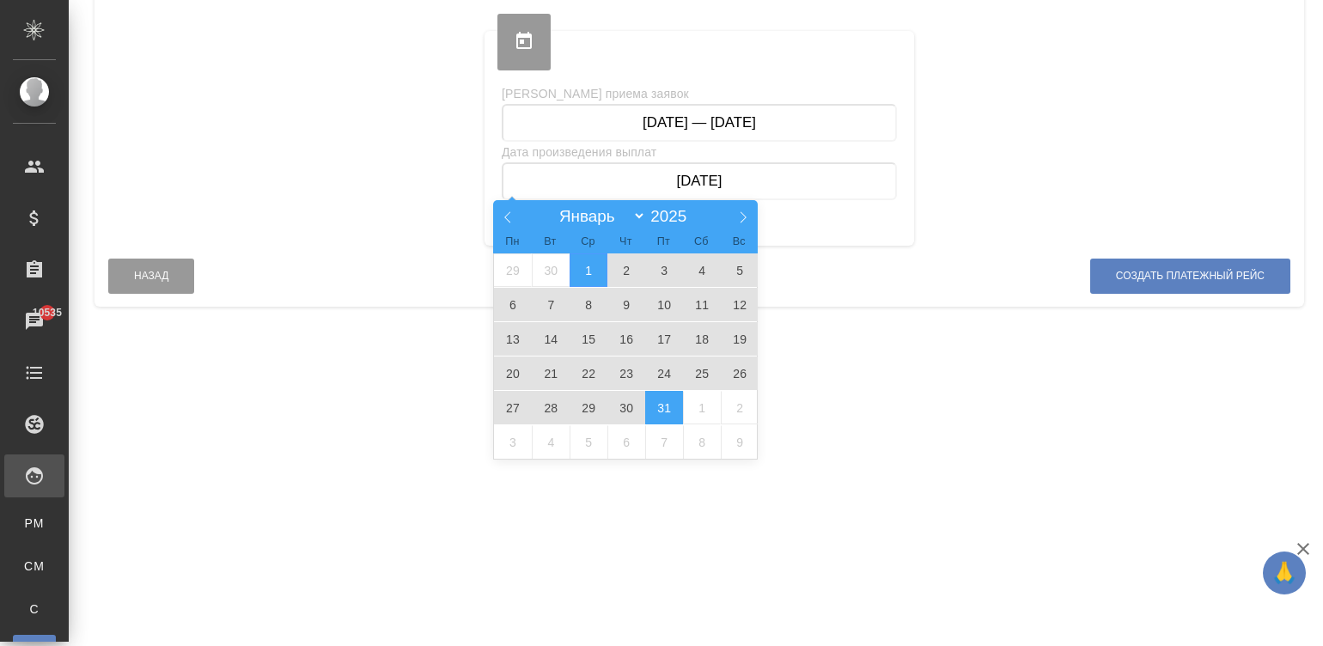
click at [656, 413] on span "31" at bounding box center [664, 408] width 38 height 34
type input "01.10.2025 — 31.10.2025"
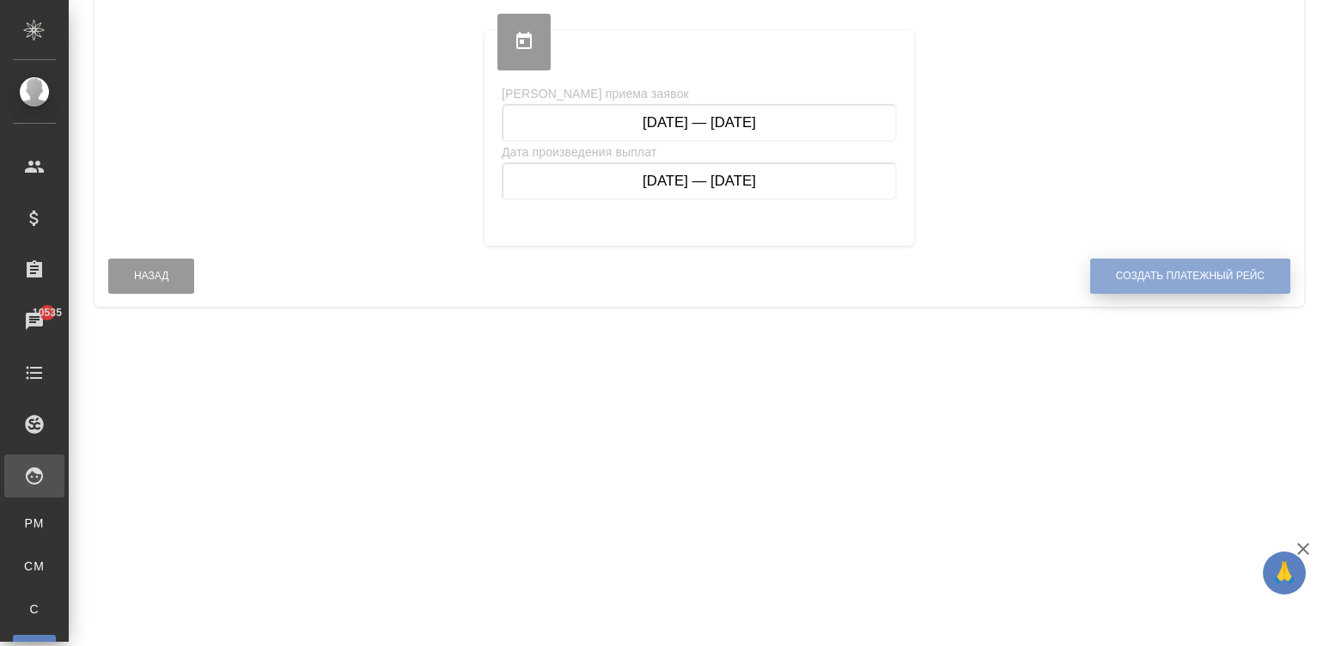
click at [1193, 269] on span "Создать платежный рейс" at bounding box center [1190, 276] width 149 height 15
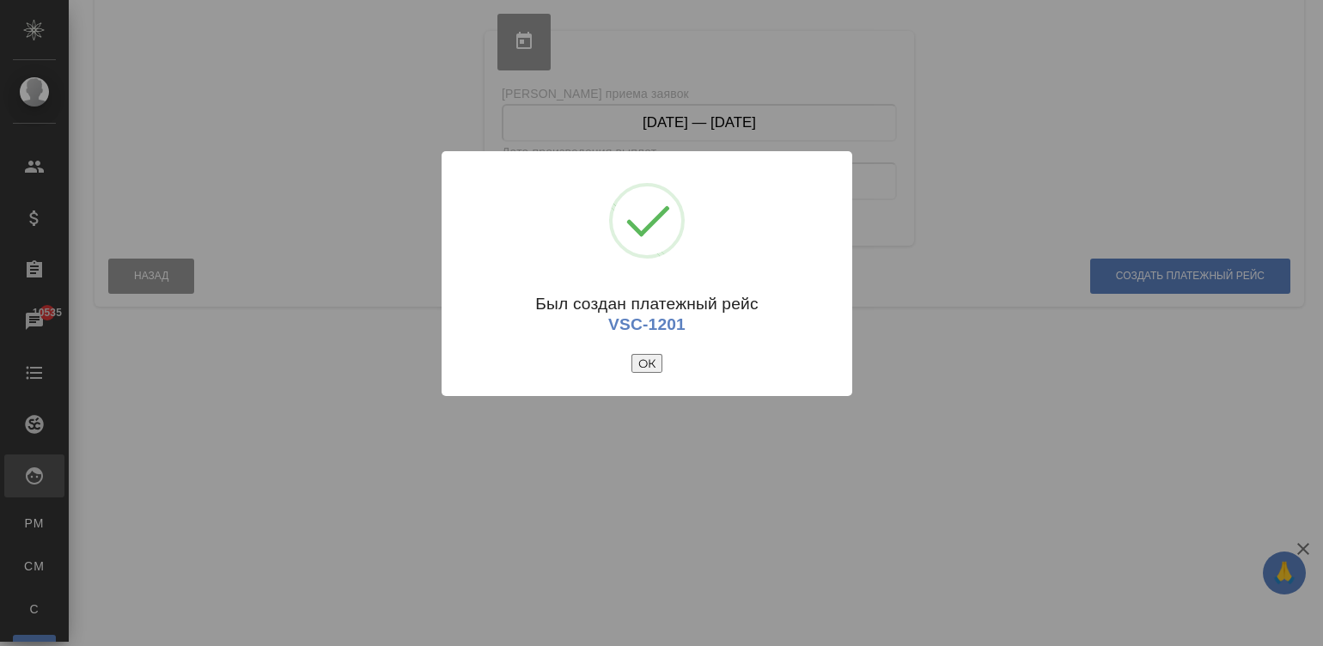
click at [638, 355] on button "ОК" at bounding box center [646, 363] width 31 height 19
click at [0, 0] on td "Не указано" at bounding box center [0, 0] width 0 height 0
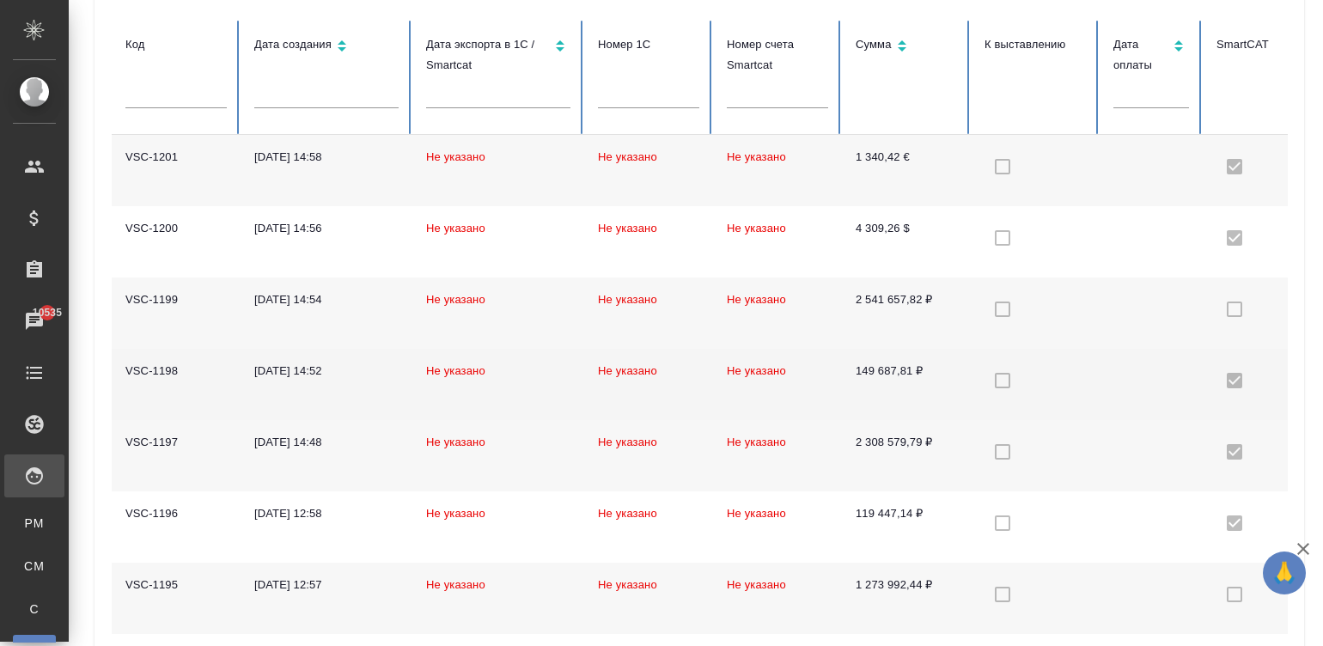
checkbox input "true"
checkbox input "false"
checkbox input "true"
checkbox input "false"
checkbox input "true"
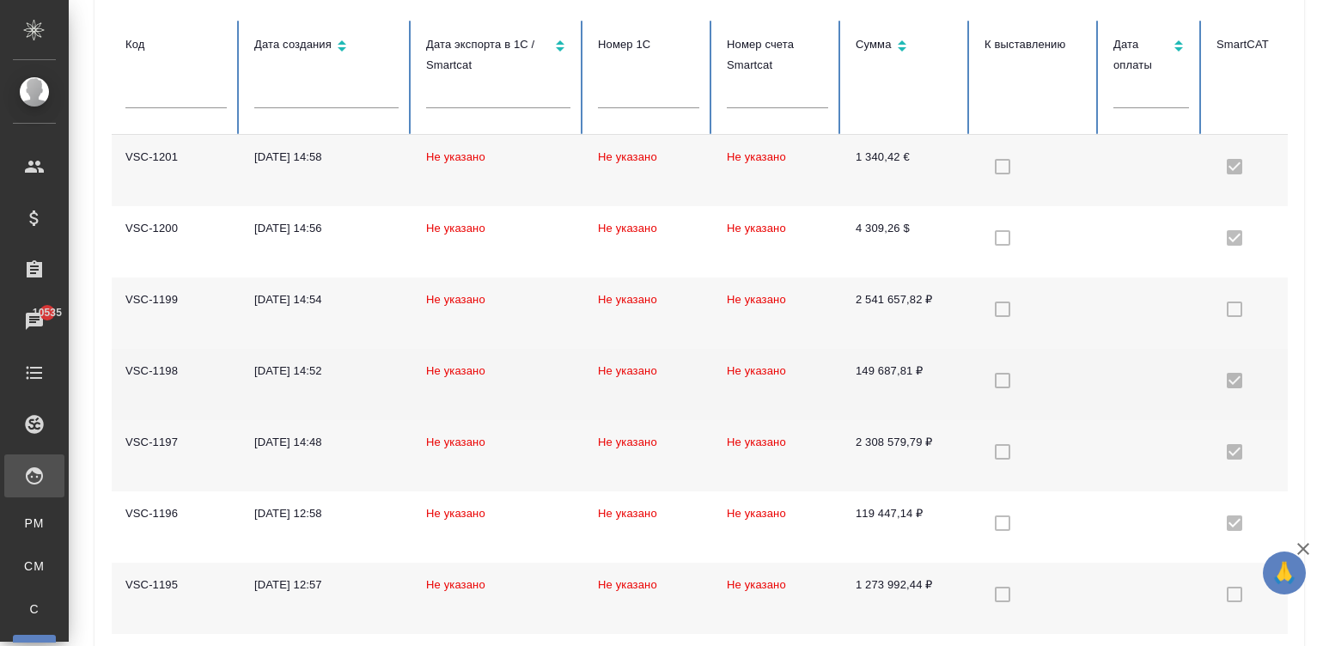
checkbox input "false"
checkbox input "true"
checkbox input "false"
checkbox input "true"
checkbox input "false"
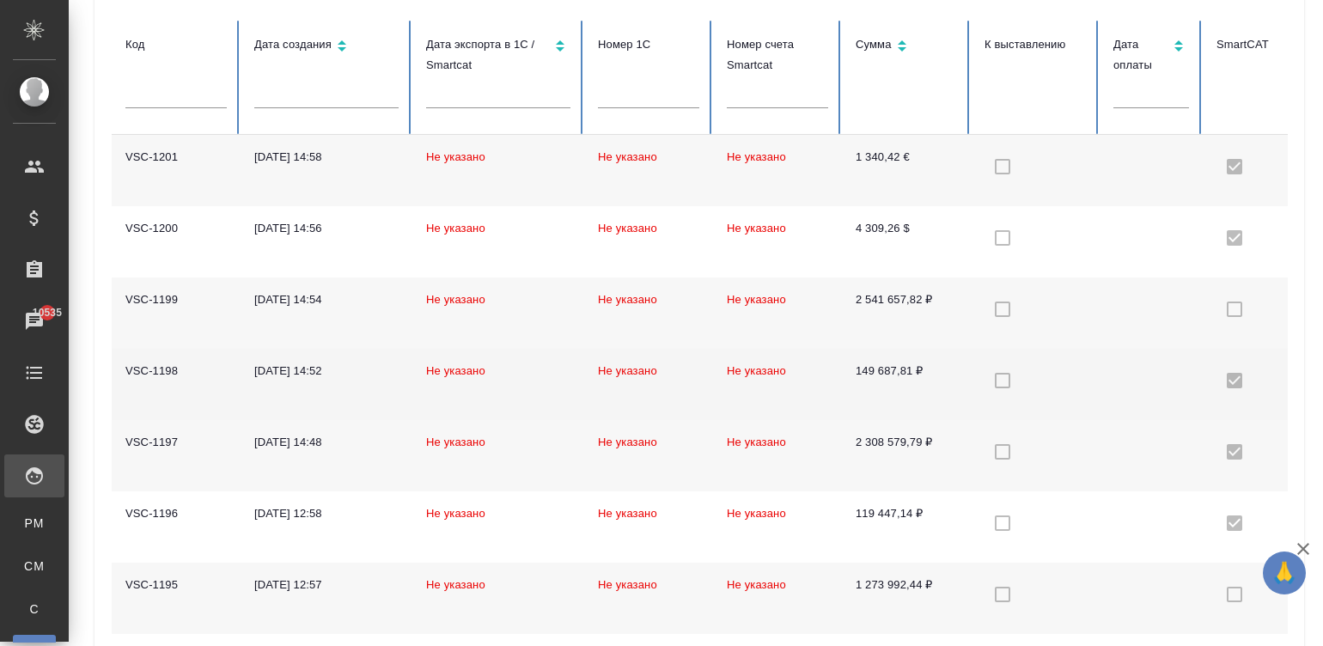
checkbox input "true"
checkbox input "false"
checkbox input "true"
checkbox input "false"
checkbox input "true"
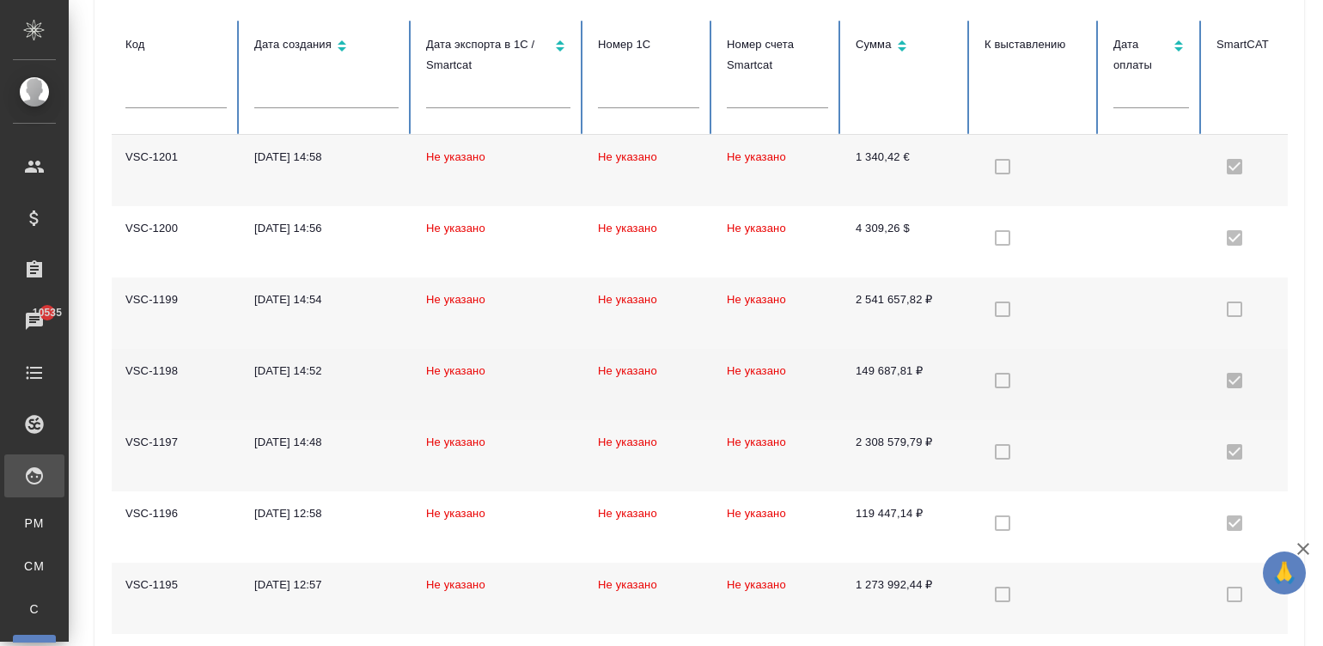
checkbox input "false"
checkbox input "true"
checkbox input "false"
checkbox input "true"
checkbox input "false"
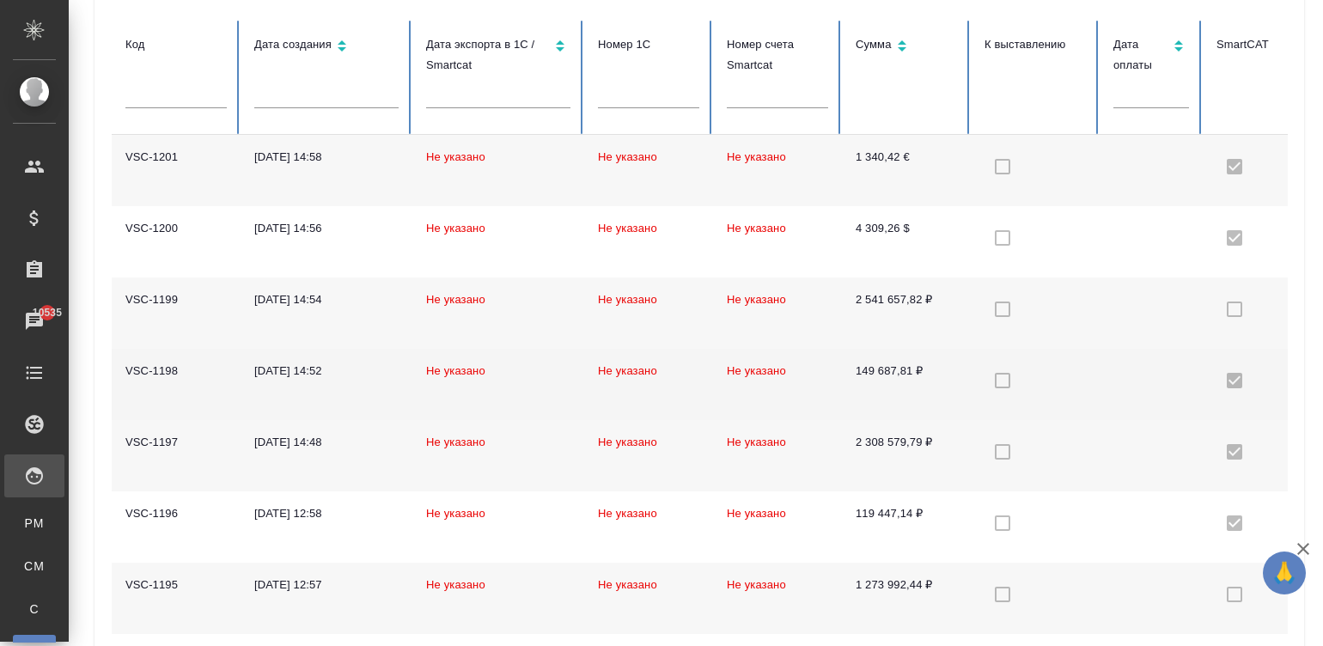
checkbox input "true"
checkbox input "false"
checkbox input "true"
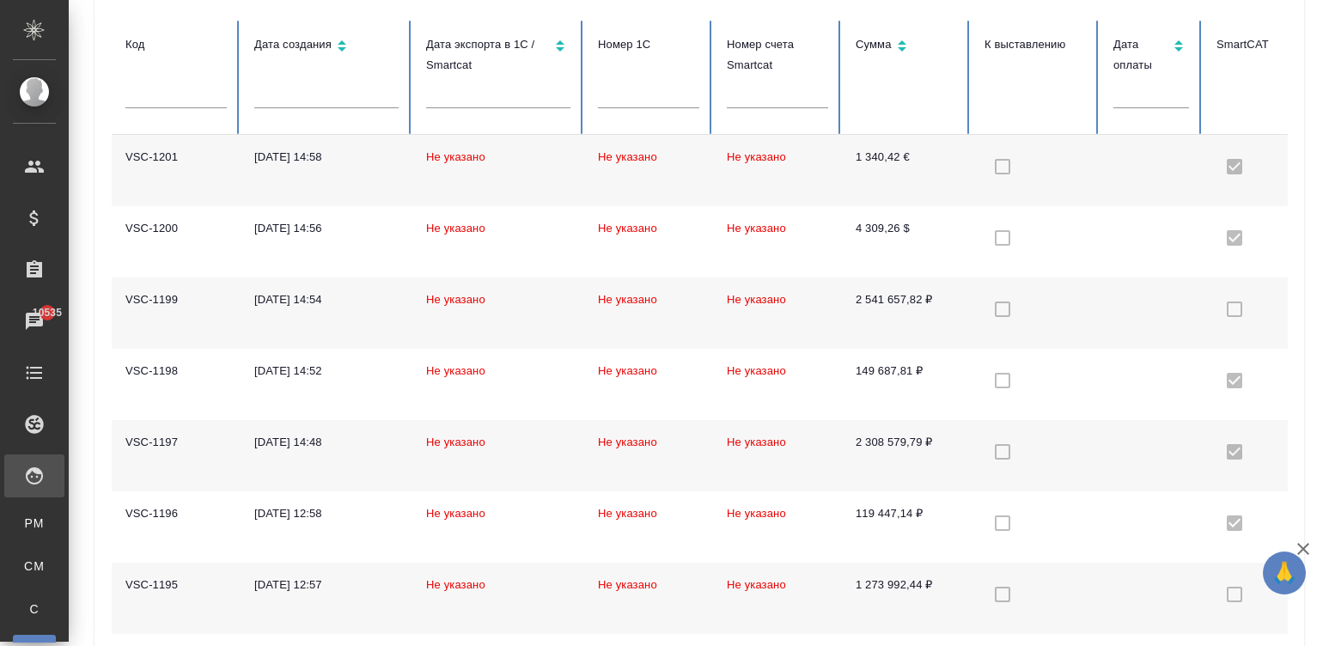
scroll to position [0, 0]
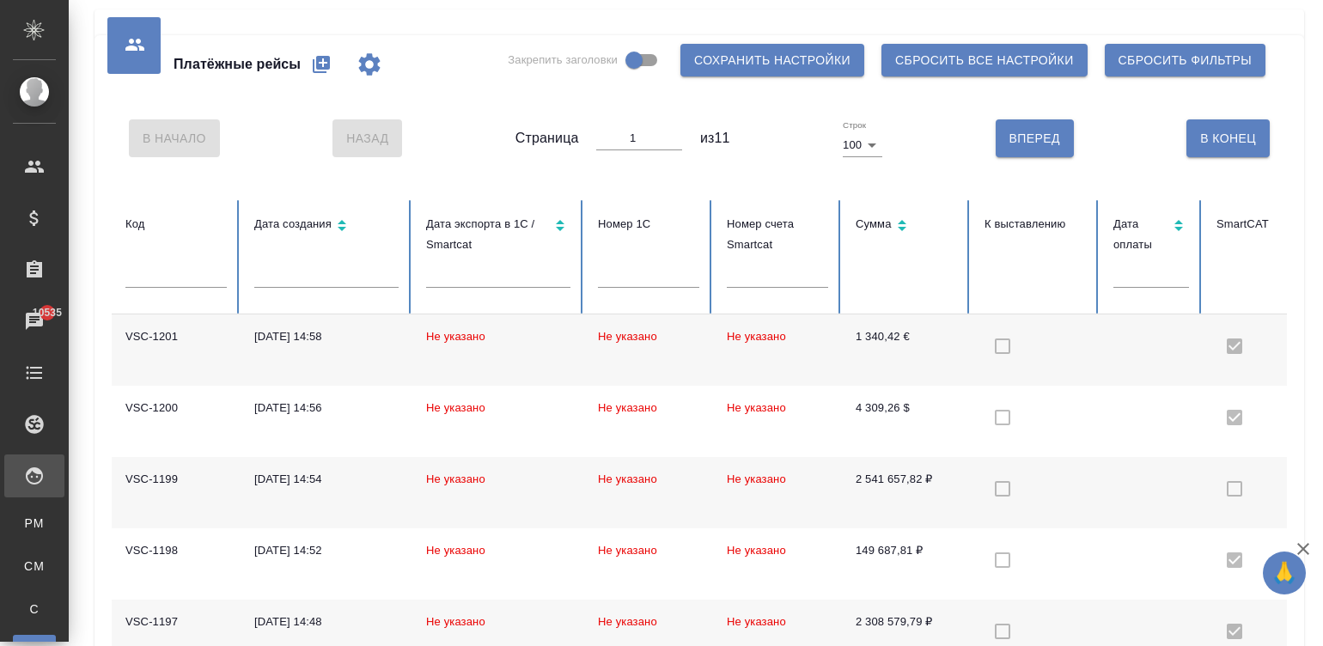
click at [322, 67] on icon "button" at bounding box center [321, 64] width 17 height 17
select select "10"
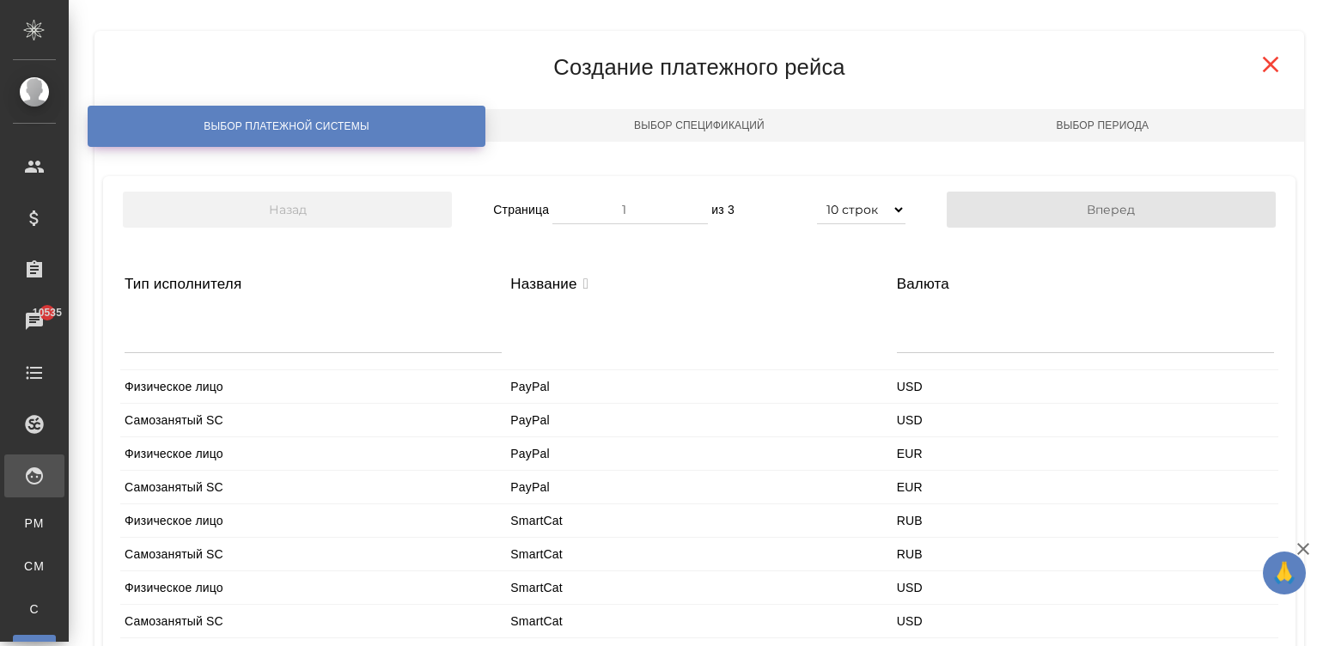
click at [280, 331] on div at bounding box center [313, 331] width 377 height 41
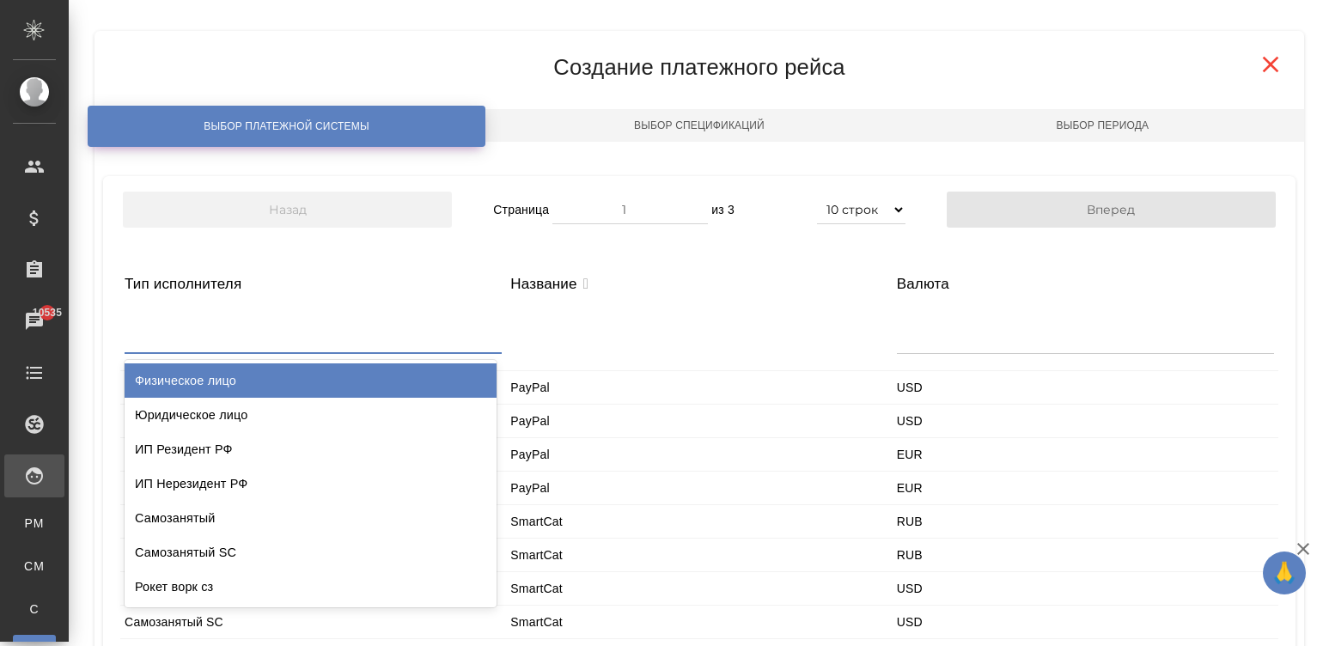
click at [201, 374] on div "Физическое лицо" at bounding box center [311, 380] width 372 height 34
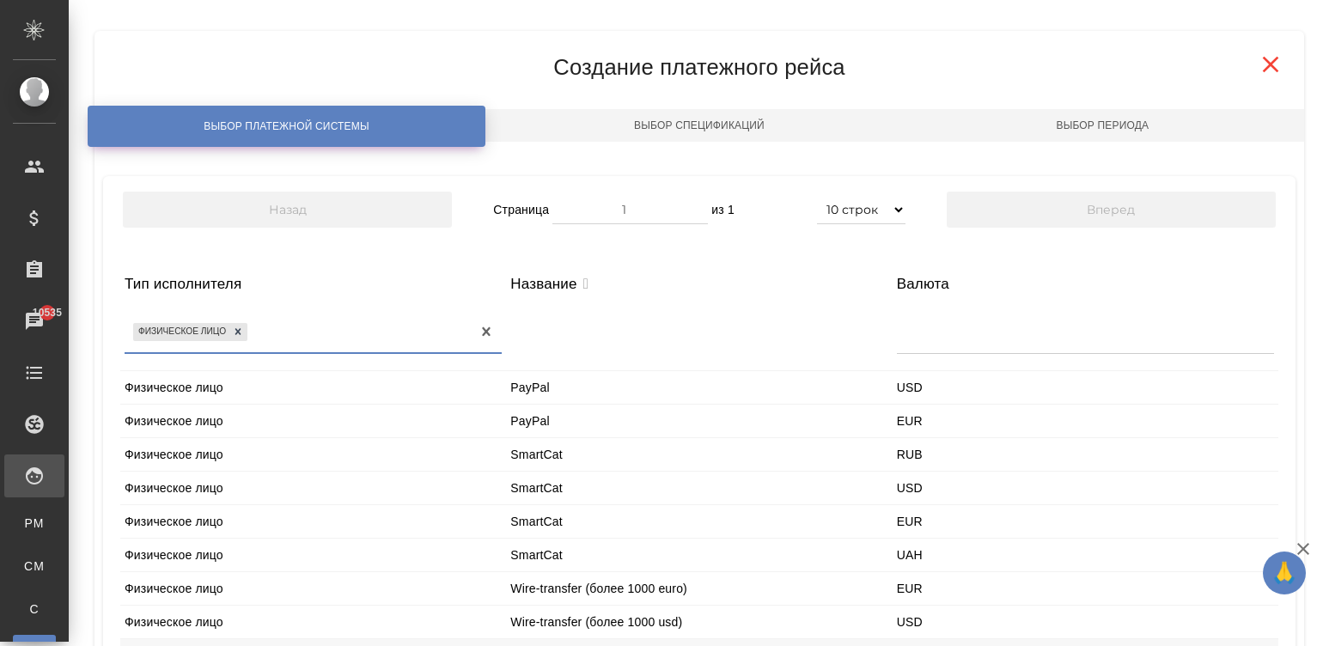
click at [222, 551] on div "Физическое лицо" at bounding box center [313, 555] width 386 height 33
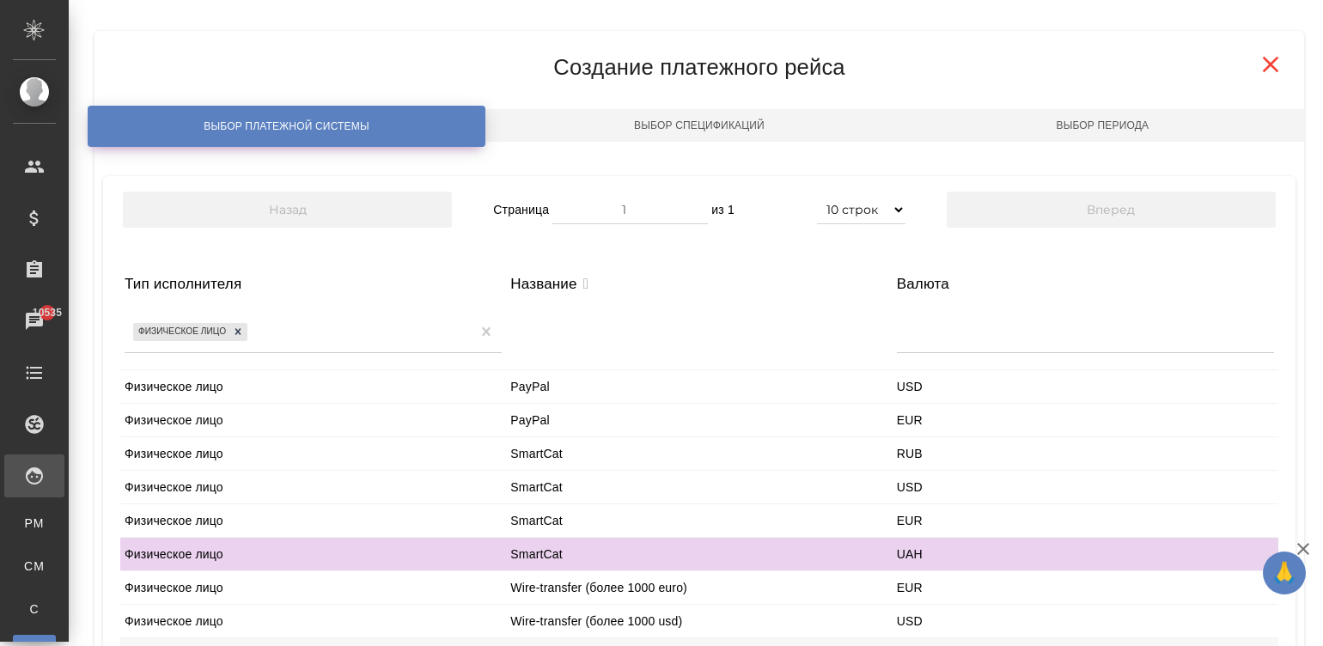
click at [222, 551] on div "Физическое лицо" at bounding box center [313, 554] width 386 height 33
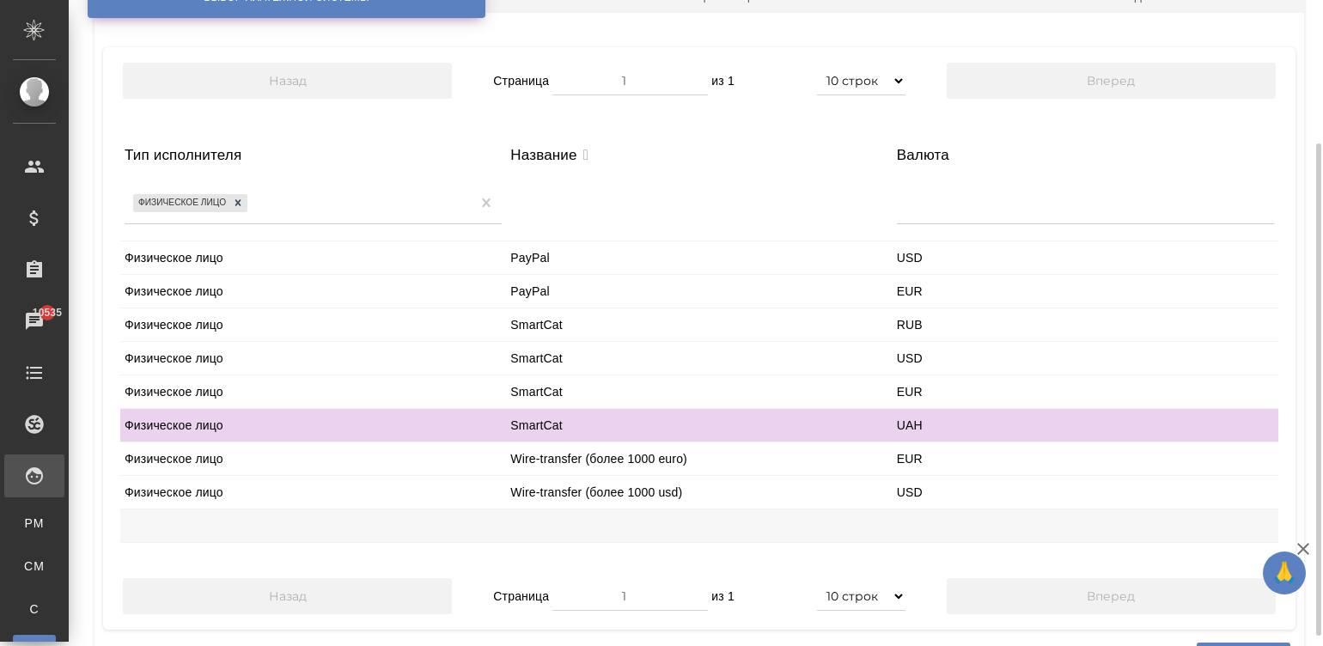
scroll to position [180, 0]
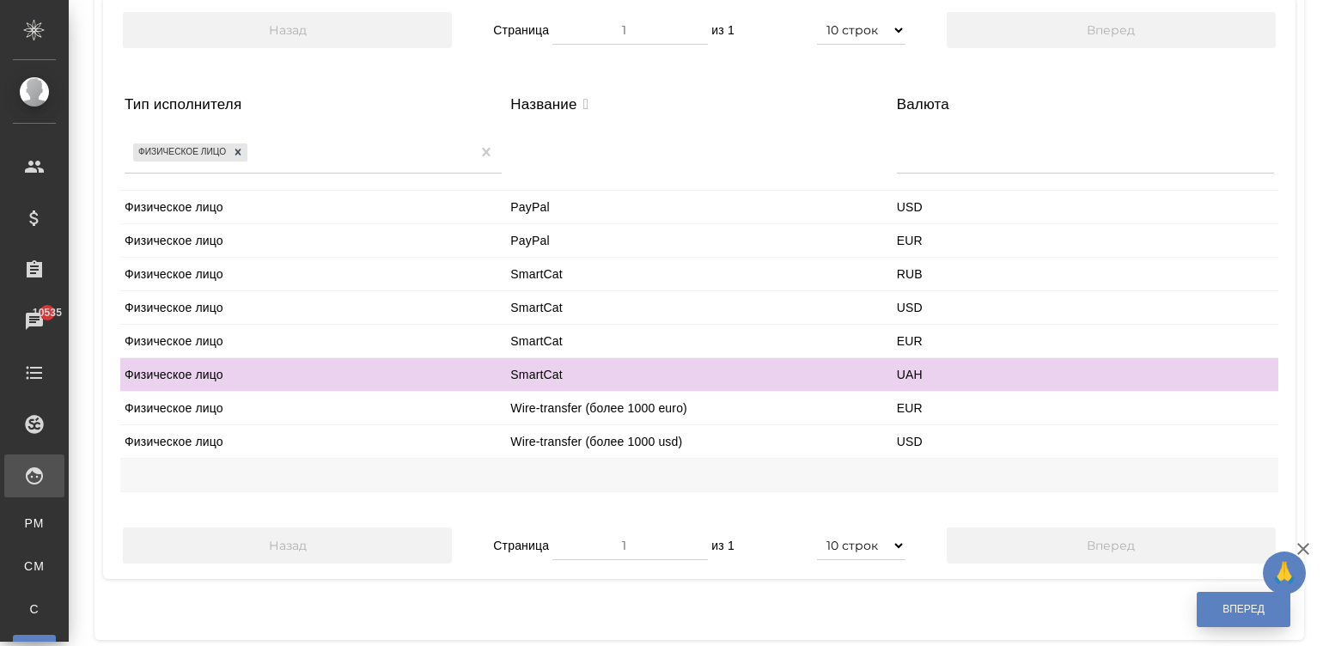
click at [1197, 606] on button "Вперед" at bounding box center [1244, 609] width 94 height 35
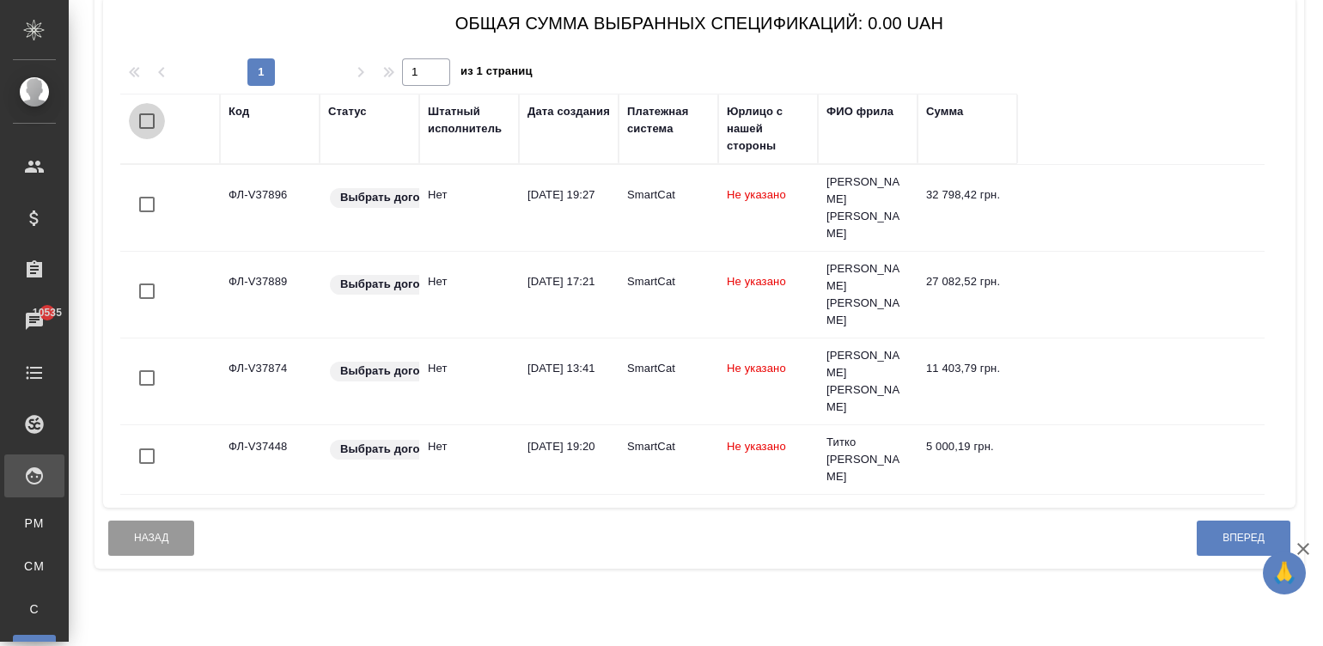
click at [139, 116] on input "checkbox" at bounding box center [147, 121] width 36 height 36
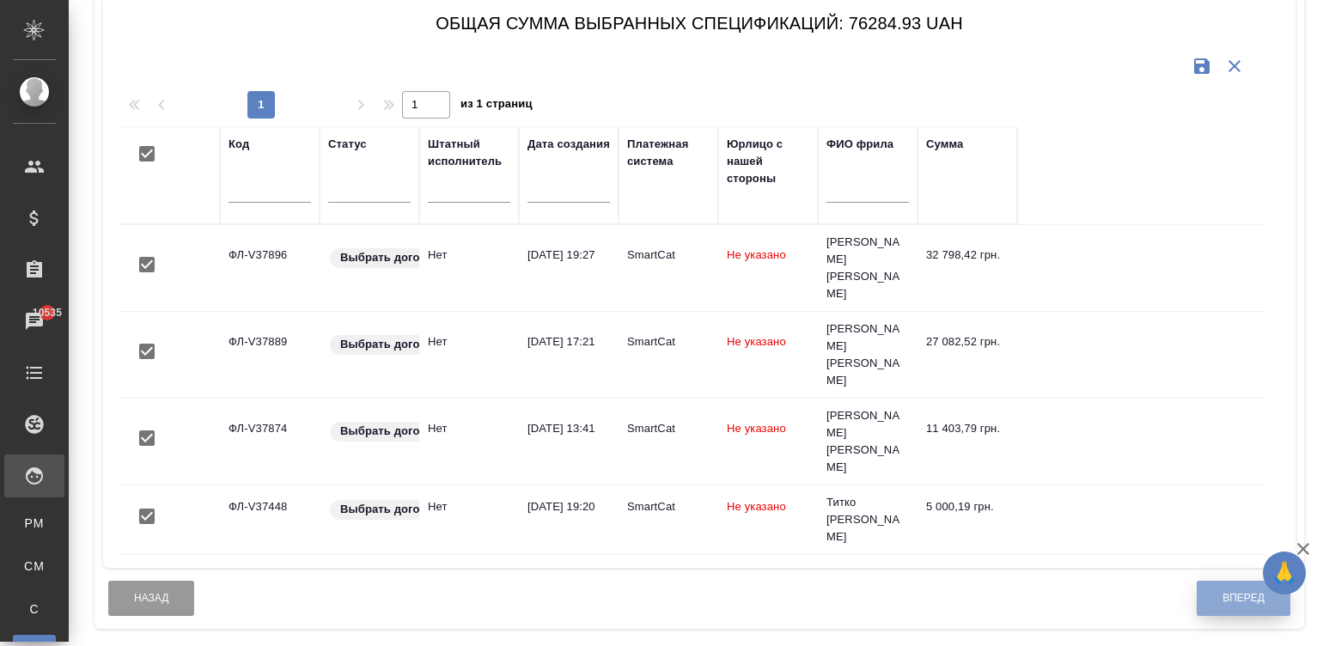
click at [1220, 581] on button "Вперед" at bounding box center [1244, 598] width 94 height 35
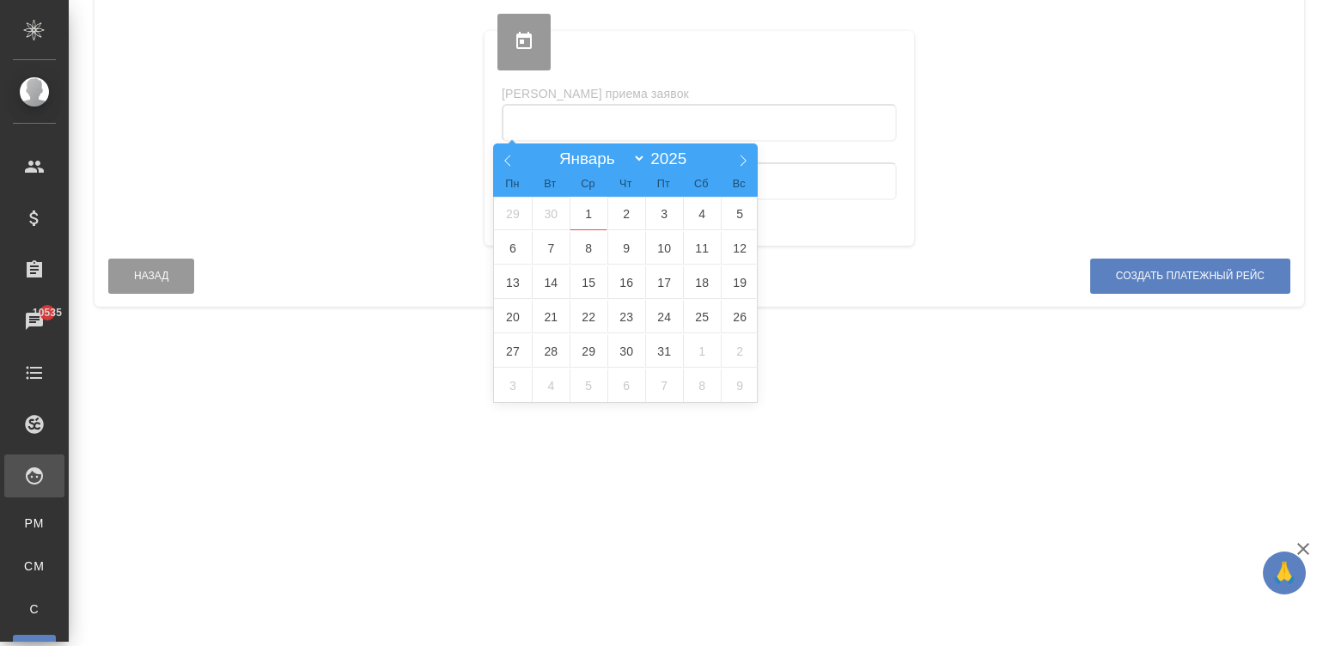
click at [687, 109] on input "text" at bounding box center [699, 123] width 395 height 38
click at [500, 150] on span at bounding box center [507, 157] width 29 height 29
select select "8"
click at [510, 211] on span "1" at bounding box center [513, 214] width 38 height 34
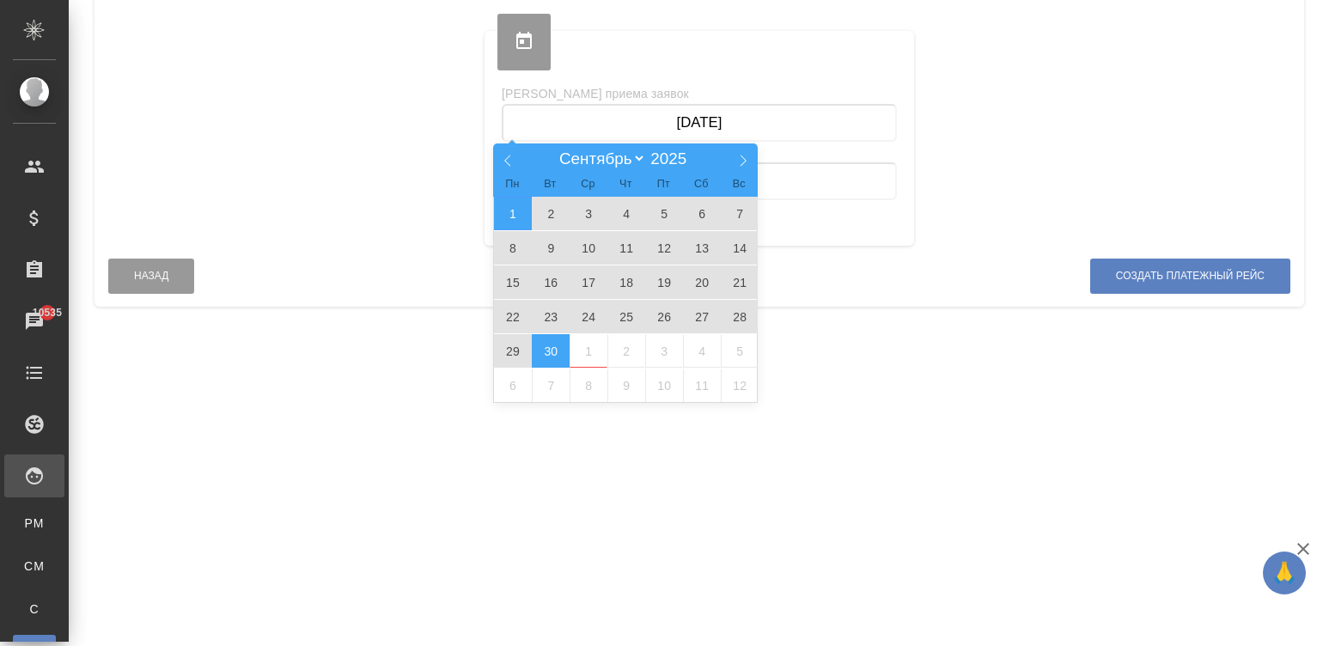
click at [535, 346] on span "30" at bounding box center [551, 351] width 38 height 34
type input "01.09.2025 — 30.09.2025"
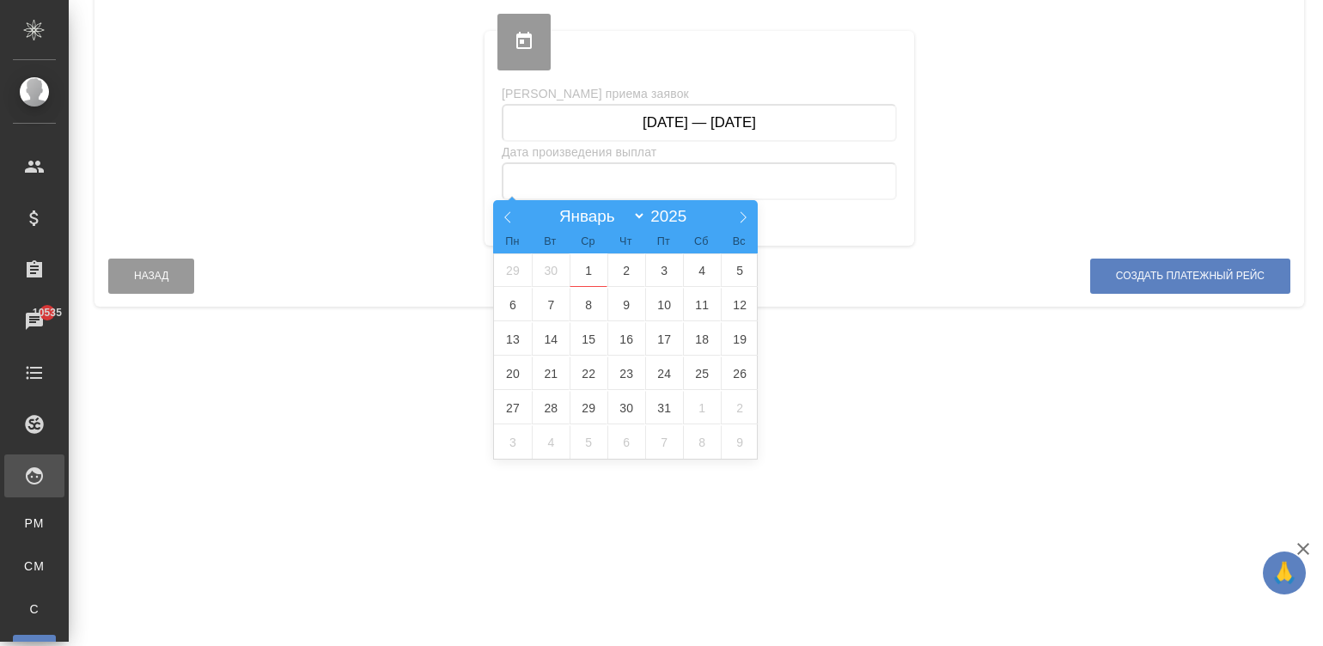
click at [657, 185] on input "text" at bounding box center [699, 181] width 395 height 38
click at [589, 262] on span "1" at bounding box center [589, 270] width 38 height 34
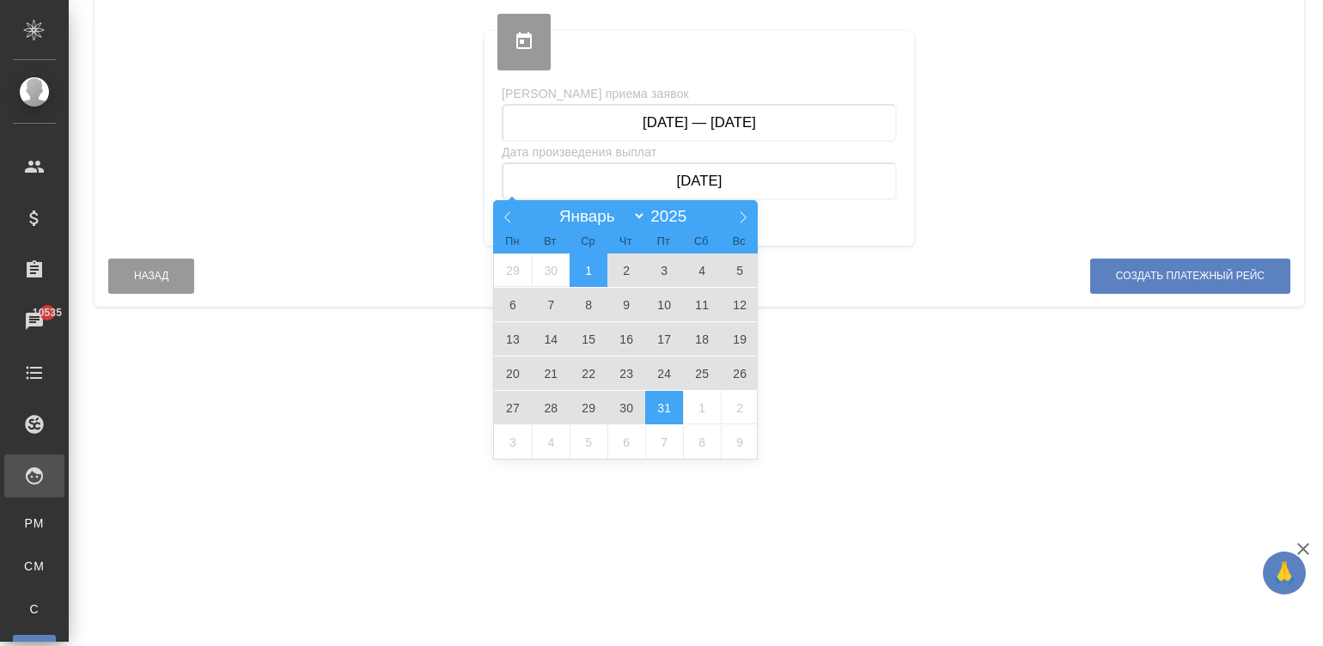
click at [654, 401] on span "31" at bounding box center [664, 408] width 38 height 34
type input "01.10.2025 — 31.10.2025"
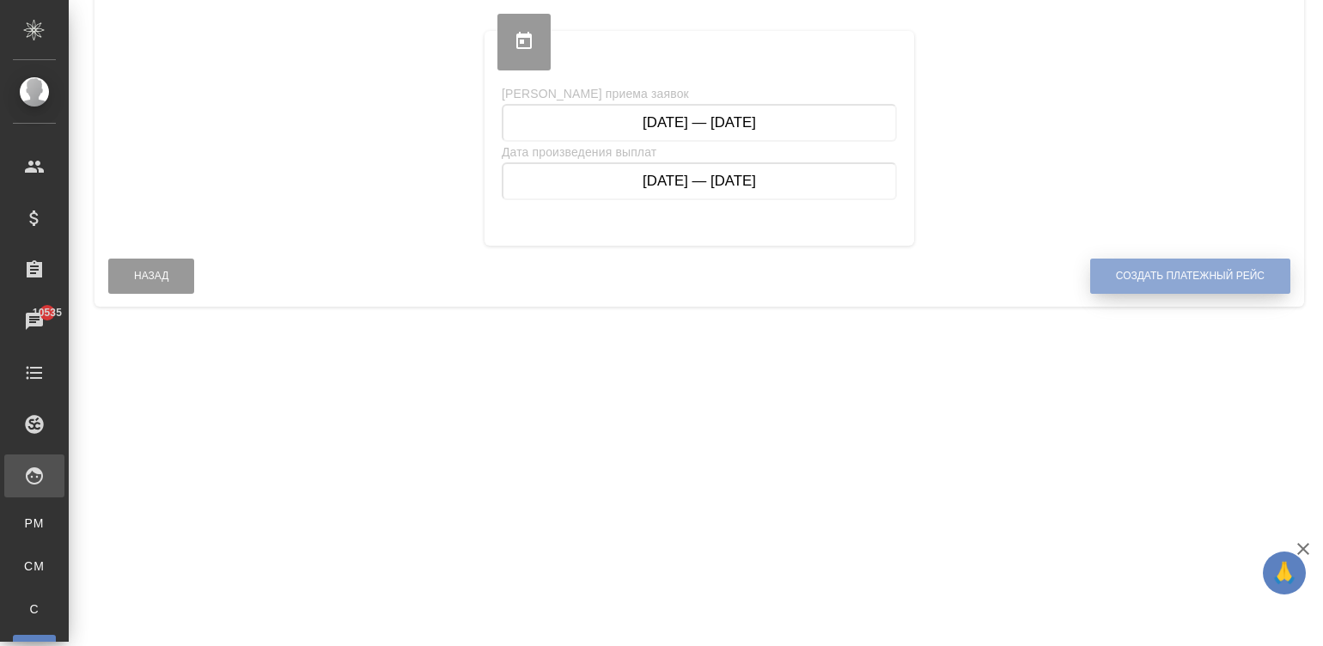
click at [1144, 271] on span "Создать платежный рейс" at bounding box center [1190, 276] width 149 height 15
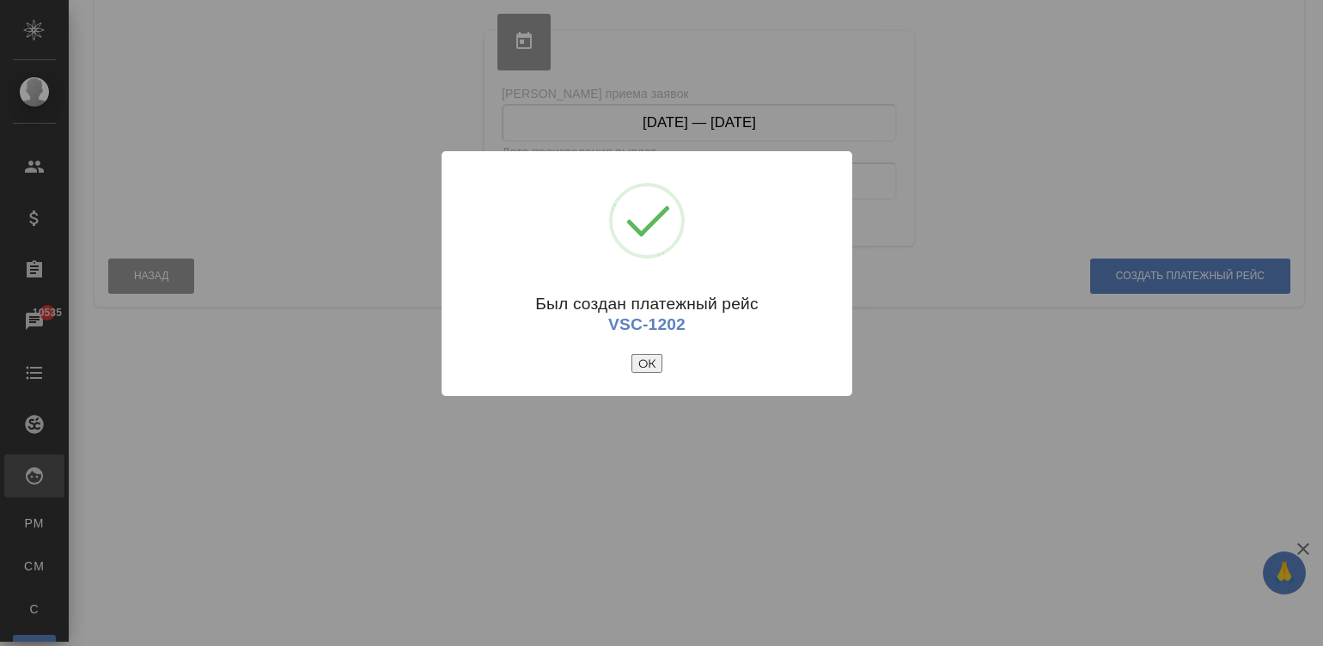
click at [643, 361] on button "ОК" at bounding box center [646, 363] width 31 height 19
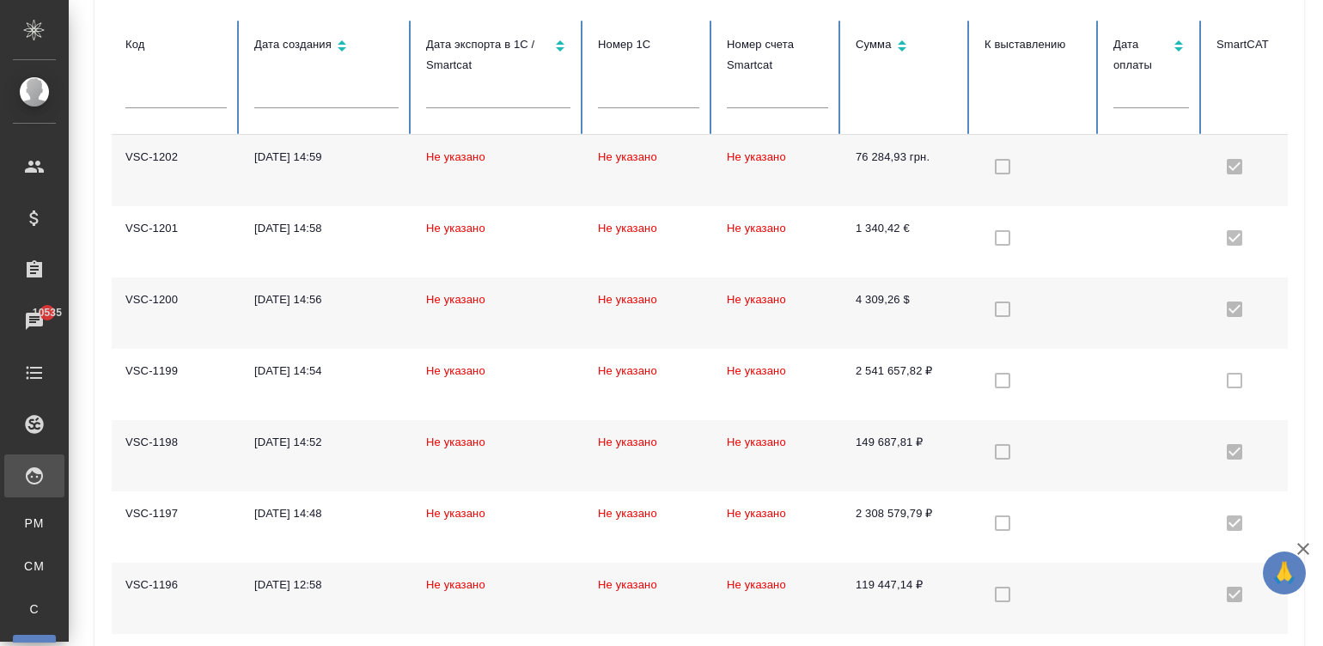
checkbox input "true"
checkbox input "false"
checkbox input "true"
checkbox input "false"
checkbox input "true"
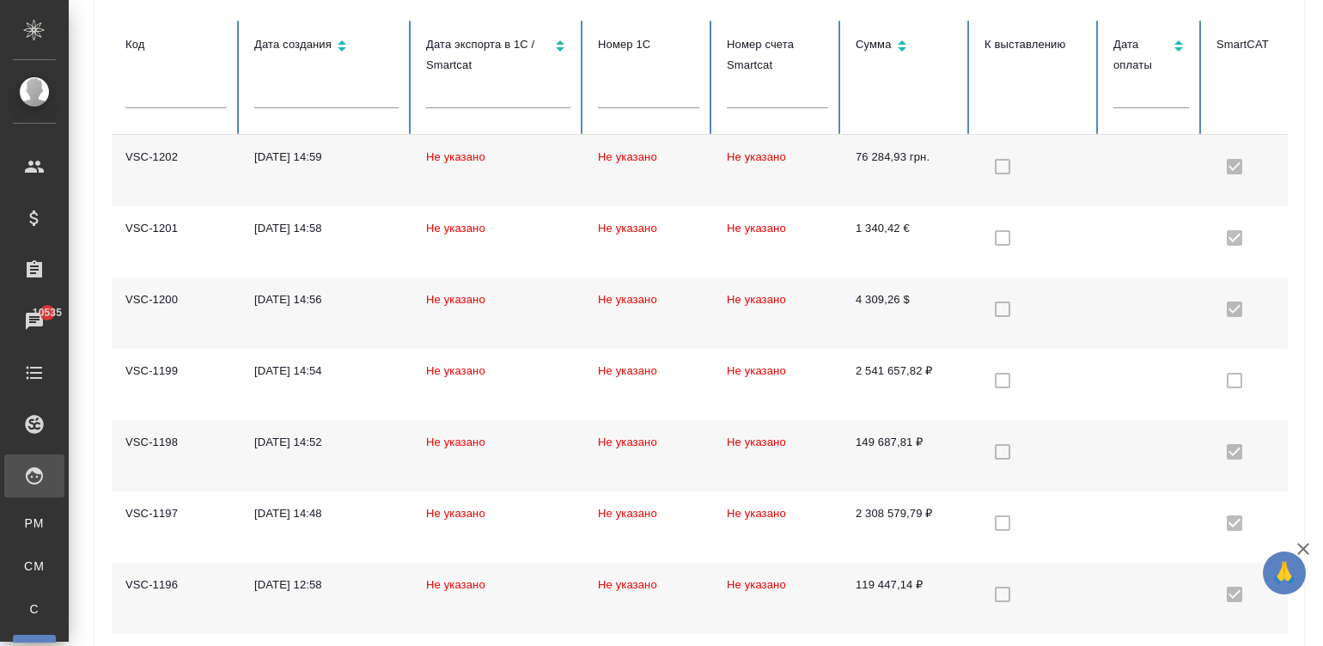
checkbox input "false"
checkbox input "true"
checkbox input "false"
checkbox input "true"
checkbox input "false"
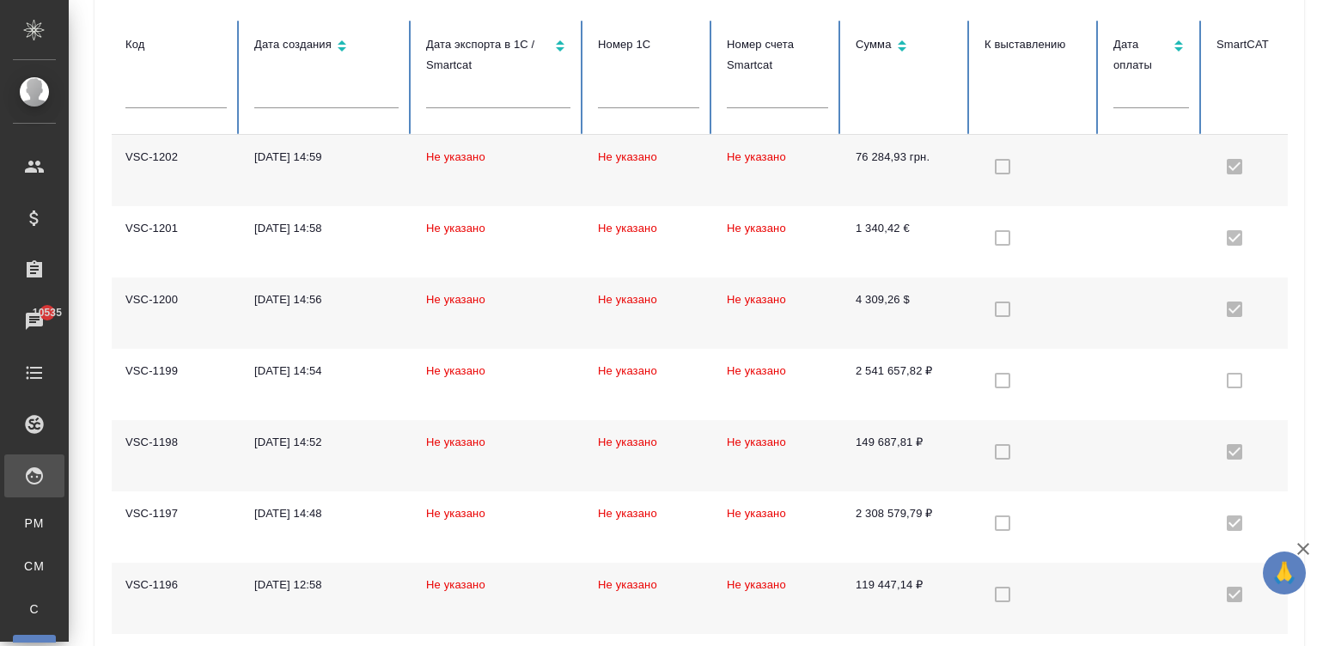
checkbox input "true"
checkbox input "false"
checkbox input "true"
checkbox input "false"
checkbox input "true"
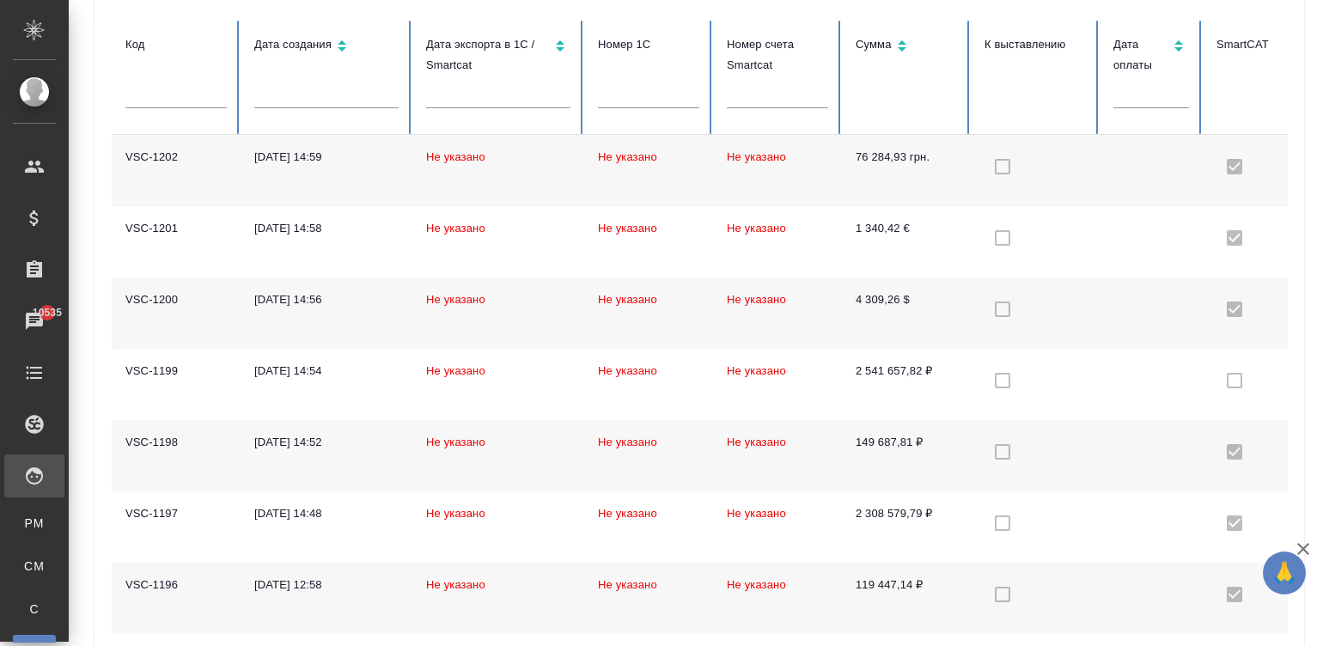
checkbox input "false"
checkbox input "true"
checkbox input "false"
checkbox input "true"
checkbox input "false"
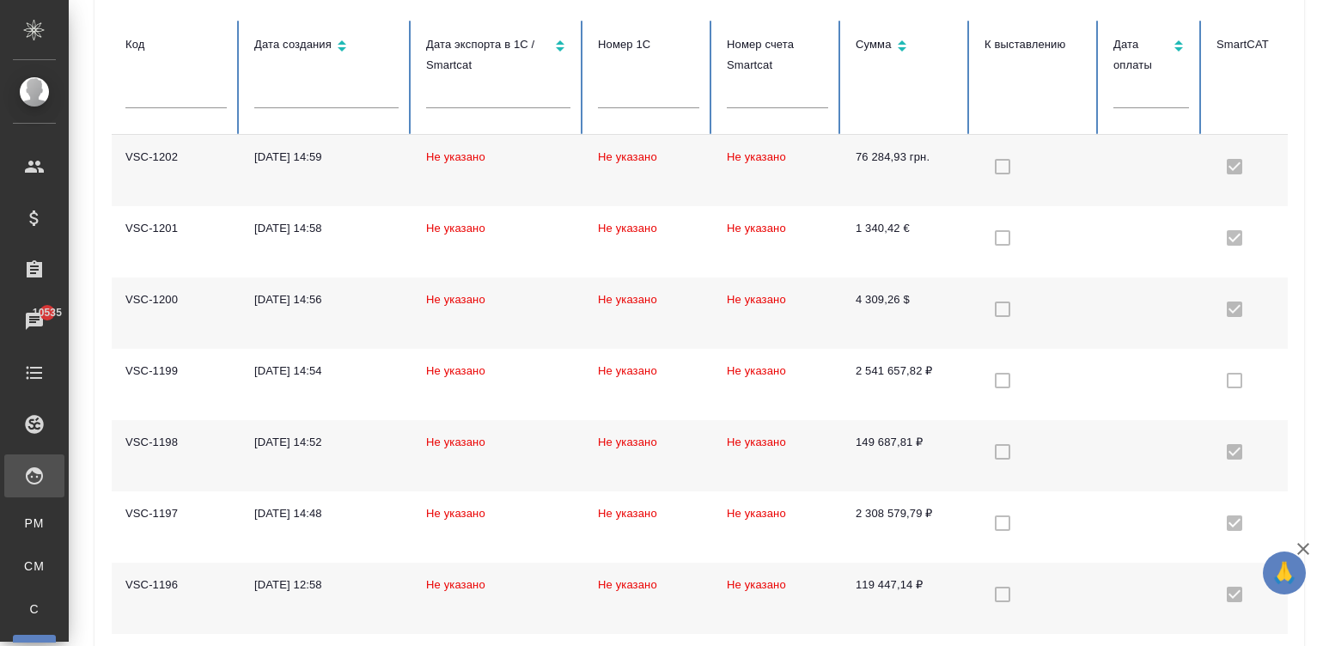
checkbox input "true"
checkbox input "false"
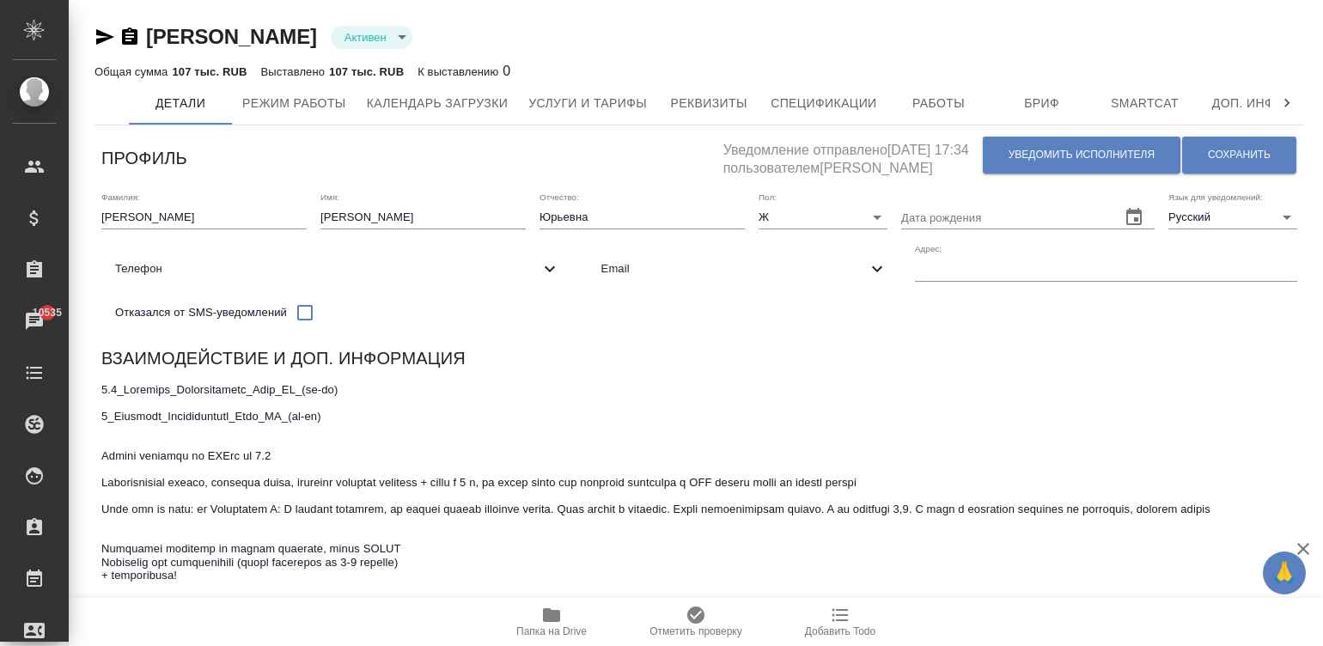
click at [964, 431] on textarea at bounding box center [699, 589] width 1196 height 412
click at [823, 371] on div "Взаимодействие и доп. информация" at bounding box center [699, 362] width 1196 height 34
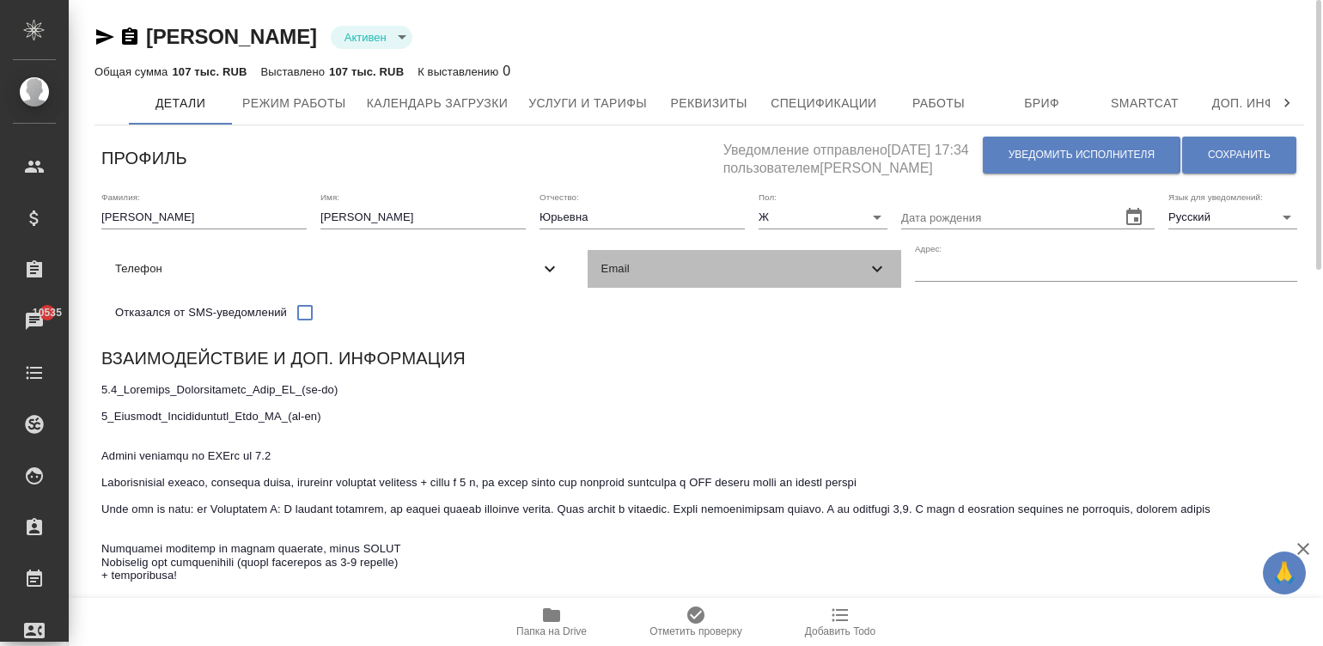
click at [601, 278] on span "Email" at bounding box center [734, 268] width 266 height 17
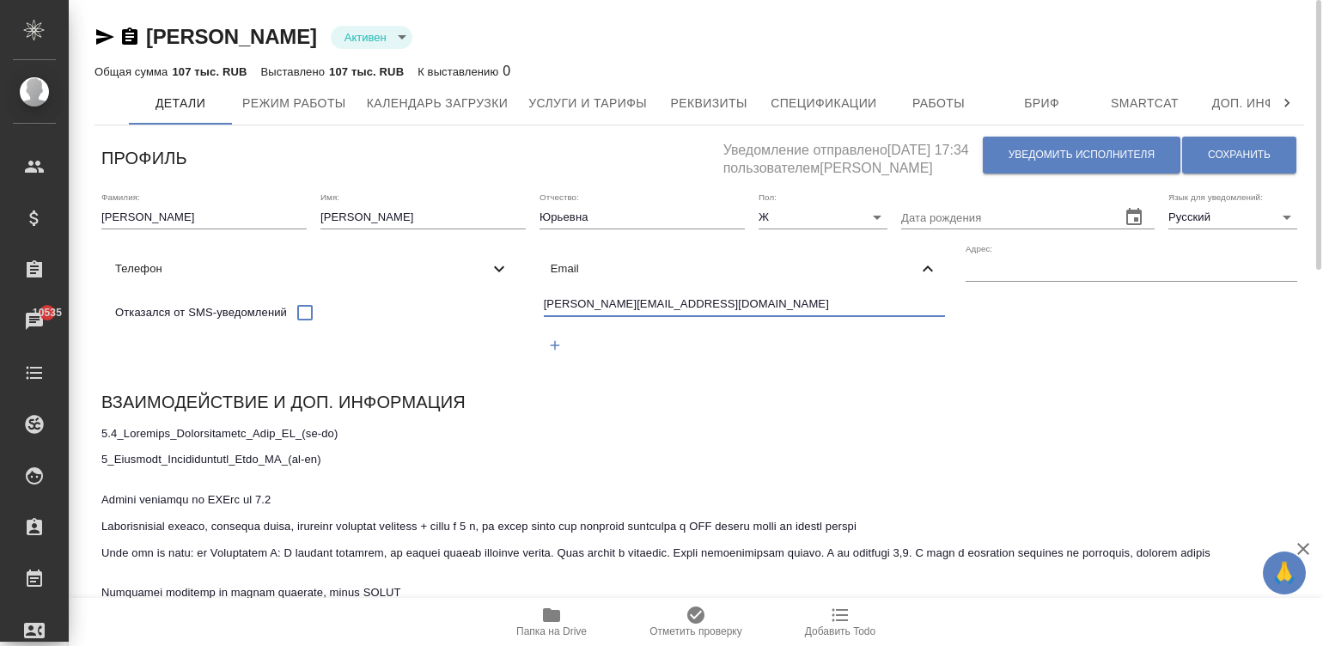
click at [544, 316] on input "[PERSON_NAME][EMAIL_ADDRESS][DOMAIN_NAME]" at bounding box center [745, 305] width 402 height 21
click at [489, 260] on span "Телефон" at bounding box center [302, 268] width 374 height 17
select select "RU"
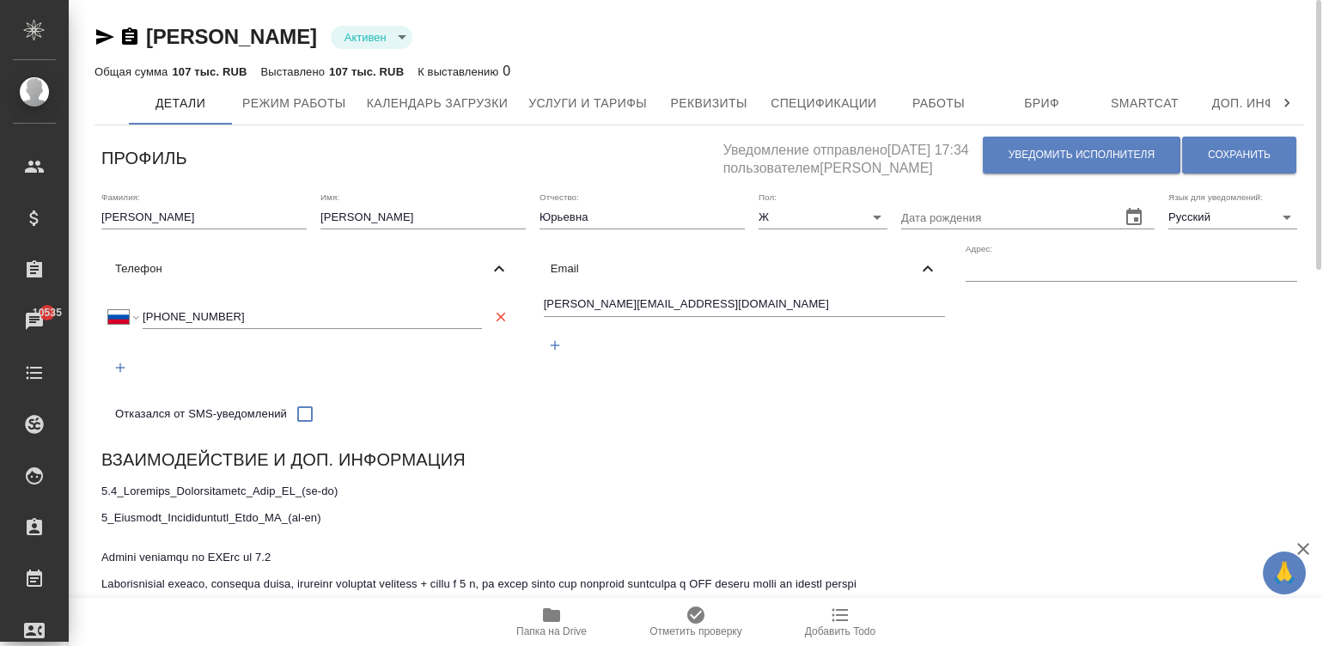
click at [482, 304] on input "[PHONE_NUMBER]" at bounding box center [312, 316] width 339 height 24
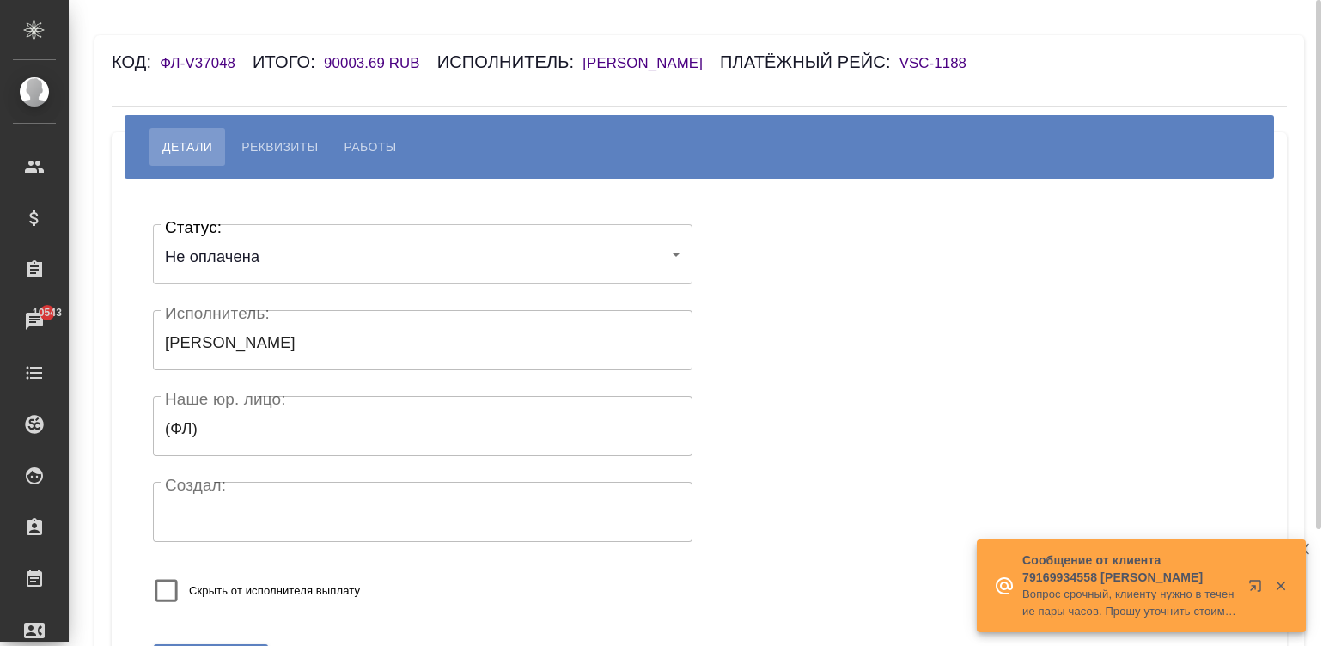
click at [694, 63] on h6 "[PERSON_NAME]" at bounding box center [650, 63] width 137 height 16
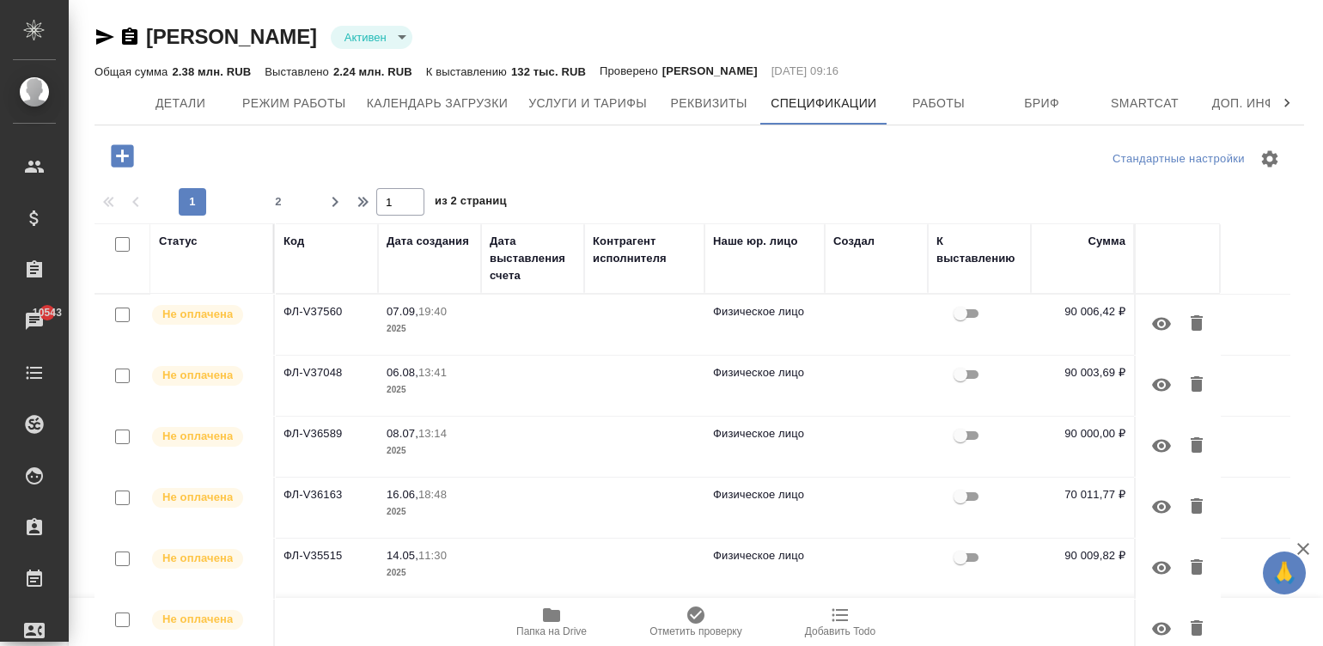
click at [735, 382] on td "Физическое лицо" at bounding box center [764, 386] width 120 height 60
drag, startPoint x: 735, startPoint y: 382, endPoint x: 358, endPoint y: 397, distance: 376.6
click at [735, 382] on td "Физическое лицо" at bounding box center [764, 386] width 120 height 60
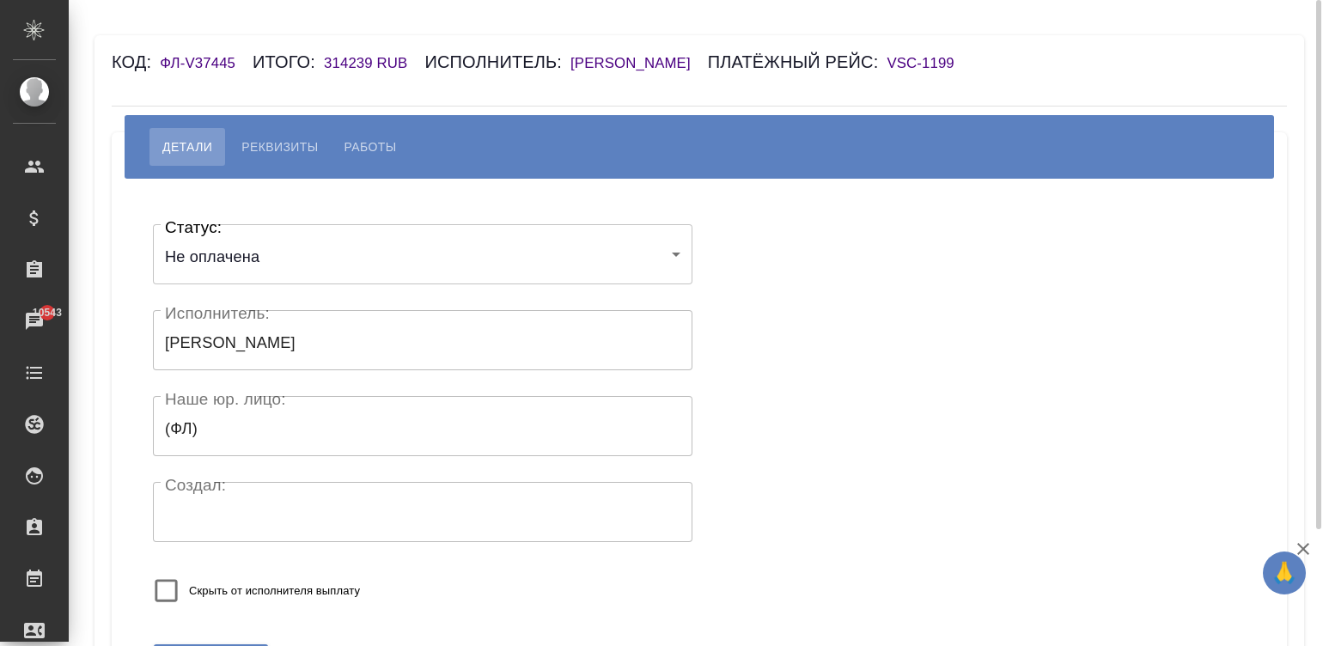
click at [708, 57] on h6 "[PERSON_NAME]" at bounding box center [638, 63] width 137 height 16
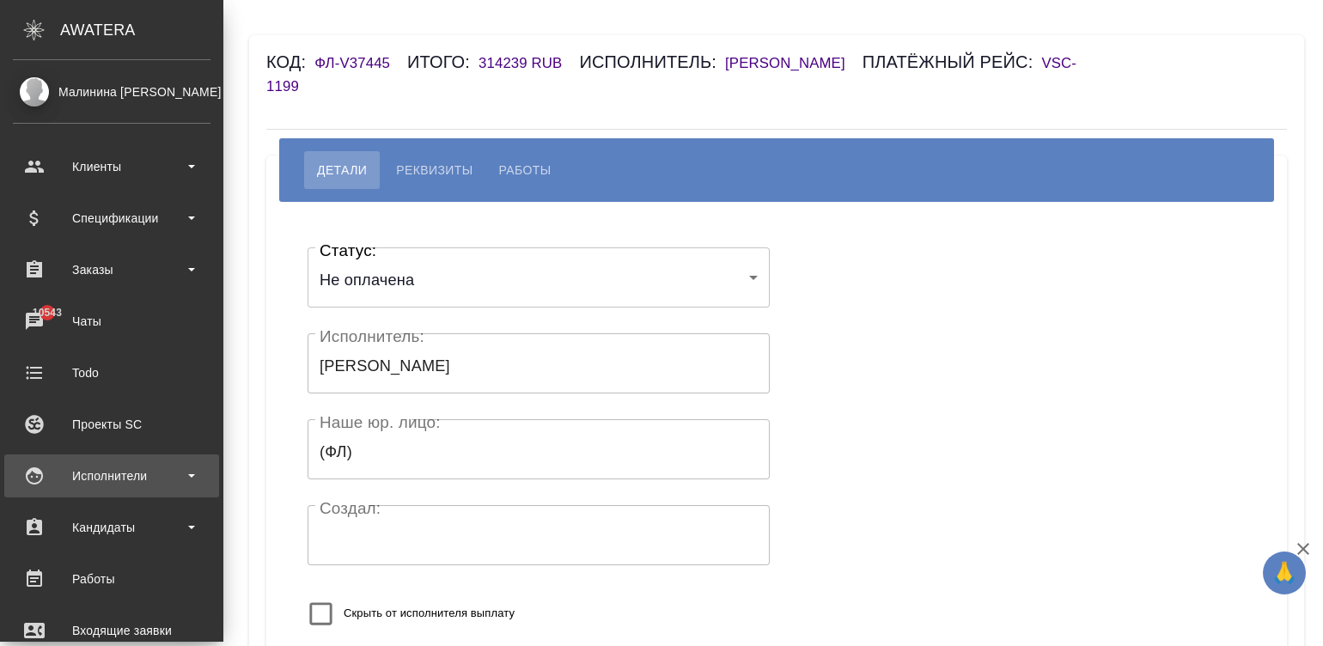
click at [43, 472] on div "Исполнители" at bounding box center [112, 476] width 198 height 26
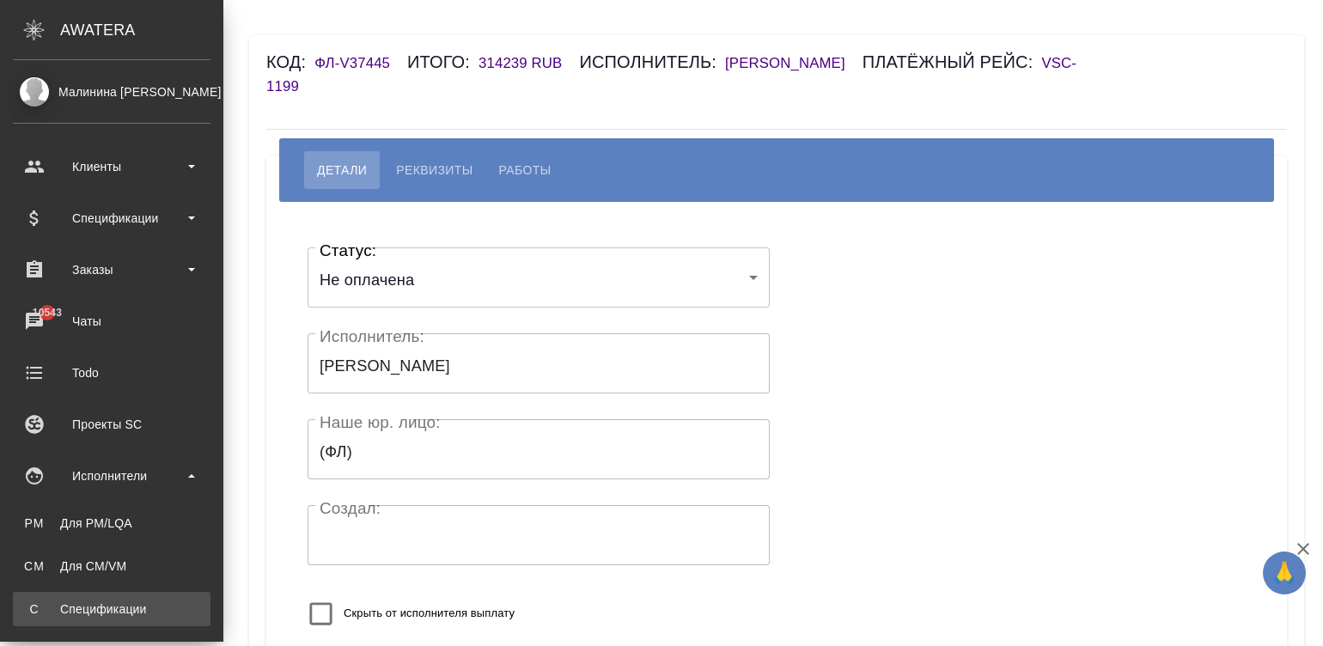
click at [128, 601] on div "Спецификации" at bounding box center [111, 609] width 180 height 17
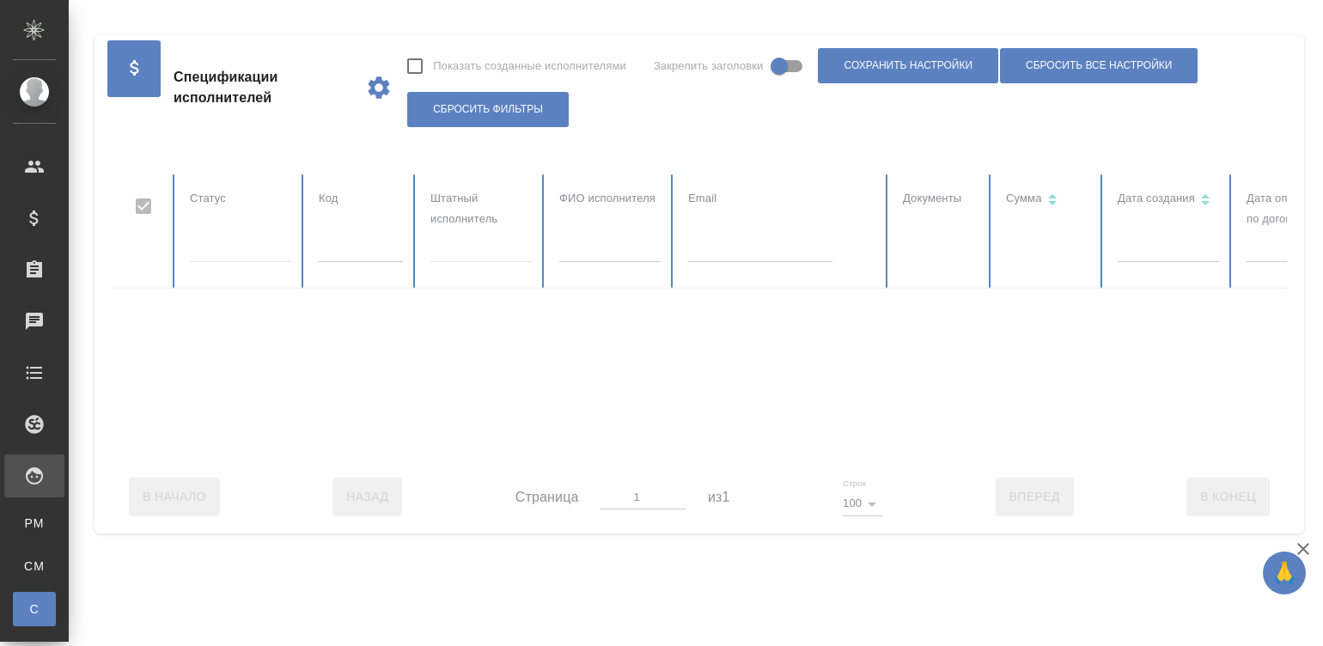
click at [128, 601] on div ".cls-1 fill:#fff; AWATERA Малинина [PERSON_NAME] Спецификации Заказы Чаты Todo …" at bounding box center [661, 323] width 1323 height 646
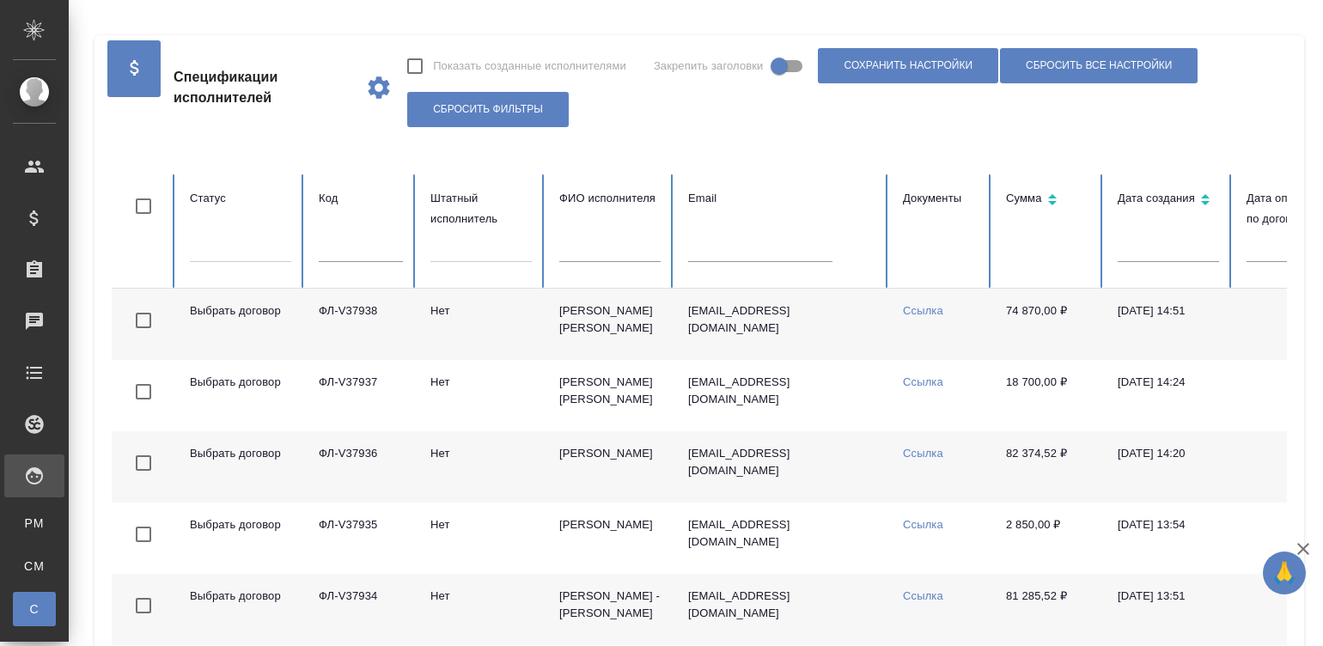
checkbox input "false"
click at [364, 258] on input "text" at bounding box center [361, 250] width 84 height 24
paste input "ФЛ-V36933"
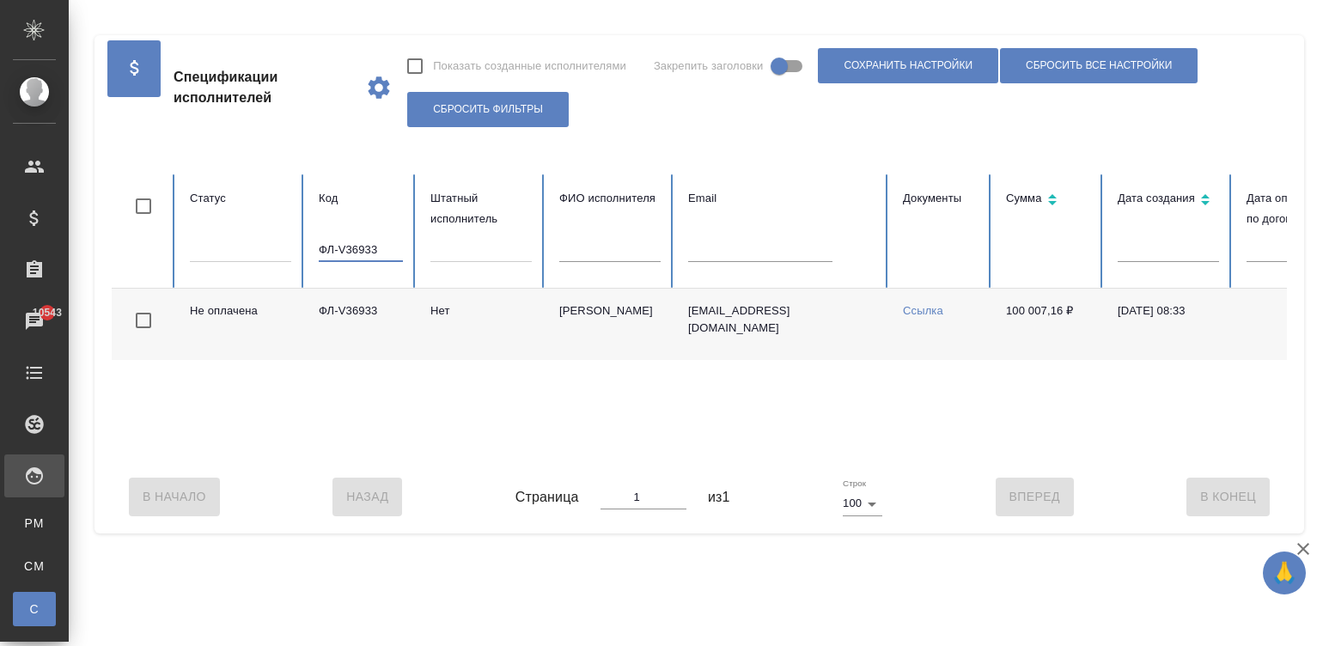
type input "ФЛ-V36933"
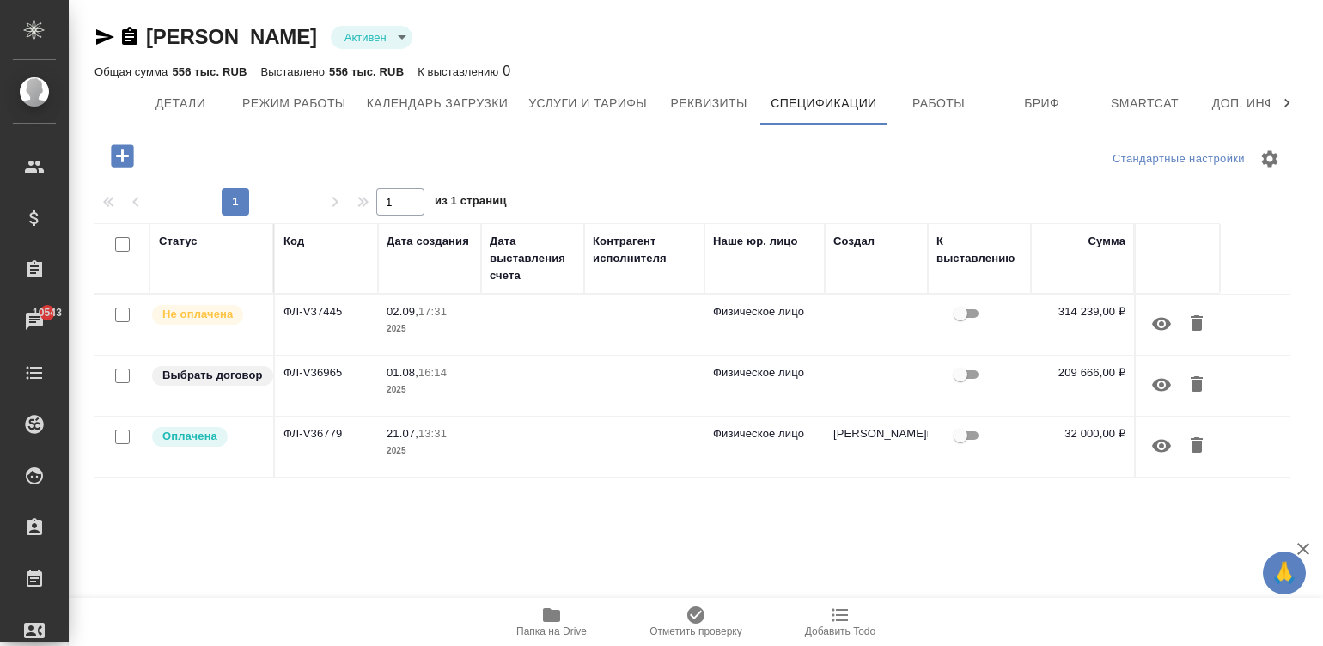
click at [552, 351] on td at bounding box center [532, 325] width 103 height 60
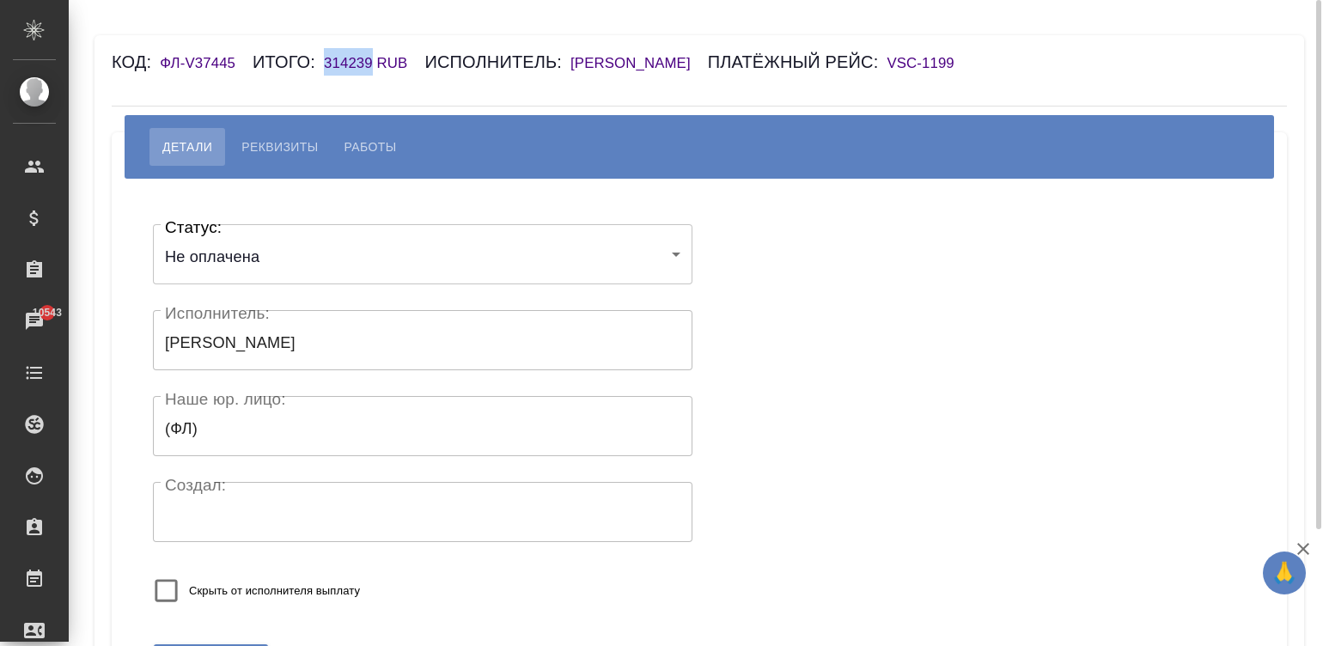
drag, startPoint x: 315, startPoint y: 64, endPoint x: 370, endPoint y: 69, distance: 55.2
click at [370, 69] on div "Код: ФЛ-V37445 Итого: 314239 RUB Исполнитель: [PERSON_NAME] рейс: VSC-1199" at bounding box center [601, 61] width 979 height 27
copy h6 "314239"
click at [272, 154] on span "Реквизиты" at bounding box center [279, 147] width 76 height 21
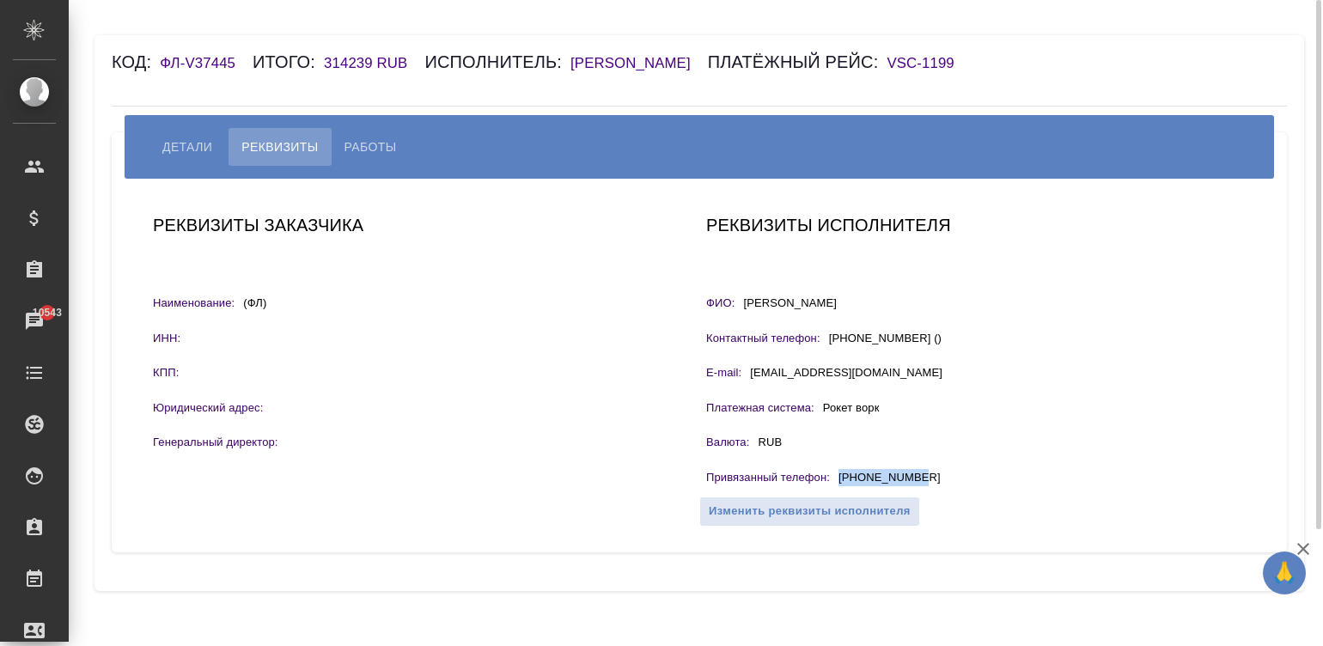
drag, startPoint x: 923, startPoint y: 480, endPoint x: 828, endPoint y: 492, distance: 95.3
click at [828, 492] on div "Реквизиты исполнителя ФИО: Бадмаева Туяна Сергеевна Контактный телефон: +799145…" at bounding box center [975, 365] width 553 height 322
copy div "+79969351670"
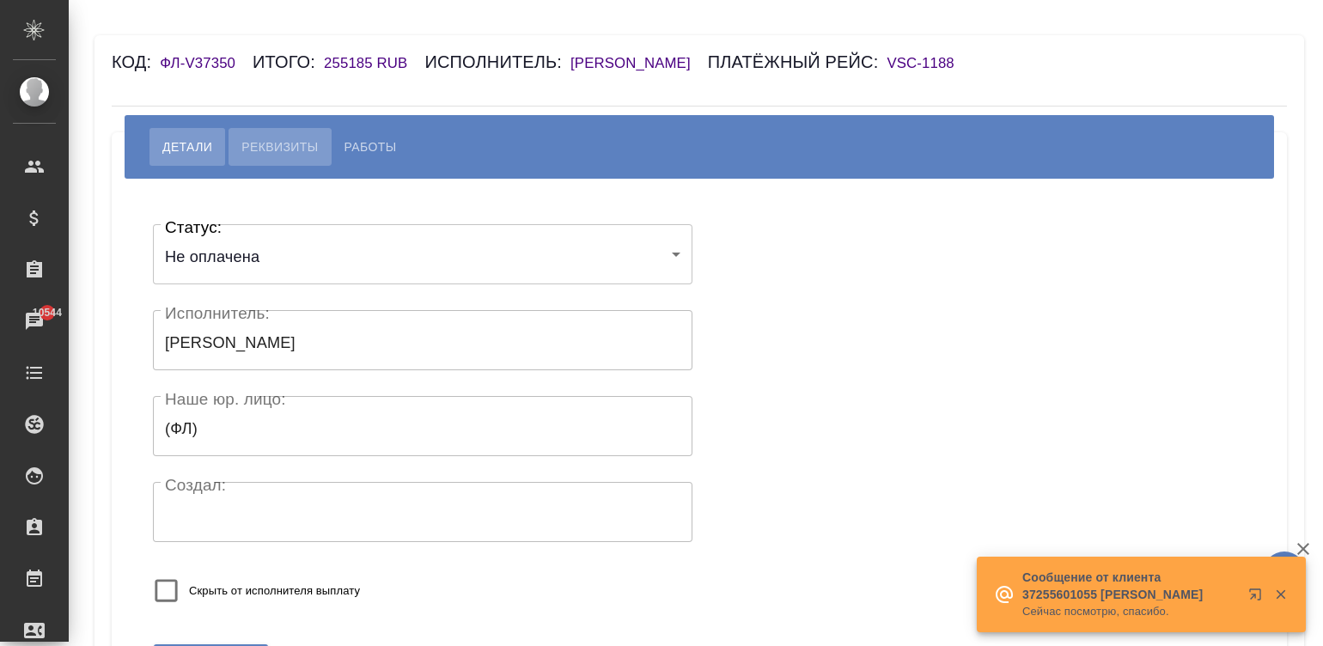
click at [262, 137] on span "Реквизиты" at bounding box center [279, 147] width 76 height 21
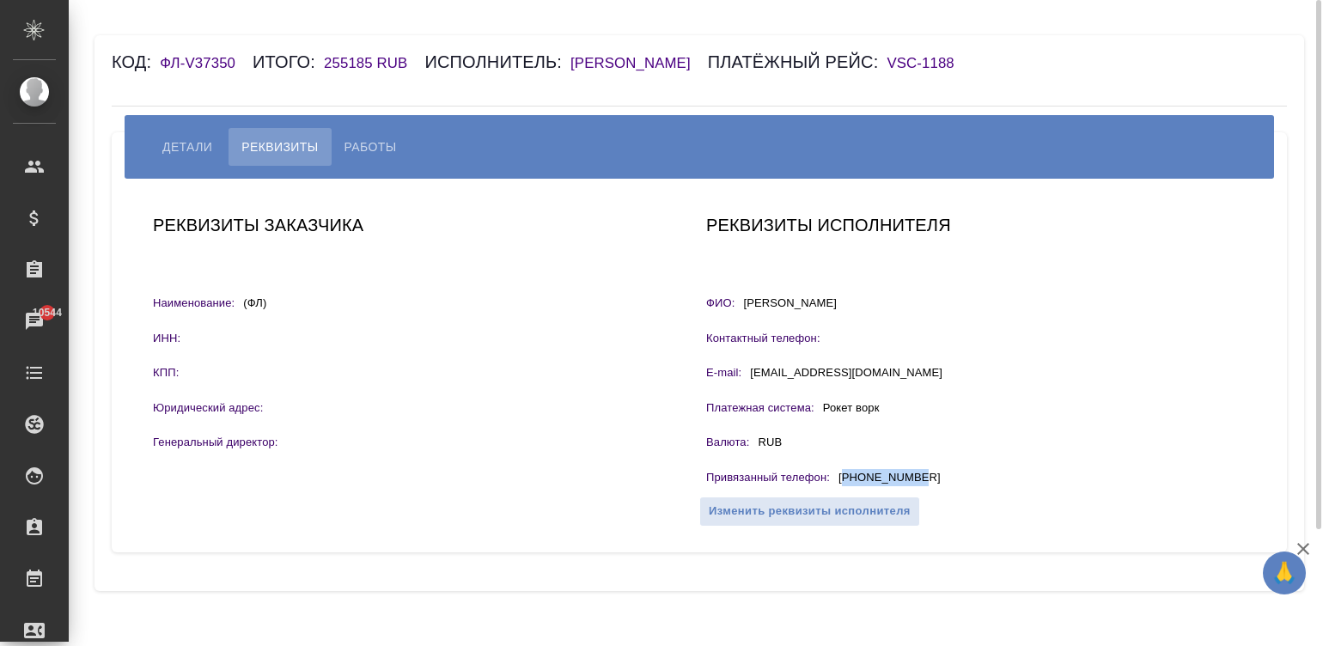
drag, startPoint x: 927, startPoint y: 473, endPoint x: 844, endPoint y: 475, distance: 83.4
click at [844, 475] on div "Привязанный телефон : [PHONE_NUMBER]" at bounding box center [976, 479] width 540 height 21
copy p "79149259945"
